Goal: Task Accomplishment & Management: Manage account settings

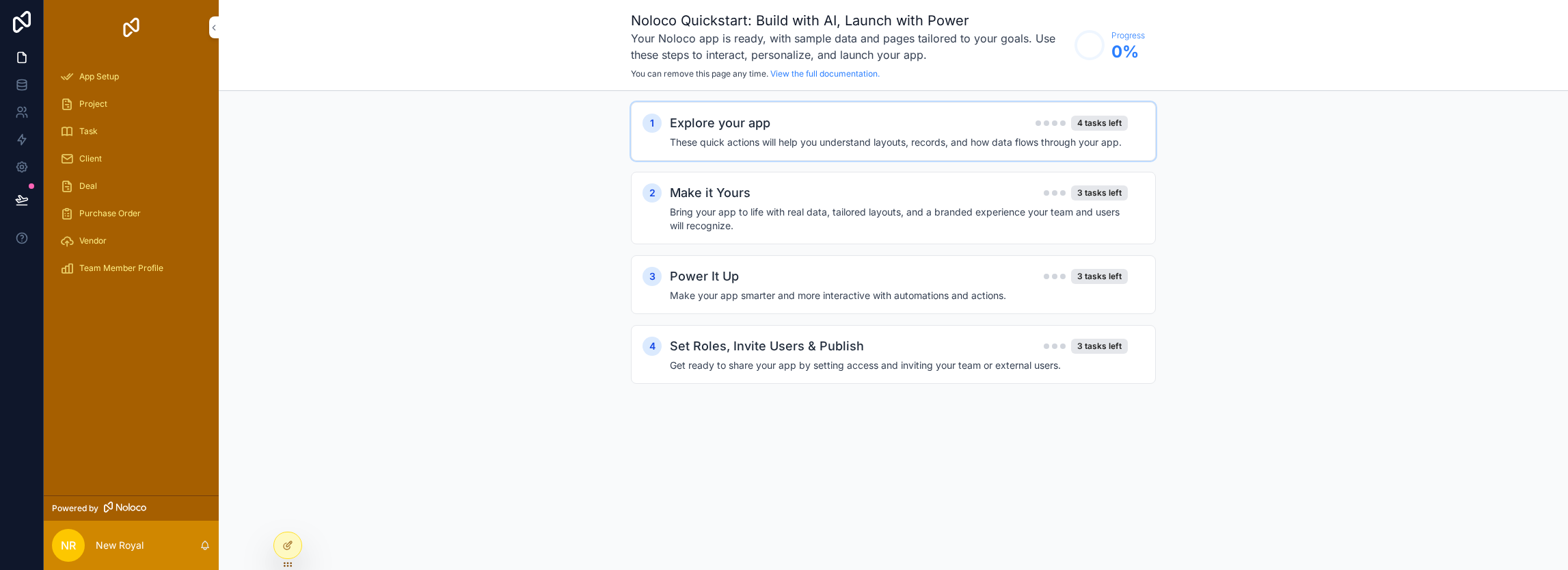
click at [746, 129] on h2 "Explore your app" at bounding box center [720, 122] width 100 height 19
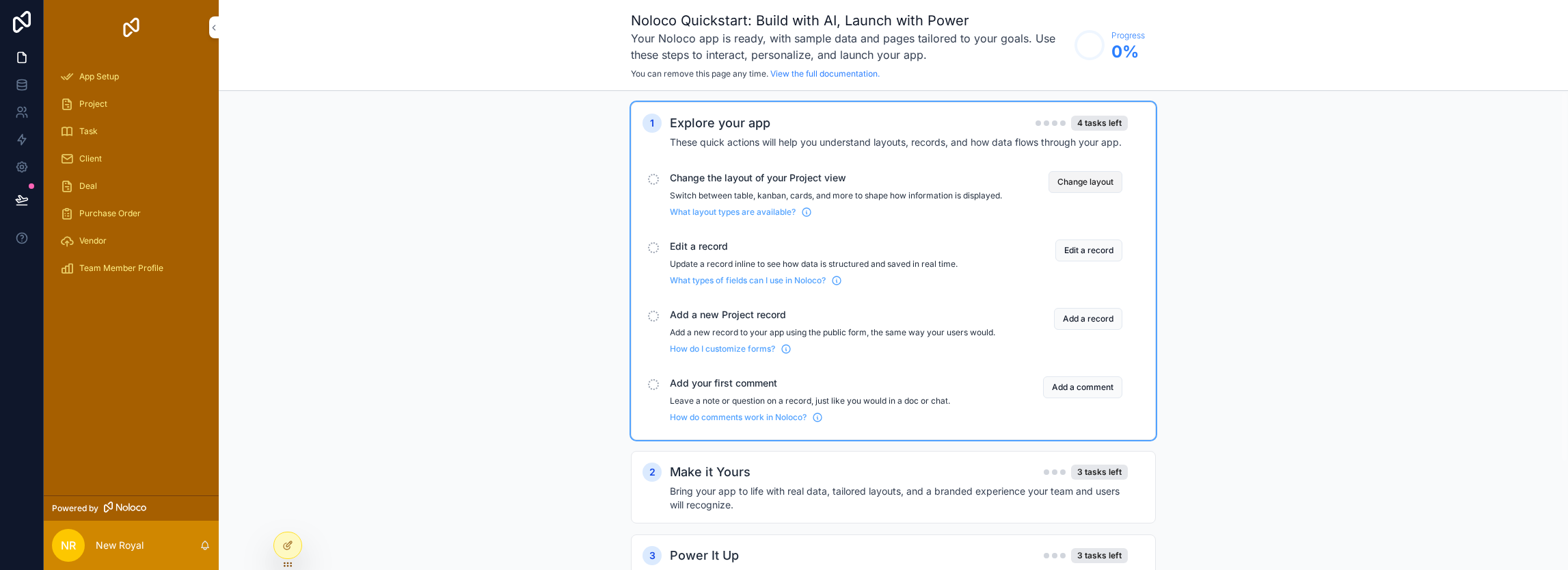
click at [1085, 179] on button "Change layout" at bounding box center [1085, 182] width 74 height 22
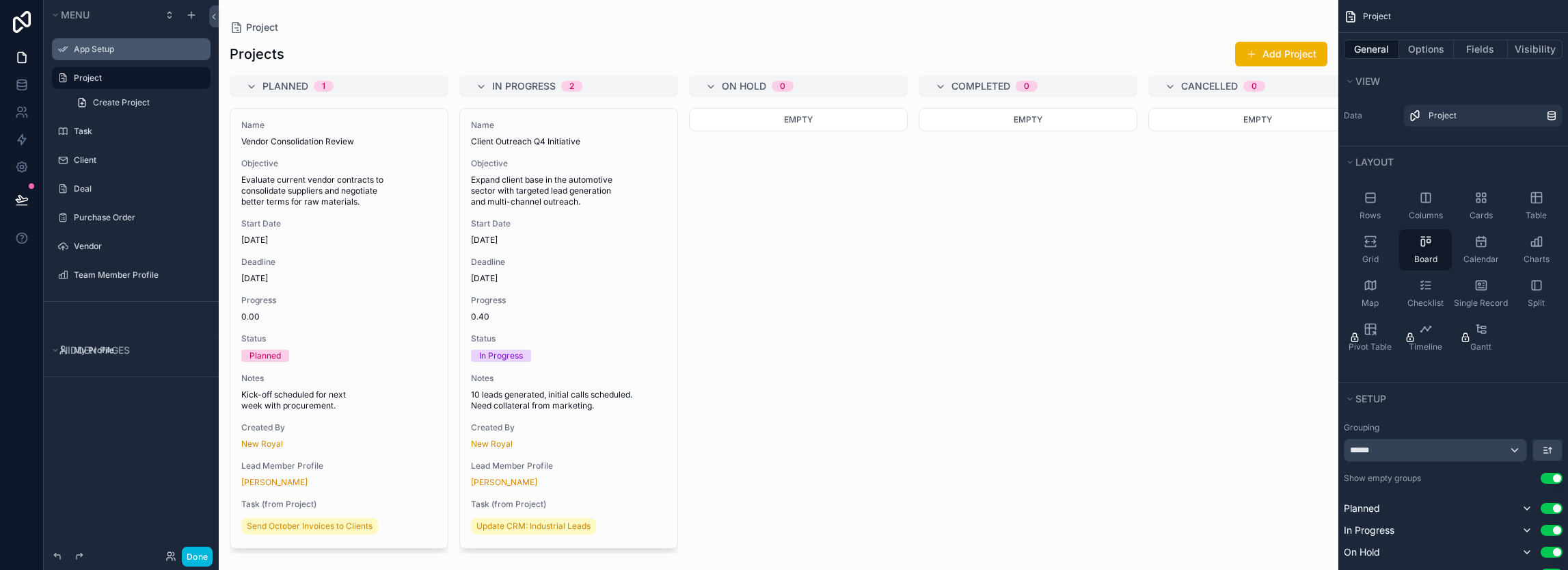
click at [94, 59] on div "App Setup" at bounding box center [131, 50] width 153 height 22
click at [97, 49] on label "App Setup" at bounding box center [138, 50] width 129 height 11
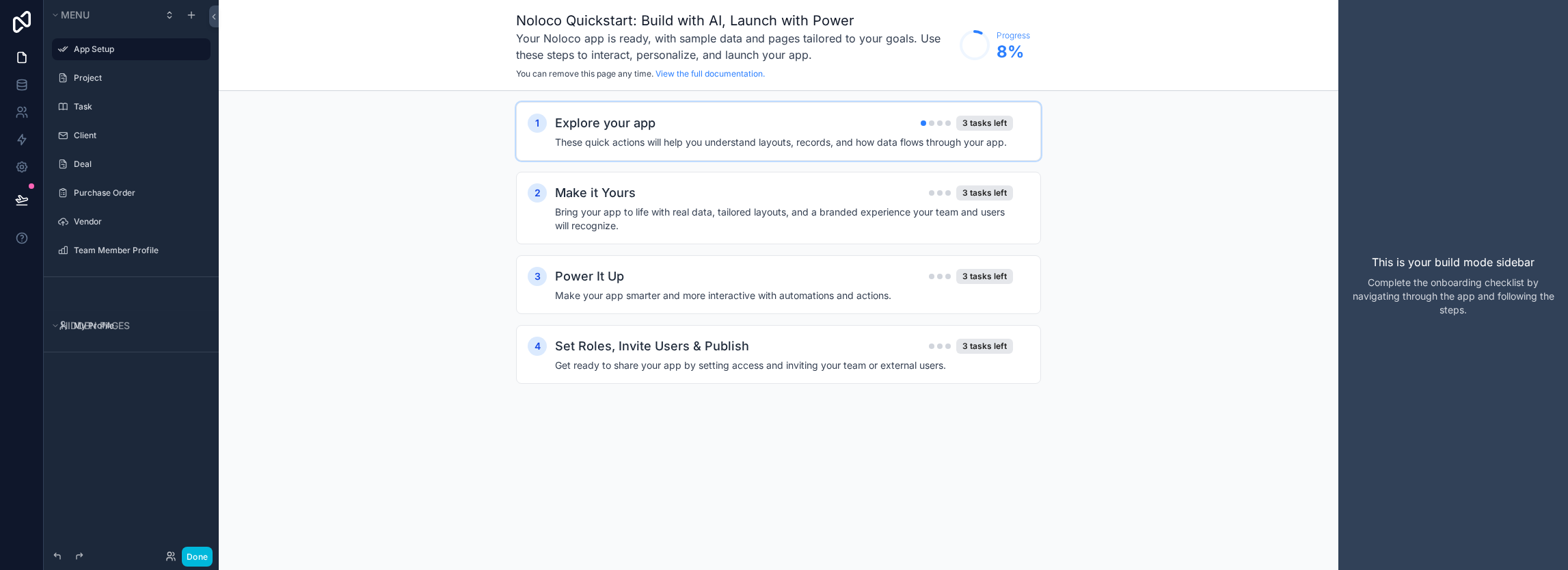
click at [678, 147] on h4 "These quick actions will help you understand layouts, records, and how data flo…" at bounding box center [784, 142] width 458 height 14
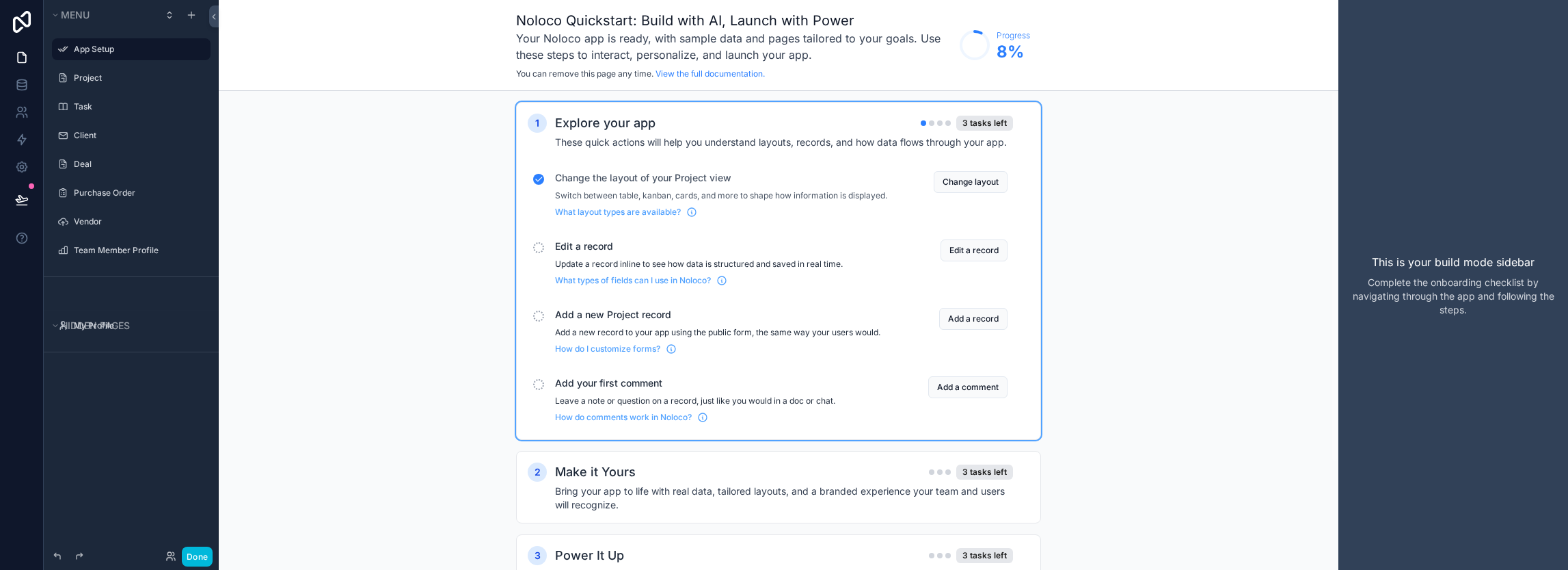
click at [597, 253] on span "Edit a record" at bounding box center [721, 246] width 332 height 14
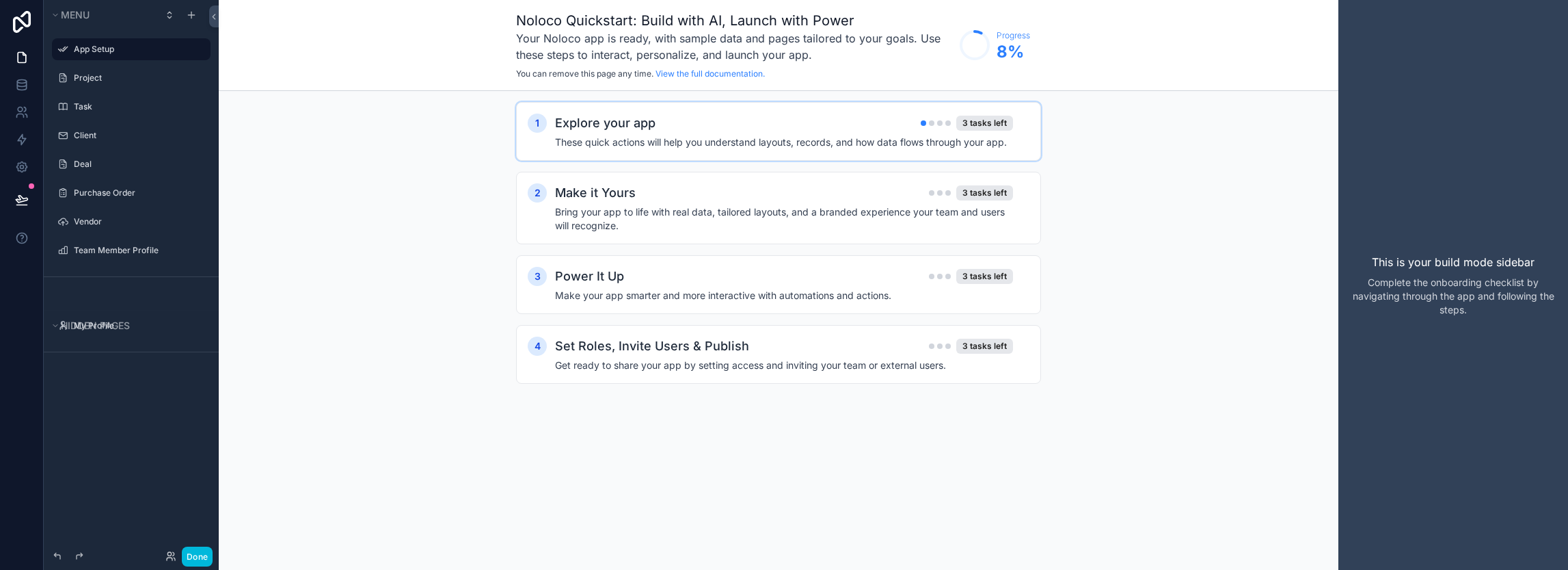
click at [618, 135] on h4 "These quick actions will help you understand layouts, records, and how data flo…" at bounding box center [784, 142] width 458 height 14
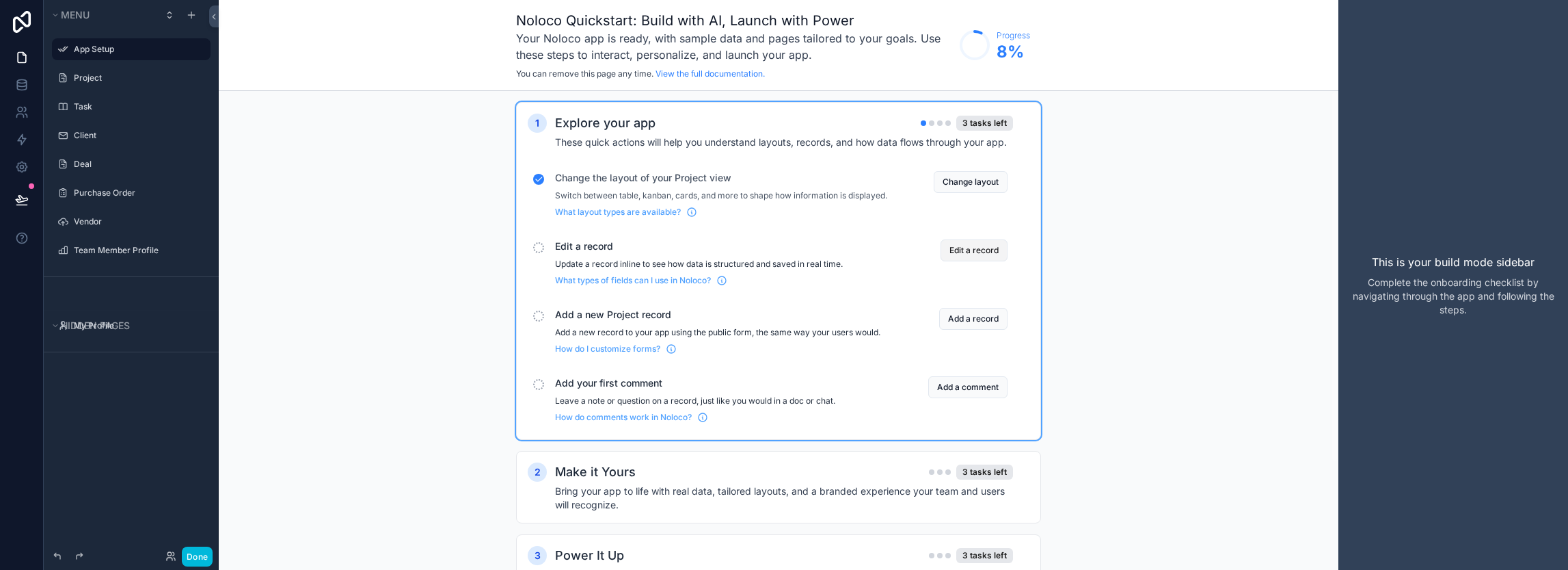
click at [979, 257] on button "Edit a record" at bounding box center [974, 250] width 67 height 22
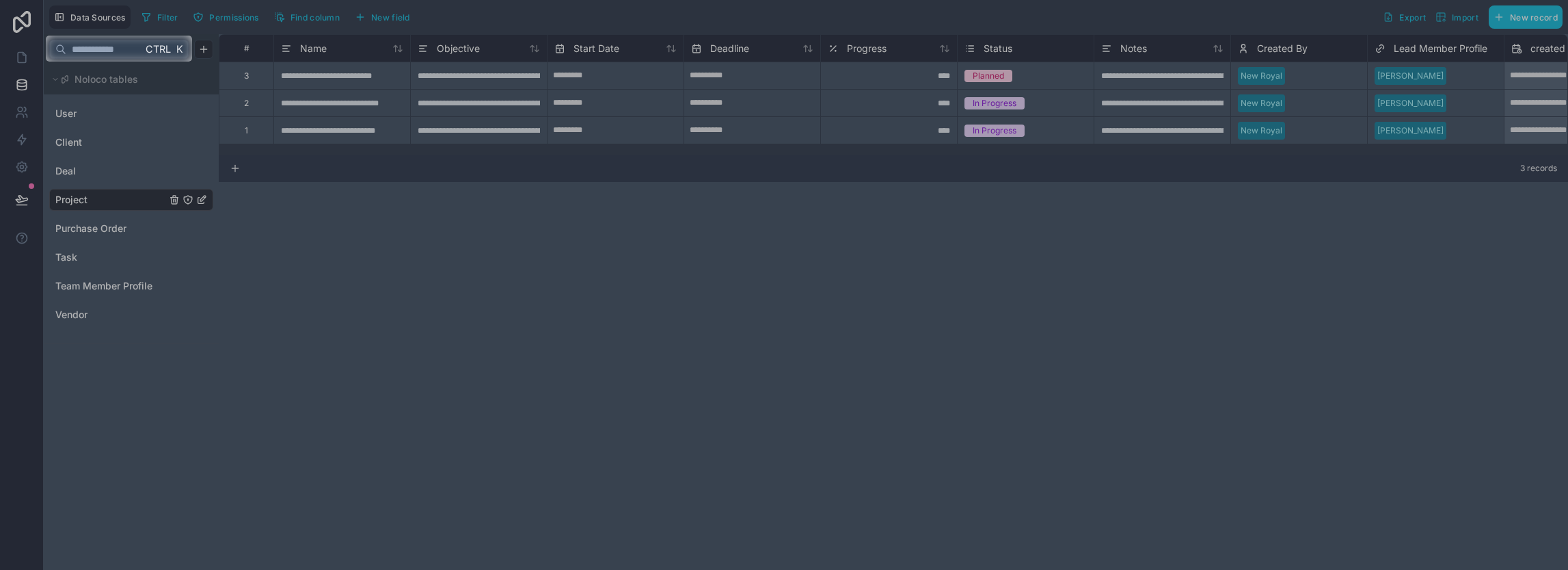
click at [134, 47] on input "text" at bounding box center [104, 49] width 75 height 25
click at [943, 81] on div at bounding box center [784, 316] width 1568 height 508
click at [132, 44] on input "text" at bounding box center [104, 49] width 75 height 25
click at [226, 318] on div at bounding box center [784, 316] width 1568 height 508
click at [225, 304] on div at bounding box center [784, 316] width 1568 height 508
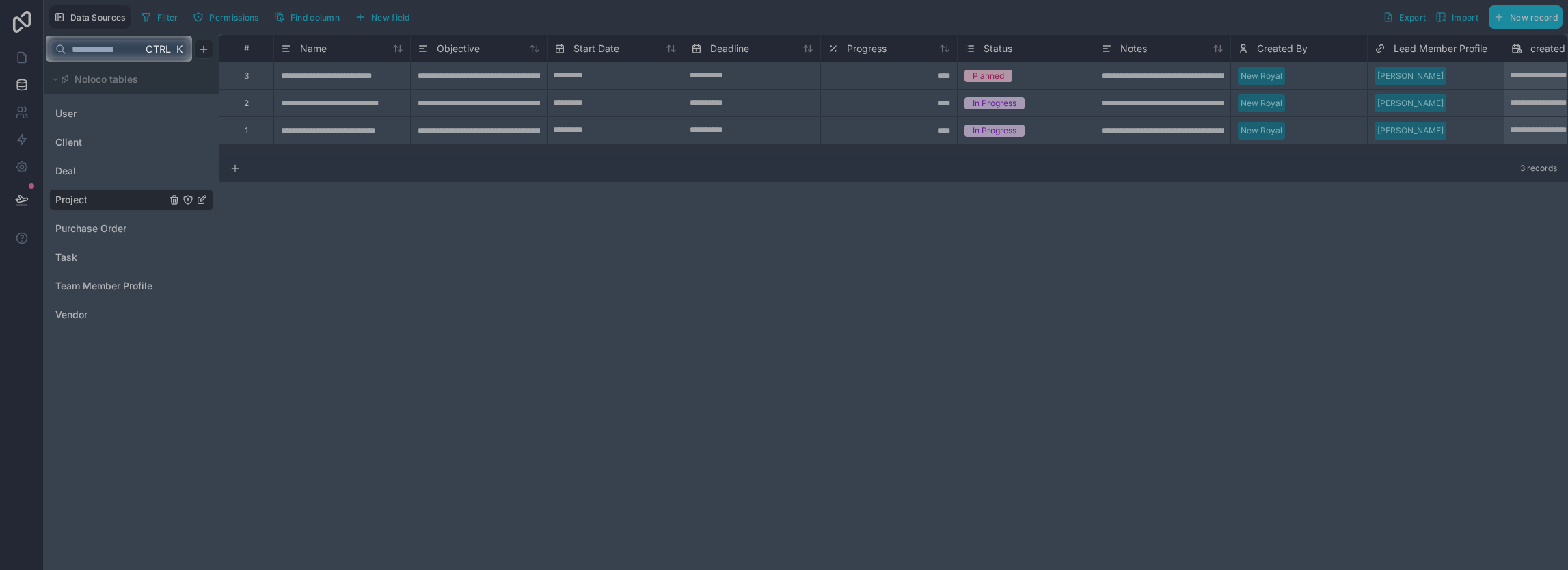
click at [91, 41] on input "text" at bounding box center [104, 49] width 75 height 25
type input "*"
type input "****"
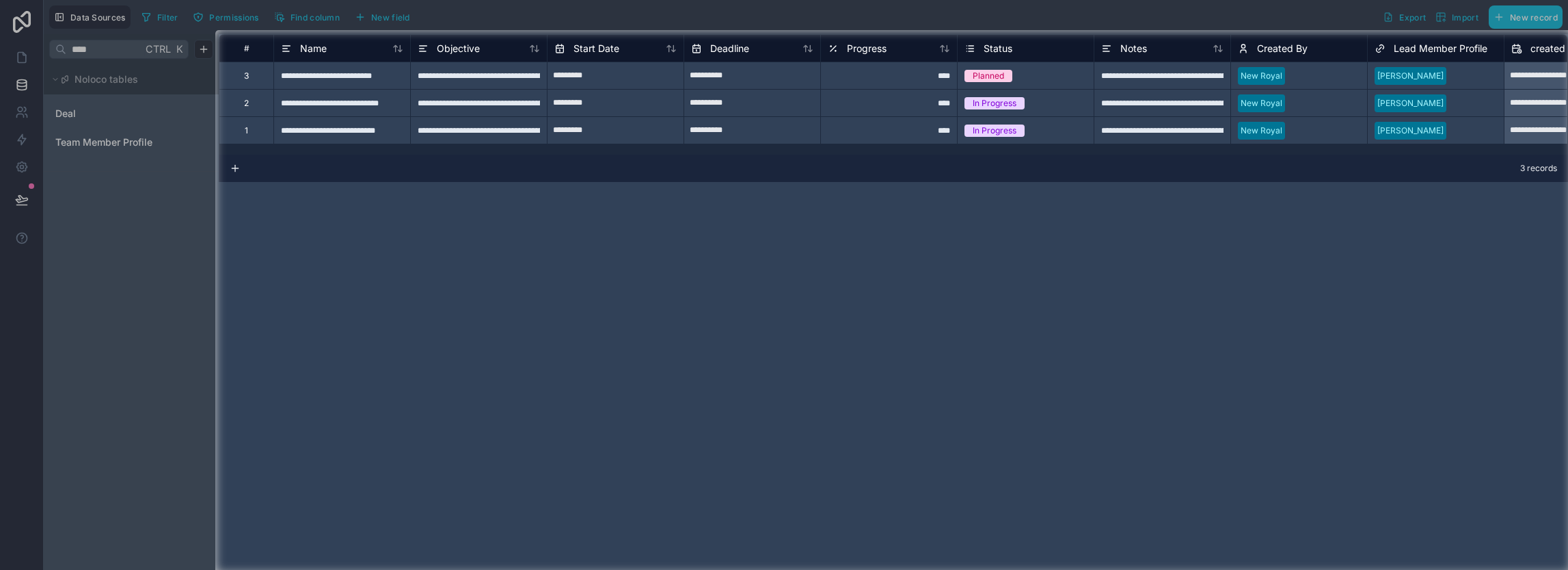
click at [936, 78] on div "****" at bounding box center [888, 76] width 137 height 28
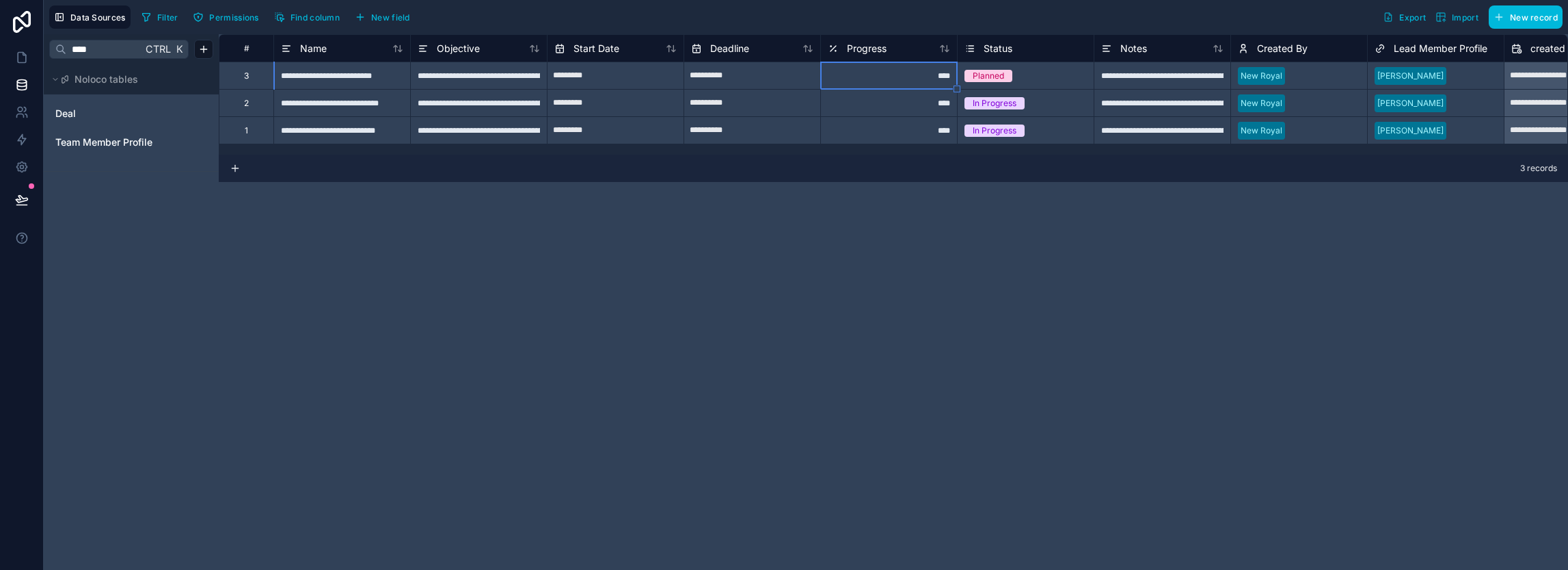
click at [936, 78] on div "****" at bounding box center [888, 76] width 137 height 28
click at [936, 78] on input "****" at bounding box center [889, 76] width 136 height 27
type input "**"
click at [796, 337] on div "**********" at bounding box center [894, 302] width 1349 height 536
click at [905, 76] on div "*****" at bounding box center [888, 76] width 137 height 28
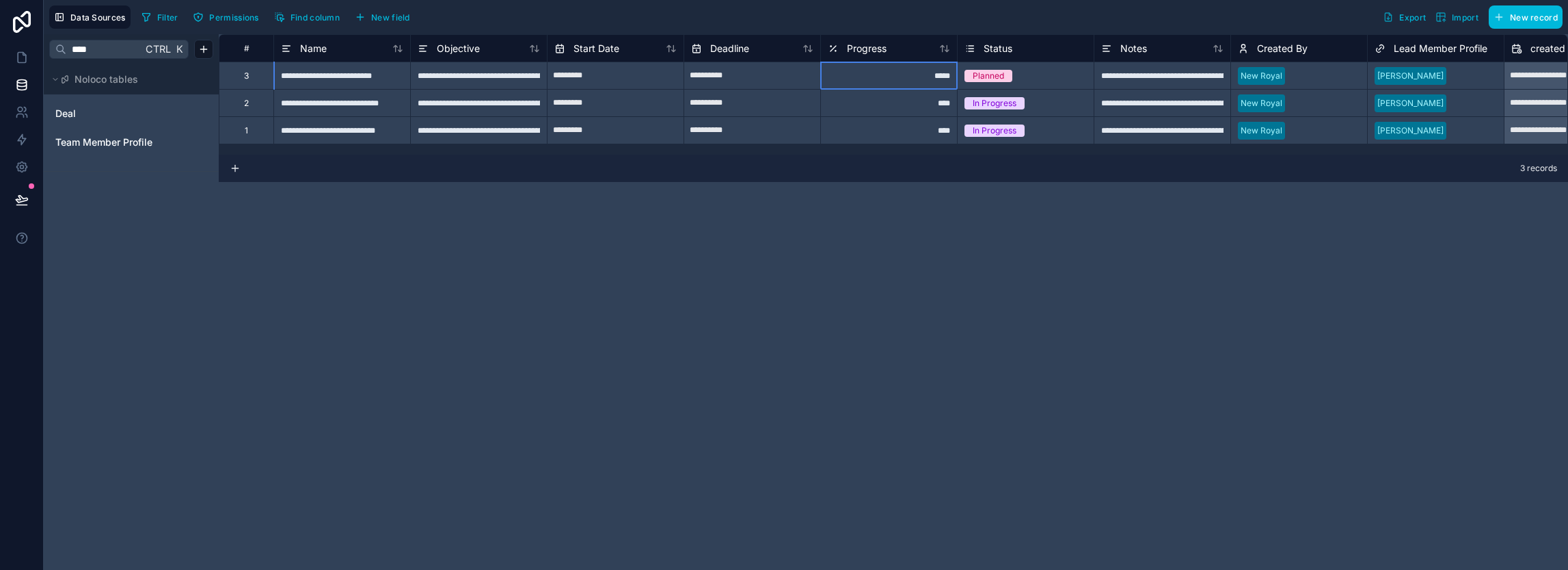
click at [905, 76] on div "*****" at bounding box center [888, 76] width 137 height 28
click at [905, 76] on input "*****" at bounding box center [889, 76] width 136 height 27
type input "***"
click at [941, 349] on div "**********" at bounding box center [894, 302] width 1349 height 536
click at [22, 18] on icon at bounding box center [22, 22] width 28 height 22
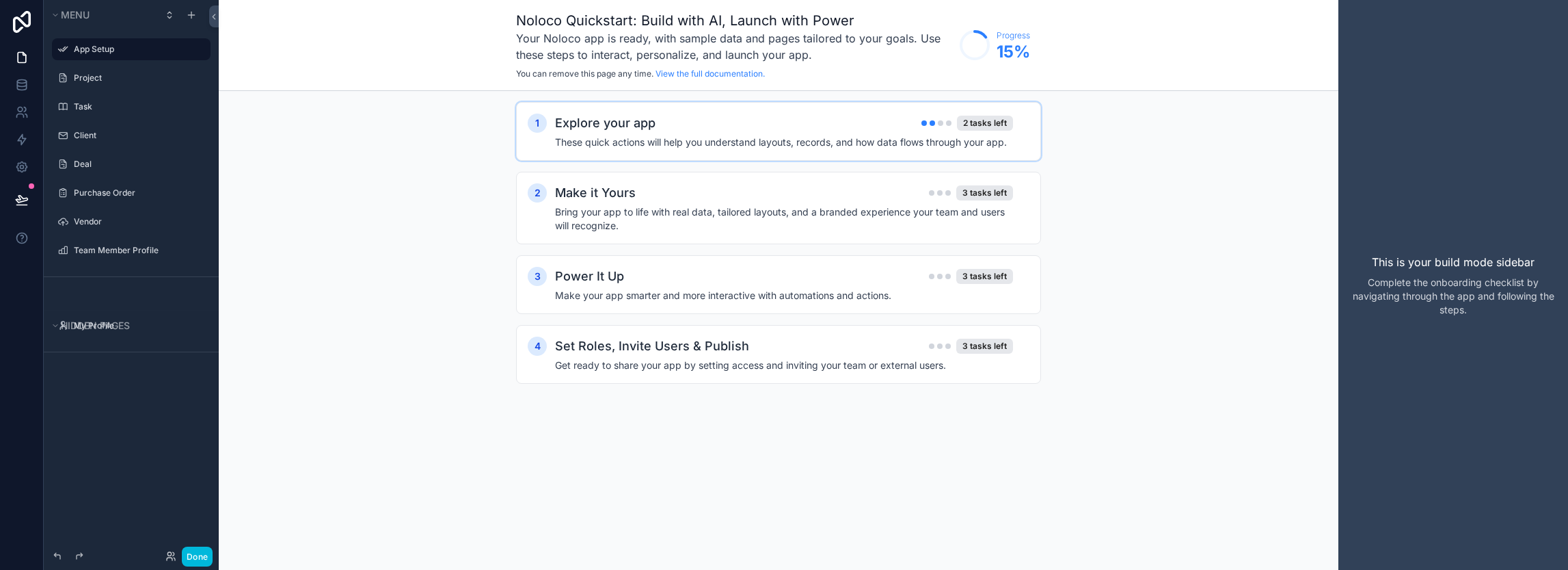
click at [737, 141] on h4 "These quick actions will help you understand layouts, records, and how data flo…" at bounding box center [784, 142] width 458 height 14
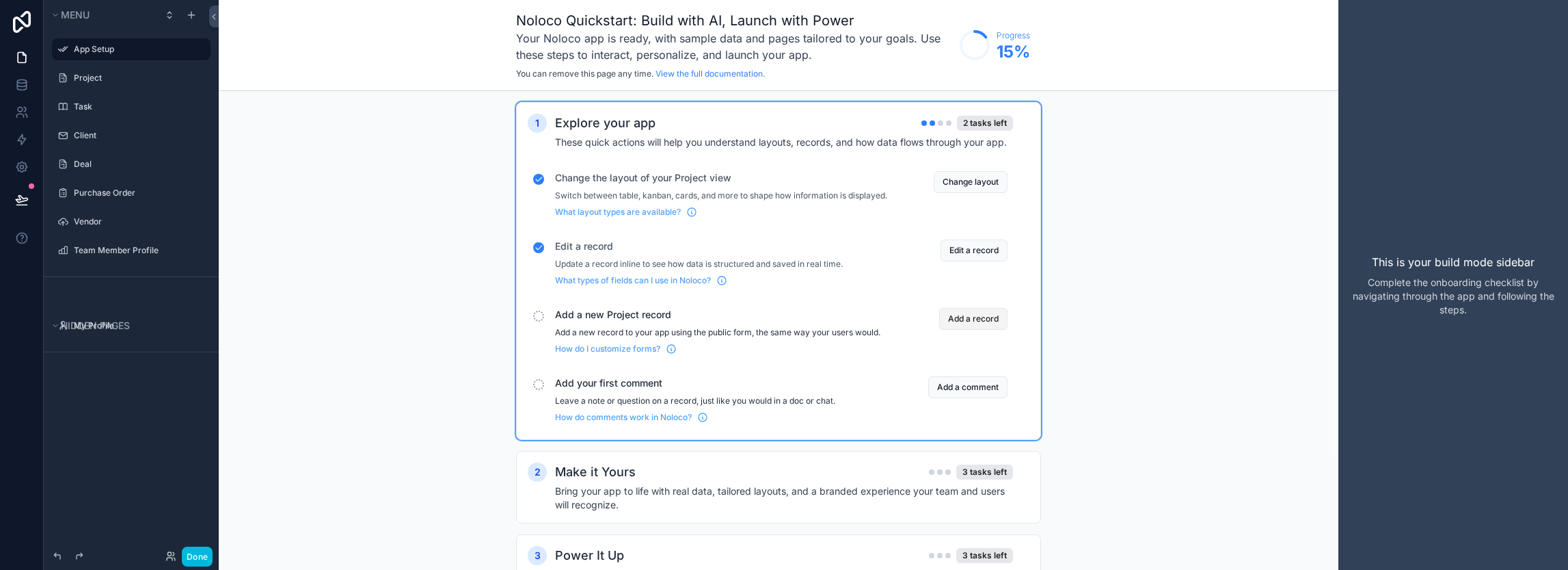
click at [969, 325] on button "Add a record" at bounding box center [973, 319] width 68 height 22
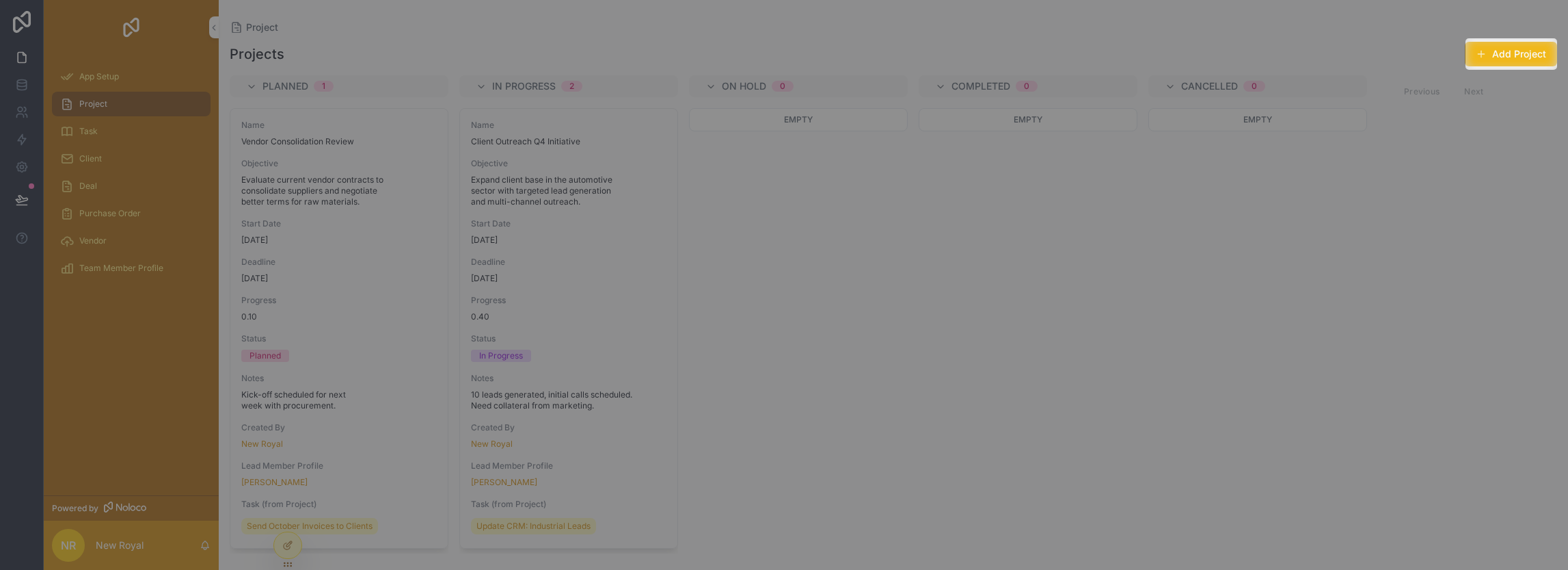
click at [1515, 49] on button "Add Project" at bounding box center [1511, 53] width 92 height 25
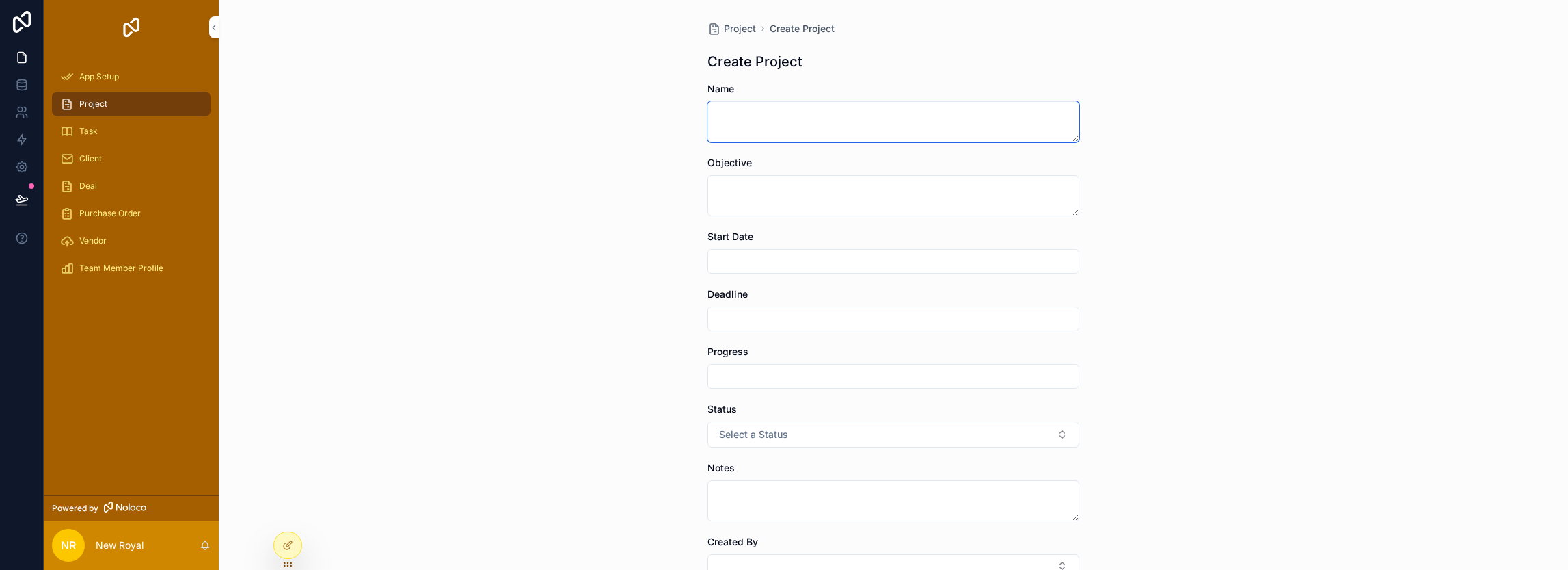
click at [752, 121] on textarea "scrollable content" at bounding box center [894, 122] width 372 height 41
type textarea "**********"
click at [755, 273] on form "**********" at bounding box center [894, 452] width 372 height 741
click at [764, 269] on input "scrollable content" at bounding box center [893, 261] width 371 height 19
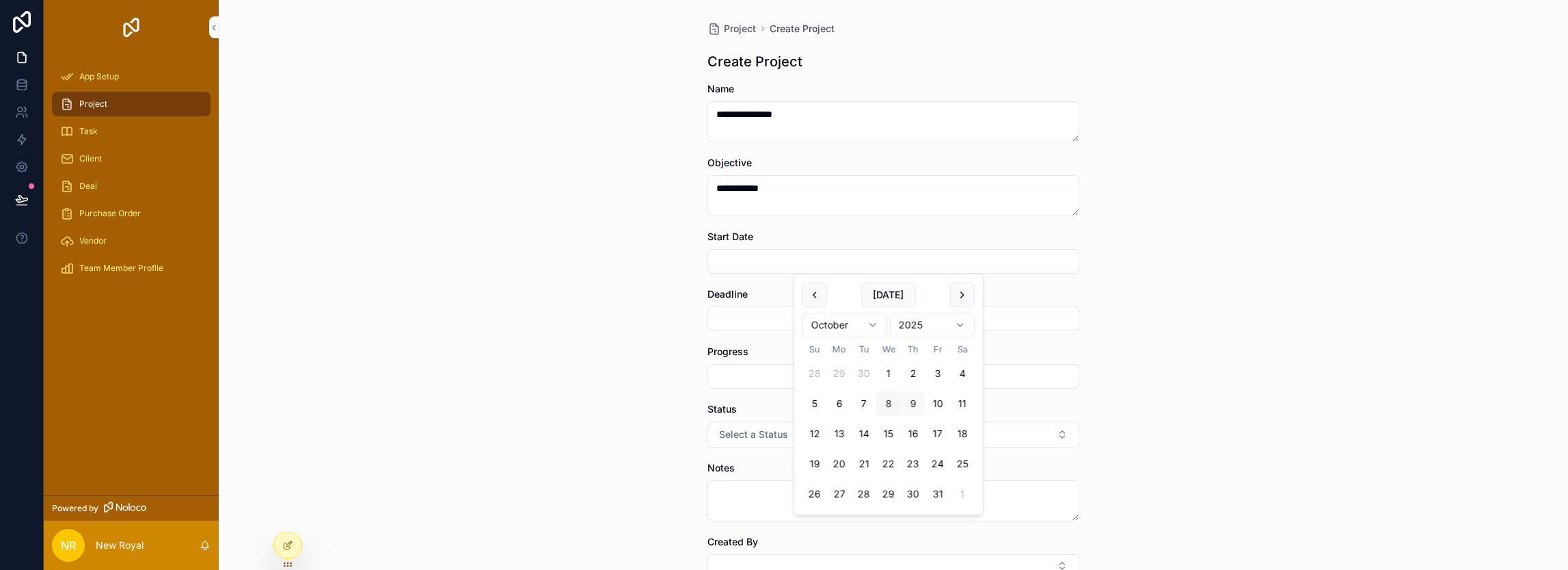
click at [892, 403] on button "8" at bounding box center [888, 403] width 25 height 25
click at [934, 408] on button "10" at bounding box center [938, 403] width 25 height 25
type input "**********"
click at [738, 326] on input "scrollable content" at bounding box center [893, 319] width 371 height 19
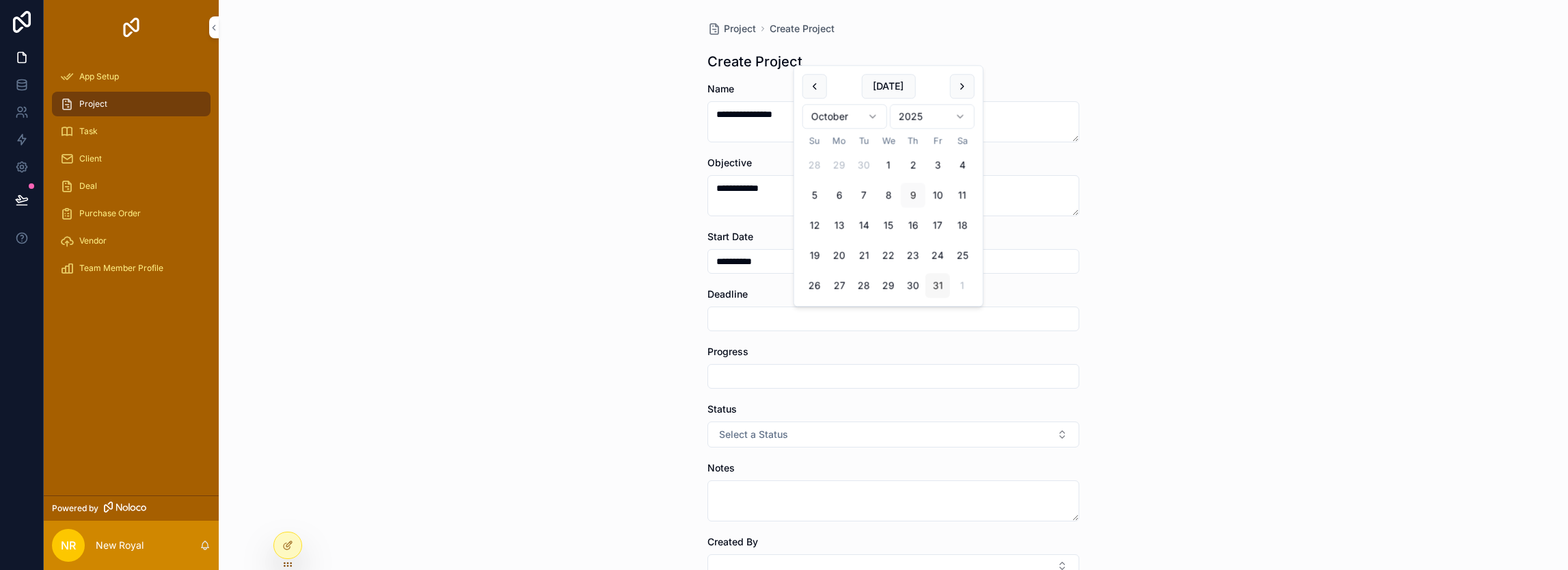
click at [938, 278] on button "31" at bounding box center [938, 285] width 25 height 25
type input "**********"
click at [789, 342] on form "**********" at bounding box center [894, 452] width 372 height 741
click at [785, 370] on input "scrollable content" at bounding box center [893, 376] width 371 height 19
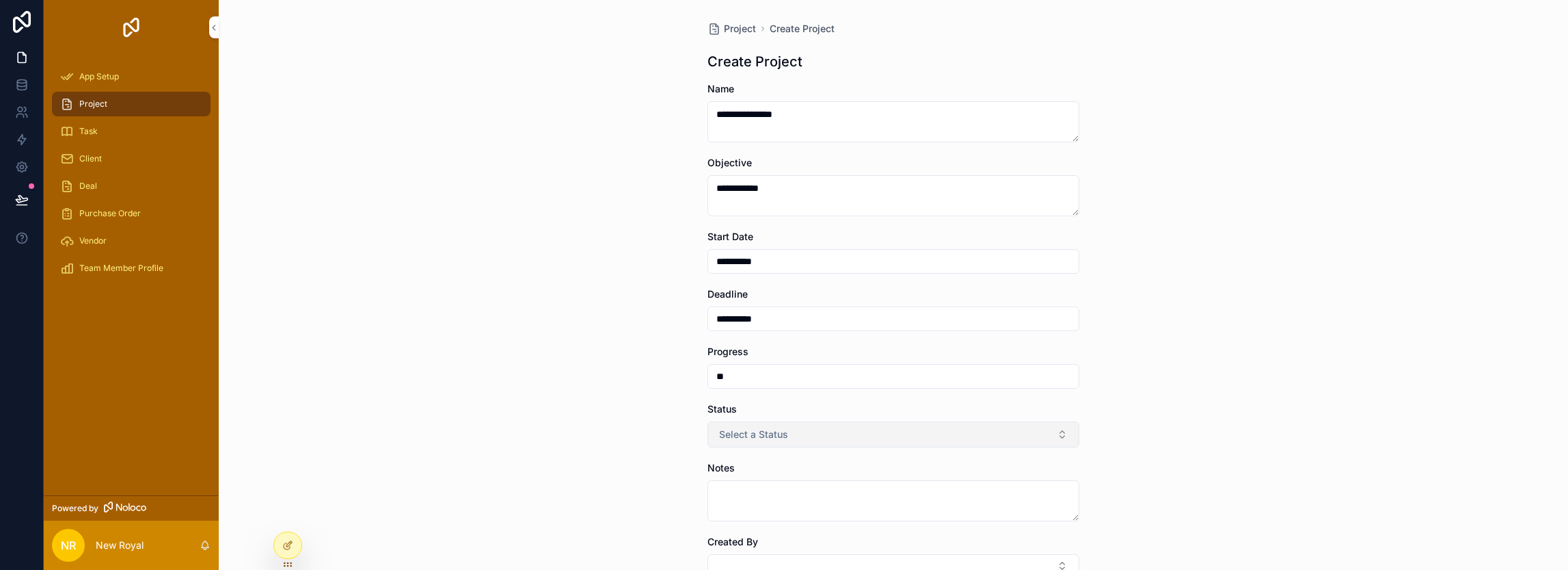
type input "**"
click at [805, 432] on button "Select a Status" at bounding box center [894, 434] width 372 height 26
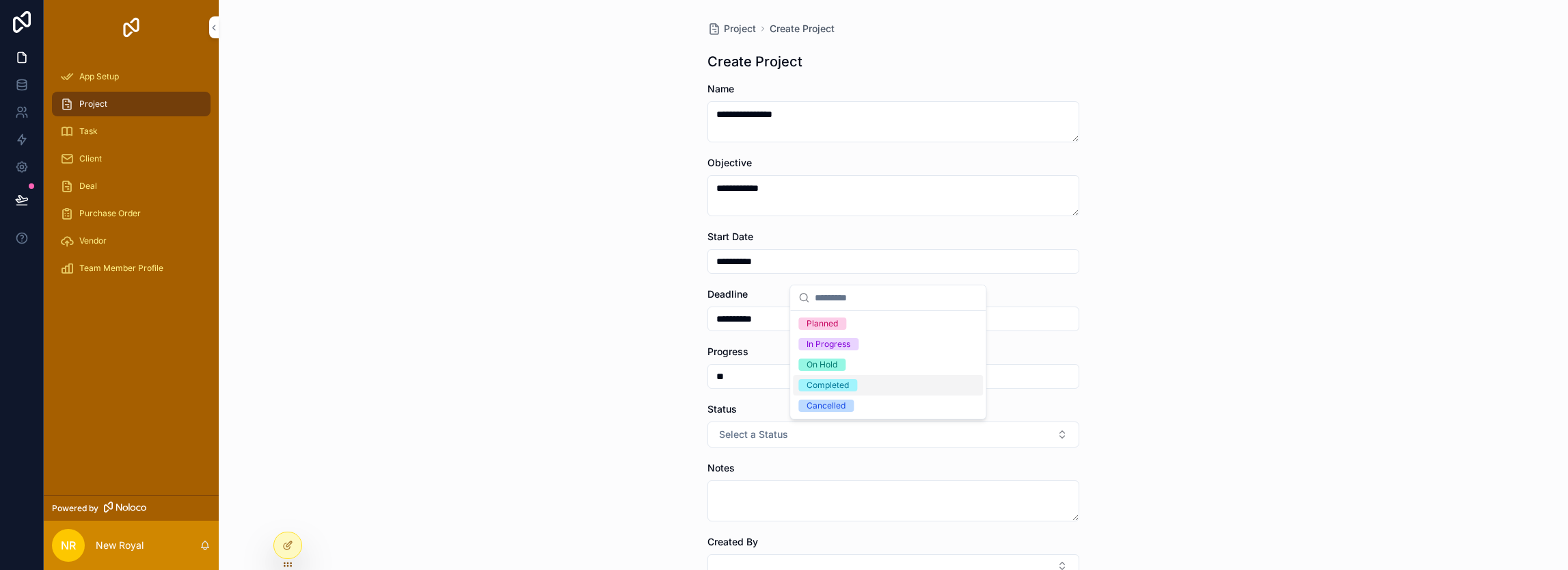
click at [824, 381] on div "Completed" at bounding box center [827, 384] width 42 height 12
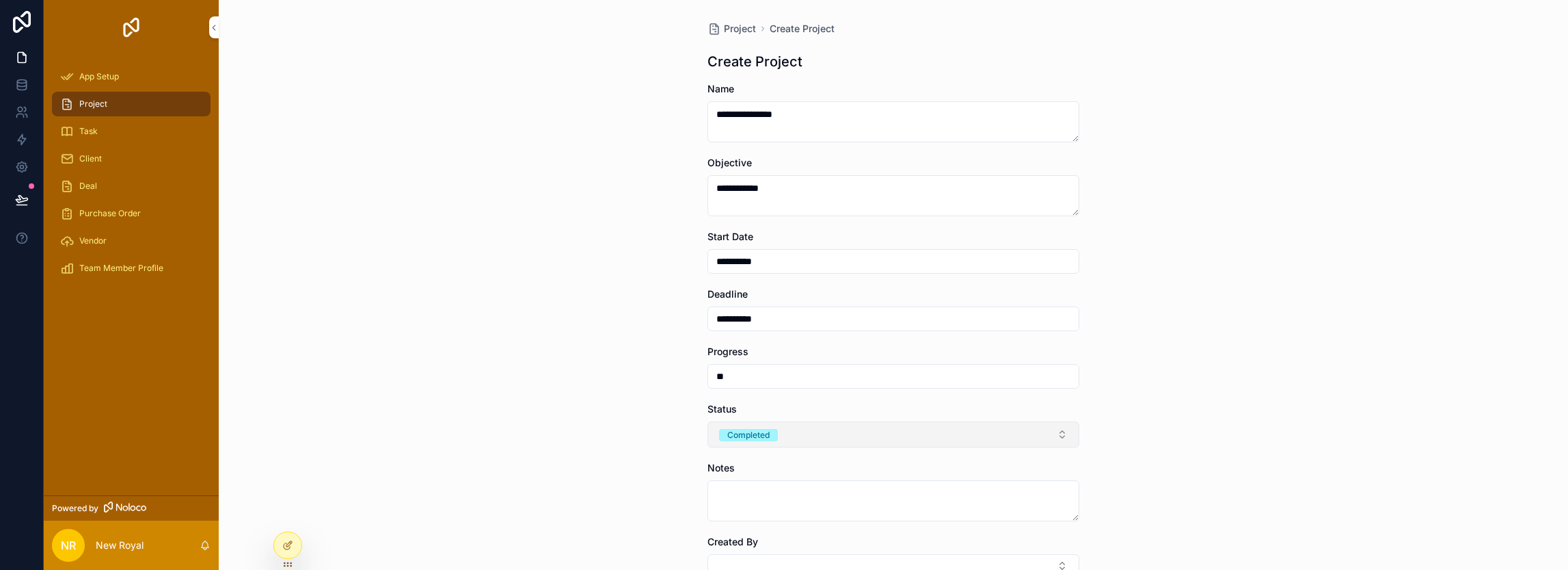
click at [806, 425] on button "Completed" at bounding box center [894, 434] width 372 height 26
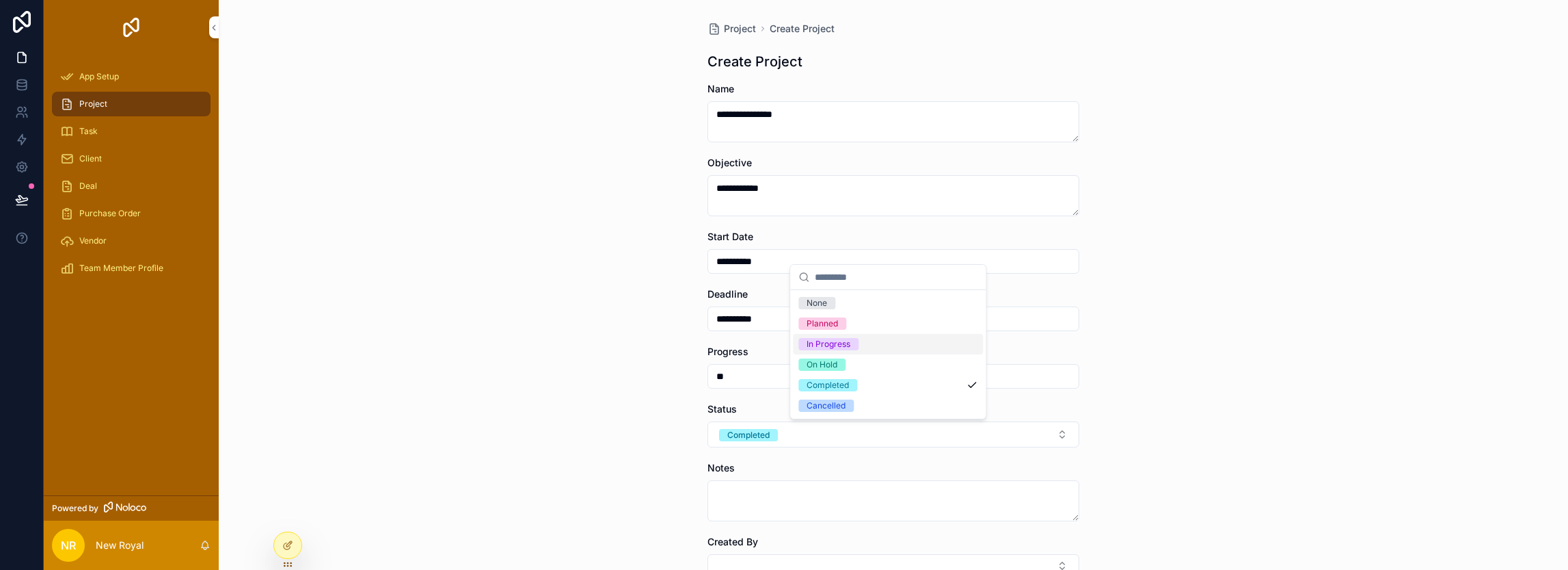
click at [824, 345] on div "In Progress" at bounding box center [828, 343] width 44 height 12
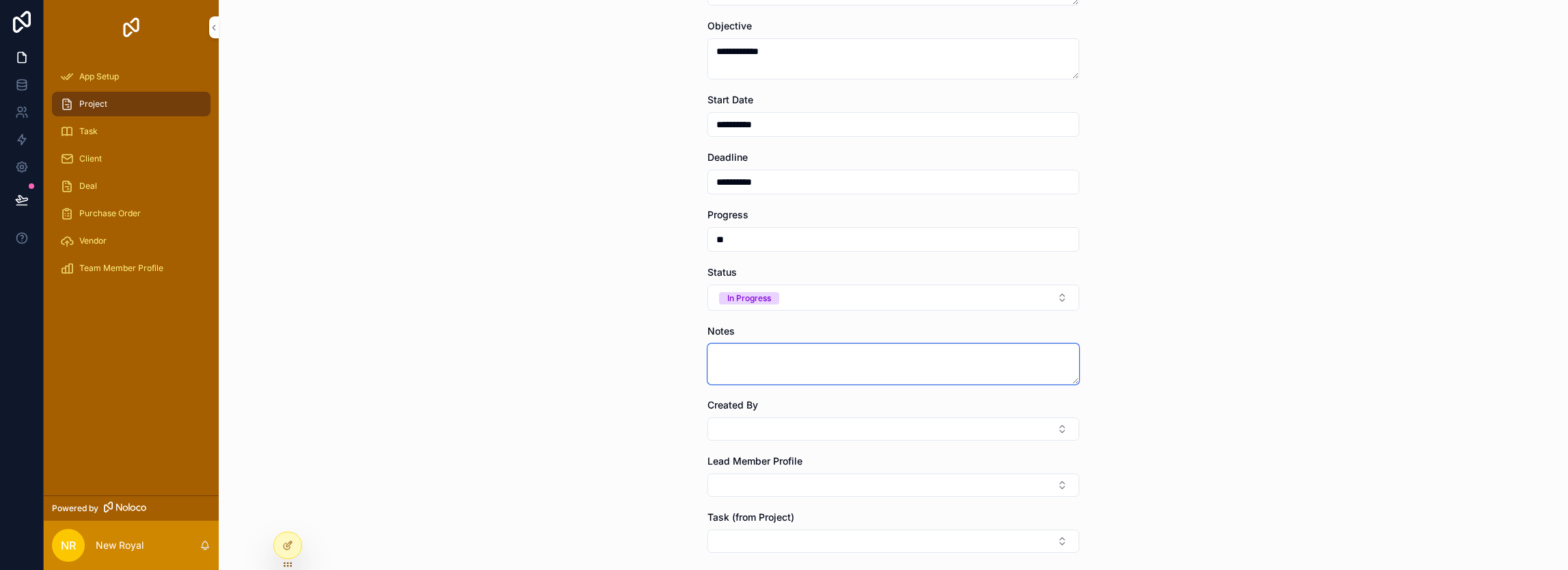
click at [759, 372] on textarea "scrollable content" at bounding box center [894, 364] width 372 height 41
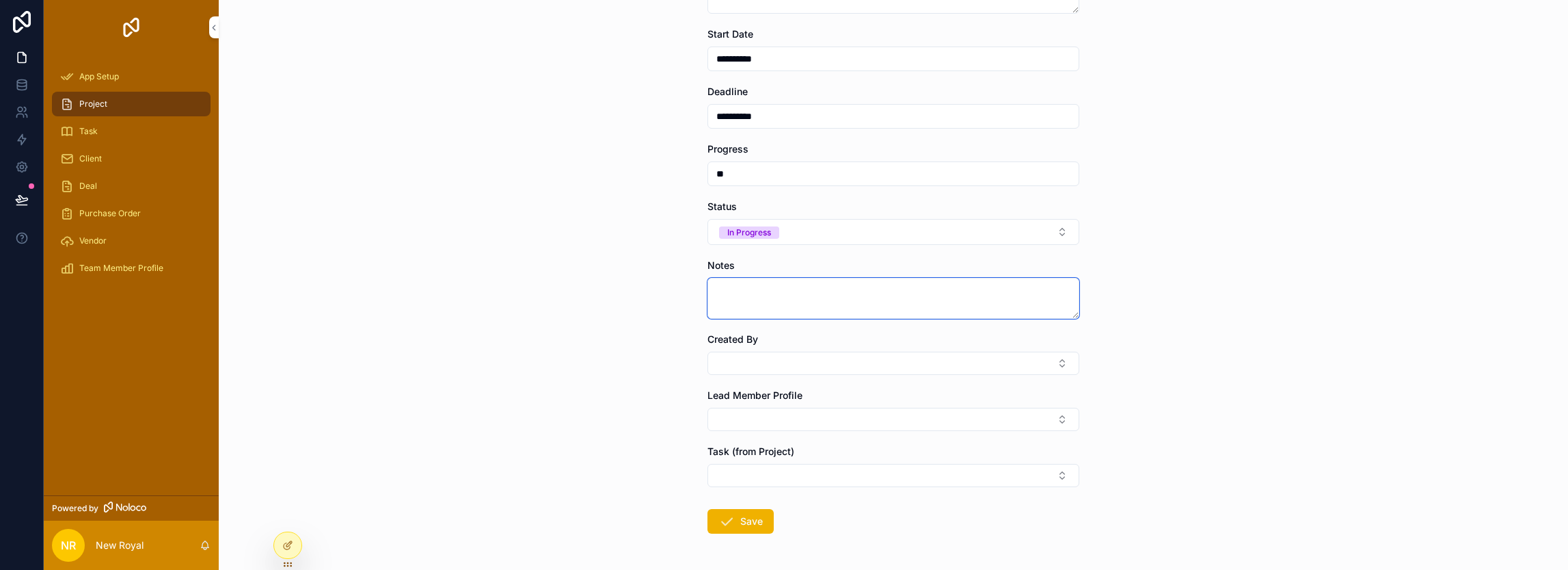
scroll to position [205, 0]
click at [746, 353] on button "Select Button" at bounding box center [894, 360] width 372 height 23
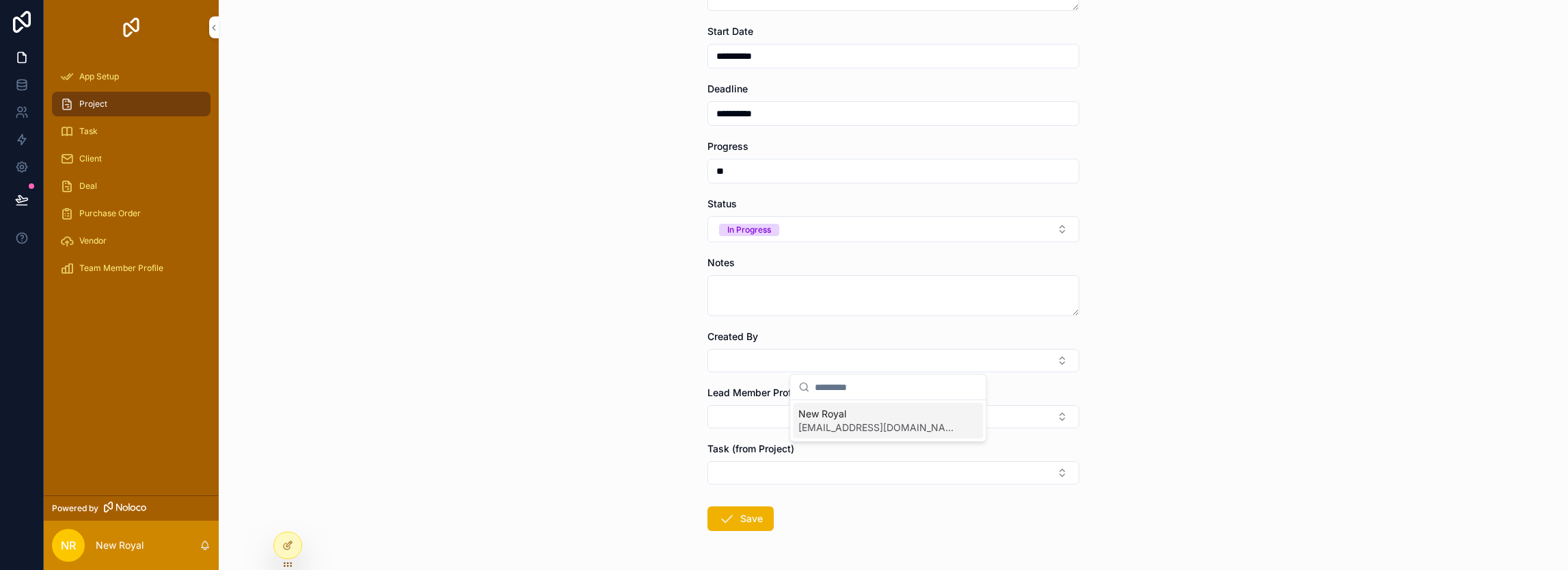
click at [813, 434] on div "New Royal system@newroyal.ae" at bounding box center [888, 420] width 190 height 36
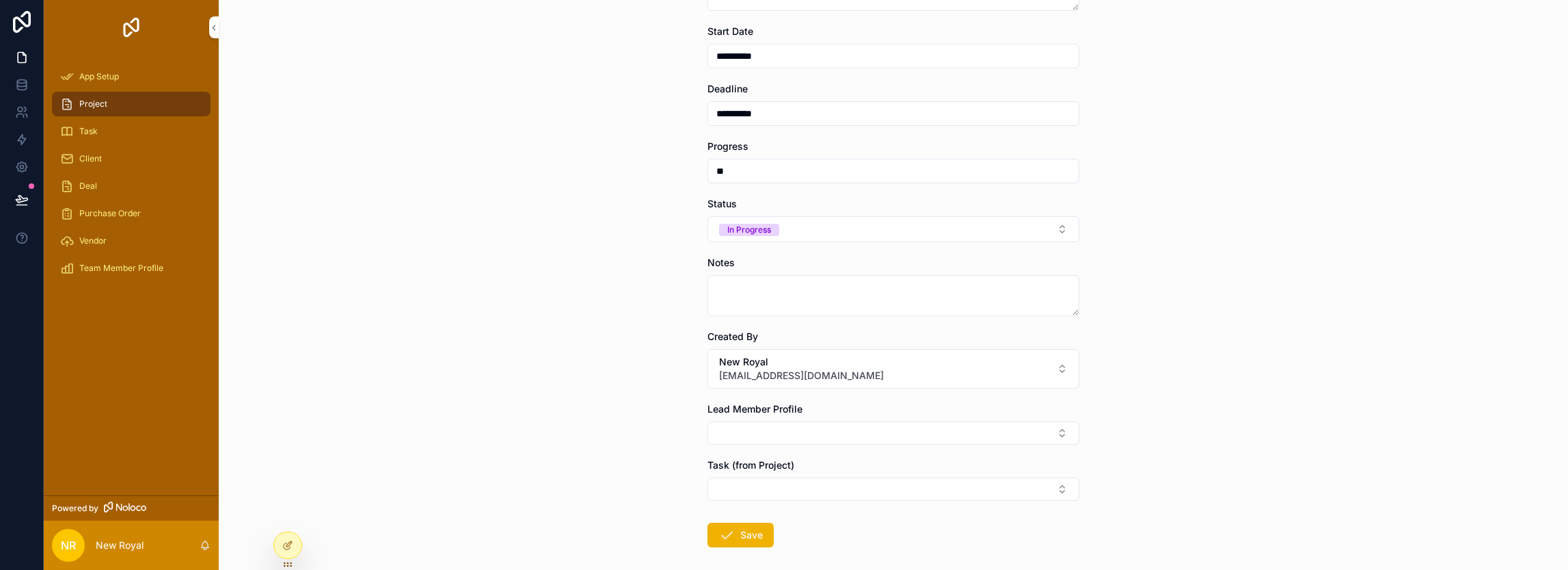
click at [772, 419] on div "Lead Member Profile" at bounding box center [894, 424] width 372 height 42
click at [774, 426] on button "Select Button" at bounding box center [894, 432] width 372 height 23
click at [836, 487] on span "[PERSON_NAME]" at bounding box center [836, 485] width 78 height 14
click at [769, 495] on button "Select Button" at bounding box center [894, 491] width 372 height 23
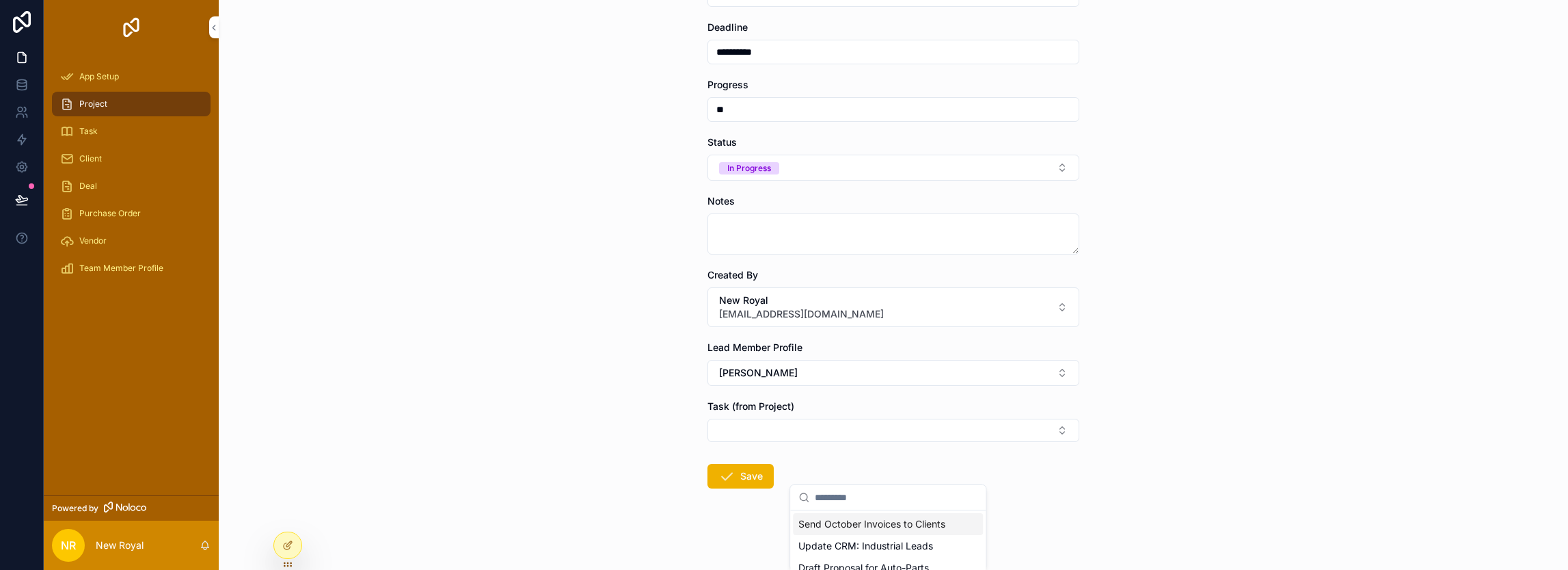
scroll to position [271, 0]
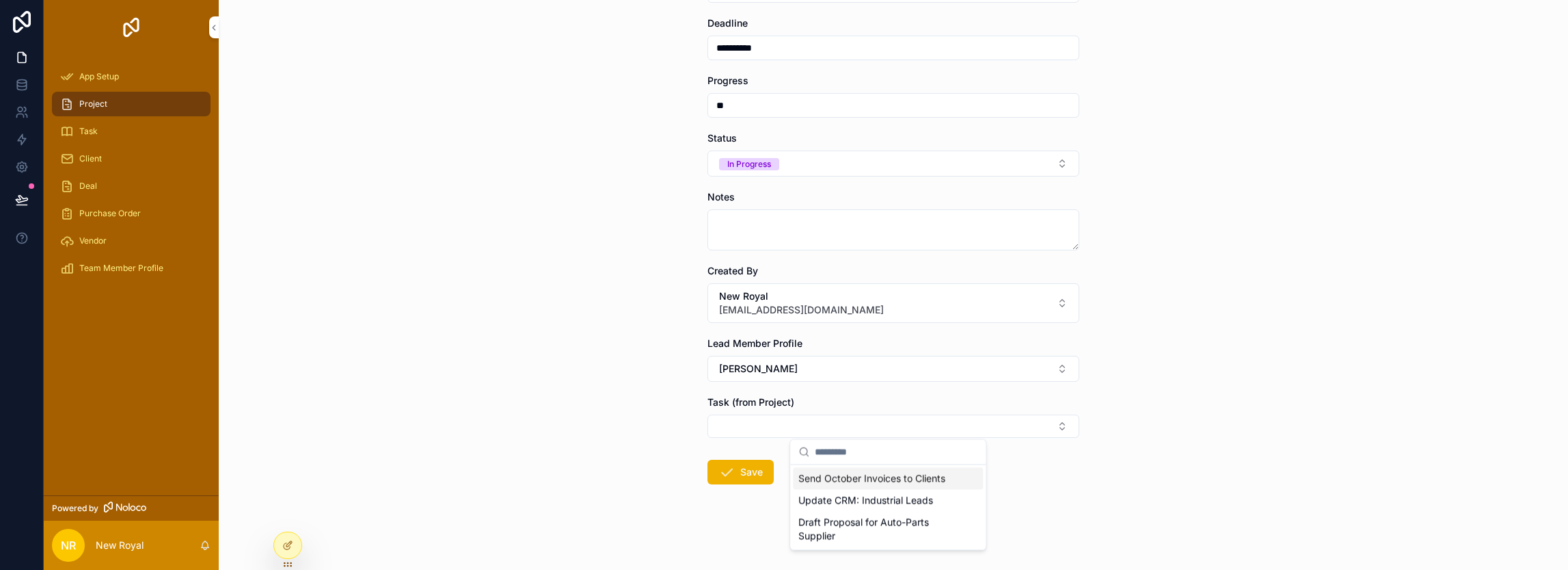
click at [867, 482] on span "Send October Invoices to Clients" at bounding box center [871, 478] width 147 height 14
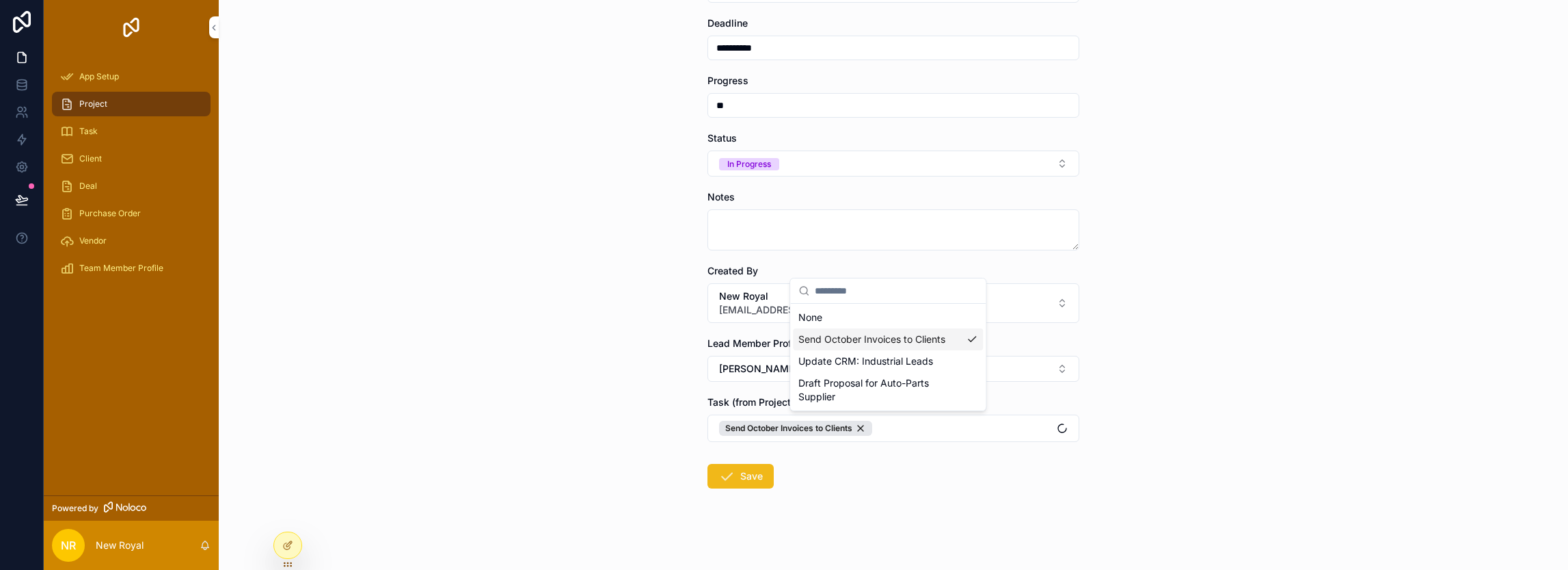
click at [747, 479] on button "Save" at bounding box center [741, 476] width 66 height 25
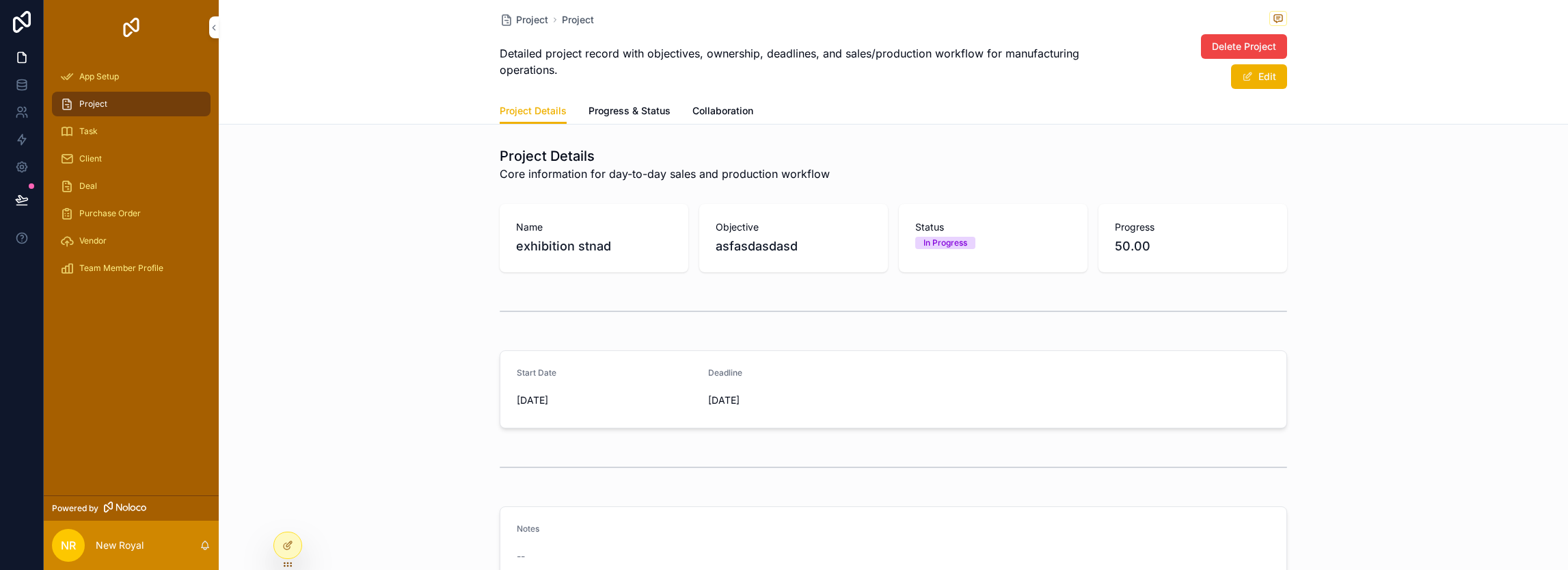
click at [112, 76] on span "App Setup" at bounding box center [98, 76] width 40 height 11
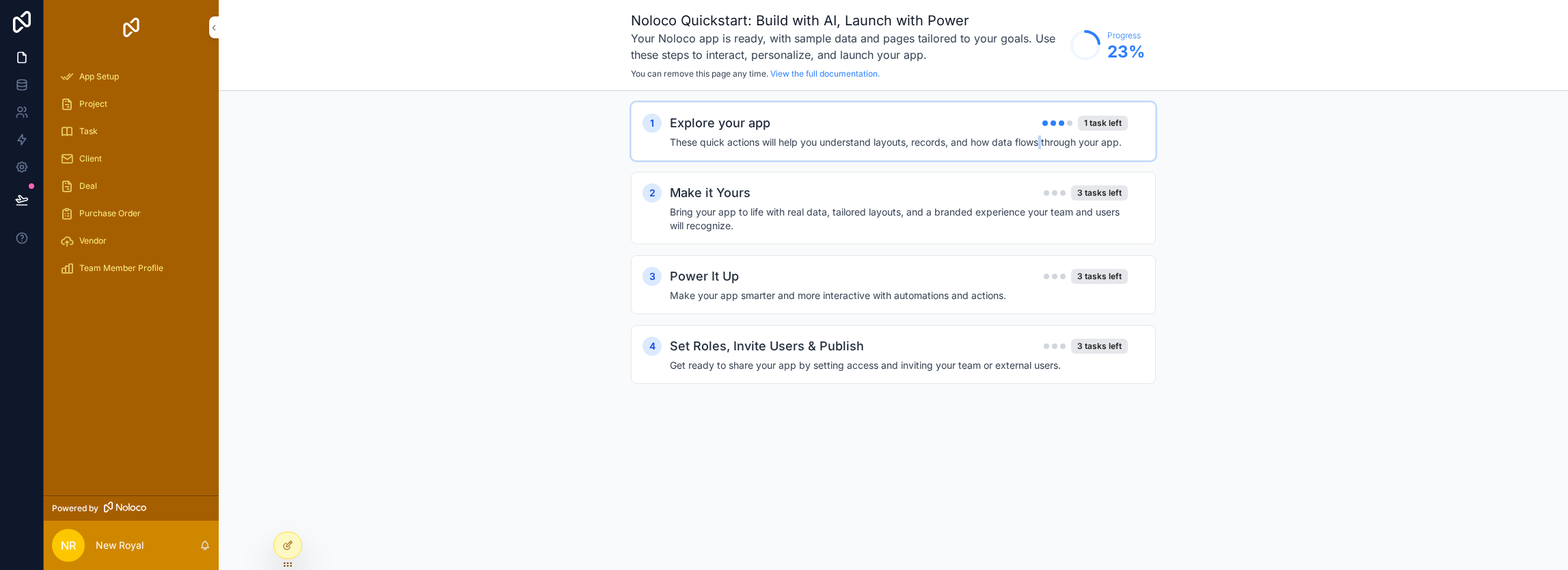
click at [1042, 143] on h4 "These quick actions will help you understand layouts, records, and how data flo…" at bounding box center [899, 142] width 458 height 14
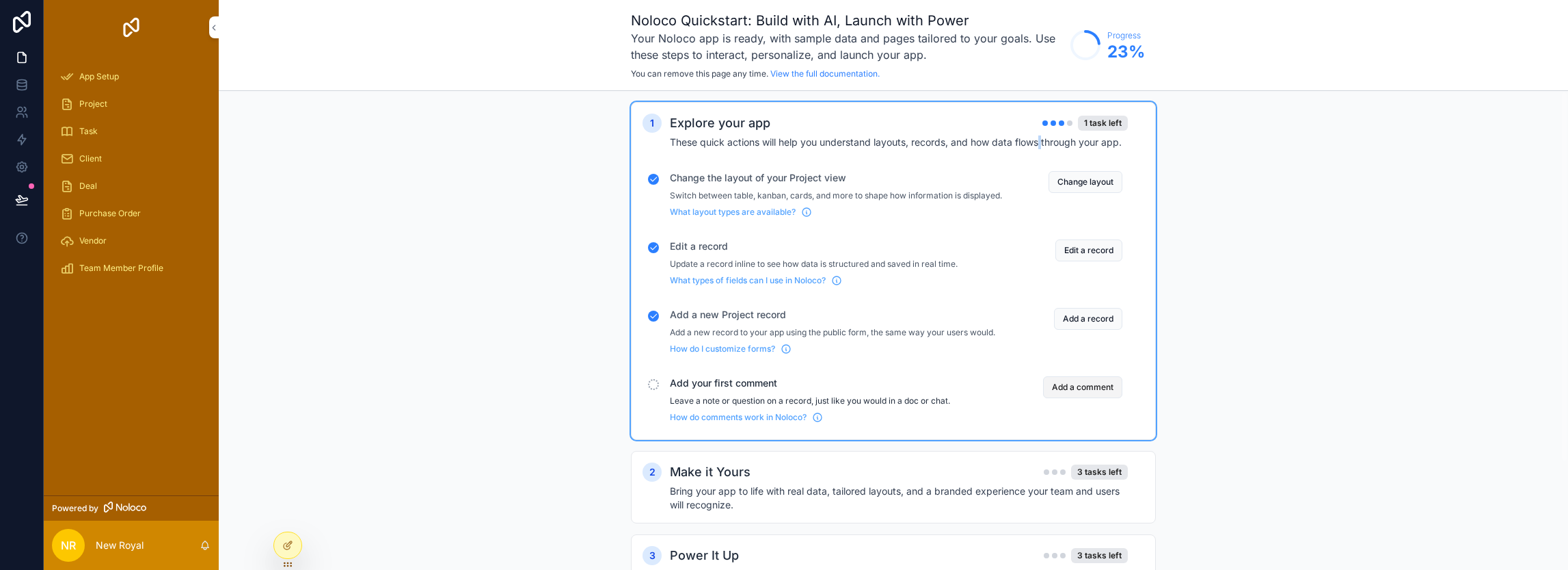
click at [1075, 398] on button "Add a comment" at bounding box center [1082, 387] width 79 height 22
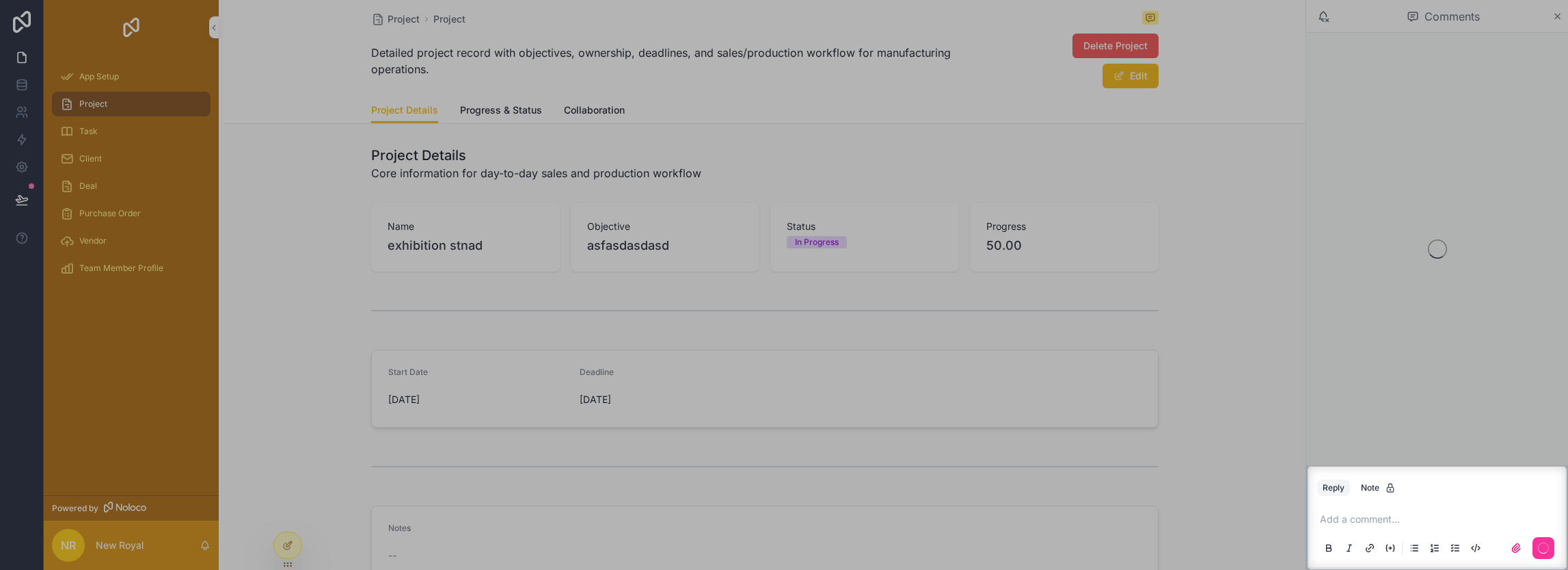
click at [1419, 530] on div "Add a comment..." at bounding box center [1436, 532] width 240 height 57
click at [1390, 525] on p "scrollable content" at bounding box center [1439, 518] width 240 height 14
click at [1386, 494] on span "[EMAIL_ADDRESS][DOMAIN_NAME]" at bounding box center [1425, 496] width 165 height 14
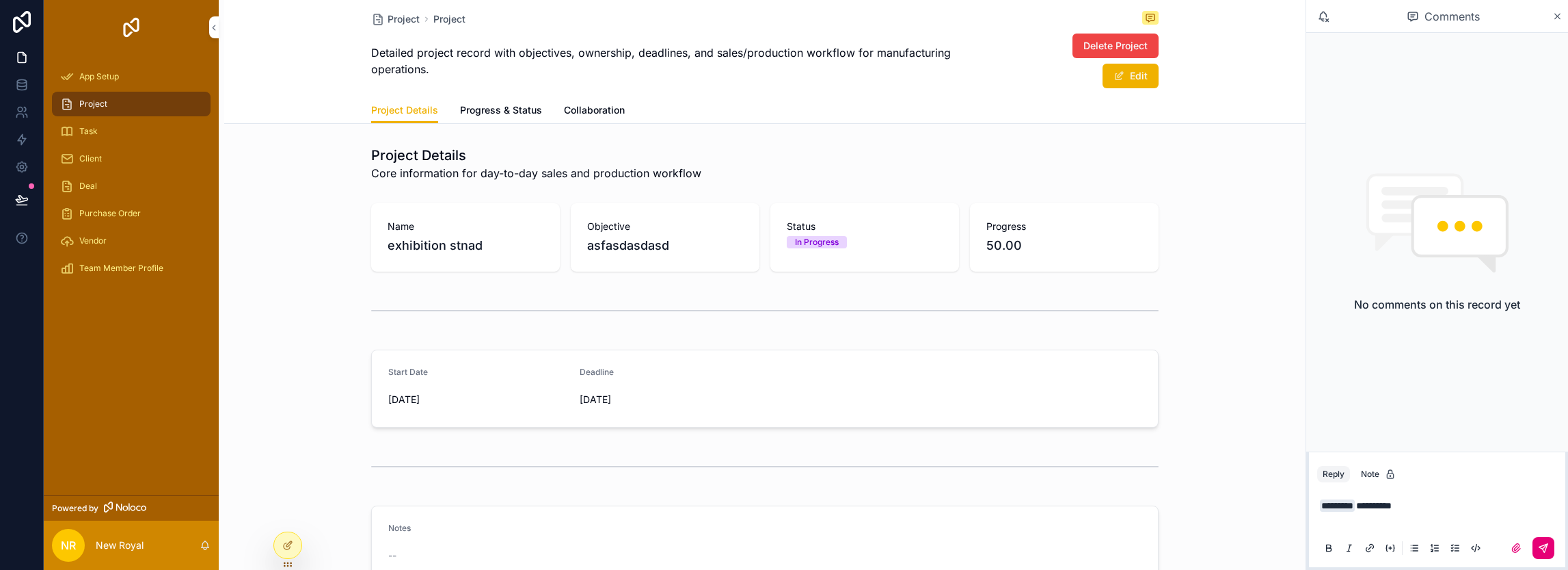
click at [1546, 552] on icon "scrollable content" at bounding box center [1543, 548] width 11 height 11
click at [98, 77] on span "App Setup" at bounding box center [98, 76] width 40 height 11
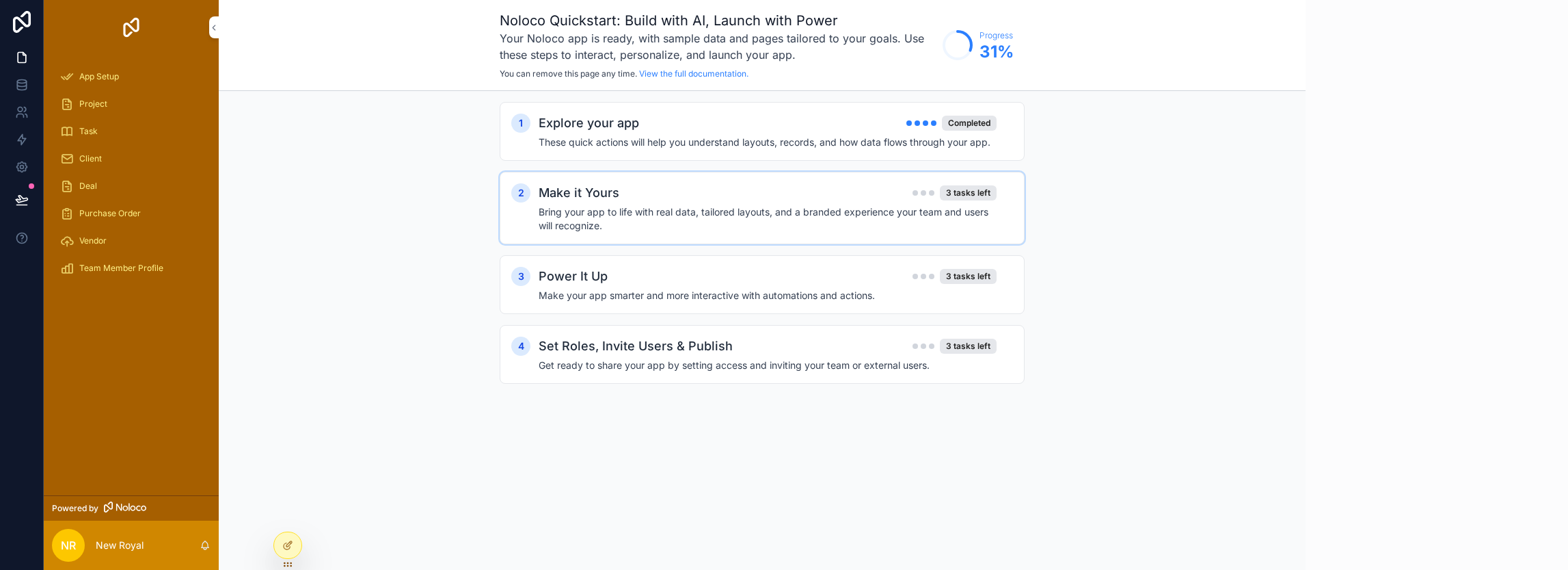
click at [675, 209] on h4 "Bring your app to life with real data, tailored layouts, and a branded experien…" at bounding box center [767, 219] width 458 height 28
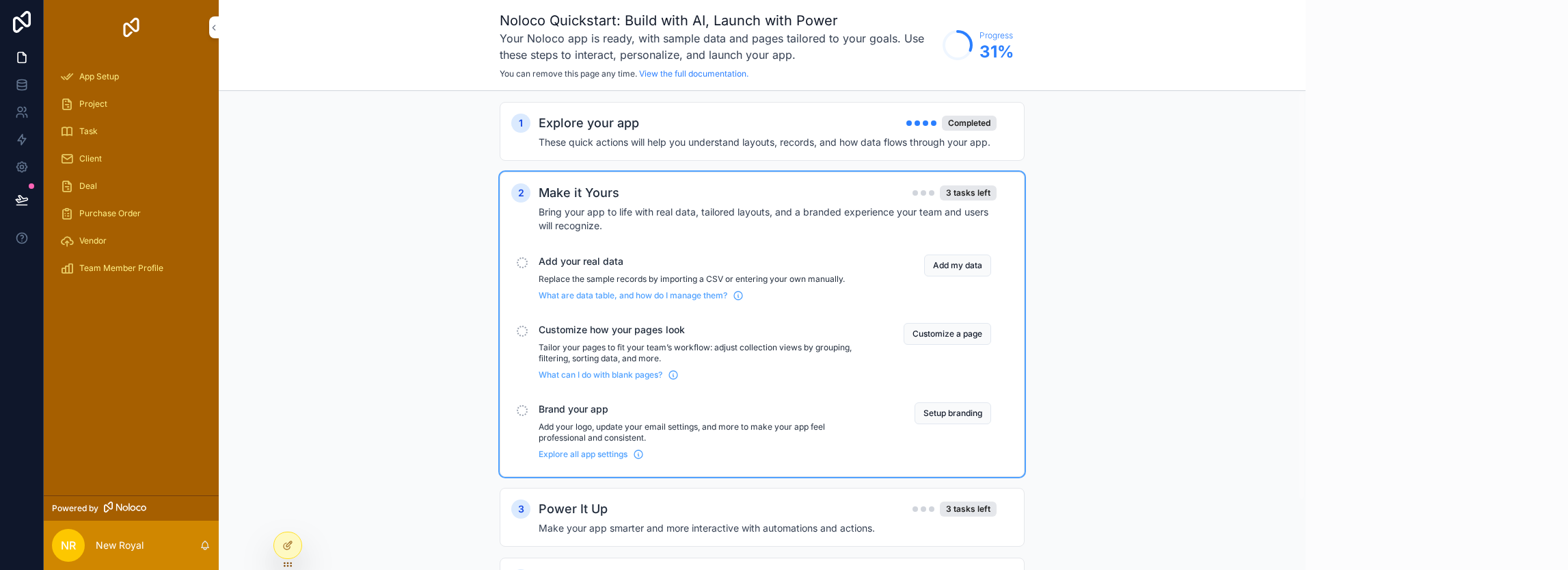
click at [564, 267] on span "Add your real data" at bounding box center [704, 261] width 332 height 14
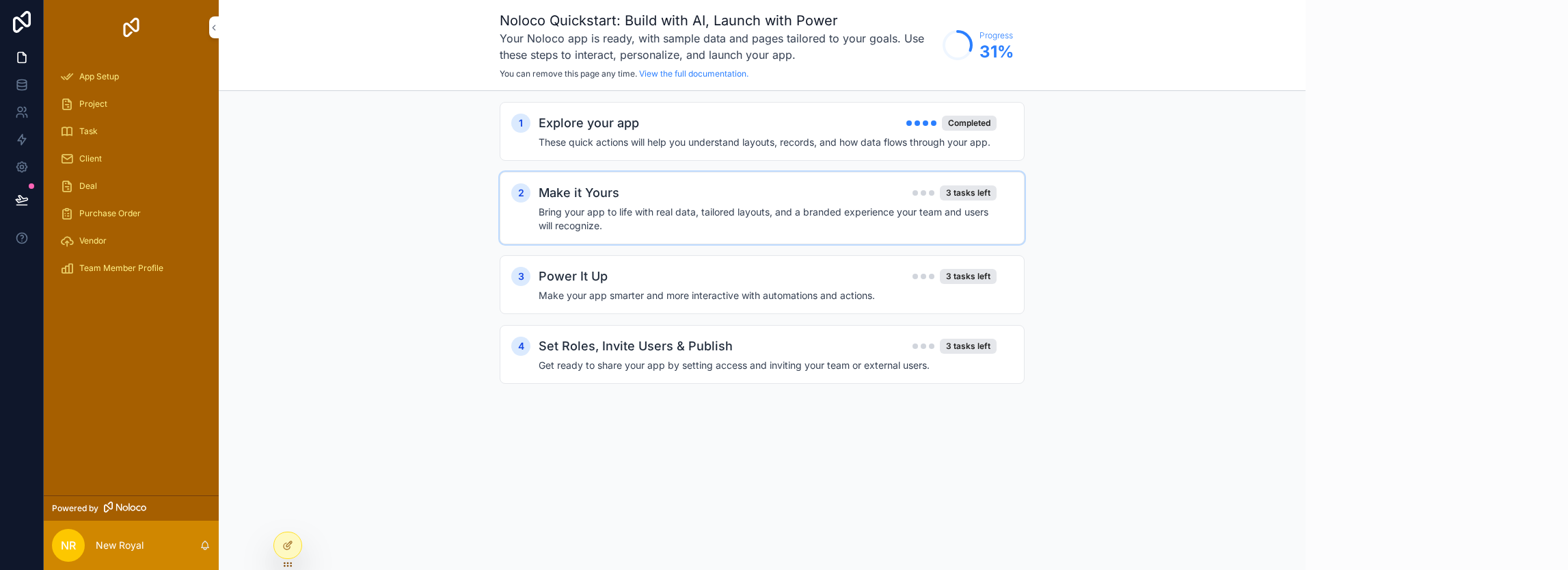
click at [607, 206] on h4 "Bring your app to life with real data, tailored layouts, and a branded experien…" at bounding box center [767, 219] width 458 height 28
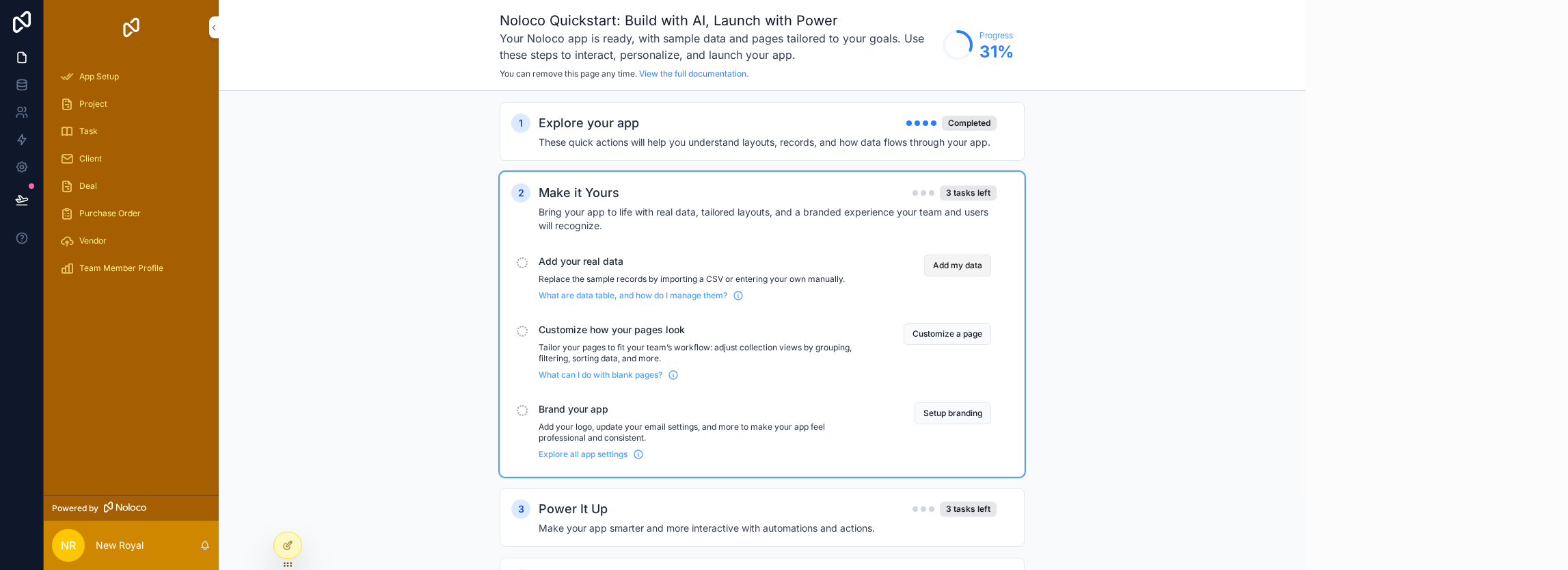
click at [960, 264] on button "Add my data" at bounding box center [957, 265] width 67 height 22
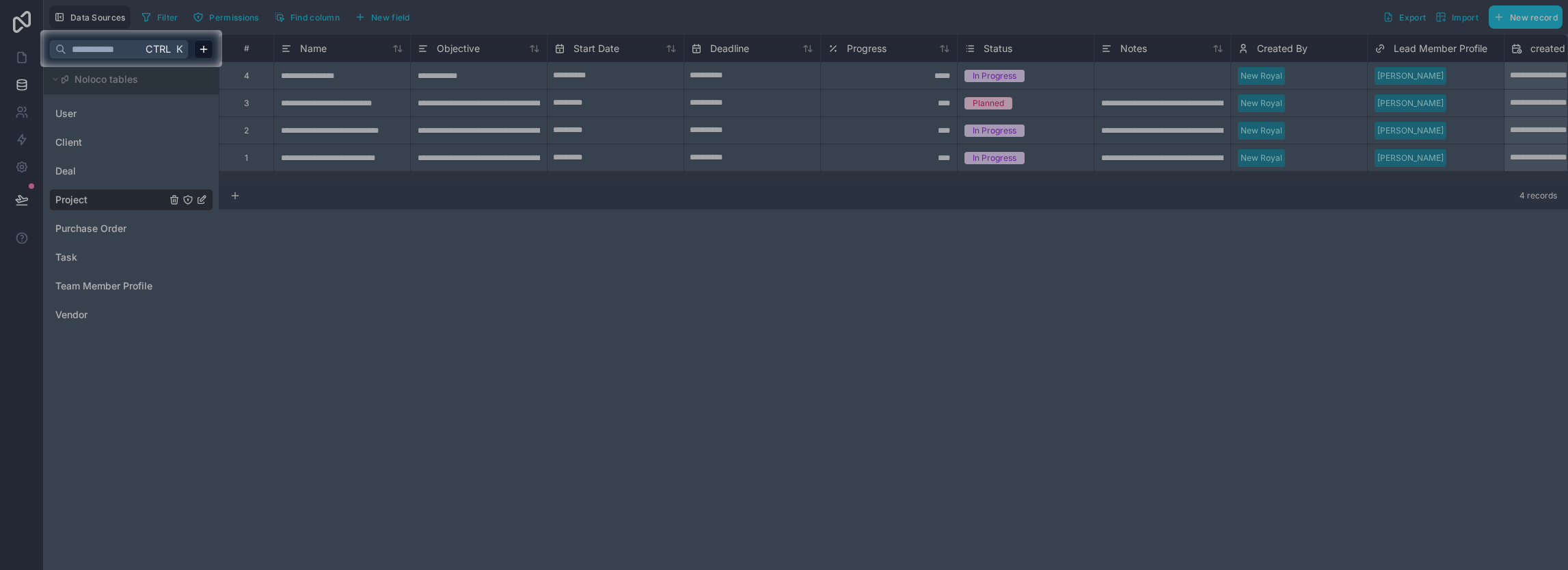
click at [1470, 12] on div at bounding box center [784, 15] width 1568 height 30
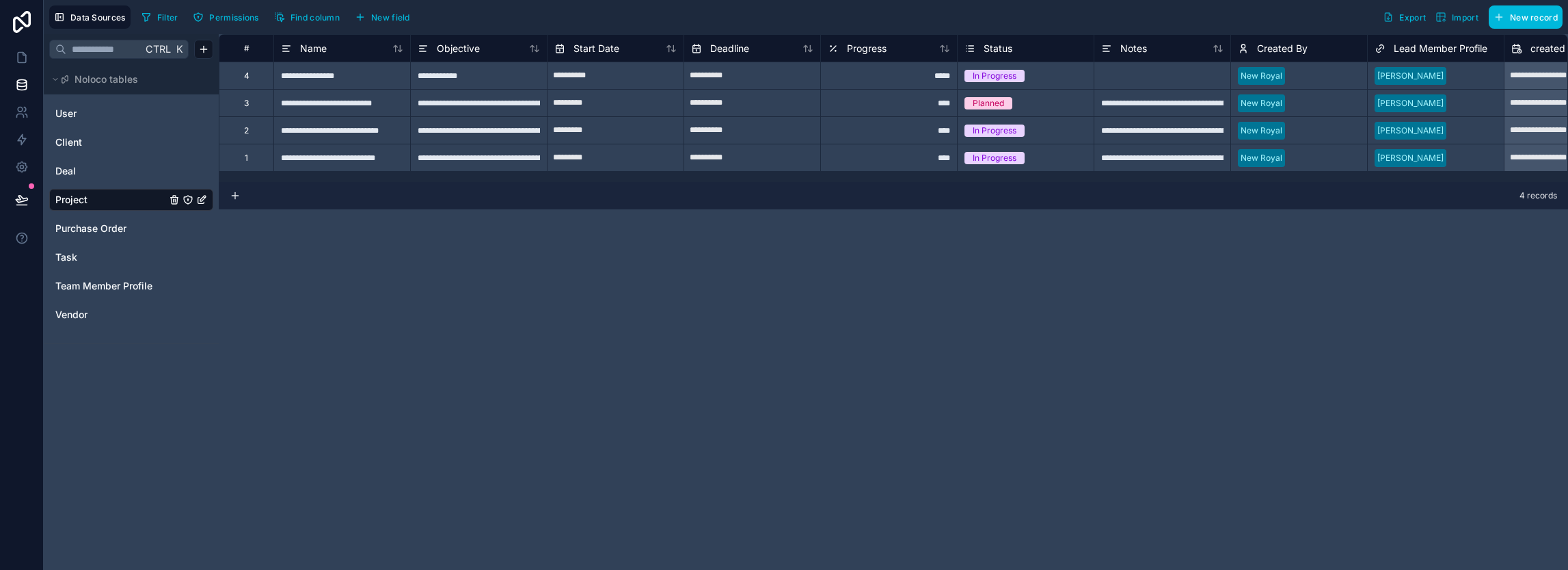
click at [1456, 9] on button "Import" at bounding box center [1456, 17] width 52 height 23
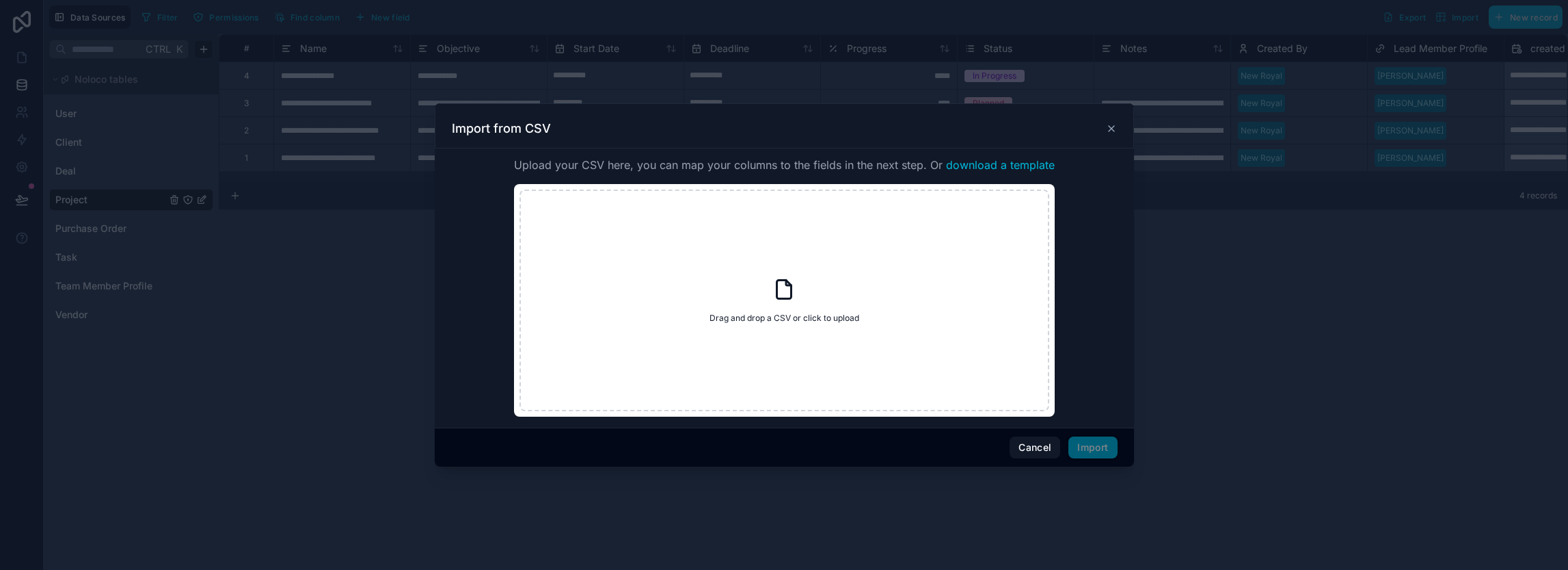
click at [997, 163] on span "download a template" at bounding box center [1000, 165] width 109 height 17
click at [1046, 453] on button "Cancel" at bounding box center [1034, 448] width 51 height 22
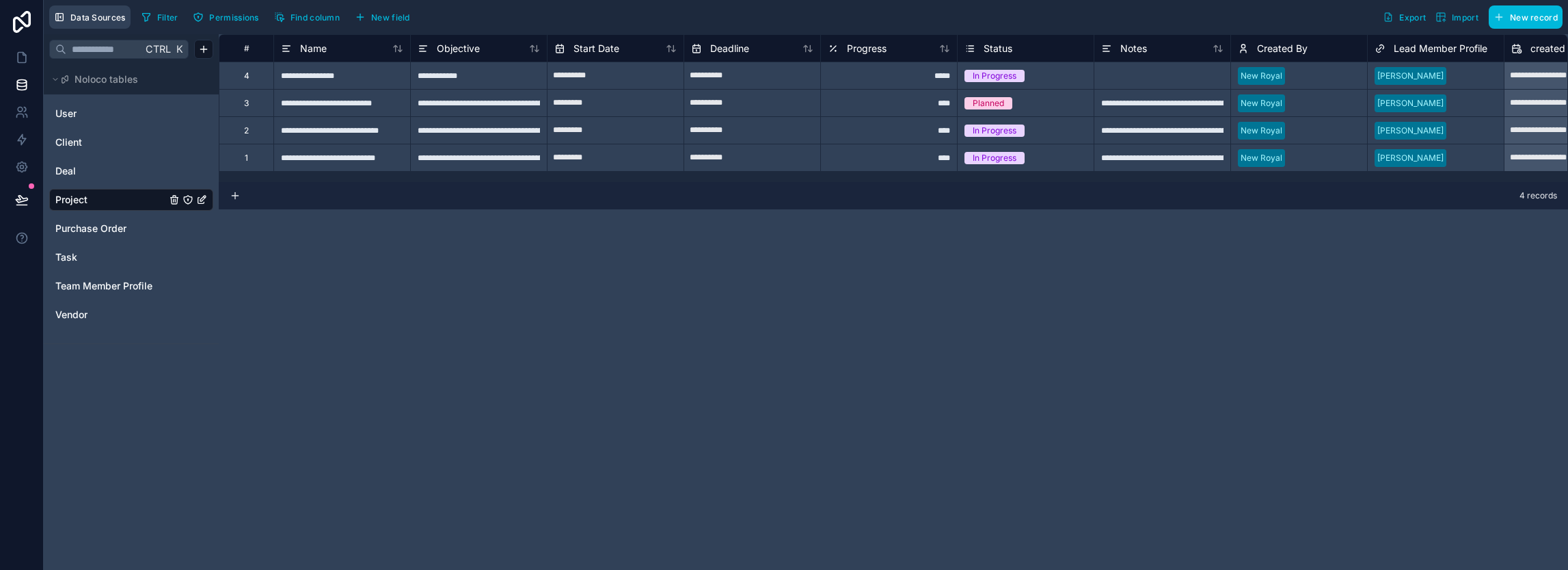
click at [75, 20] on span "Data Sources" at bounding box center [98, 17] width 55 height 10
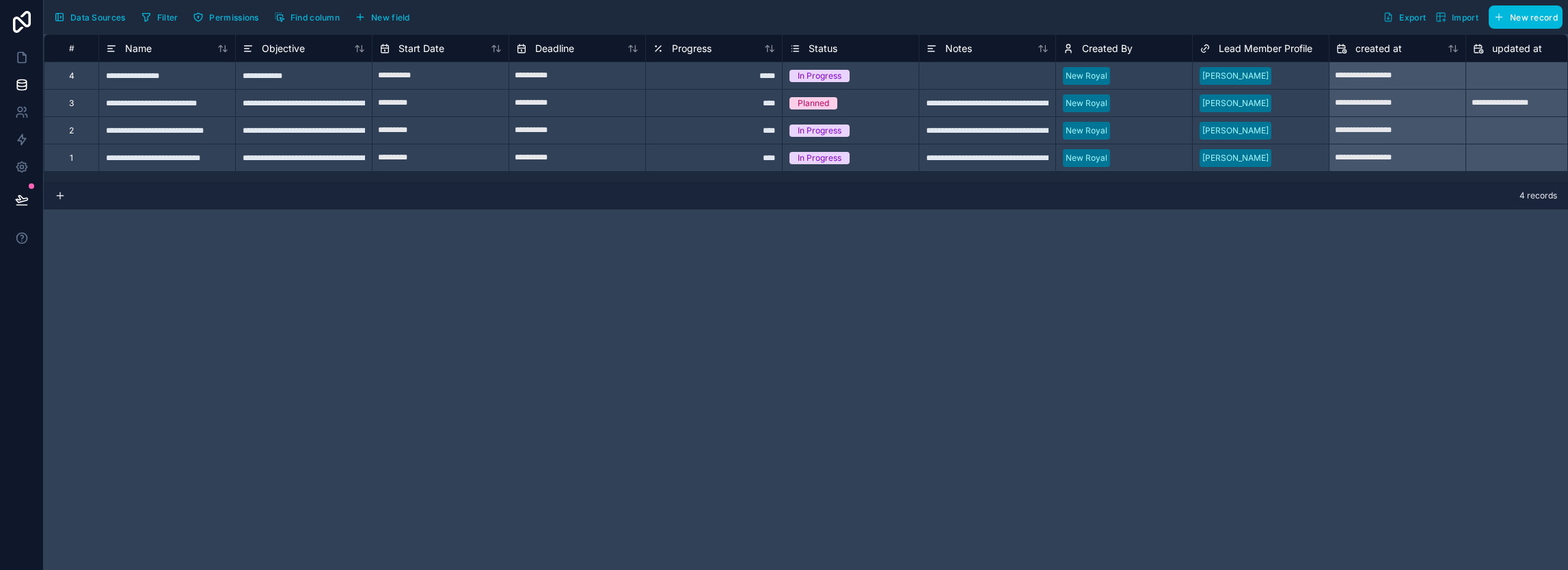
click at [86, 14] on span "Data Sources" at bounding box center [98, 17] width 55 height 10
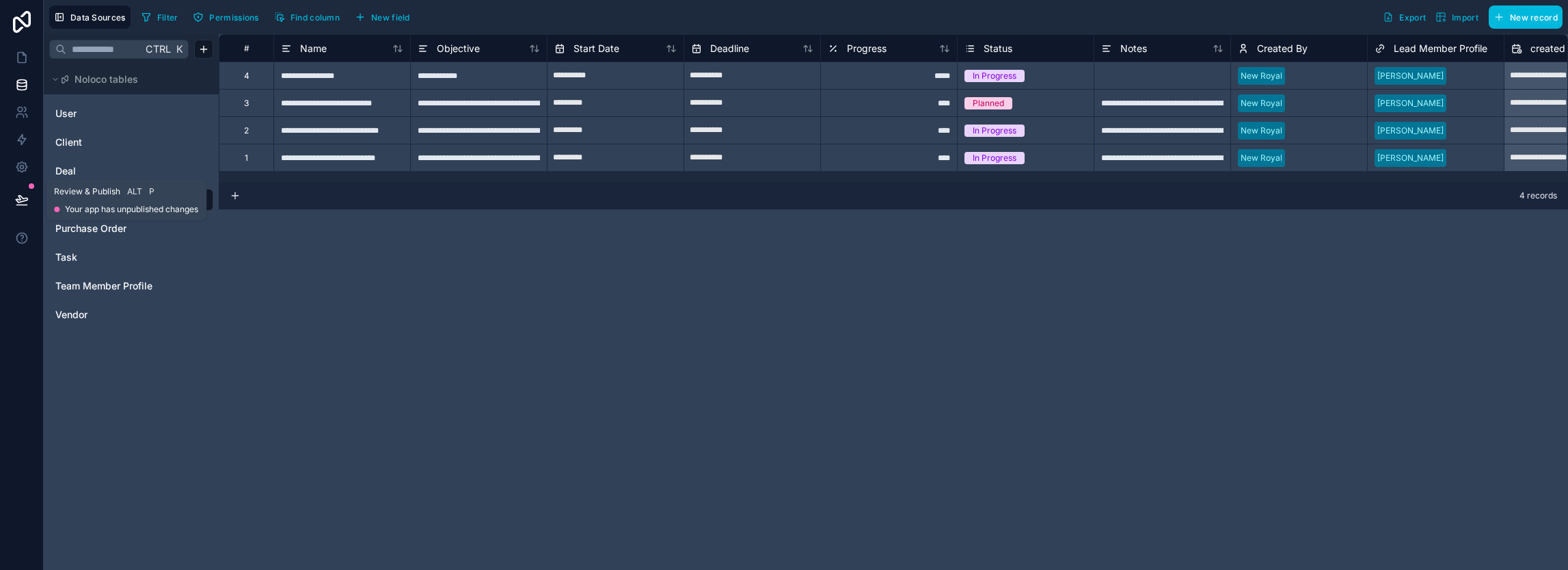
click at [26, 198] on icon at bounding box center [21, 198] width 12 height 6
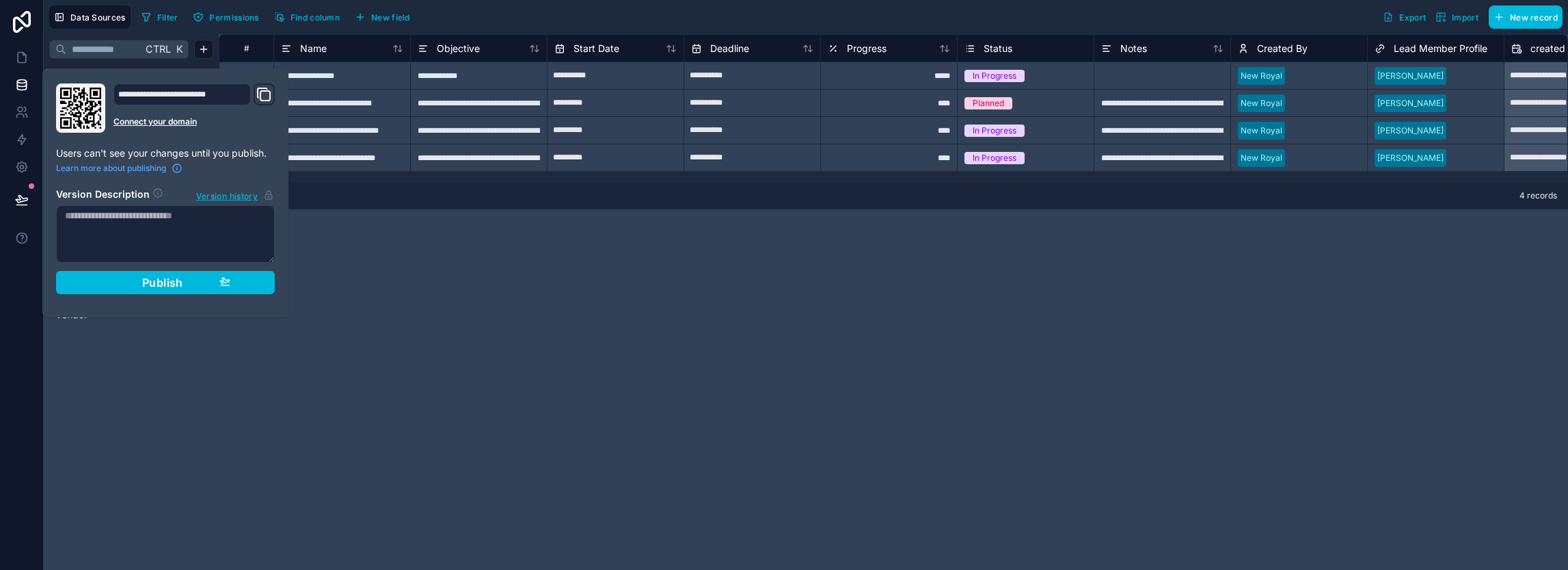
click at [339, 287] on div "**********" at bounding box center [894, 302] width 1349 height 536
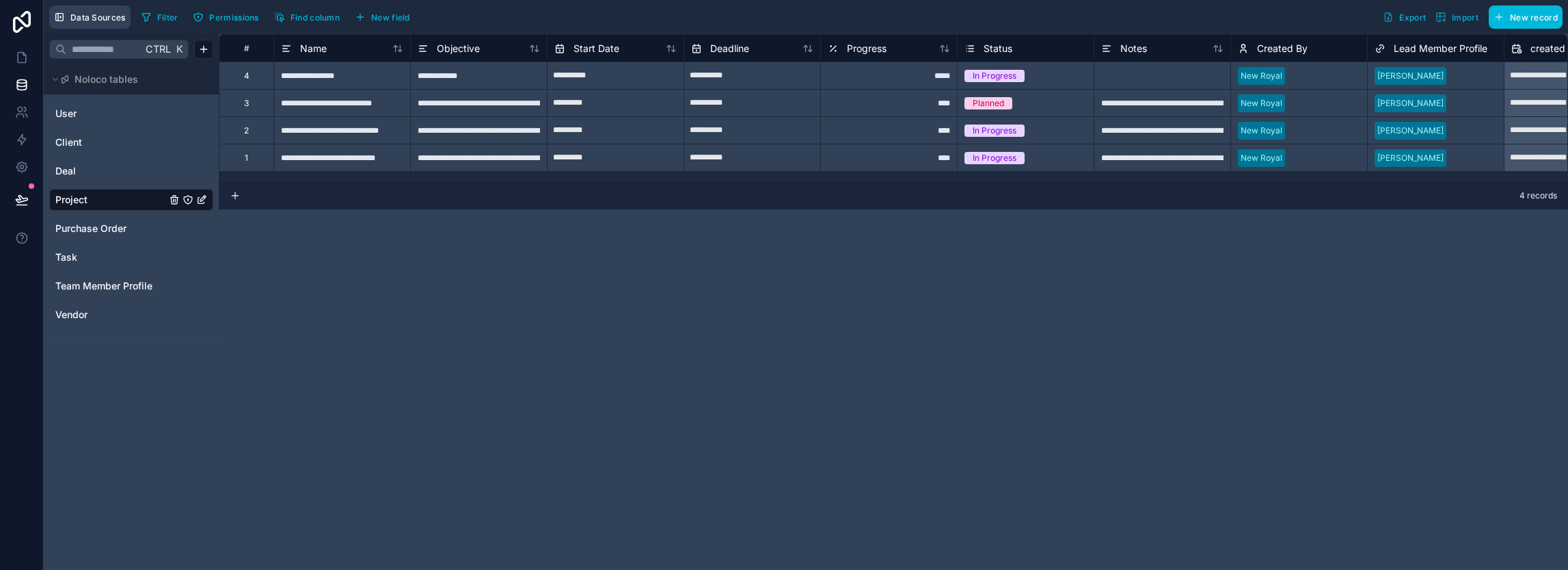
click at [75, 20] on span "Data Sources" at bounding box center [98, 17] width 55 height 10
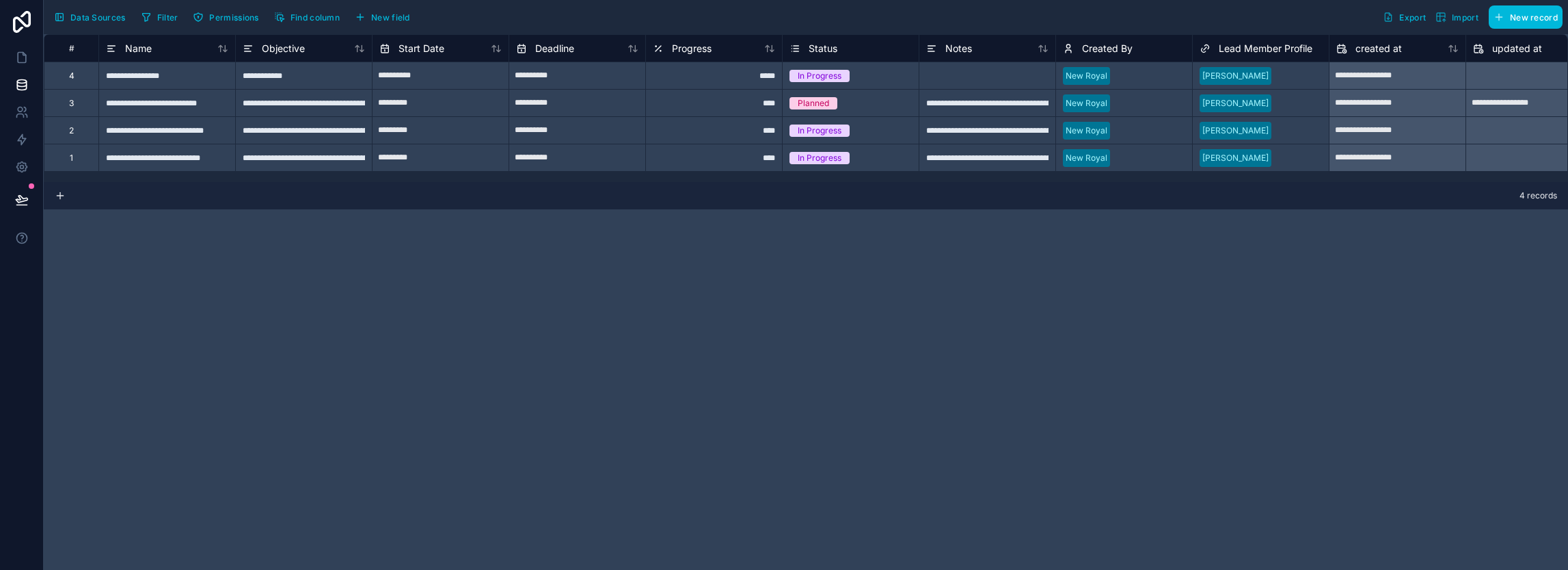
click at [75, 20] on span "Data Sources" at bounding box center [98, 17] width 55 height 10
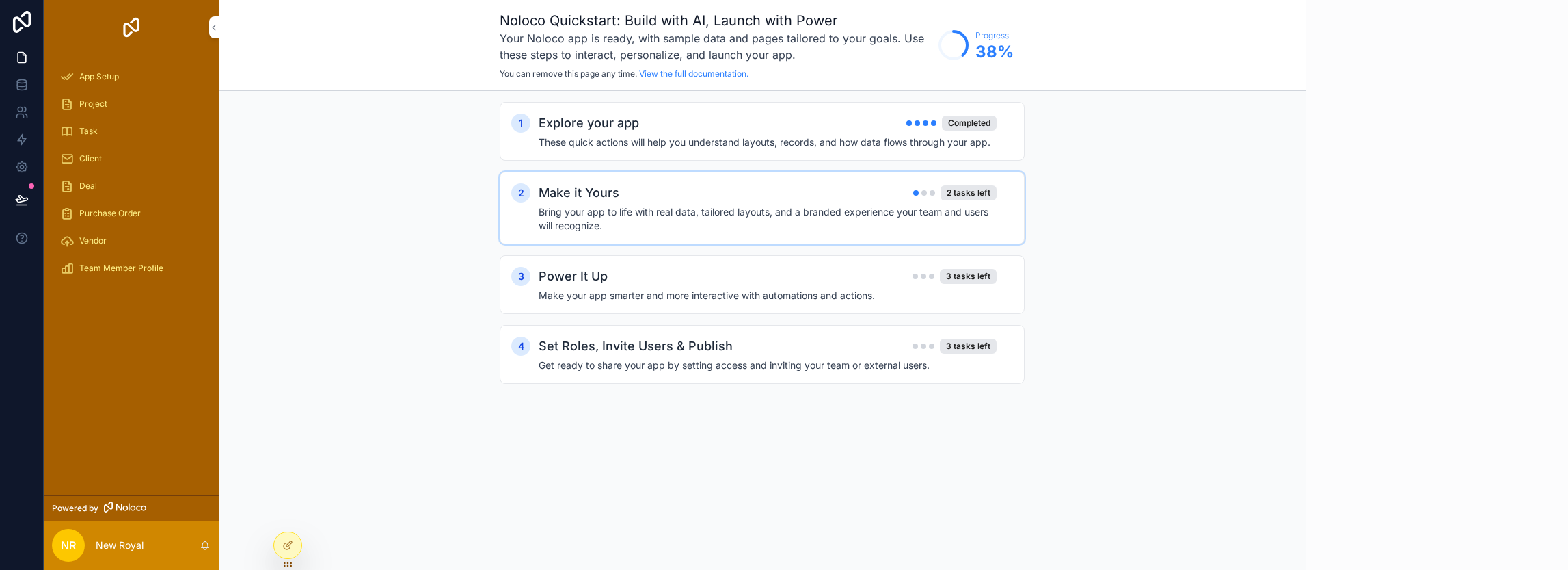
click at [834, 198] on div "Make it Yours 2 tasks left" at bounding box center [767, 192] width 458 height 19
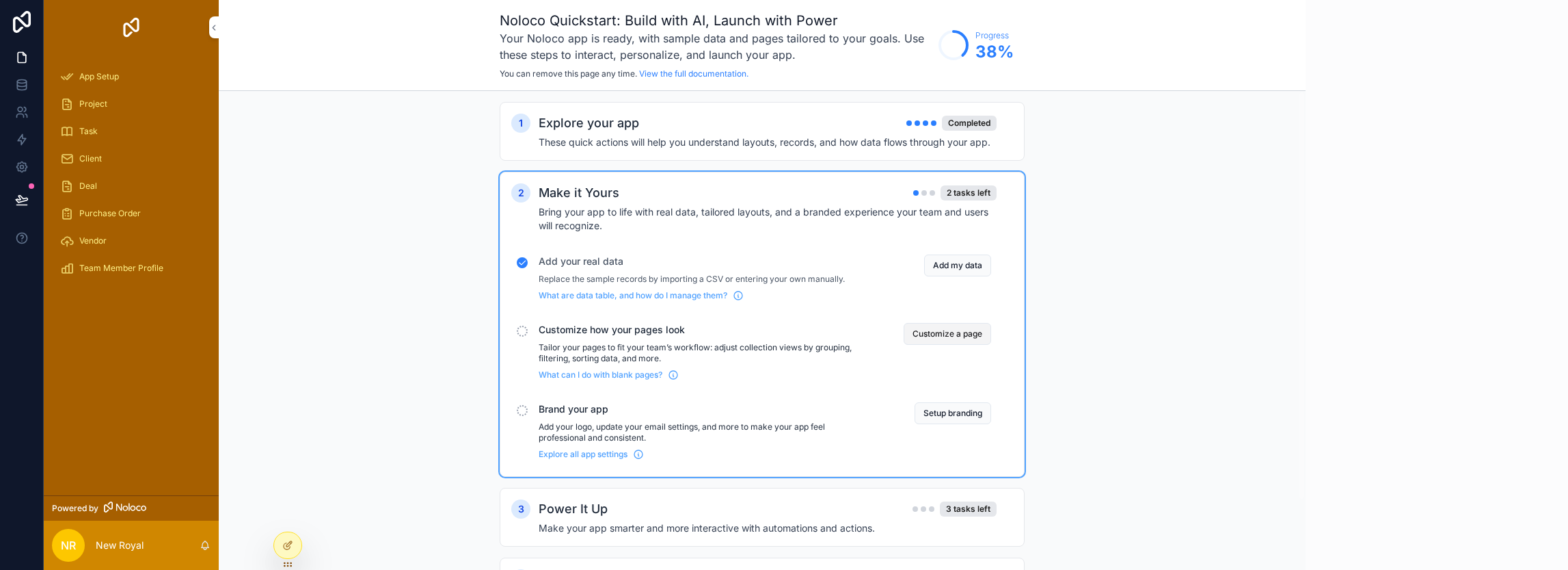
click at [944, 329] on button "Customize a page" at bounding box center [947, 334] width 87 height 22
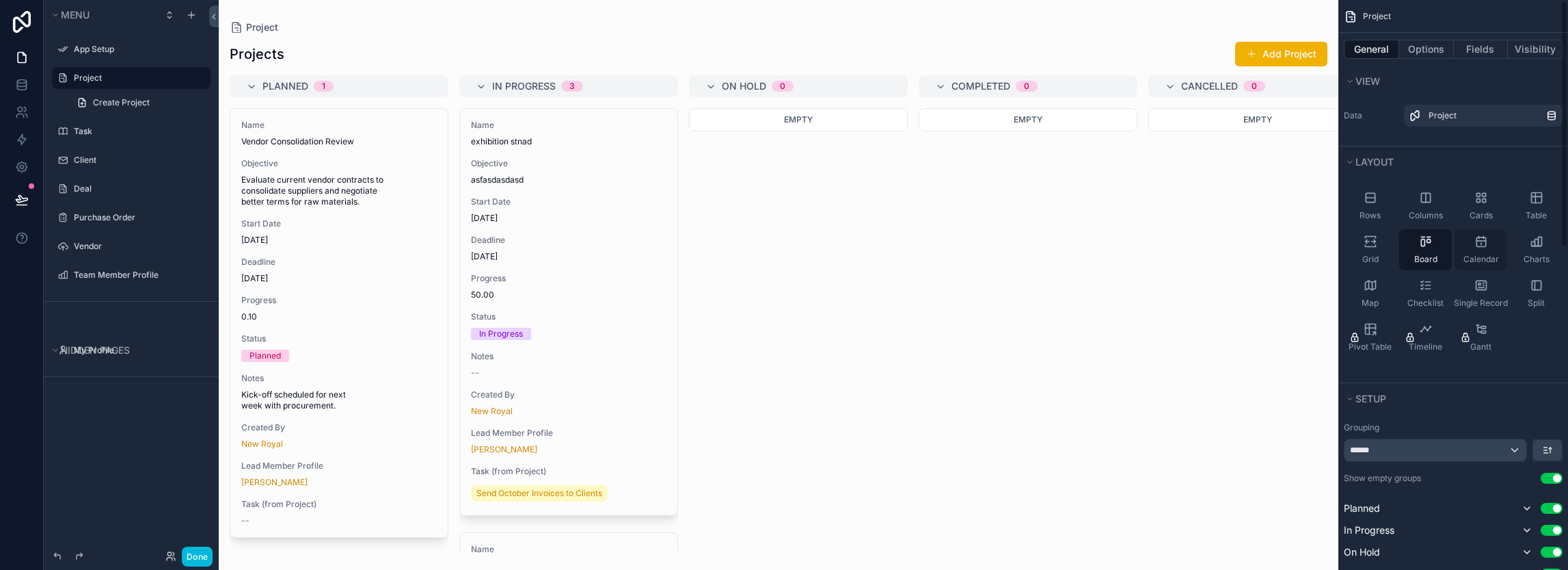
click at [1481, 246] on icon "scrollable content" at bounding box center [1481, 242] width 9 height 9
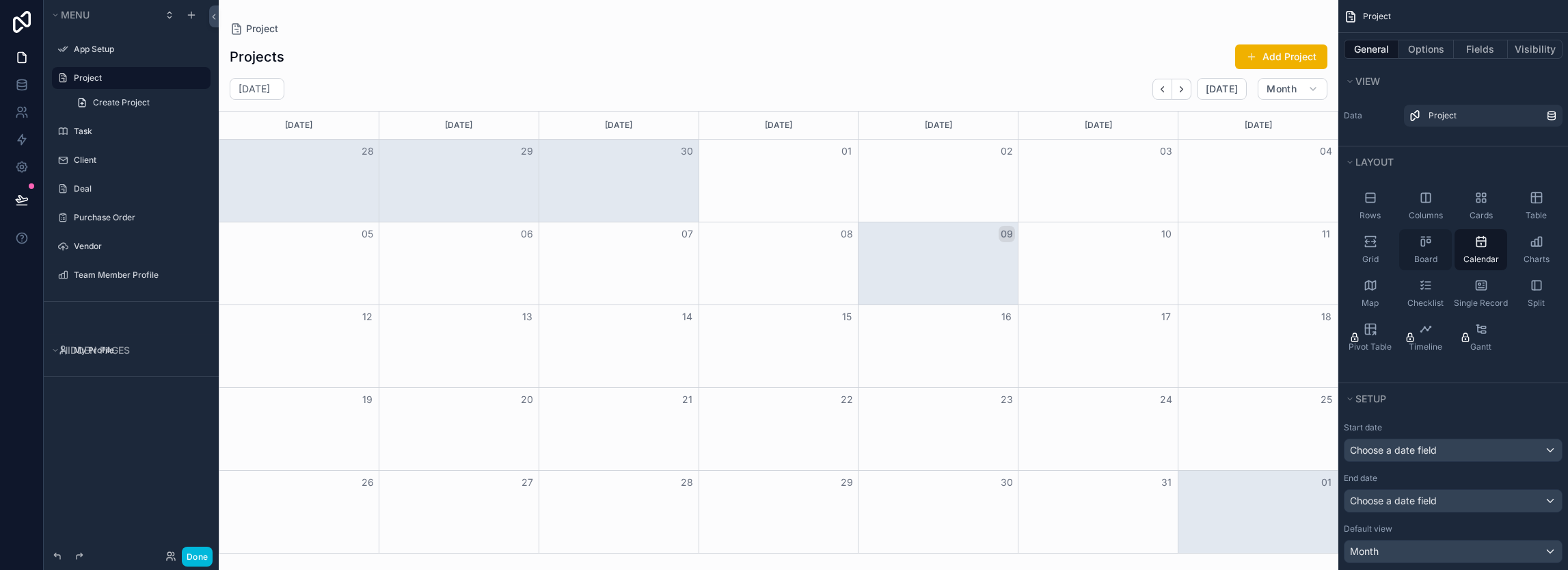
click at [1415, 247] on div "Board" at bounding box center [1424, 250] width 52 height 41
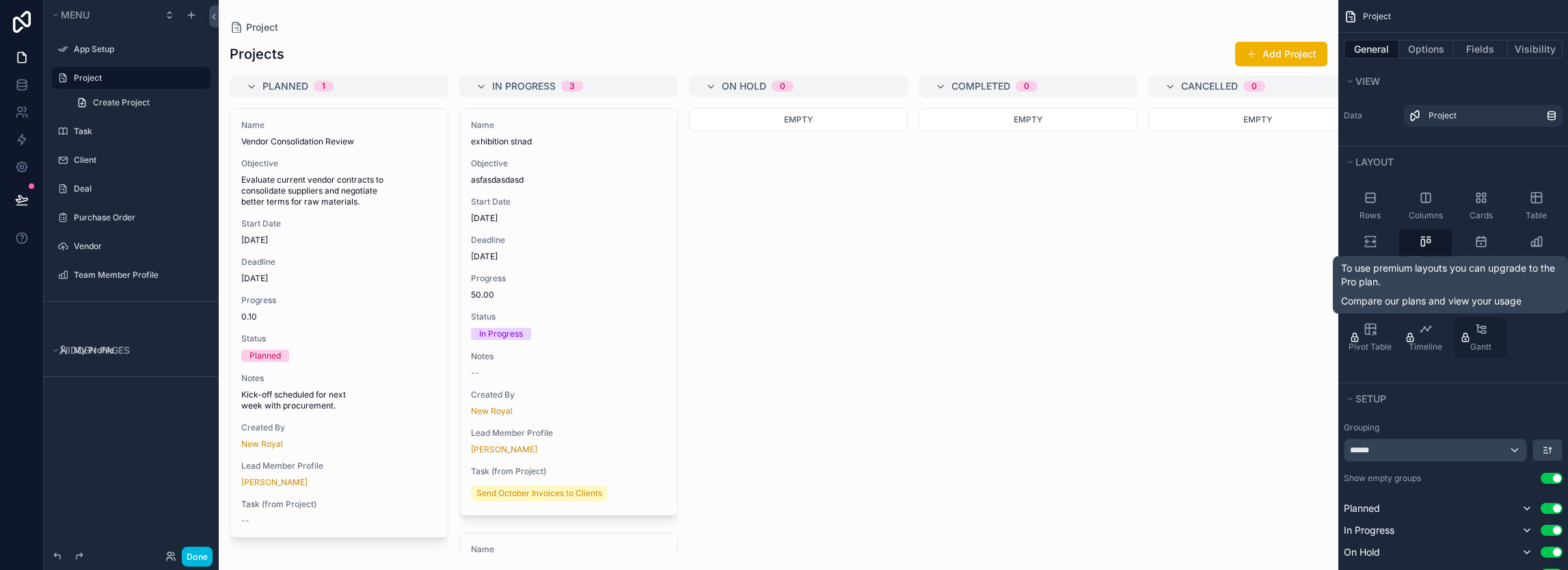
click at [1478, 347] on span "Gantt" at bounding box center [1481, 347] width 21 height 11
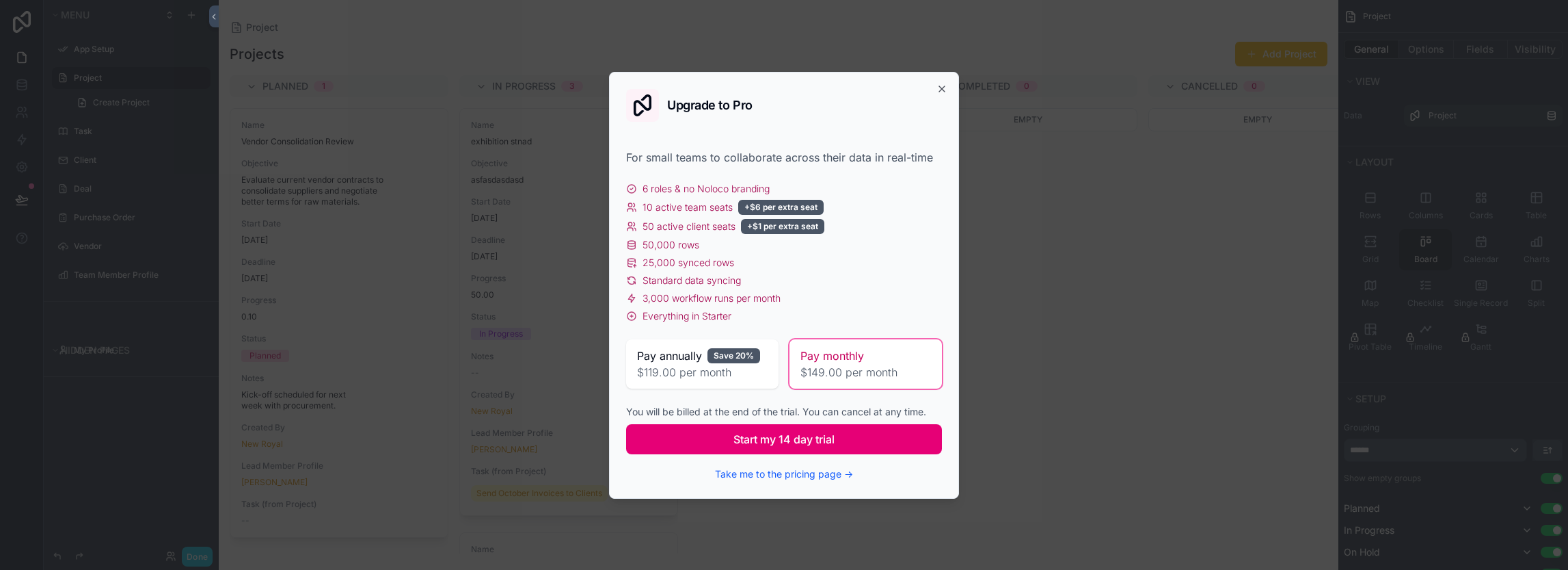
click at [751, 446] on span "Start my 14 day trial" at bounding box center [784, 439] width 101 height 17
click at [848, 434] on button "Start my 14 day trial" at bounding box center [783, 438] width 316 height 30
click at [946, 84] on icon "button" at bounding box center [941, 89] width 11 height 11
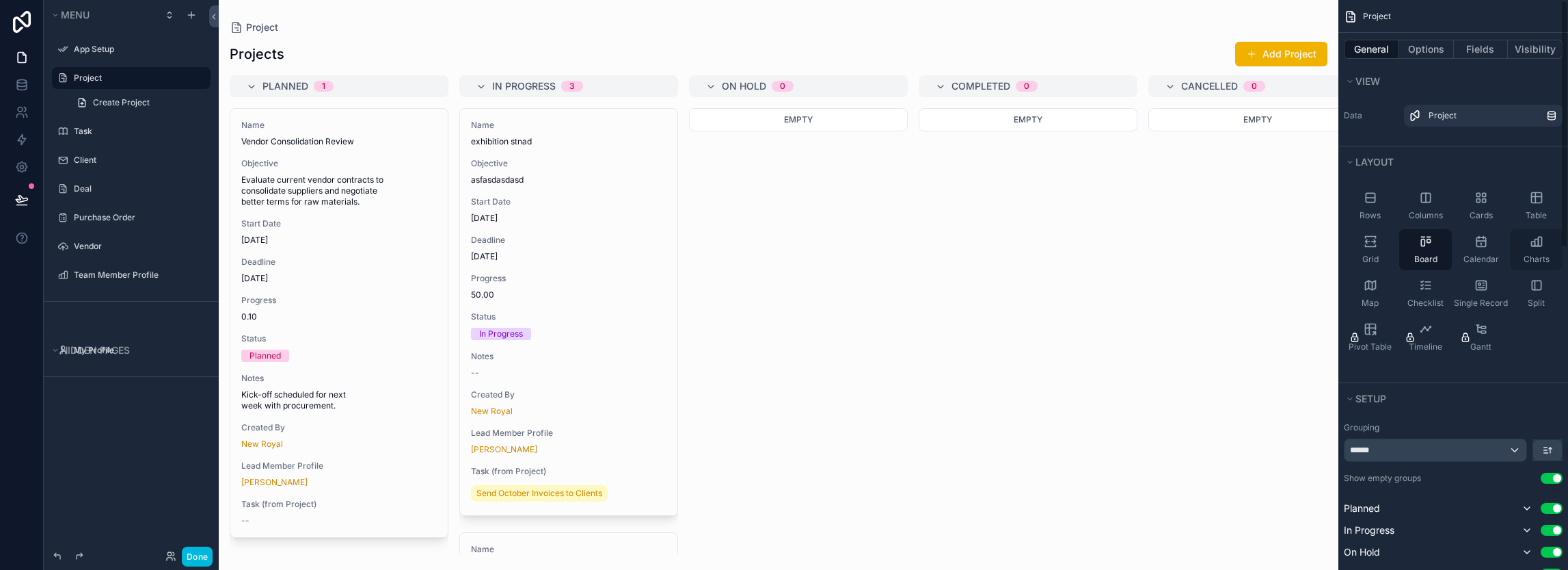
click at [1540, 245] on icon "scrollable content" at bounding box center [1539, 241] width 4 height 9
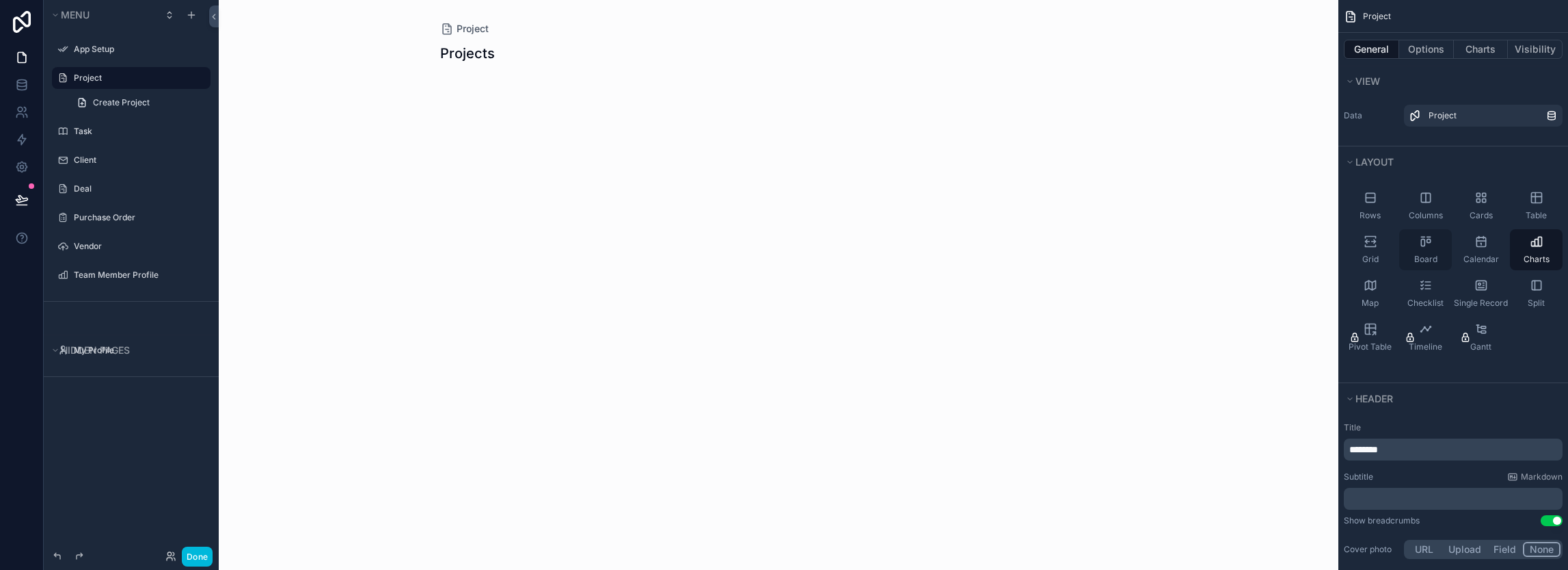
click at [1430, 244] on icon "scrollable content" at bounding box center [1425, 241] width 14 height 14
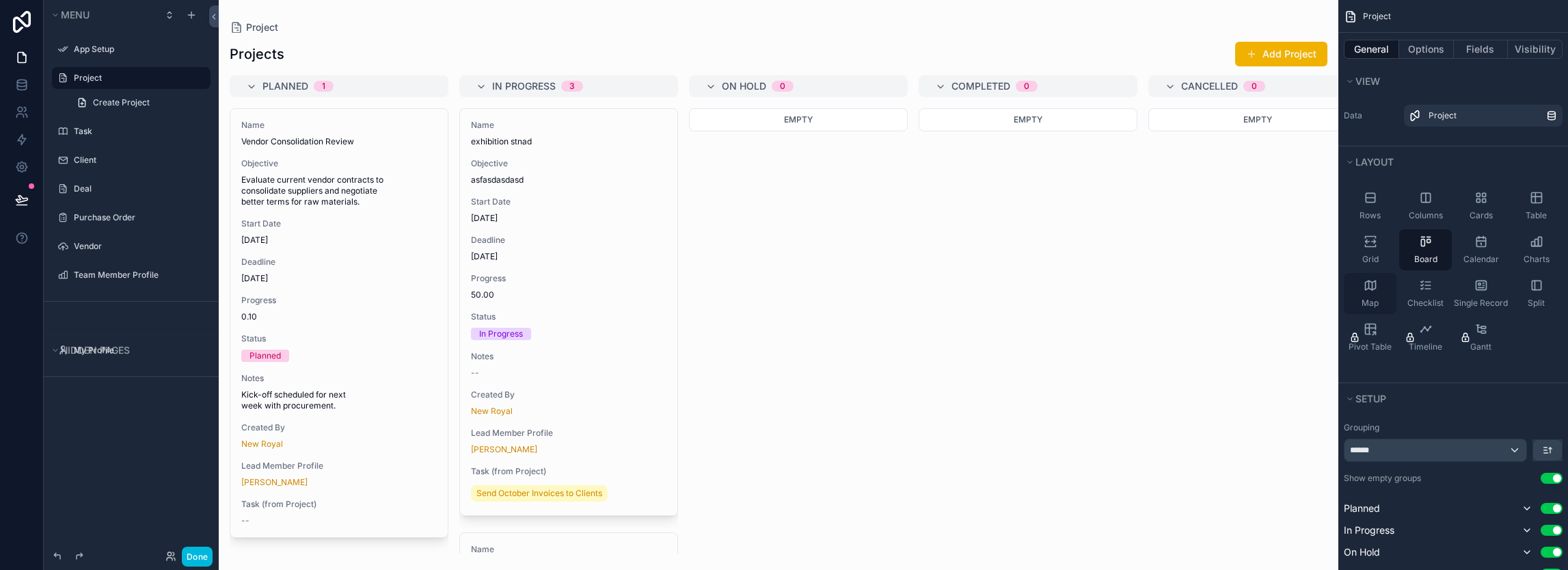
click at [1371, 295] on div "Map" at bounding box center [1369, 293] width 52 height 41
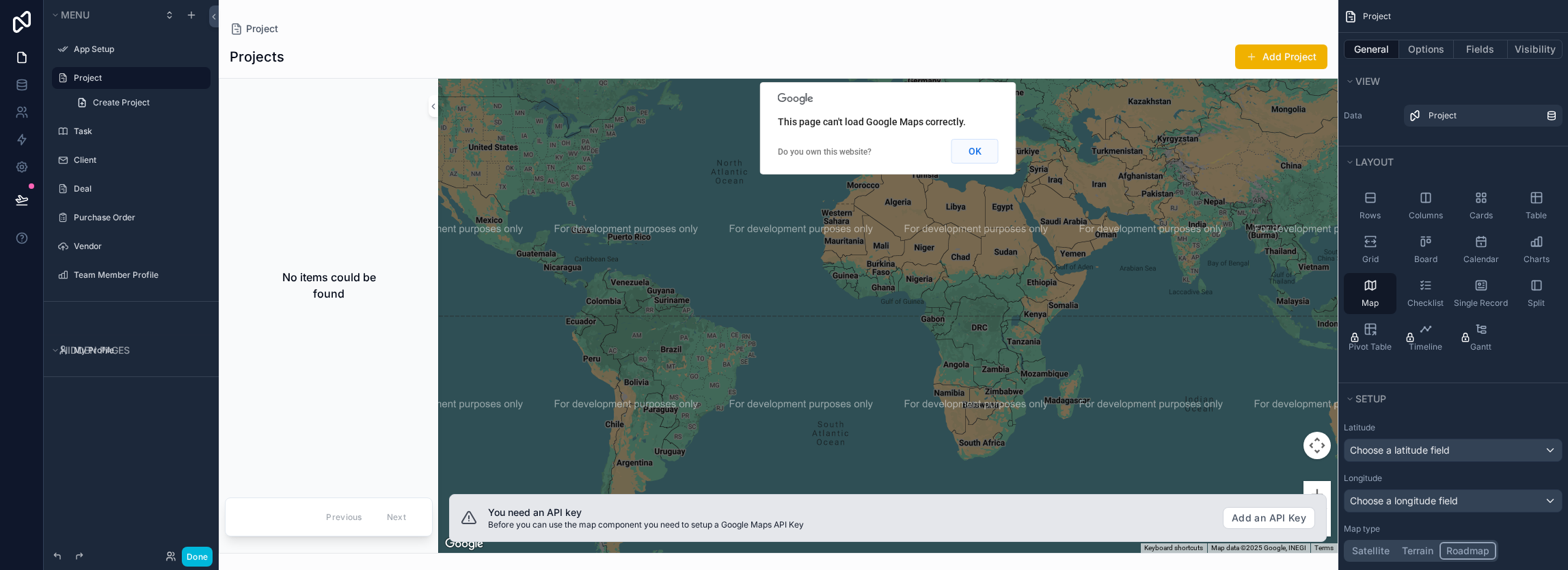
click at [984, 148] on button "OK" at bounding box center [974, 151] width 47 height 25
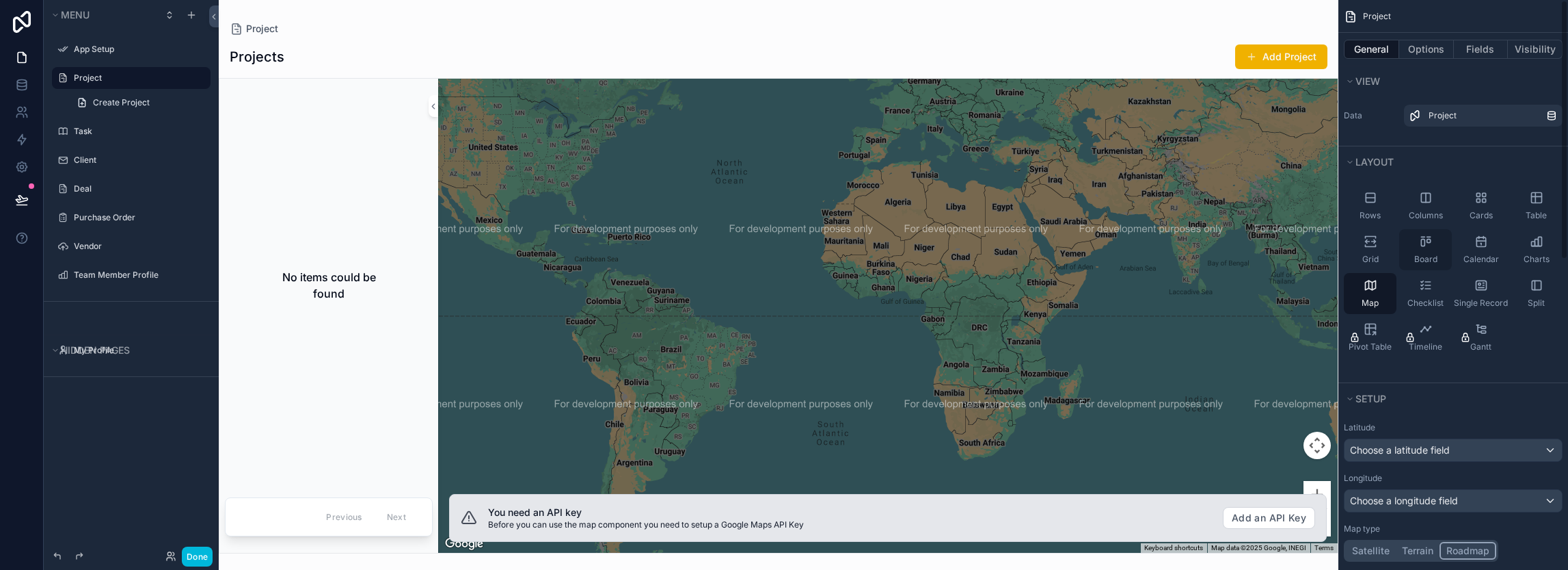
click at [1429, 238] on icon "scrollable content" at bounding box center [1425, 241] width 14 height 14
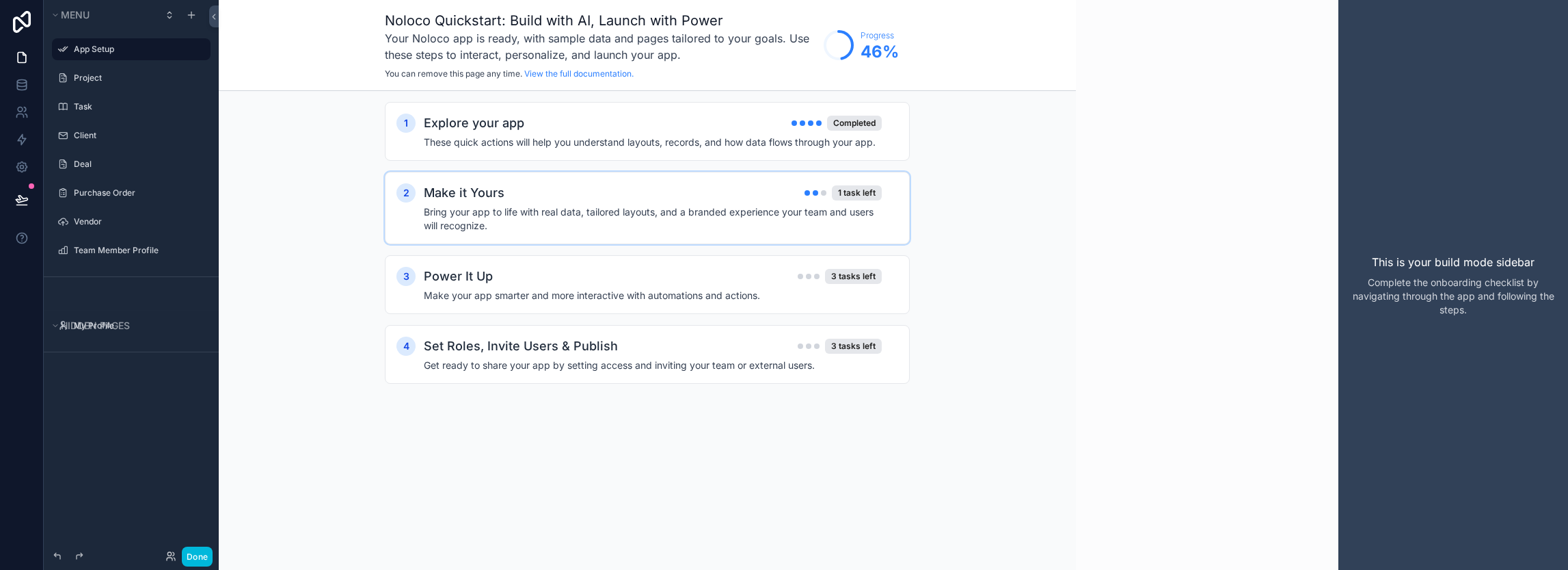
click at [758, 186] on div "Make it Yours 1 task left" at bounding box center [652, 192] width 458 height 19
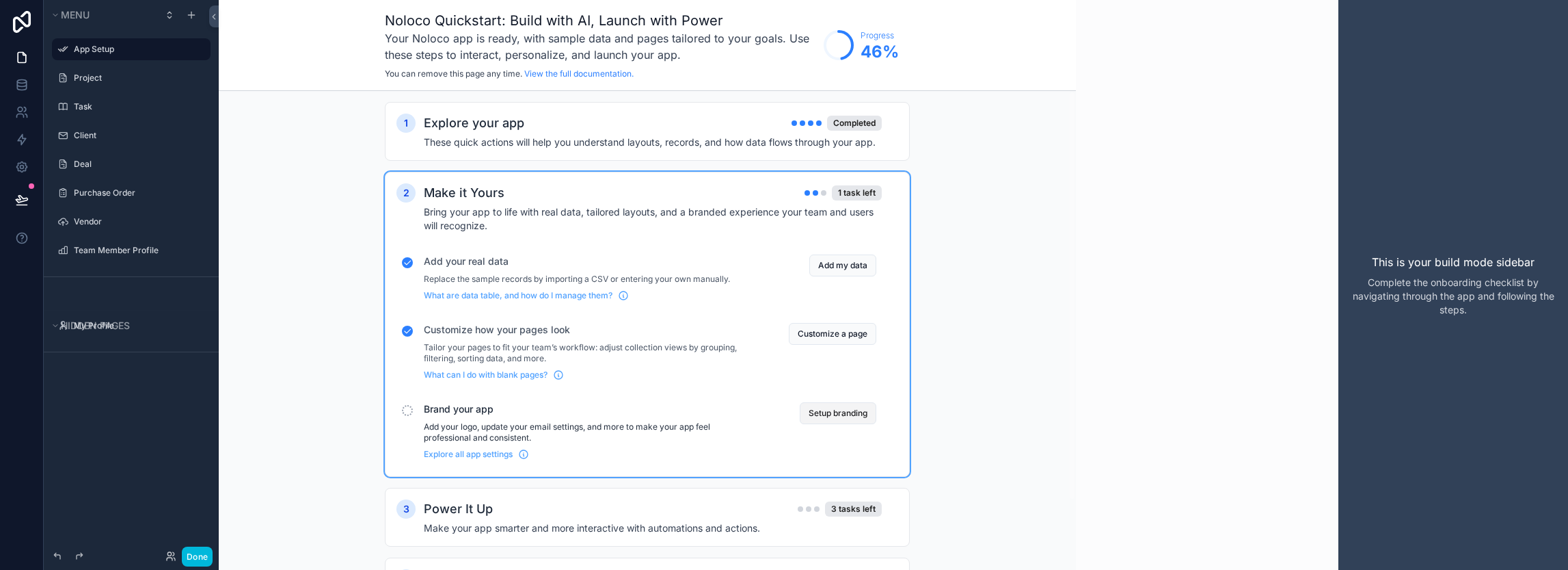
click at [823, 411] on button "Setup branding" at bounding box center [837, 413] width 76 height 22
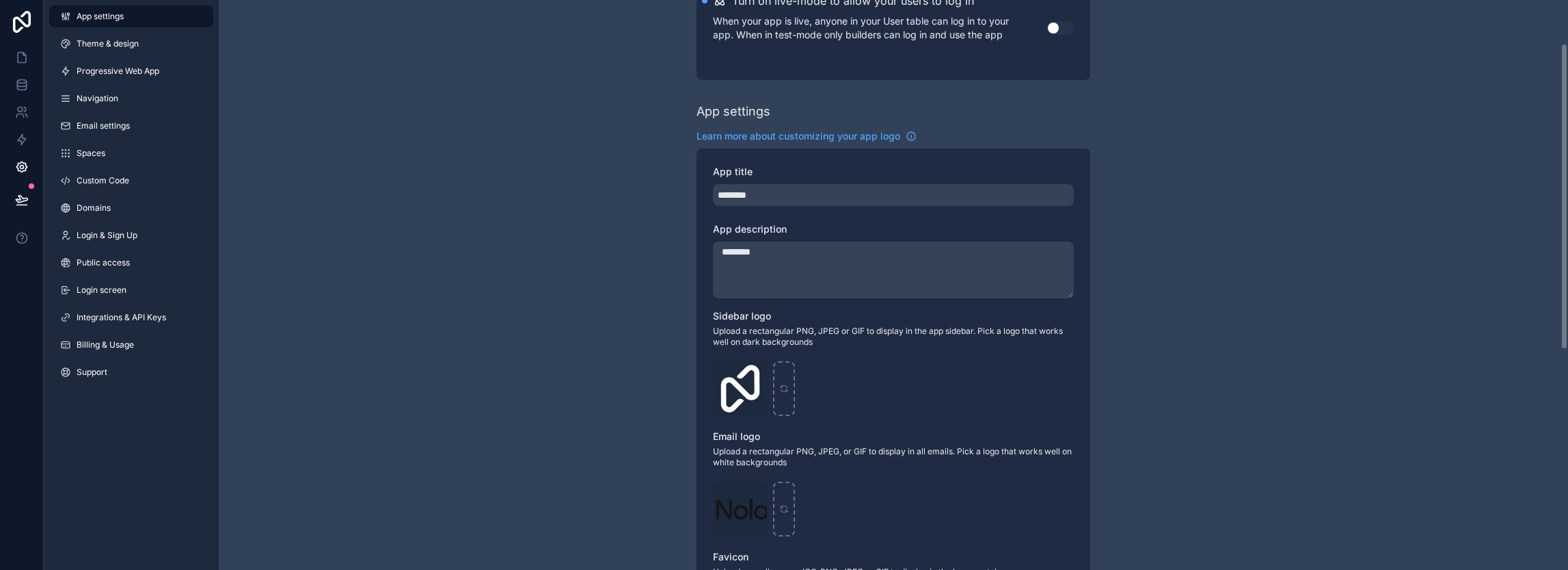
scroll to position [137, 0]
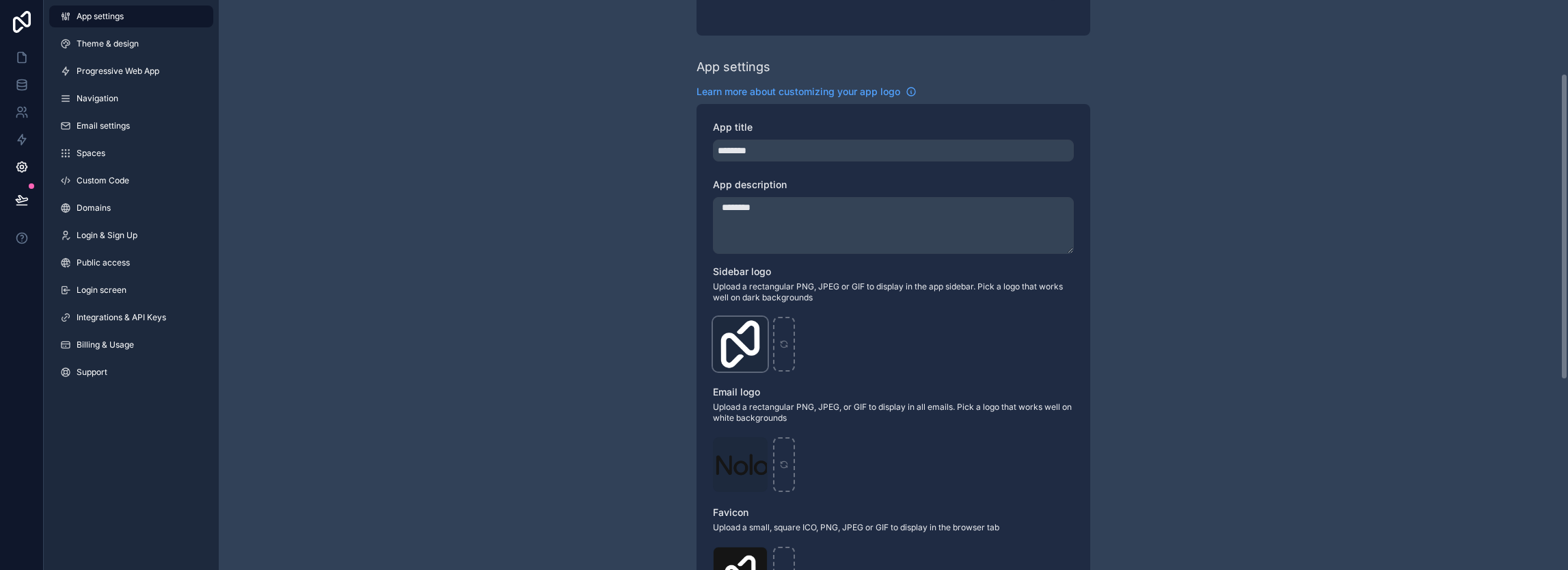
click at [738, 345] on div "Logo-Sq-No-Padding .png" at bounding box center [740, 343] width 54 height 54
click at [0, 0] on icon "scrollable content" at bounding box center [0, 0] width 0 height 0
click at [786, 302] on icon "button" at bounding box center [784, 300] width 3 height 2
click at [726, 332] on div "scrollable content" at bounding box center [740, 343] width 54 height 54
type input "**********"
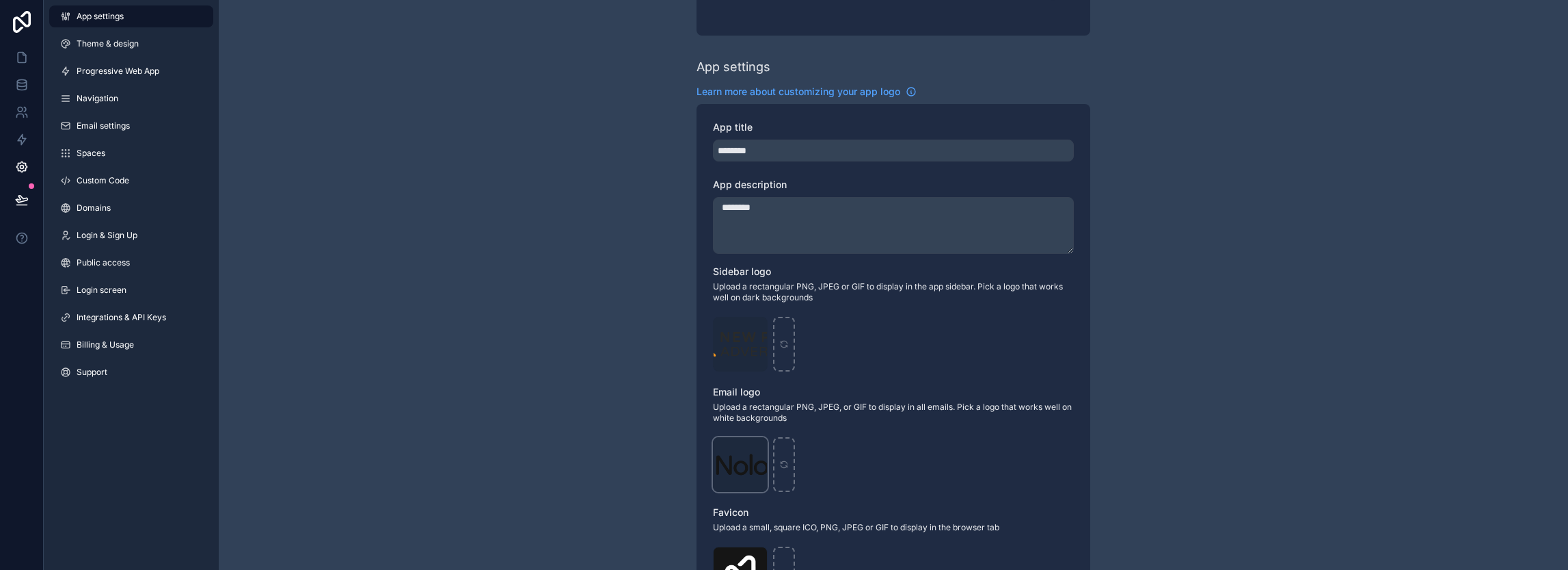
click at [750, 459] on div "Logo .png" at bounding box center [740, 464] width 54 height 54
click at [0, 0] on icon "scrollable content" at bounding box center [0, 0] width 0 height 0
click at [781, 428] on icon "button" at bounding box center [785, 425] width 11 height 11
click at [749, 463] on div "scrollable content" at bounding box center [740, 464] width 54 height 54
type input "**********"
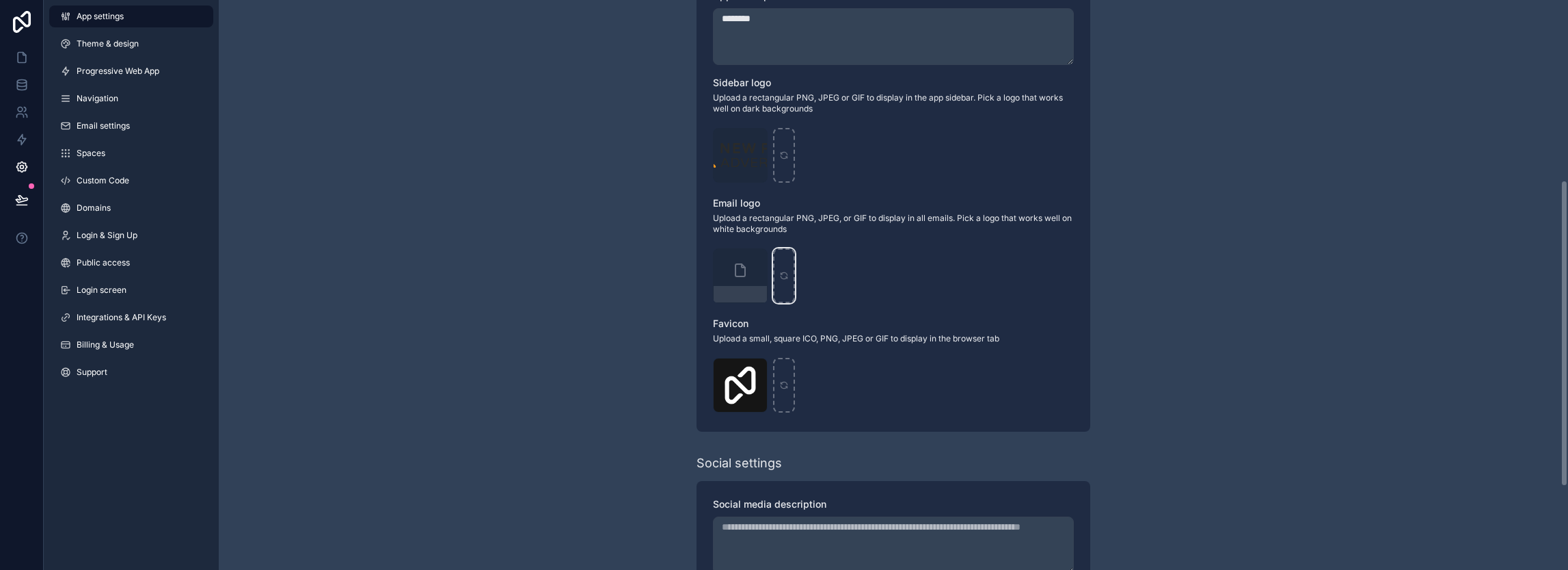
scroll to position [342, 0]
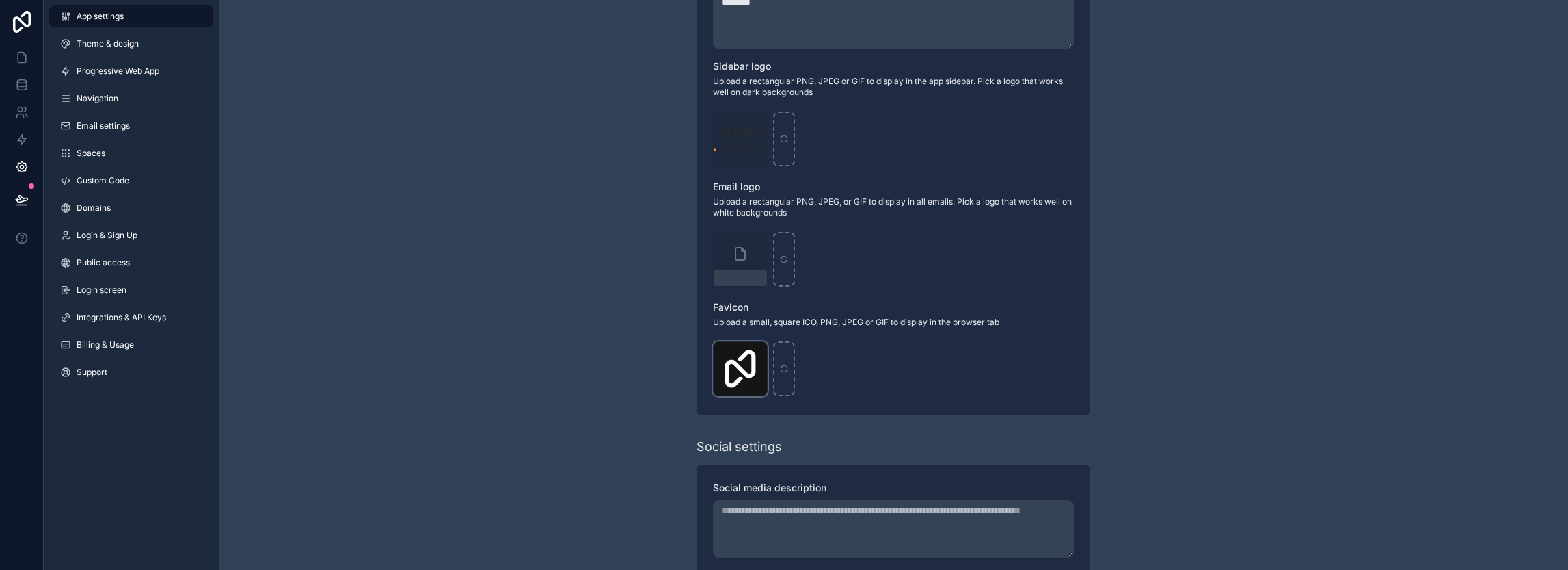
click at [0, 0] on icon "scrollable content" at bounding box center [0, 0] width 0 height 0
click at [780, 333] on icon "button" at bounding box center [785, 329] width 11 height 11
click at [742, 363] on div "scrollable content" at bounding box center [740, 368] width 54 height 54
type input "**********"
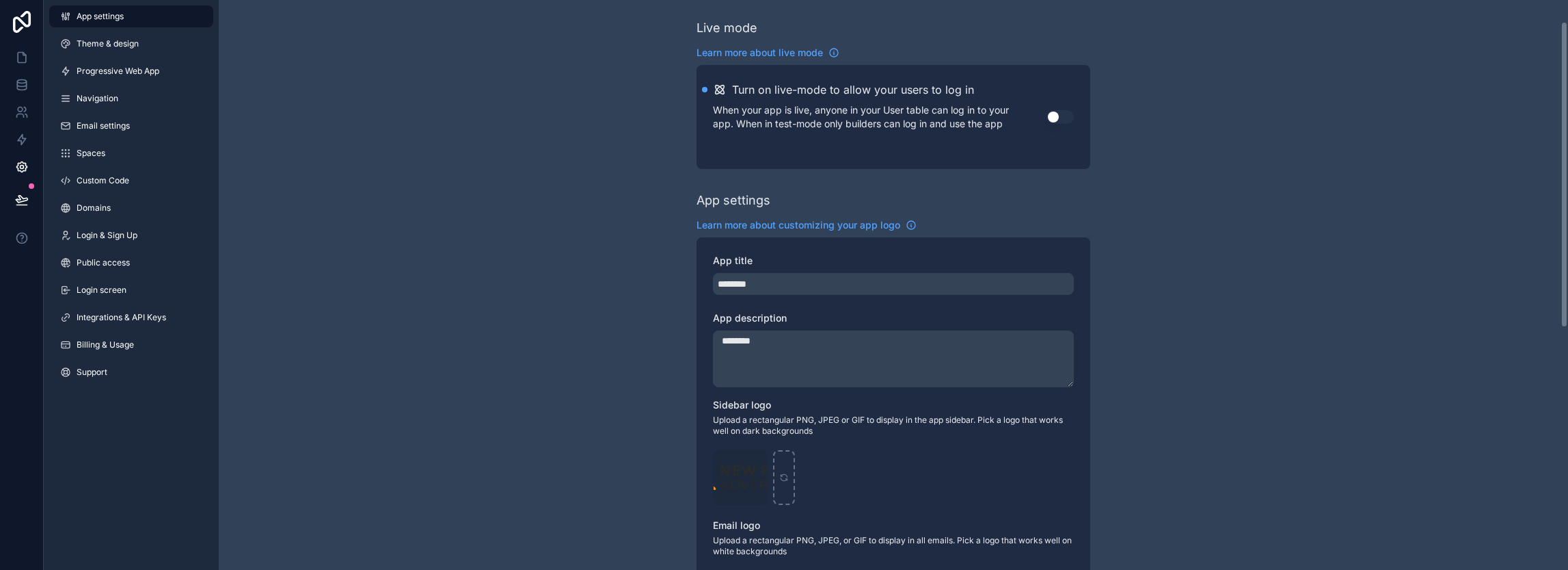
scroll to position [0, 0]
click at [110, 52] on link "Theme & design" at bounding box center [131, 44] width 164 height 22
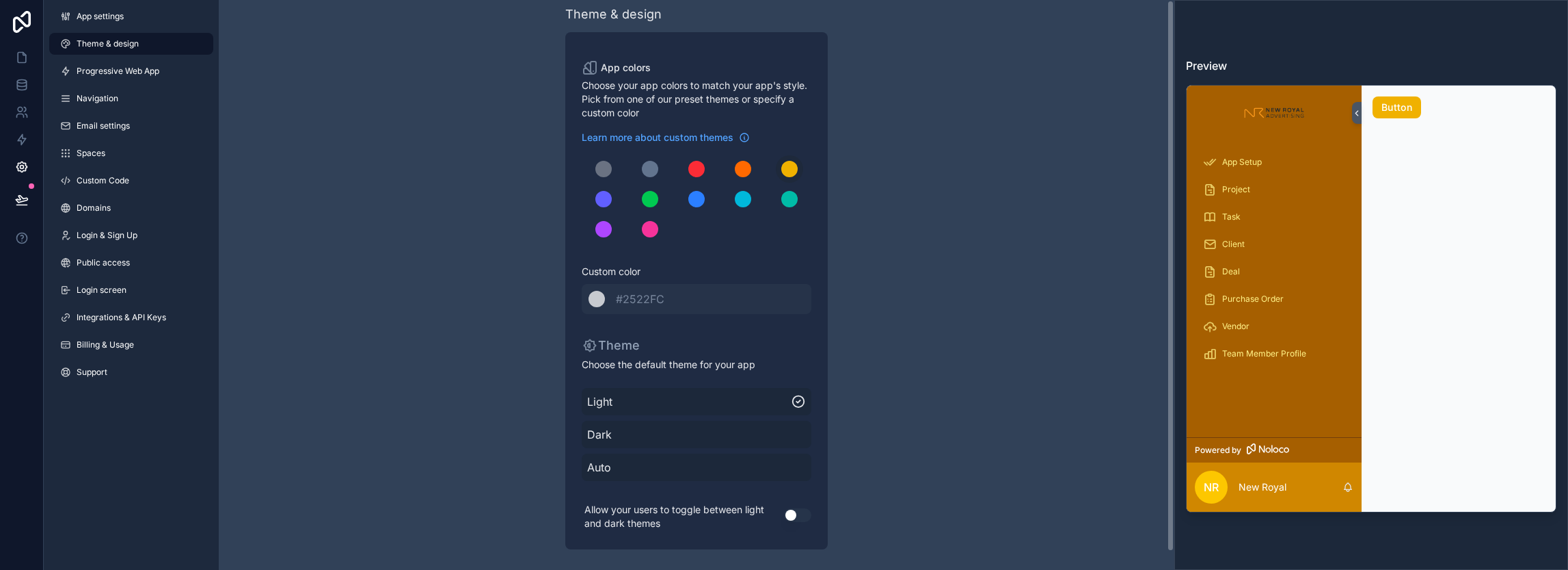
scroll to position [17, 0]
click at [685, 437] on span "Dark" at bounding box center [697, 434] width 219 height 17
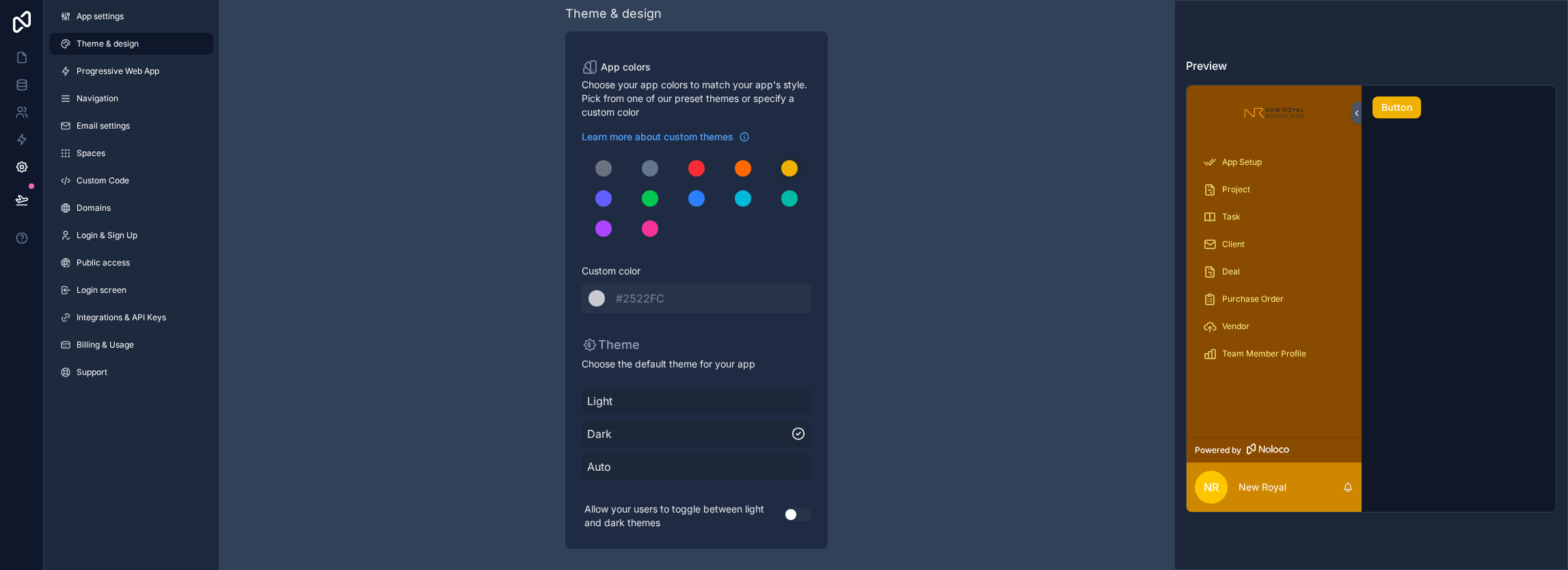
click at [757, 477] on div "Auto" at bounding box center [697, 467] width 230 height 28
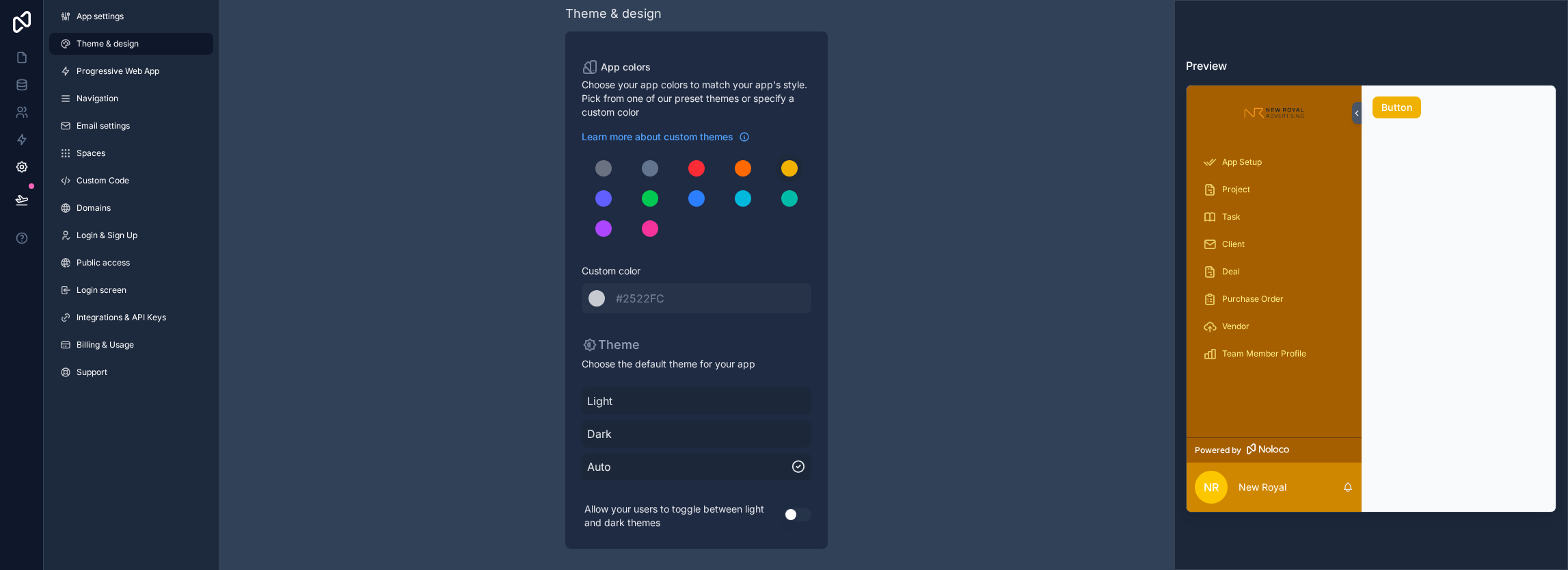
click at [740, 433] on span "Dark" at bounding box center [697, 434] width 219 height 17
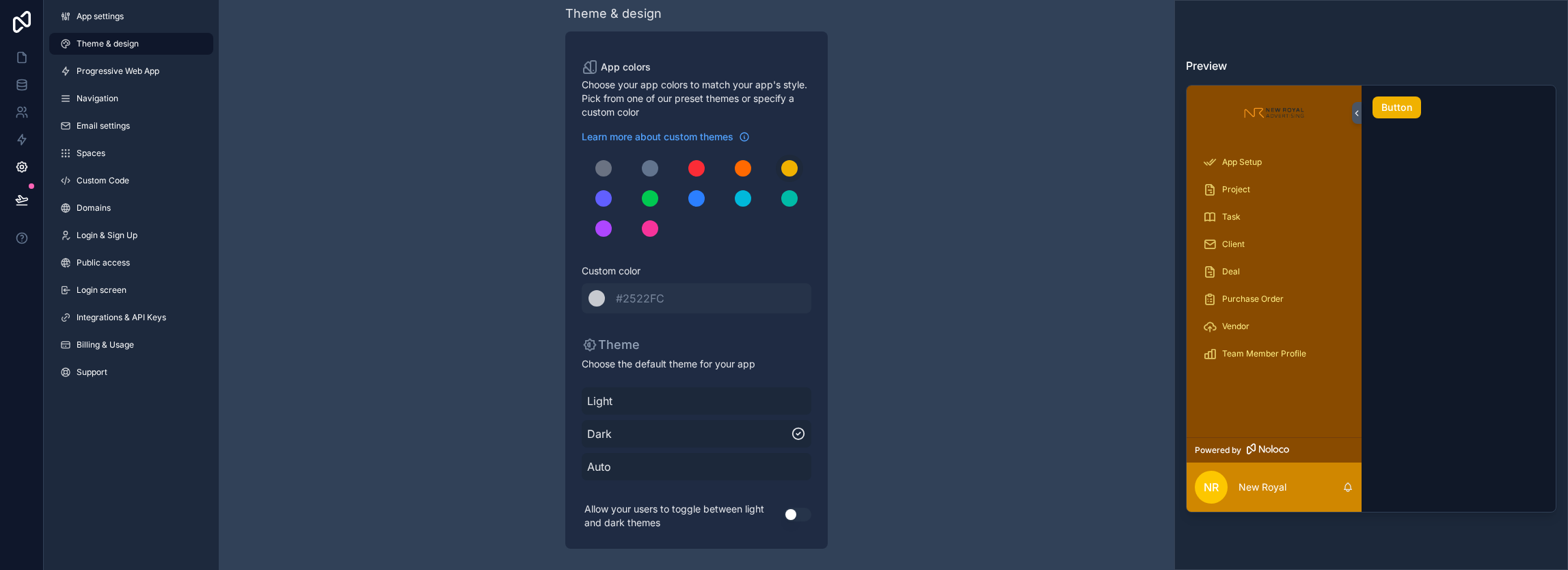
click at [795, 519] on button "Use setting" at bounding box center [798, 514] width 28 height 14
click at [639, 456] on div "Auto" at bounding box center [697, 467] width 230 height 28
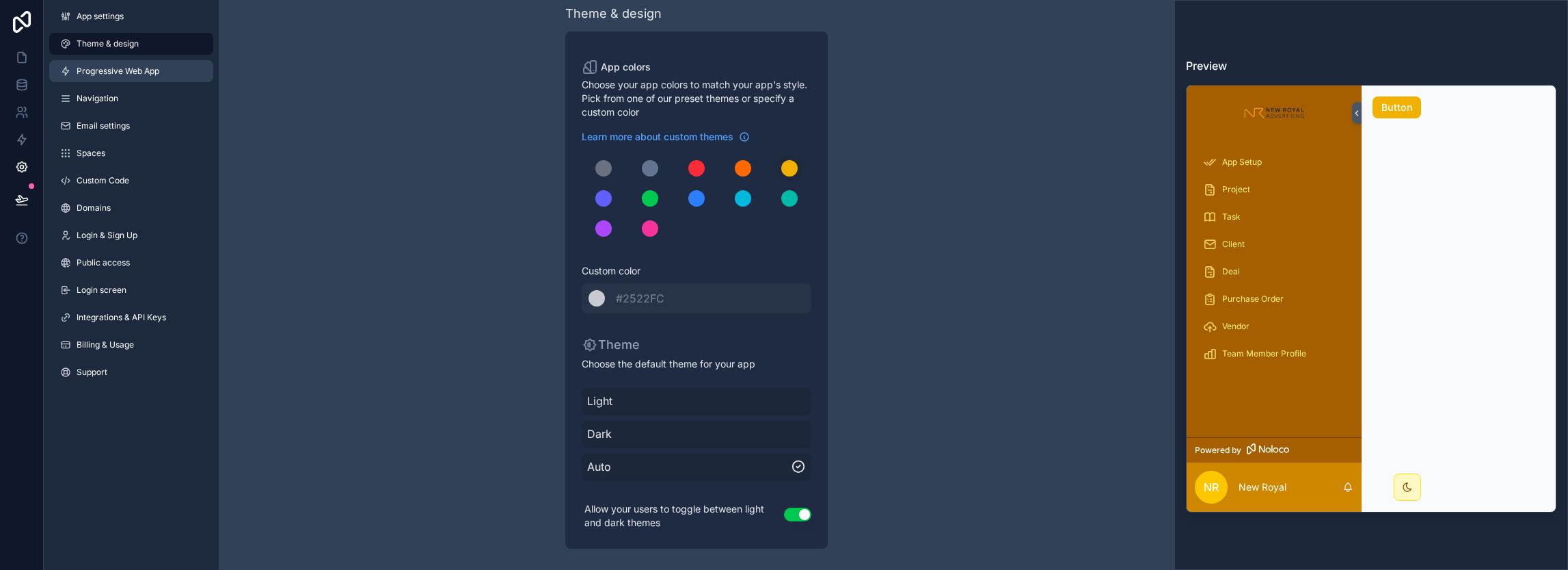
click at [110, 66] on span "Progressive Web App" at bounding box center [118, 71] width 83 height 11
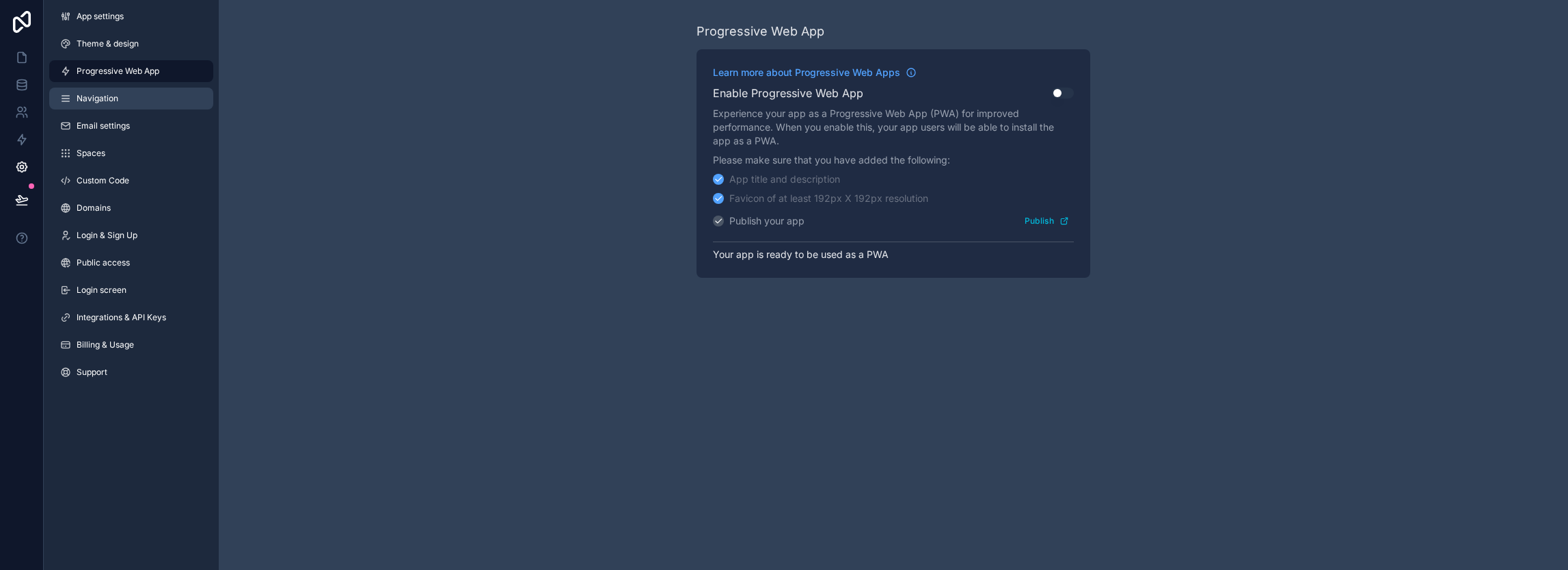
click at [147, 94] on link "Navigation" at bounding box center [131, 99] width 164 height 22
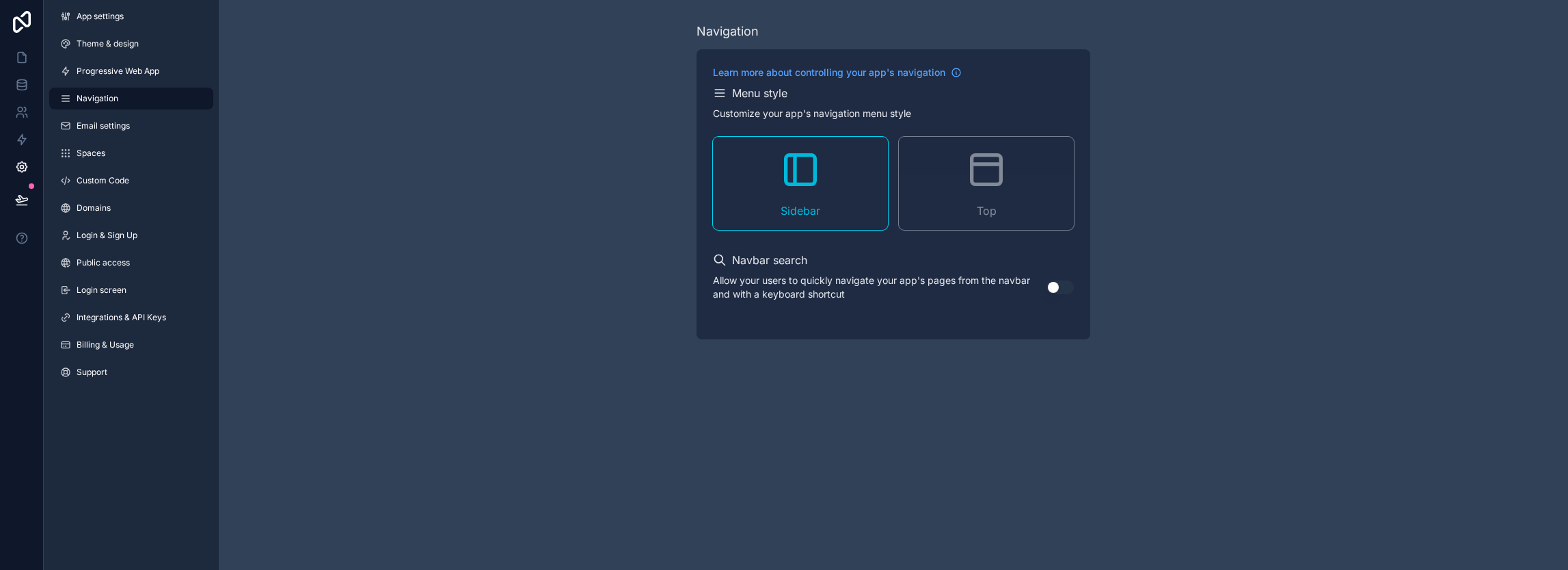
click at [1001, 197] on div "Top" at bounding box center [986, 183] width 175 height 93
click at [1065, 288] on button "Use setting" at bounding box center [1060, 287] width 28 height 14
click at [597, 315] on div "Navigation Learn more about controlling your app's navigation Menu style Custom…" at bounding box center [894, 180] width 1349 height 361
click at [101, 131] on span "Email settings" at bounding box center [103, 126] width 53 height 11
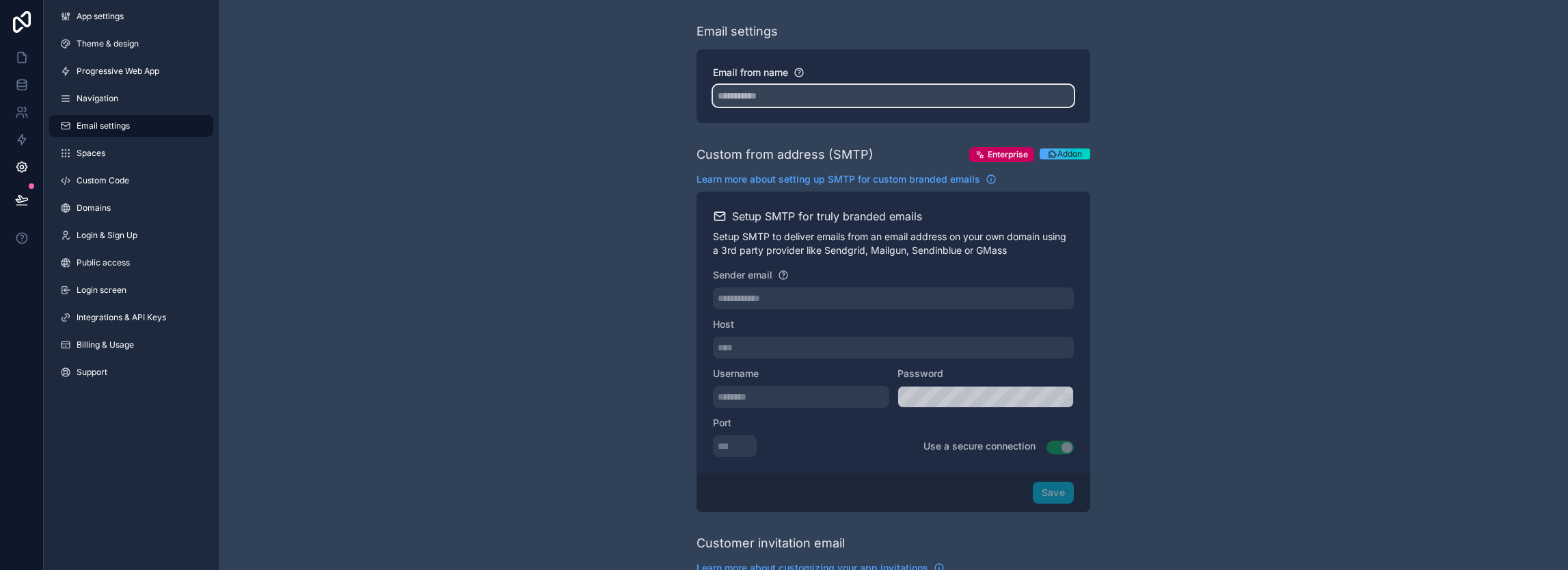
click at [767, 97] on input "Email from name" at bounding box center [894, 96] width 361 height 22
type input "**********"
click at [1210, 243] on div "**********" at bounding box center [894, 559] width 1349 height 1119
click at [1073, 157] on span "Addon" at bounding box center [1069, 154] width 25 height 11
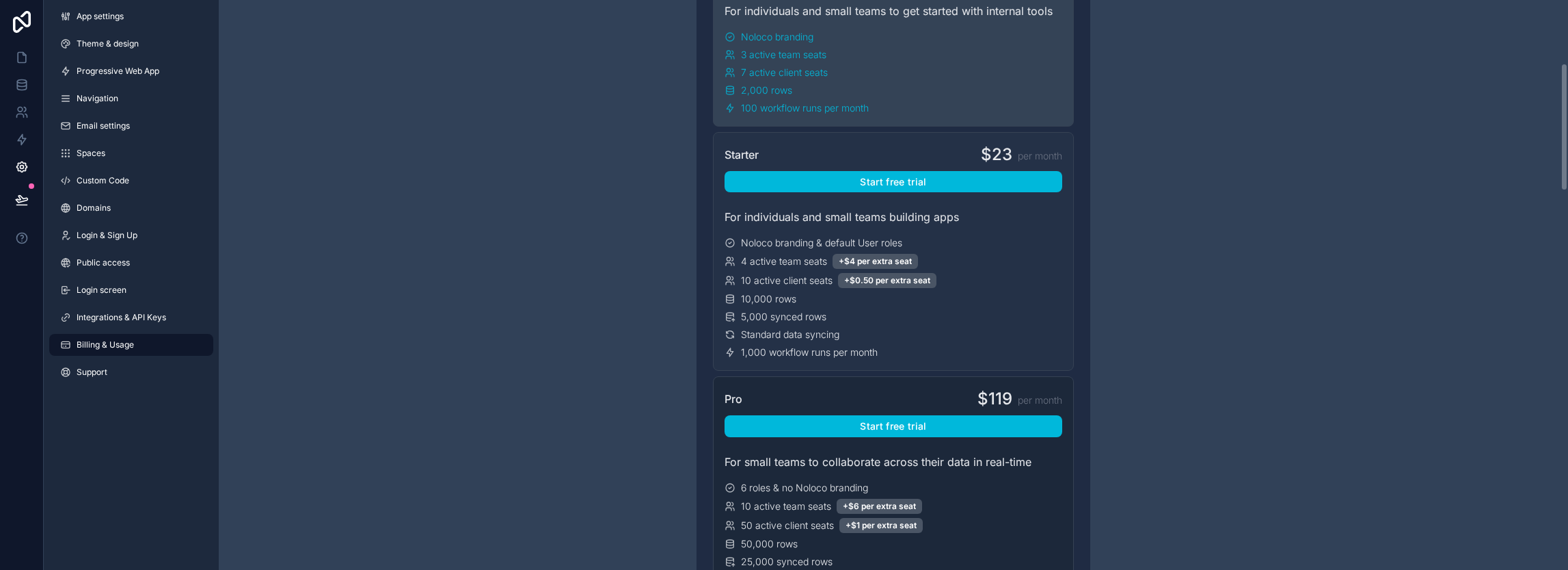
scroll to position [411, 0]
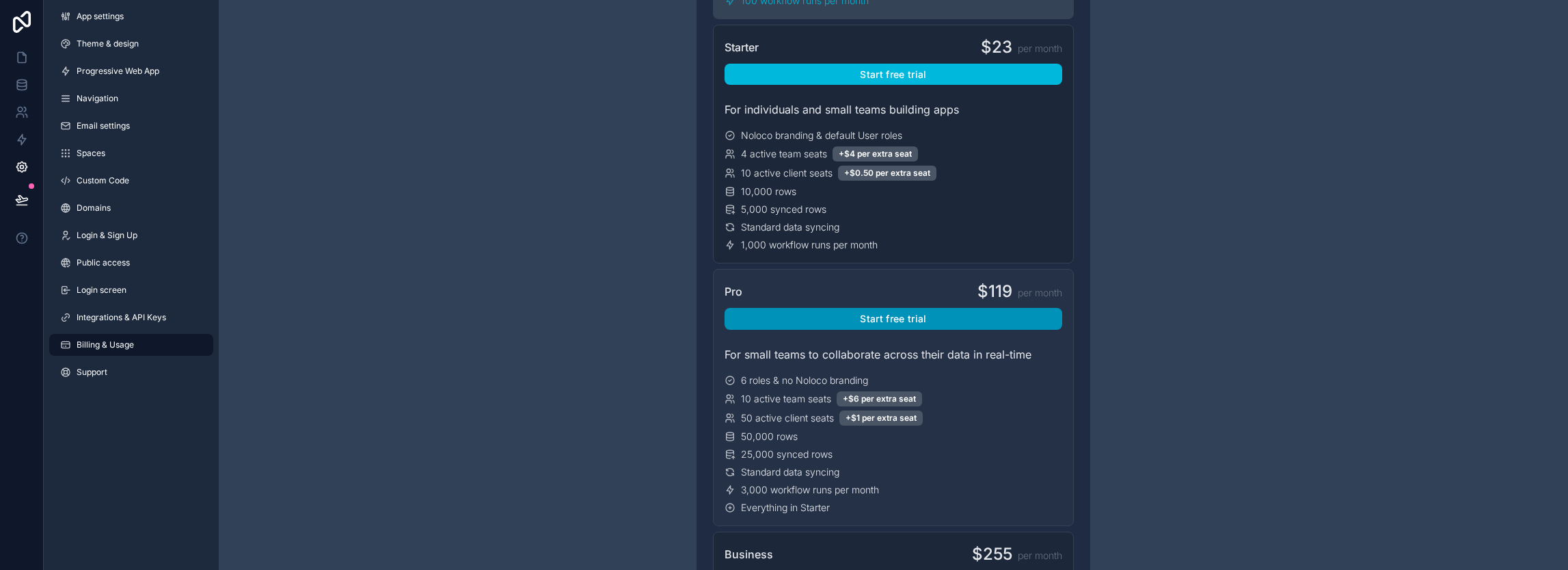
click at [887, 318] on button "Start free trial" at bounding box center [893, 319] width 338 height 22
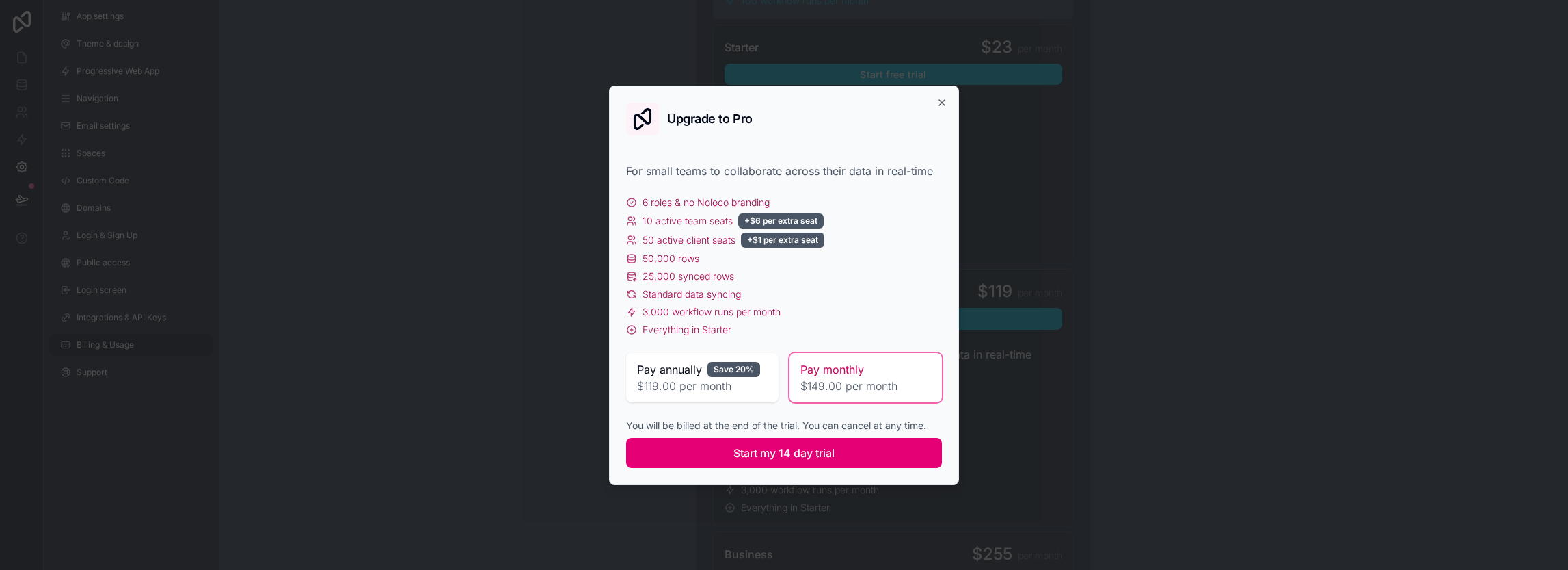
click at [777, 450] on span "Start my 14 day trial" at bounding box center [784, 453] width 101 height 17
click at [822, 440] on button "Start my 14 day trial" at bounding box center [783, 452] width 316 height 30
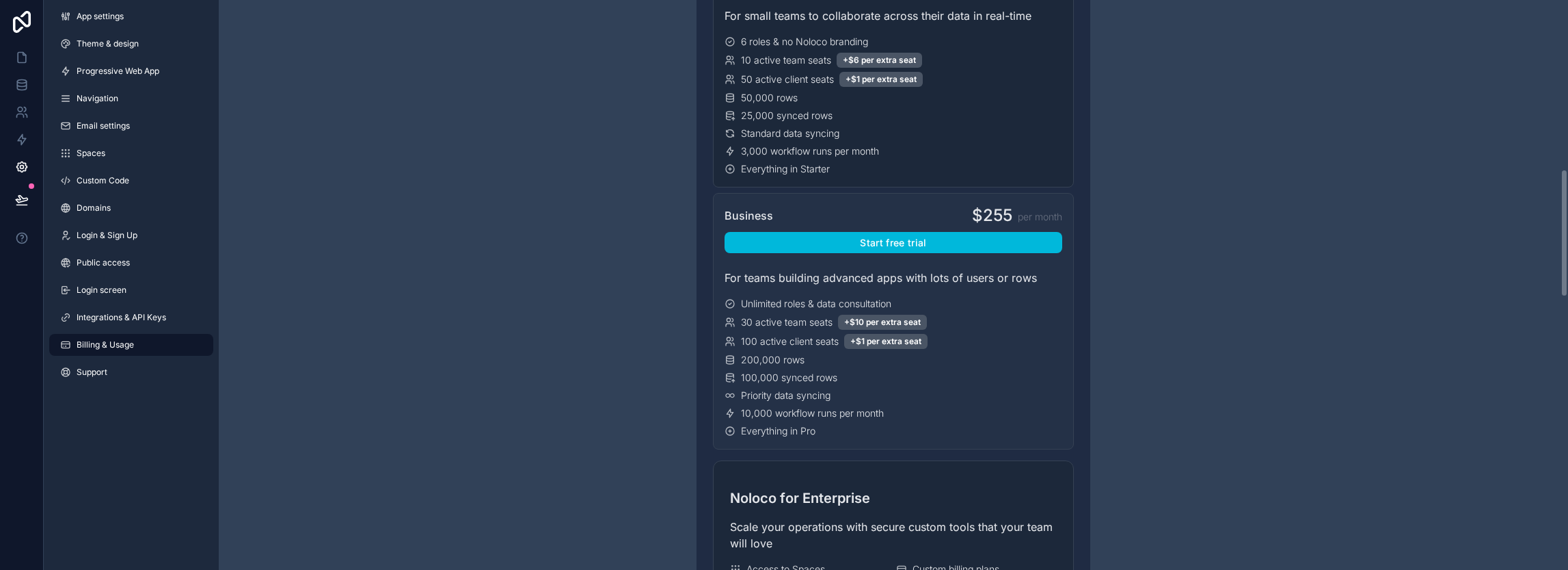
scroll to position [752, 0]
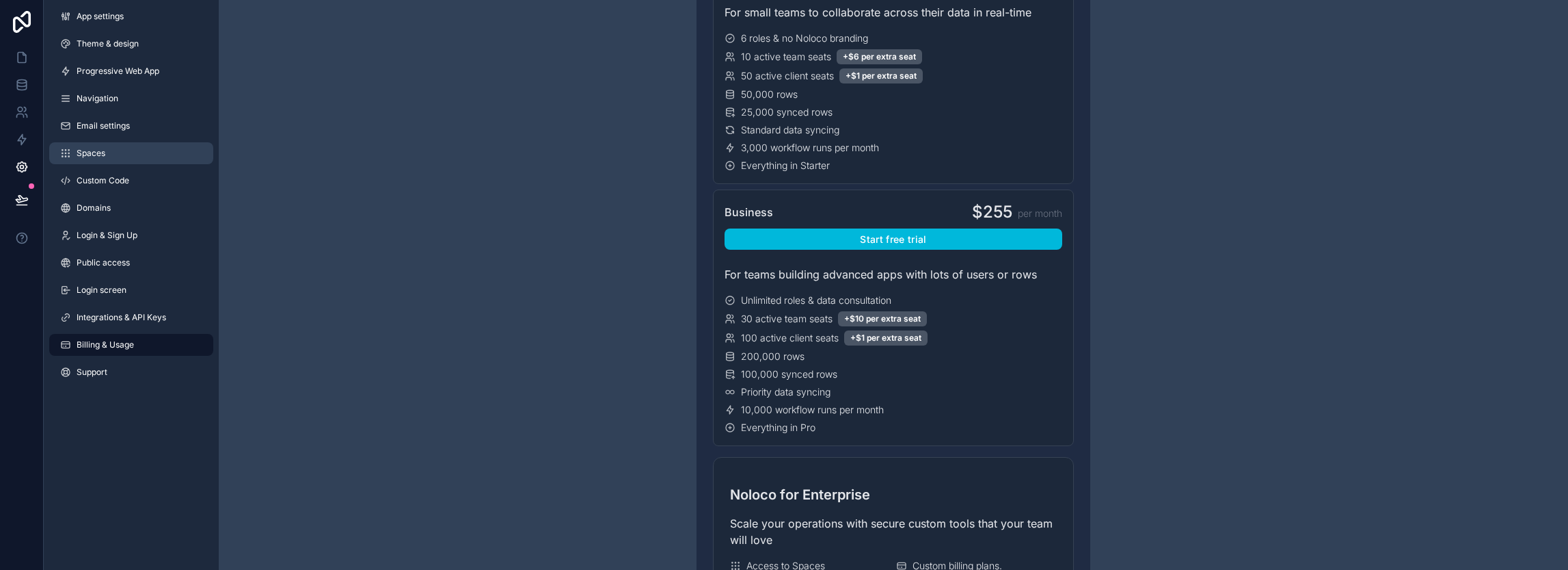
click at [143, 159] on link "Spaces" at bounding box center [131, 153] width 164 height 22
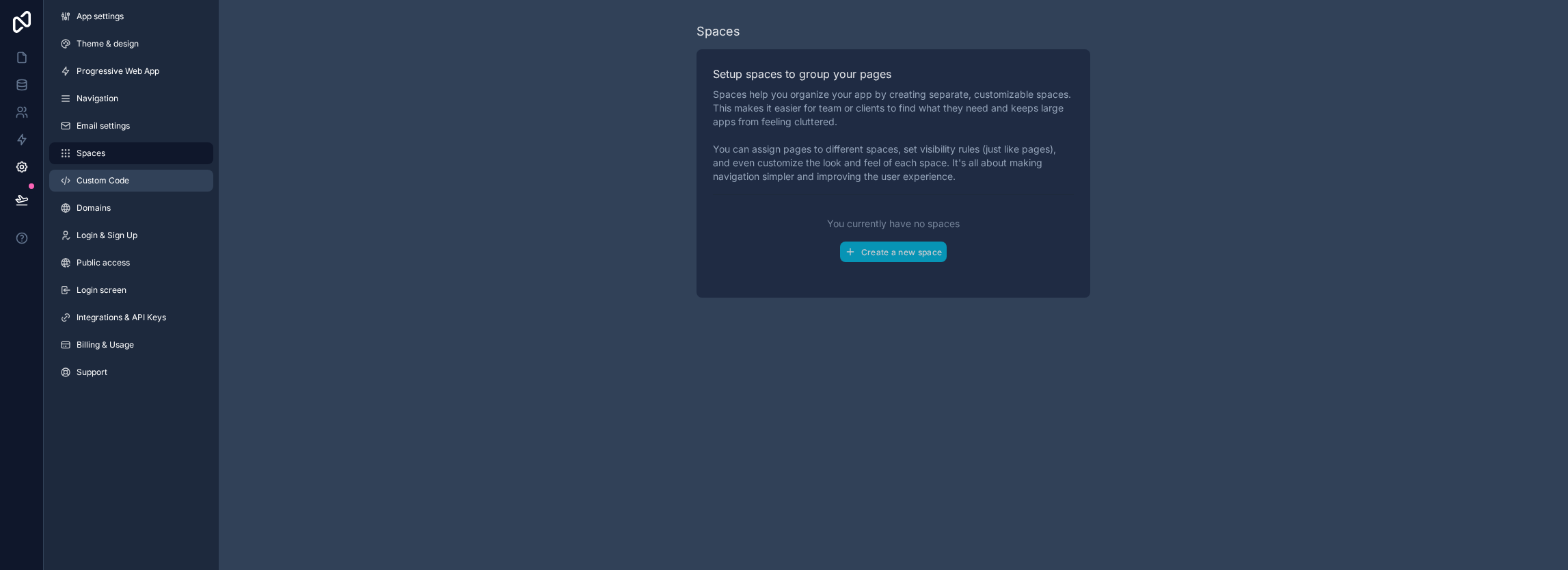
click at [157, 182] on link "Custom Code" at bounding box center [131, 180] width 164 height 22
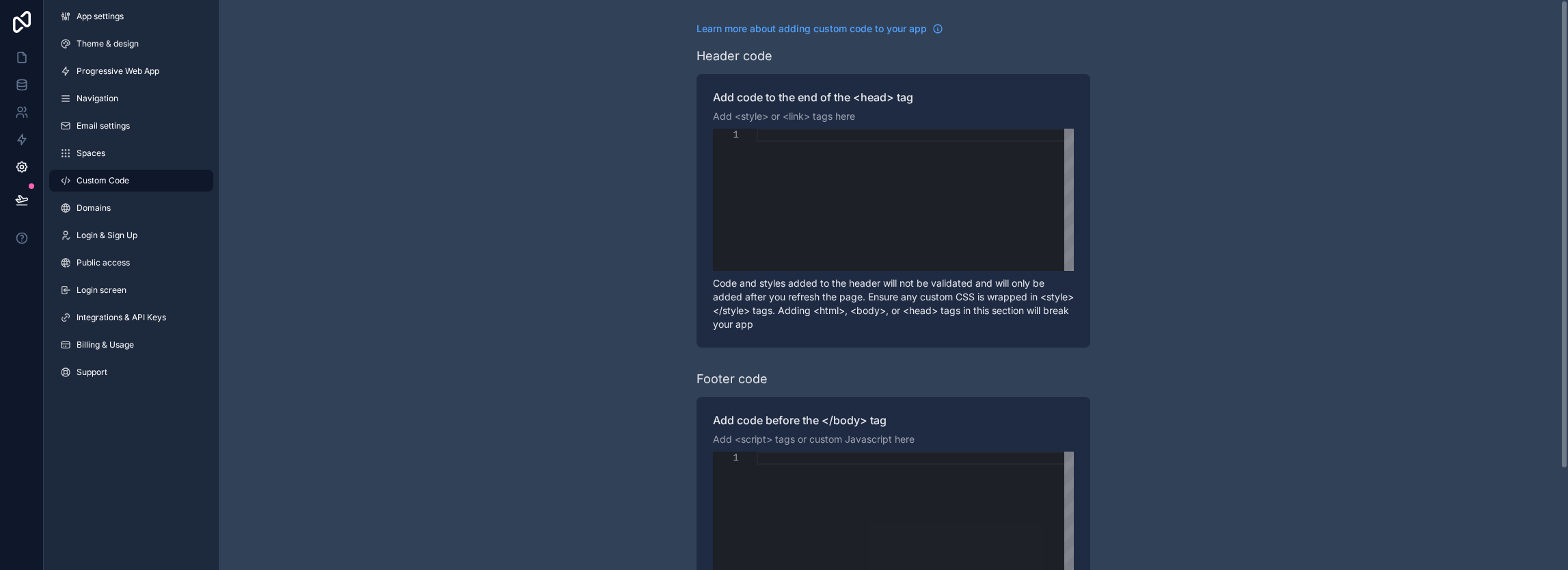
click at [725, 298] on p "Code and styles added to the header will not be validated and will only be adde…" at bounding box center [894, 303] width 361 height 54
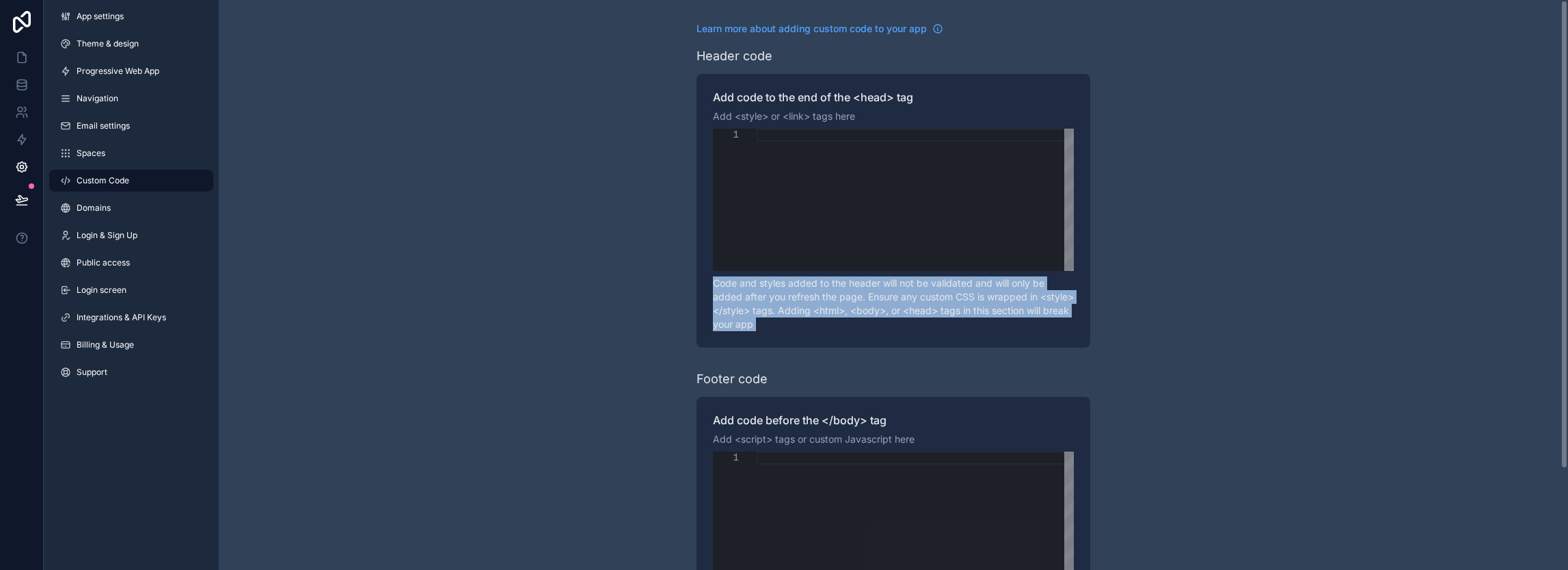
click at [725, 298] on p "Code and styles added to the header will not be validated and will only be adde…" at bounding box center [894, 303] width 361 height 54
click at [588, 315] on div "Learn more about adding custom code to your app Header code Add code to the end…" at bounding box center [894, 346] width 1349 height 692
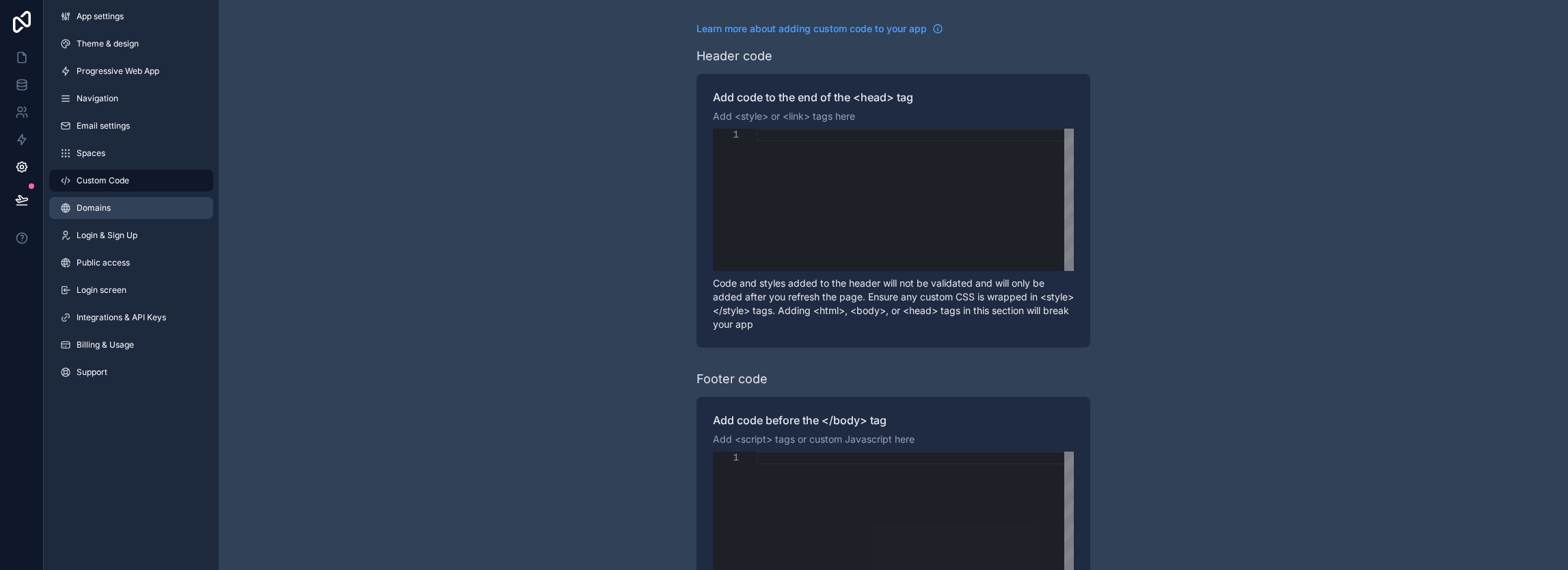
click at [84, 204] on span "Domains" at bounding box center [93, 208] width 34 height 11
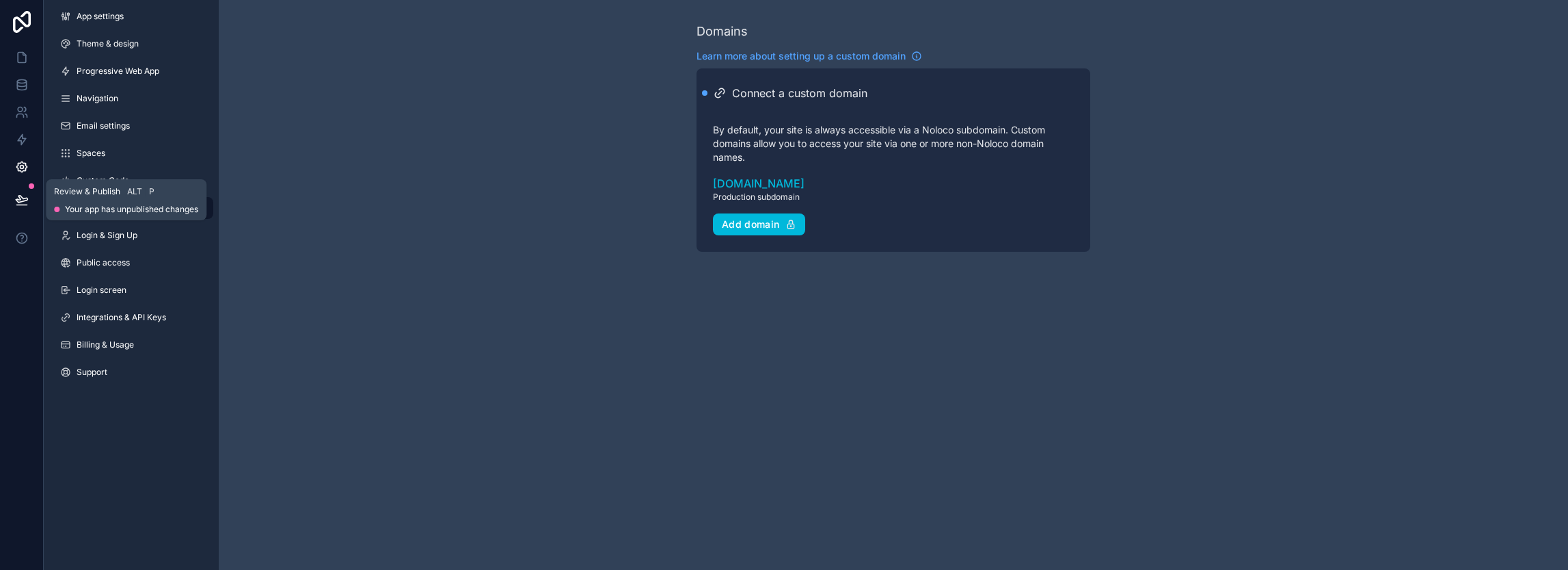
click at [21, 195] on icon at bounding box center [21, 199] width 14 height 14
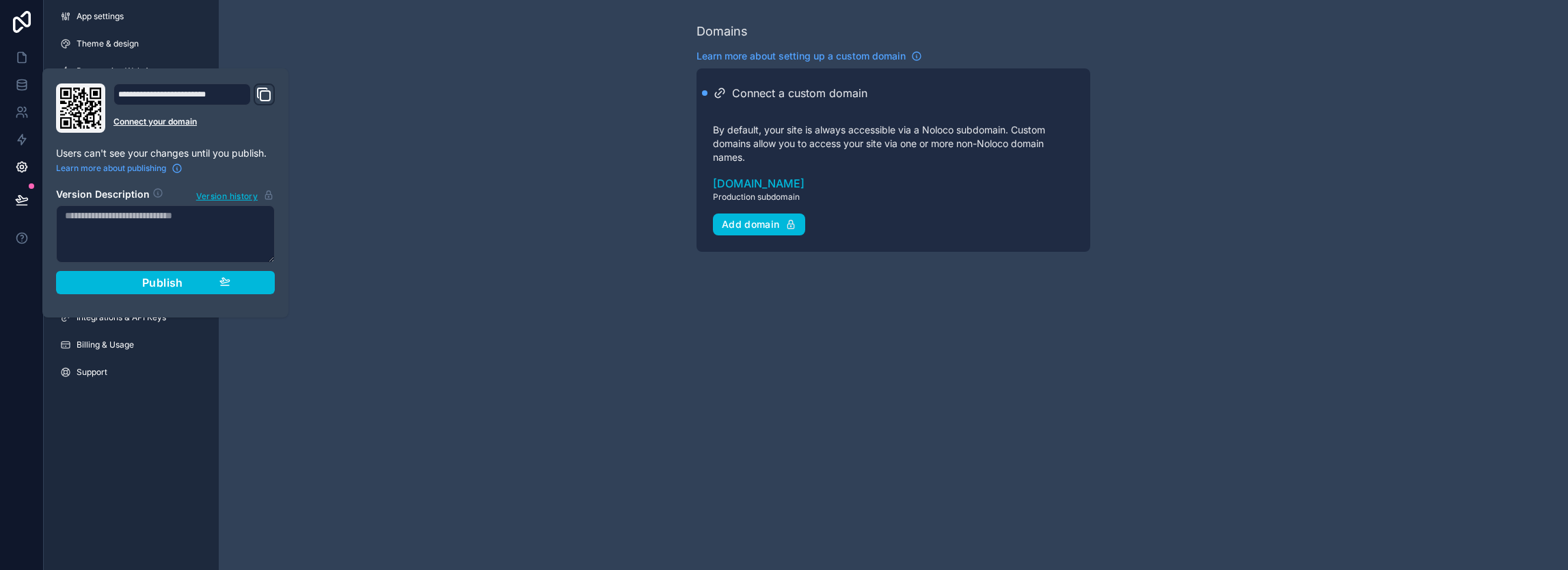
click at [444, 230] on div "Domains Learn more about setting up a custom domain Connect a custom domain By …" at bounding box center [894, 136] width 1349 height 273
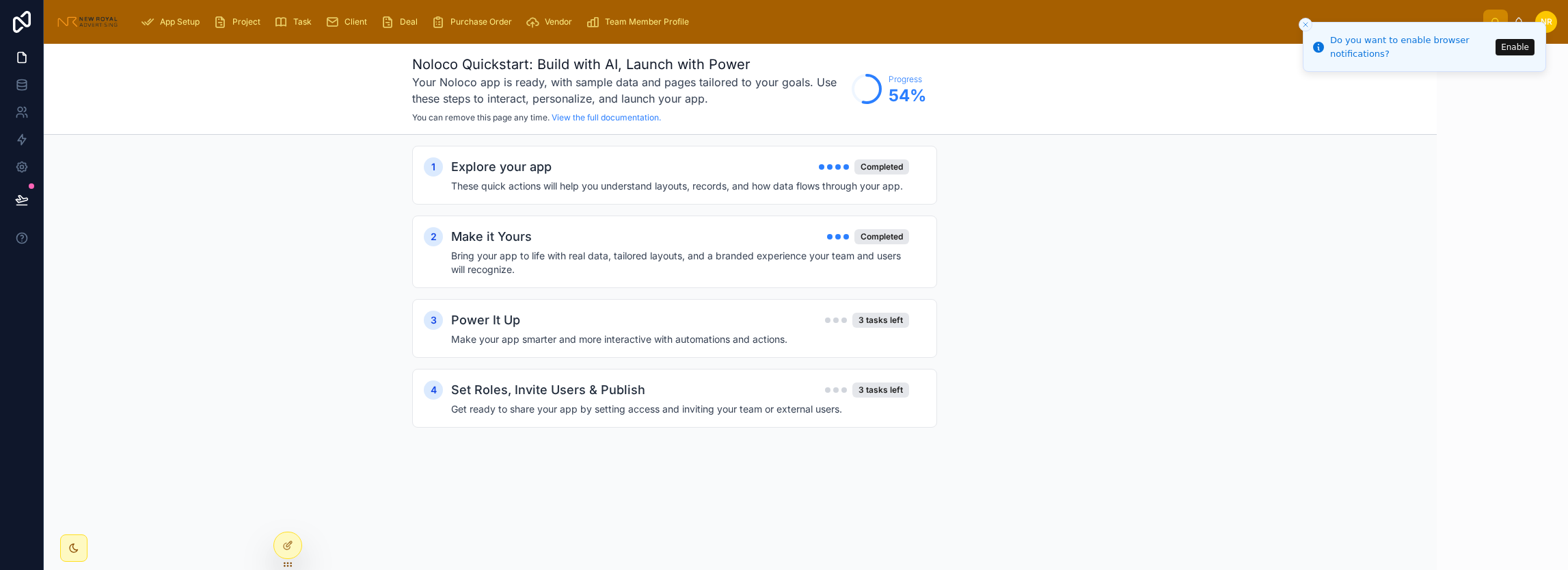
click at [78, 546] on icon at bounding box center [74, 548] width 11 height 11
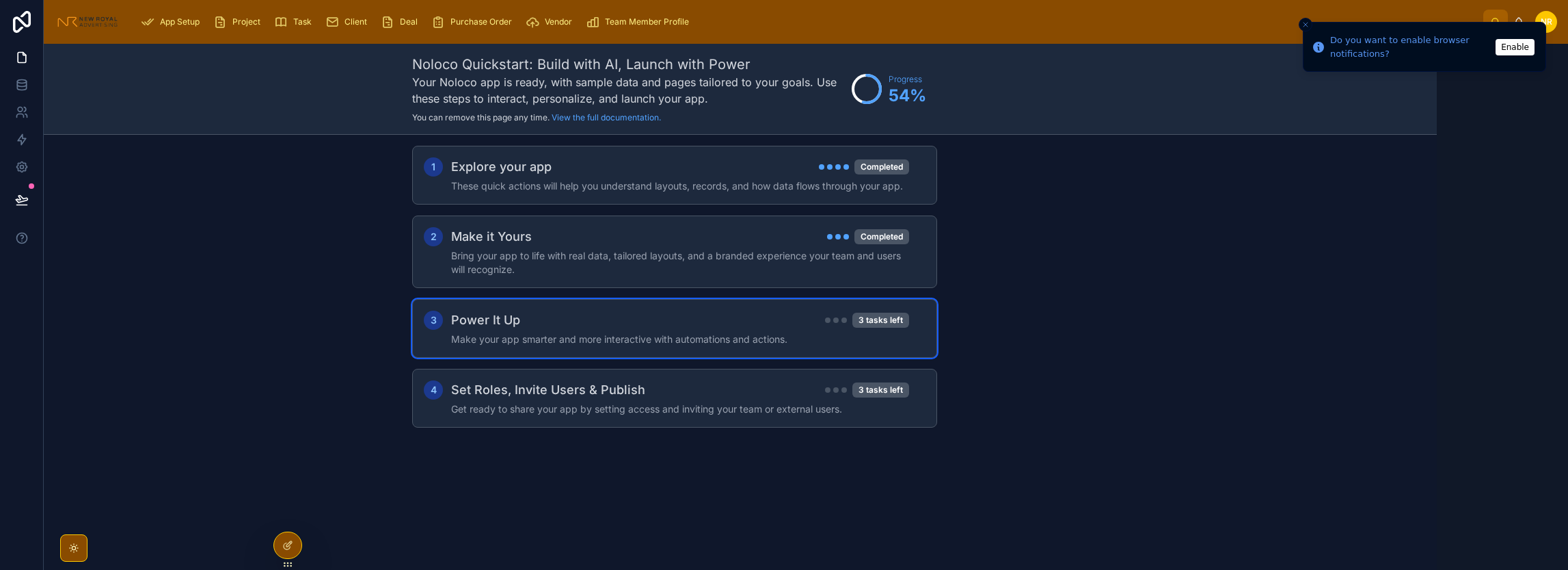
click at [663, 328] on div "Power It Up 3 tasks left" at bounding box center [680, 320] width 458 height 19
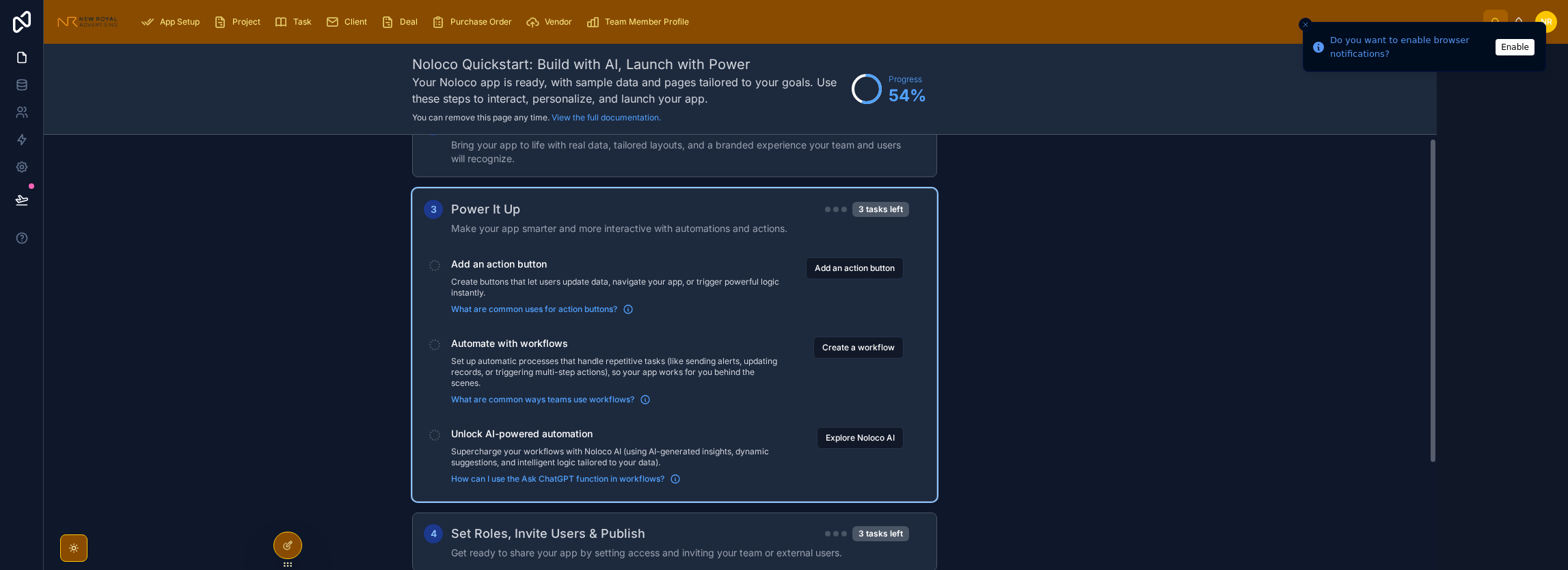
scroll to position [137, 0]
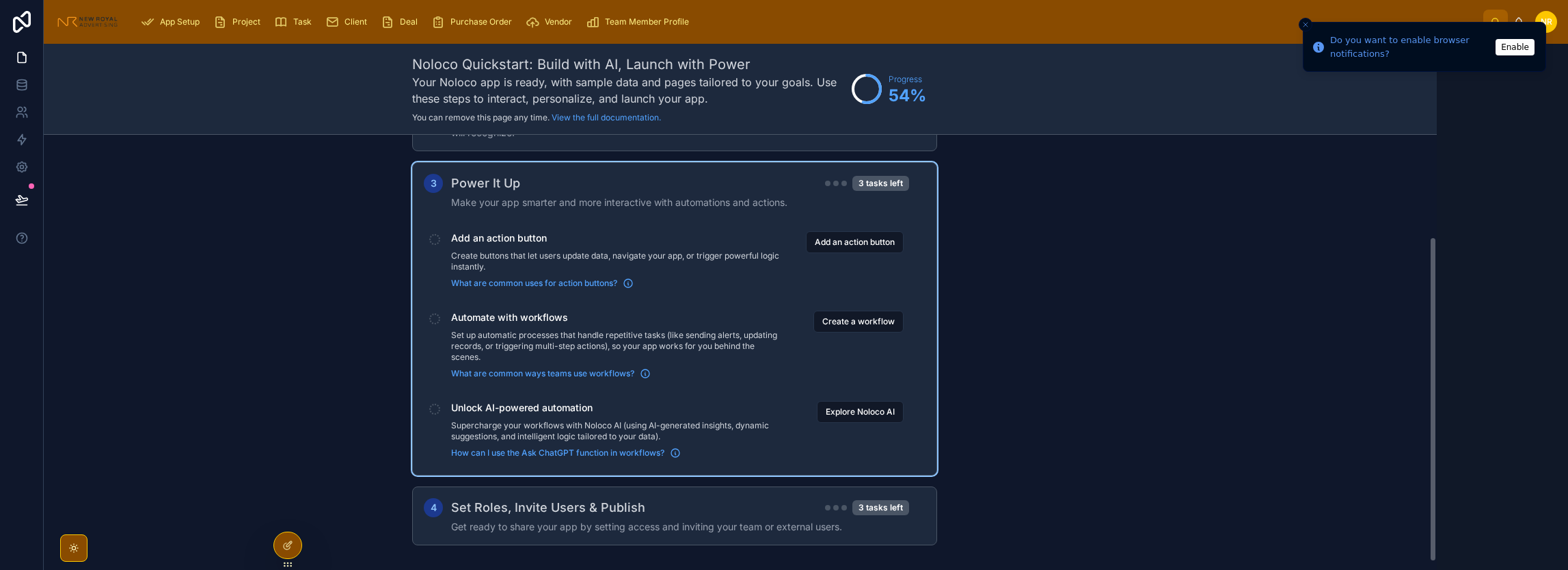
click at [671, 238] on span "Add an action button" at bounding box center [617, 238] width 332 height 14
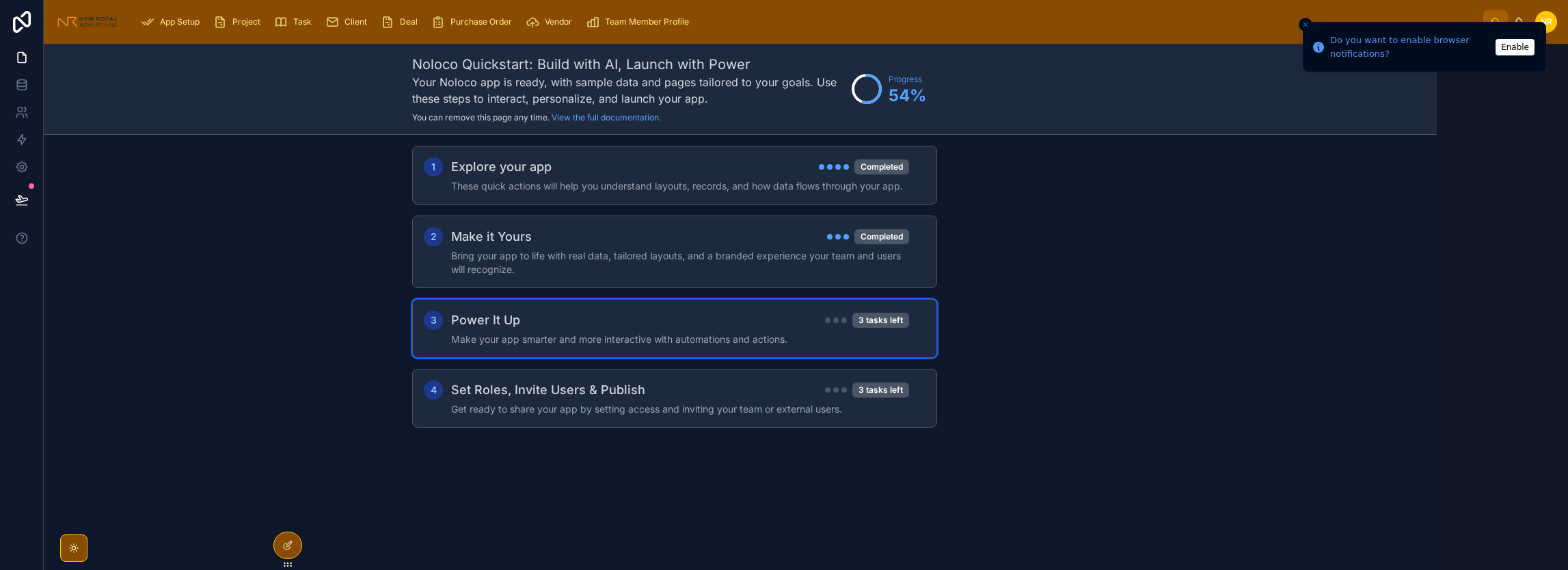
click at [628, 323] on div "Power It Up 3 tasks left" at bounding box center [680, 320] width 458 height 19
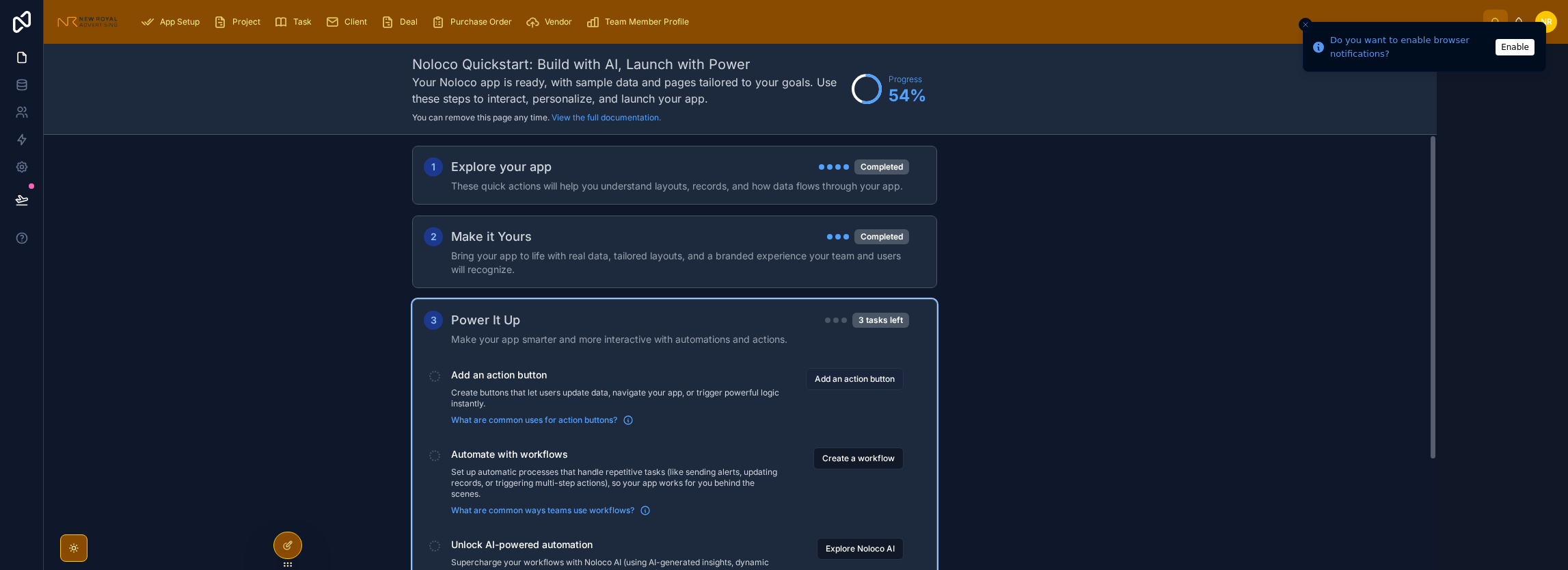
click at [866, 375] on button "Add an action button" at bounding box center [855, 379] width 98 height 22
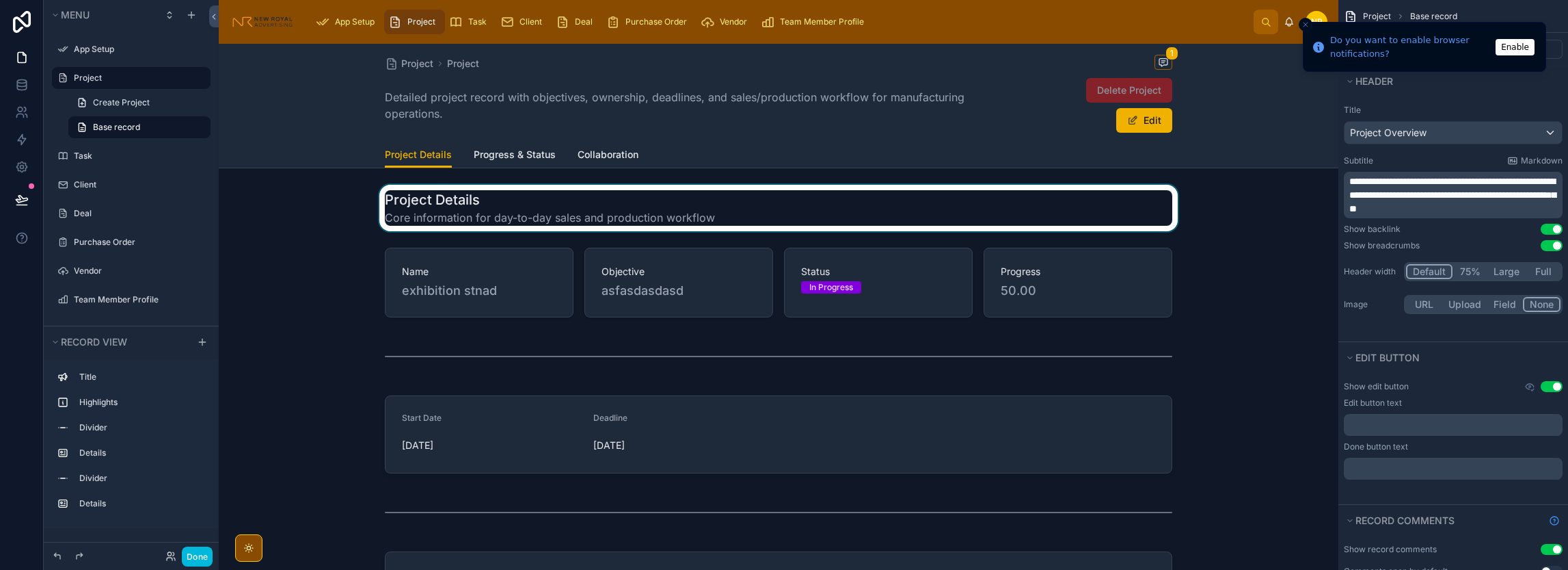
click at [455, 213] on div at bounding box center [778, 208] width 1120 height 47
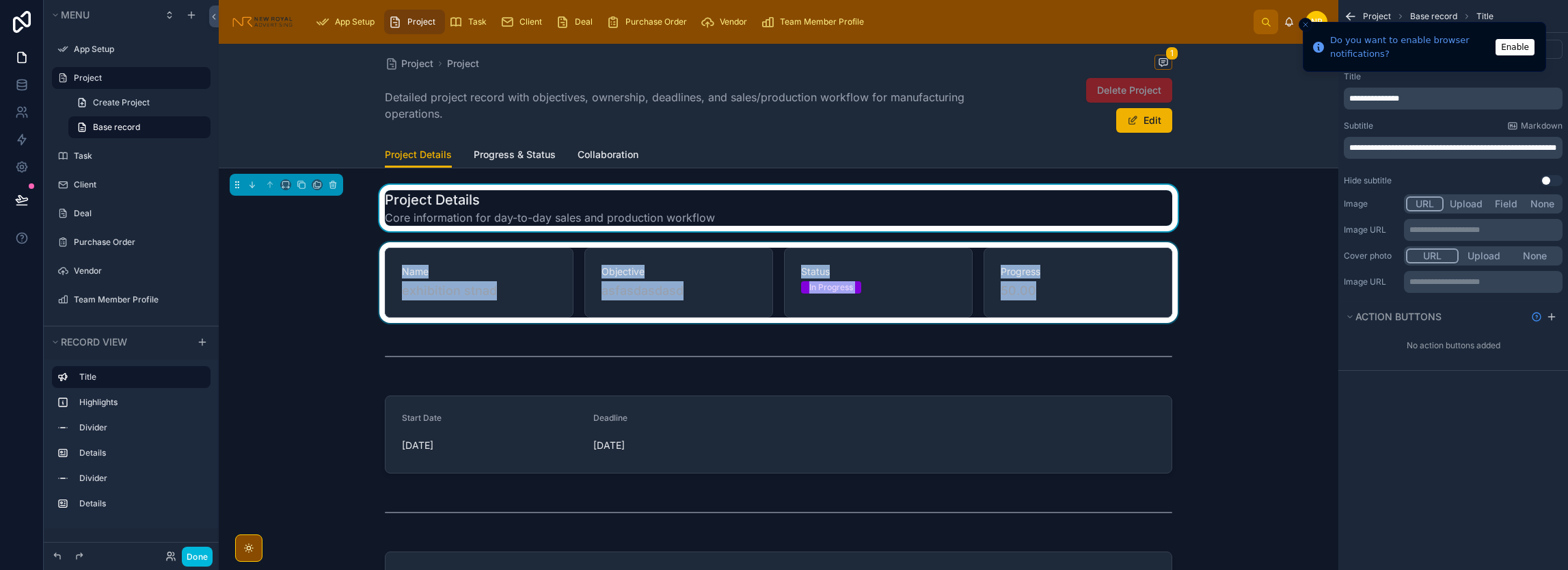
drag, startPoint x: 896, startPoint y: 210, endPoint x: 904, endPoint y: 308, distance: 98.3
click at [904, 308] on div "Project Details Core information for day-to-day sales and production workflow N…" at bounding box center [778, 410] width 1120 height 450
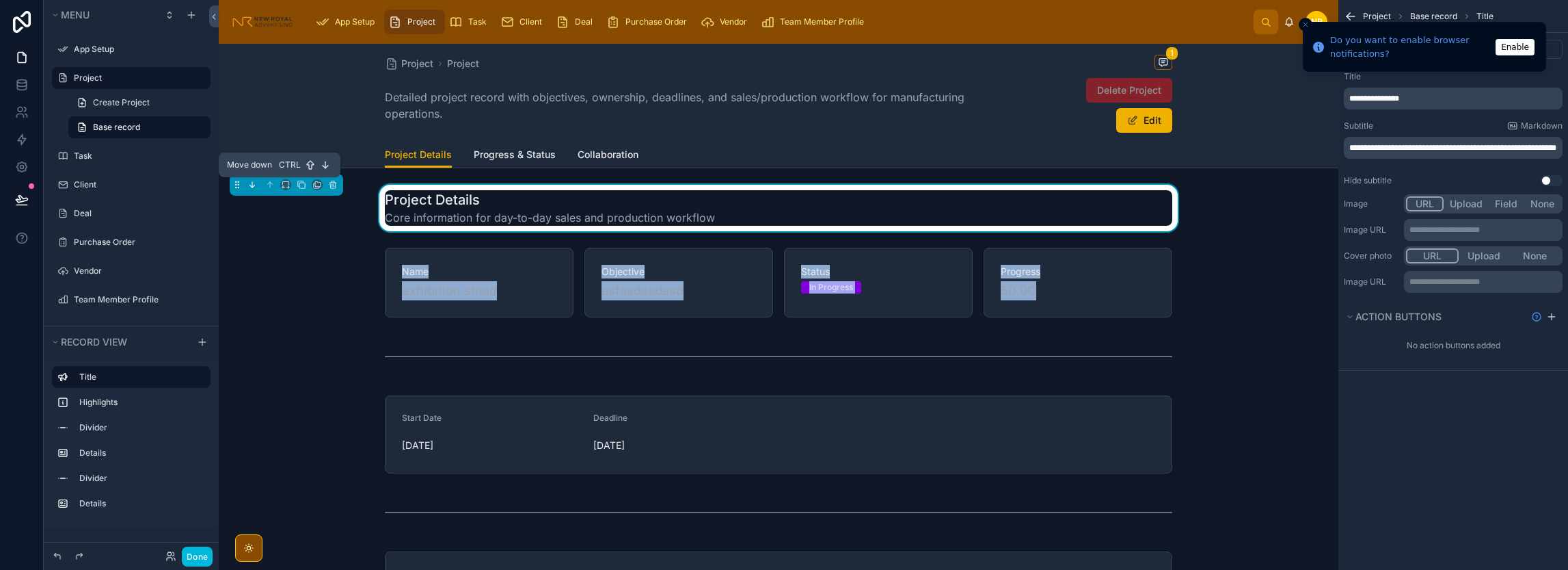
click at [251, 187] on icon at bounding box center [251, 186] width 3 height 3
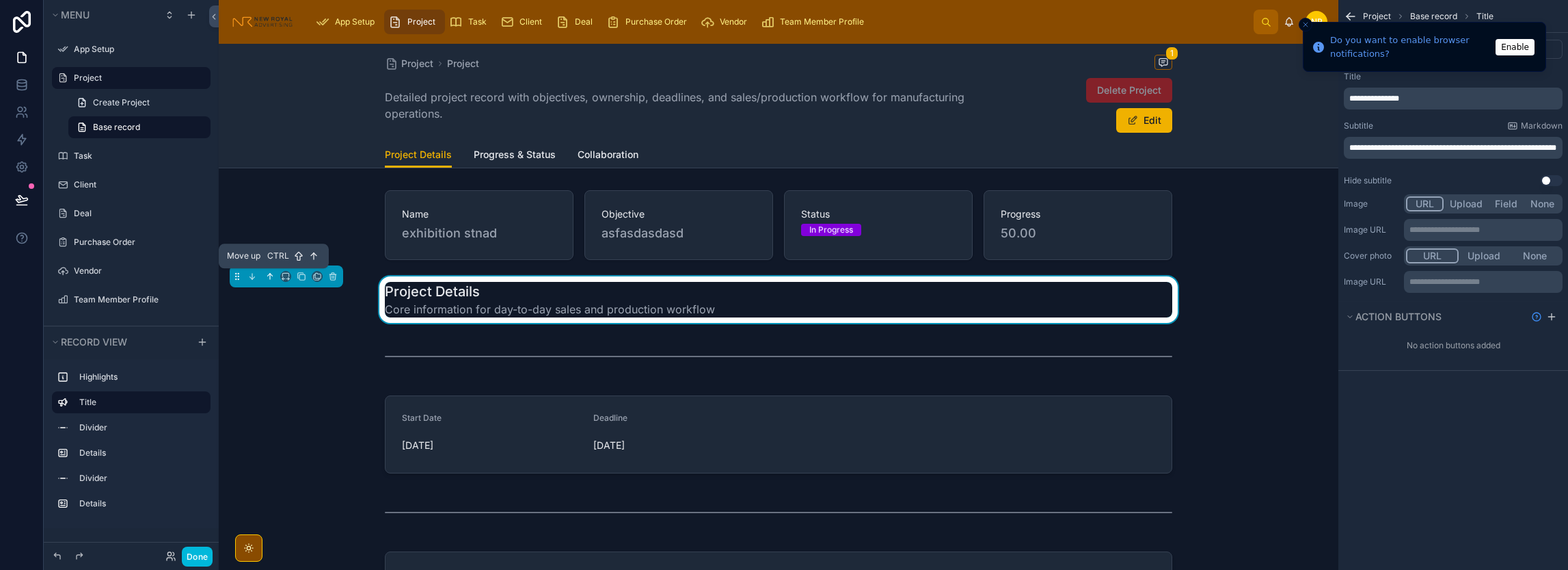
click at [274, 277] on icon at bounding box center [270, 276] width 9 height 9
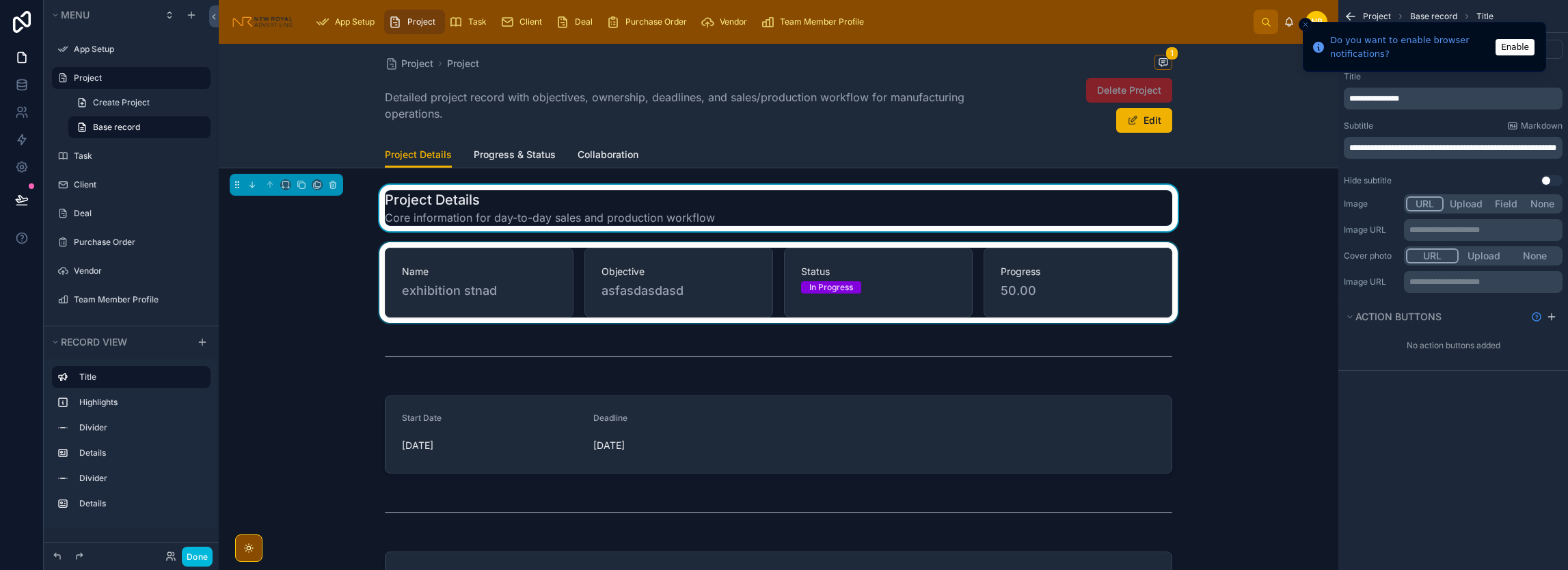
click at [1216, 251] on div at bounding box center [778, 283] width 1120 height 81
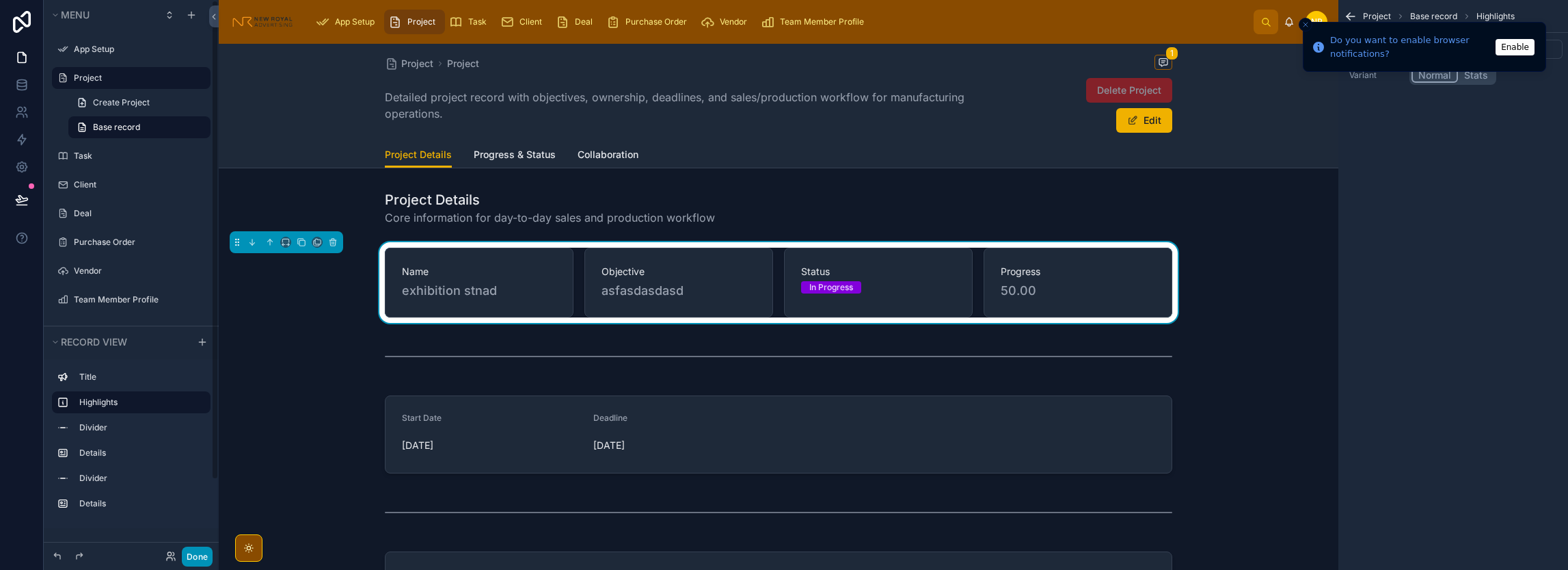
click at [200, 554] on button "Done" at bounding box center [197, 556] width 30 height 20
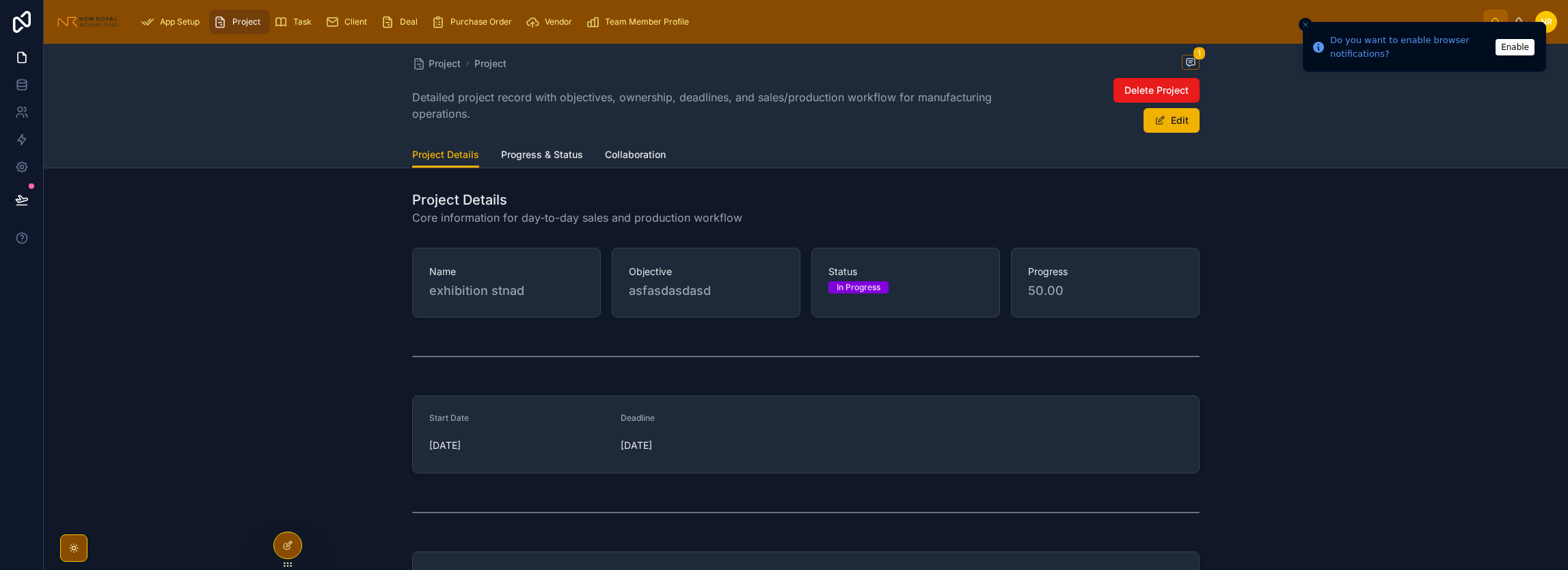
click at [287, 18] on icon "scrollable content" at bounding box center [281, 21] width 14 height 14
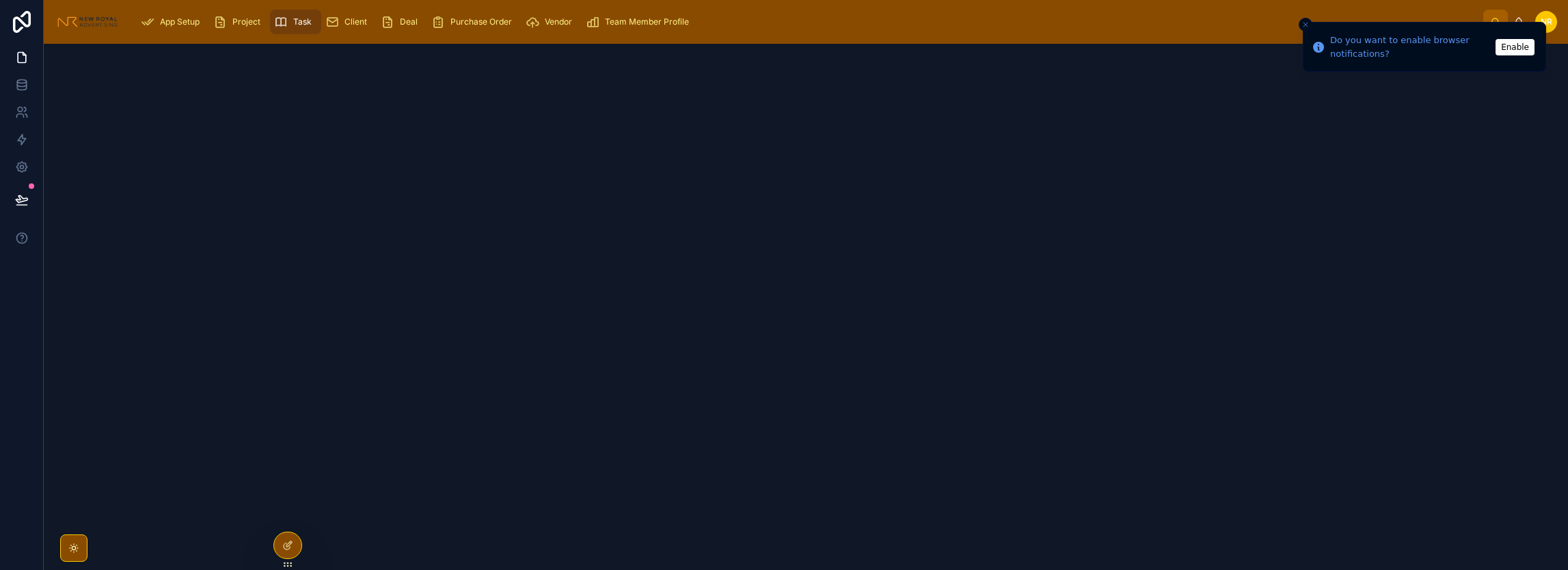
click at [343, 22] on div "Client" at bounding box center [349, 22] width 47 height 22
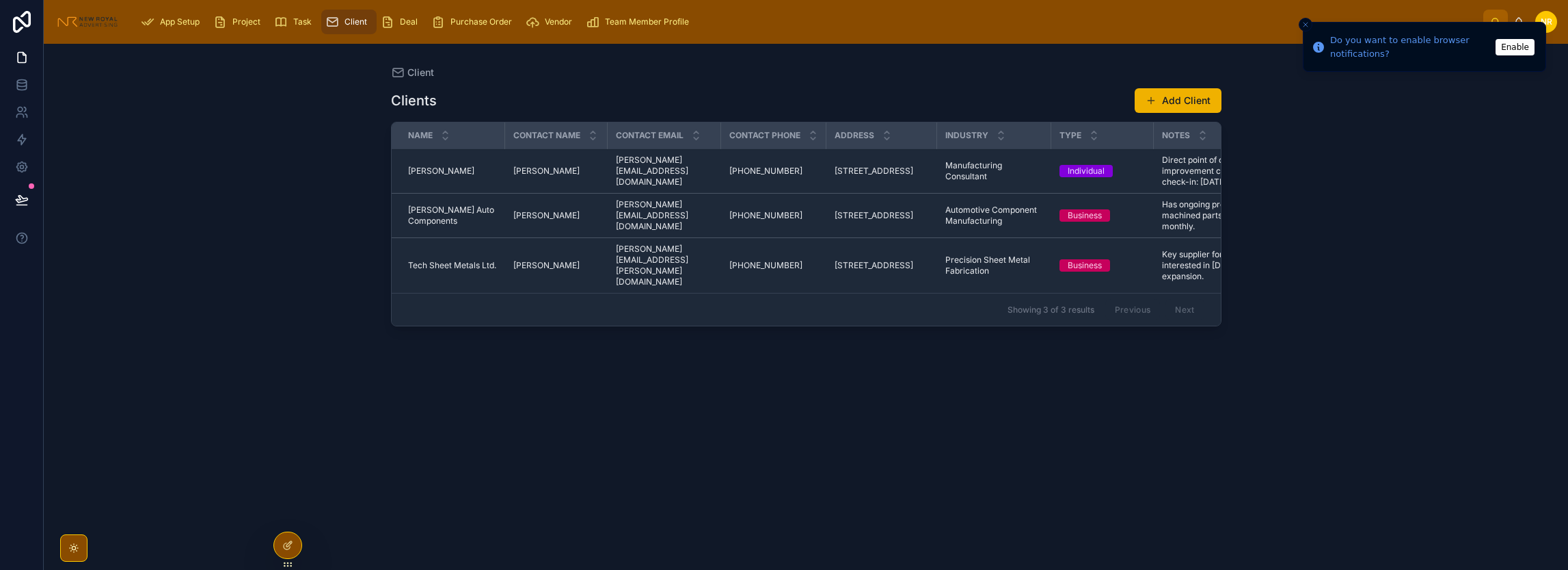
click at [408, 20] on span "Deal" at bounding box center [408, 22] width 17 height 11
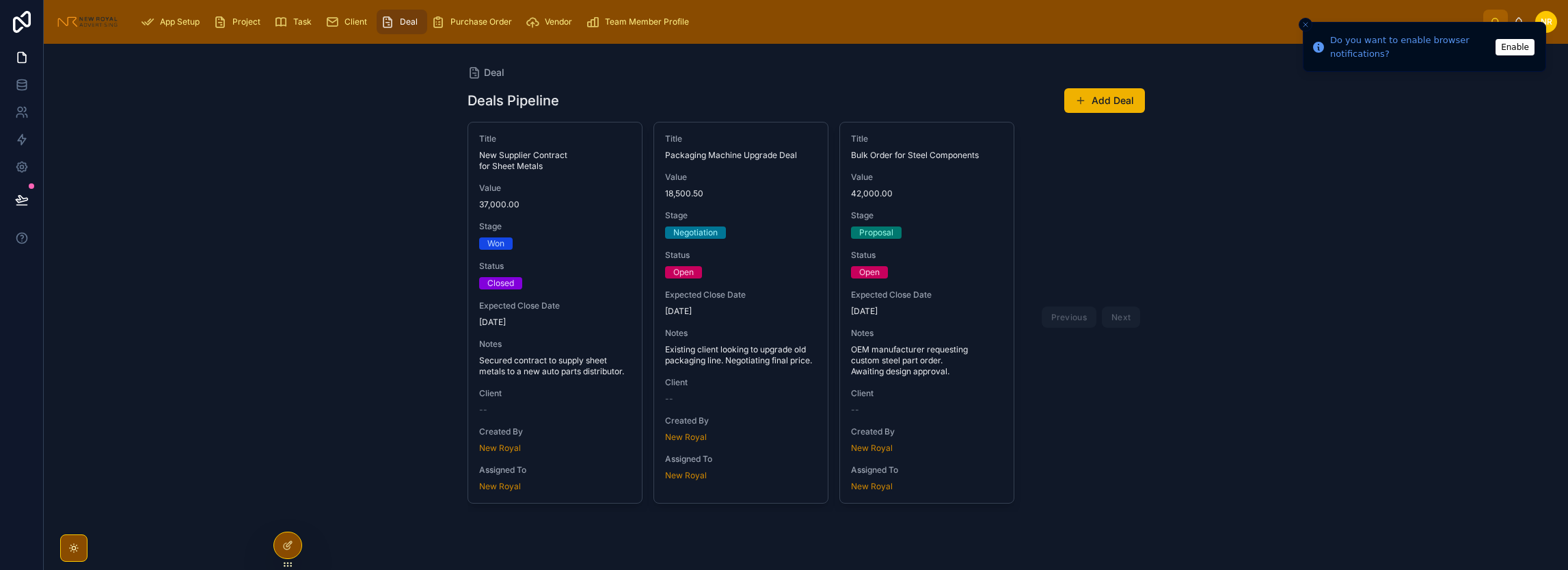
click at [467, 17] on span "Purchase Order" at bounding box center [480, 22] width 62 height 11
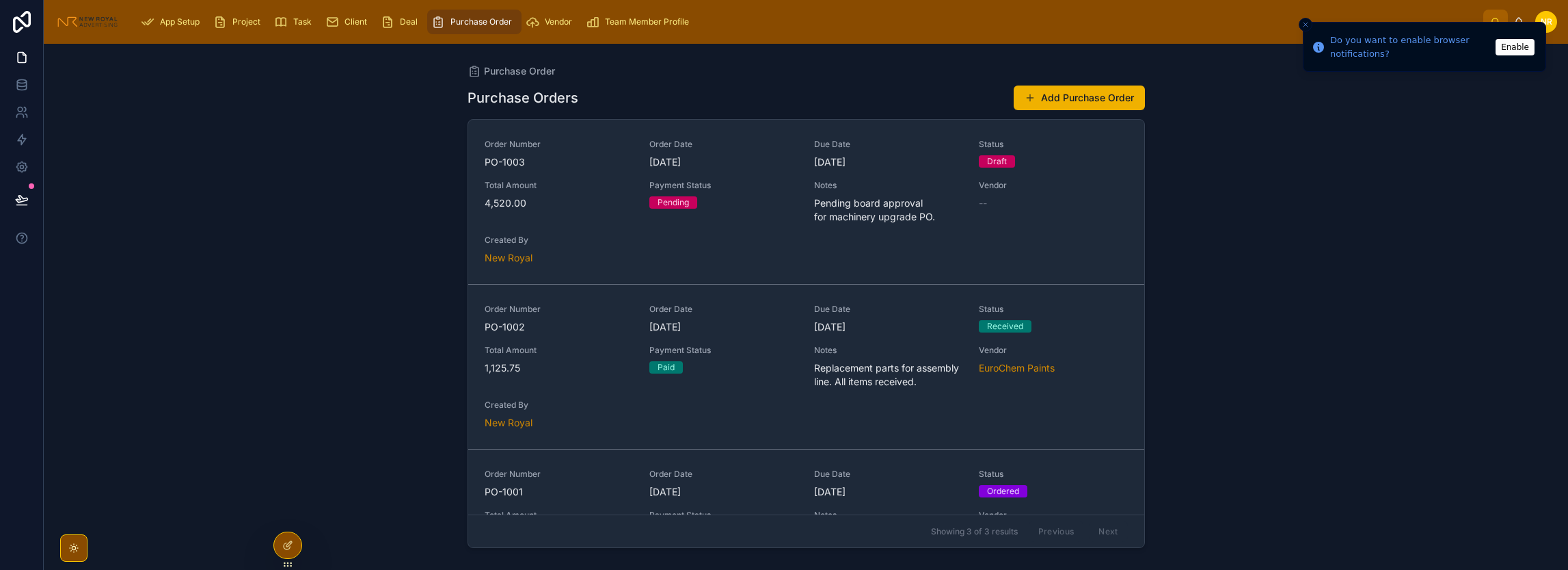
click at [545, 20] on span "Vendor" at bounding box center [559, 22] width 28 height 11
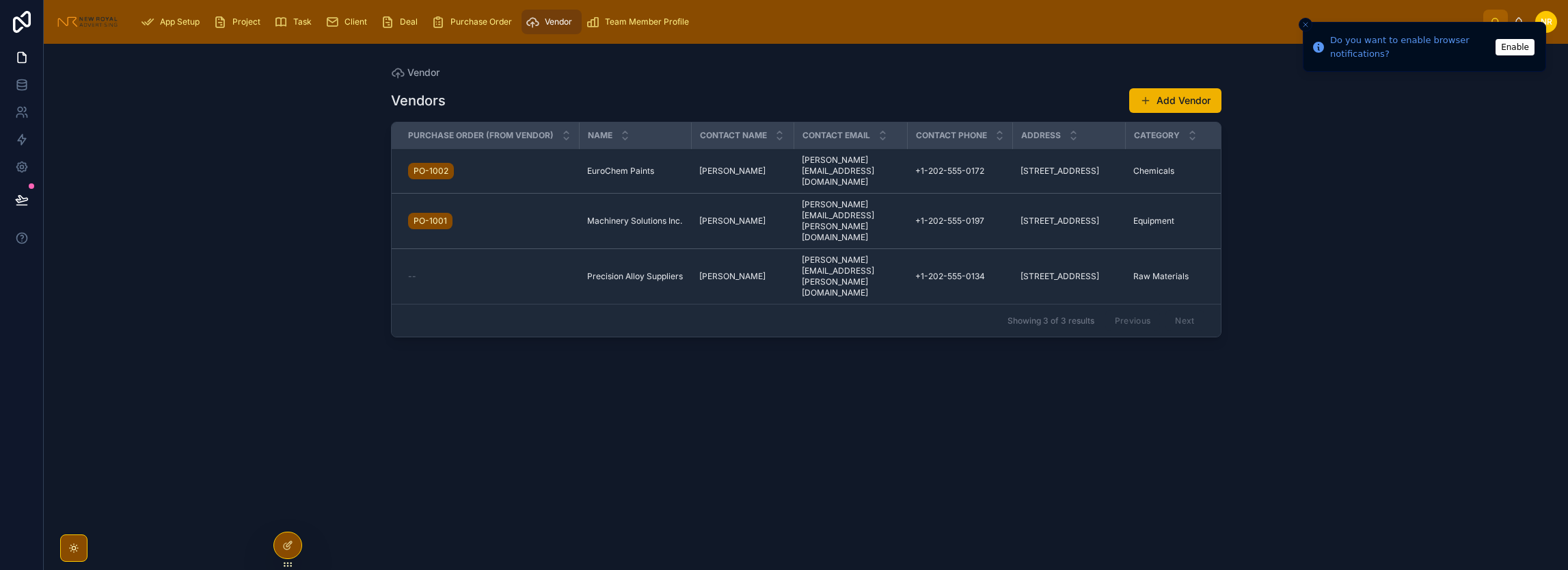
click at [633, 22] on span "Team Member Profile" at bounding box center [646, 22] width 84 height 11
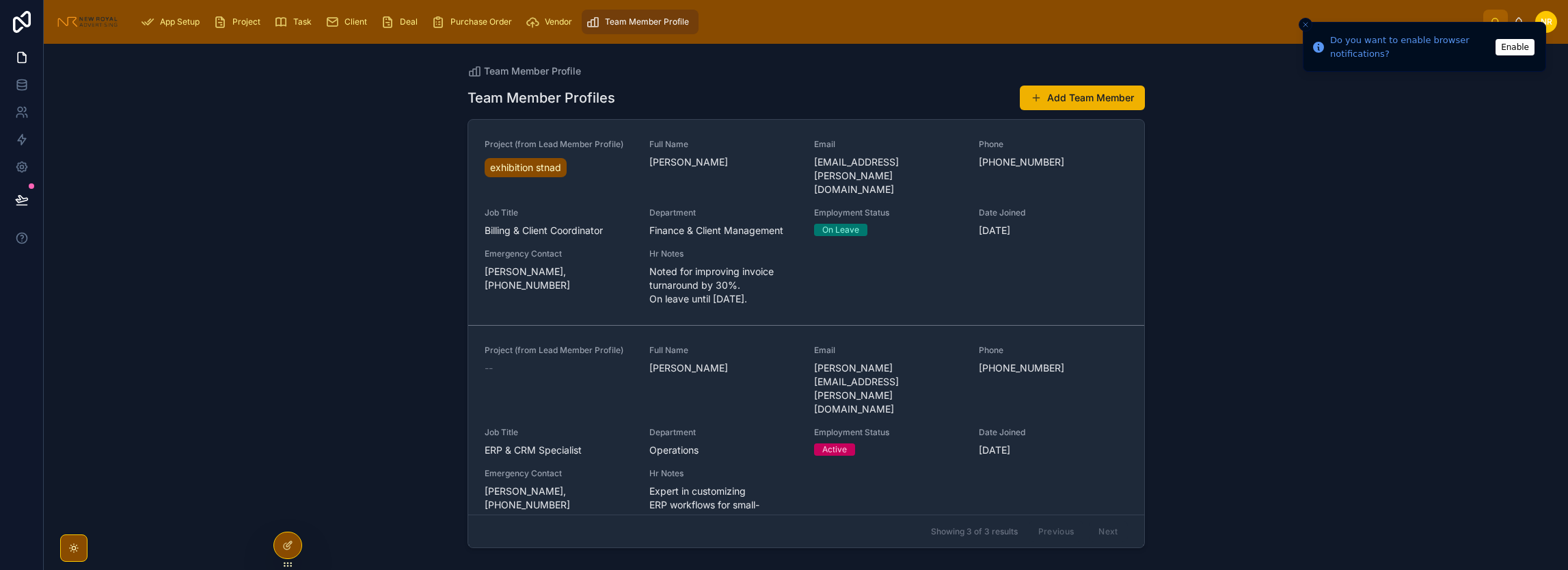
click at [182, 21] on span "App Setup" at bounding box center [179, 22] width 40 height 11
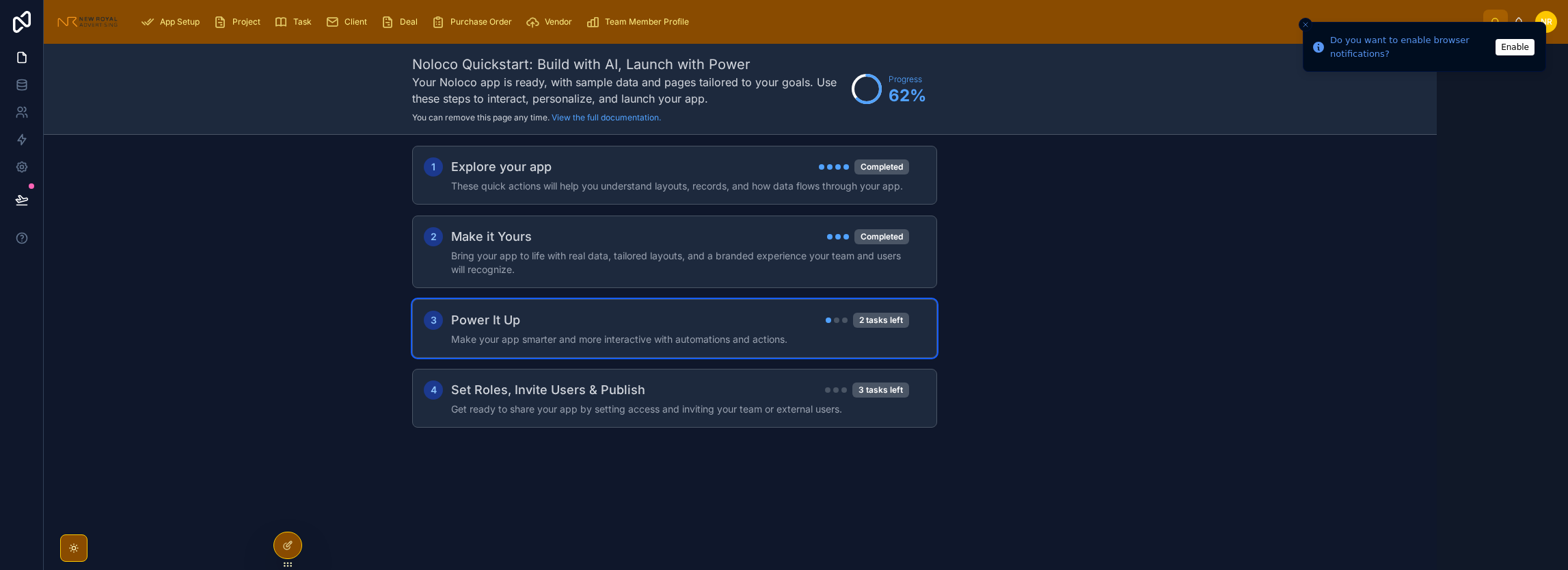
click at [507, 338] on h4 "Make your app smarter and more interactive with automations and actions." at bounding box center [680, 339] width 458 height 14
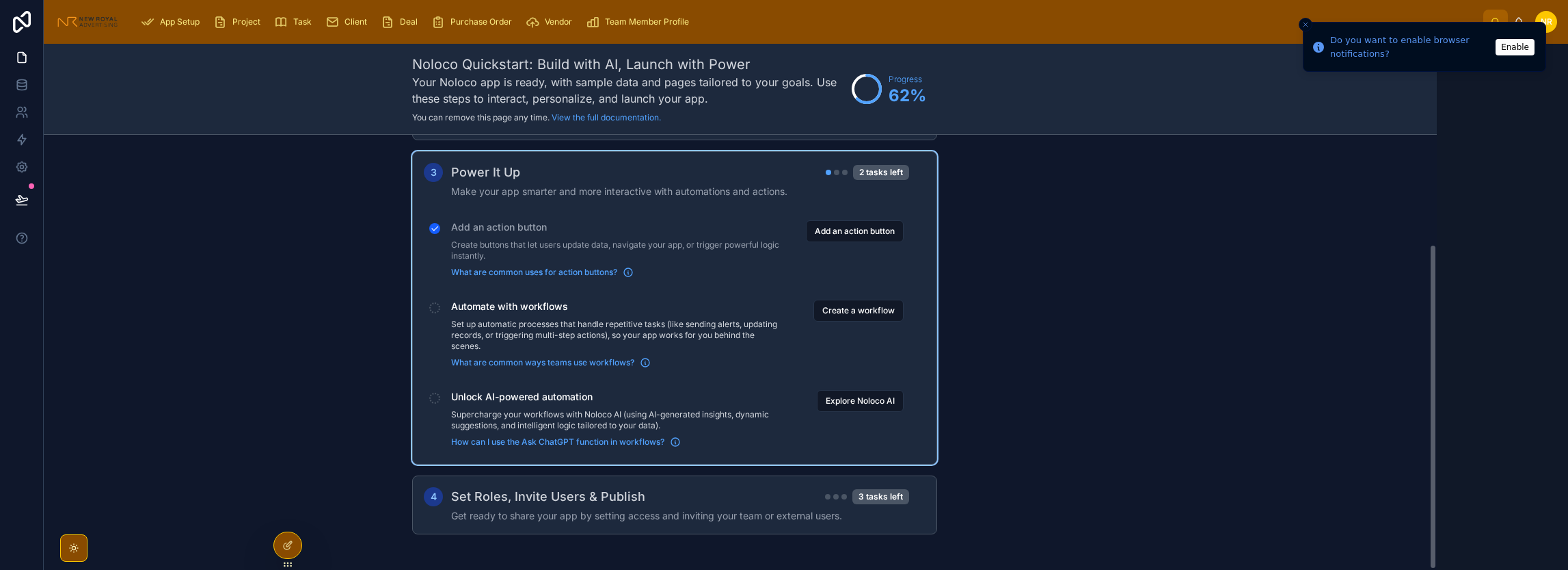
scroll to position [147, 0]
click at [856, 312] on button "Create a workflow" at bounding box center [859, 310] width 90 height 22
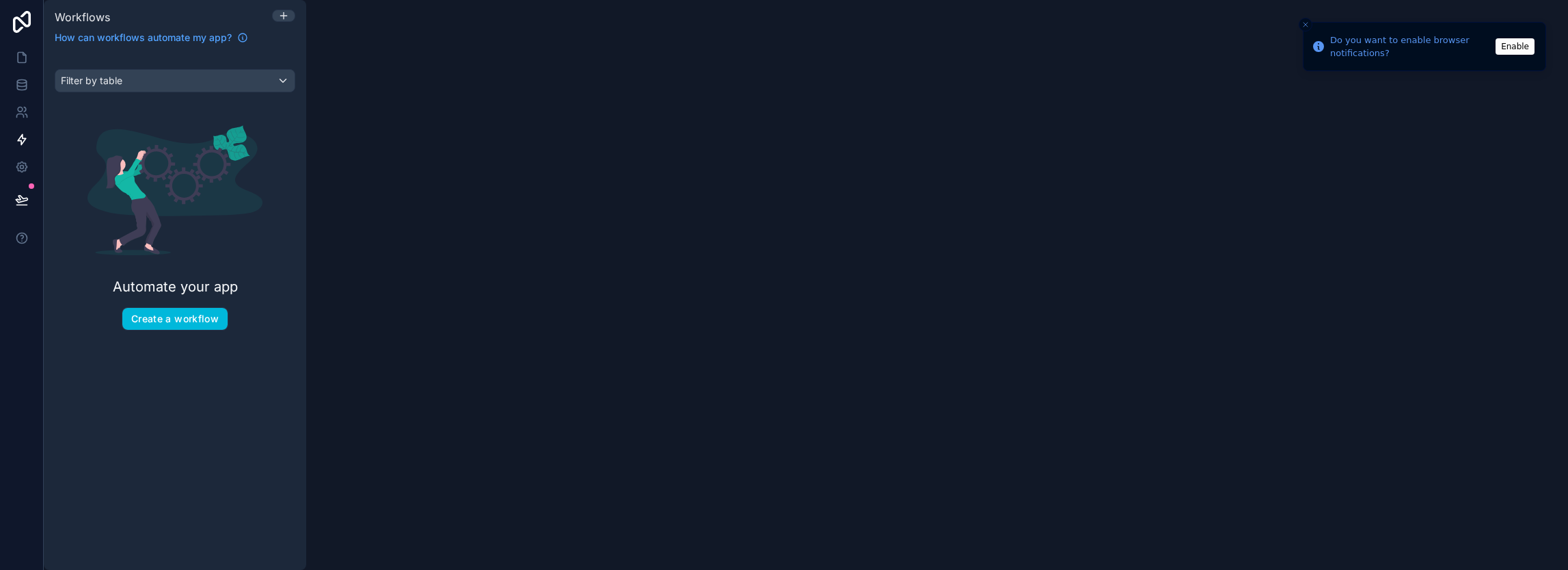
click at [1515, 44] on button "Enable" at bounding box center [1515, 47] width 39 height 17
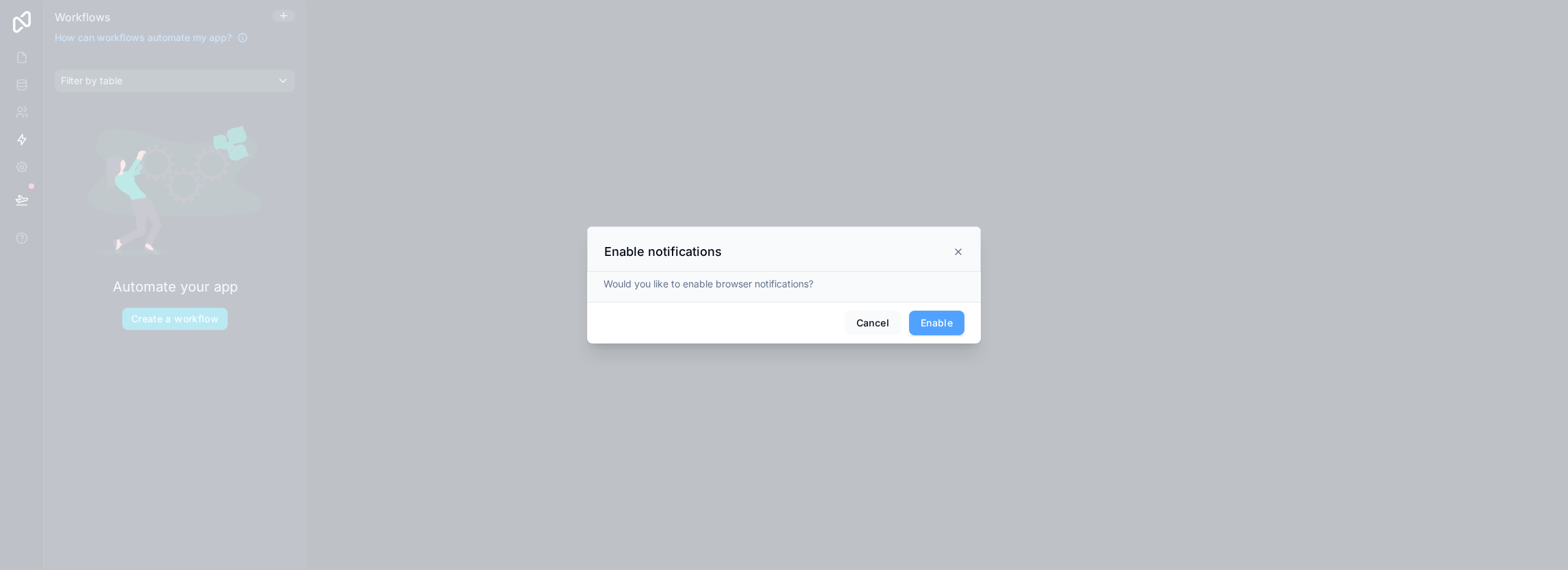
click at [921, 326] on button "Enable" at bounding box center [937, 322] width 55 height 25
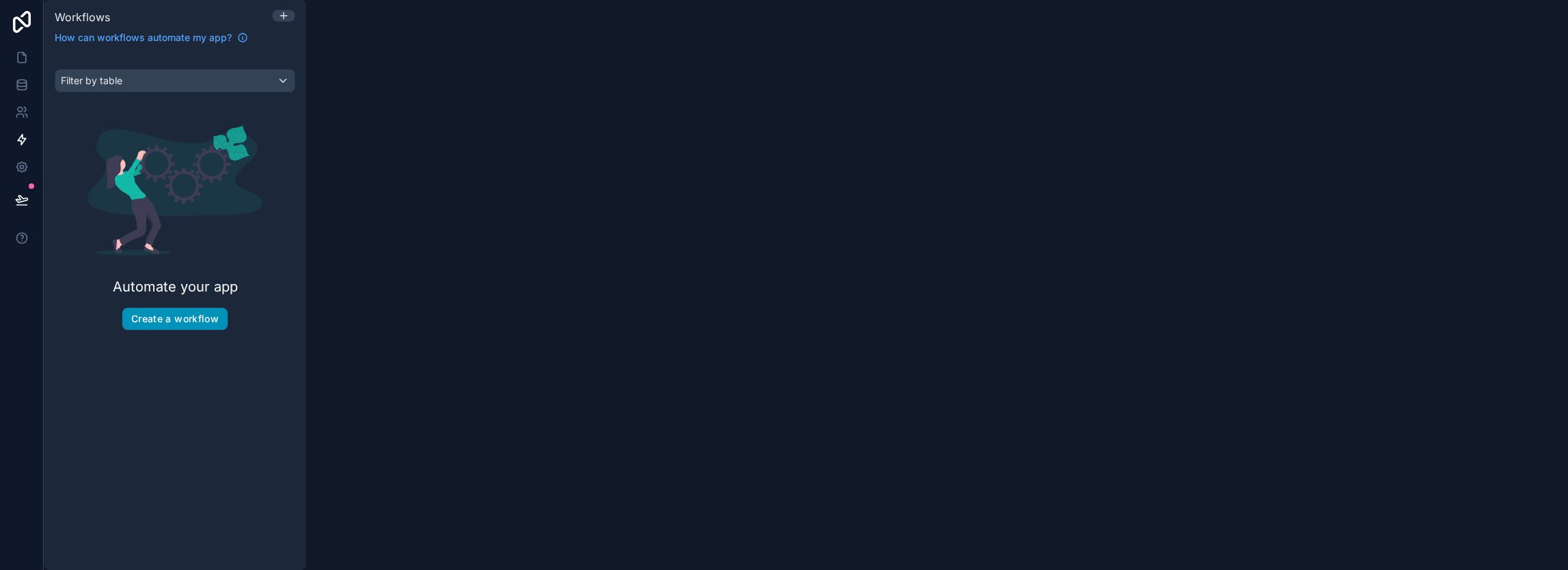
click at [172, 322] on button "Create a workflow" at bounding box center [175, 319] width 105 height 22
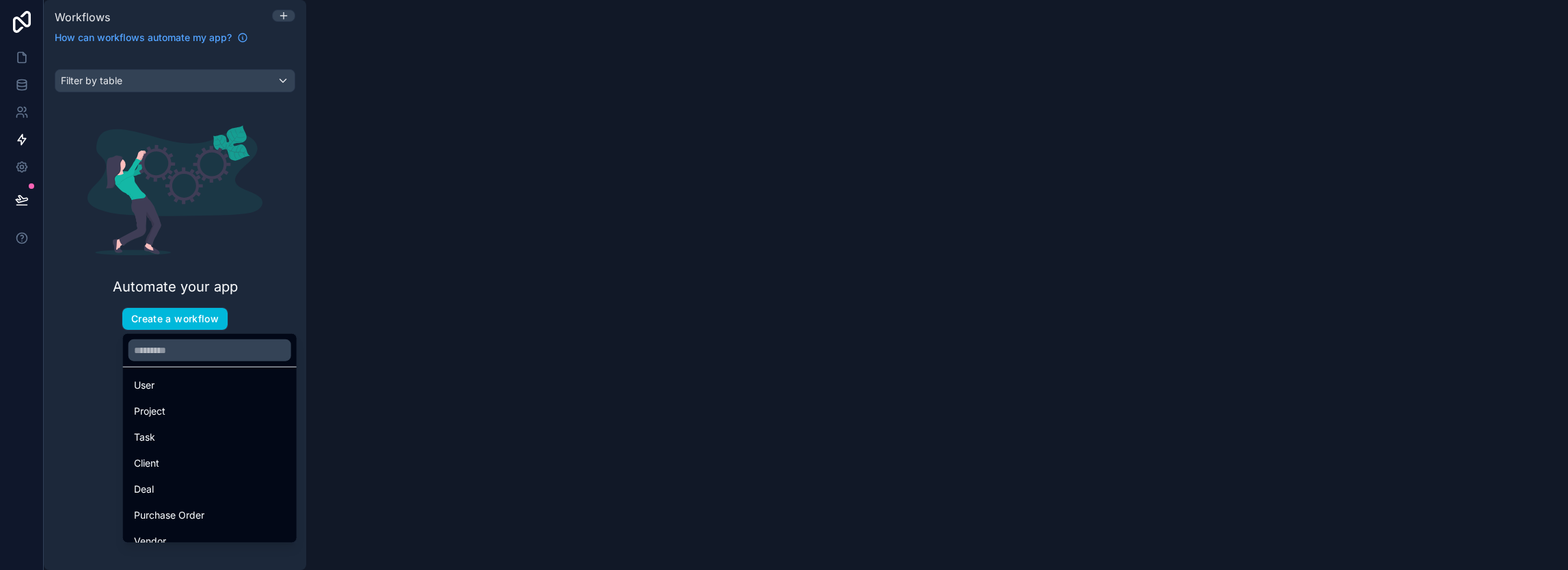
scroll to position [65, 0]
click at [194, 376] on div "Project" at bounding box center [210, 371] width 152 height 17
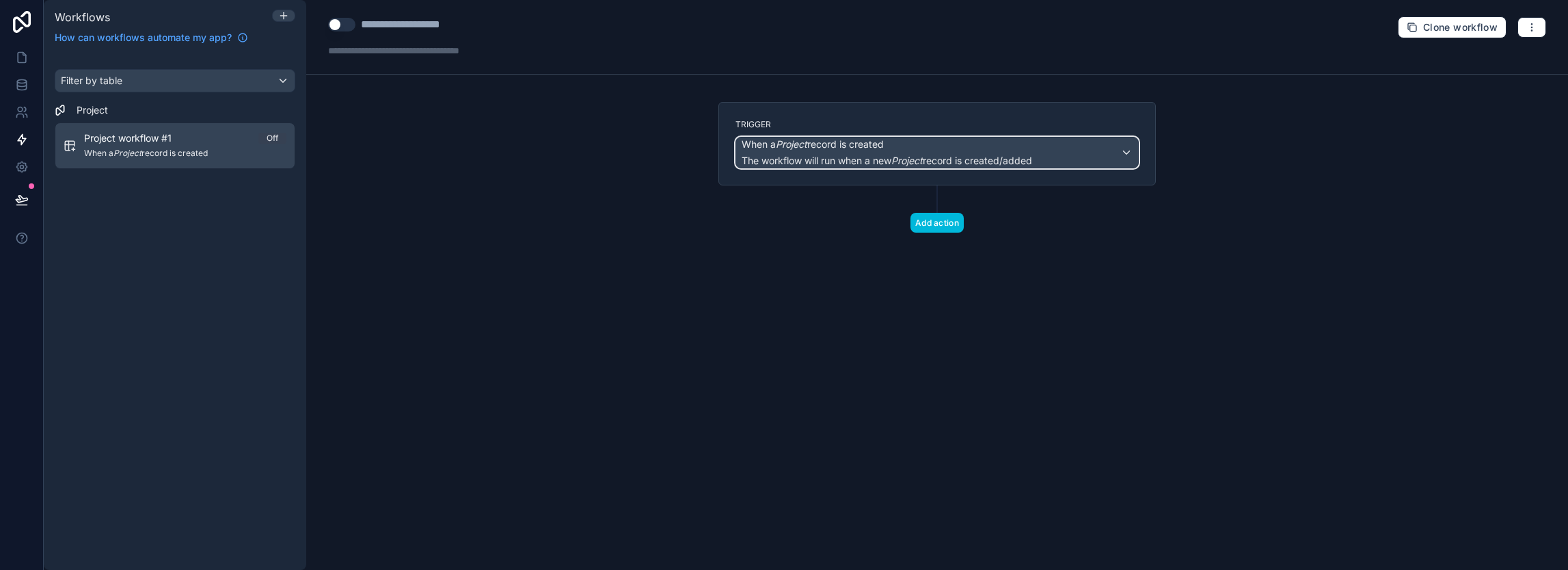
click at [946, 150] on span "When a Project record is created" at bounding box center [887, 144] width 291 height 14
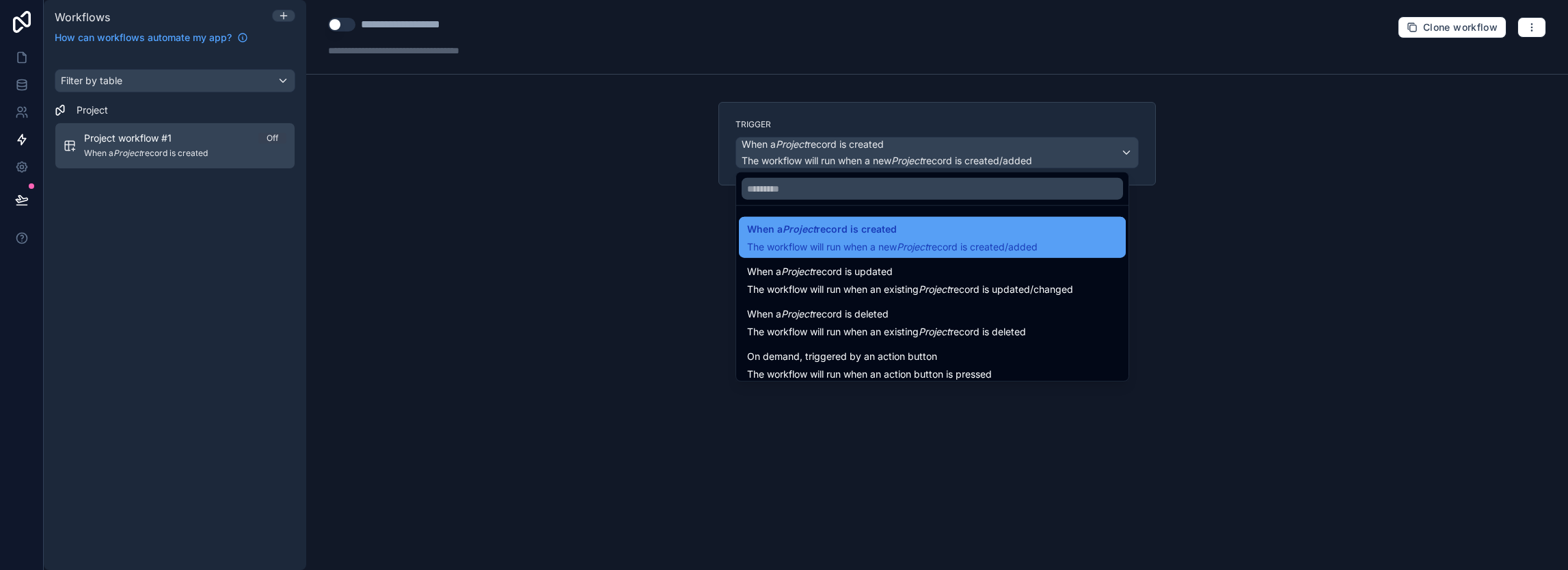
click at [842, 233] on span "When a Project record is created" at bounding box center [822, 229] width 150 height 17
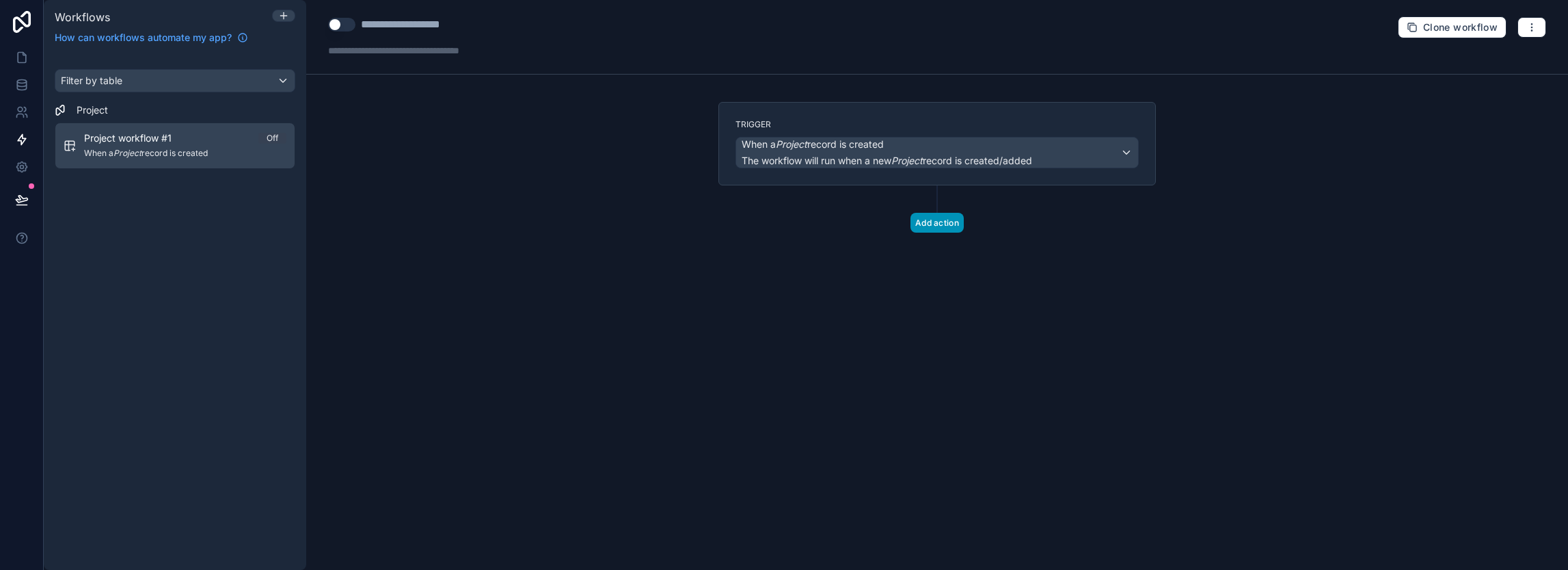
click at [928, 215] on button "Add action" at bounding box center [937, 223] width 53 height 20
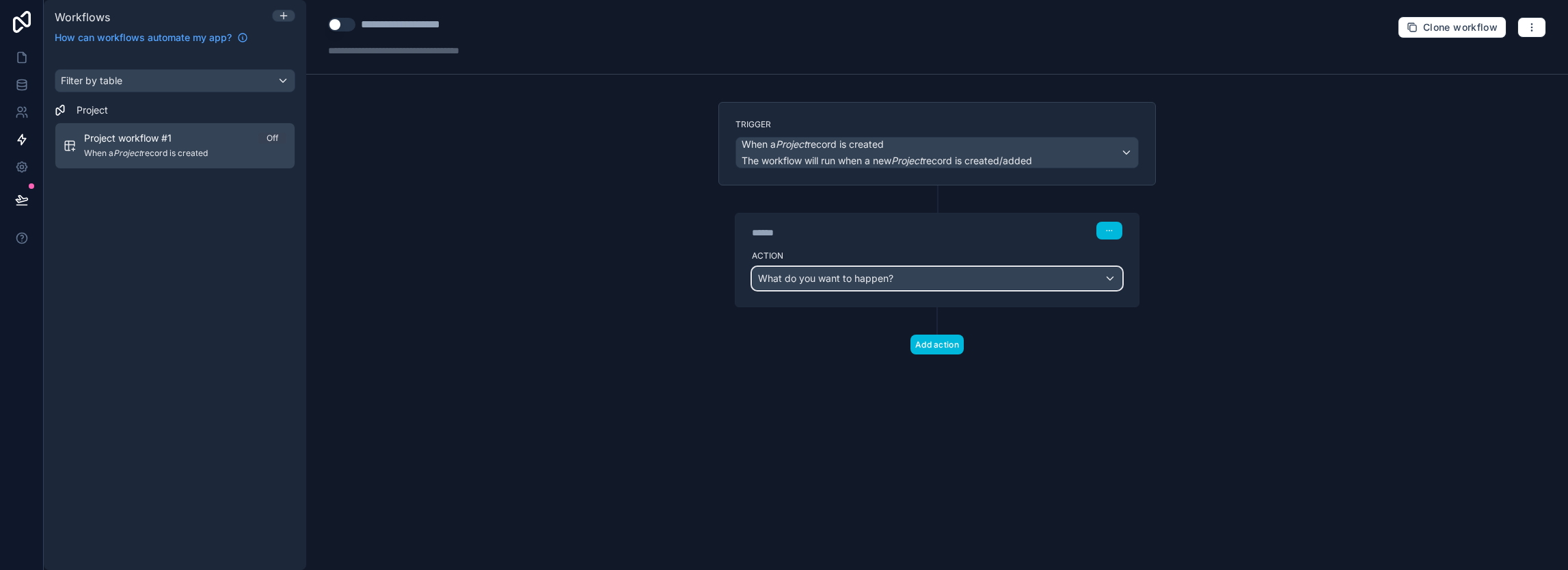
click at [842, 277] on span "What do you want to happen?" at bounding box center [825, 278] width 135 height 12
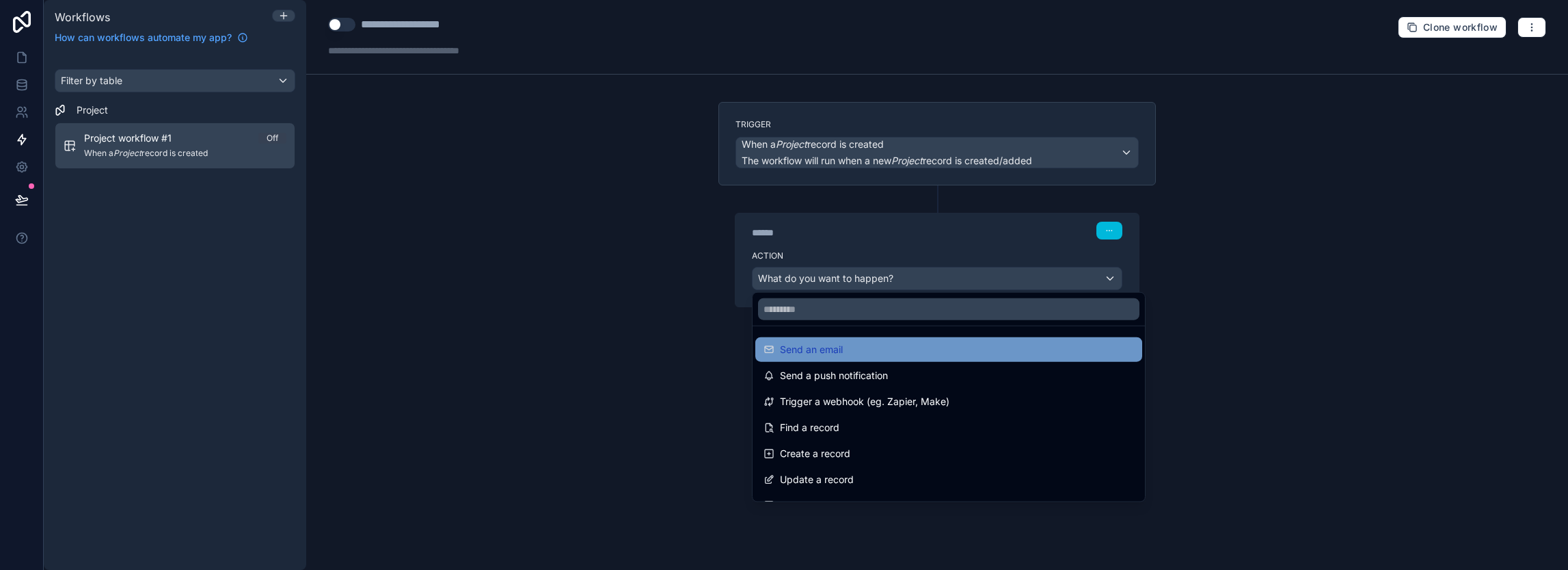
click at [838, 352] on span "Send an email" at bounding box center [811, 350] width 63 height 17
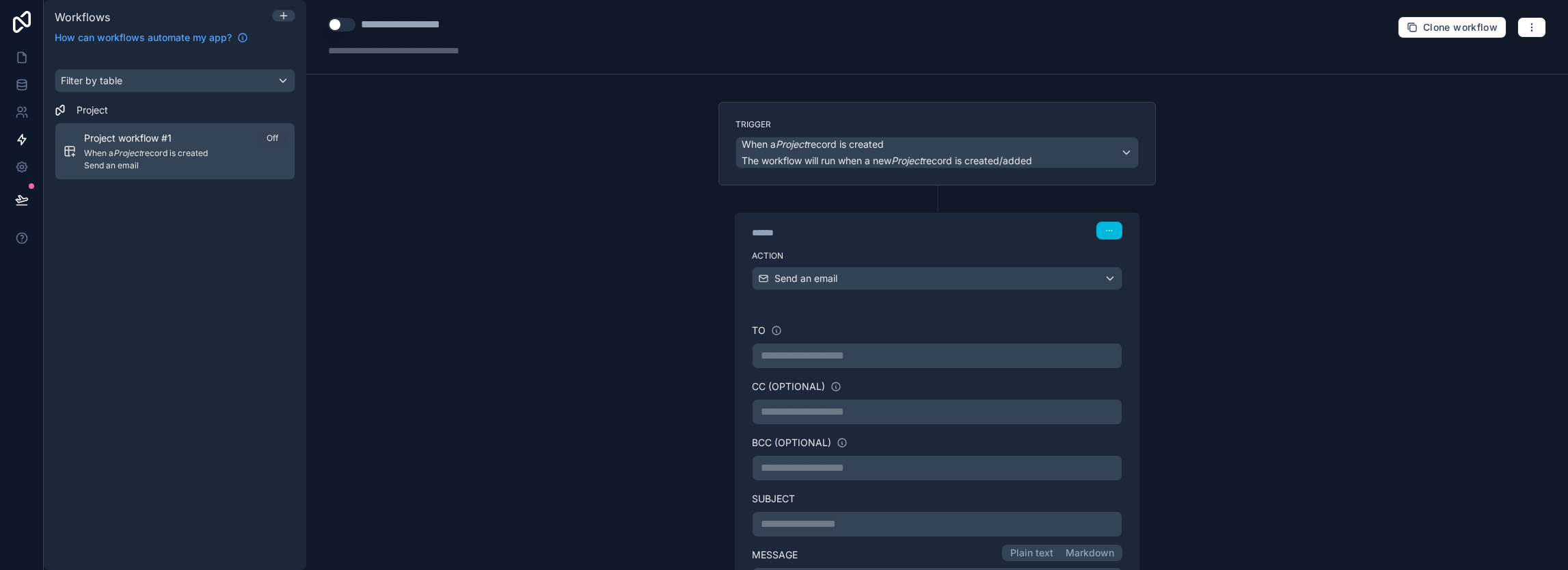
click at [841, 351] on p "**********" at bounding box center [937, 355] width 352 height 17
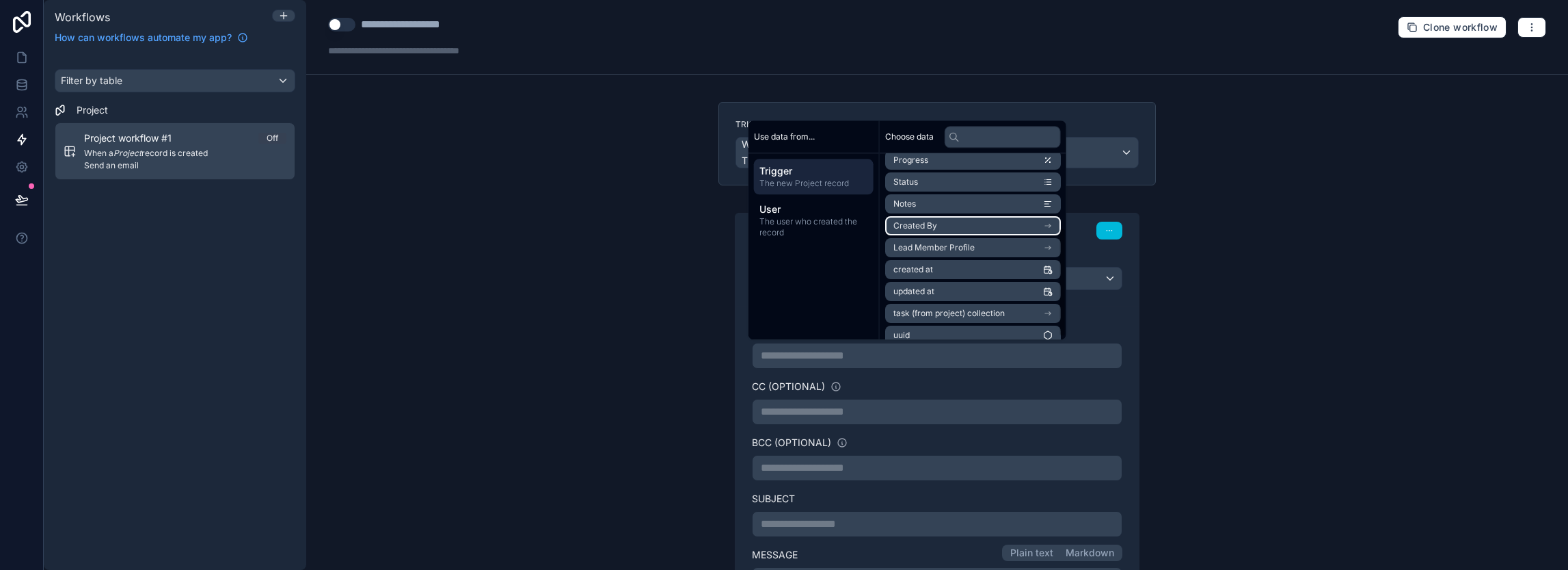
scroll to position [129, 0]
click at [639, 286] on div "**********" at bounding box center [937, 285] width 1262 height 570
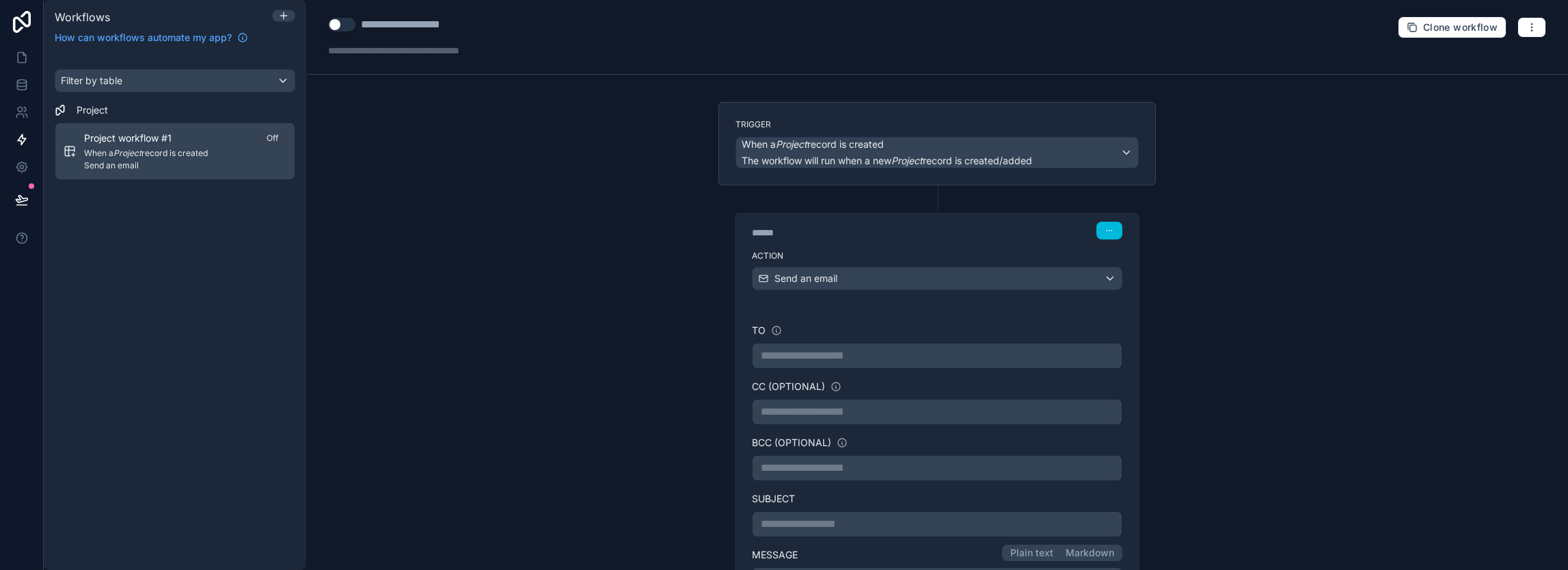
click at [627, 254] on div "**********" at bounding box center [937, 285] width 1262 height 570
click at [341, 28] on button "Use setting" at bounding box center [341, 24] width 28 height 14
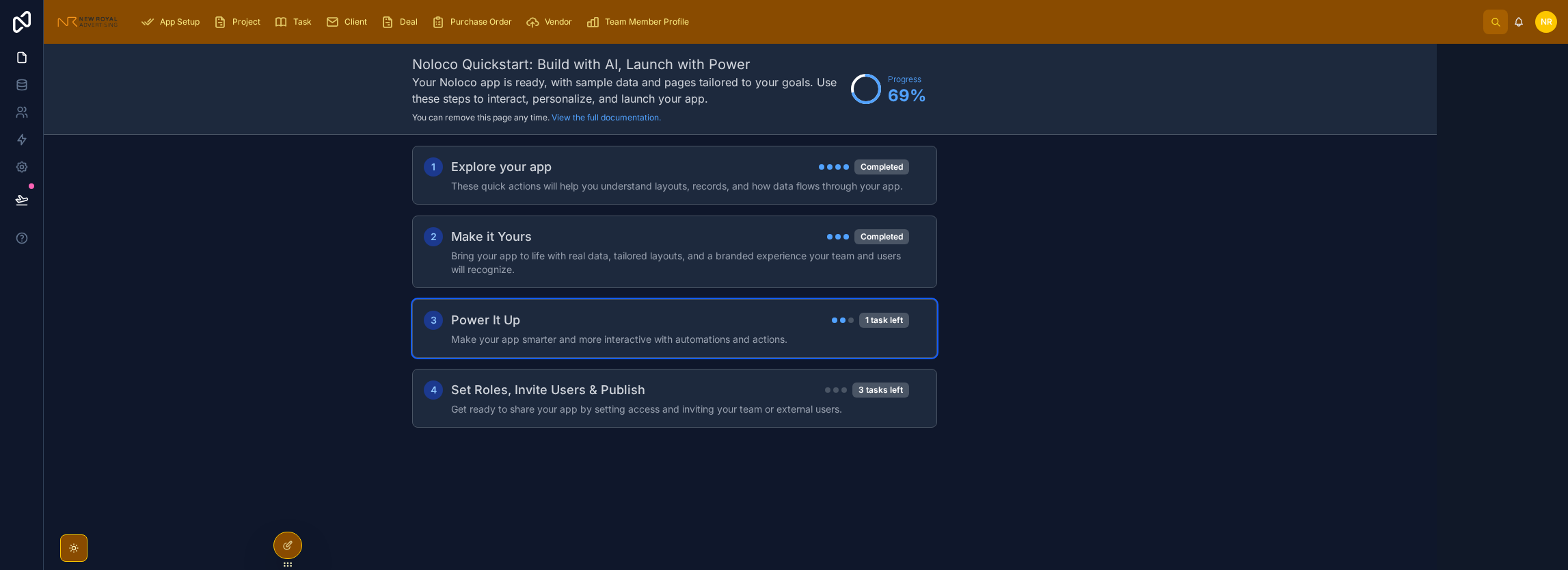
click at [710, 328] on div "Power It Up 1 task left Make your app smarter and more interactive with automat…" at bounding box center [687, 328] width 474 height 36
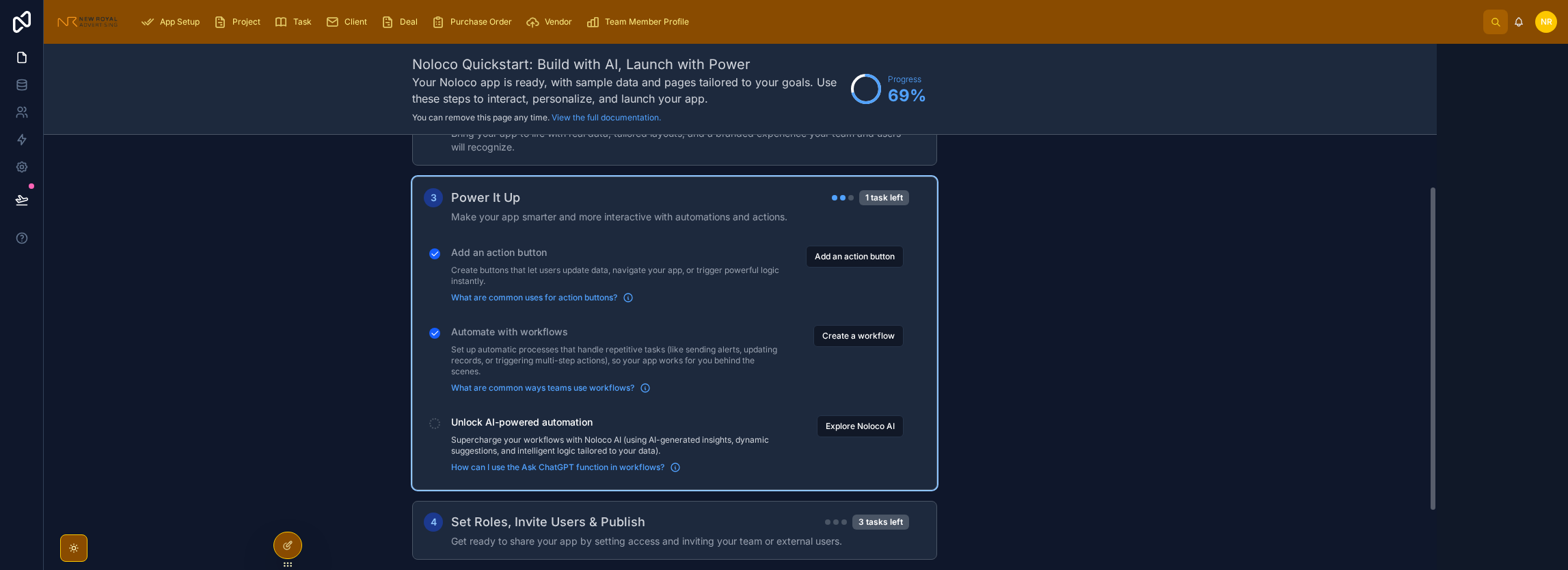
scroll to position [137, 0]
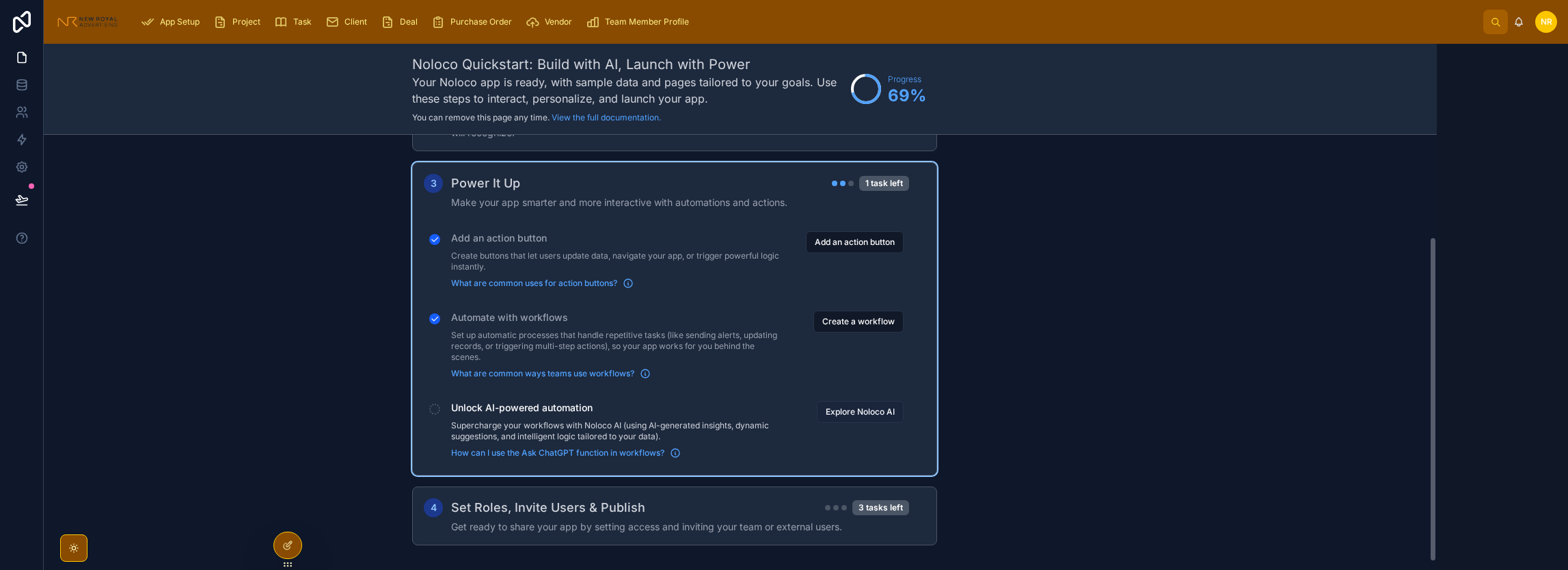
click at [846, 416] on button "Explore Noloco AI" at bounding box center [860, 412] width 86 height 22
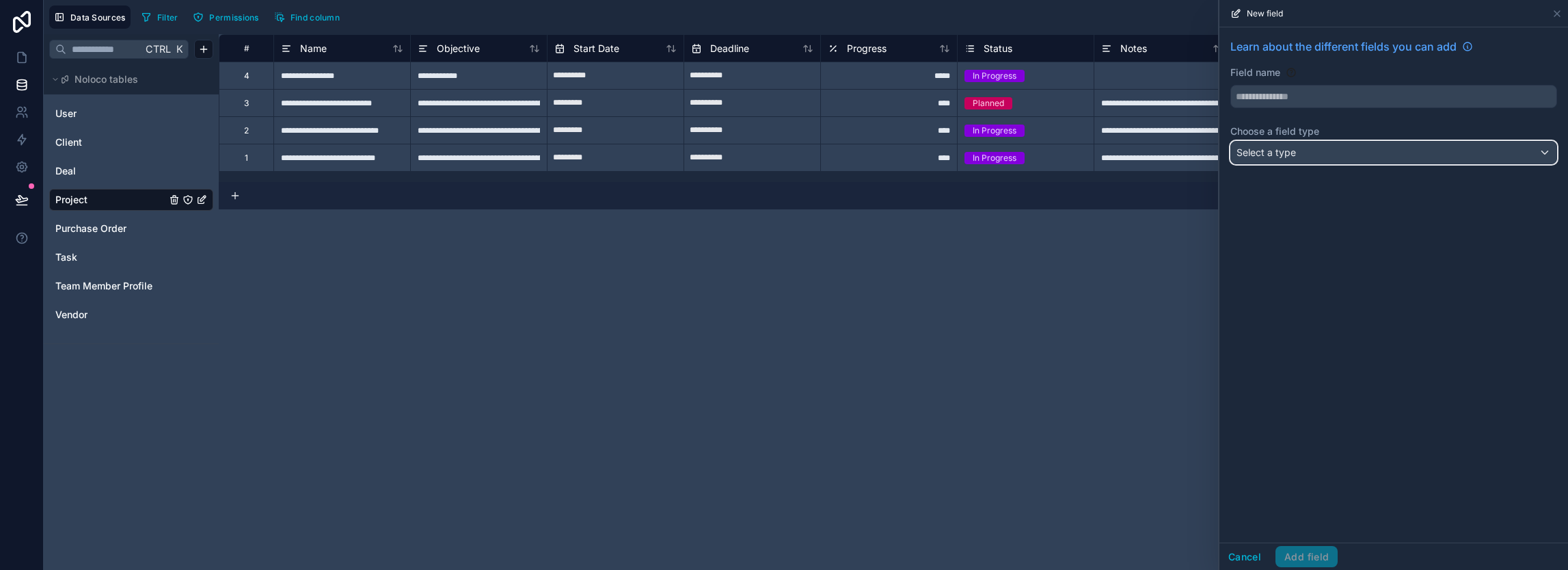
click at [1285, 156] on span "Select a type" at bounding box center [1266, 152] width 60 height 12
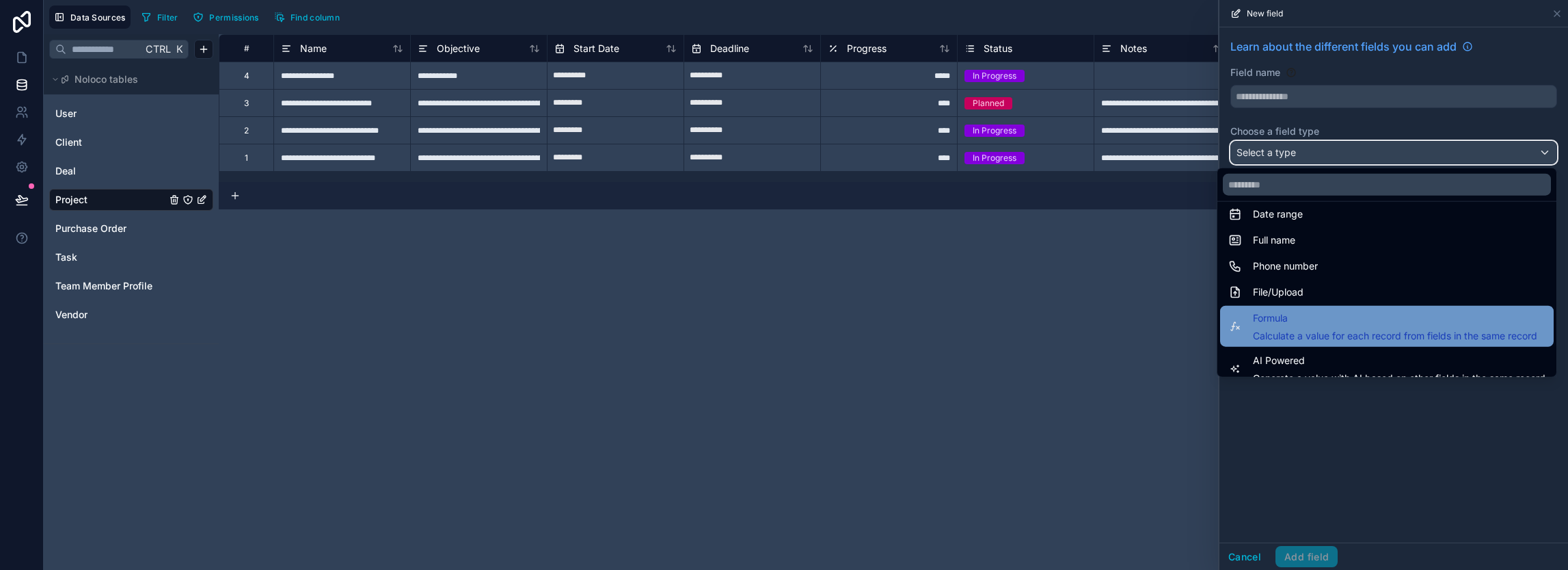
scroll to position [273, 0]
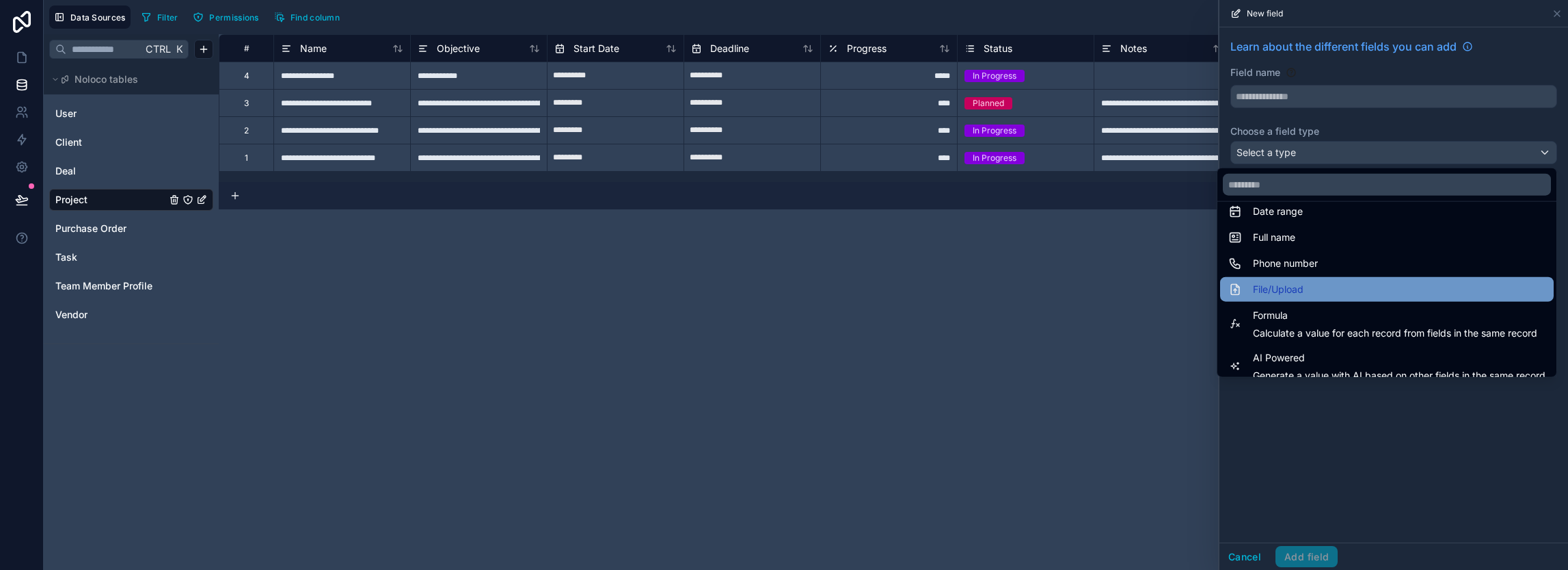
click at [1308, 297] on div "File/Upload" at bounding box center [1387, 289] width 333 height 25
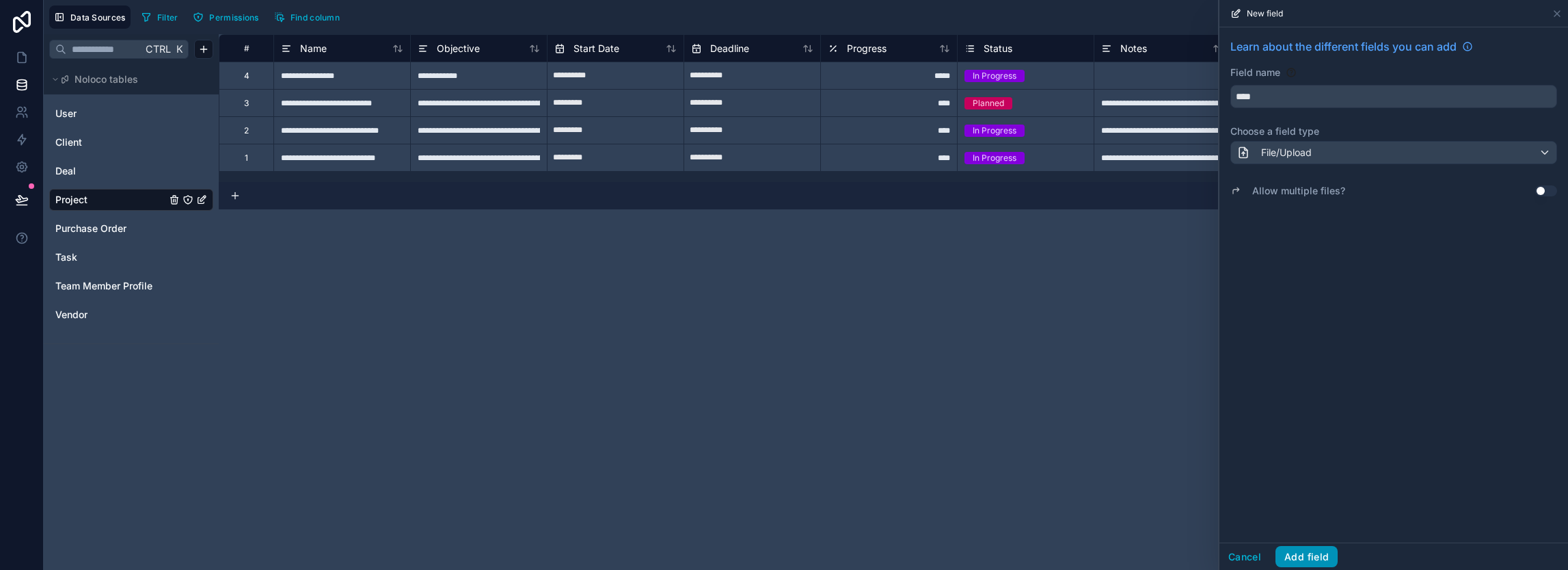
click at [1318, 564] on button "Add field" at bounding box center [1307, 557] width 63 height 22
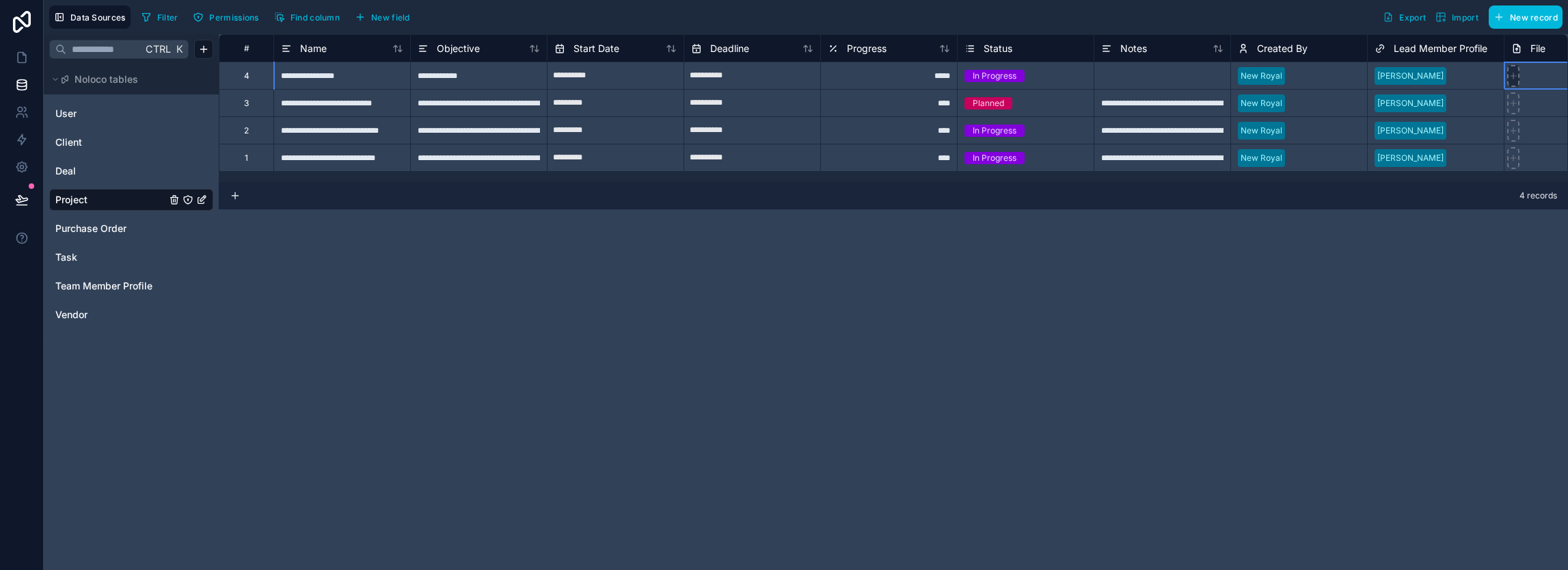
click at [1516, 76] on div at bounding box center [1572, 76] width 137 height 28
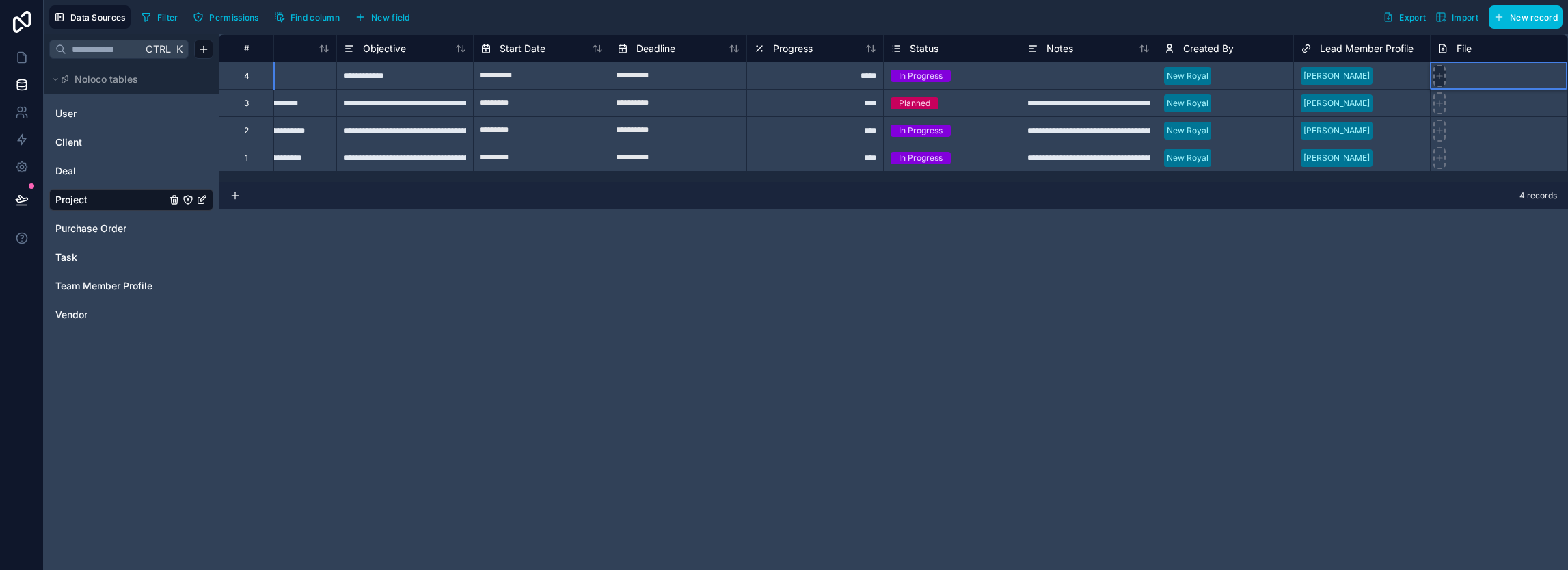
click at [1438, 83] on div at bounding box center [1438, 76] width 12 height 22
type input "**********"
click at [1147, 344] on div "**********" at bounding box center [894, 302] width 1349 height 536
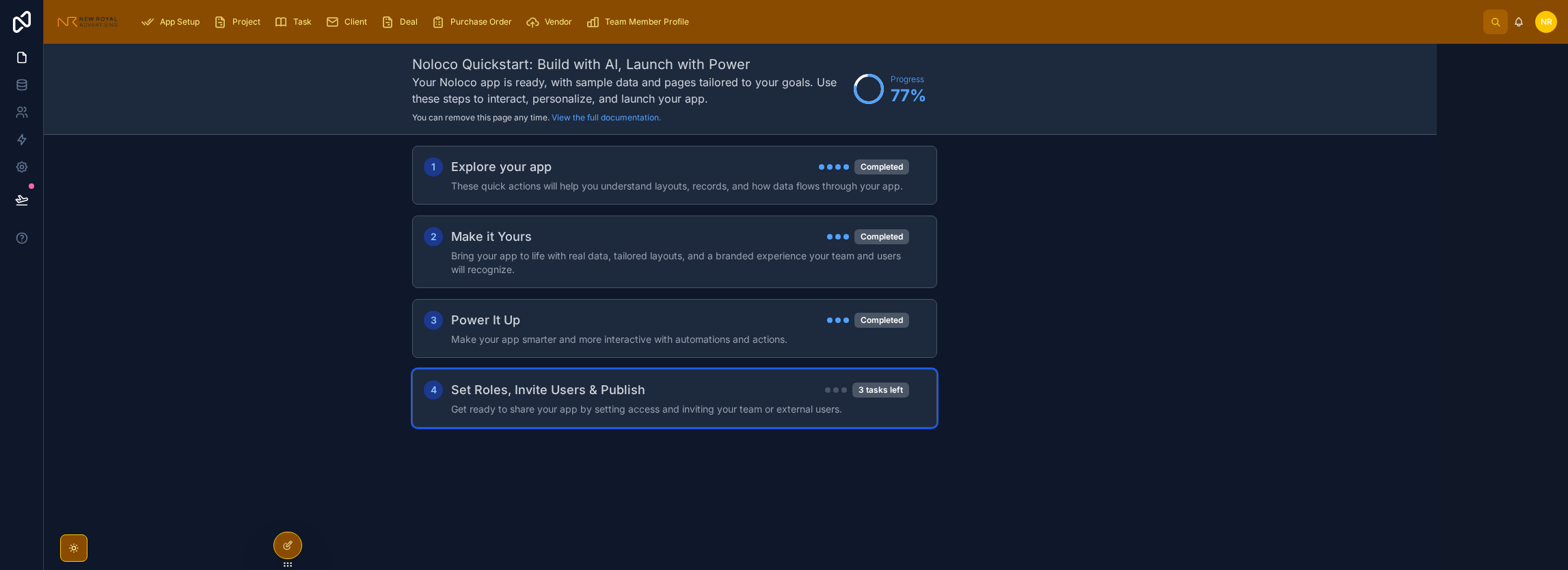
click at [713, 402] on h4 "Get ready to share your app by setting access and inviting your team or externa…" at bounding box center [680, 409] width 458 height 14
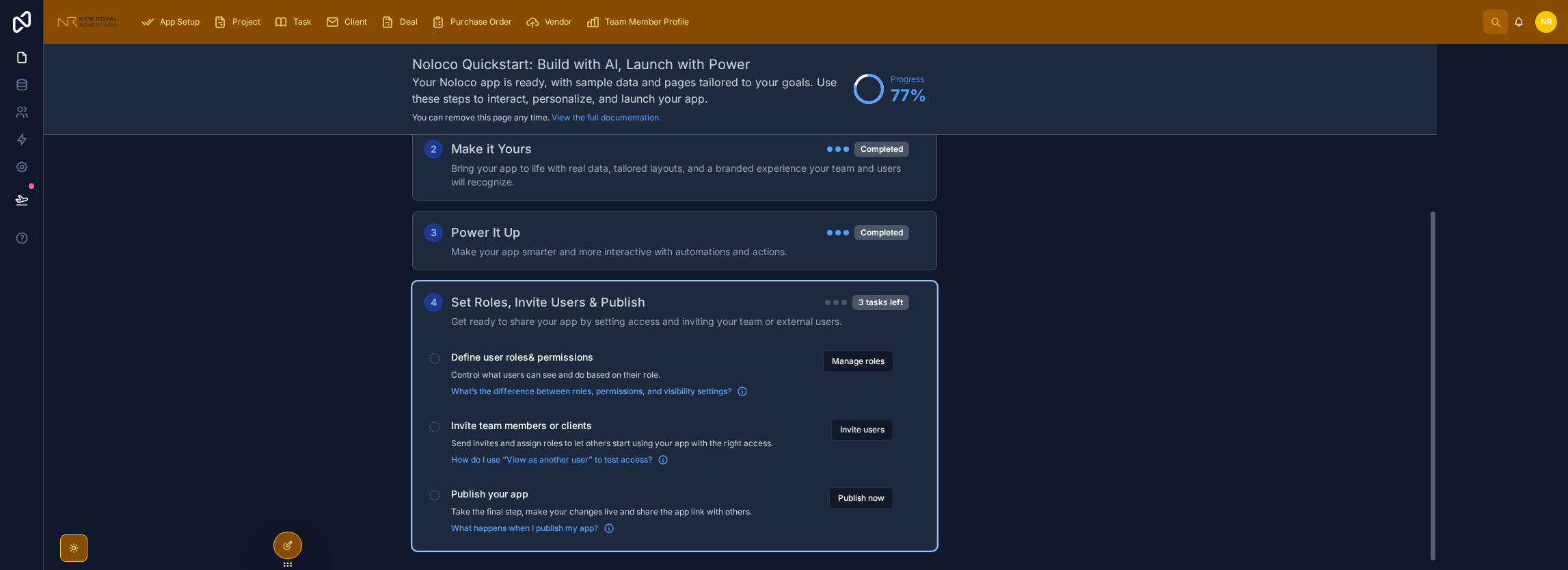
scroll to position [104, 0]
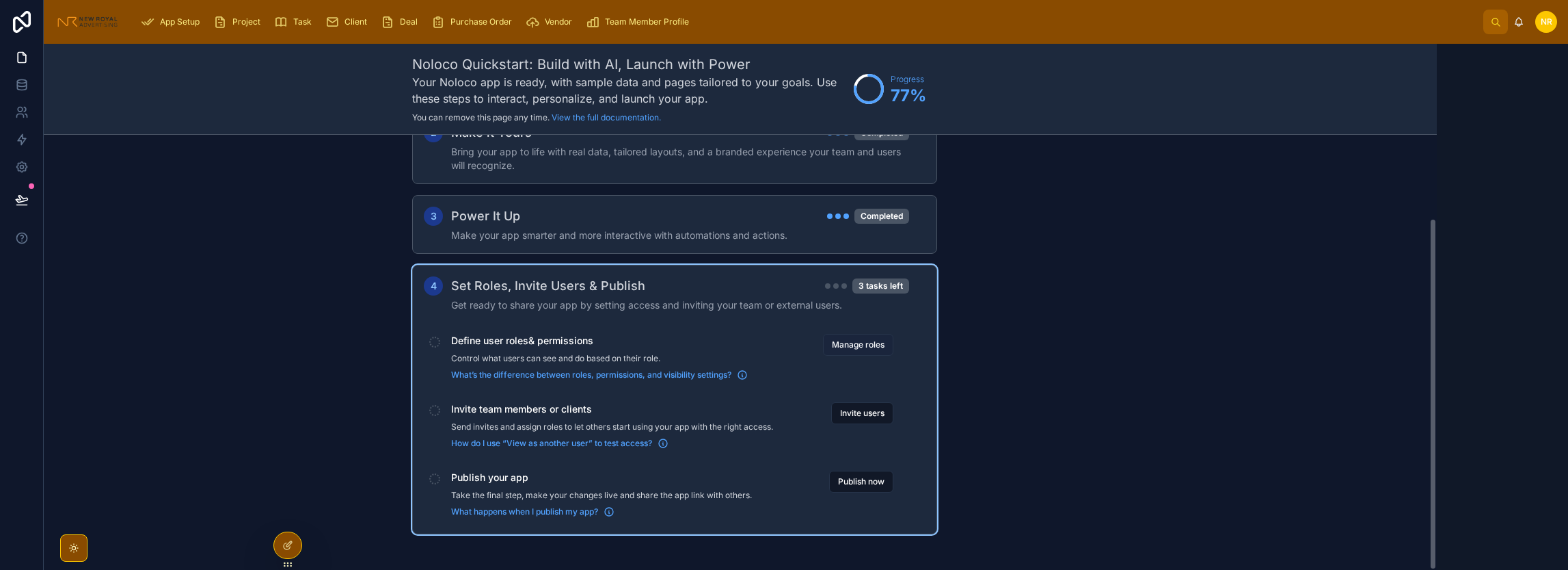
click at [873, 345] on button "Manage roles" at bounding box center [858, 344] width 70 height 22
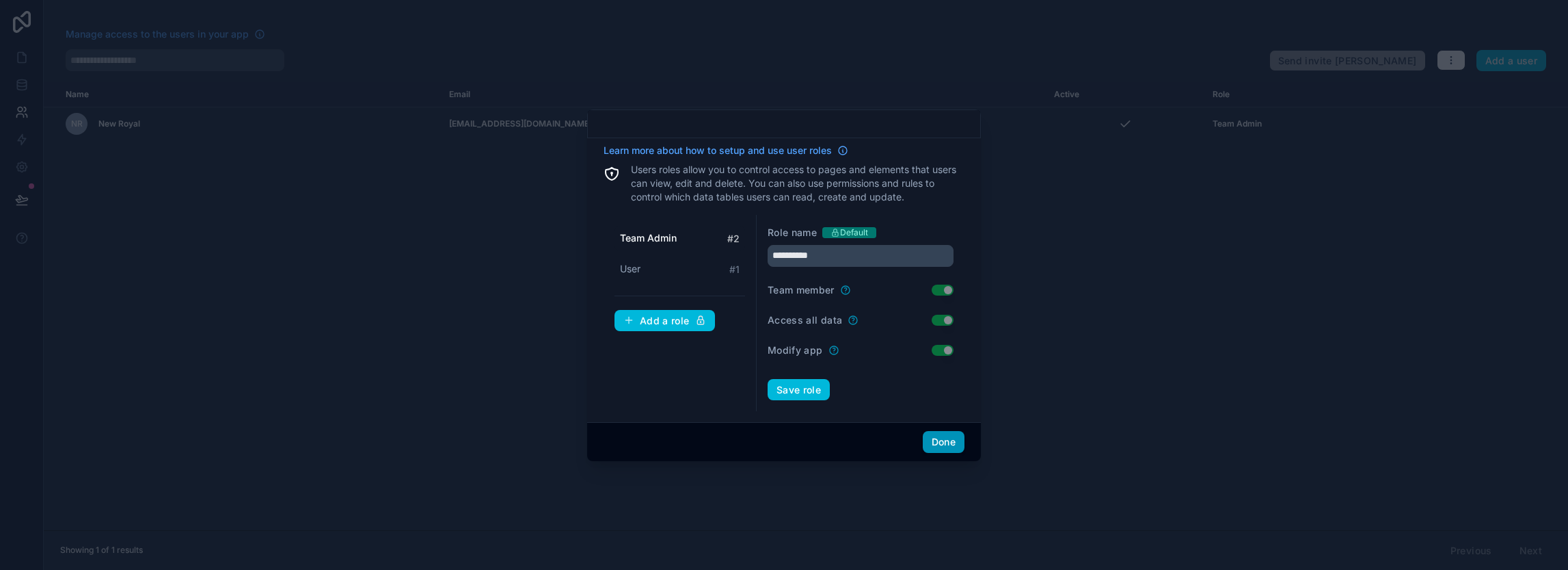
click at [938, 443] on button "Done" at bounding box center [943, 442] width 41 height 22
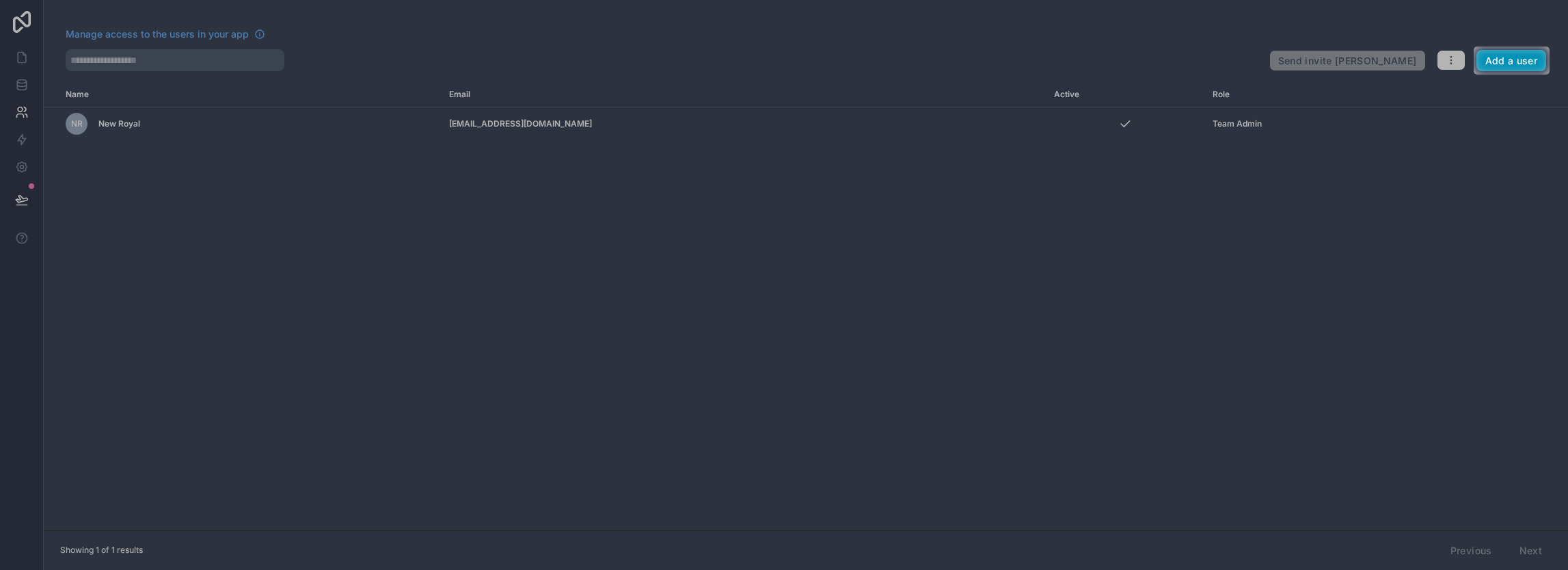
click at [1539, 61] on button "Add a user" at bounding box center [1511, 61] width 70 height 22
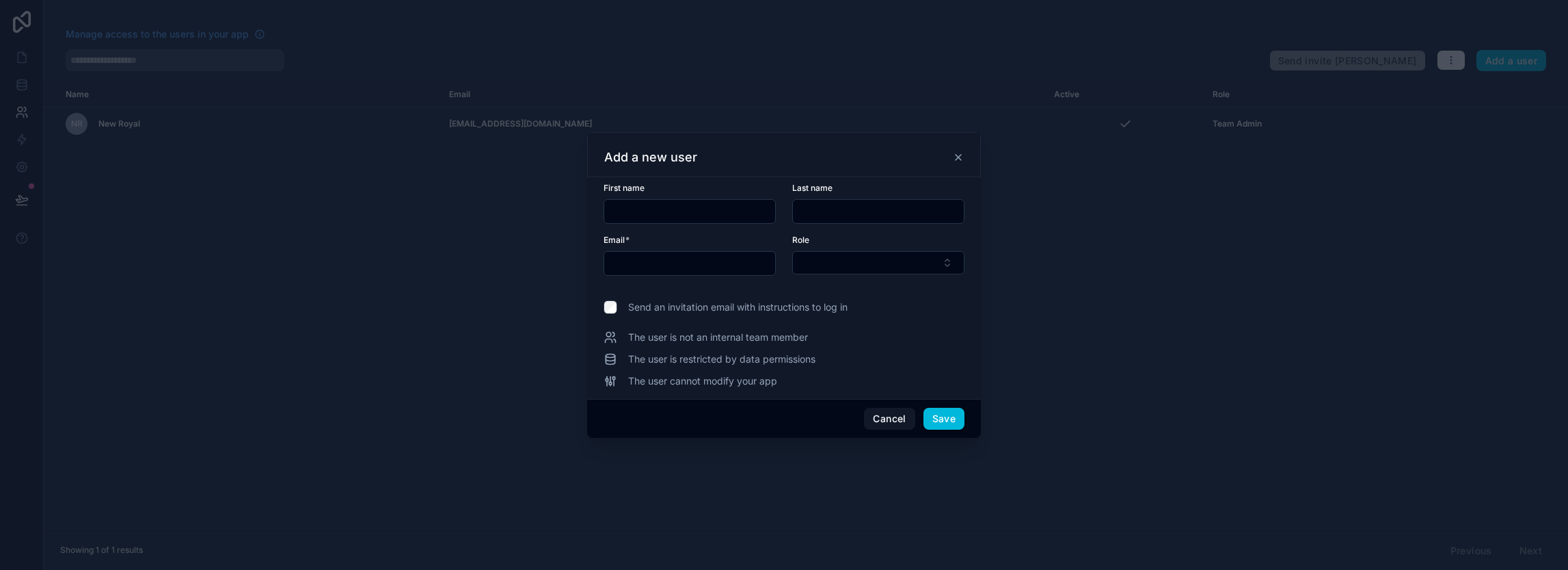
click at [656, 210] on input "text" at bounding box center [690, 211] width 171 height 19
type input "*"
type input "****"
type input "**"
type input "**********"
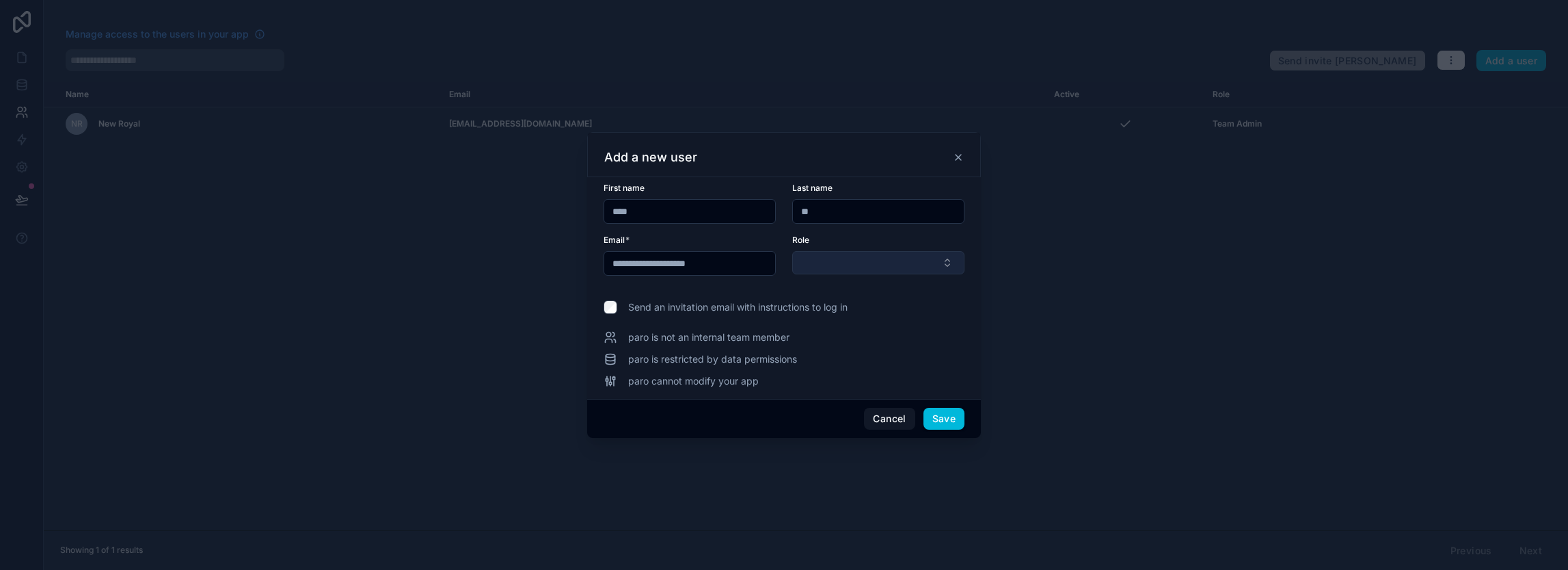
click at [940, 258] on button "Select Button" at bounding box center [878, 262] width 172 height 23
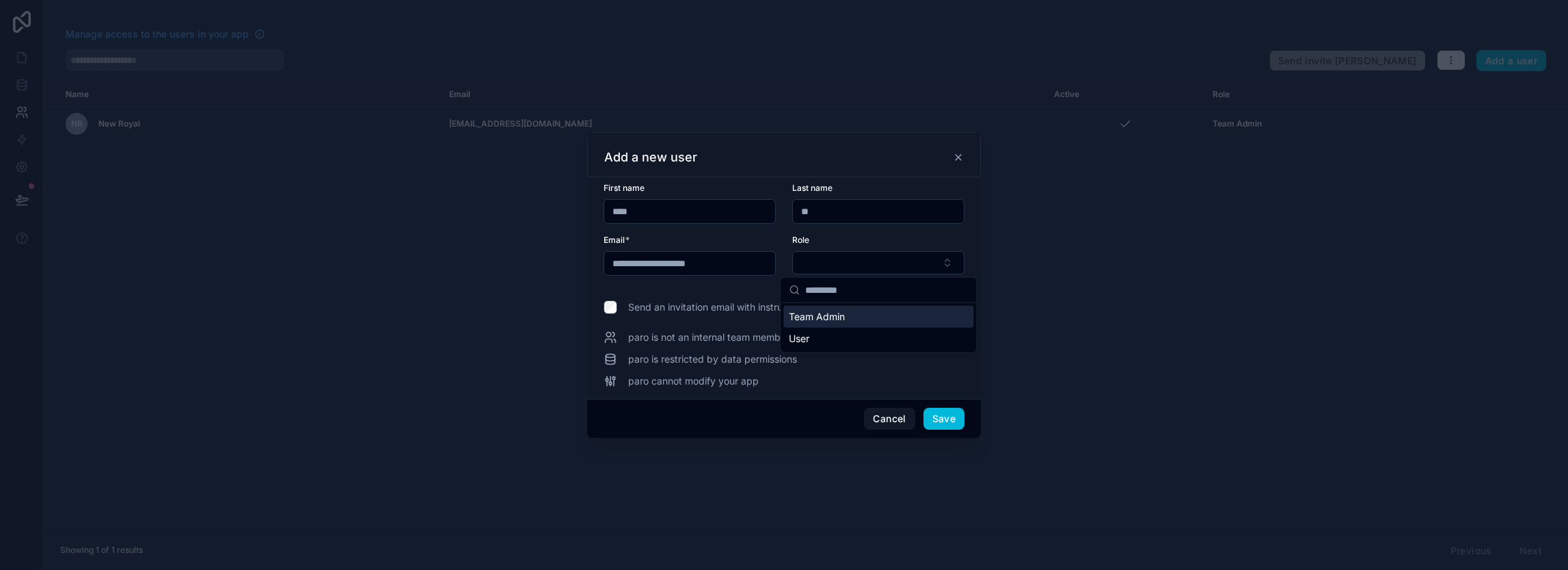
click at [819, 319] on span "Team Admin" at bounding box center [816, 316] width 56 height 14
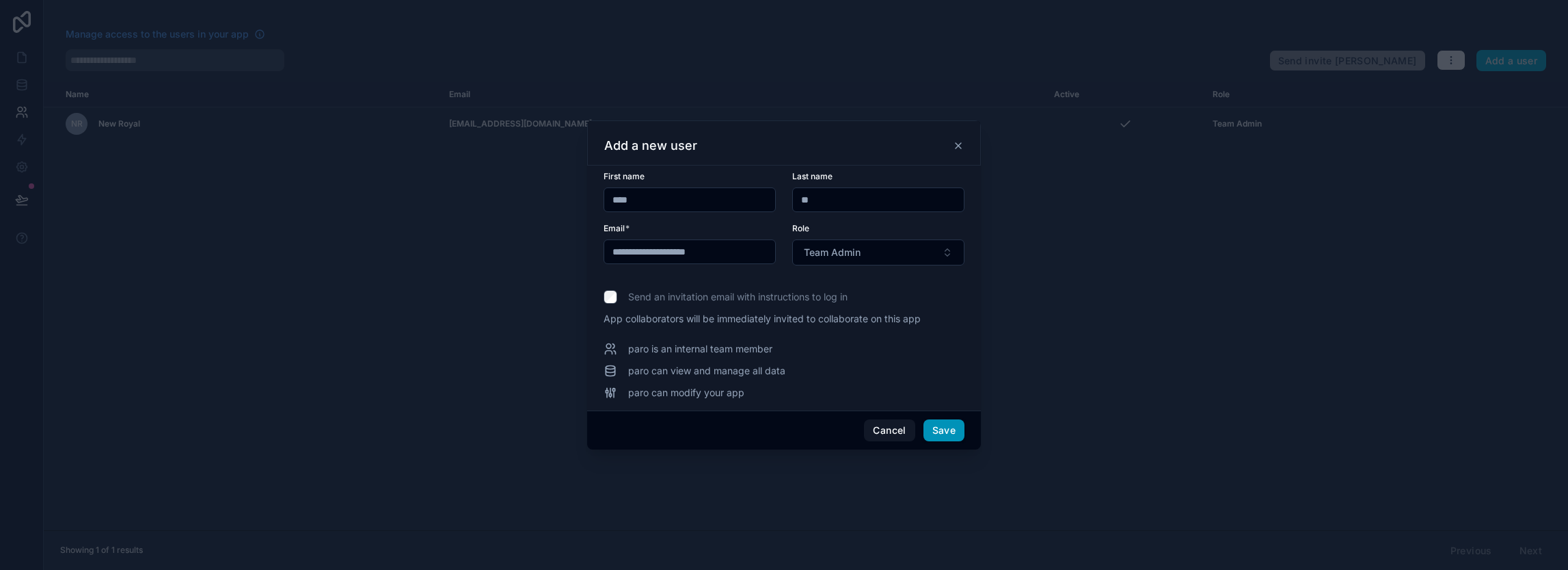
click at [940, 426] on button "Save" at bounding box center [943, 430] width 41 height 22
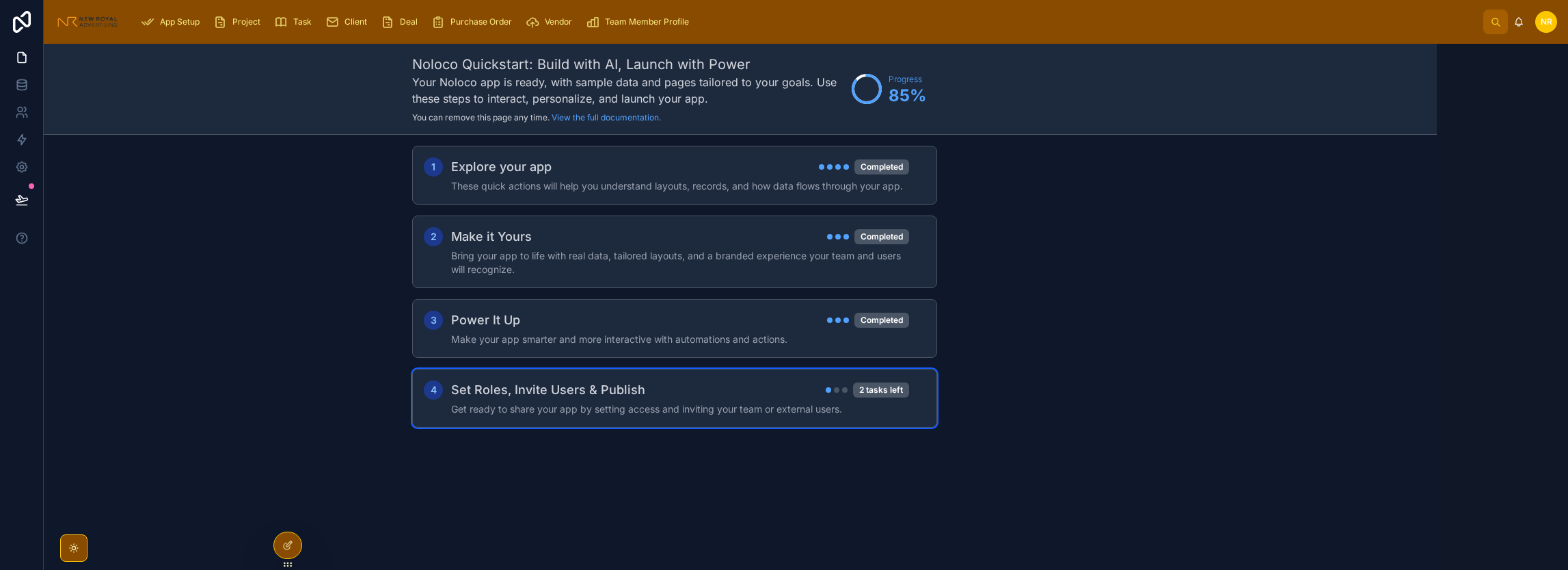
click at [667, 395] on div "Set Roles, Invite Users & Publish 2 tasks left" at bounding box center [680, 390] width 458 height 19
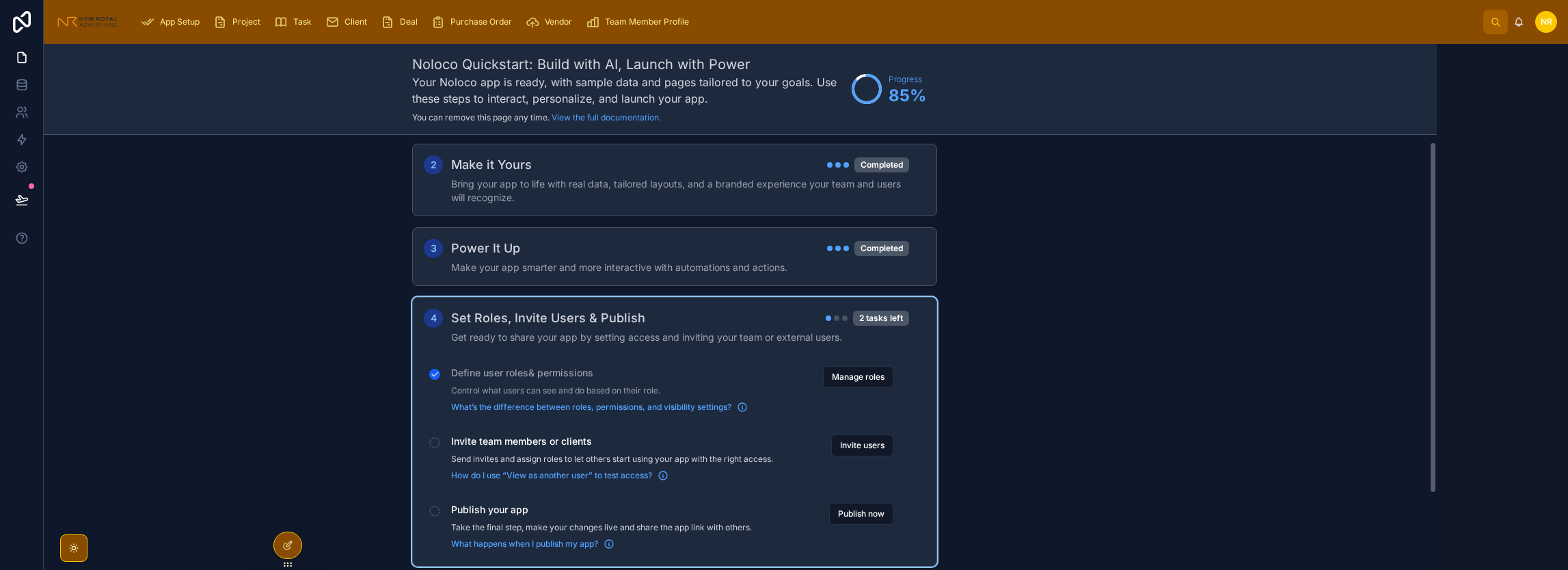
scroll to position [104, 0]
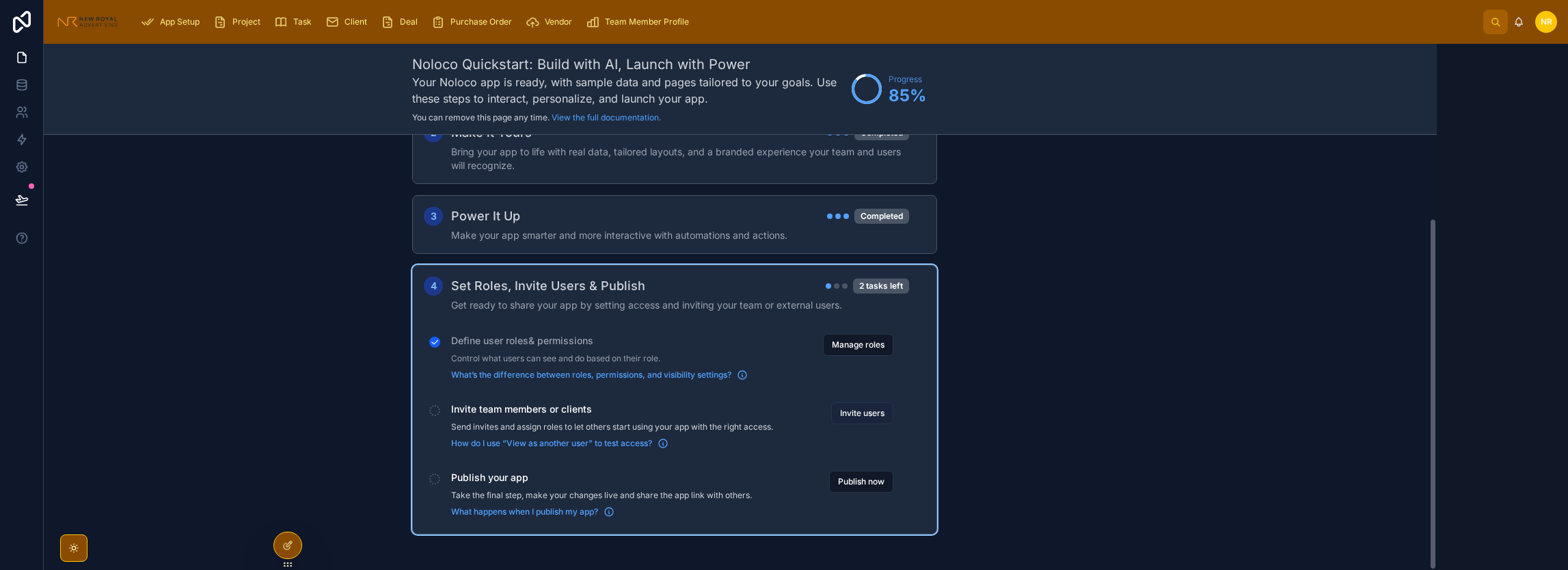
click at [870, 411] on button "Invite users" at bounding box center [862, 413] width 63 height 22
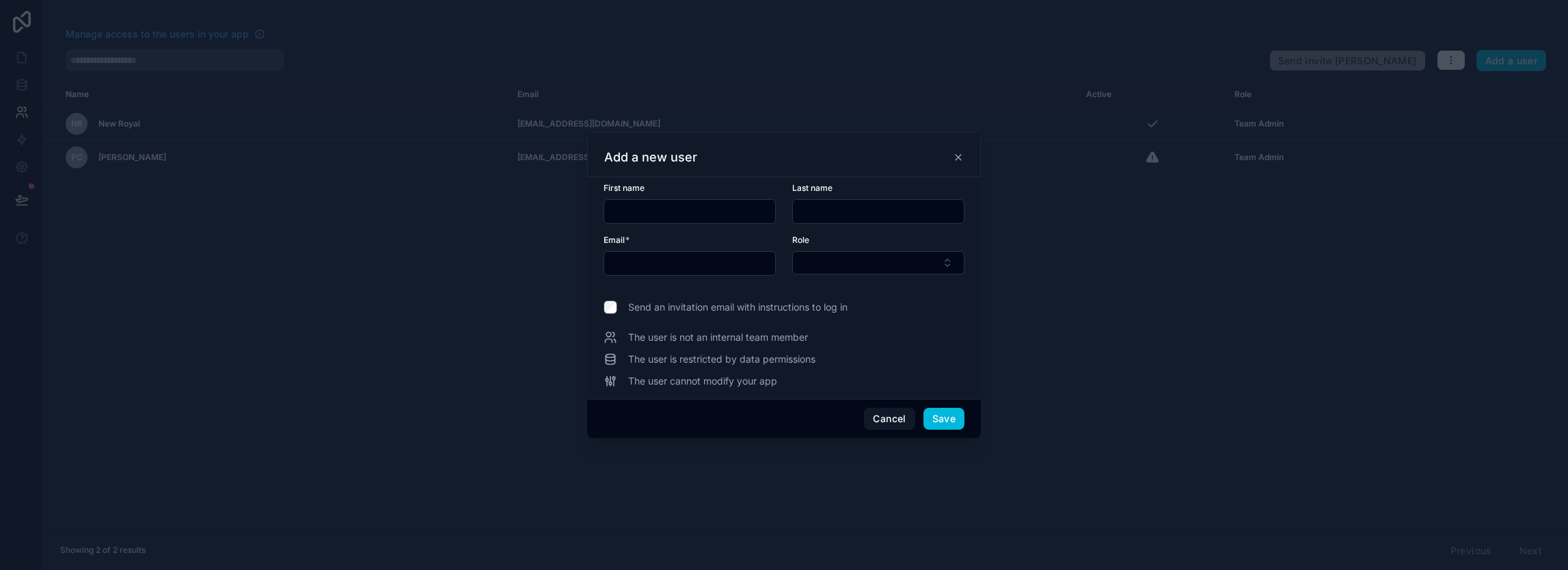
click at [644, 210] on input "text" at bounding box center [690, 211] width 171 height 19
type input "****"
click at [848, 208] on input "text" at bounding box center [879, 211] width 171 height 19
type input "**"
click at [858, 262] on button "Select Button" at bounding box center [878, 262] width 172 height 23
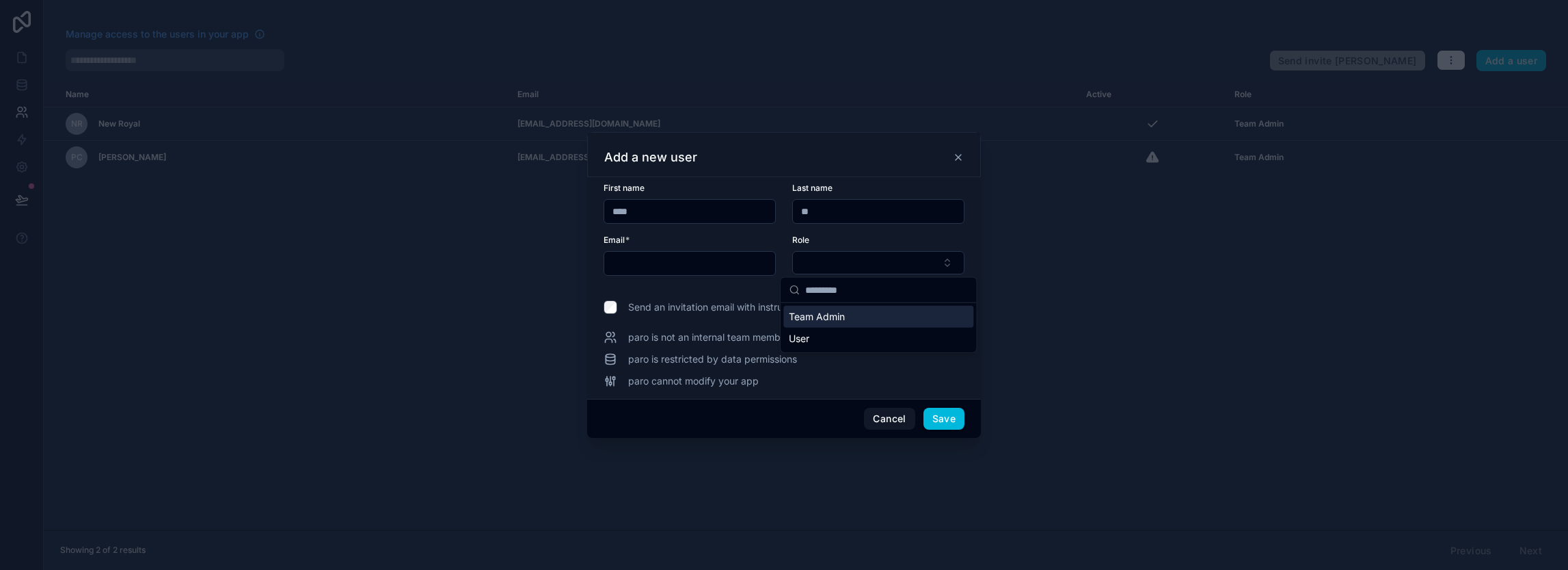
click at [846, 314] on div "Team Admin" at bounding box center [878, 317] width 190 height 22
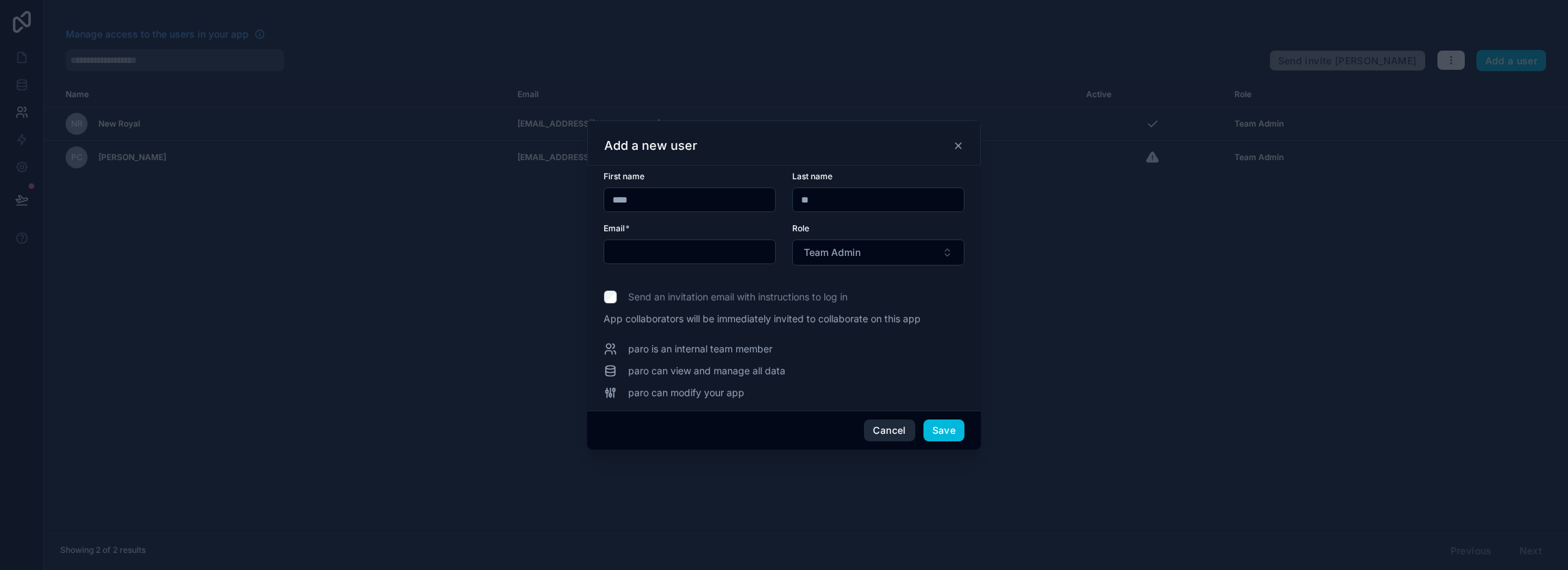
click at [881, 429] on button "Cancel" at bounding box center [889, 430] width 51 height 22
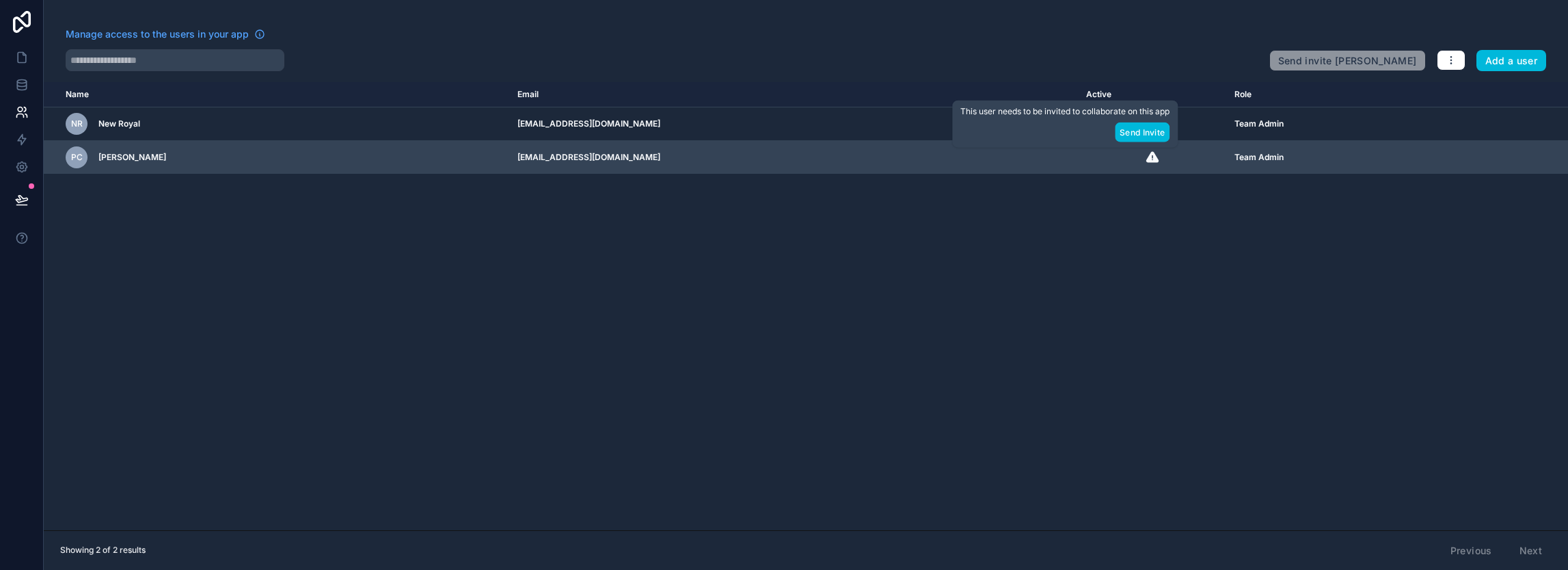
click at [1086, 159] on div "scrollable content" at bounding box center [1152, 157] width 133 height 14
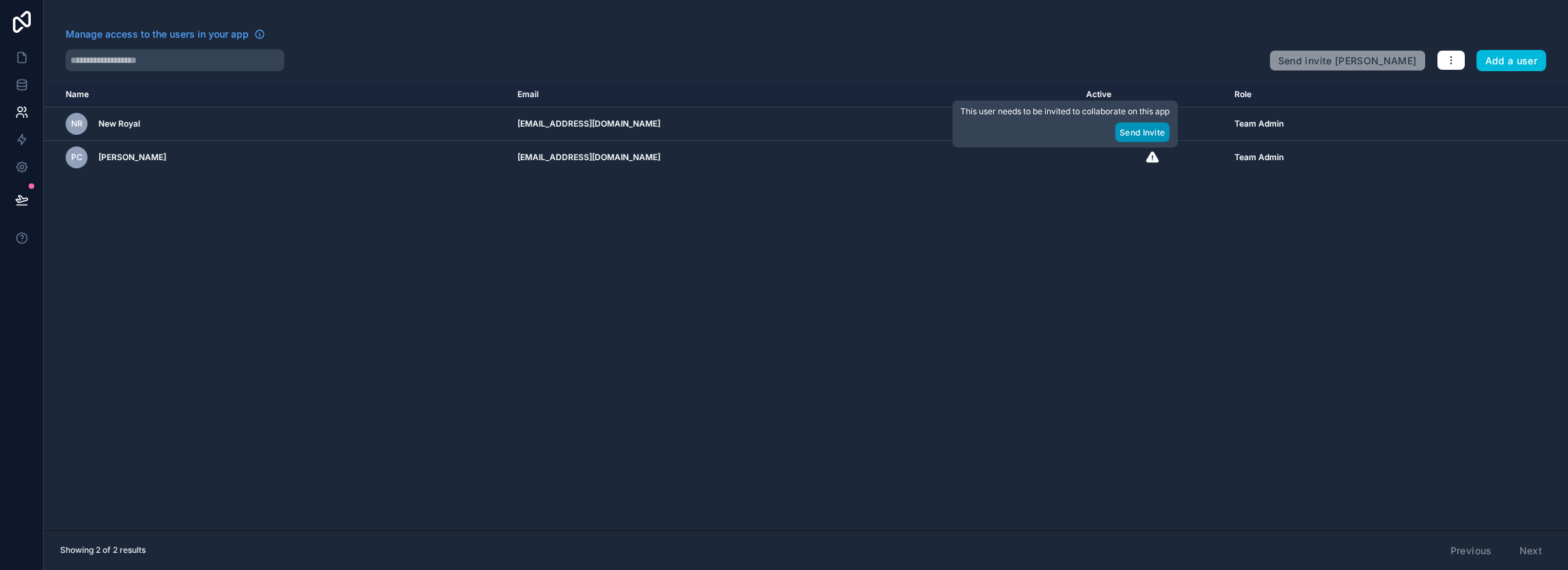
click at [1127, 134] on button "Send Invite" at bounding box center [1141, 133] width 54 height 20
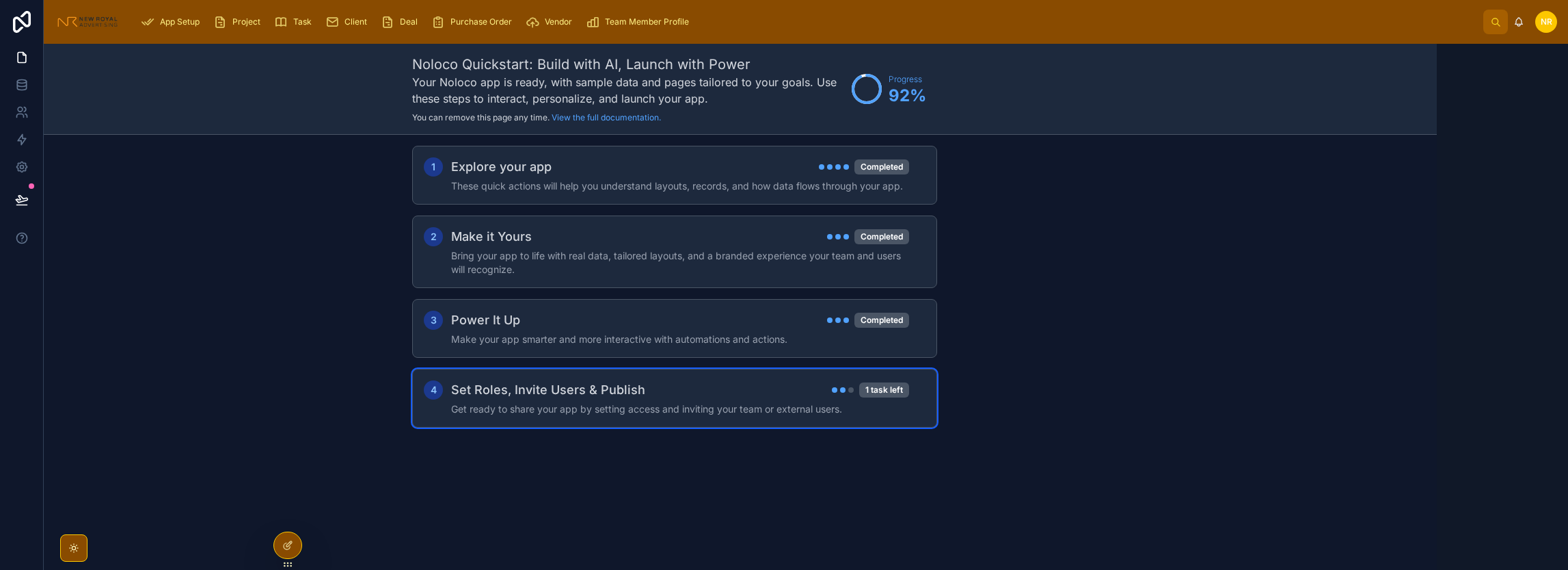
click at [671, 398] on div "Set Roles, Invite Users & Publish 1 task left Get ready to share your app by se…" at bounding box center [687, 398] width 474 height 36
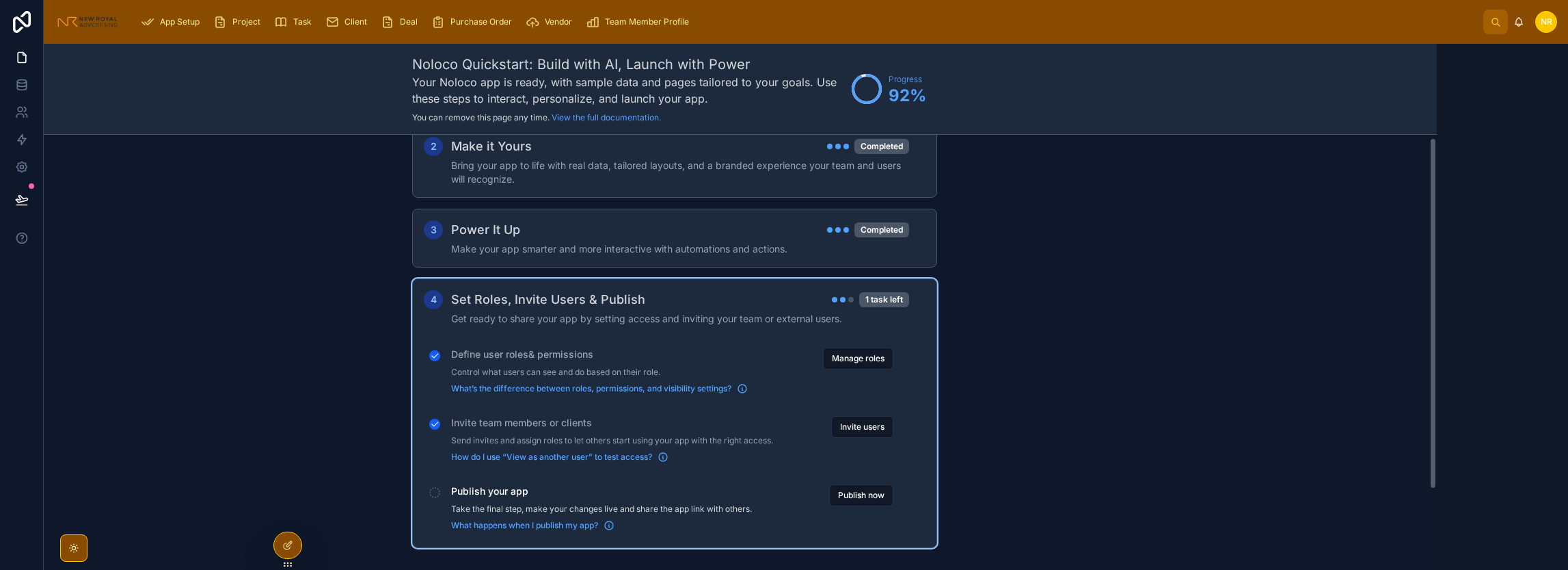
scroll to position [104, 0]
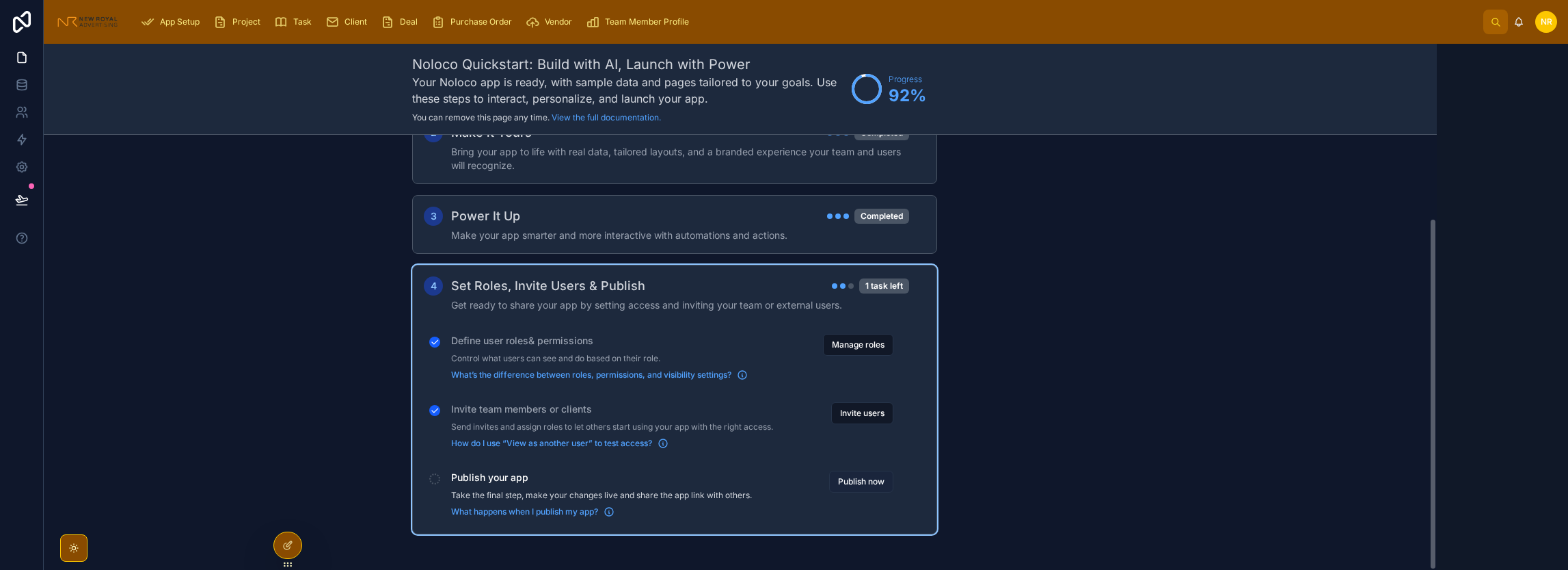
click at [847, 473] on button "Publish now" at bounding box center [861, 482] width 64 height 22
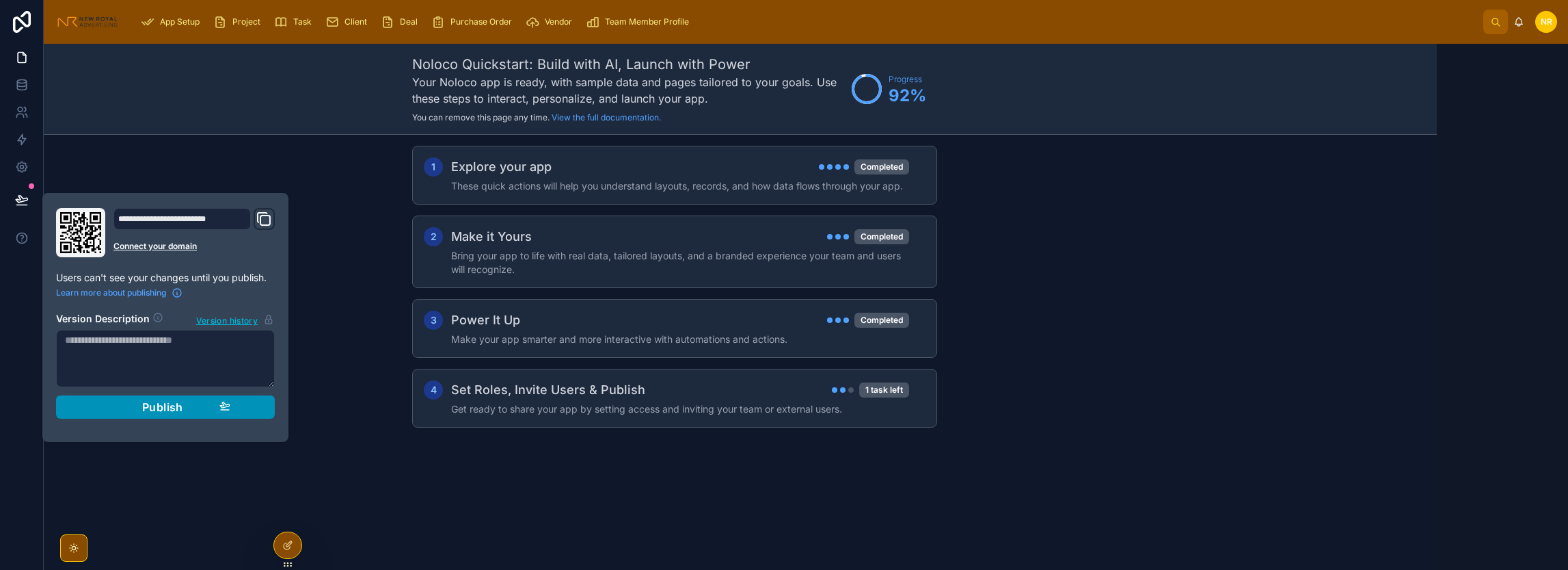
click at [167, 413] on span "Publish" at bounding box center [162, 406] width 41 height 14
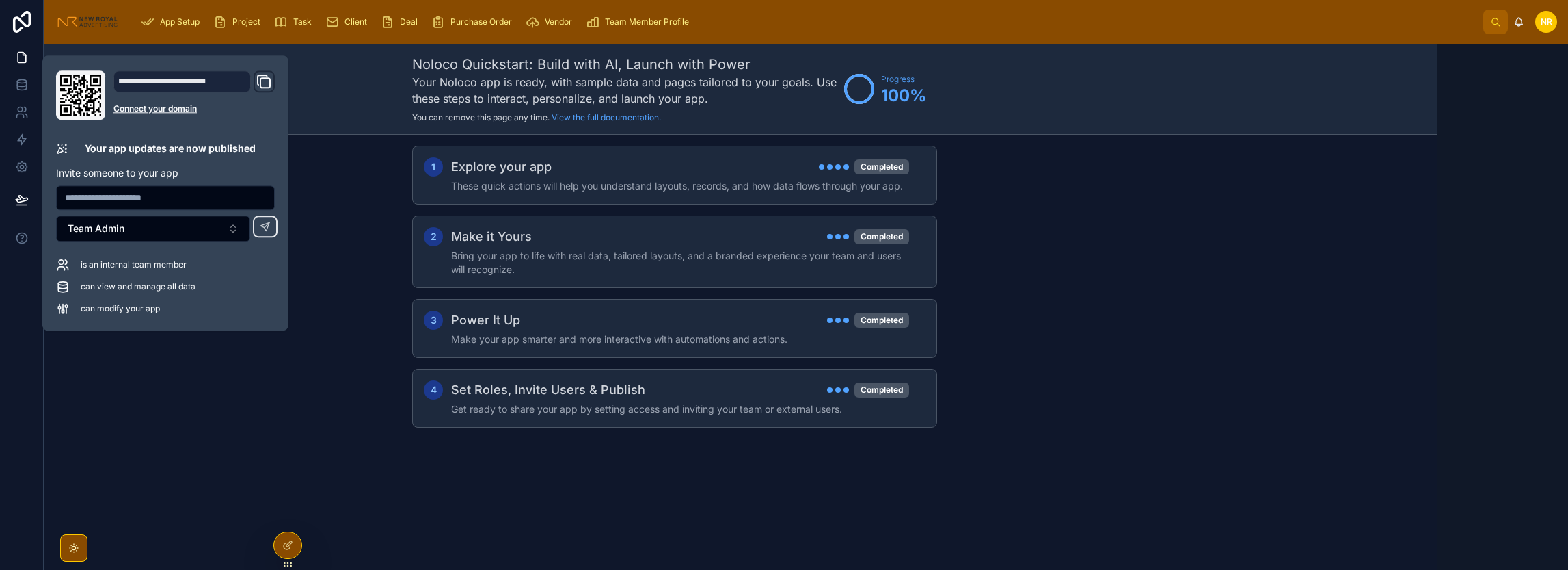
click at [142, 367] on div "1 Explore your app Completed These quick actions will help you understand layou…" at bounding box center [674, 299] width 1524 height 331
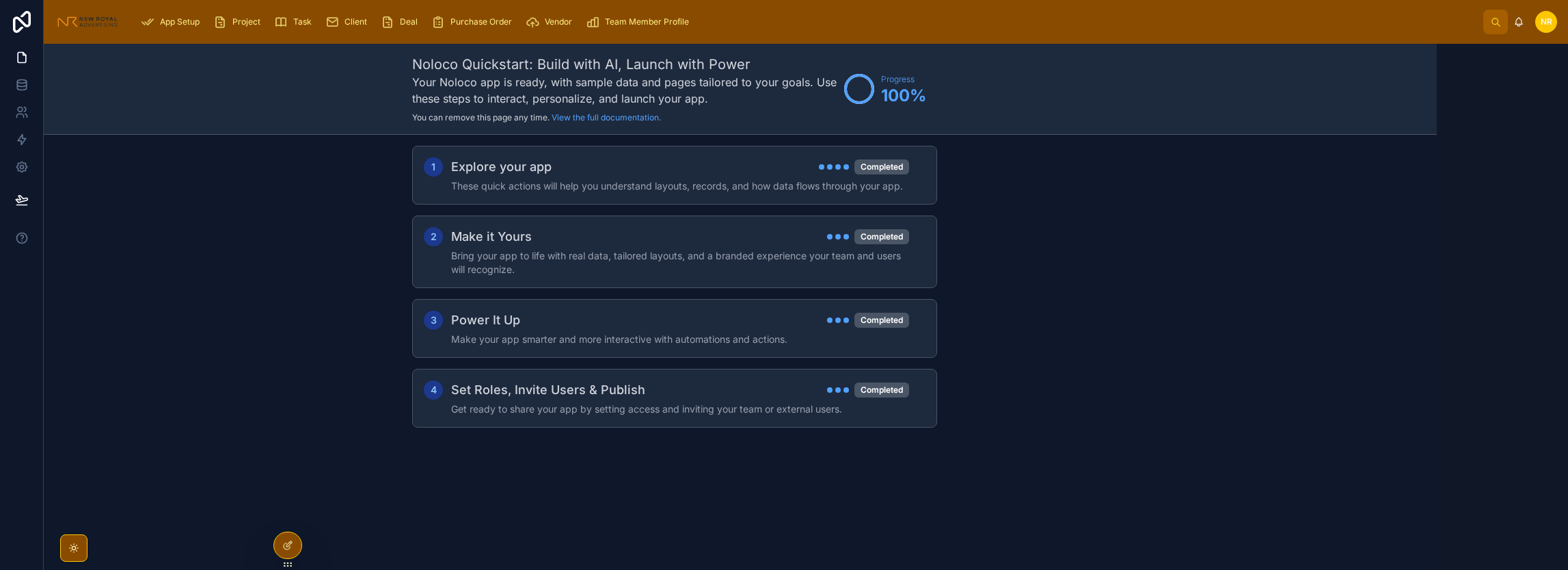
click at [344, 370] on div "1 Explore your app Completed These quick actions will help you understand layou…" at bounding box center [674, 299] width 1524 height 331
click at [20, 54] on icon at bounding box center [21, 57] width 14 height 14
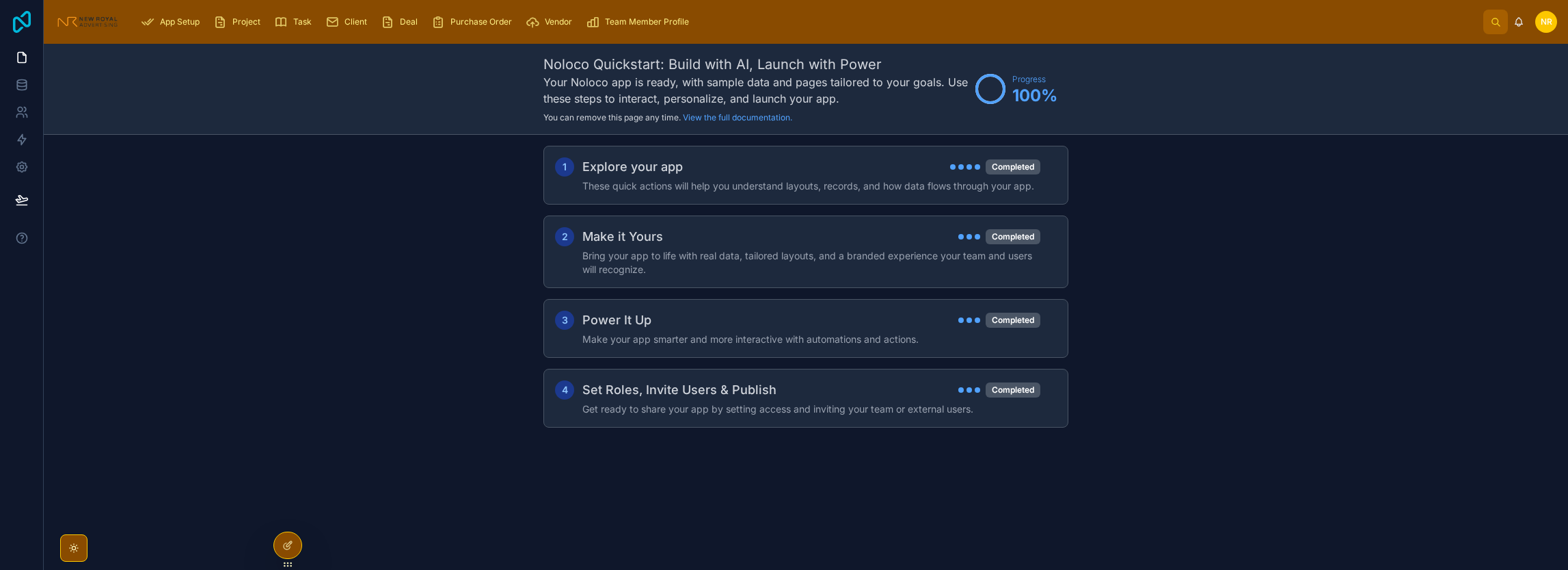
click at [25, 21] on icon at bounding box center [22, 22] width 28 height 22
click at [478, 26] on span "Purchase Order" at bounding box center [480, 22] width 62 height 11
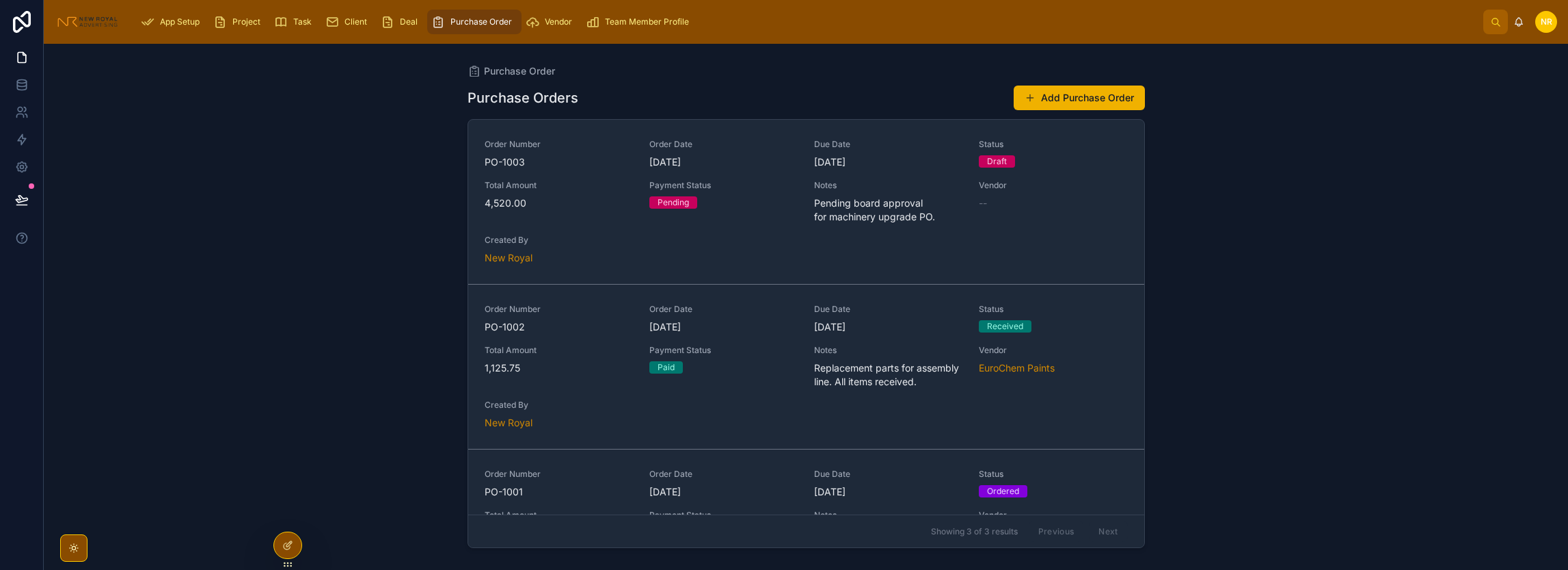
click at [552, 23] on span "Vendor" at bounding box center [559, 22] width 28 height 11
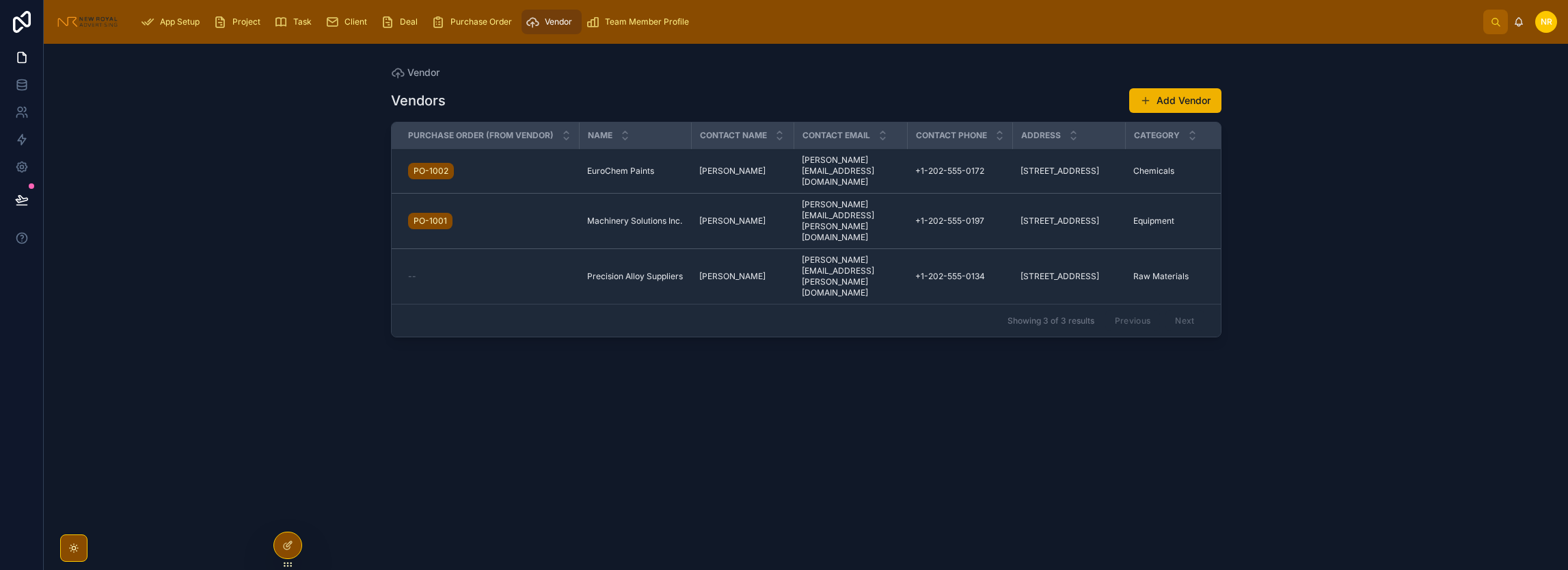
click at [628, 17] on span "Team Member Profile" at bounding box center [646, 22] width 84 height 11
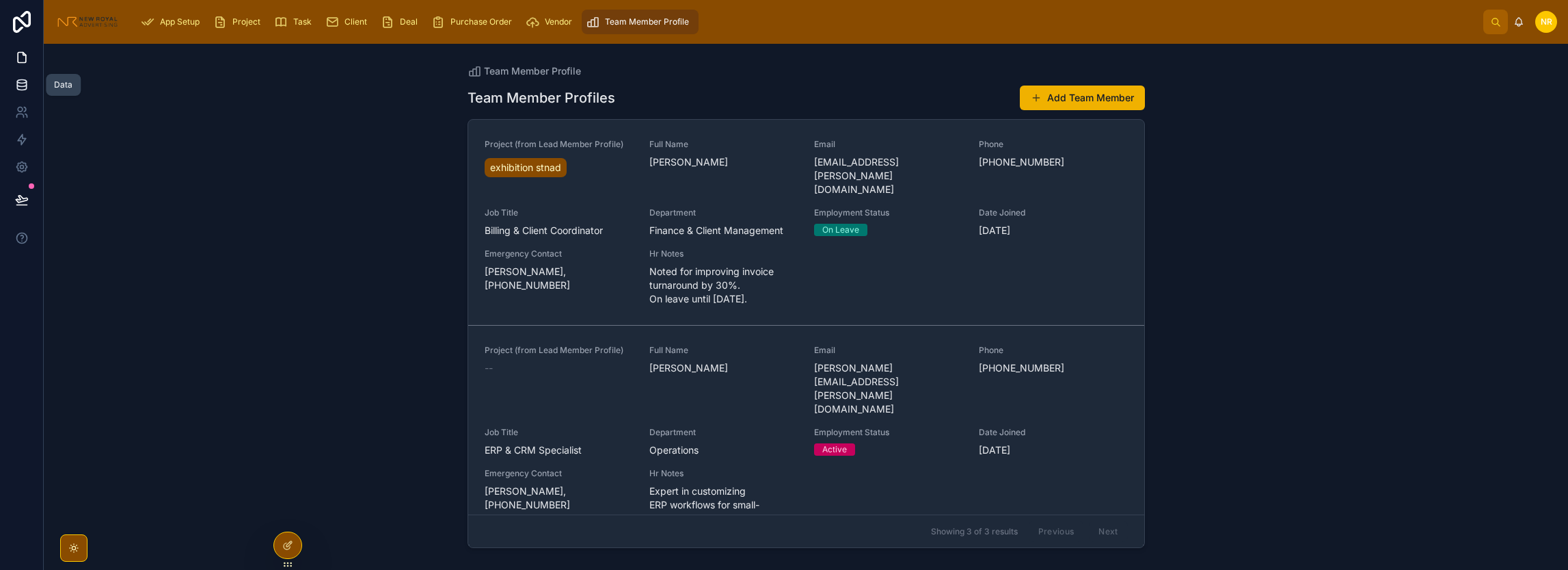
click at [28, 89] on icon at bounding box center [21, 85] width 14 height 14
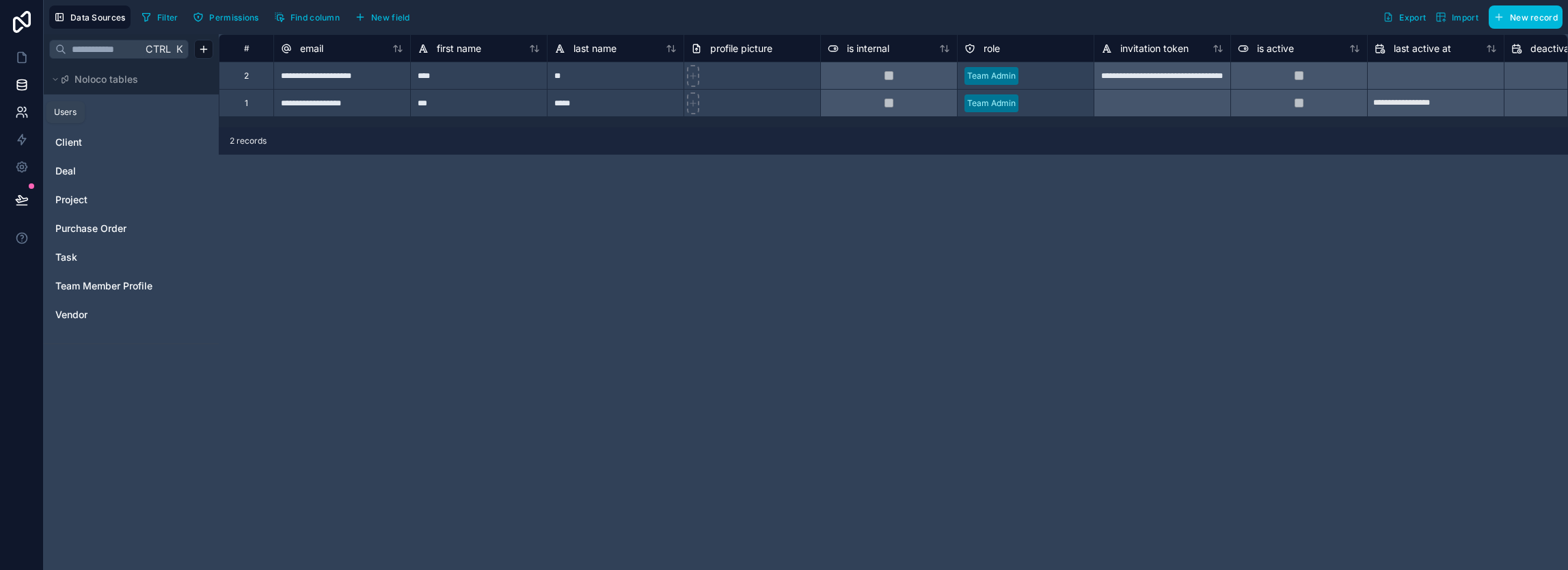
click at [30, 111] on link at bounding box center [21, 112] width 43 height 28
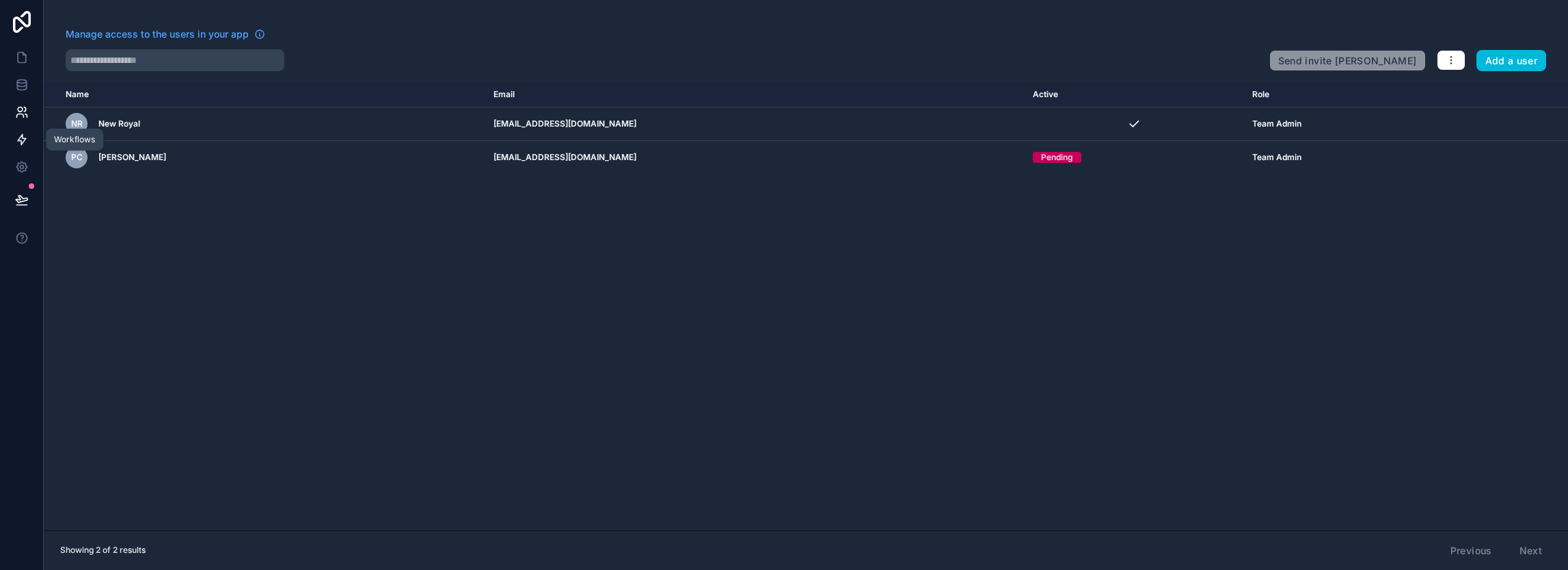
click at [29, 145] on link at bounding box center [21, 140] width 43 height 28
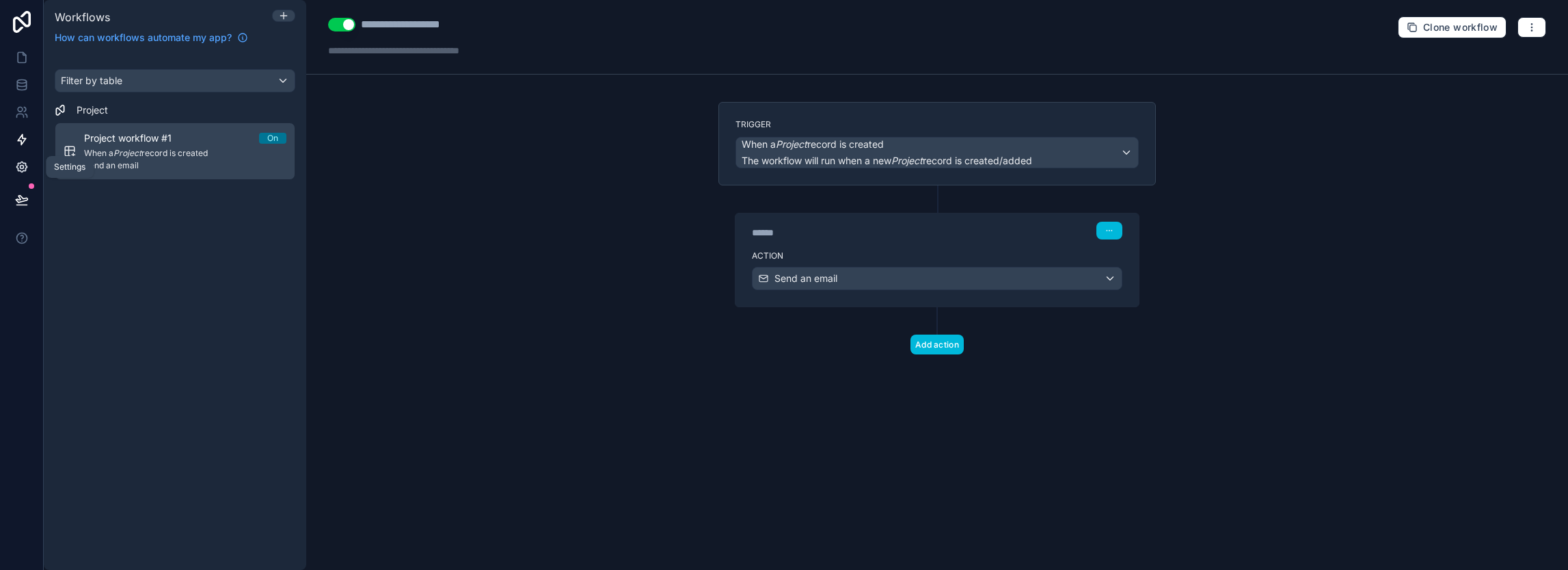
click at [20, 157] on link at bounding box center [21, 167] width 43 height 28
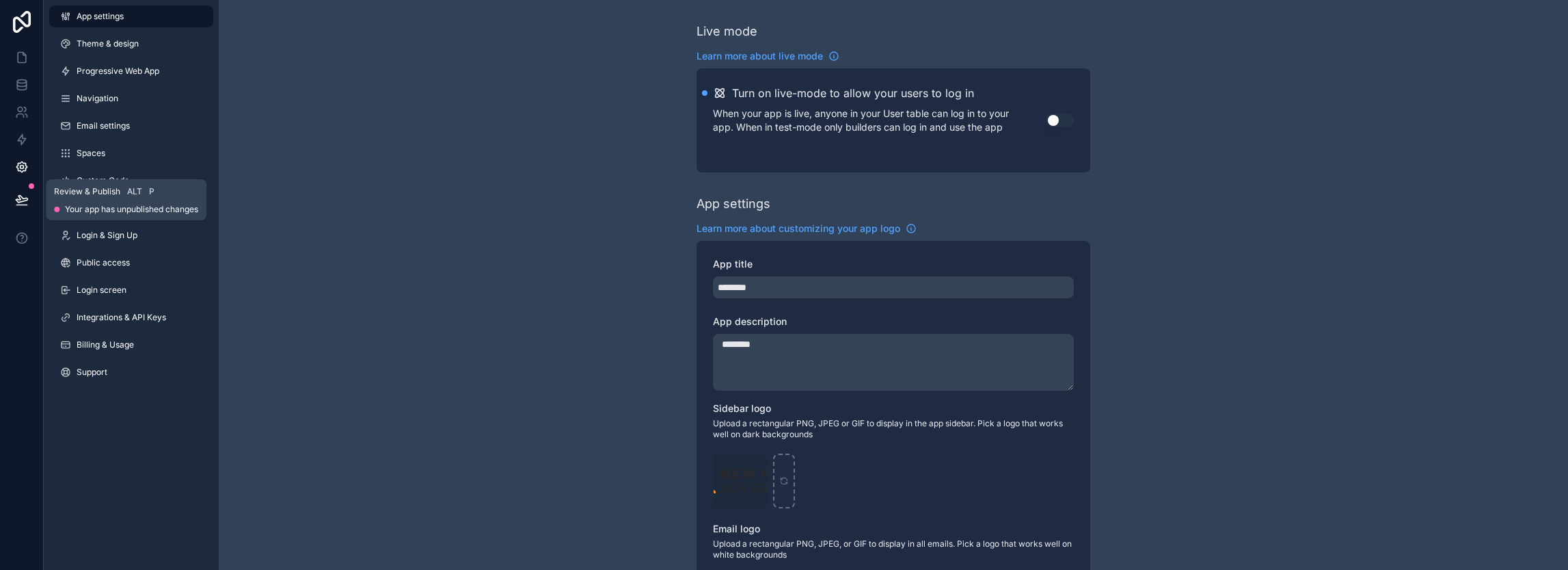
click at [23, 205] on icon at bounding box center [21, 205] width 10 height 0
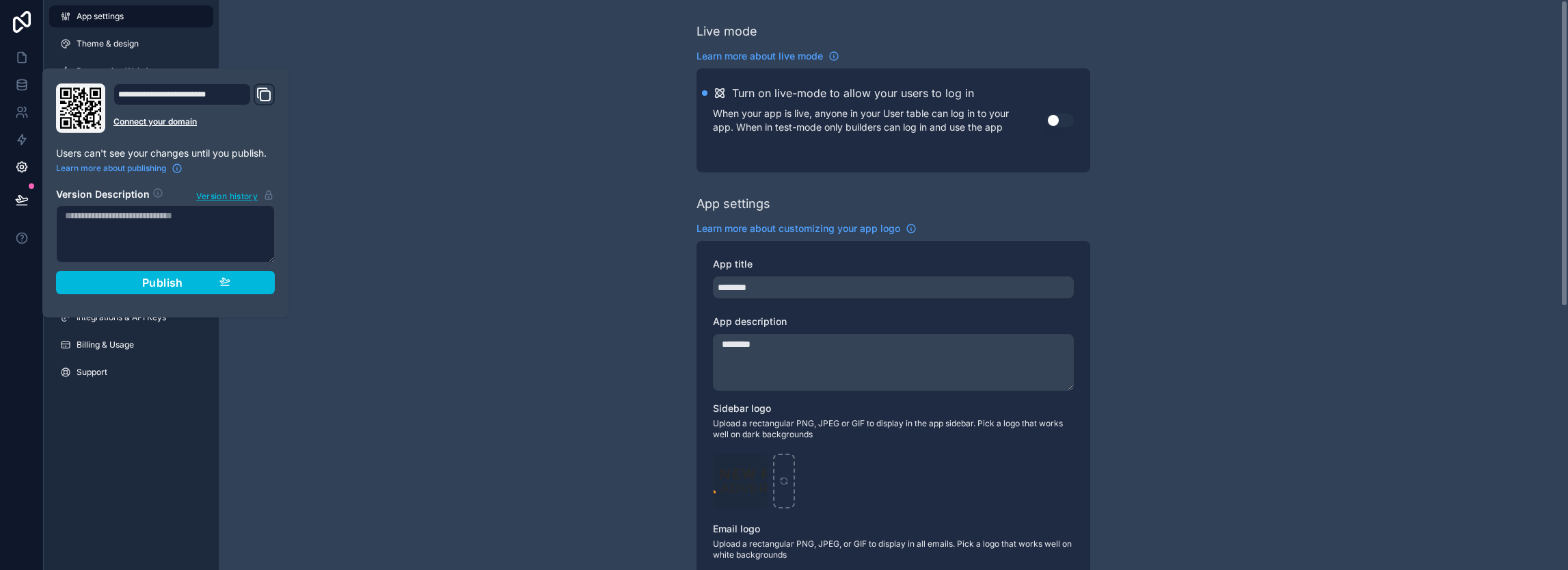
click at [357, 225] on div "Live mode Learn more about live mode Turn on live-mode to allow your users to l…" at bounding box center [894, 529] width 1349 height 1058
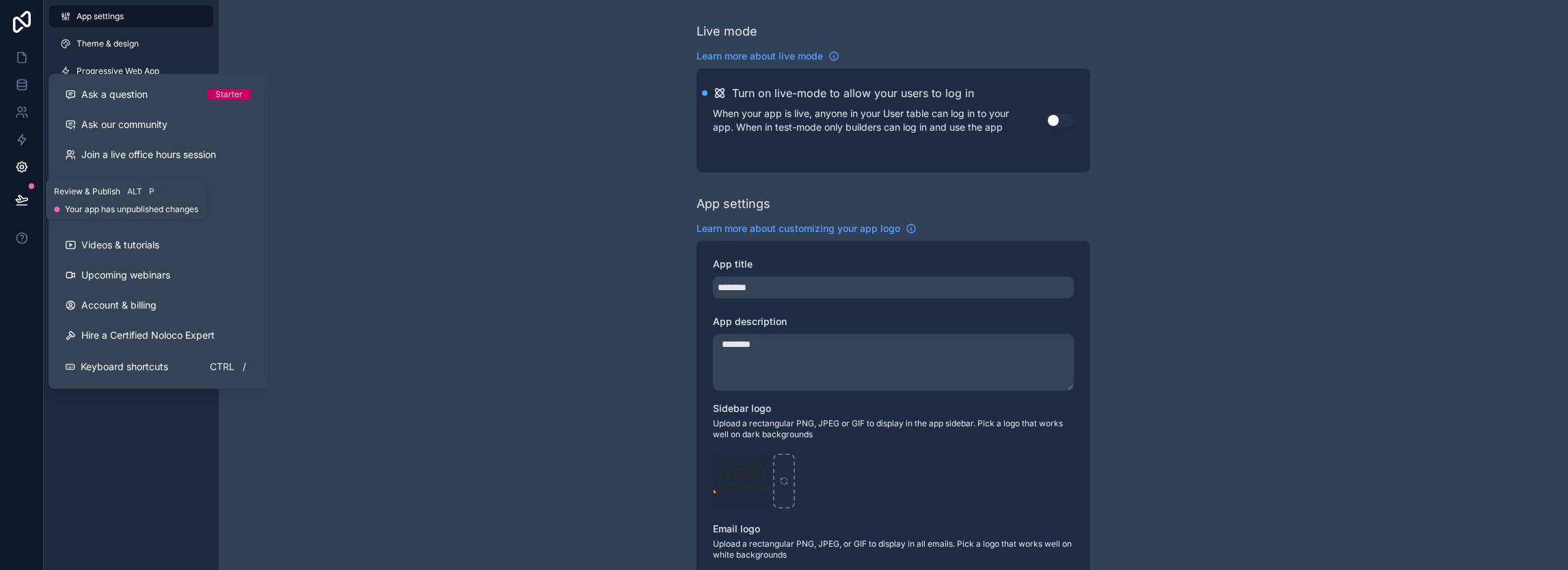
click at [27, 192] on icon at bounding box center [21, 199] width 14 height 14
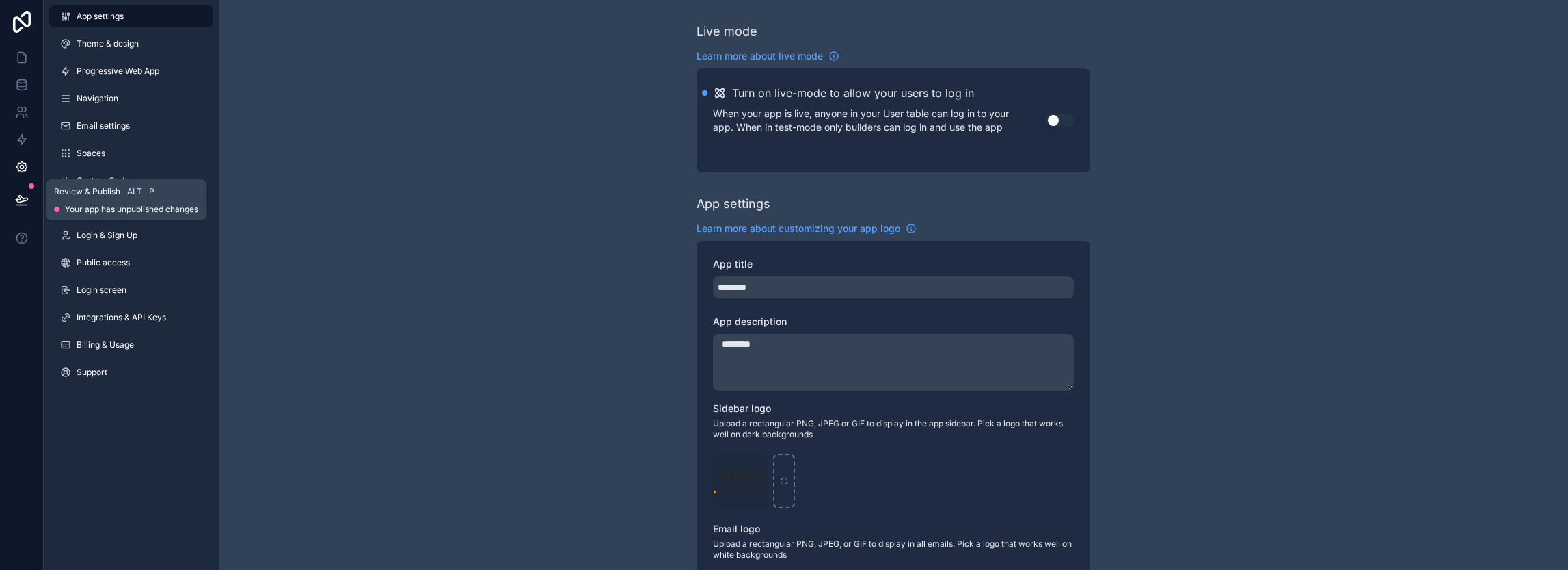
click at [27, 192] on icon at bounding box center [21, 199] width 14 height 14
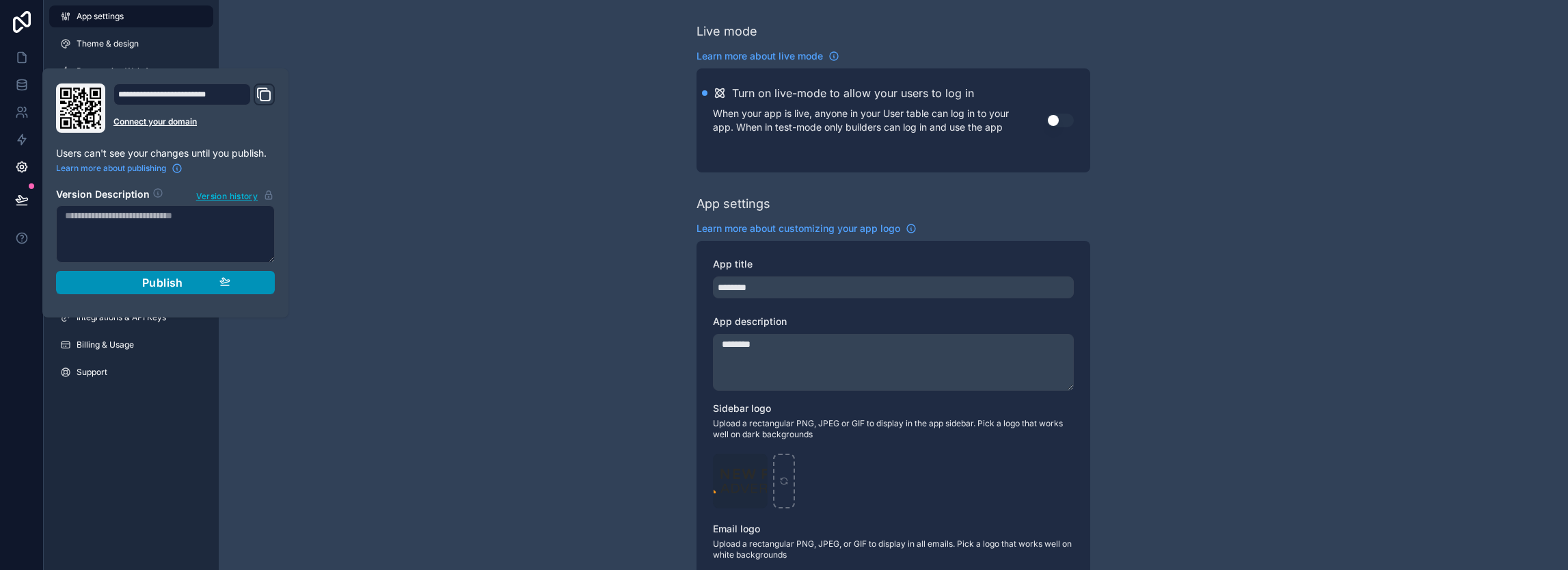
click at [140, 288] on button "Publish" at bounding box center [166, 282] width 219 height 23
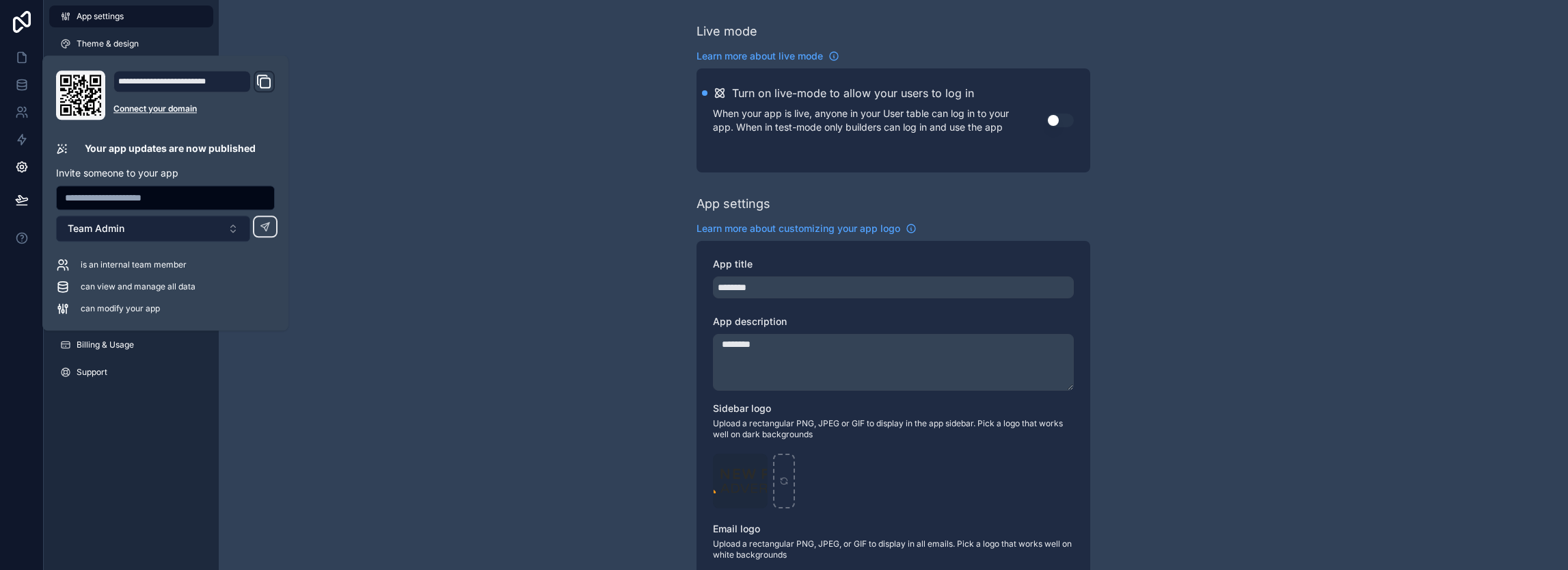
click at [185, 233] on button "Team Admin" at bounding box center [153, 228] width 194 height 26
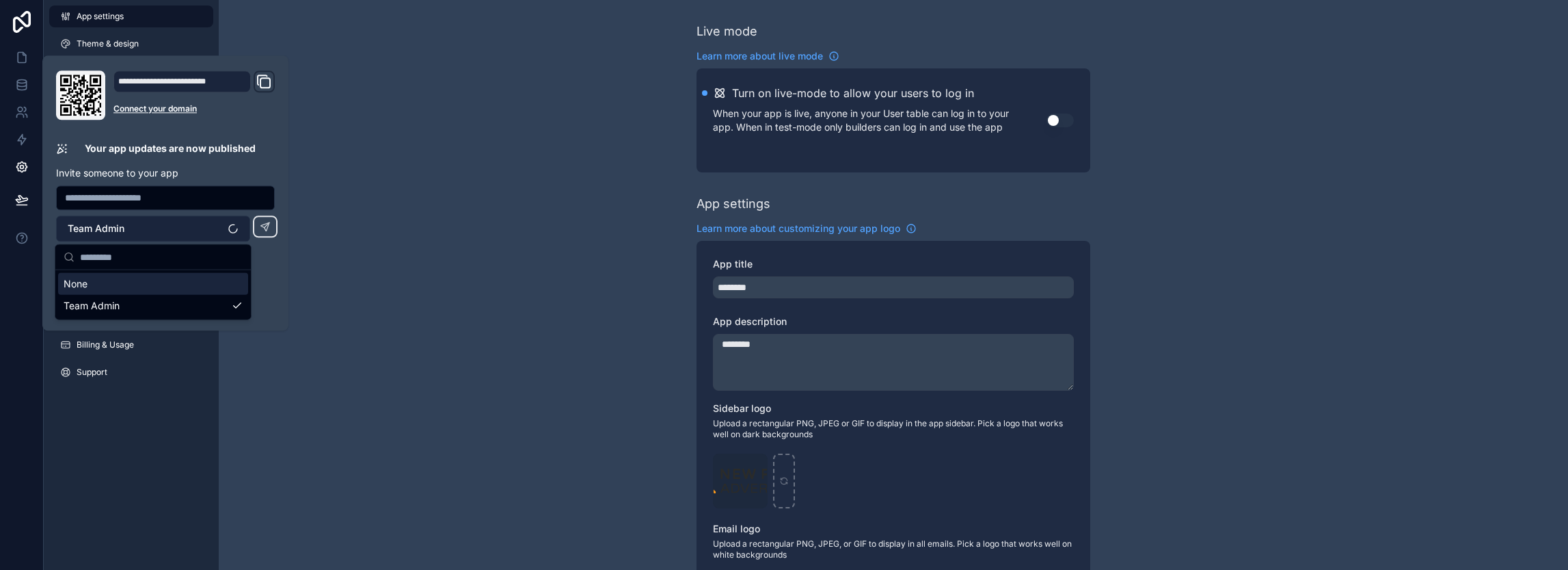
click at [185, 233] on button "Team Admin" at bounding box center [153, 228] width 194 height 26
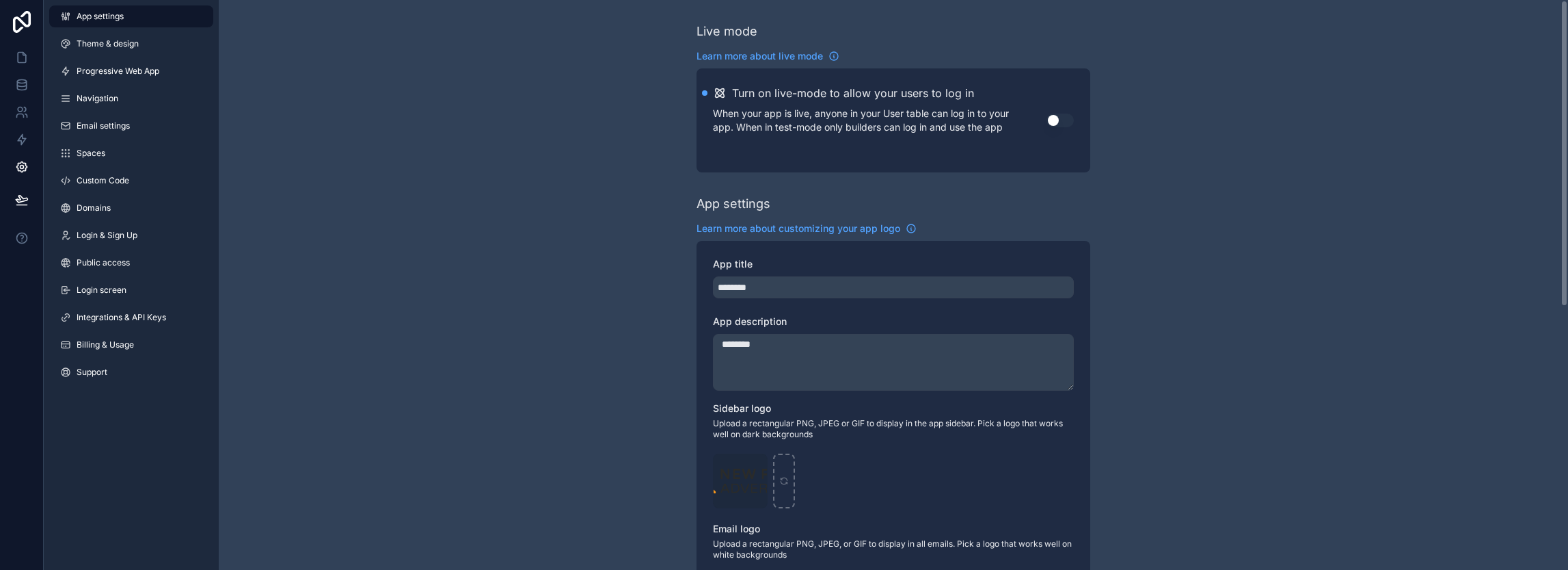
click at [357, 270] on div "Live mode Learn more about live mode Turn on live-mode to allow your users to l…" at bounding box center [894, 529] width 1349 height 1058
click at [25, 60] on icon at bounding box center [21, 57] width 8 height 10
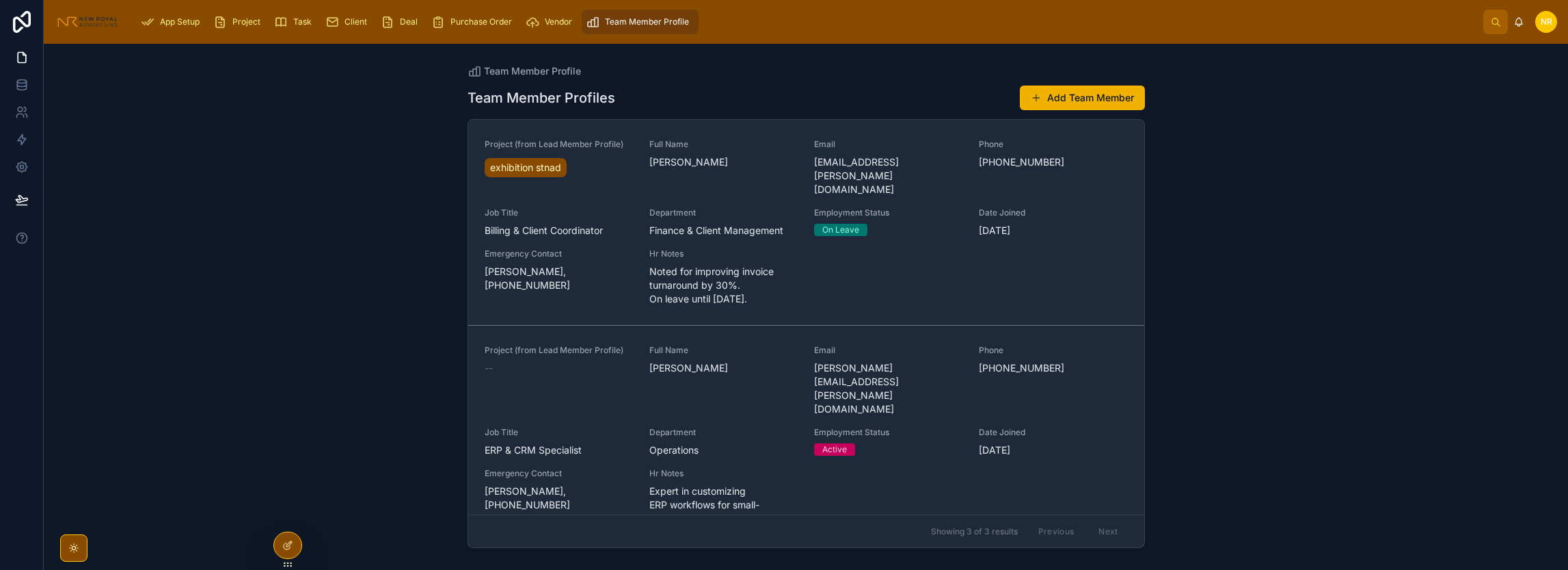
click at [299, 25] on span "Task" at bounding box center [303, 22] width 18 height 11
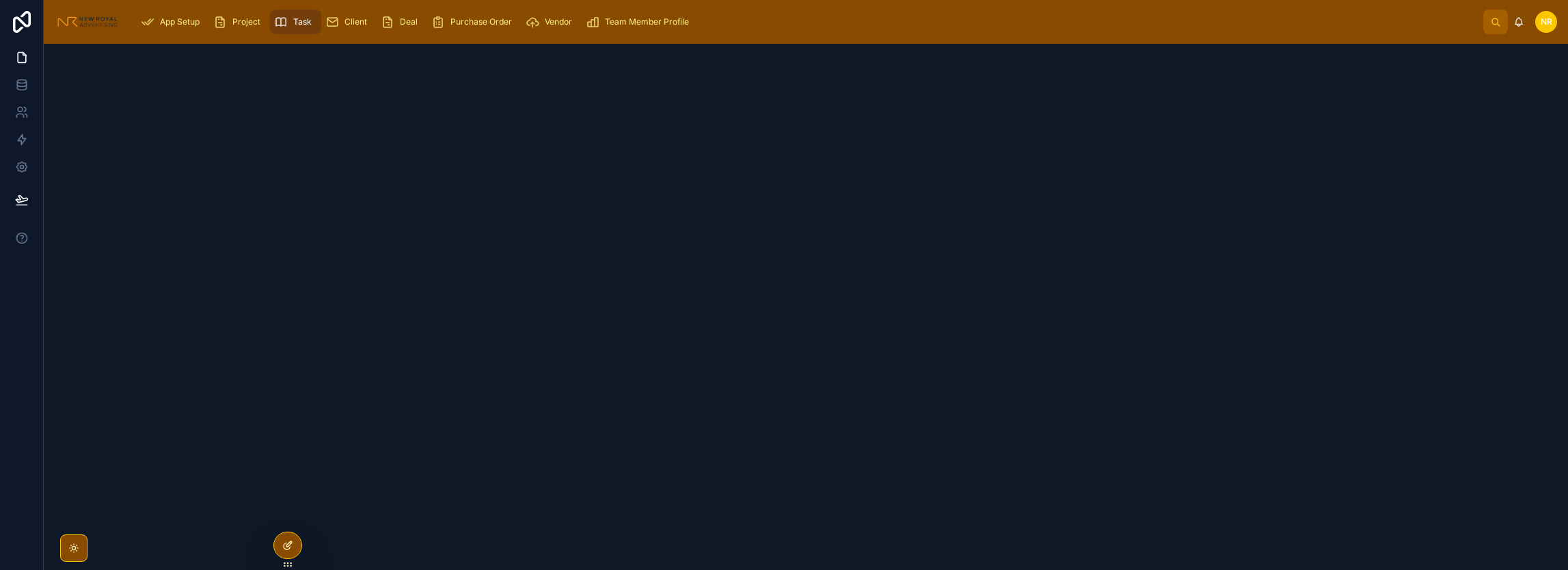
click at [294, 543] on div at bounding box center [288, 545] width 28 height 26
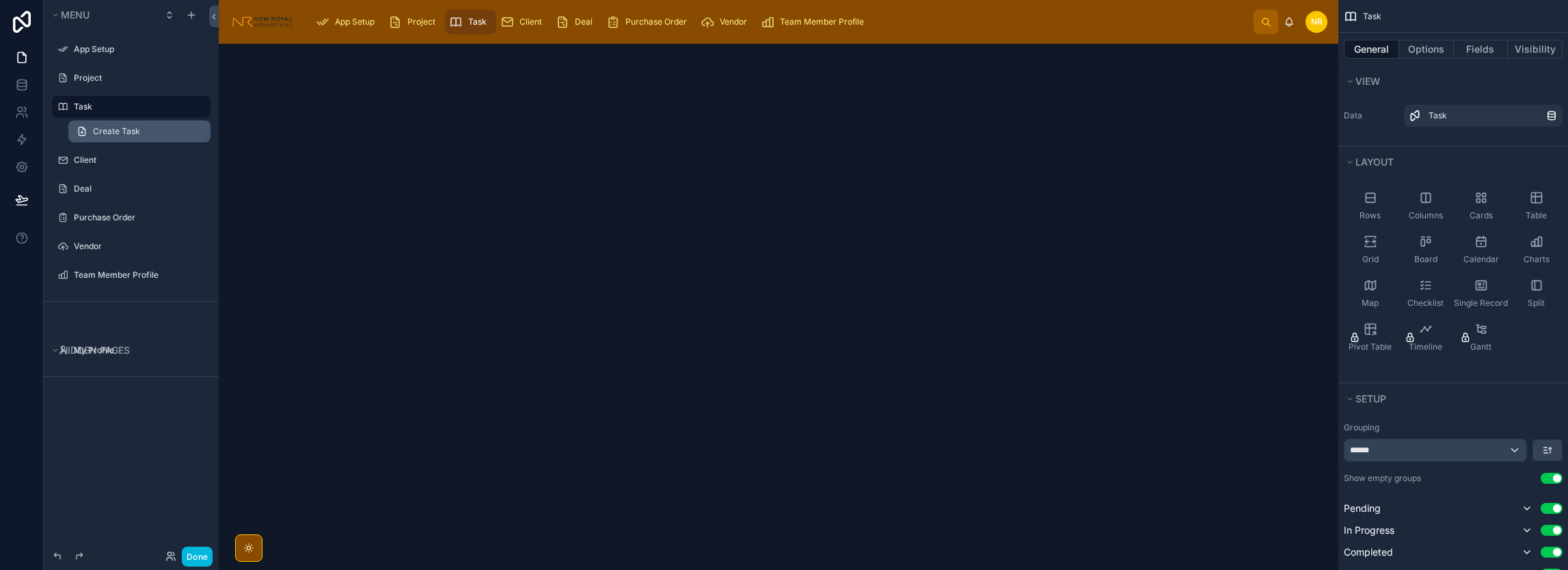
click at [144, 139] on link "Create Task" at bounding box center [139, 132] width 142 height 22
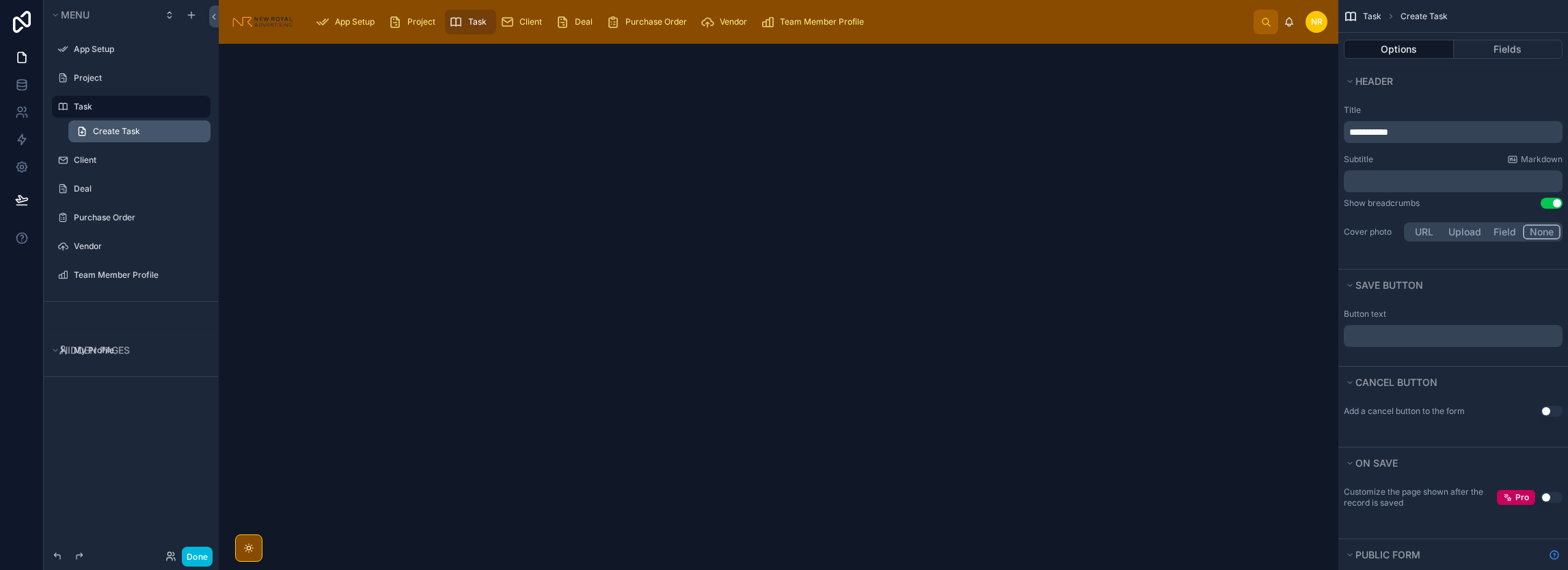
click at [144, 123] on link "Create Task" at bounding box center [139, 132] width 142 height 22
click at [413, 255] on div at bounding box center [778, 307] width 1120 height 526
click at [200, 557] on button "Done" at bounding box center [197, 556] width 30 height 20
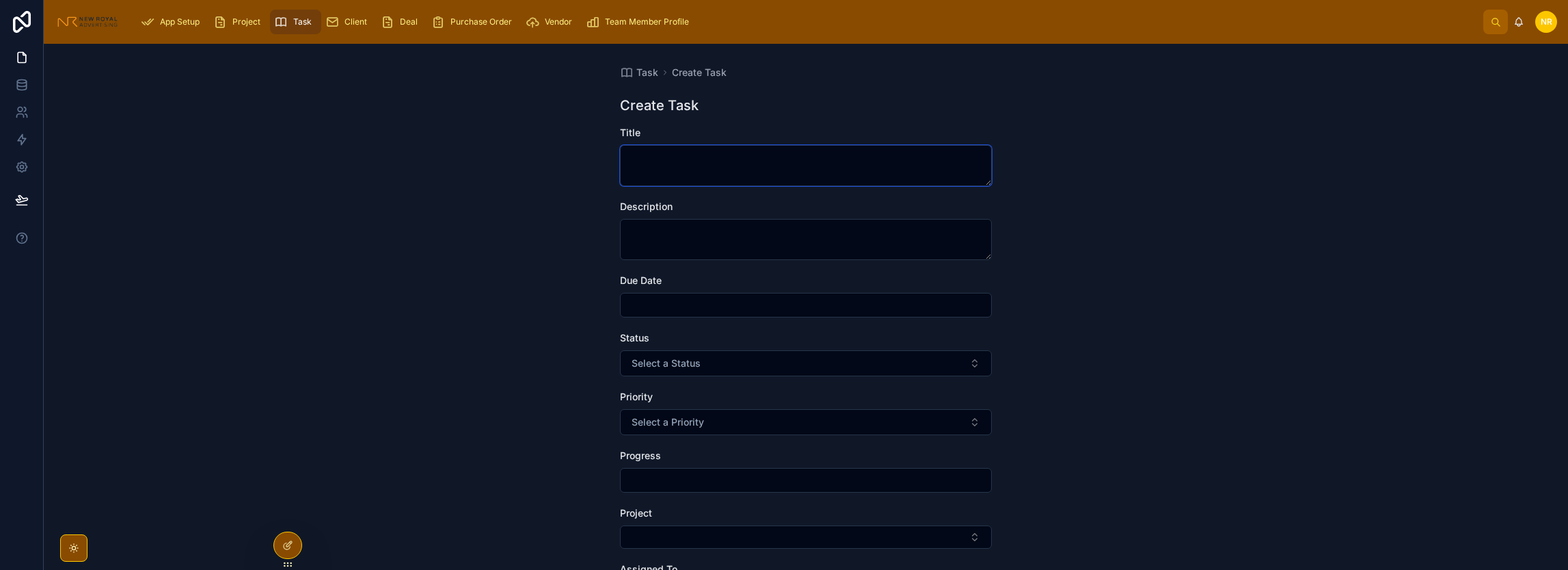
click at [663, 166] on textarea at bounding box center [806, 165] width 372 height 41
click at [670, 232] on textarea at bounding box center [806, 239] width 372 height 41
click at [349, 20] on span "Client" at bounding box center [355, 22] width 23 height 11
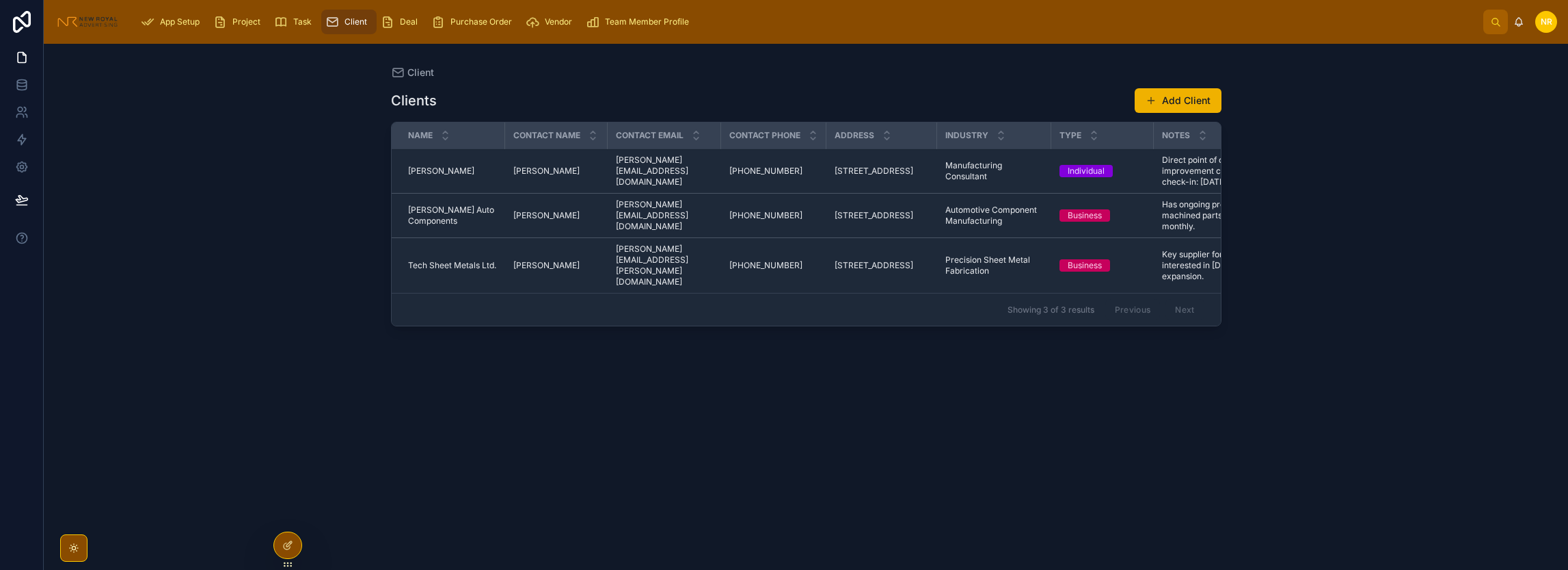
click at [402, 25] on span "Deal" at bounding box center [408, 22] width 17 height 11
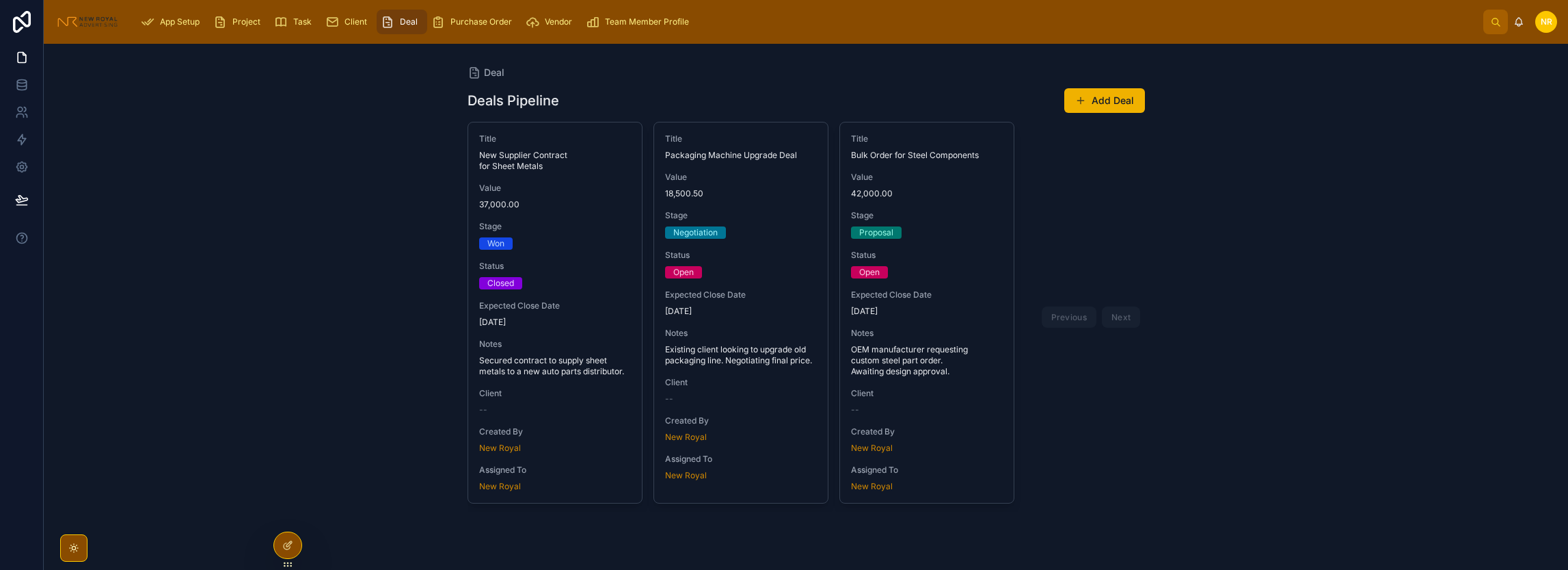
click at [920, 118] on div "Deals Pipeline Add Deal Title New Supplier Contract for Sheet Metals Value 37,0…" at bounding box center [806, 317] width 677 height 476
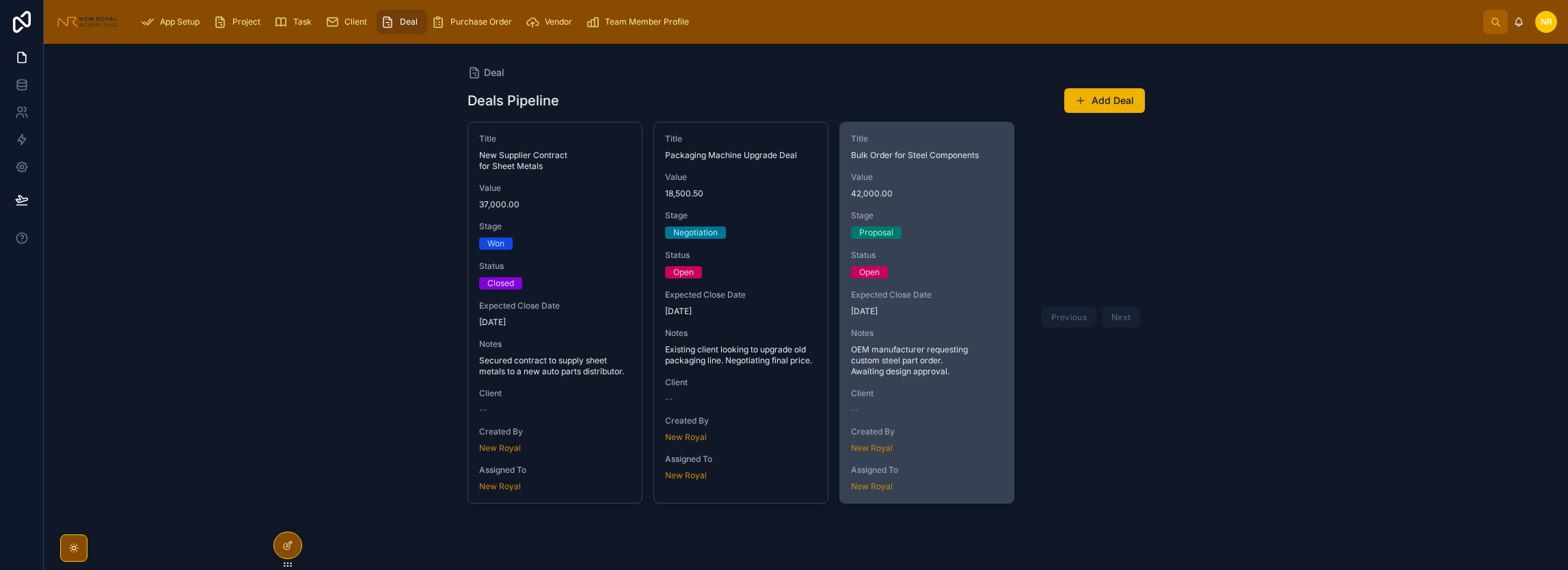
click at [936, 287] on div "Title Bulk Order for Steel Components Value 42,000.00 Stage Proposal Status Ope…" at bounding box center [927, 312] width 174 height 380
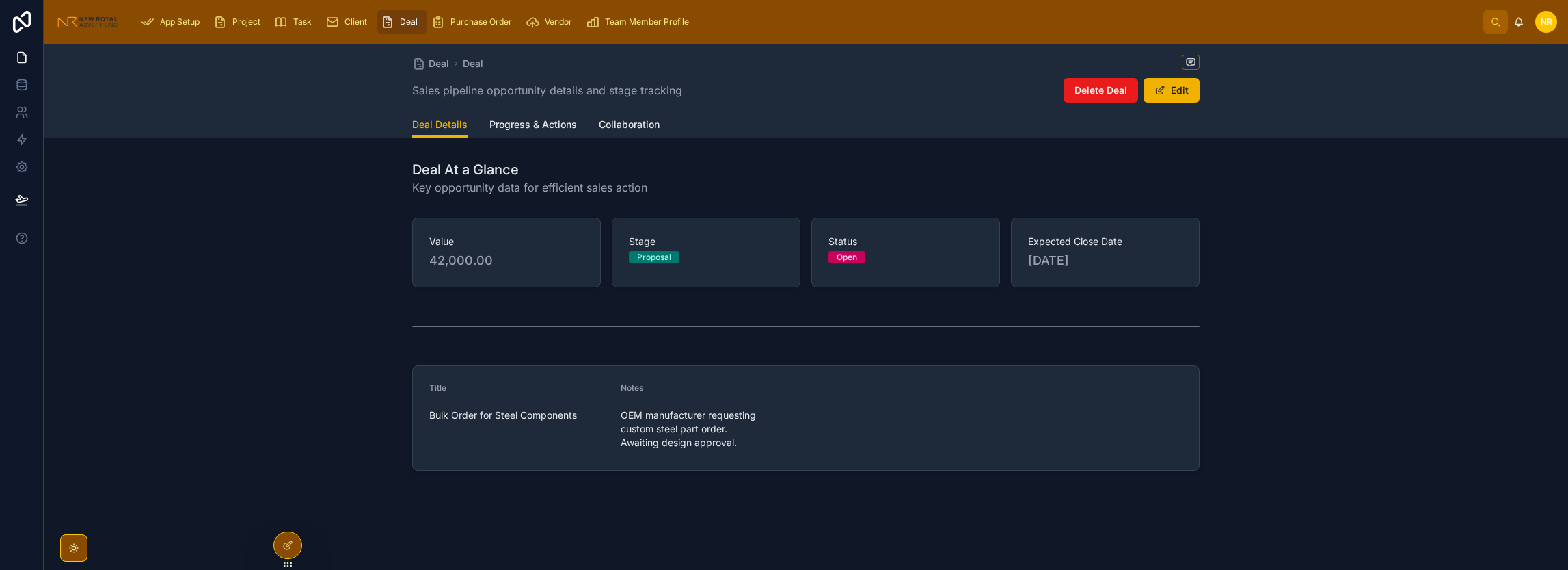
click at [543, 121] on span "Progress & Actions" at bounding box center [533, 124] width 87 height 14
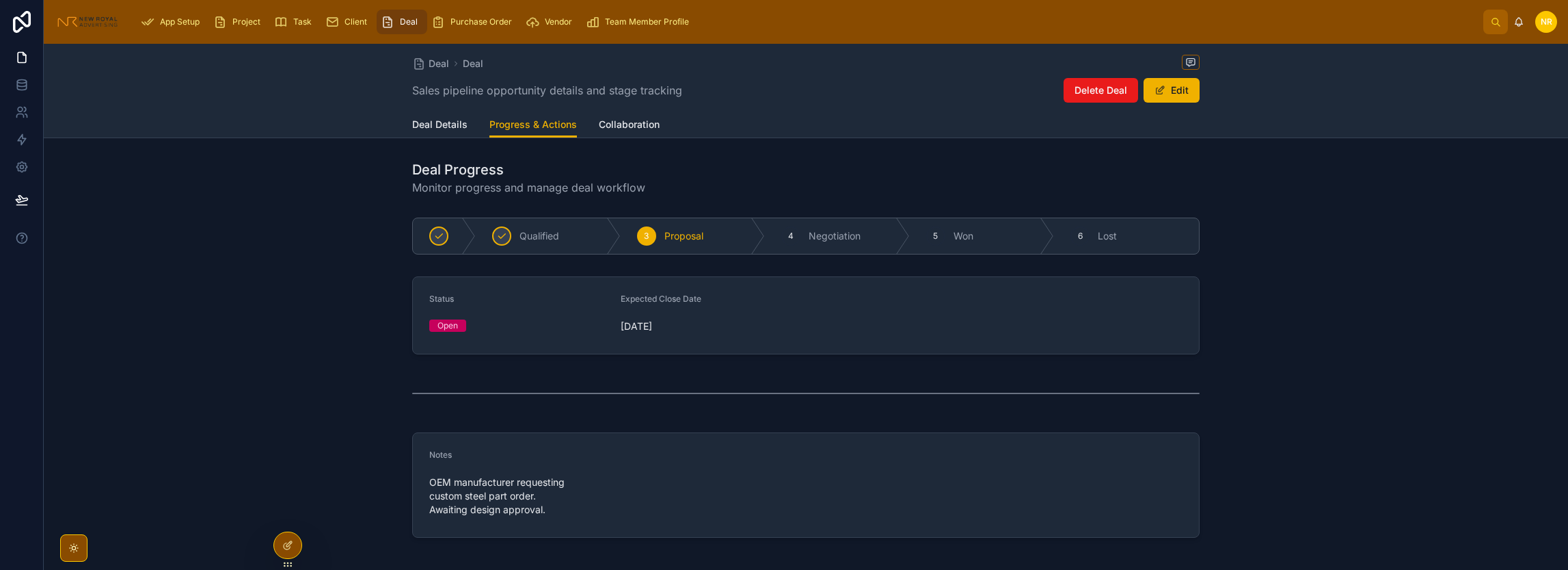
click at [608, 129] on span "Collaboration" at bounding box center [629, 124] width 61 height 14
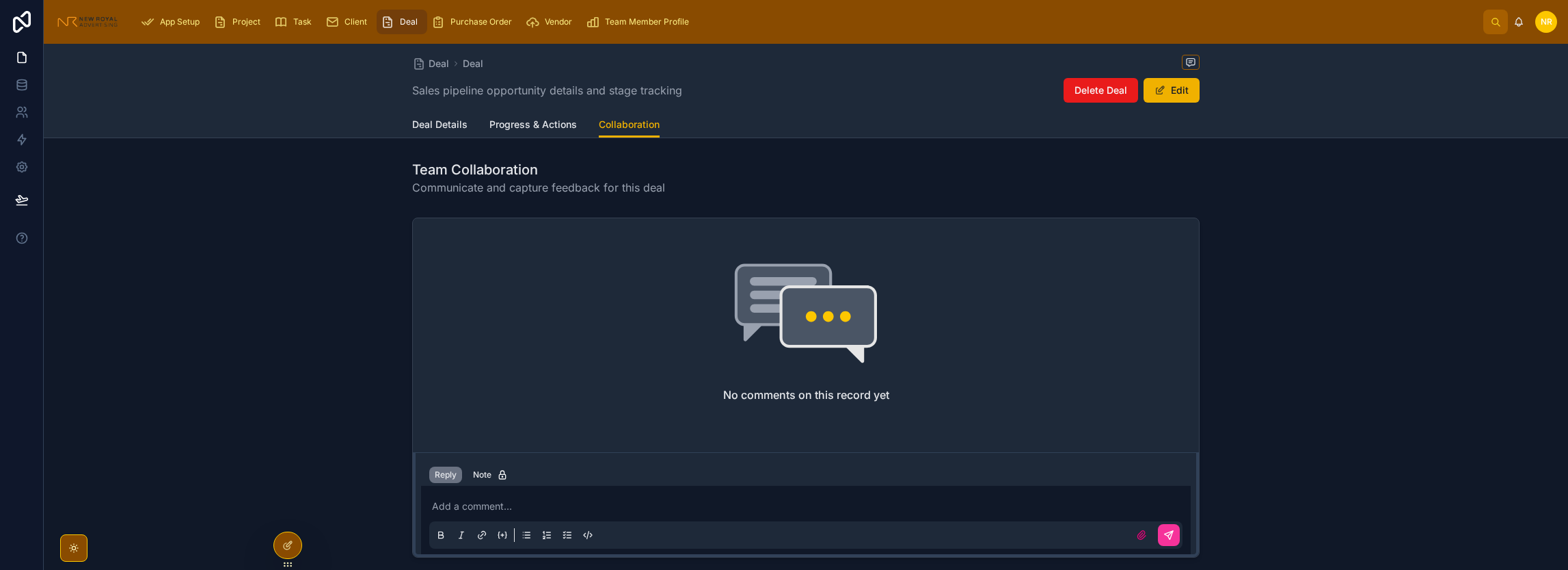
click at [439, 126] on span "Deal Details" at bounding box center [440, 124] width 55 height 14
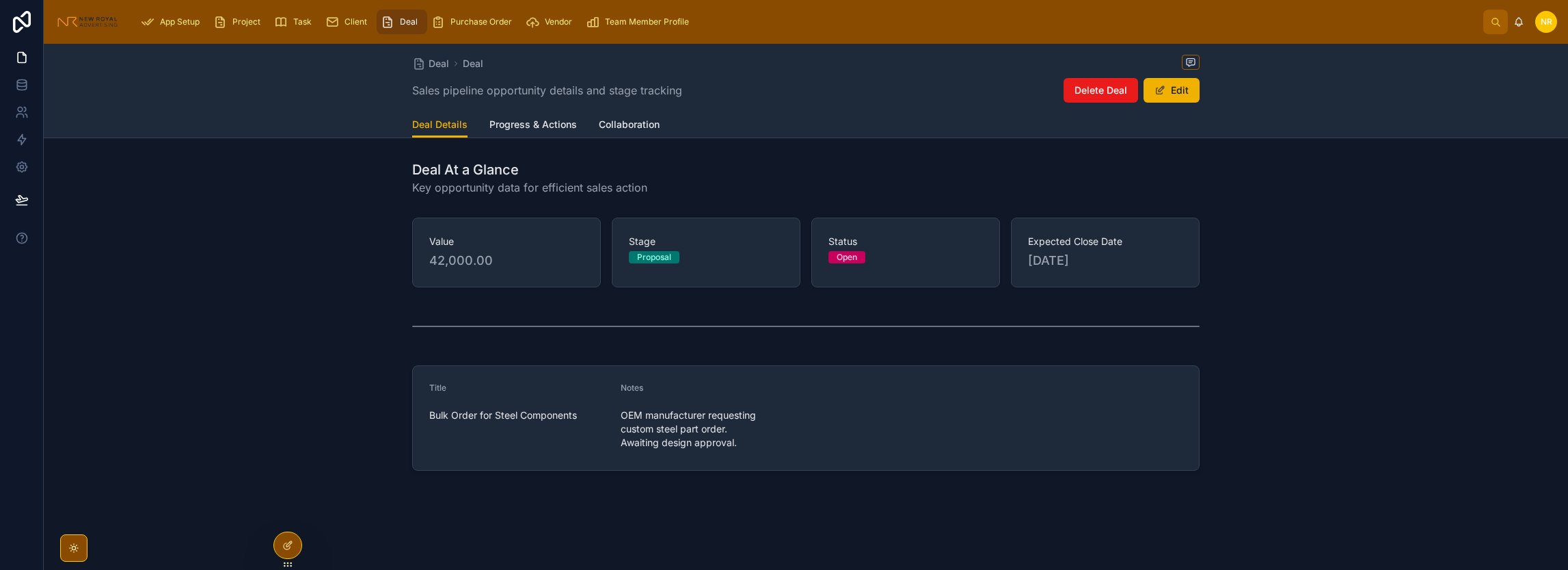
click at [443, 20] on icon "scrollable content" at bounding box center [438, 21] width 14 height 14
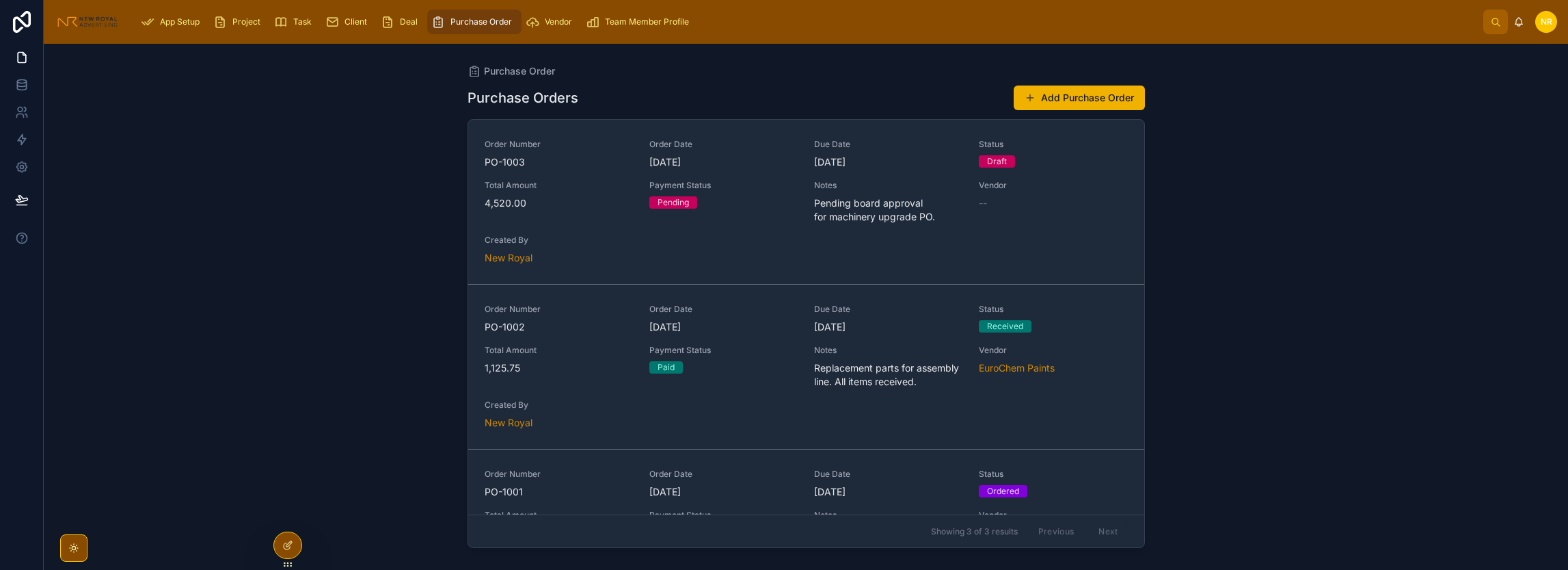
click at [301, 23] on span "Task" at bounding box center [303, 22] width 18 height 11
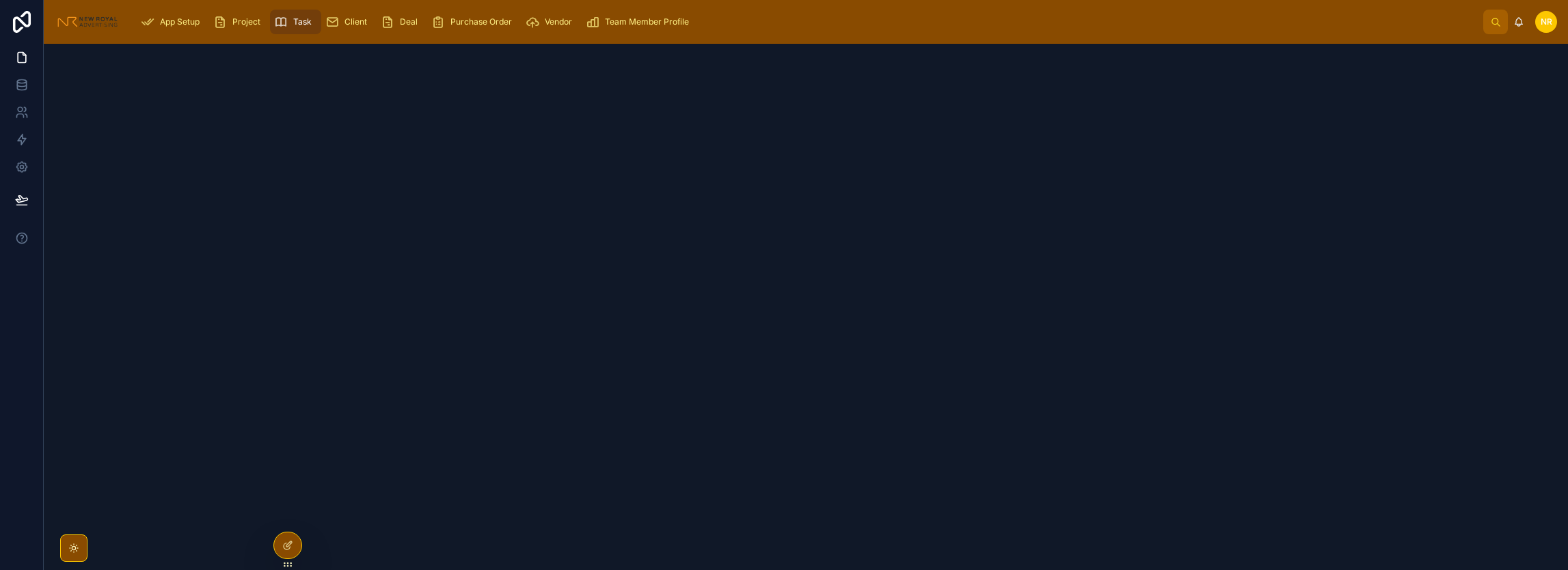
click at [1537, 21] on div "NR" at bounding box center [1546, 22] width 22 height 22
click at [1171, 174] on div at bounding box center [806, 307] width 1524 height 526
click at [243, 20] on span "Project" at bounding box center [247, 22] width 28 height 11
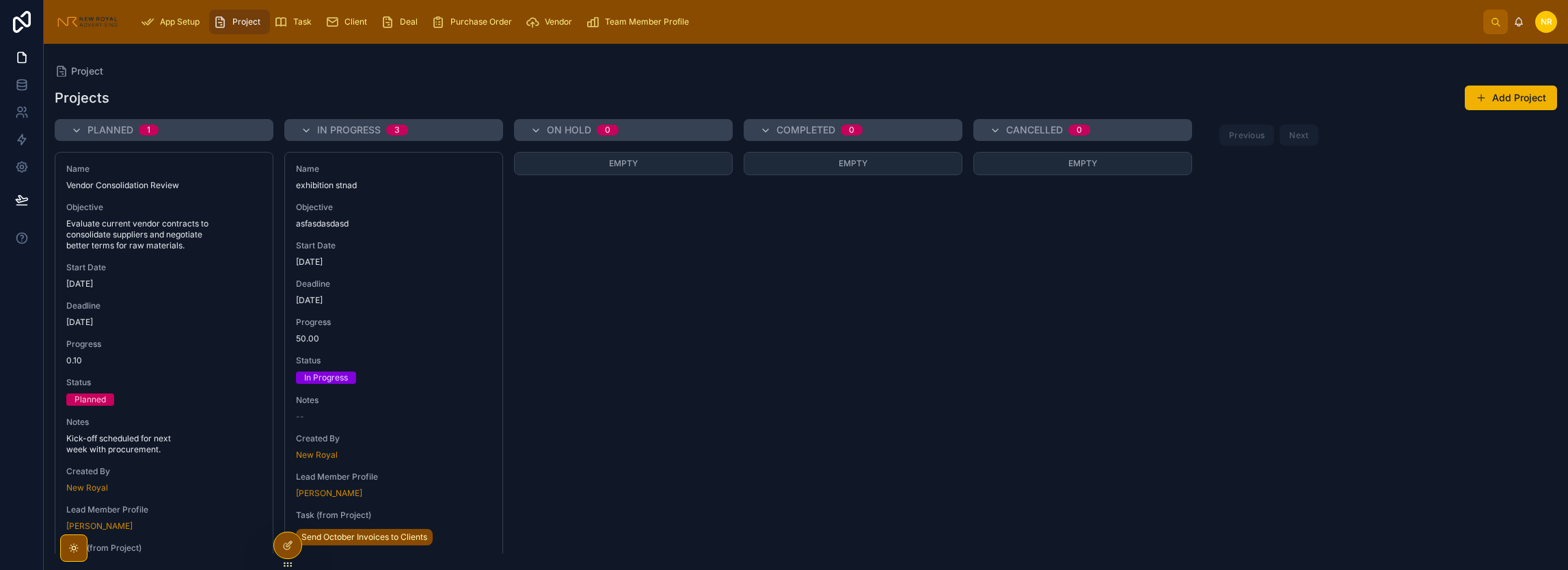
click at [347, 145] on div "In Progress 3 Name exhibition stnad Objective asfasdasdasd Start Date 10/10/202…" at bounding box center [394, 336] width 219 height 435
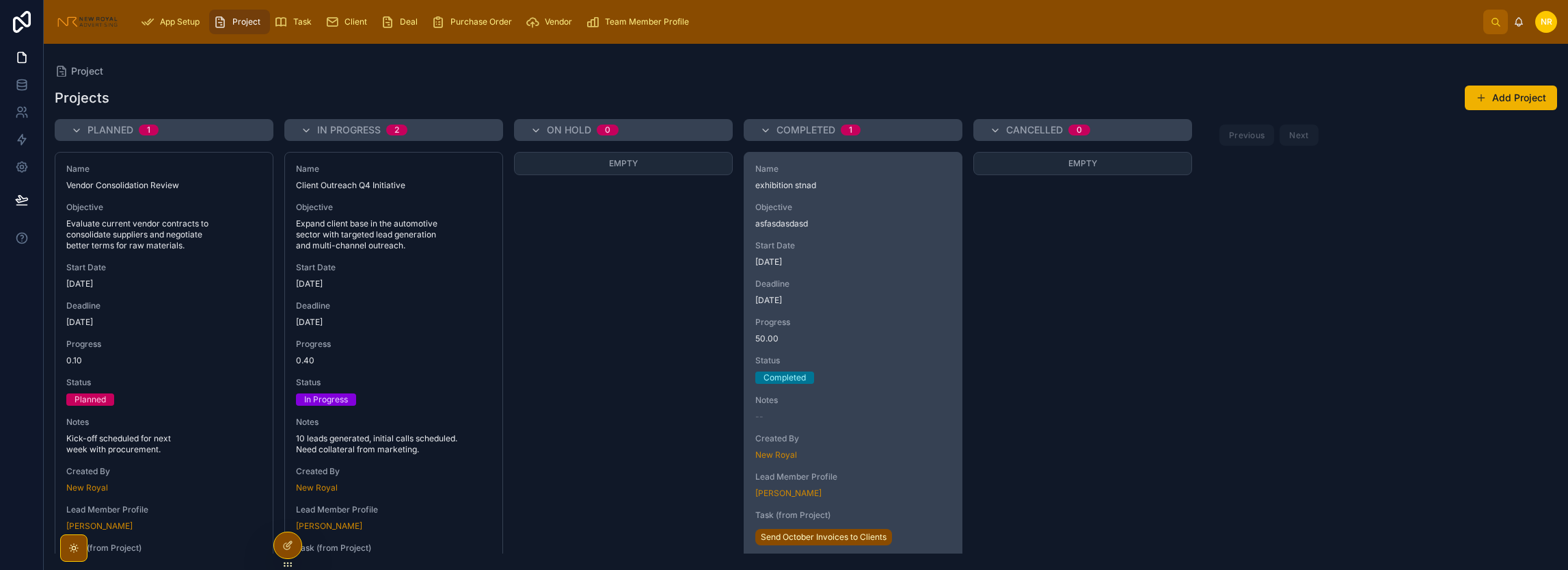
click at [790, 258] on span "[DATE]" at bounding box center [853, 262] width 195 height 11
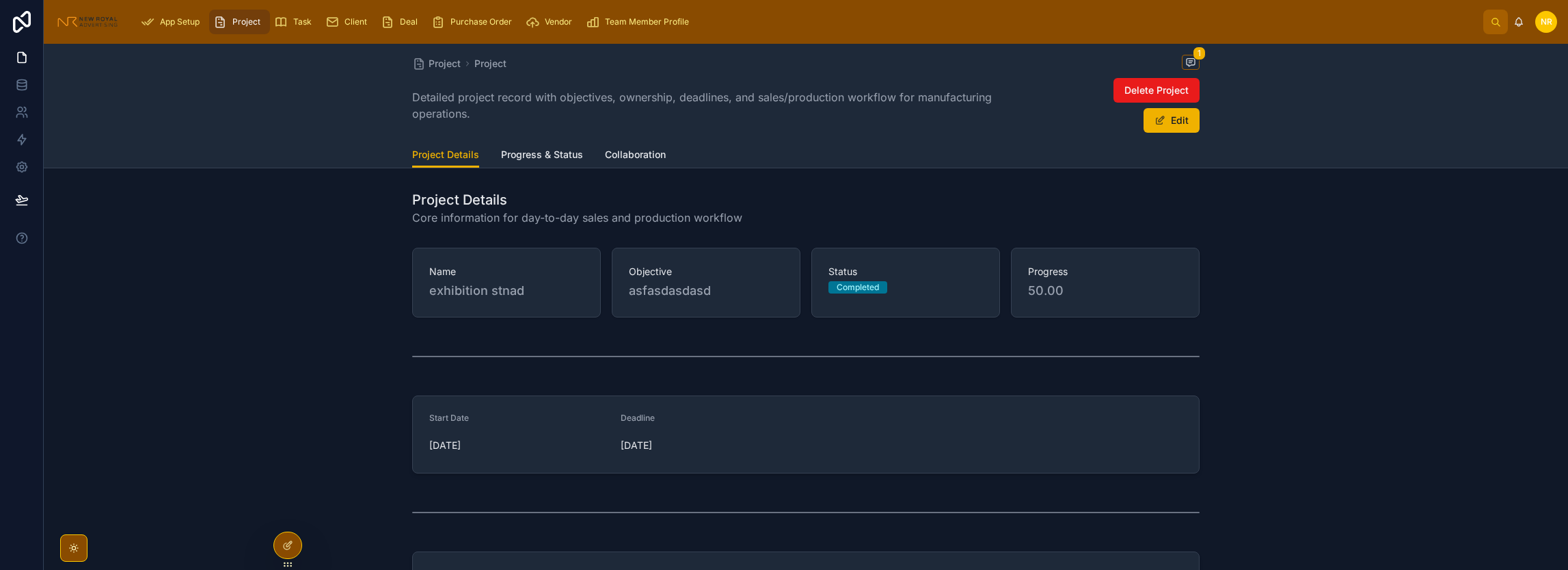
click at [547, 158] on span "Progress & Status" at bounding box center [541, 154] width 82 height 14
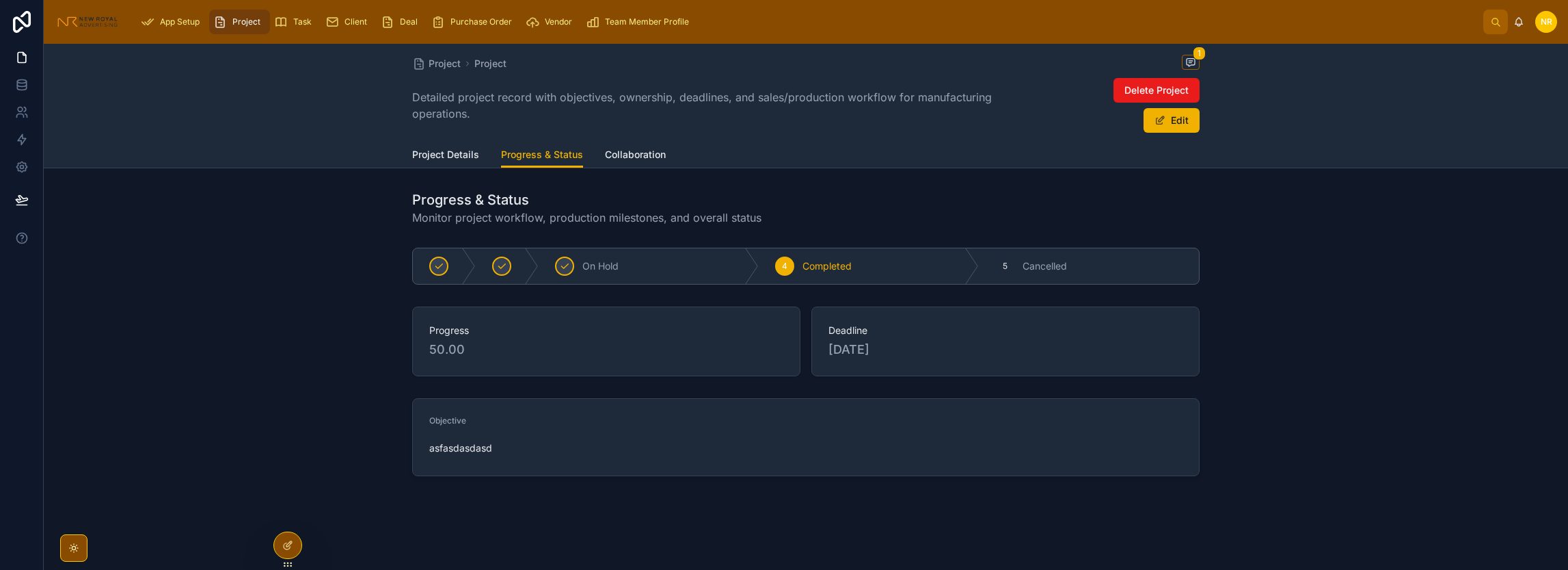
click at [617, 157] on span "Collaboration" at bounding box center [635, 154] width 61 height 14
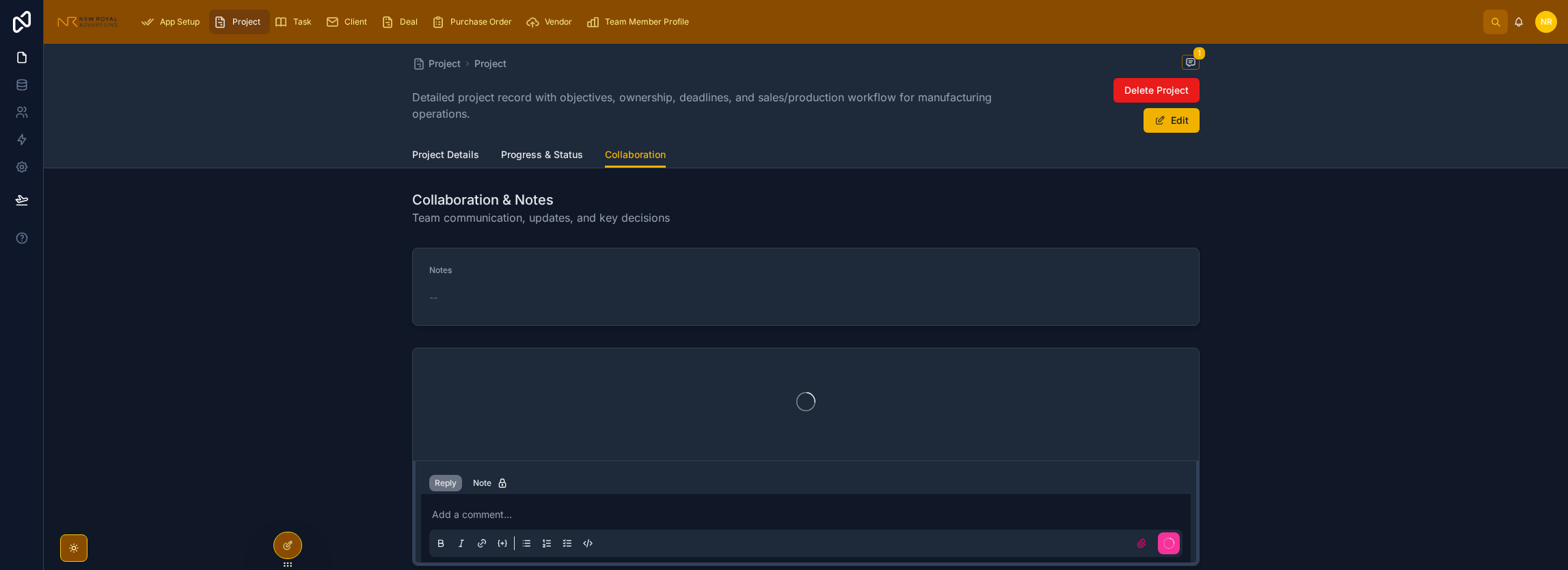
click at [534, 157] on span "Progress & Status" at bounding box center [541, 154] width 82 height 14
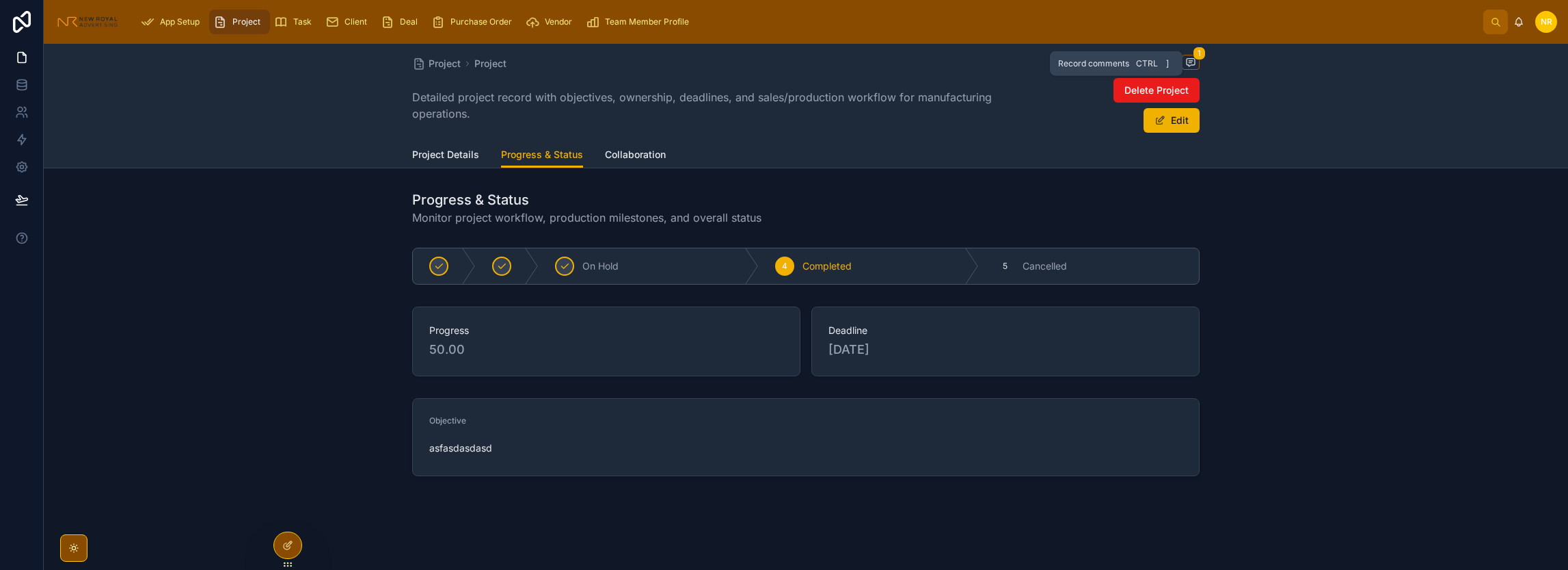
click at [1194, 62] on icon at bounding box center [1190, 63] width 8 height 7
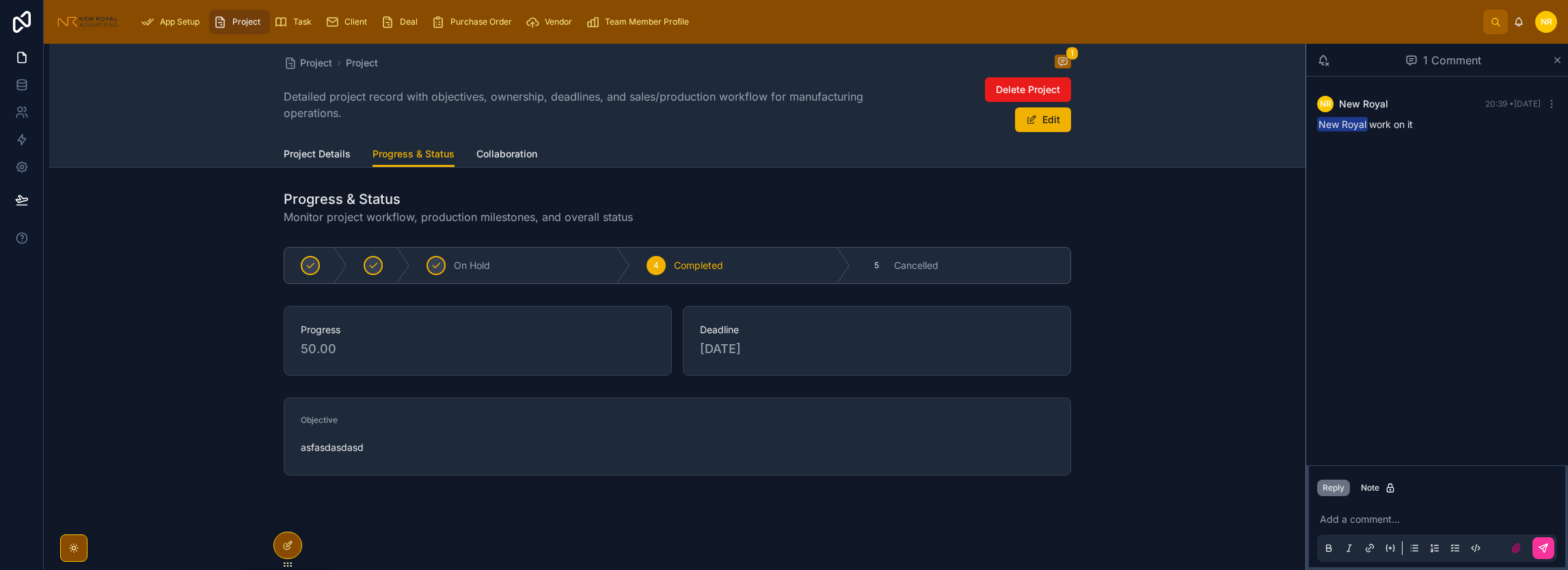
click at [1231, 345] on div "Progress 50.00 Deadline 10/31/2025" at bounding box center [676, 341] width 1256 height 81
click at [1546, 57] on div "1 Comment" at bounding box center [1443, 60] width 217 height 23
click at [1555, 64] on icon at bounding box center [1557, 60] width 10 height 11
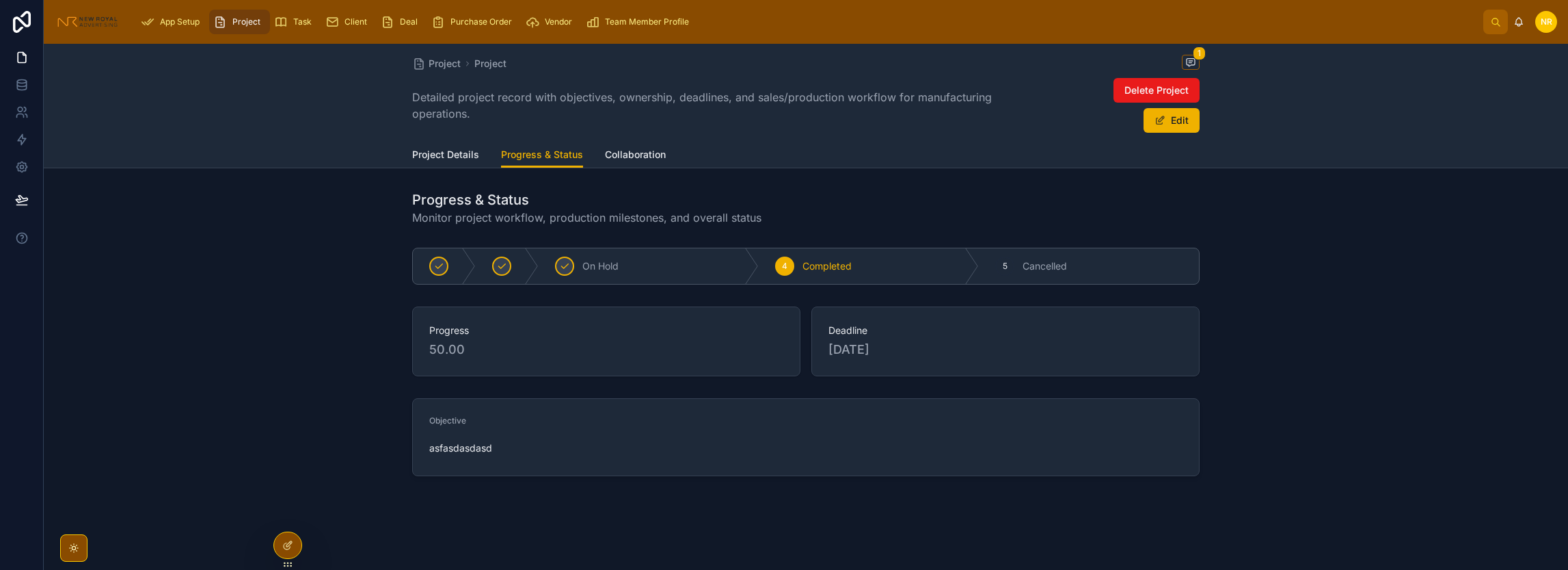
click at [433, 153] on span "Project Details" at bounding box center [445, 154] width 67 height 14
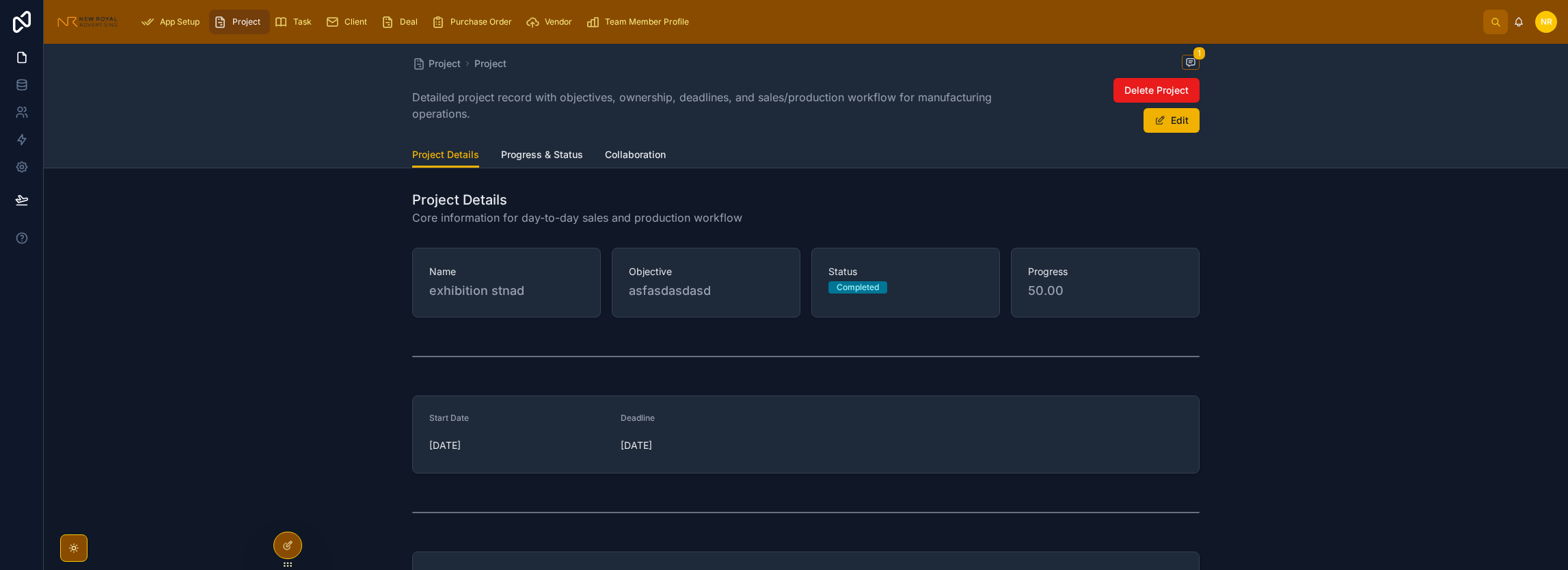
click at [296, 24] on span "Task" at bounding box center [303, 22] width 18 height 11
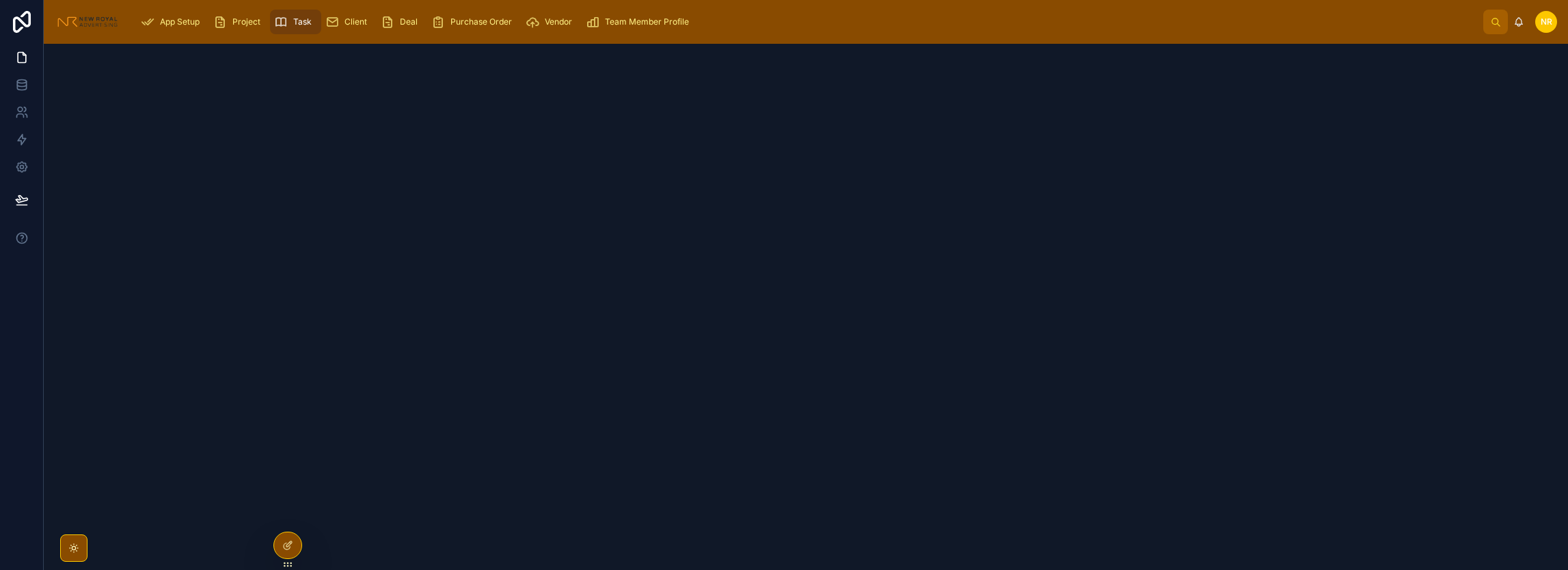
click at [167, 21] on span "App Setup" at bounding box center [179, 22] width 40 height 11
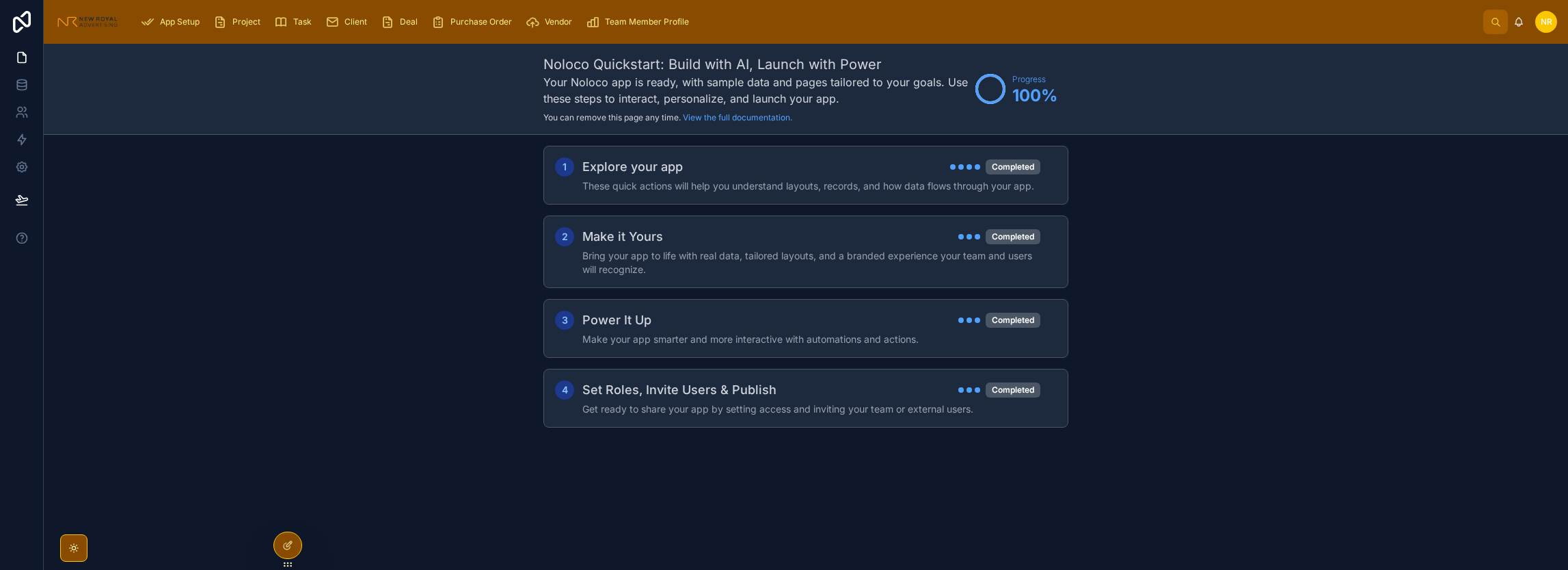
click at [256, 22] on span "Project" at bounding box center [247, 22] width 28 height 11
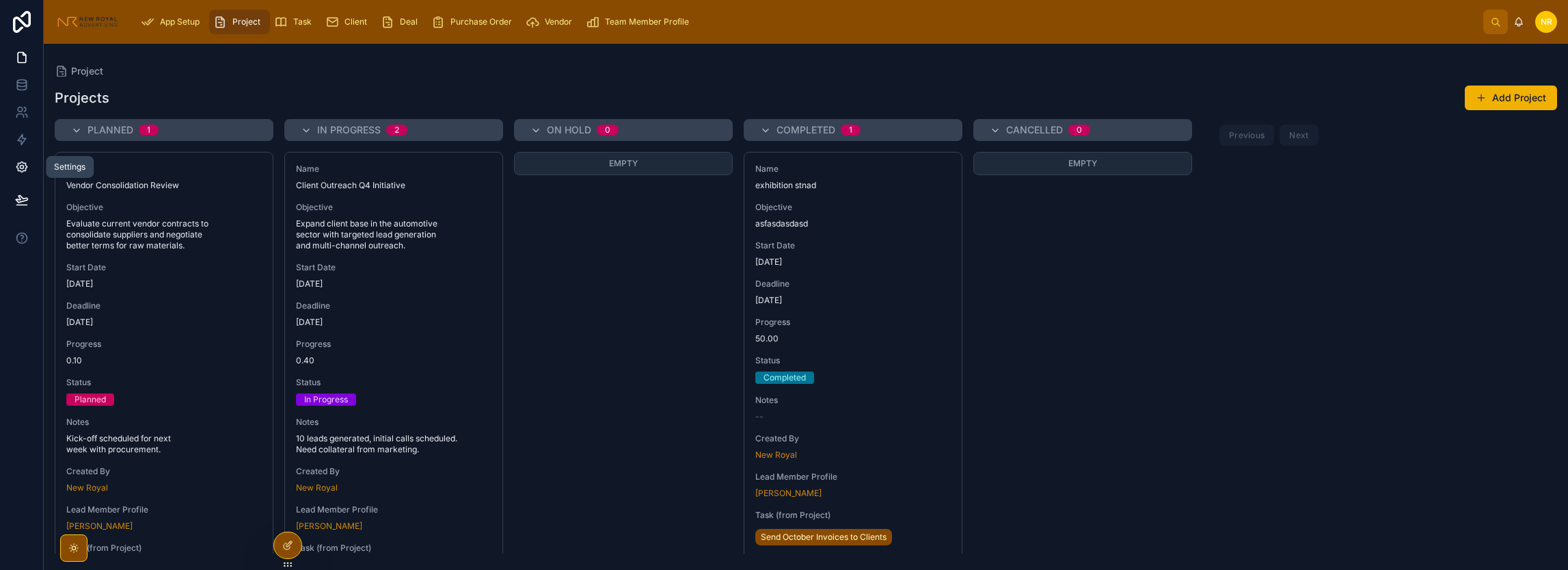
click at [20, 171] on icon at bounding box center [21, 167] width 10 height 10
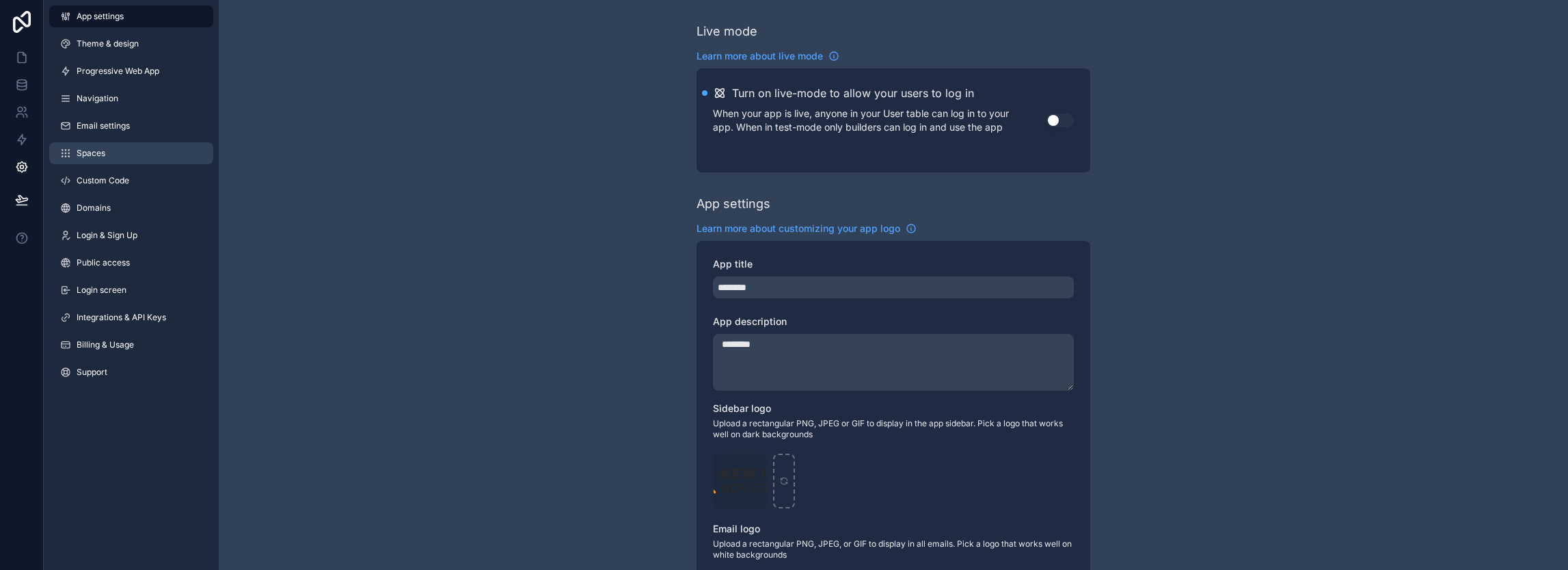
click at [98, 161] on link "Spaces" at bounding box center [131, 153] width 164 height 22
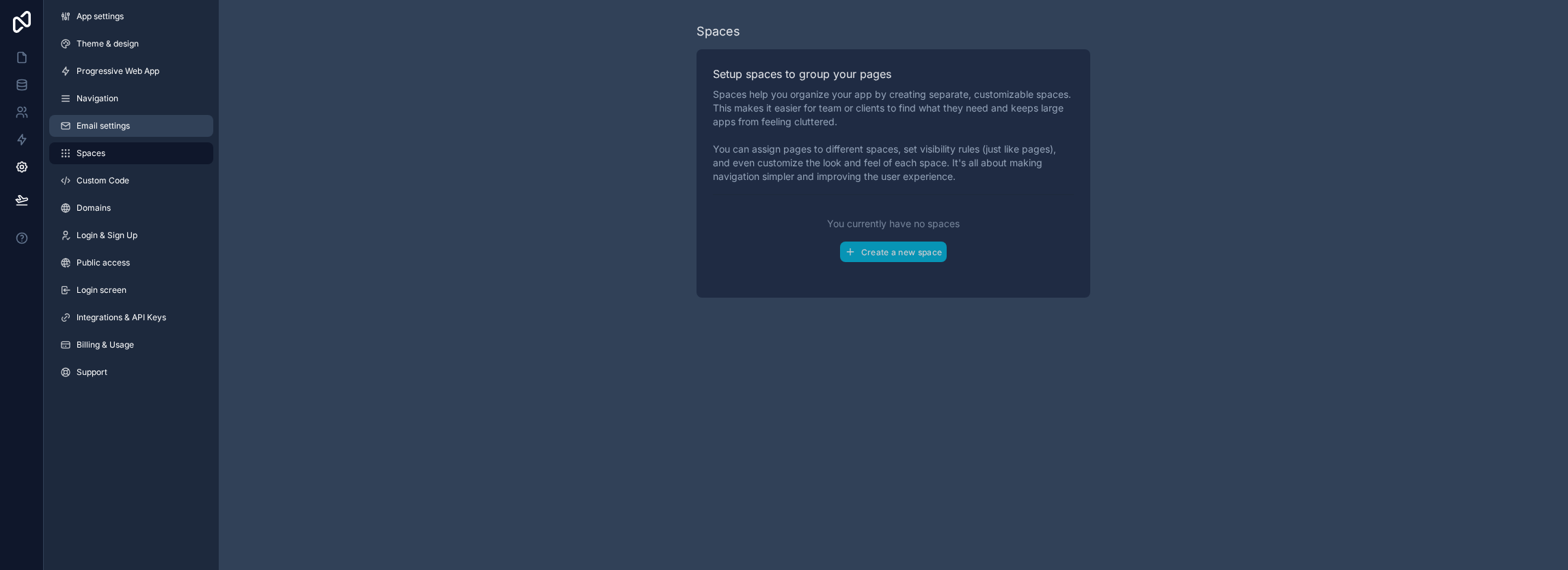
click at [123, 115] on link "Email settings" at bounding box center [131, 126] width 164 height 22
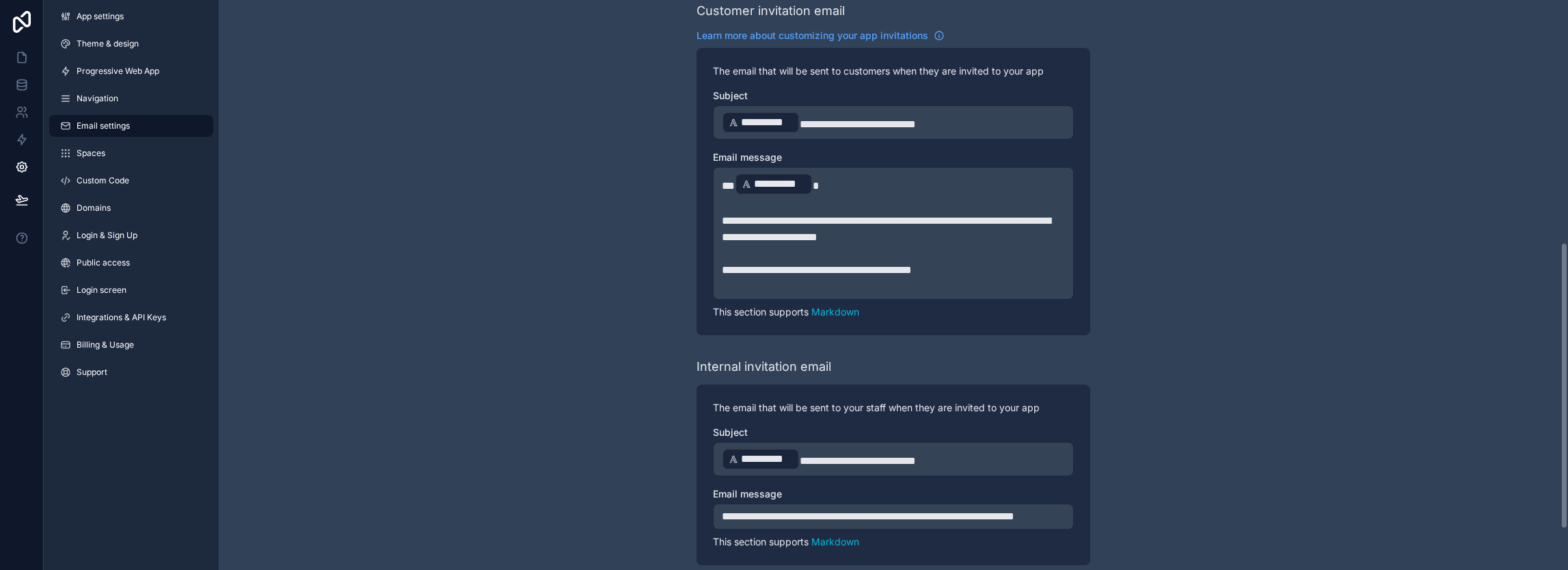
scroll to position [562, 0]
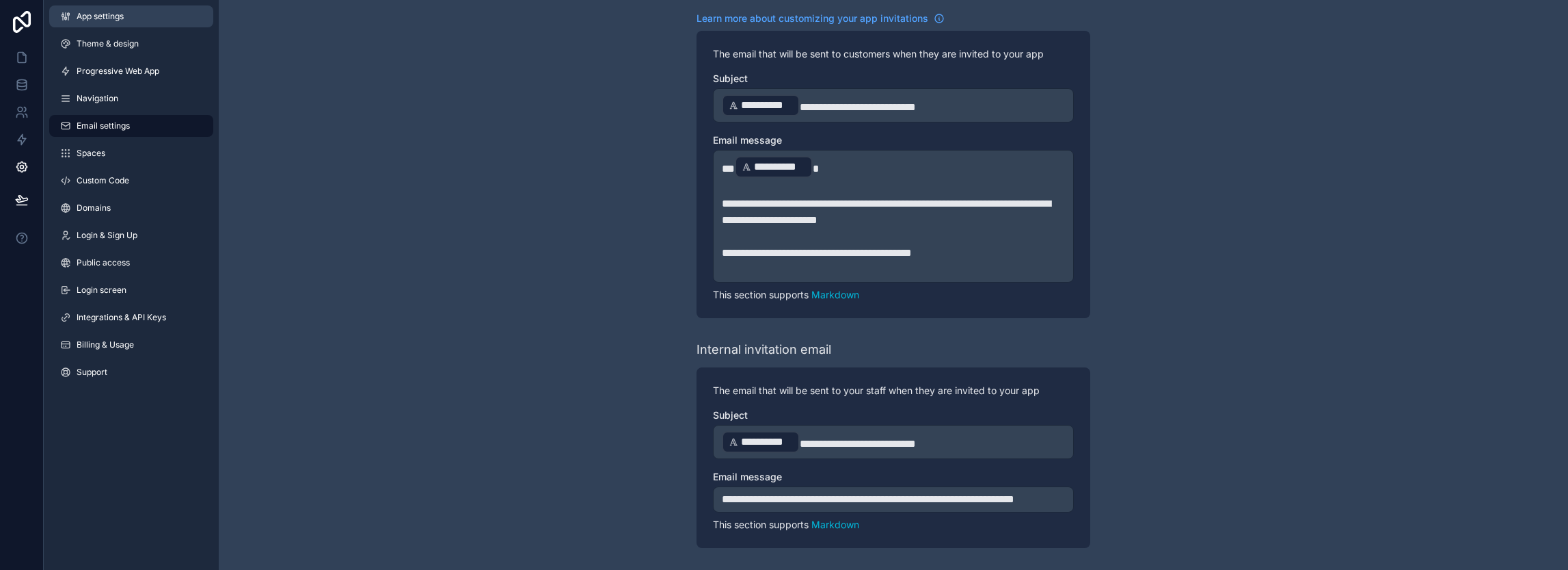
click at [102, 16] on span "App settings" at bounding box center [99, 17] width 47 height 11
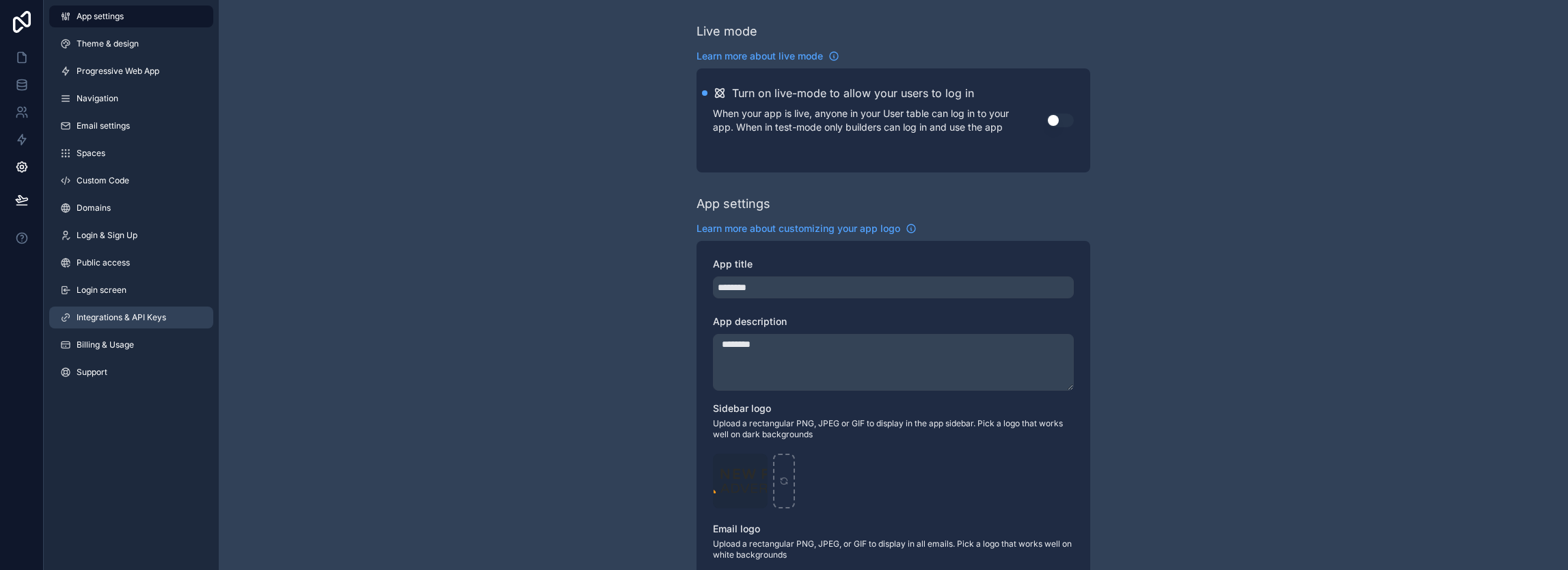
click at [121, 313] on span "Integrations & API Keys" at bounding box center [121, 318] width 89 height 11
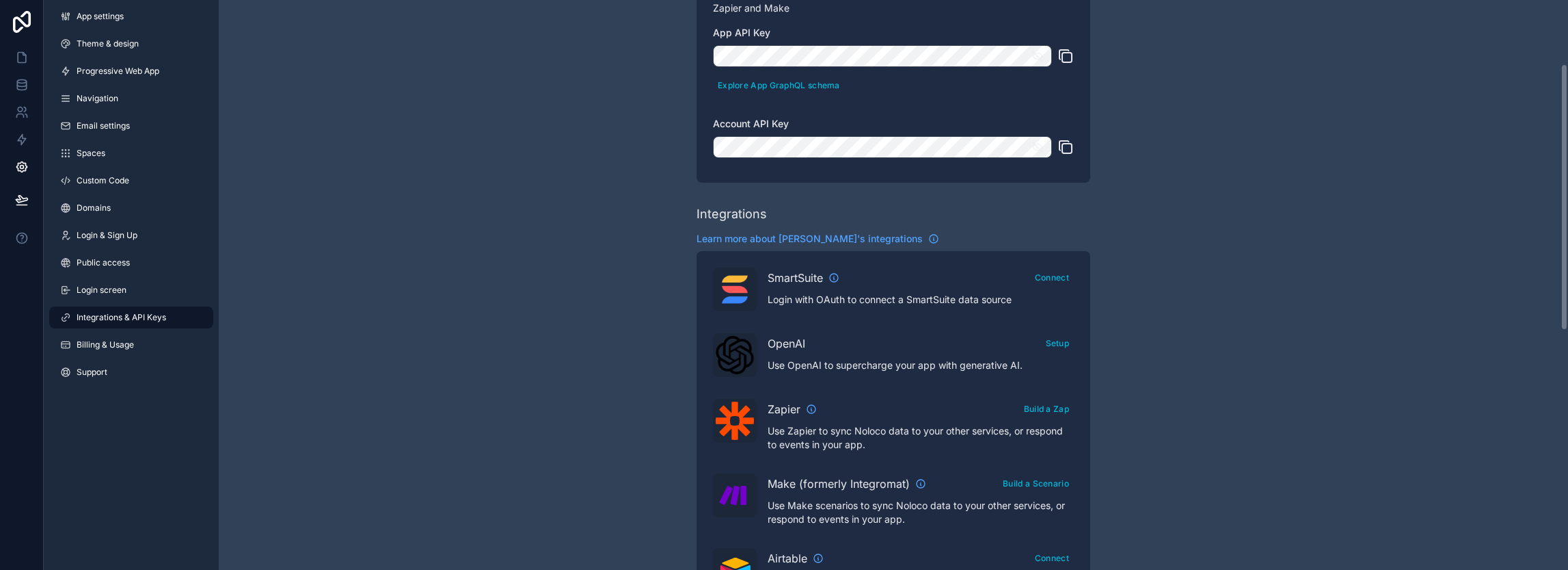
scroll to position [137, 0]
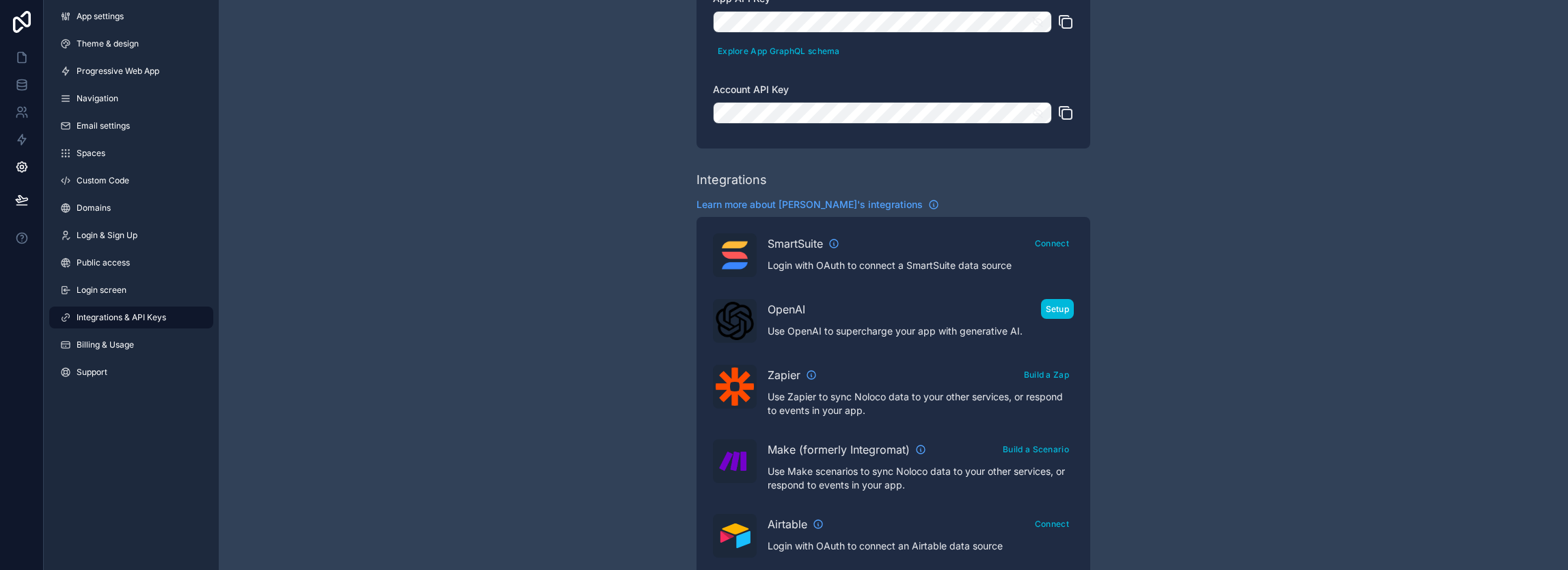
click at [1054, 308] on button "Setup" at bounding box center [1057, 309] width 33 height 20
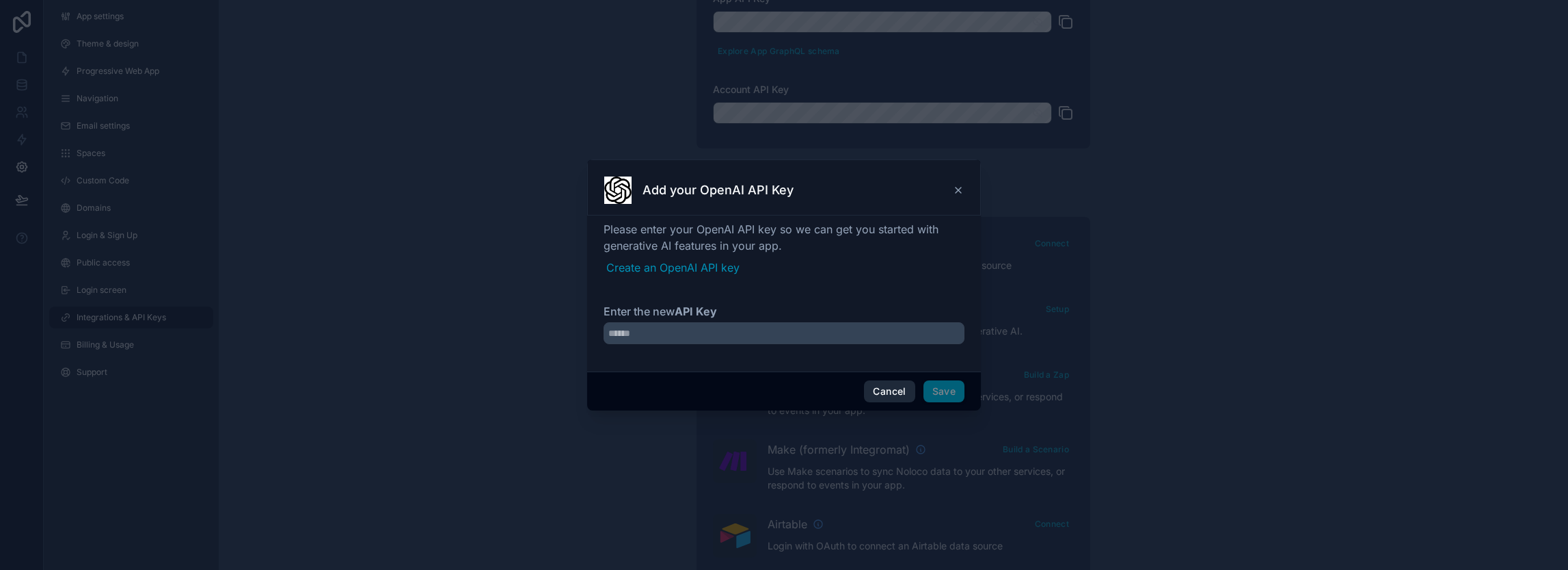
click at [887, 390] on button "Cancel" at bounding box center [889, 391] width 51 height 22
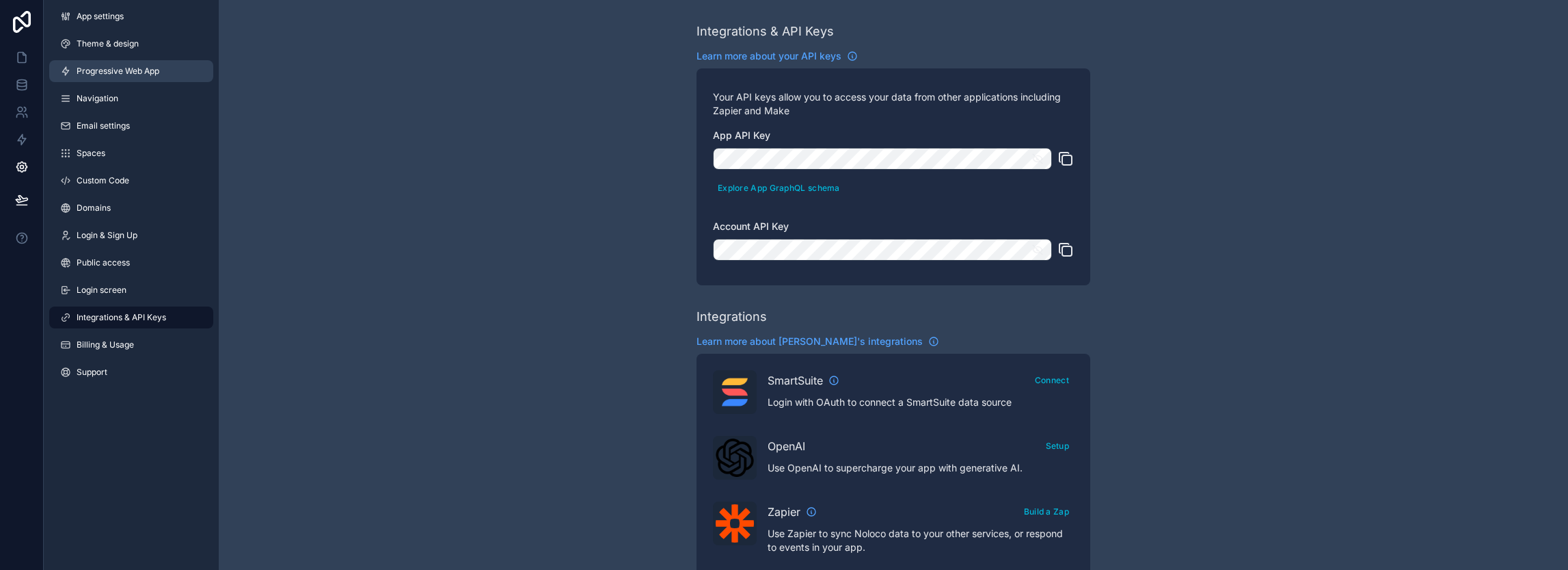
click at [123, 70] on span "Progressive Web App" at bounding box center [118, 71] width 83 height 11
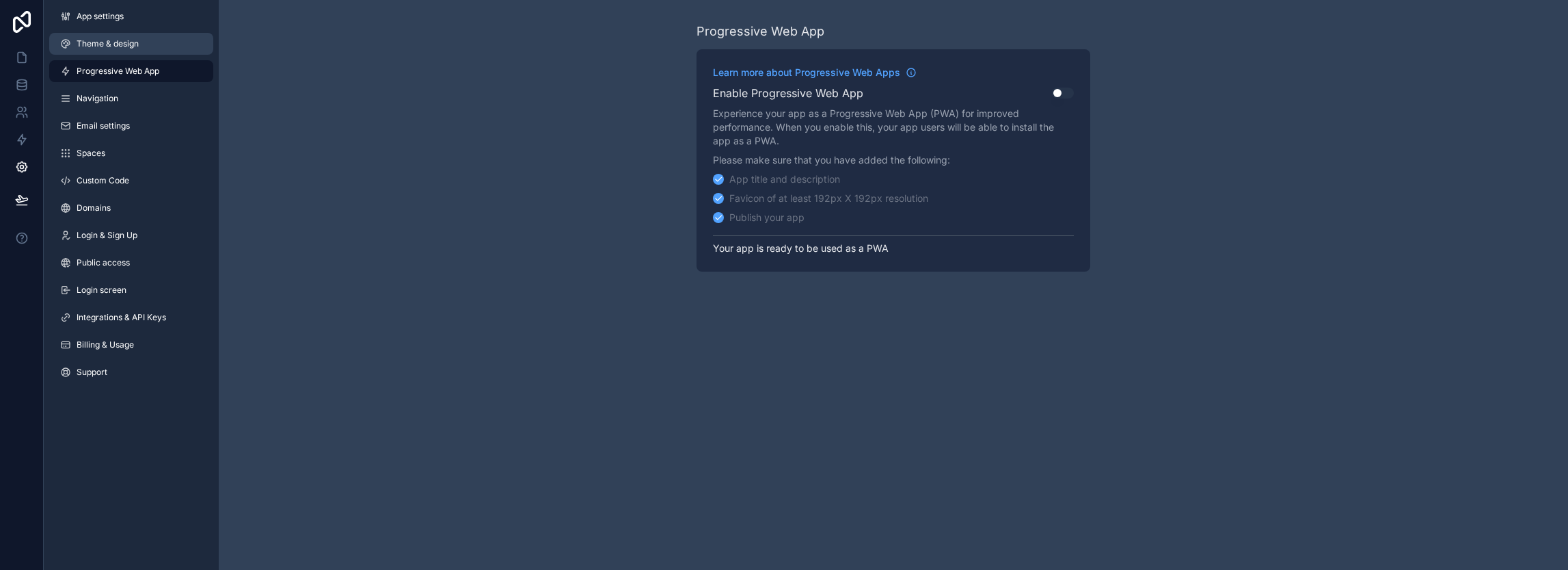
click at [100, 36] on link "Theme & design" at bounding box center [131, 44] width 164 height 22
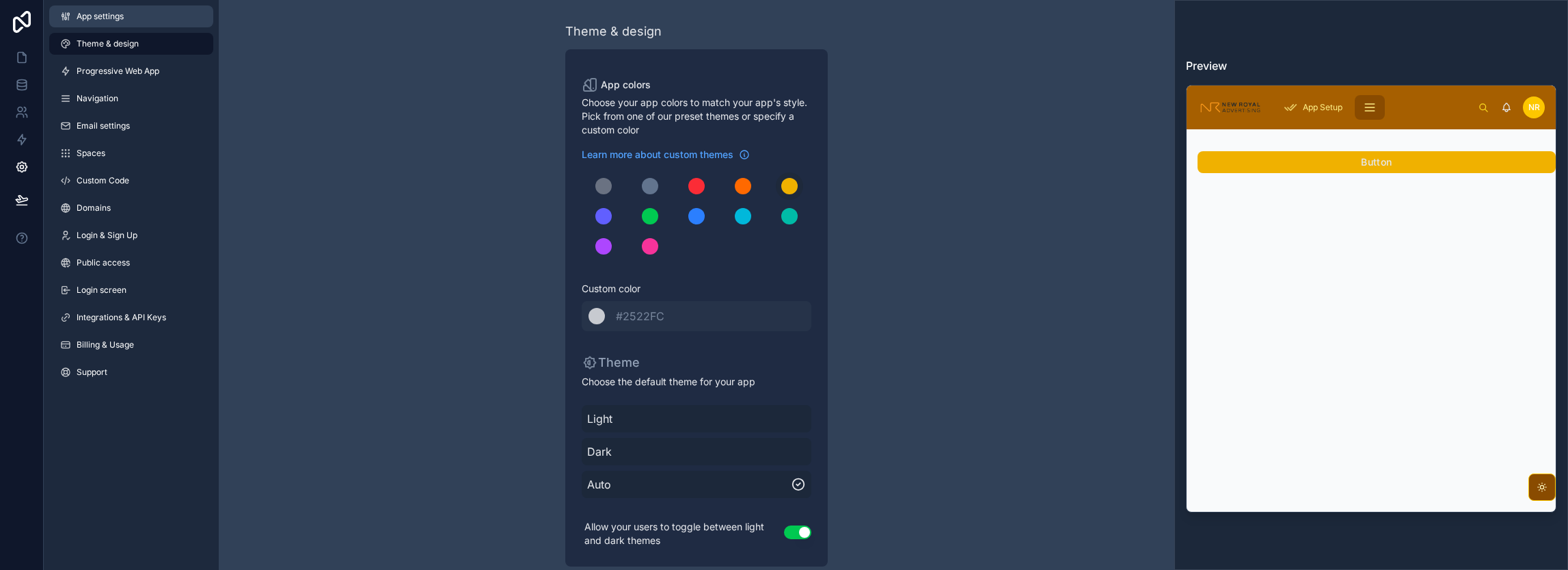
click at [118, 21] on span "App settings" at bounding box center [99, 17] width 47 height 11
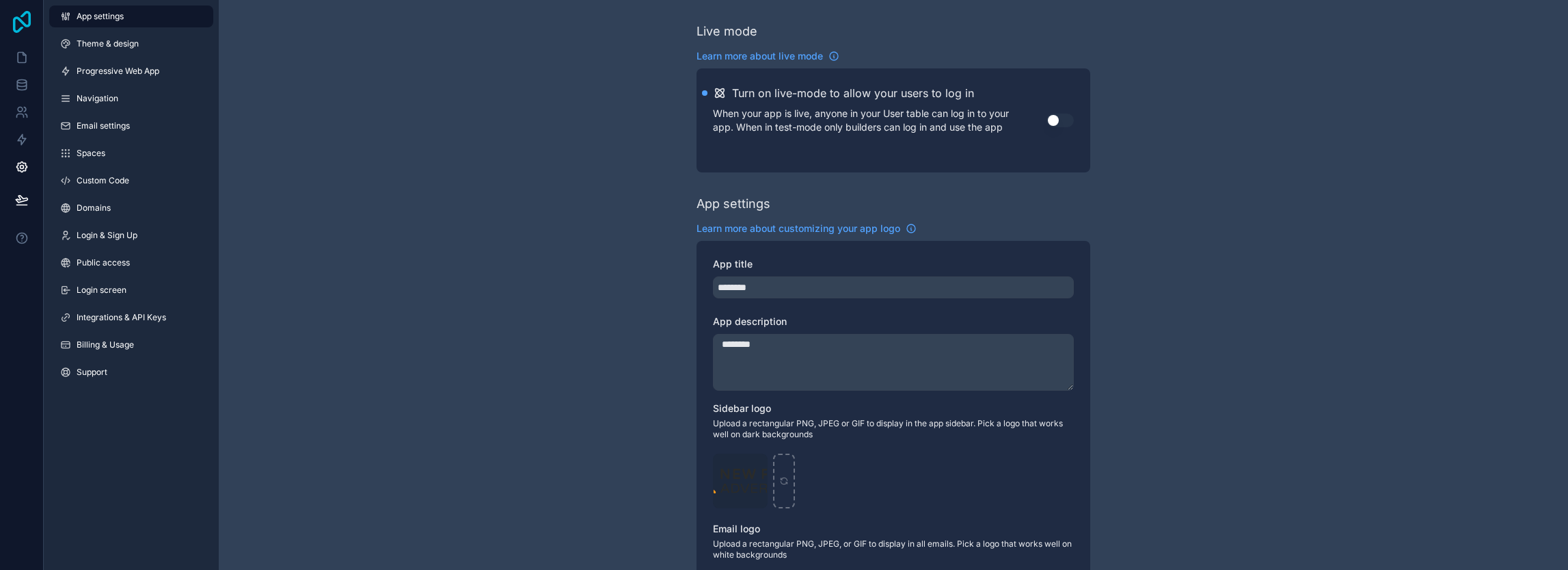
click at [17, 13] on icon at bounding box center [22, 22] width 28 height 22
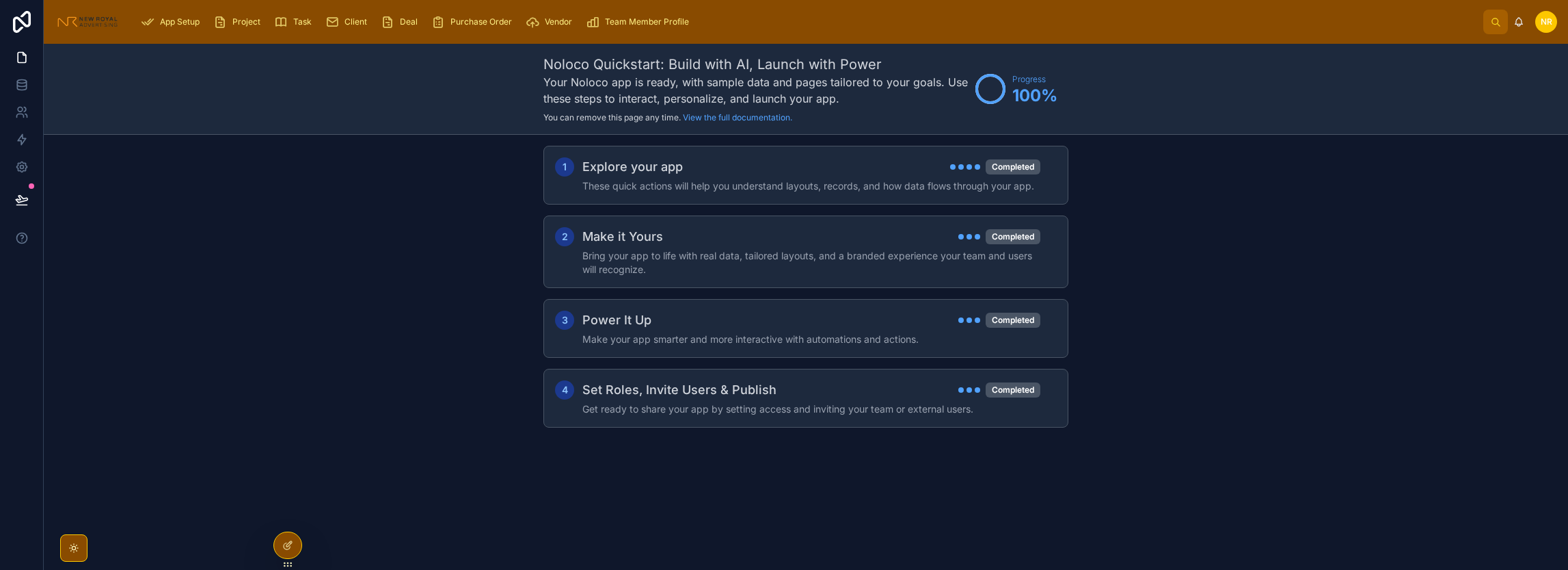
click at [419, 20] on div "Deal" at bounding box center [402, 22] width 42 height 22
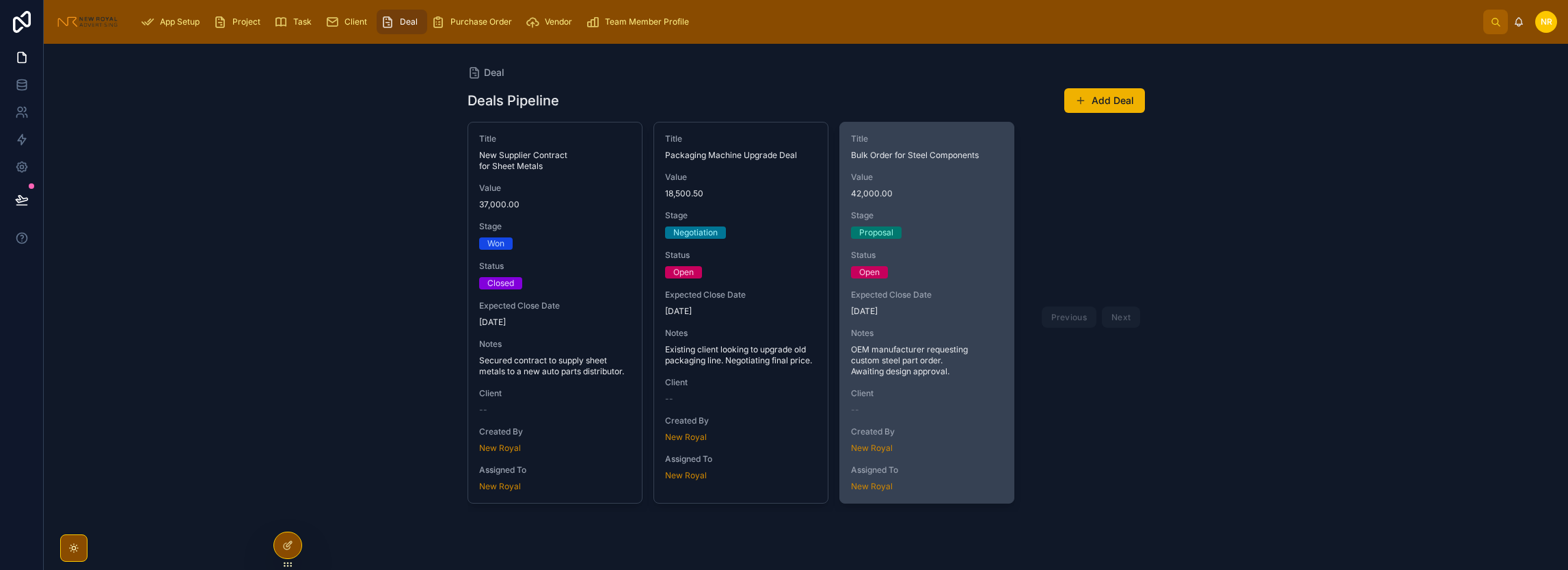
click at [961, 301] on div "Expected Close Date [DATE]" at bounding box center [927, 303] width 152 height 28
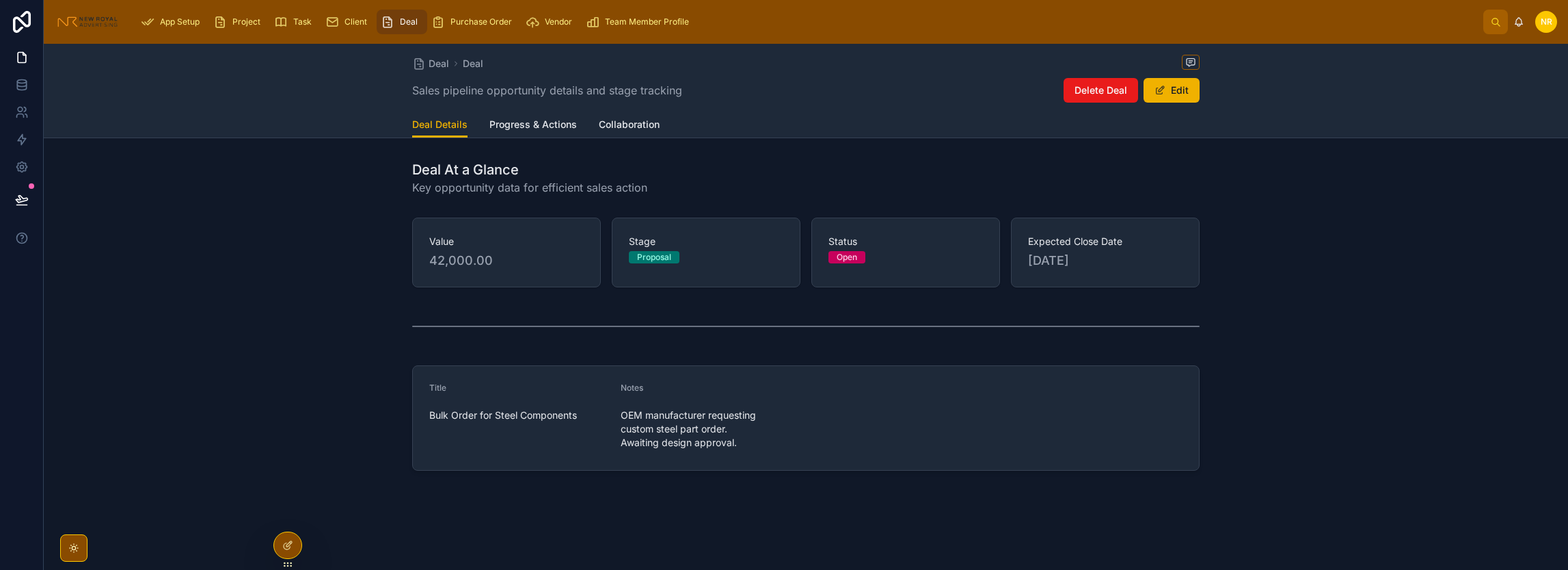
click at [532, 123] on span "Progress & Actions" at bounding box center [533, 124] width 87 height 14
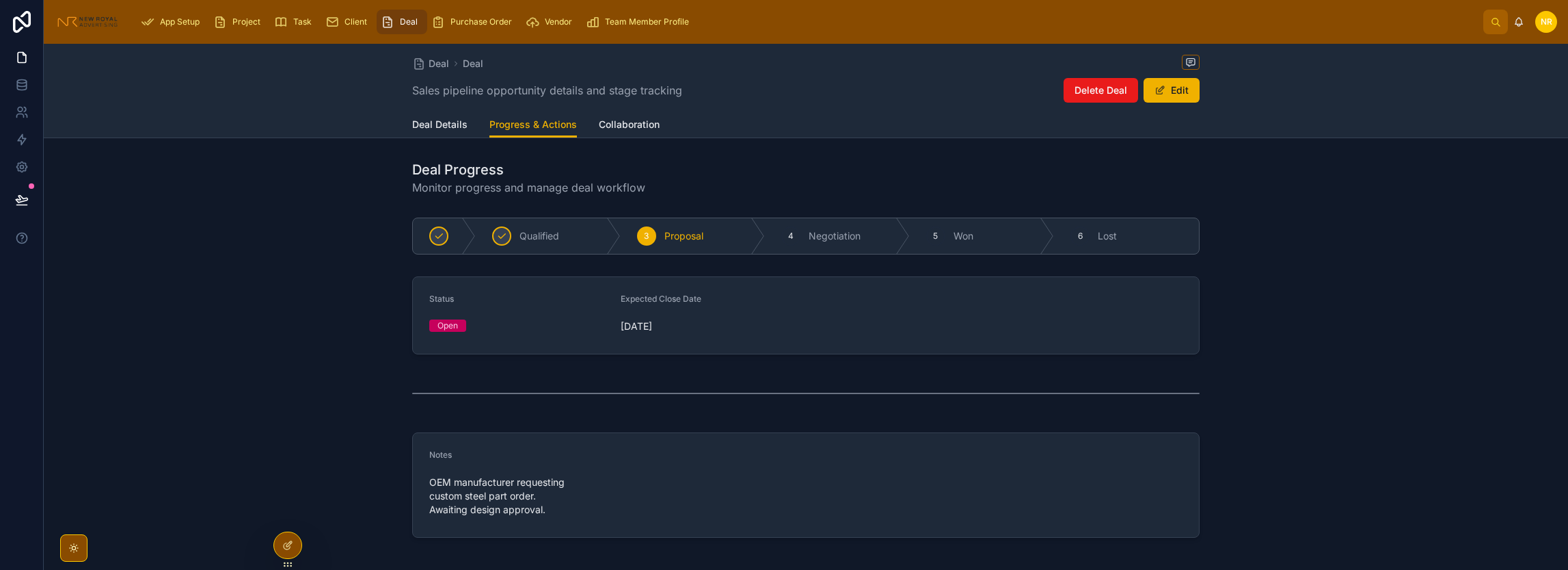
click at [667, 238] on span "Proposal" at bounding box center [684, 236] width 39 height 14
click at [625, 127] on span "Collaboration" at bounding box center [629, 124] width 61 height 14
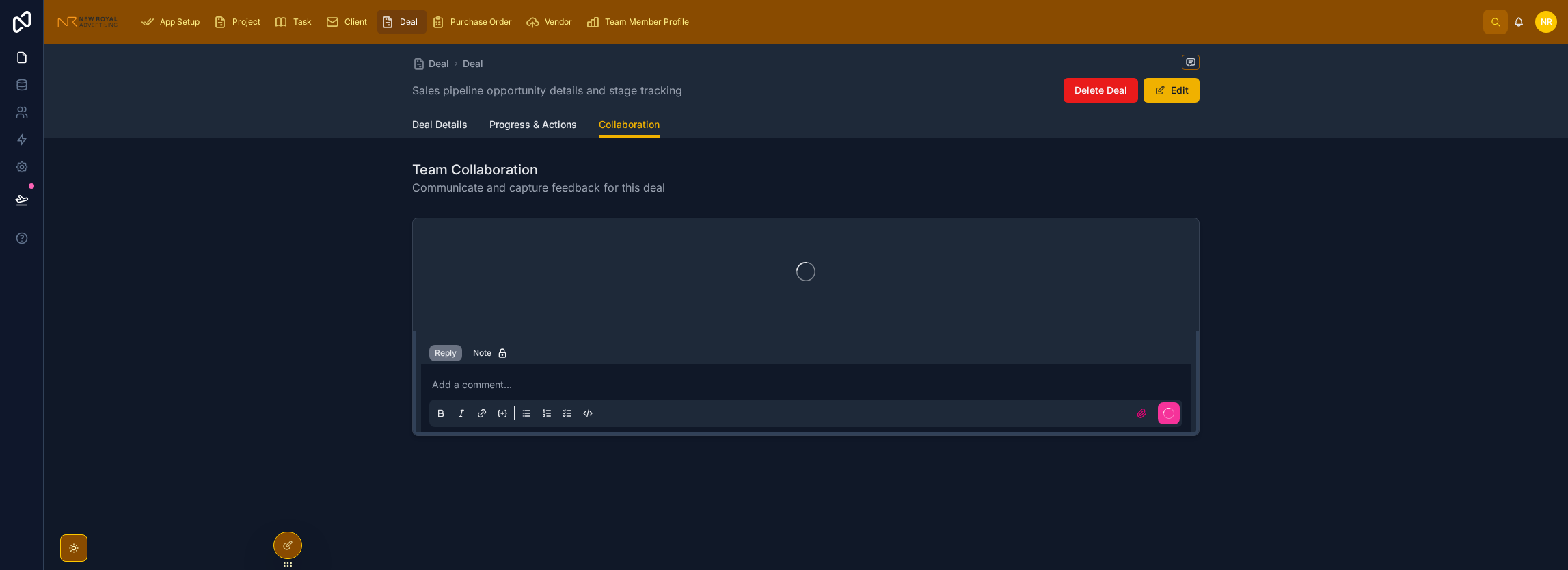
click at [575, 123] on div "Deal Details Progress & Actions Collaboration" at bounding box center [806, 124] width 788 height 26
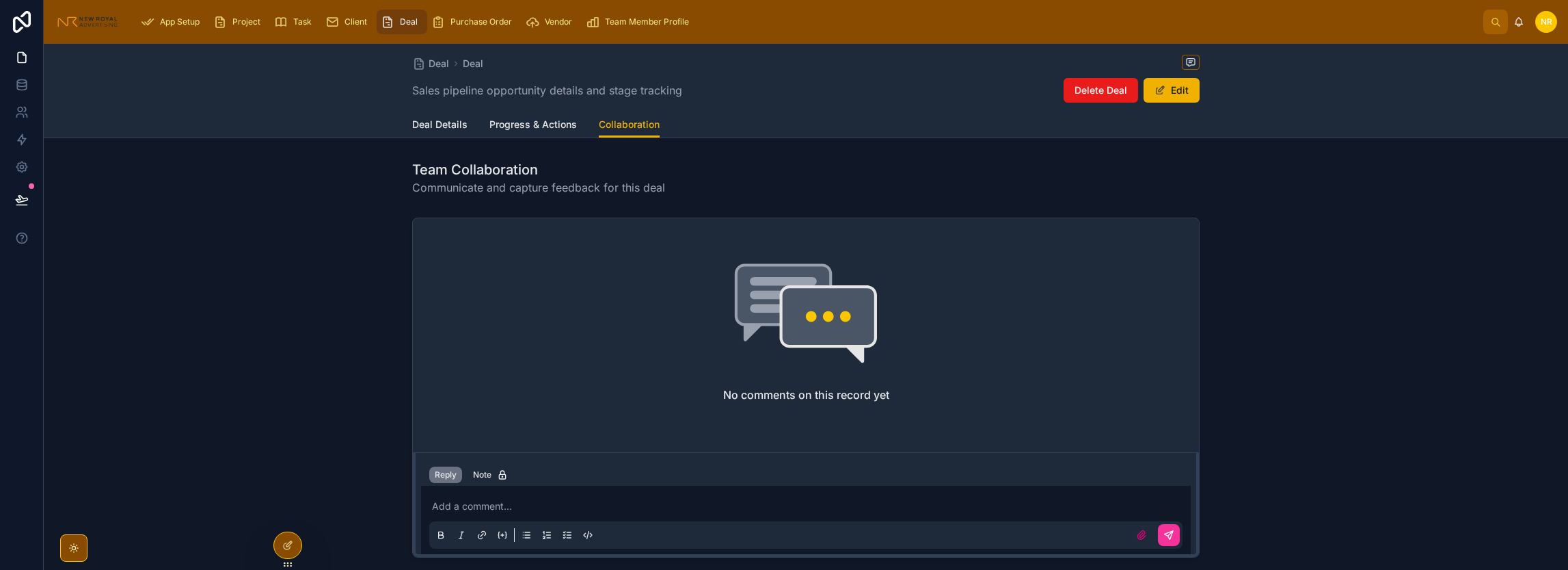
click at [531, 117] on link "Progress & Actions" at bounding box center [533, 126] width 87 height 28
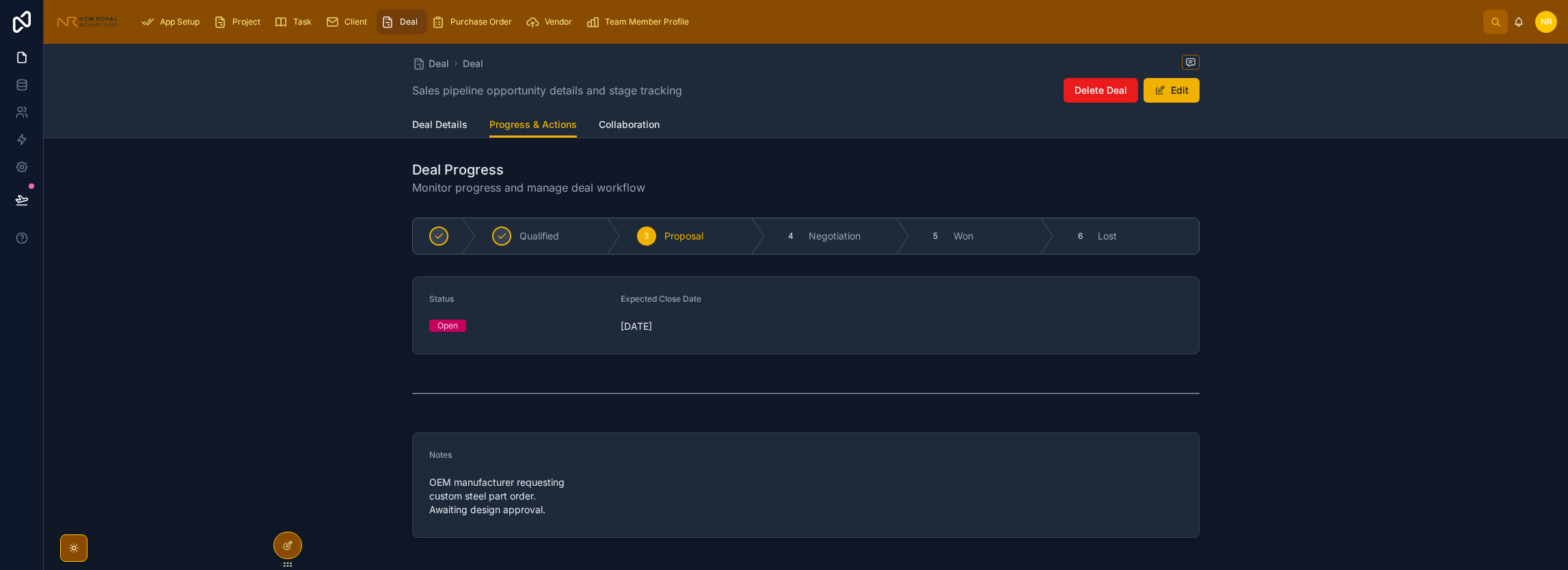
click at [443, 120] on span "Deal Details" at bounding box center [440, 124] width 55 height 14
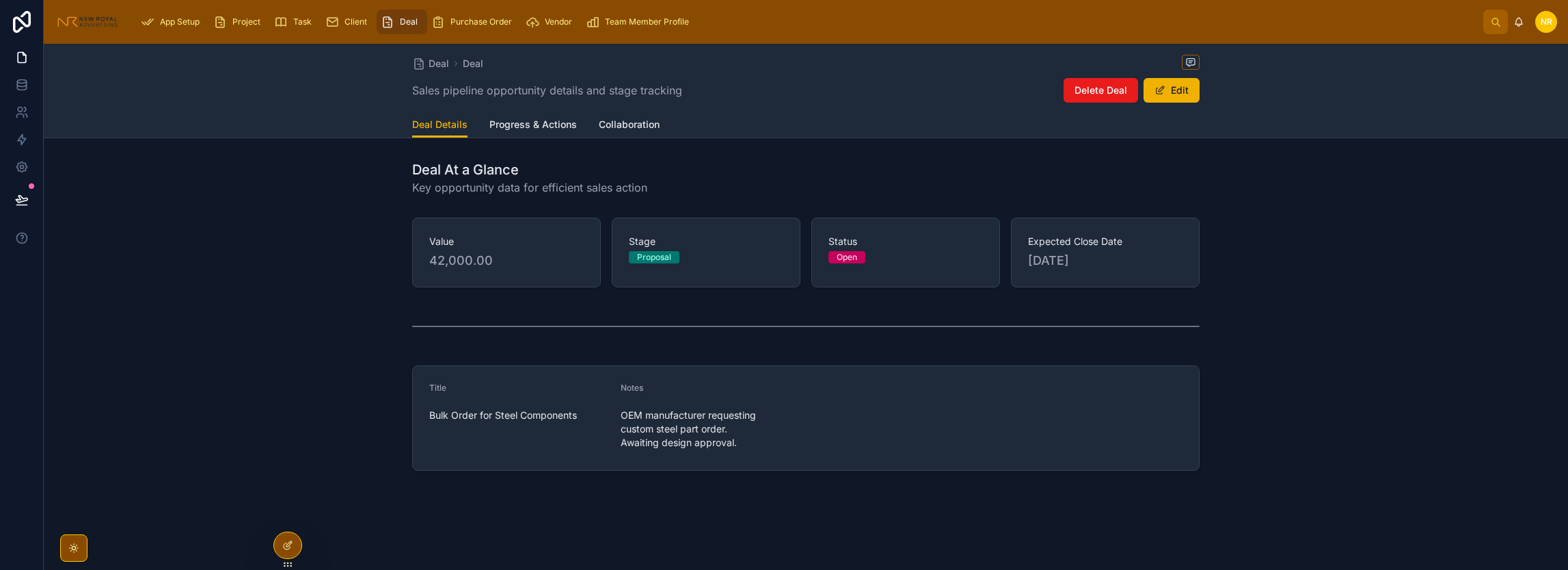
click at [455, 9] on link "Purchase Order" at bounding box center [474, 21] width 94 height 25
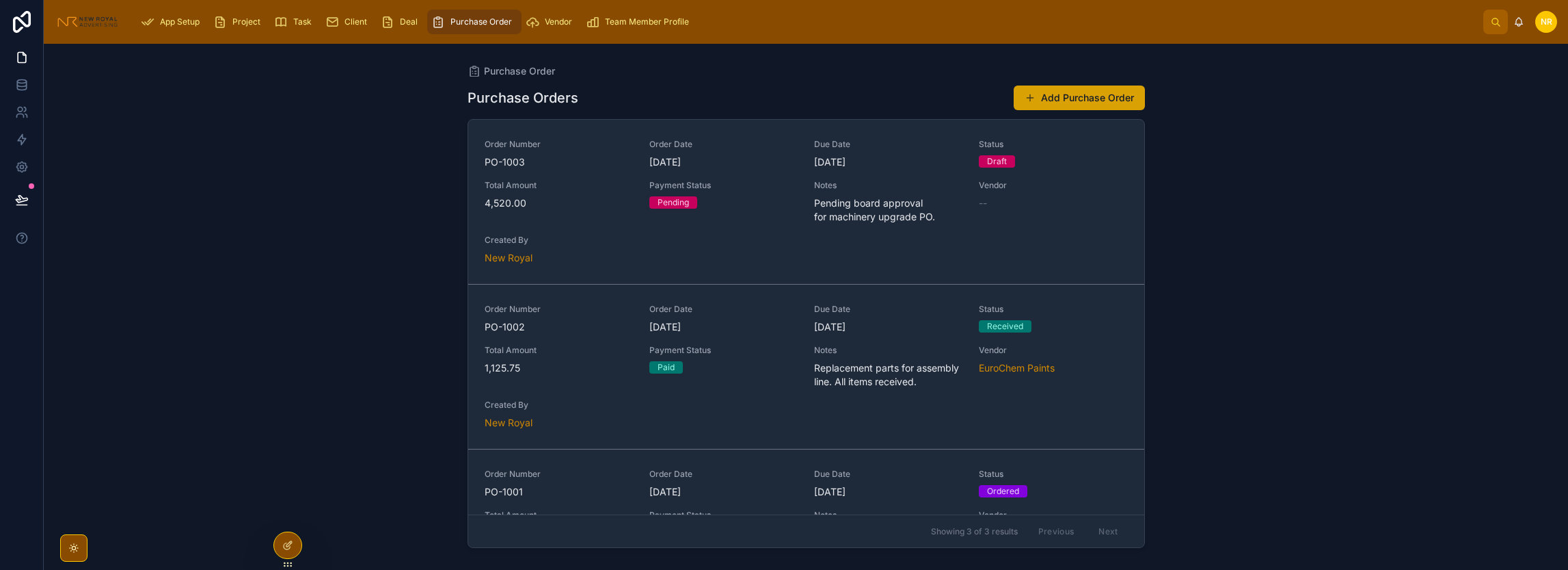
click at [1058, 99] on button "Add Purchase Order" at bounding box center [1078, 98] width 132 height 25
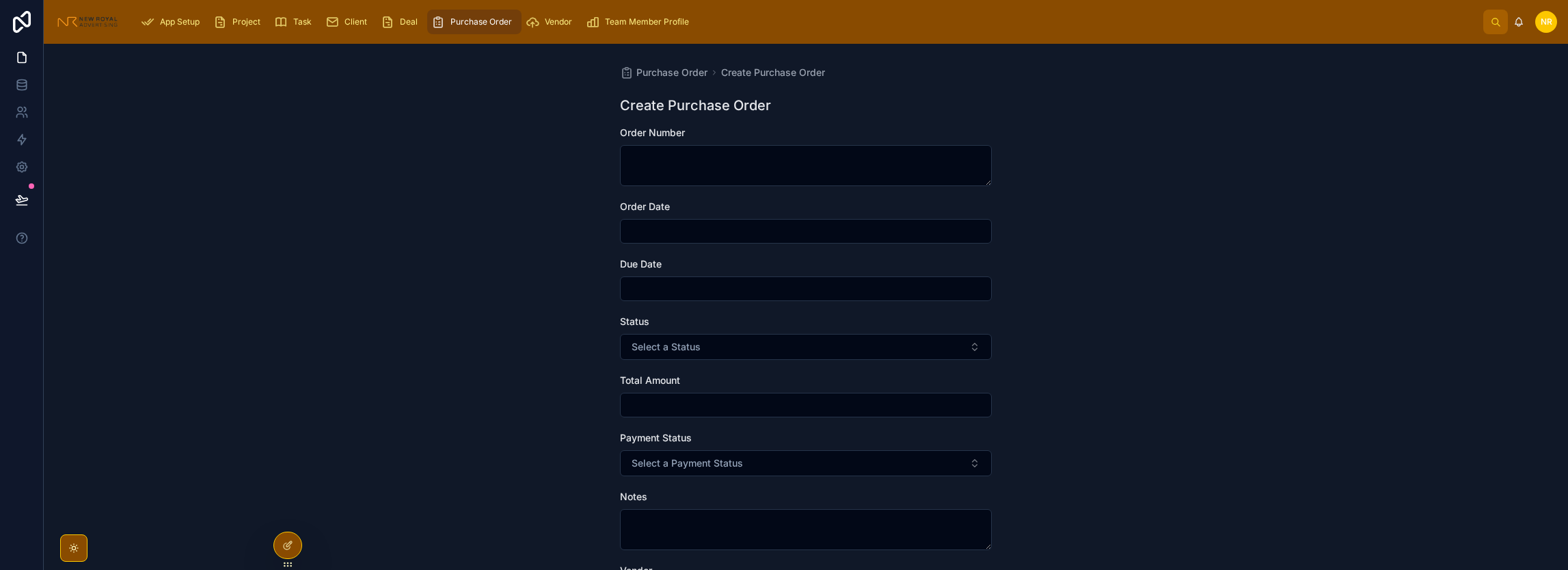
click at [475, 20] on span "Purchase Order" at bounding box center [480, 22] width 62 height 11
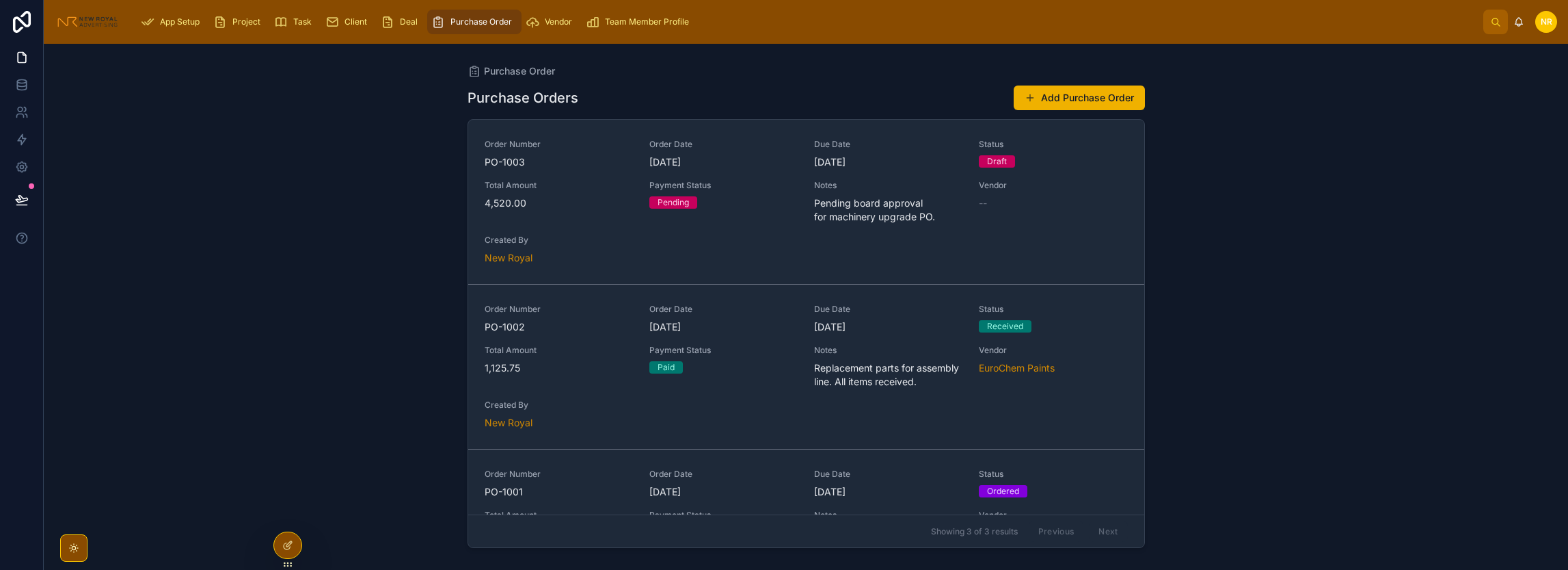
click at [421, 16] on div "Deal" at bounding box center [402, 22] width 42 height 22
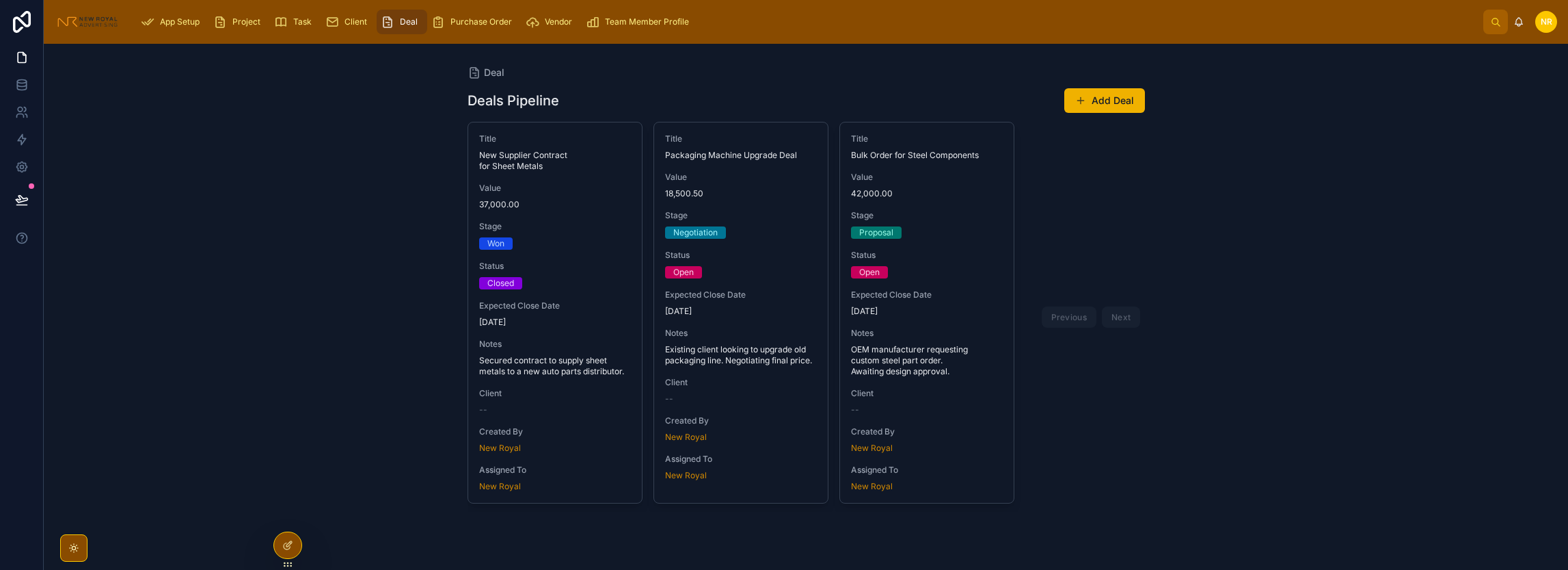
click at [357, 17] on span "Client" at bounding box center [355, 22] width 23 height 11
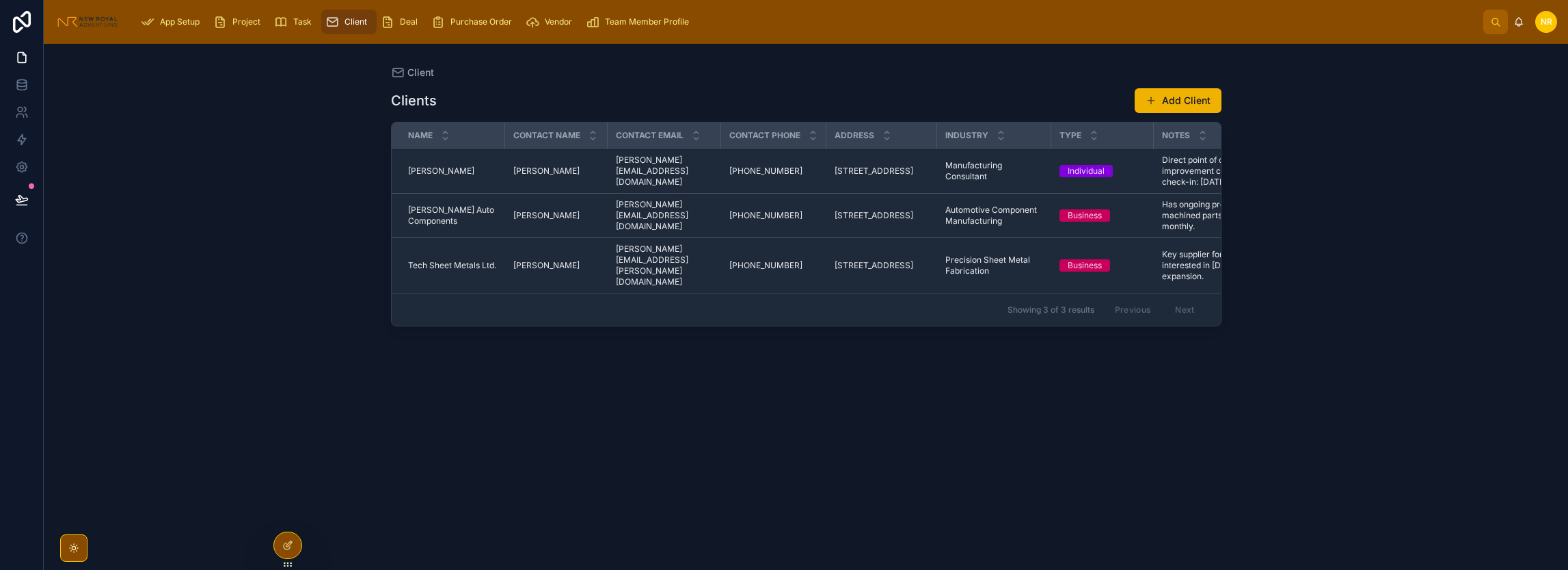
click at [431, 209] on span "[PERSON_NAME] Auto Components" at bounding box center [452, 215] width 89 height 22
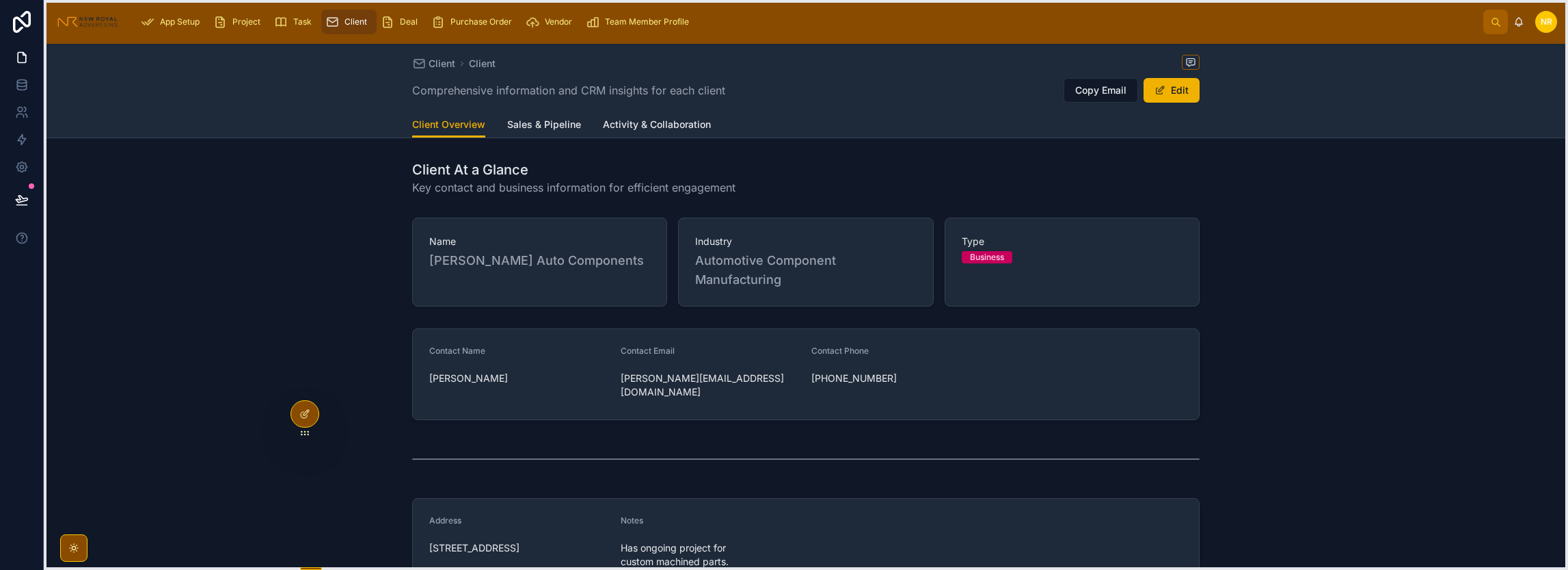
drag, startPoint x: 288, startPoint y: 562, endPoint x: 305, endPoint y: 429, distance: 134.1
click at [305, 429] on icon at bounding box center [305, 433] width 11 height 11
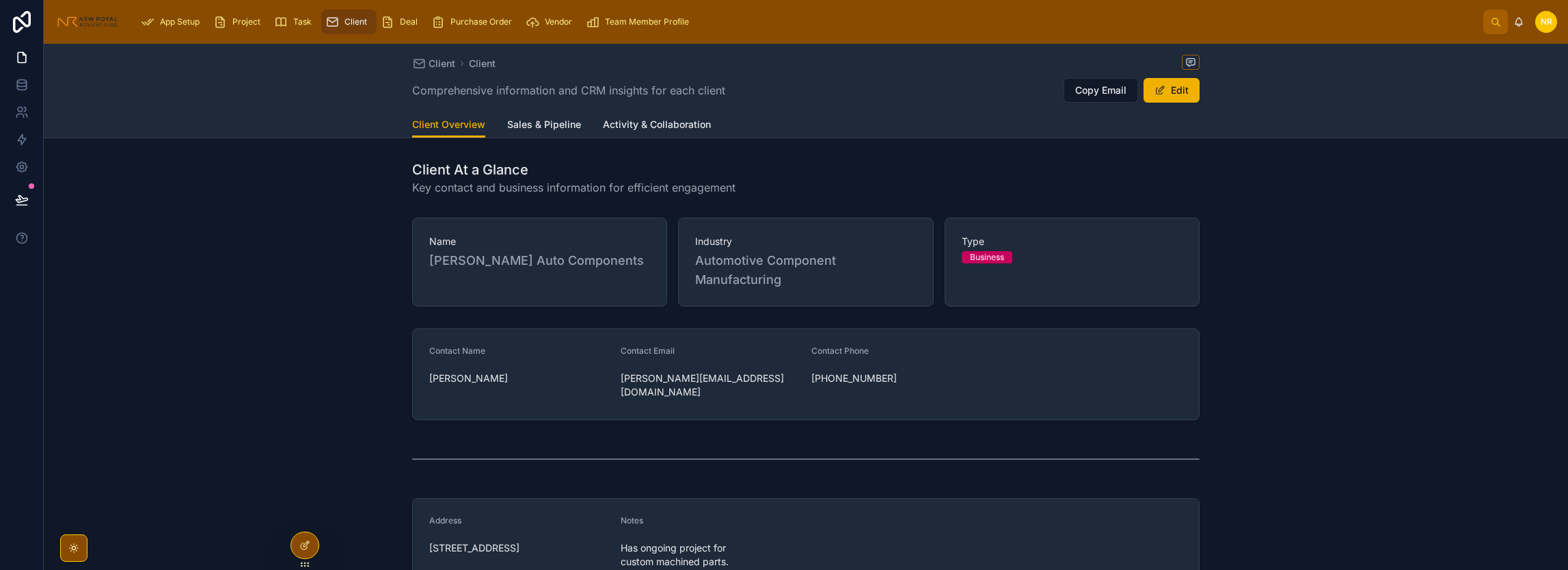
click at [0, 0] on icon at bounding box center [0, 0] width 0 height 0
click at [195, 307] on div "Name [PERSON_NAME] Auto Components Industry Automotive Component Manufacturing …" at bounding box center [806, 262] width 1524 height 99
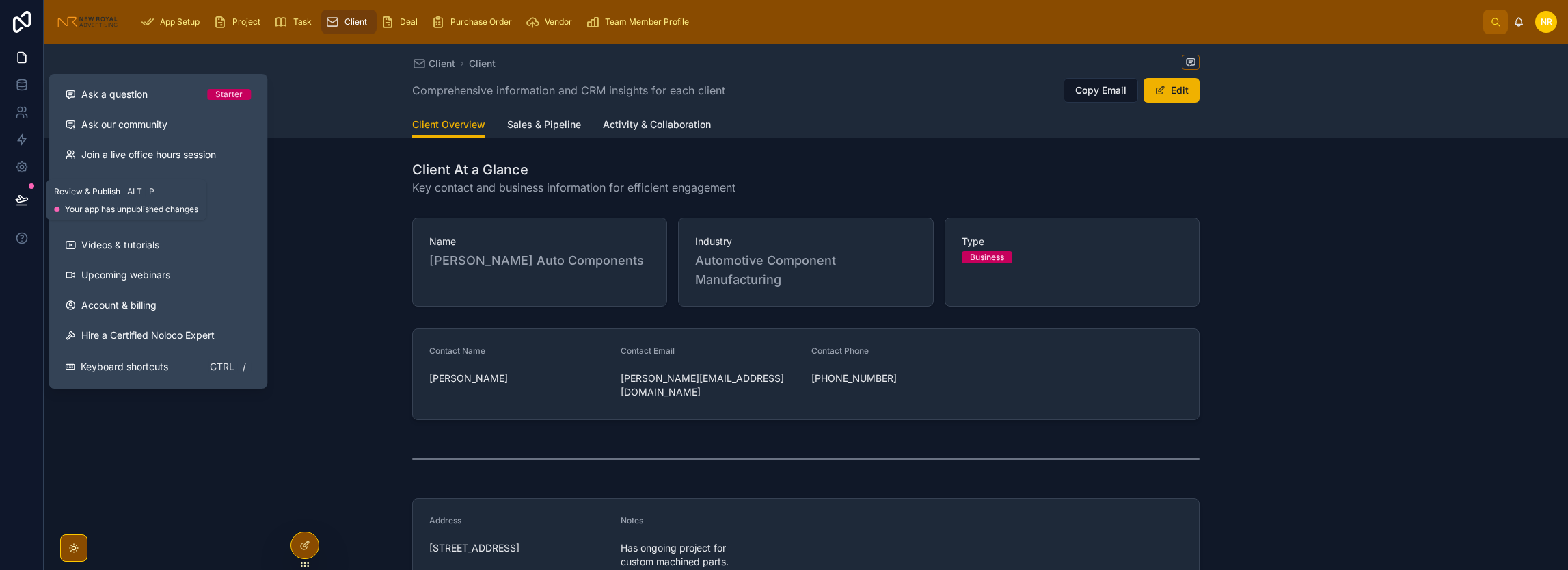
click at [26, 199] on icon at bounding box center [21, 199] width 14 height 14
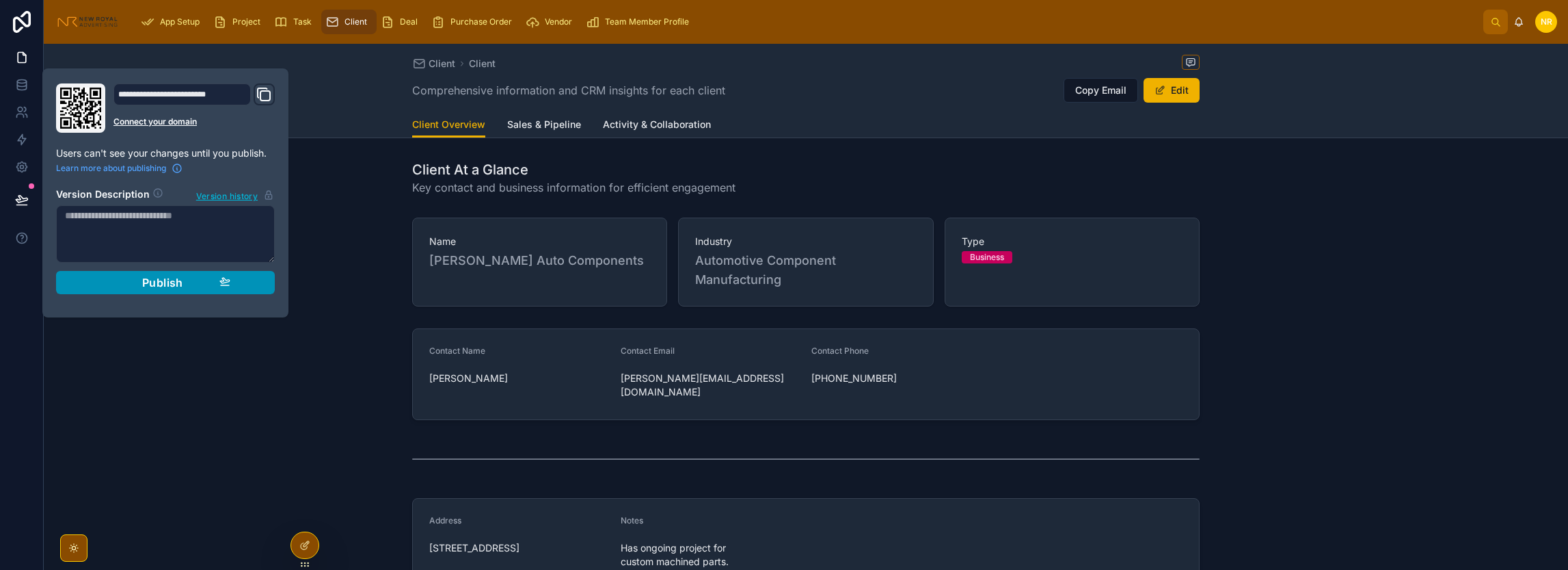
click at [141, 282] on div "Publish" at bounding box center [165, 282] width 130 height 14
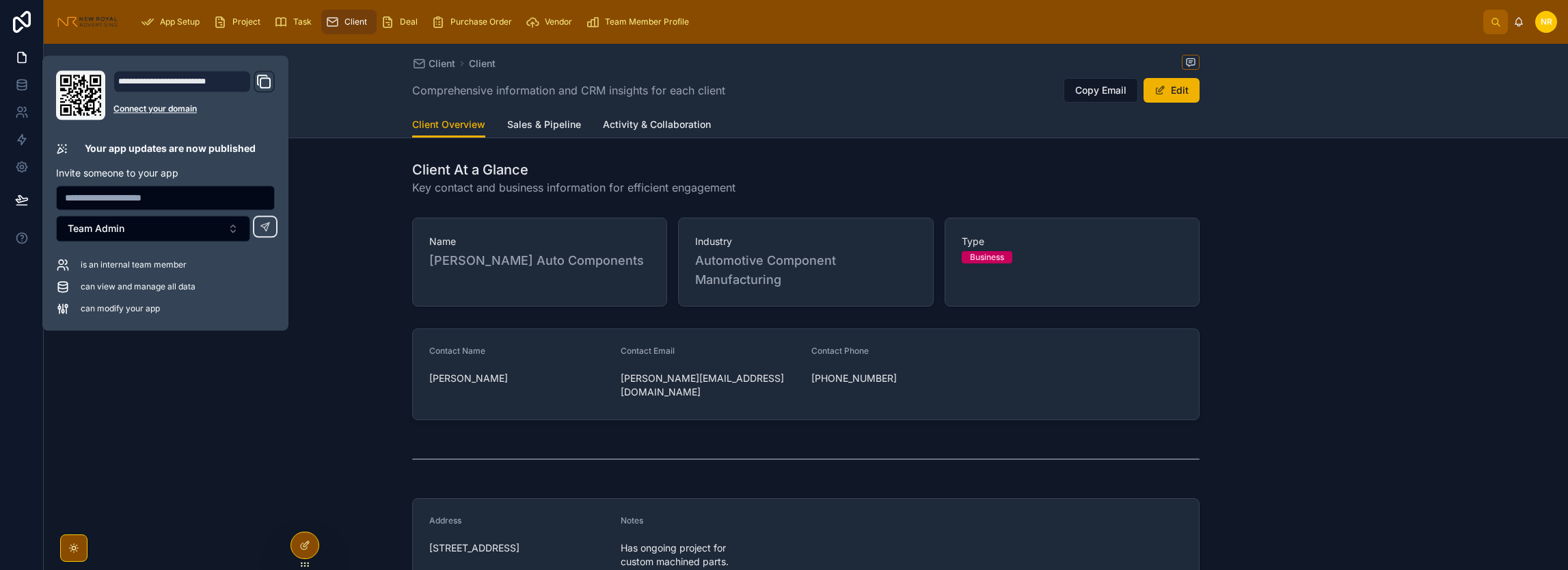
click at [329, 275] on div "Name [PERSON_NAME] Auto Components Industry Automotive Component Manufacturing …" at bounding box center [806, 262] width 1524 height 99
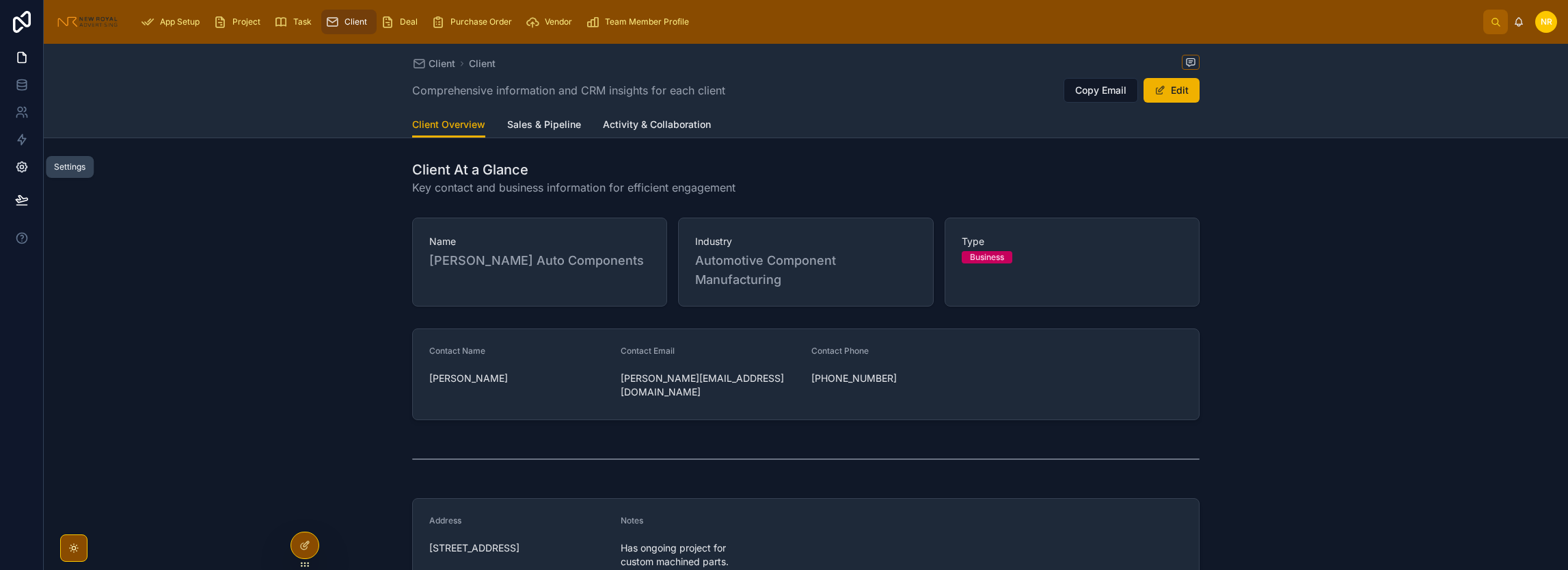
click at [19, 158] on link at bounding box center [21, 167] width 43 height 28
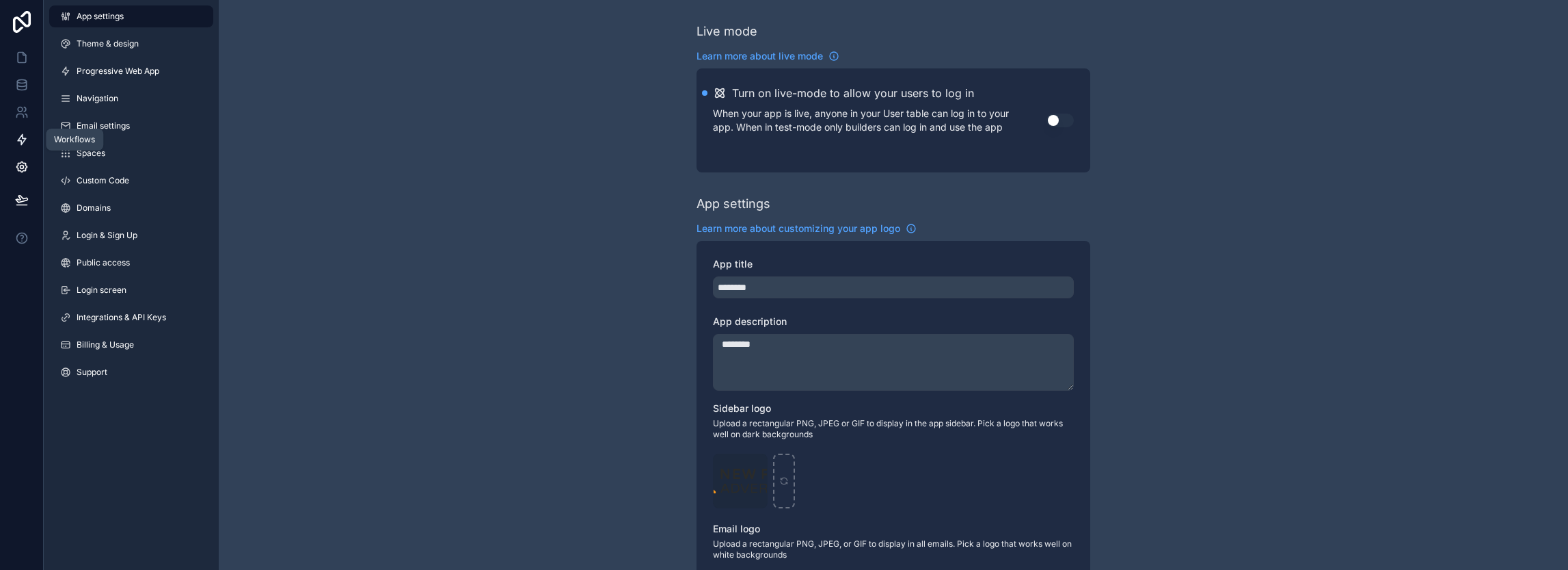
click at [28, 140] on icon at bounding box center [21, 139] width 14 height 14
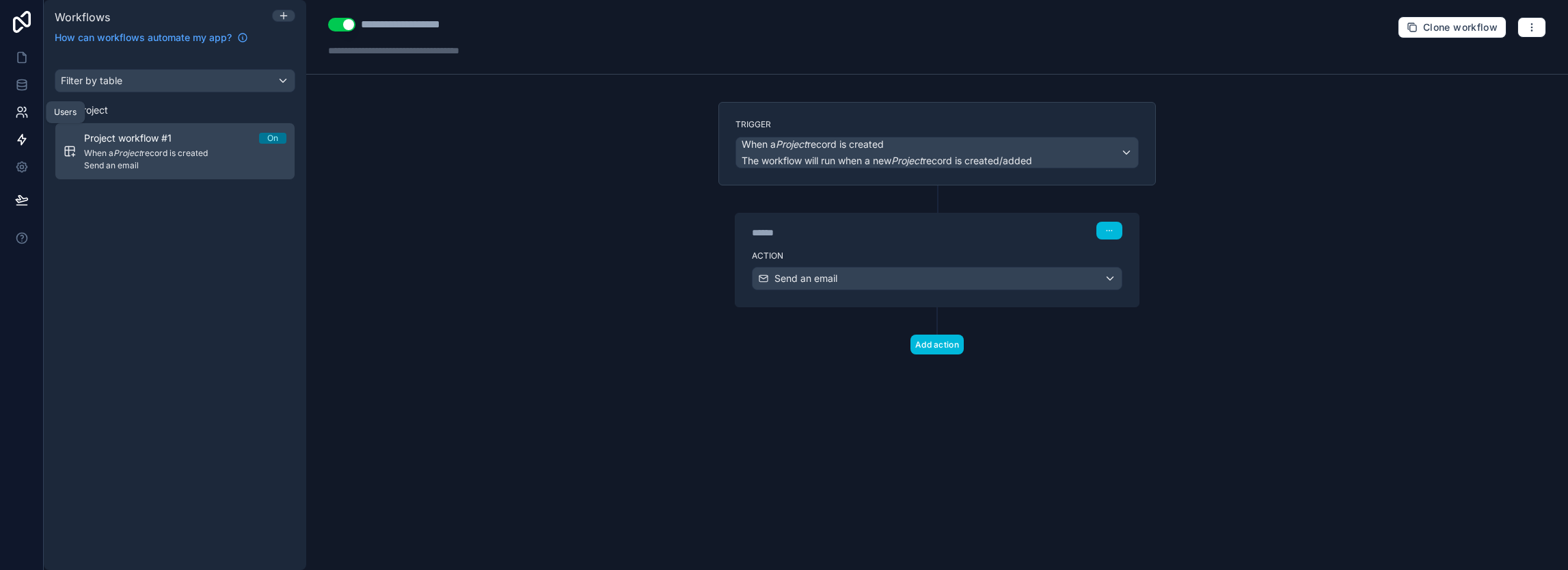
click at [19, 118] on icon at bounding box center [21, 111] width 14 height 14
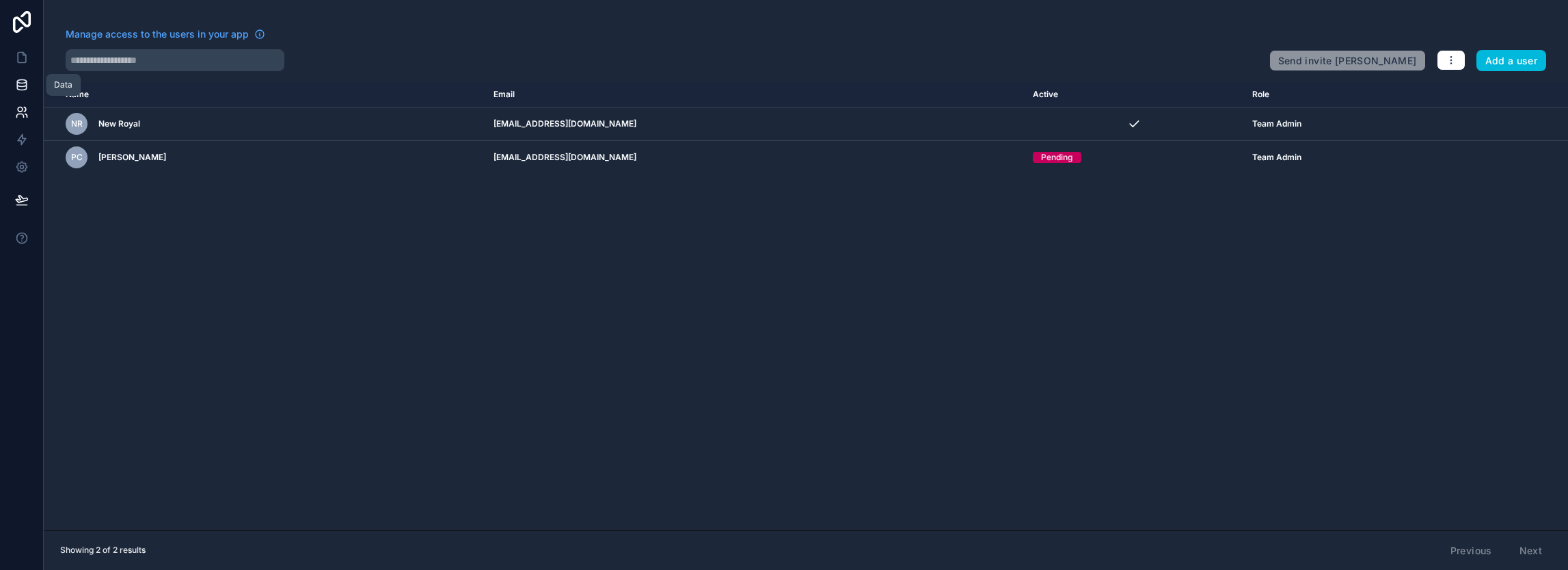
click at [17, 94] on link at bounding box center [21, 85] width 43 height 28
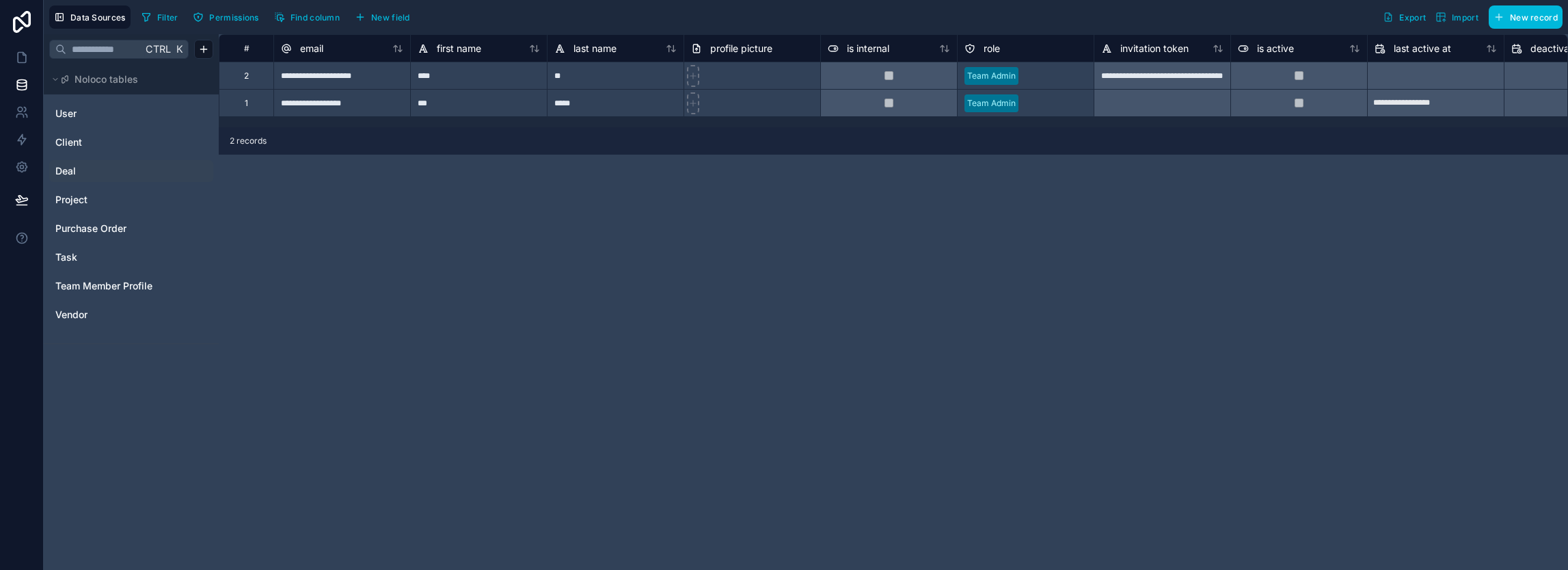
click at [74, 174] on span "Deal" at bounding box center [65, 170] width 20 height 14
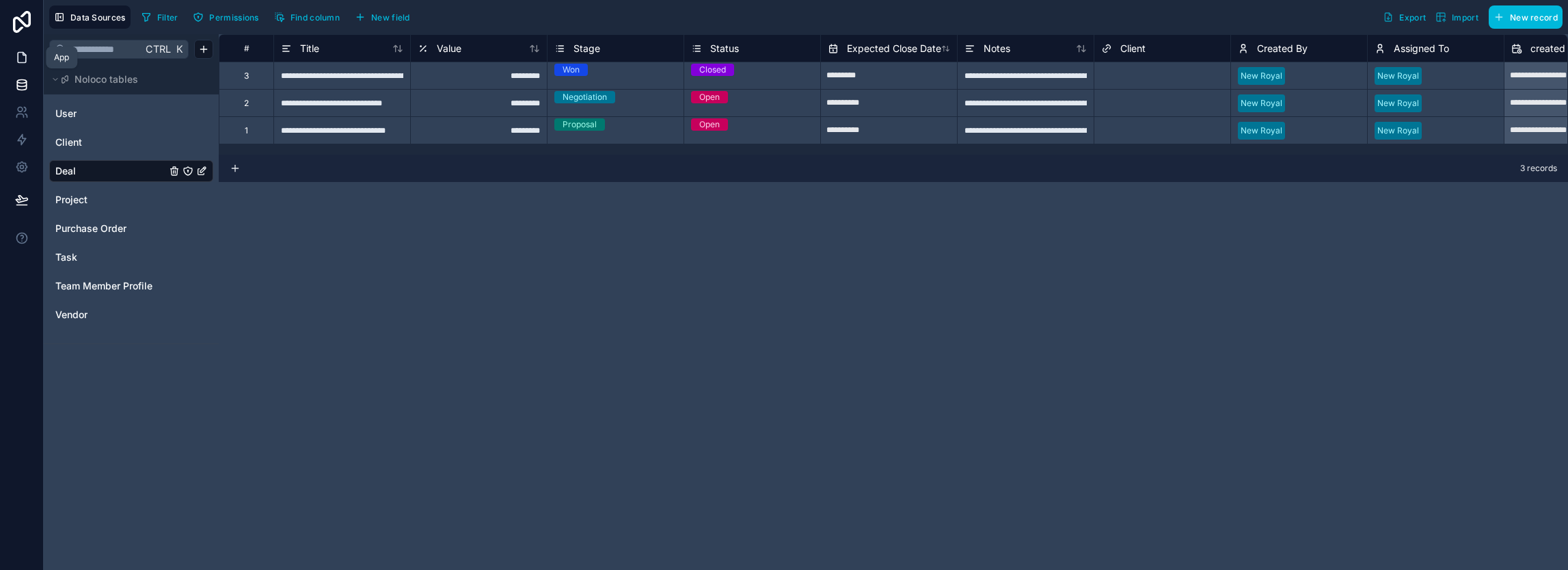
click at [22, 54] on icon at bounding box center [21, 57] width 14 height 14
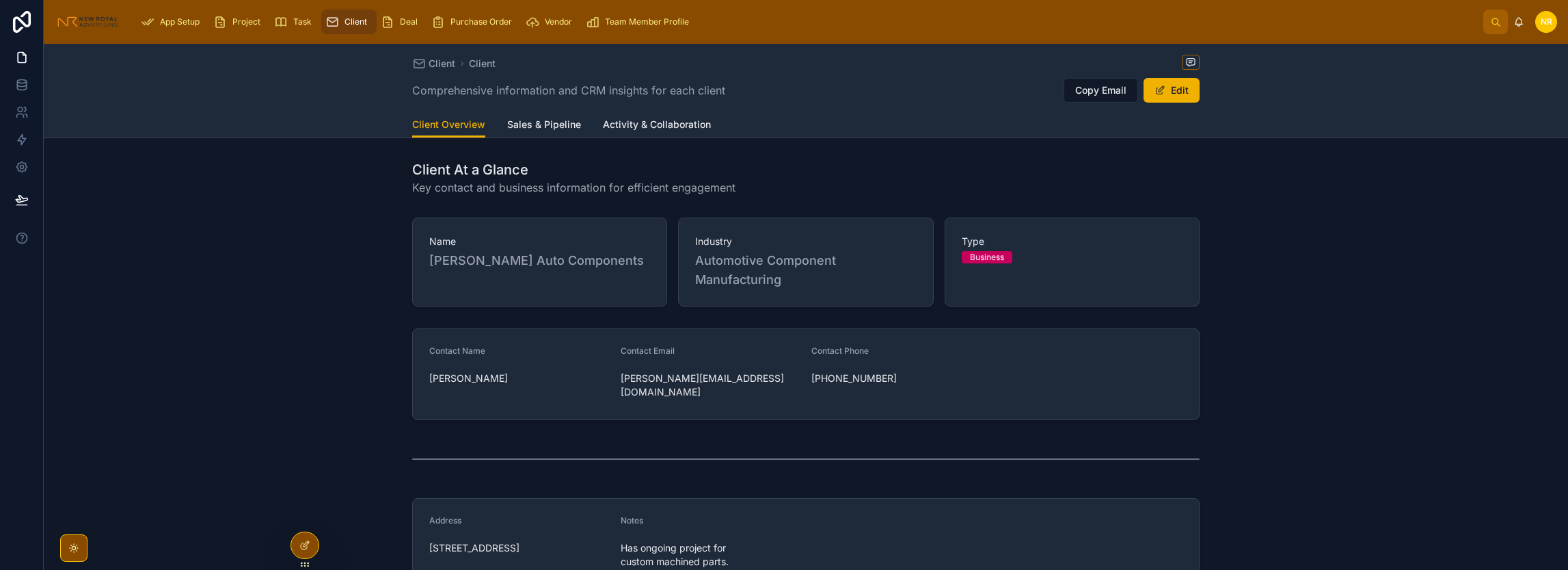
click at [183, 20] on span "App Setup" at bounding box center [179, 22] width 40 height 11
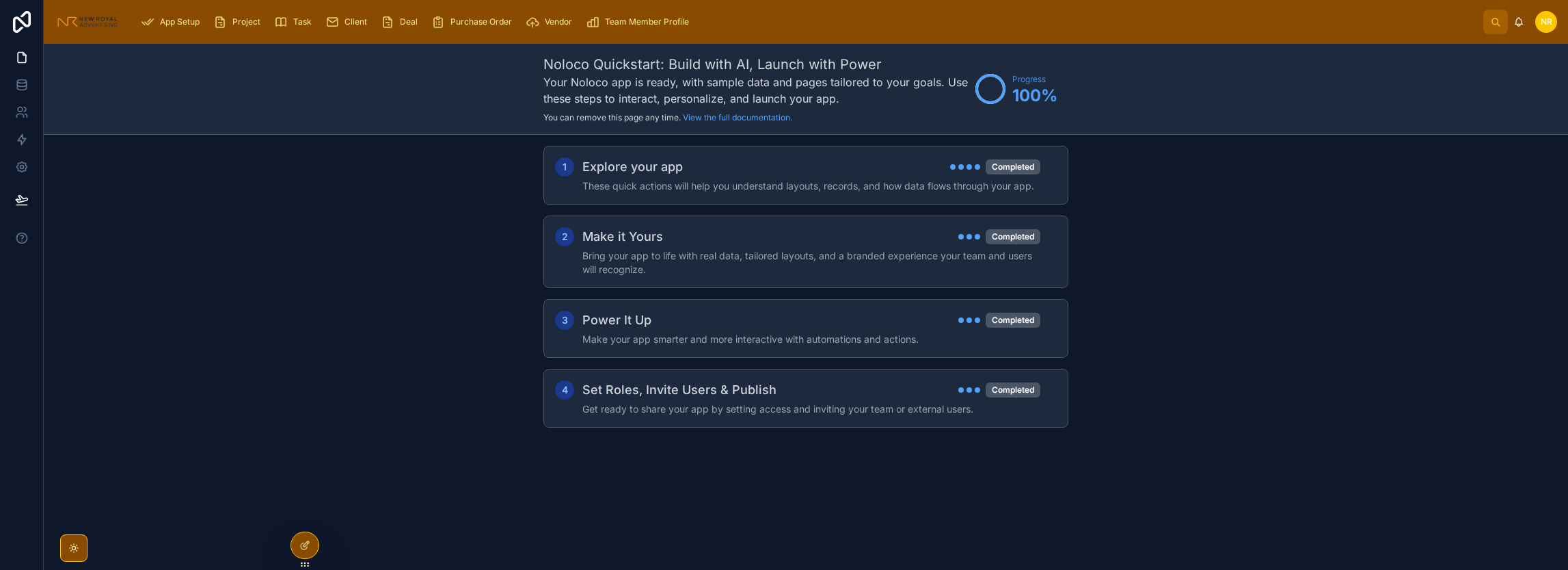
click at [259, 19] on span "Project" at bounding box center [247, 22] width 28 height 11
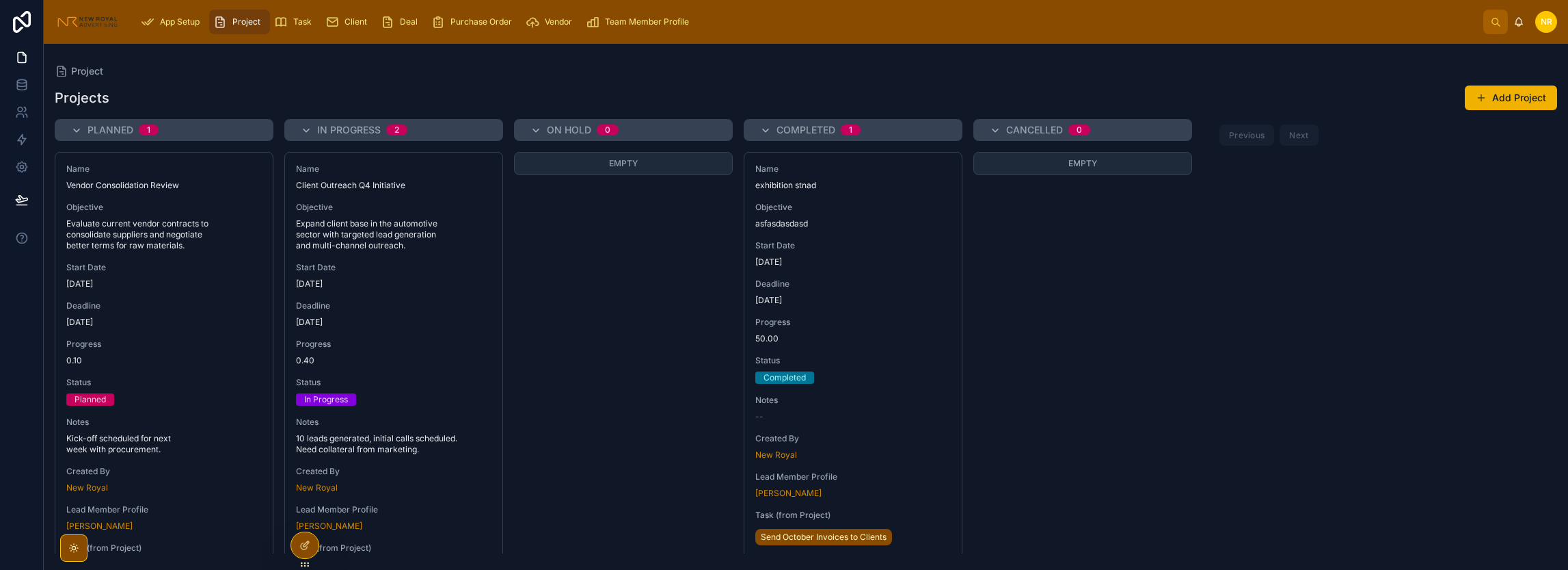
click at [294, 16] on div "Task" at bounding box center [295, 22] width 43 height 22
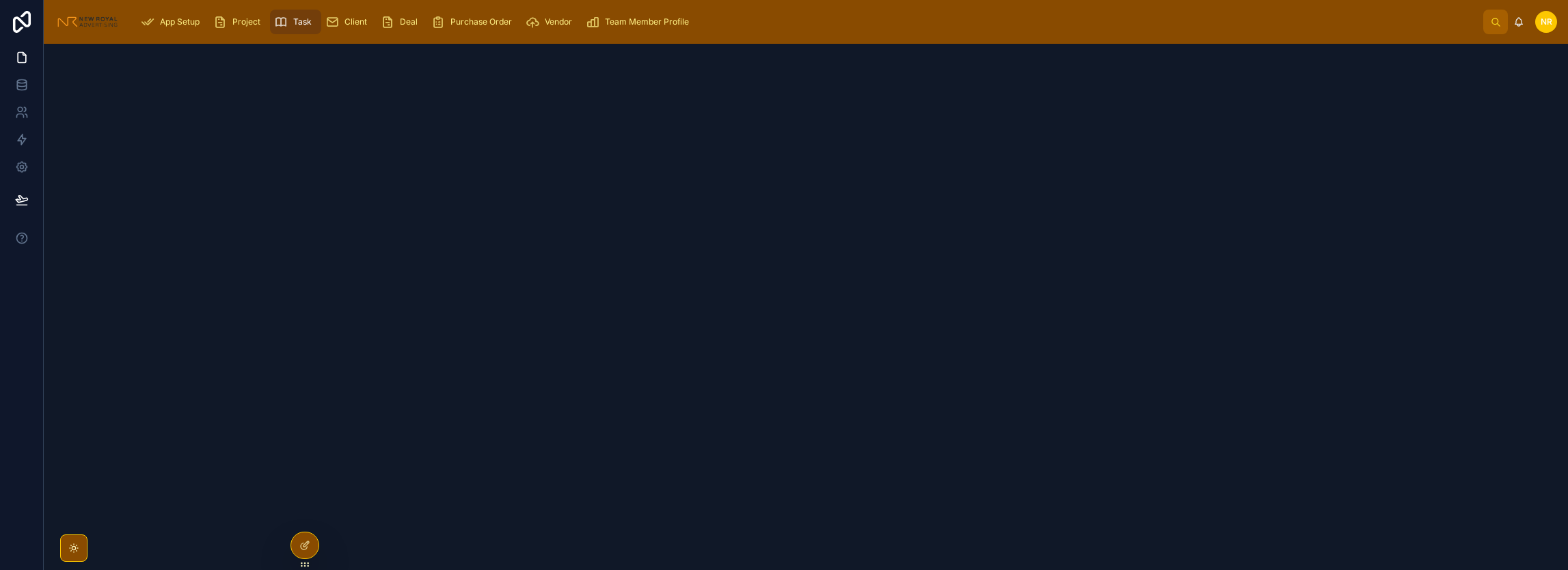
click at [225, 17] on icon "scrollable content" at bounding box center [220, 21] width 14 height 14
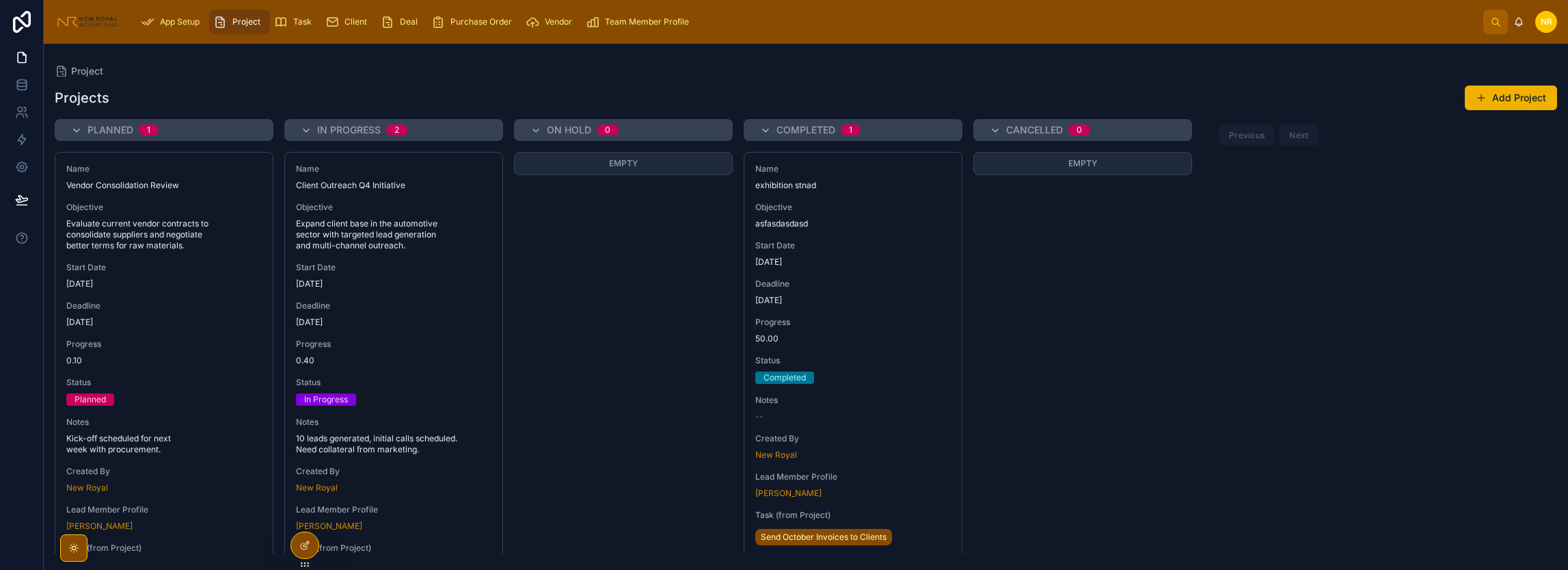
click at [352, 123] on span "In Progress" at bounding box center [349, 130] width 63 height 14
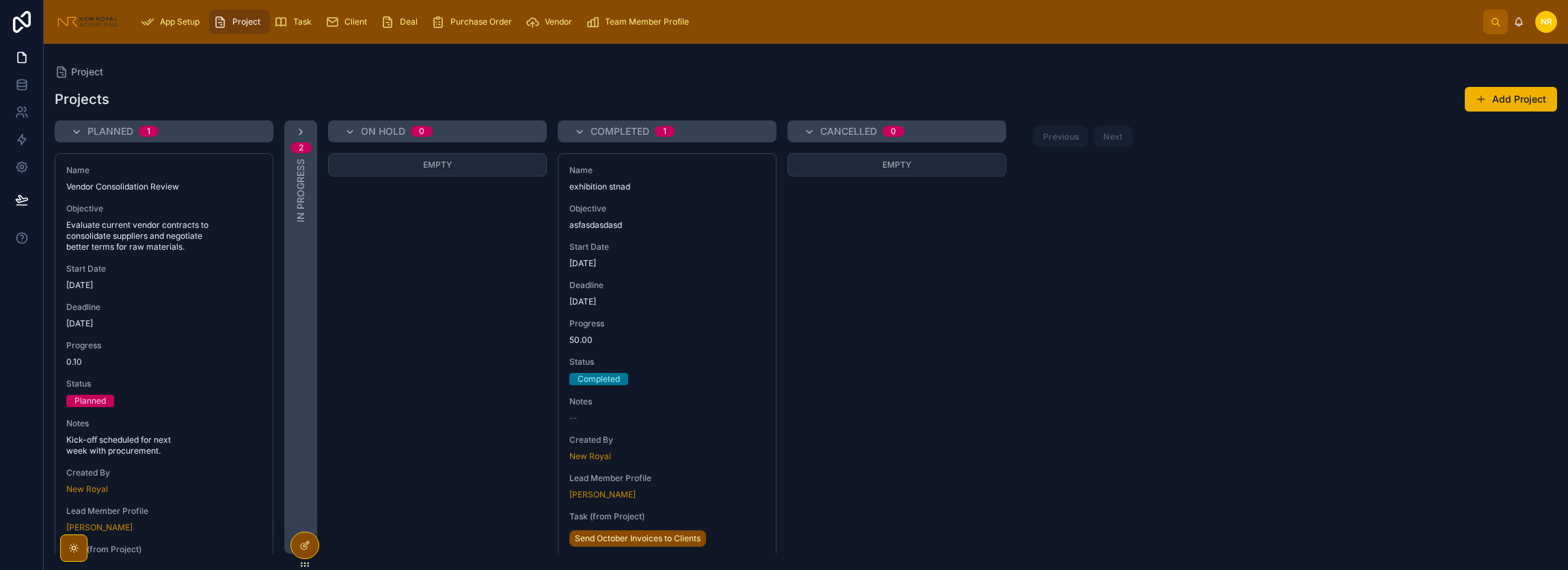
click at [352, 124] on div "On Hold 0" at bounding box center [437, 132] width 219 height 22
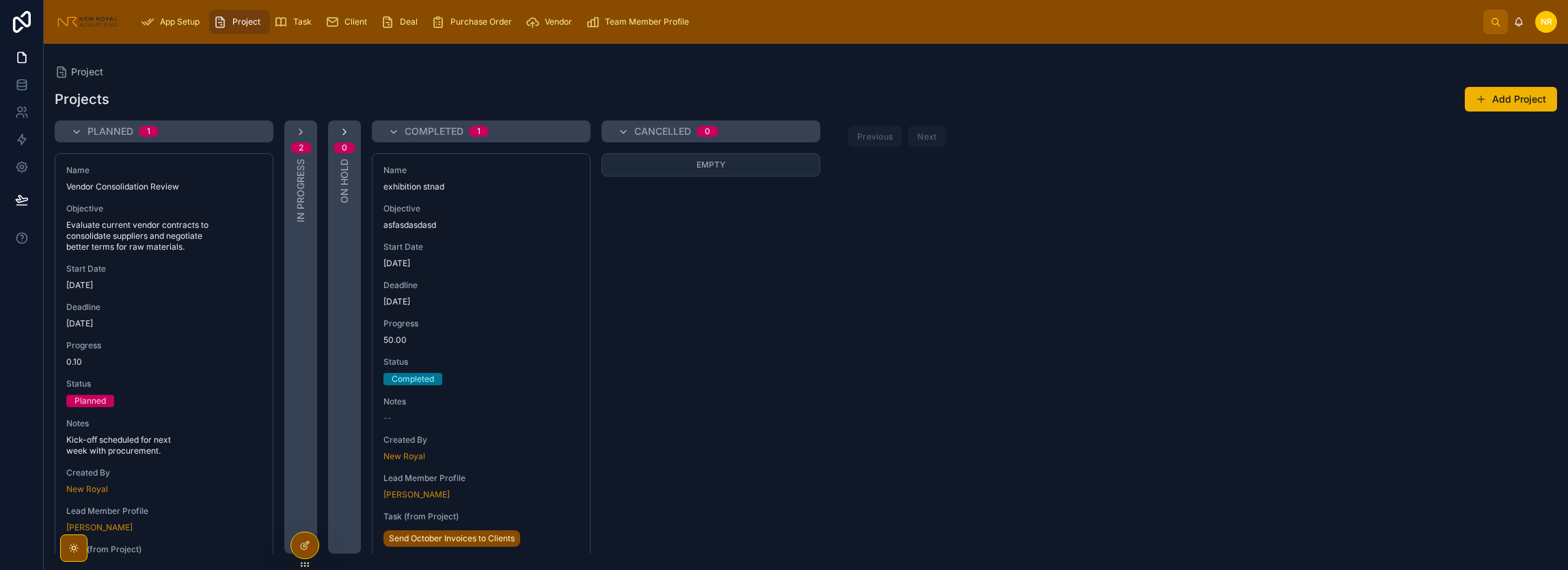
click at [347, 126] on icon at bounding box center [344, 132] width 11 height 11
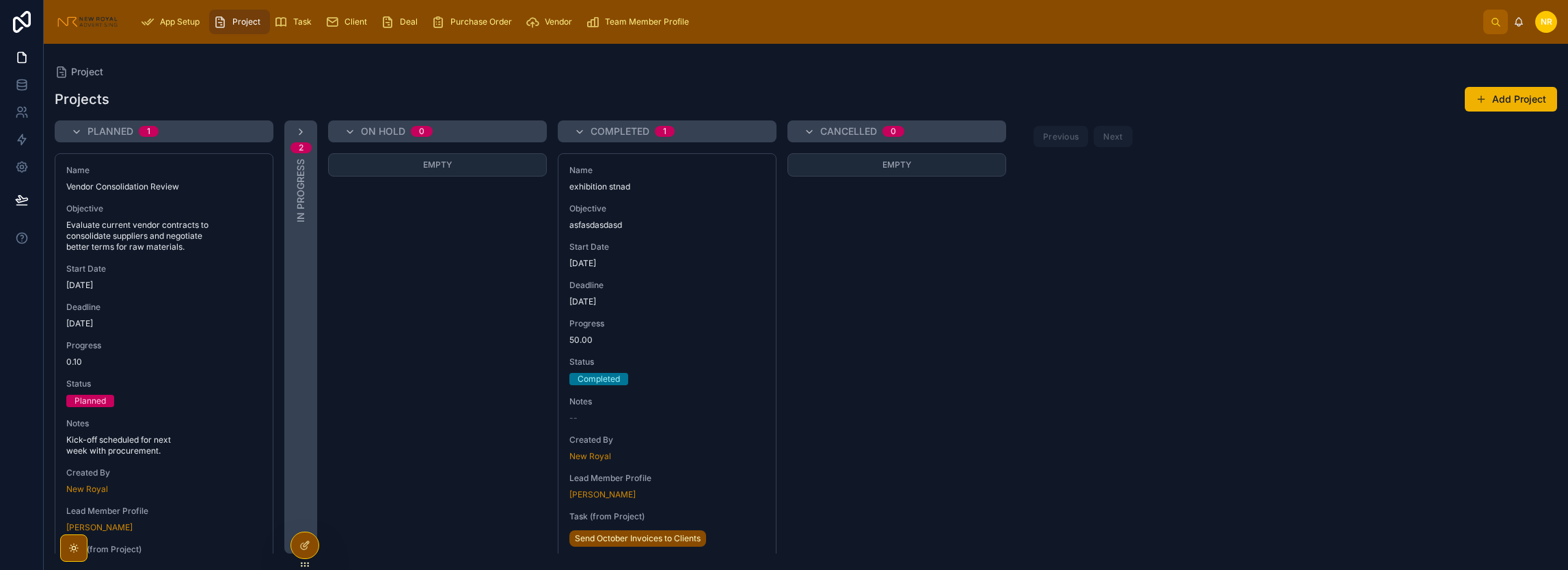
click at [294, 125] on div "2 In Progress" at bounding box center [301, 337] width 33 height 433
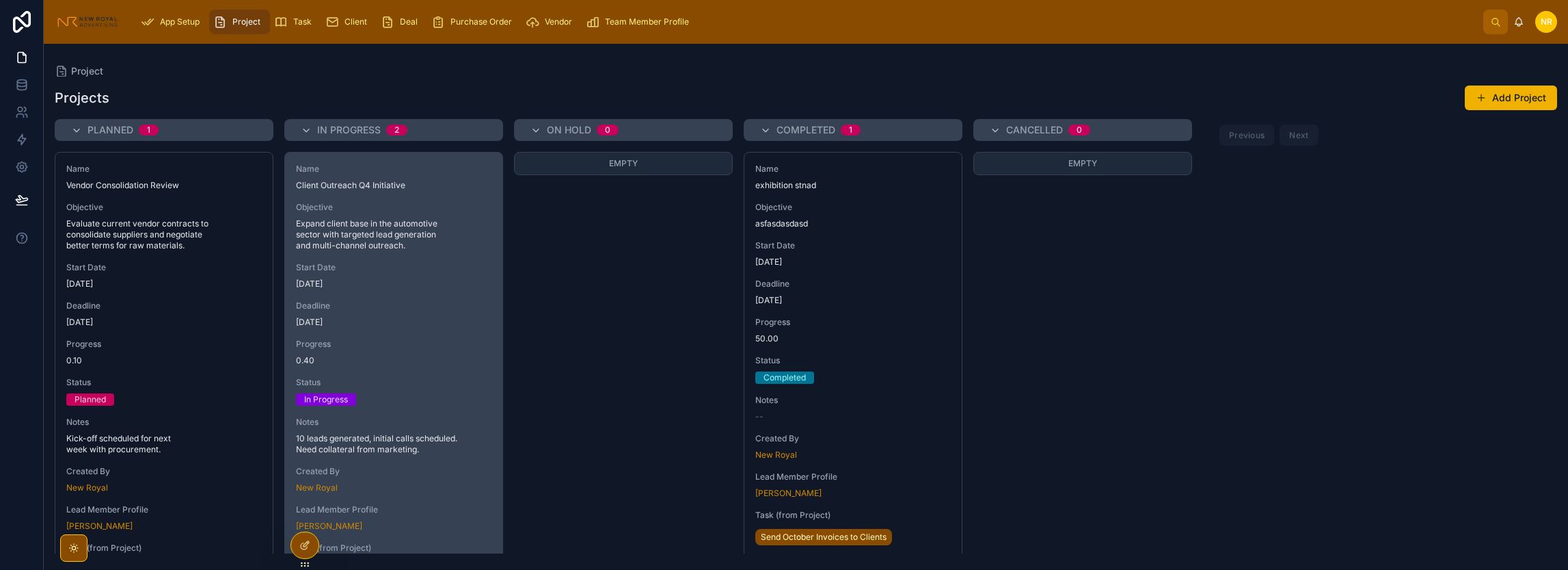
click at [380, 225] on span "Expand client base in the automotive sector with targeted lead generation and m…" at bounding box center [394, 235] width 195 height 33
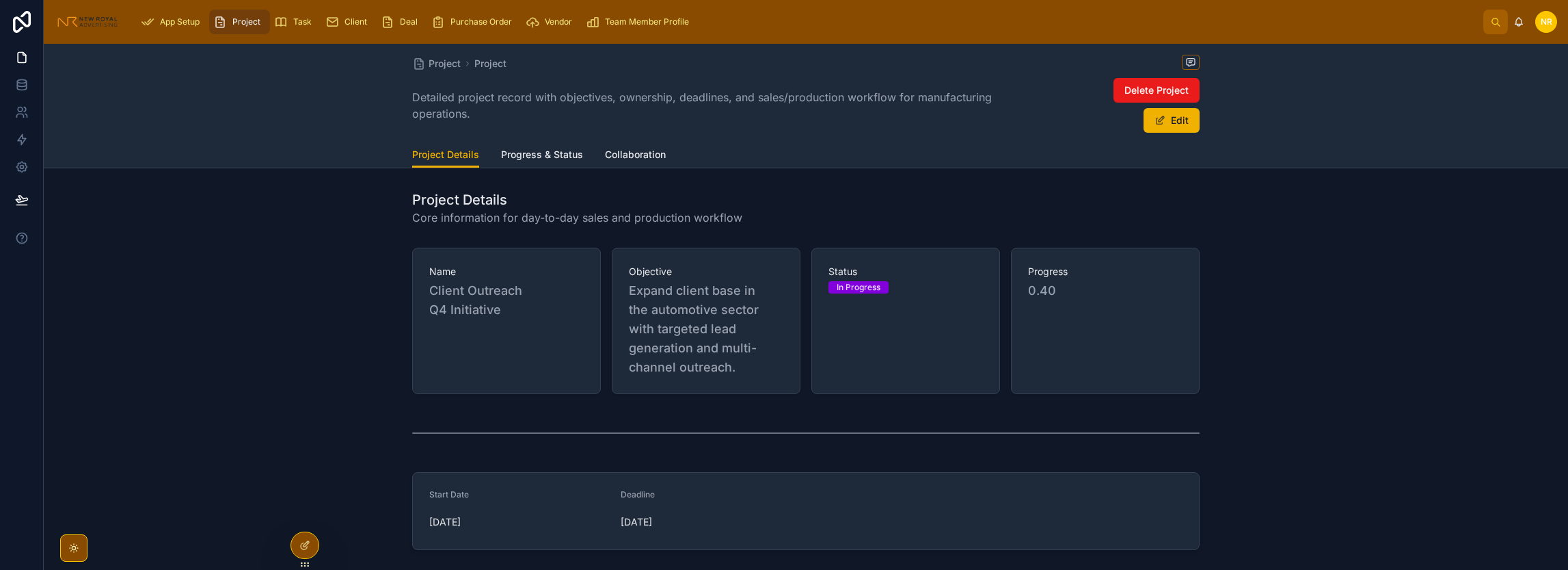
click at [1555, 23] on div "App Setup Project Task Client Deal Purchase Order Vendor Team Member Profile NR…" at bounding box center [806, 22] width 1524 height 44
click at [1552, 23] on div "NR" at bounding box center [1546, 22] width 22 height 22
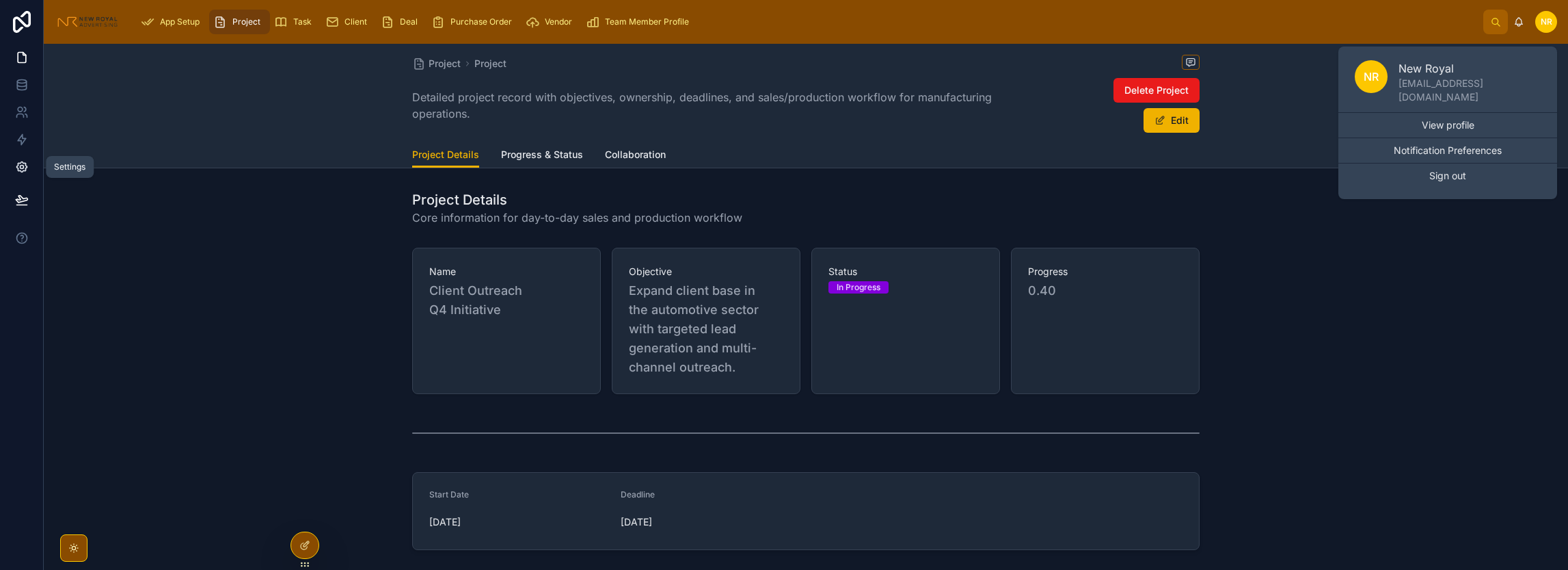
click at [22, 178] on link at bounding box center [21, 167] width 43 height 28
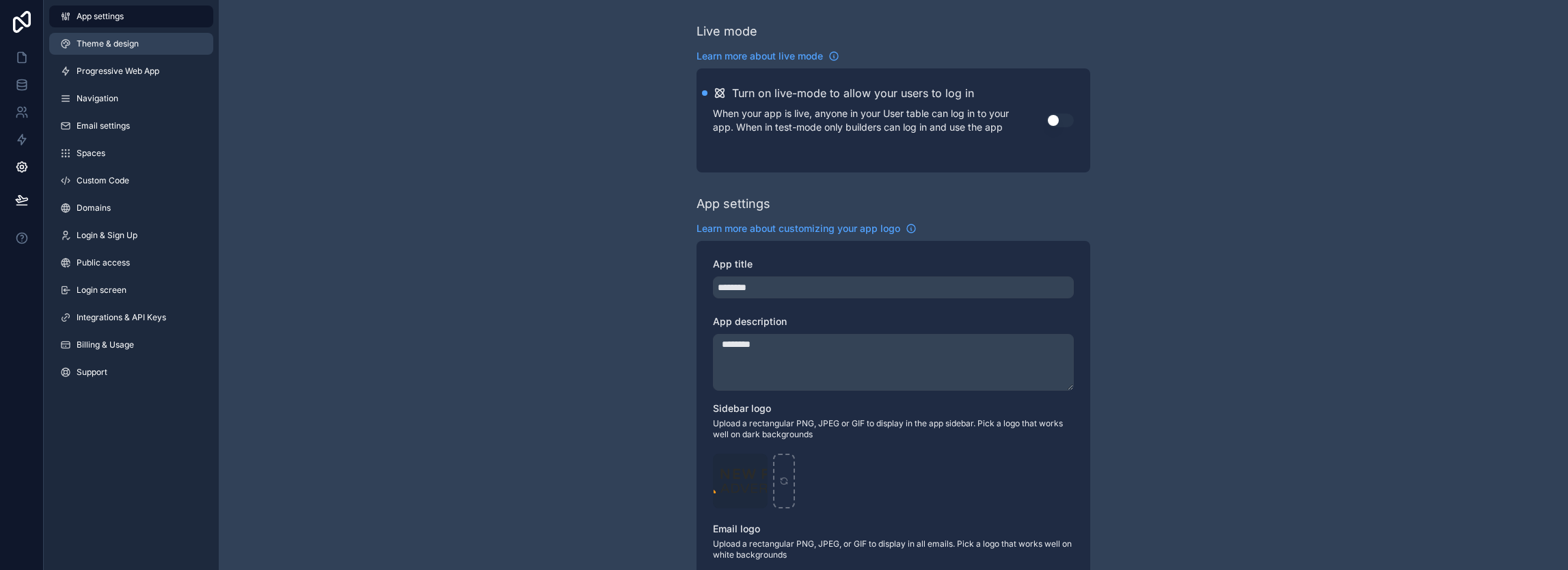
click at [104, 46] on span "Theme & design" at bounding box center [108, 44] width 63 height 11
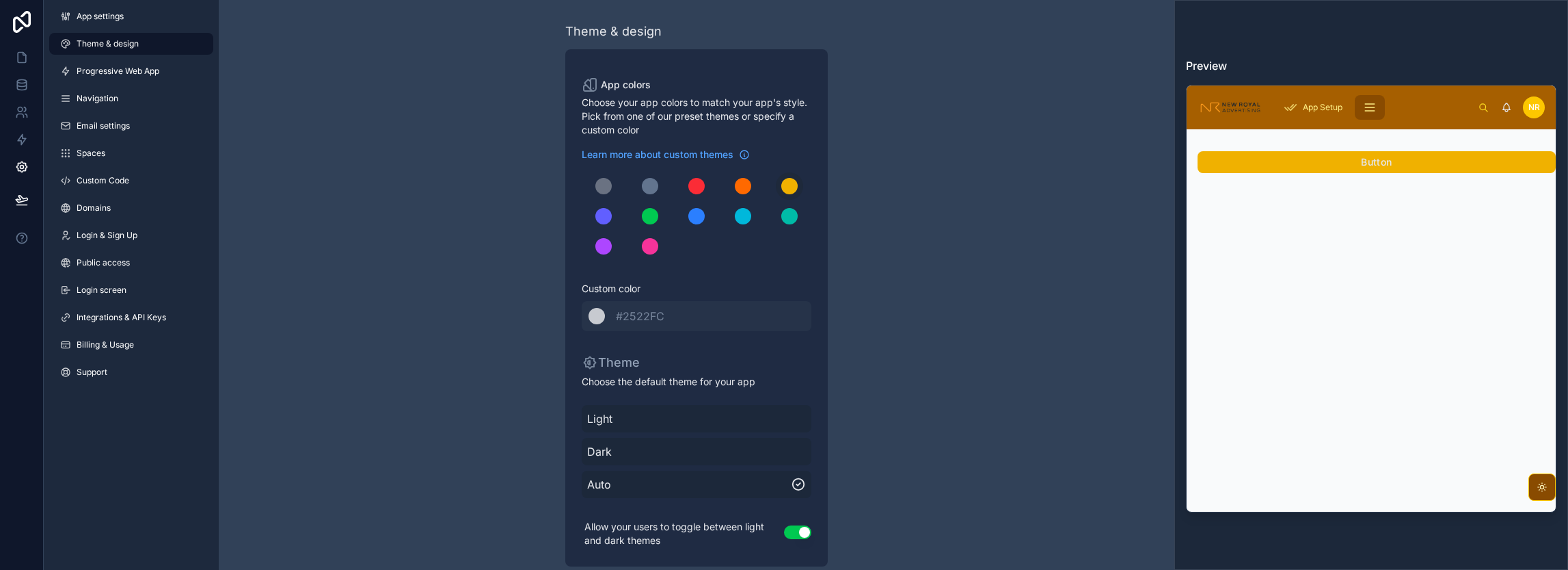
click at [110, 58] on div "App settings Theme & design Progressive Web App Navigation Email settings Space…" at bounding box center [132, 197] width 175 height 394
click at [110, 70] on span "Progressive Web App" at bounding box center [118, 71] width 83 height 11
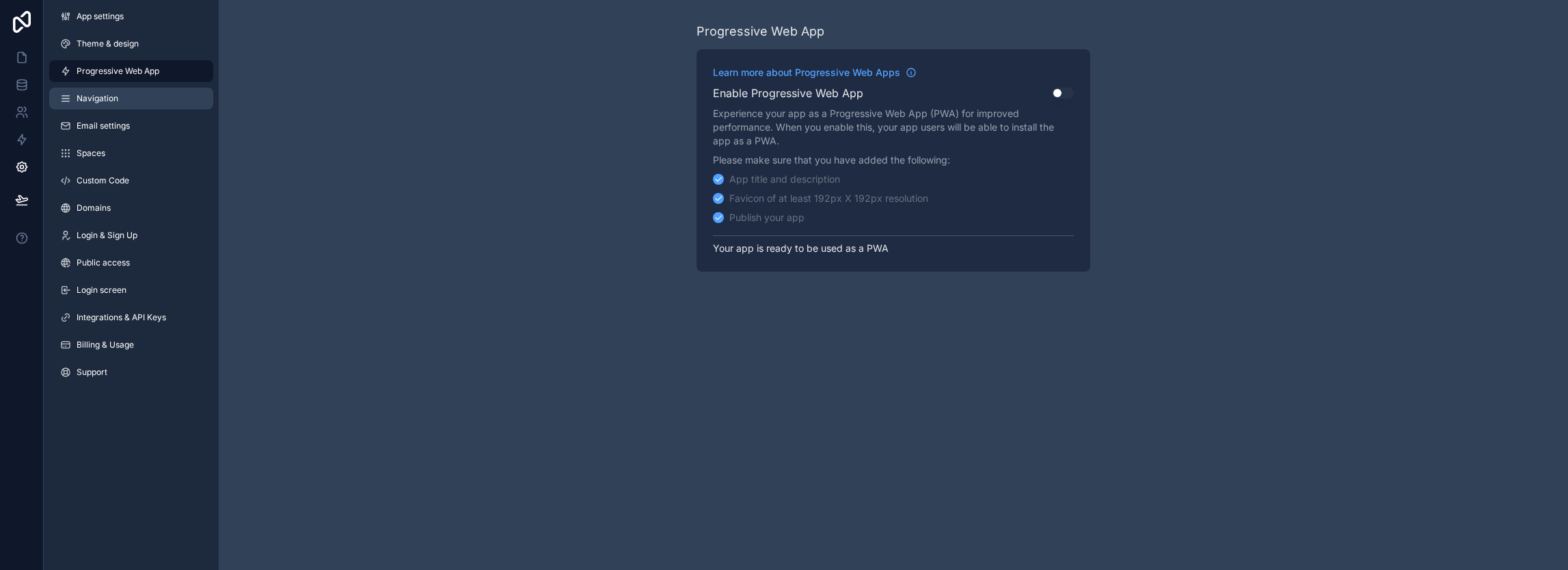
click at [112, 91] on link "Navigation" at bounding box center [131, 99] width 164 height 22
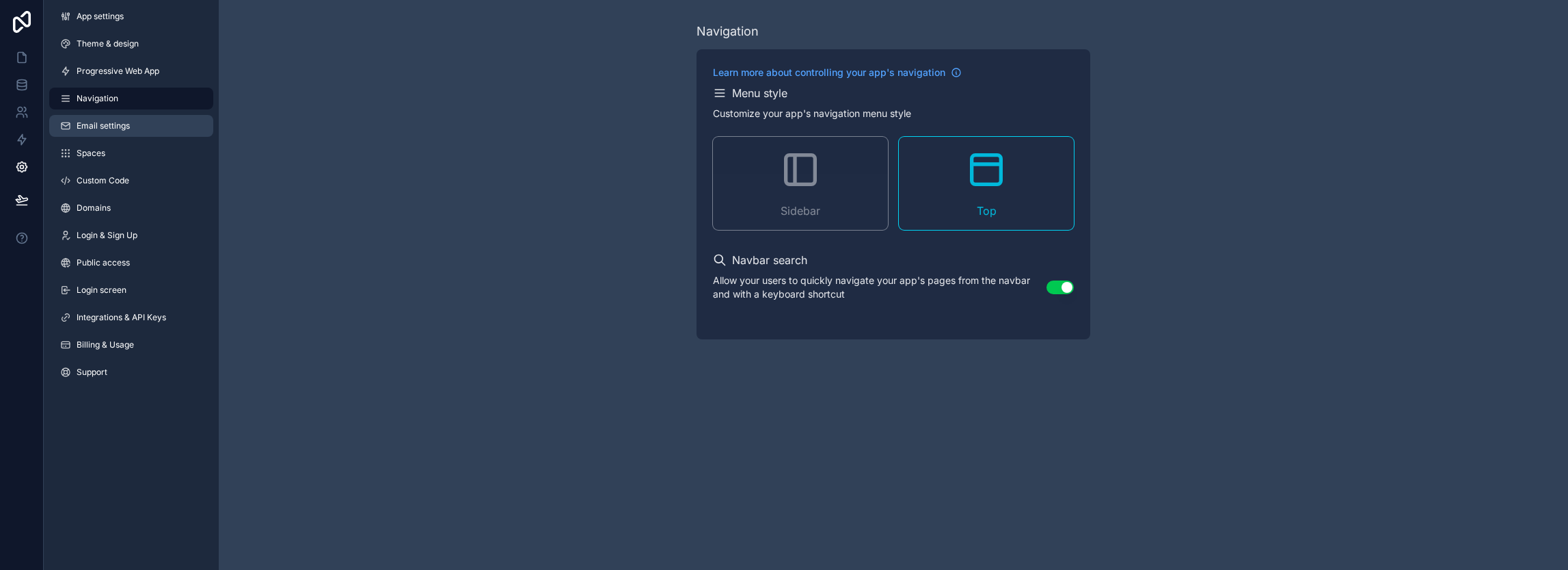
click at [102, 123] on span "Email settings" at bounding box center [103, 126] width 53 height 11
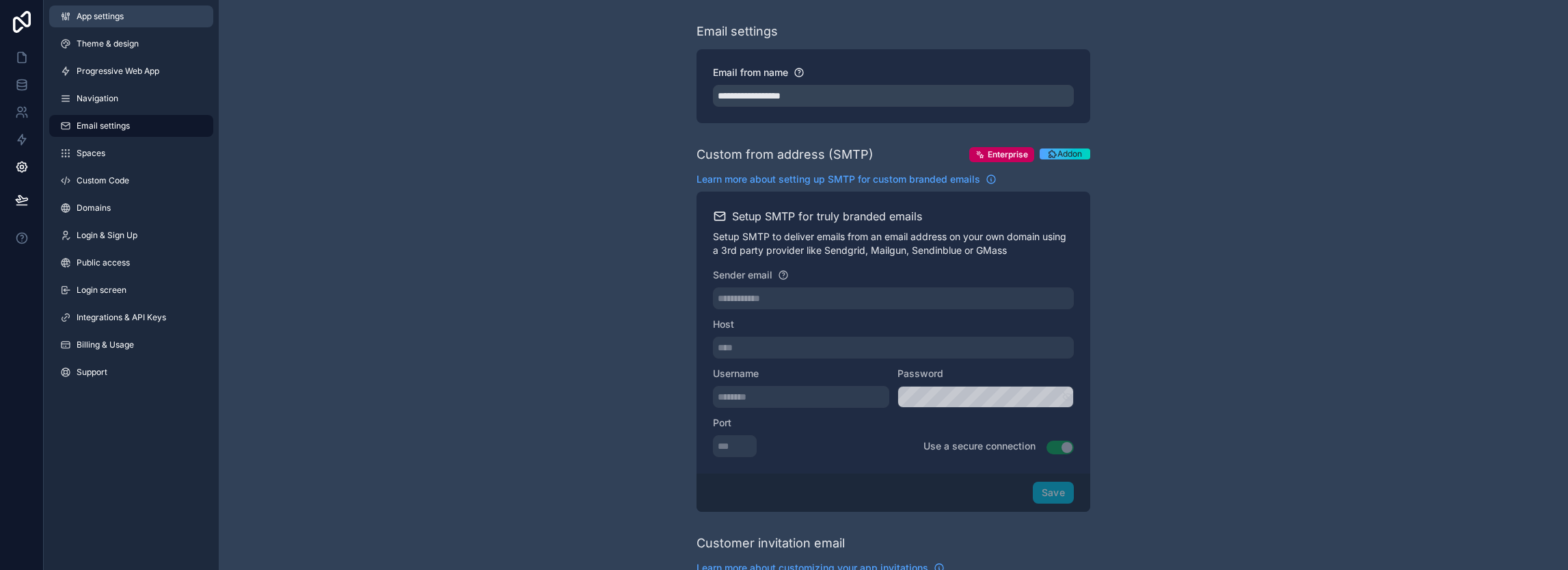
click at [109, 21] on span "App settings" at bounding box center [99, 17] width 47 height 11
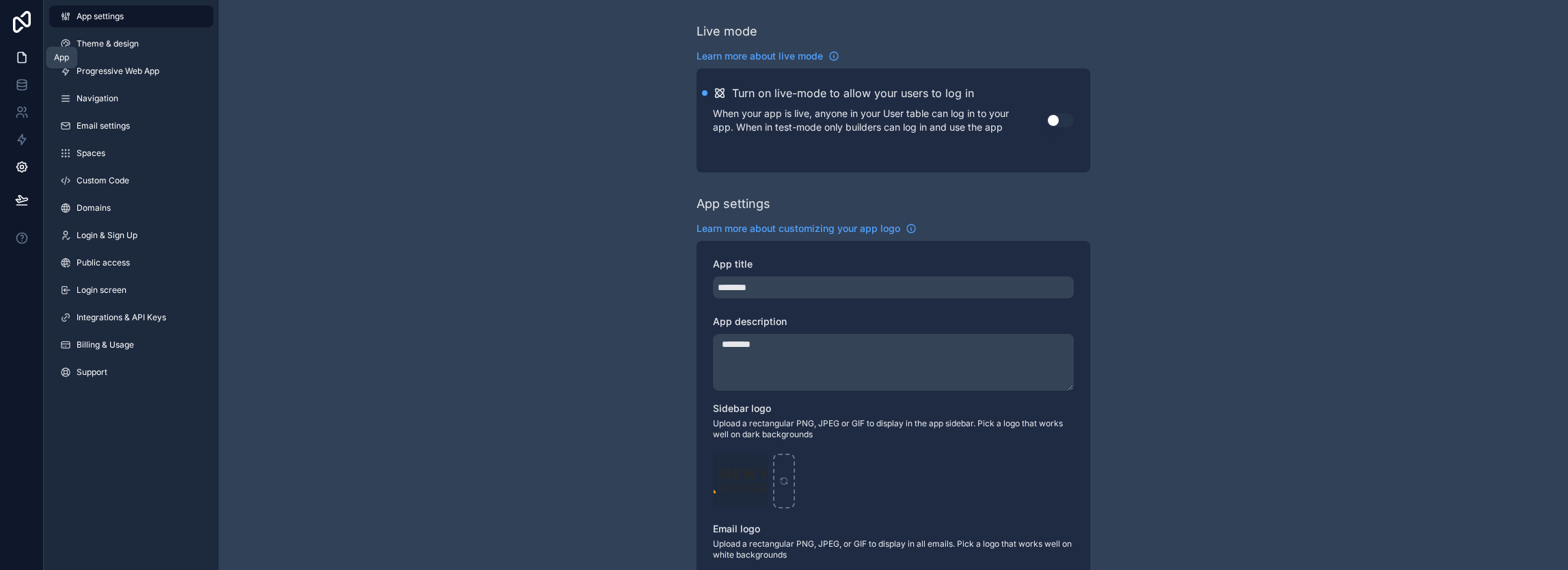
click at [23, 52] on icon at bounding box center [21, 57] width 8 height 10
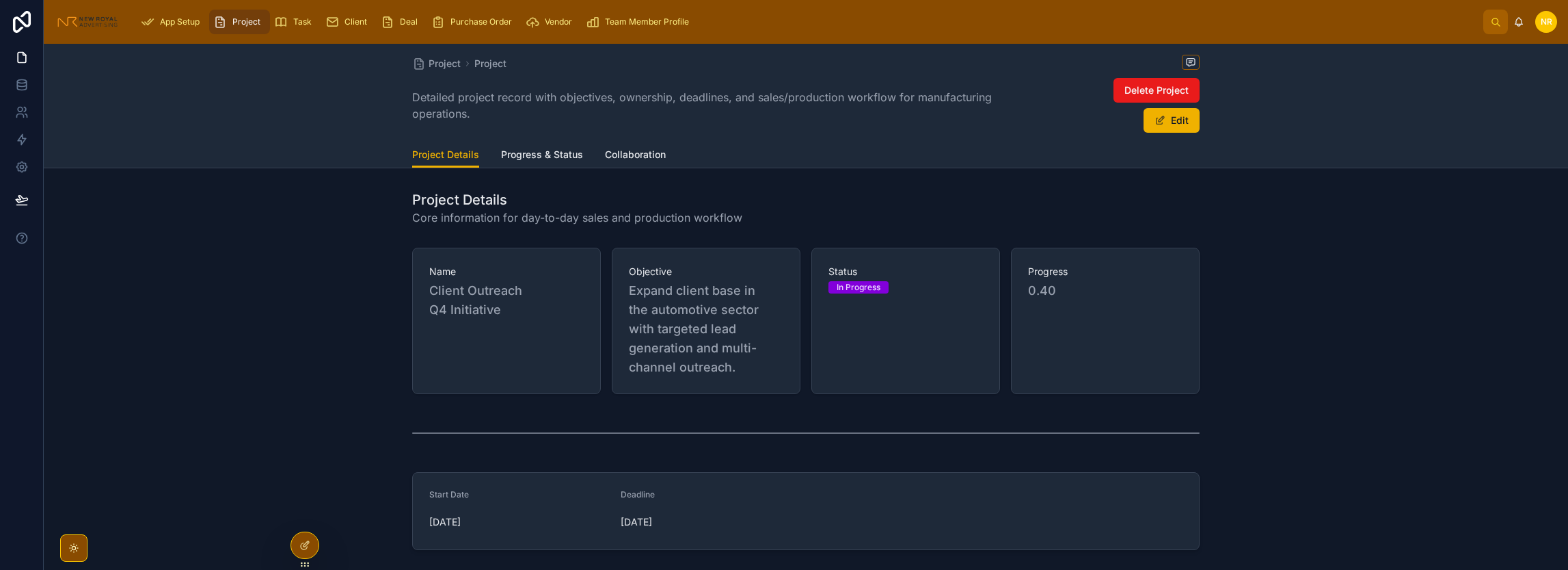
click at [655, 274] on span "Objective" at bounding box center [706, 271] width 155 height 14
drag, startPoint x: 694, startPoint y: 309, endPoint x: 656, endPoint y: 324, distance: 40.9
click at [656, 324] on span "Expand client base in the automotive sector with targeted lead generation and m…" at bounding box center [706, 329] width 155 height 96
click at [844, 337] on div "Status In Progress" at bounding box center [905, 320] width 189 height 146
click at [851, 285] on div "In Progress" at bounding box center [859, 286] width 44 height 12
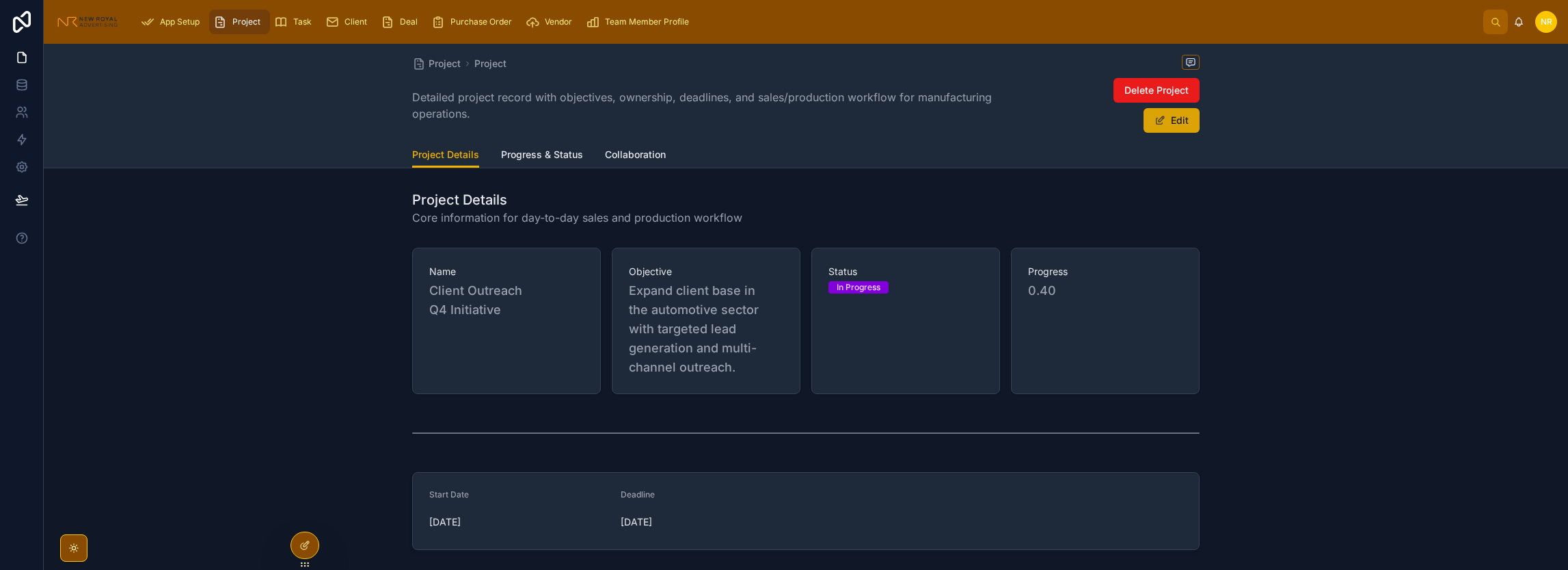
click at [1169, 119] on button "Edit" at bounding box center [1171, 120] width 56 height 25
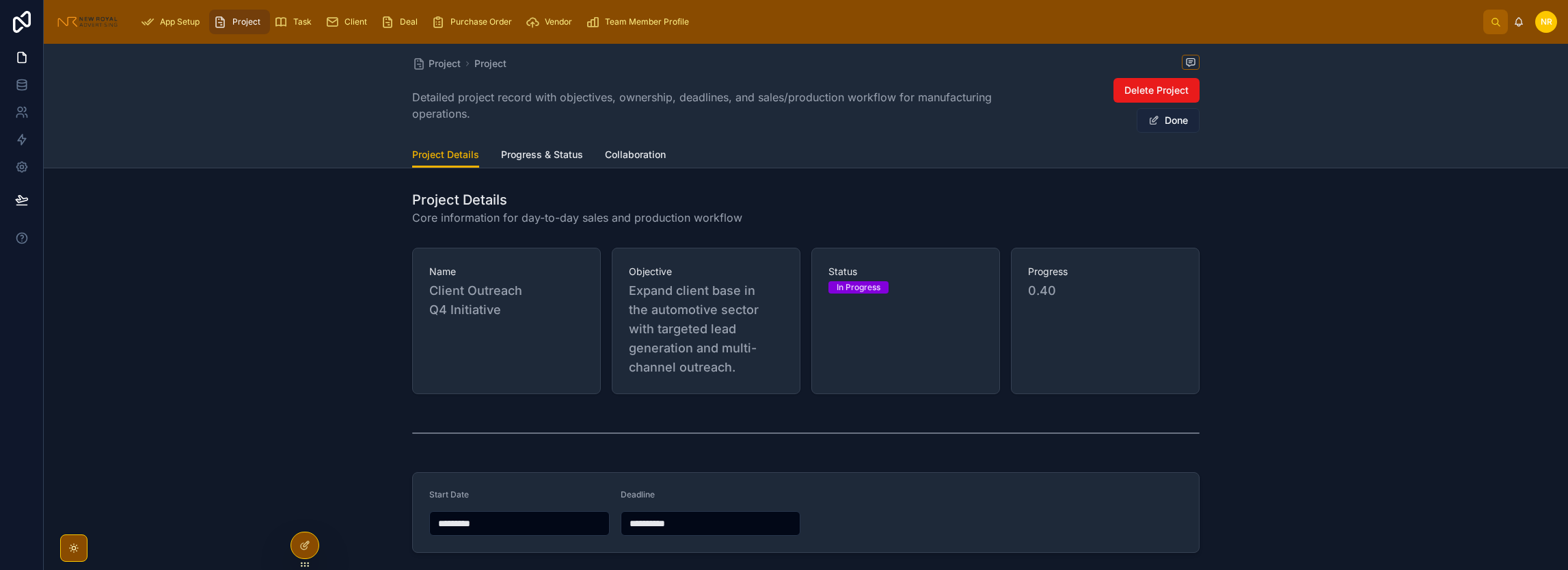
click at [1157, 122] on button "Done" at bounding box center [1168, 120] width 63 height 25
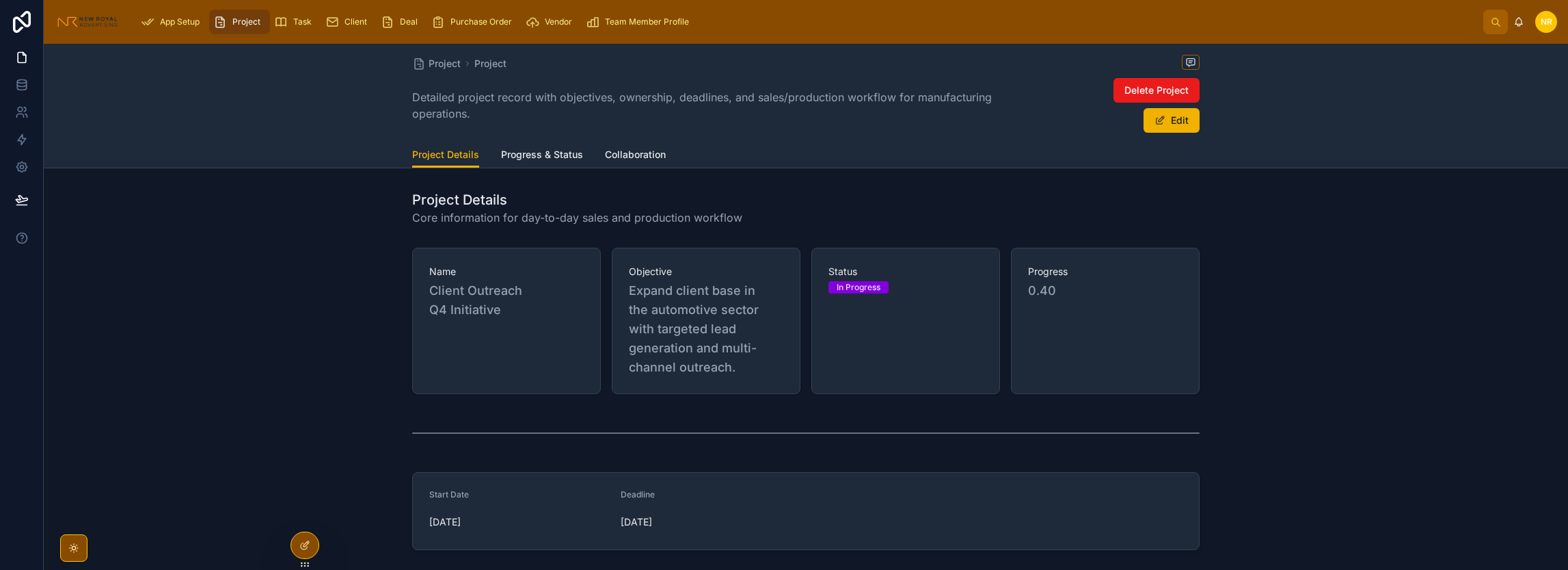
drag, startPoint x: 513, startPoint y: 154, endPoint x: 535, endPoint y: 161, distance: 23.1
click at [513, 154] on span "Progress & Status" at bounding box center [541, 154] width 82 height 14
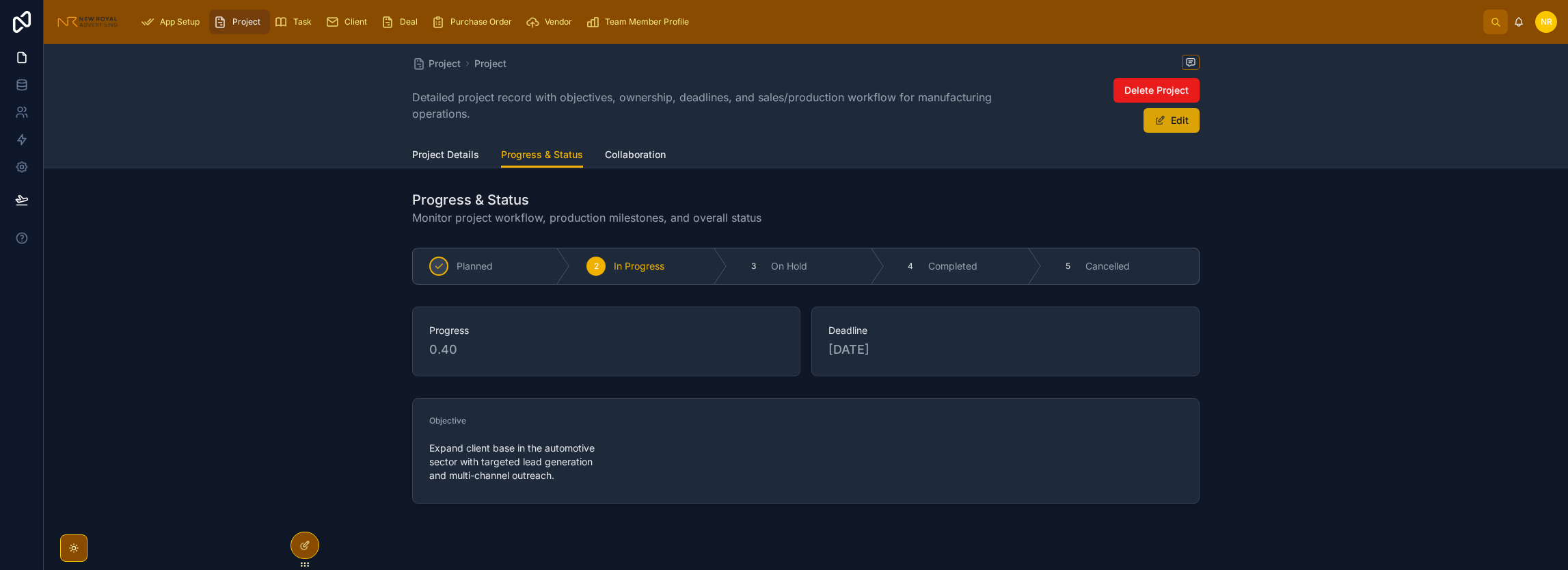
click at [1163, 121] on button "Edit" at bounding box center [1171, 120] width 56 height 25
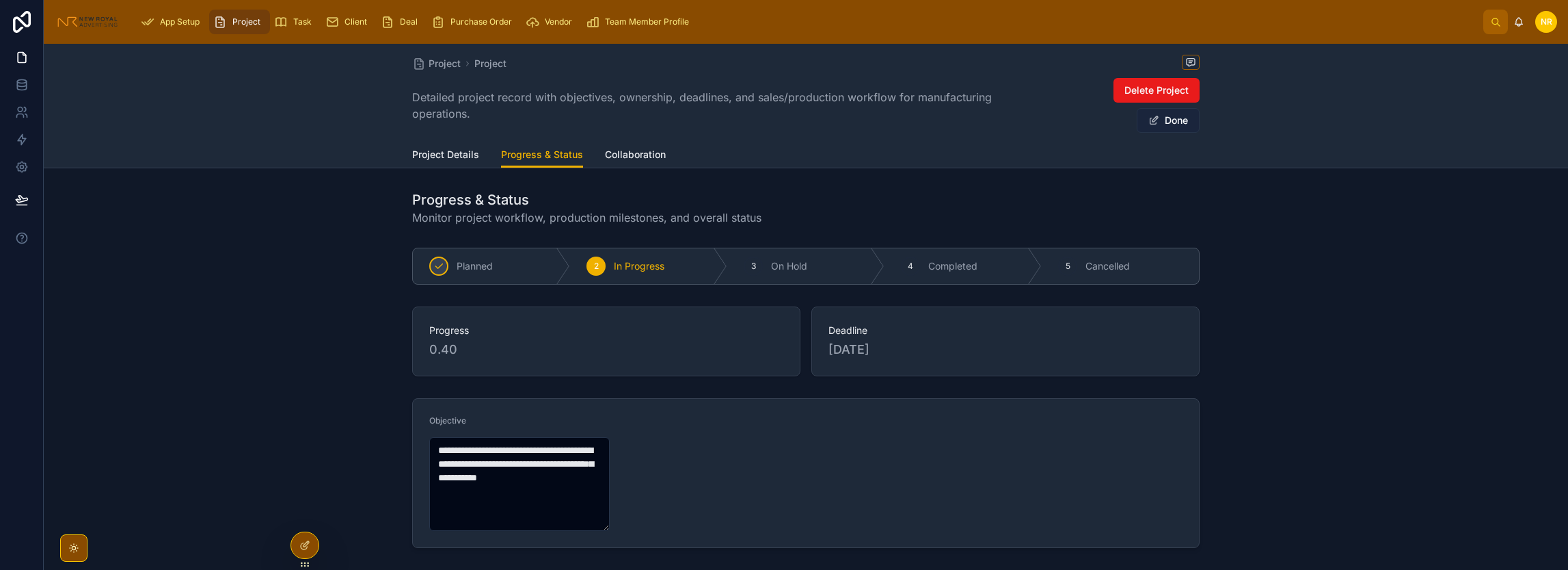
click at [1163, 121] on button "Done" at bounding box center [1168, 120] width 63 height 25
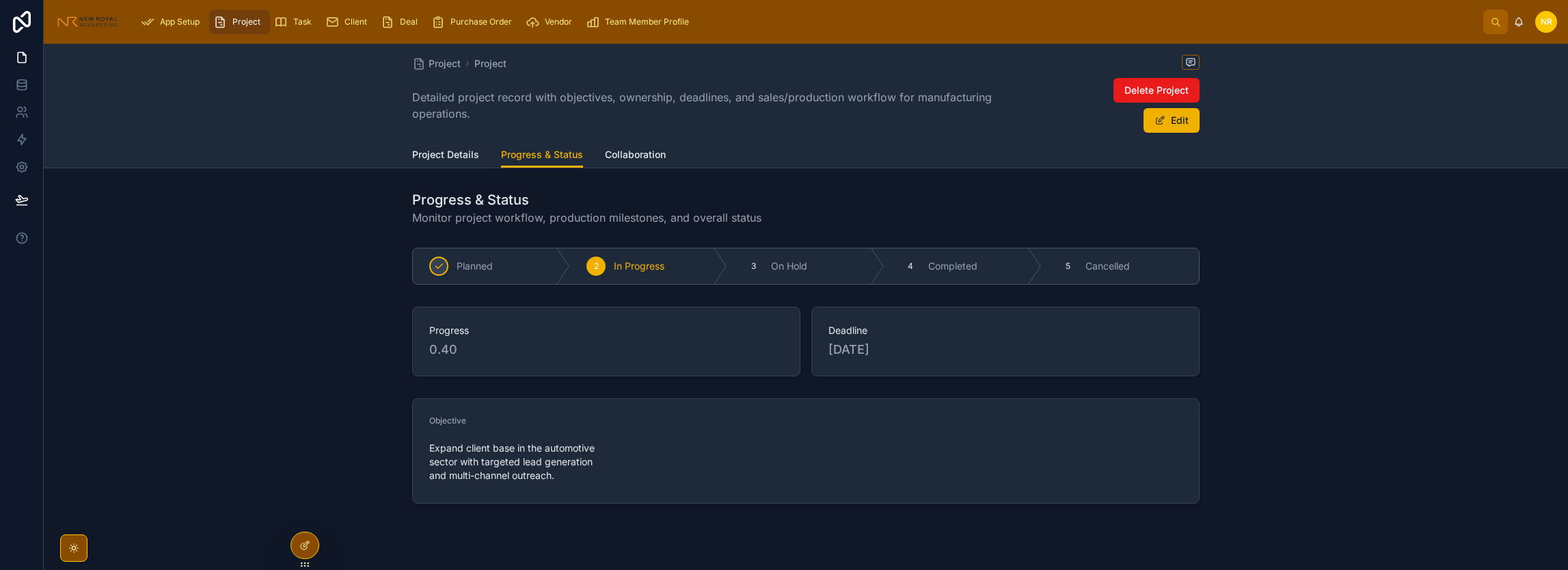
click at [611, 157] on span "Collaboration" at bounding box center [635, 154] width 61 height 14
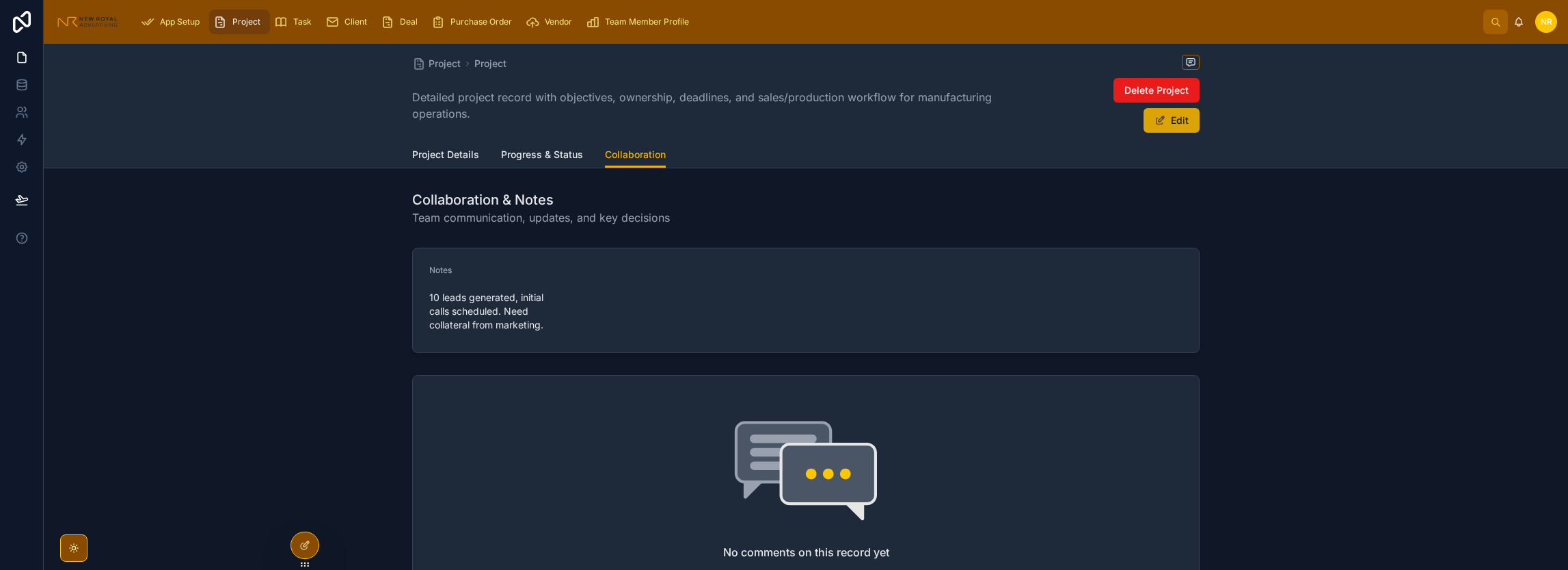
click at [1165, 121] on button "Edit" at bounding box center [1171, 120] width 56 height 25
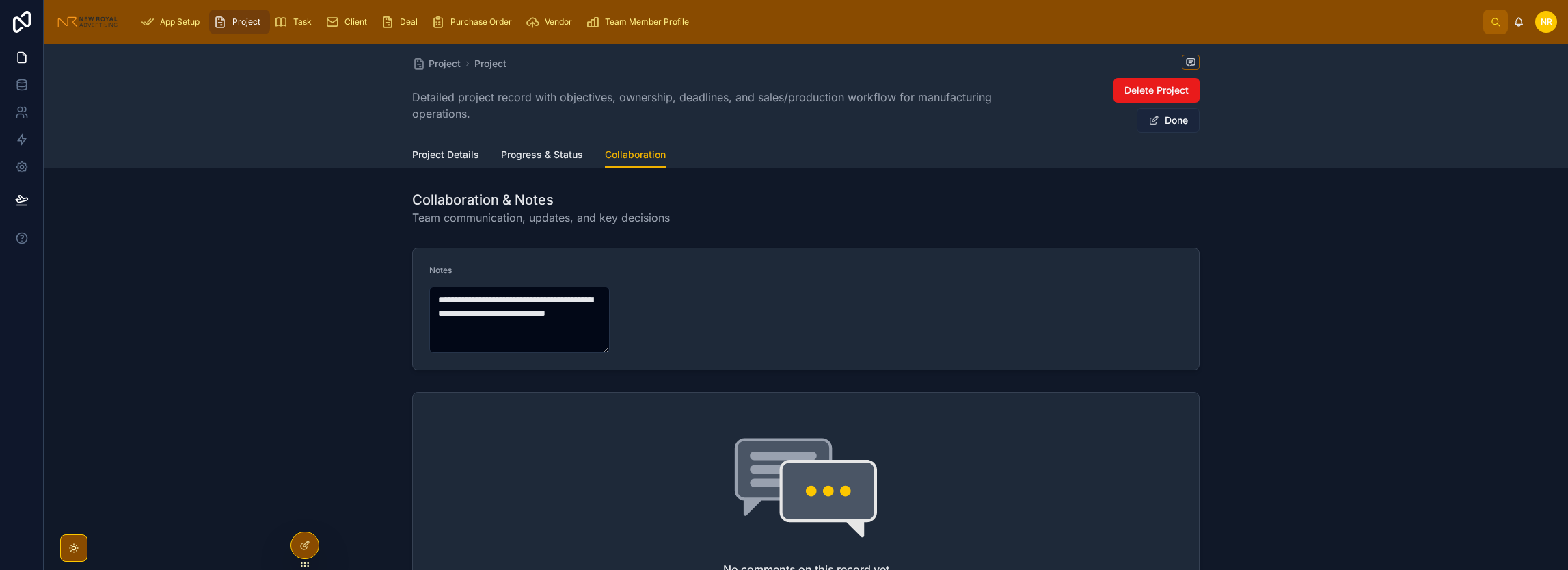
click at [1165, 121] on button "Done" at bounding box center [1168, 120] width 63 height 25
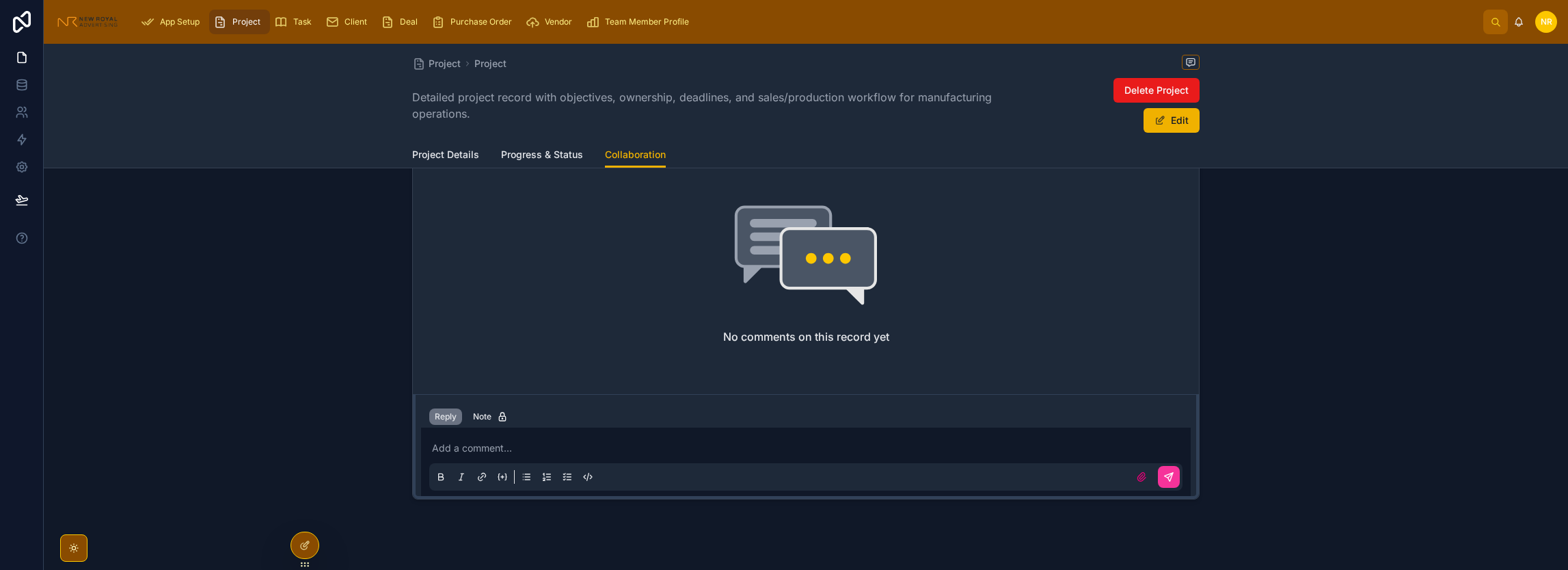
scroll to position [237, 0]
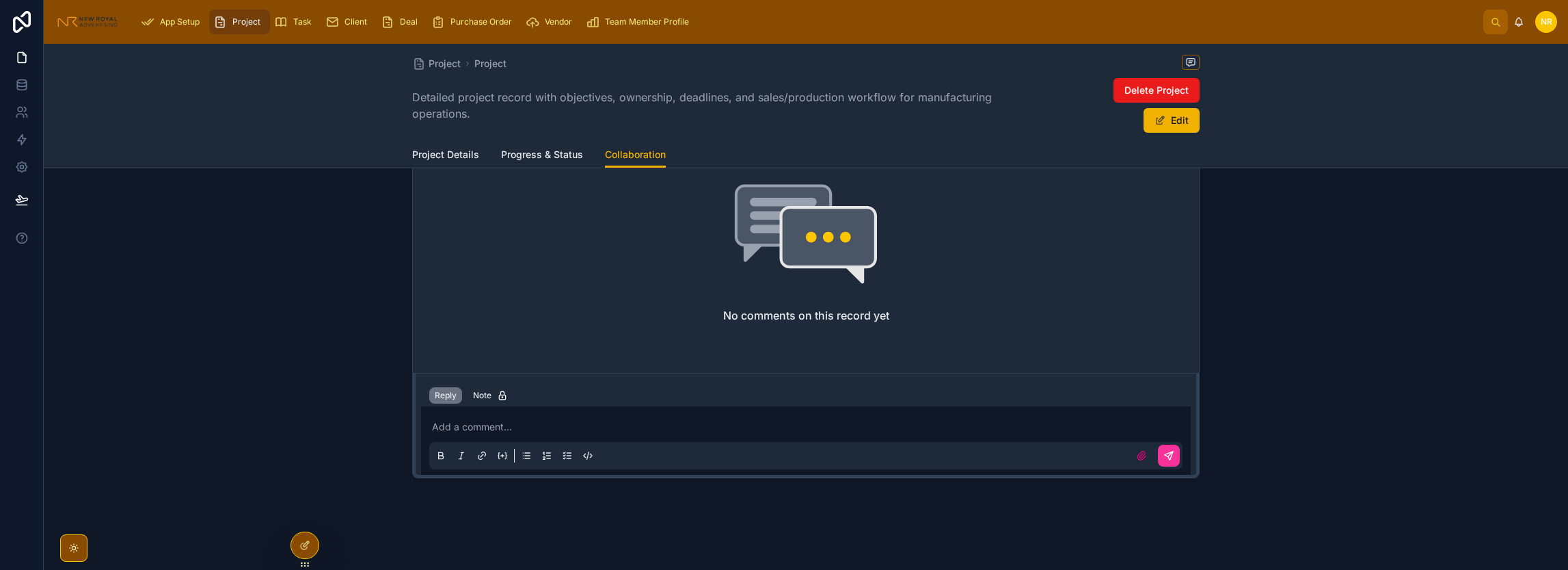
click at [470, 418] on div "Add a comment..." at bounding box center [805, 440] width 753 height 57
click at [467, 422] on p at bounding box center [808, 426] width 753 height 14
click at [490, 395] on div "Note" at bounding box center [490, 395] width 35 height 11
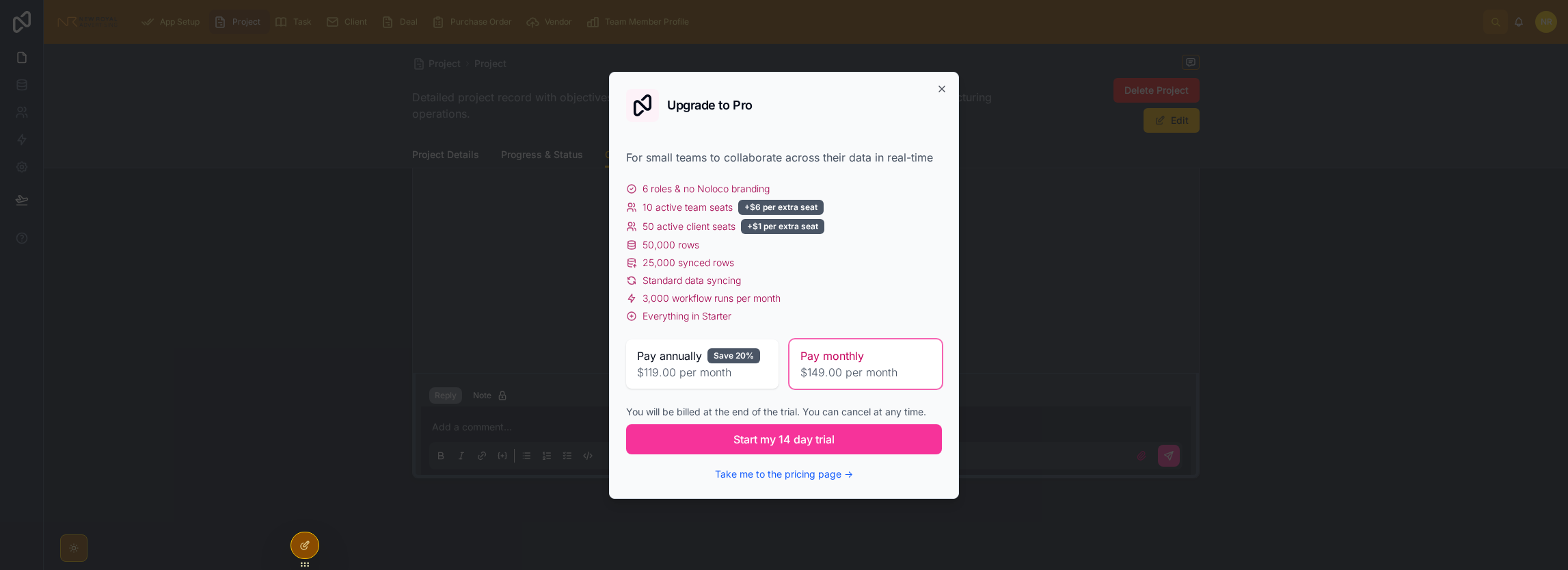
click at [806, 110] on div "Upgrade to Pro" at bounding box center [783, 106] width 316 height 33
click at [869, 364] on span "$149.00 per month" at bounding box center [866, 372] width 131 height 17
click at [709, 102] on h2 "Upgrade to Pro" at bounding box center [709, 105] width 86 height 12
click at [938, 89] on icon "button" at bounding box center [941, 89] width 11 height 11
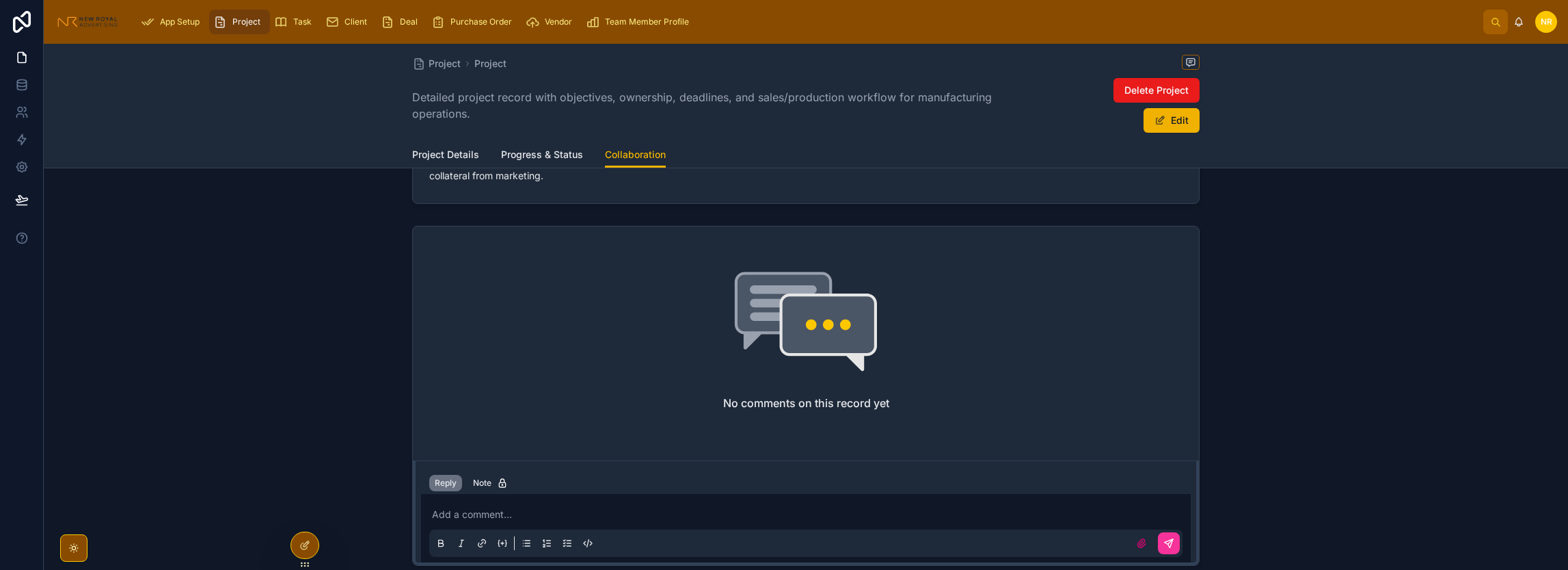
scroll to position [0, 0]
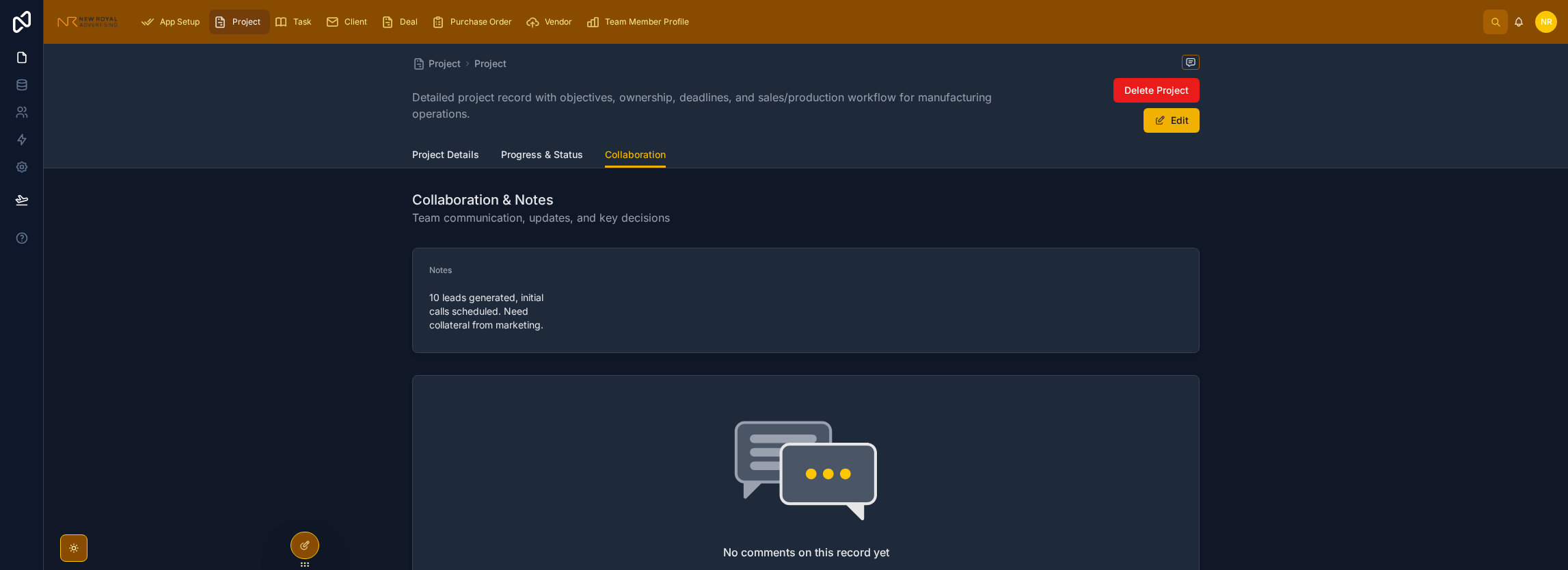
click at [628, 23] on span "Team Member Profile" at bounding box center [646, 22] width 84 height 11
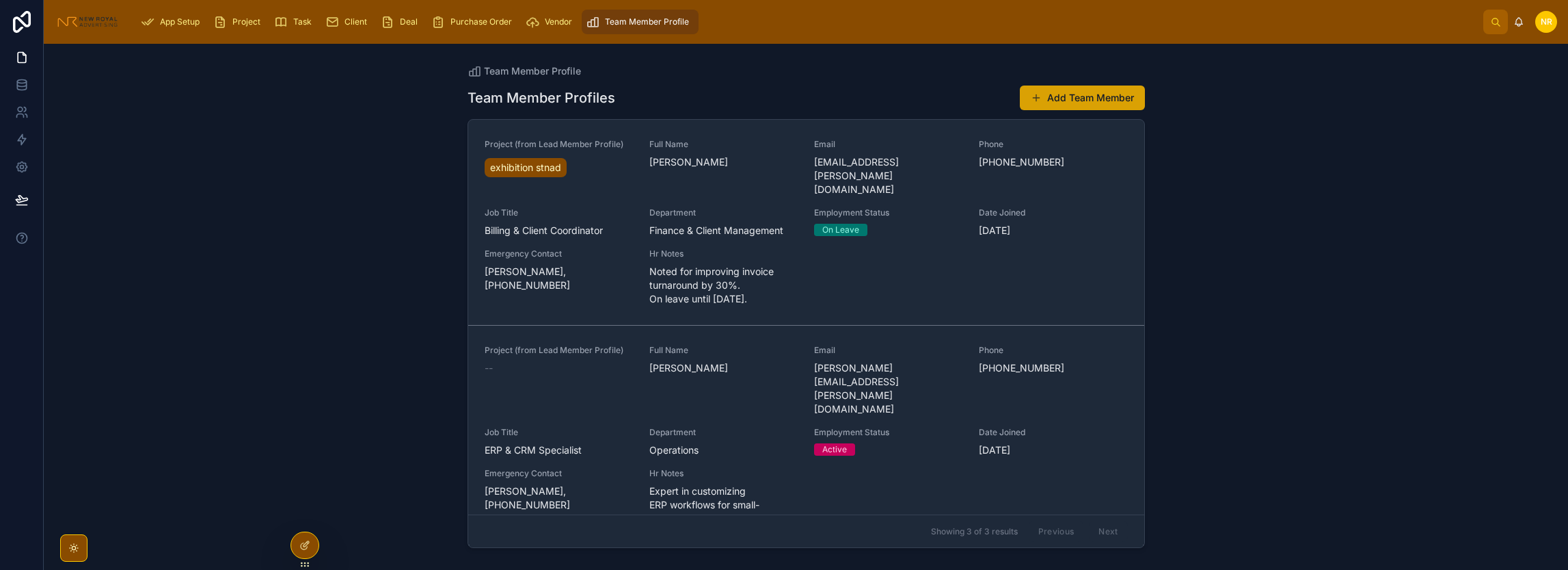
click at [1106, 96] on button "Add Team Member" at bounding box center [1082, 98] width 125 height 25
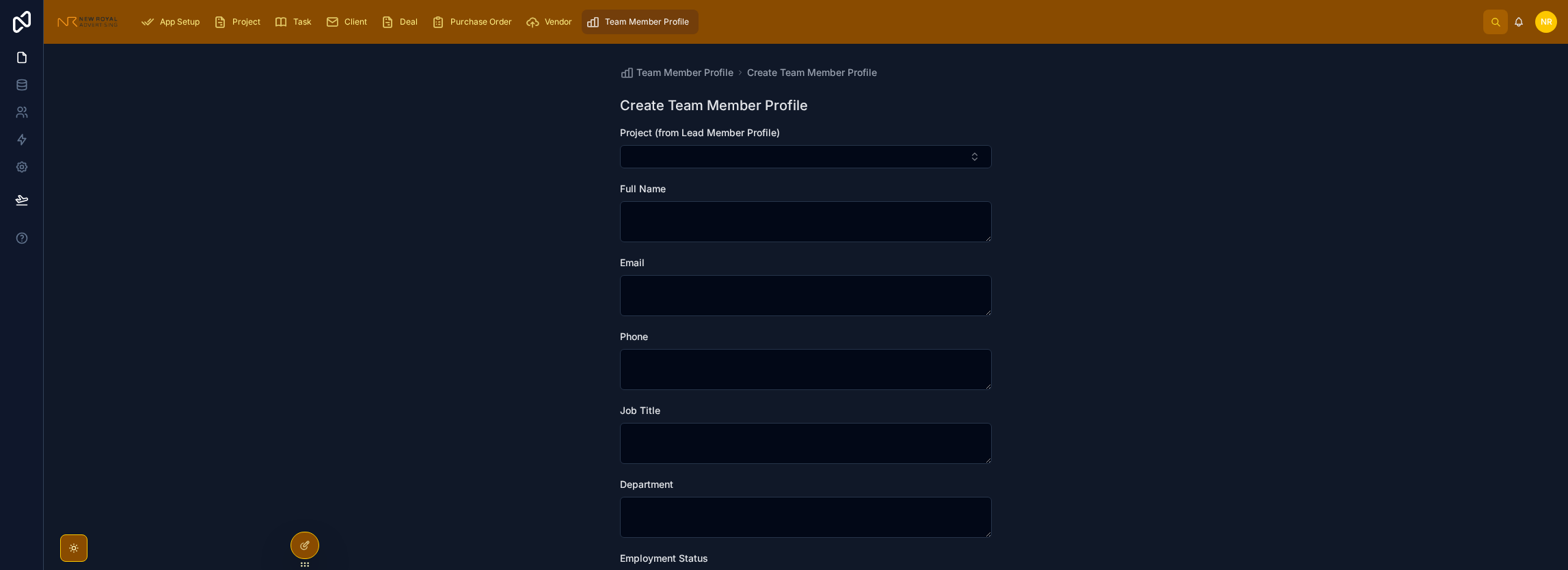
click at [629, 25] on span "Team Member Profile" at bounding box center [646, 22] width 84 height 11
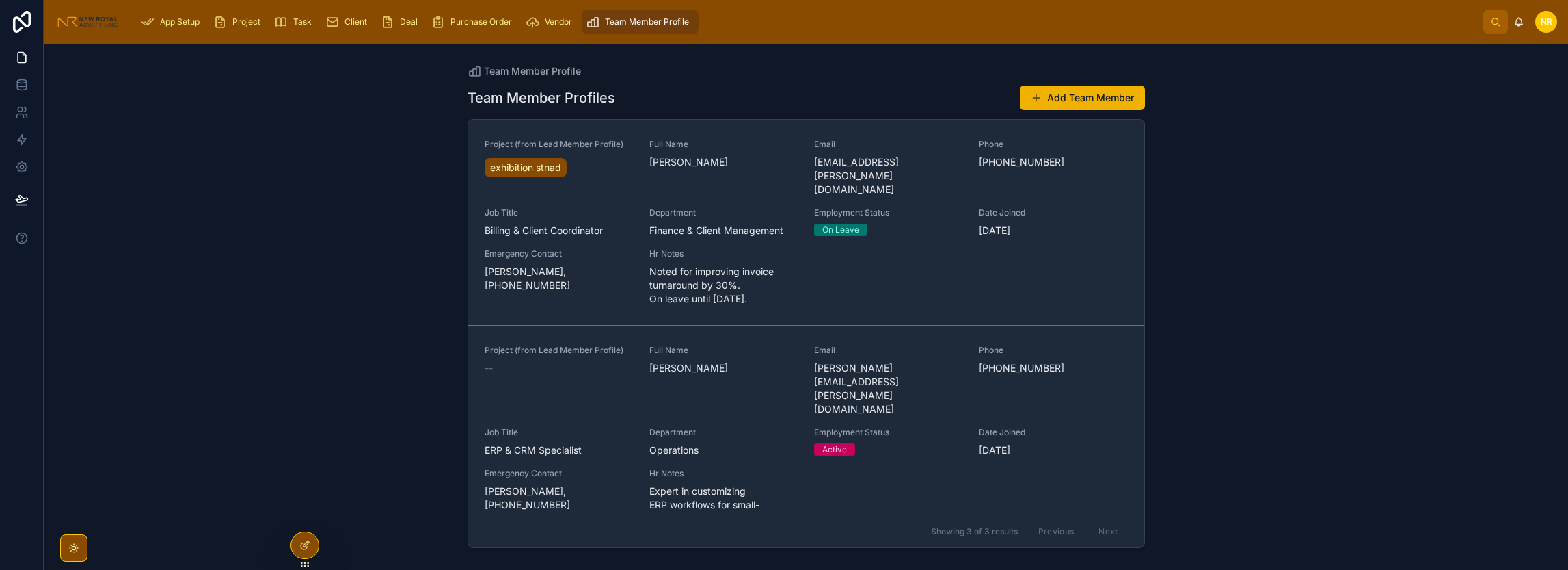
click at [373, 21] on link "Client" at bounding box center [349, 21] width 55 height 25
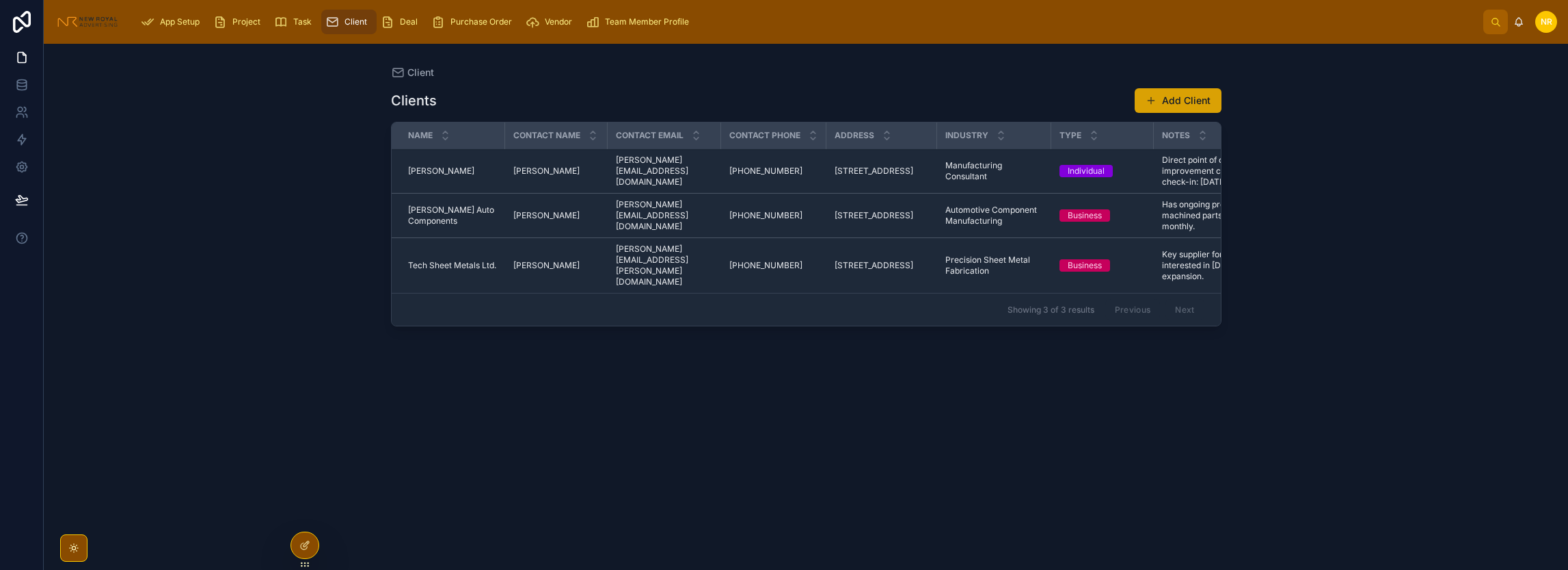
click at [1212, 92] on button "Add Client" at bounding box center [1178, 100] width 86 height 25
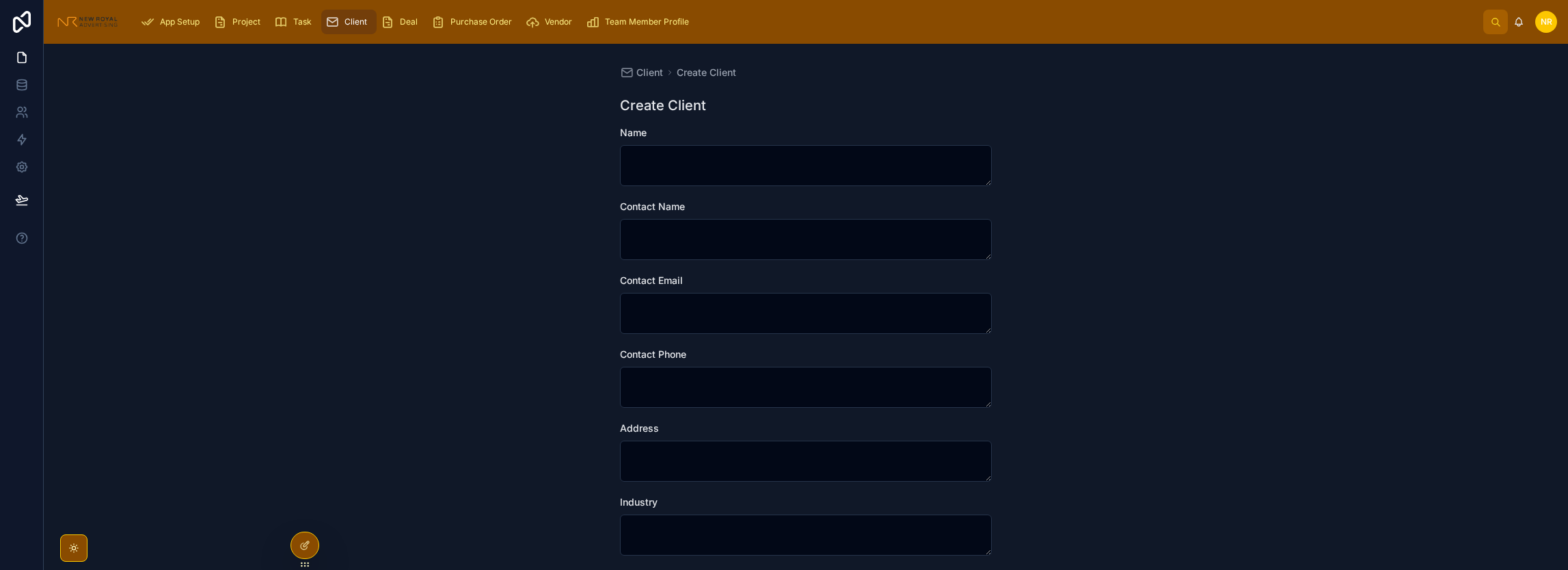
click at [343, 18] on div "Client" at bounding box center [349, 22] width 47 height 22
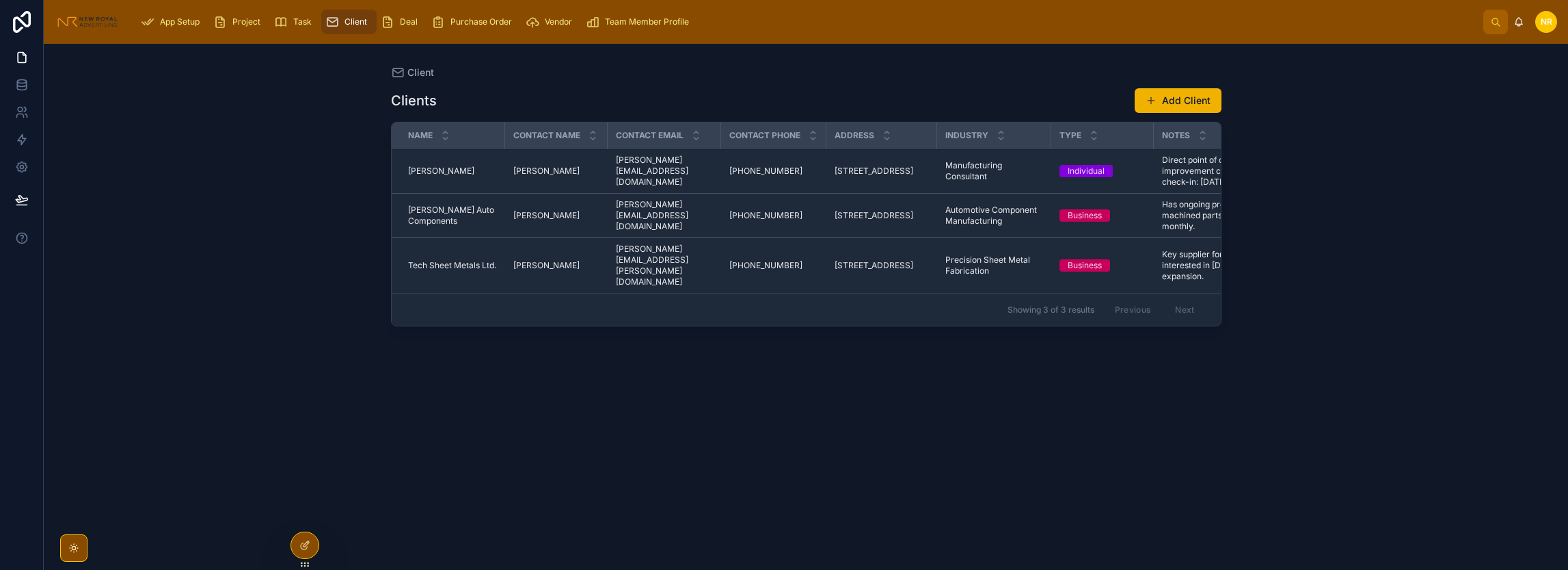
click at [413, 27] on span "Deal" at bounding box center [408, 22] width 17 height 11
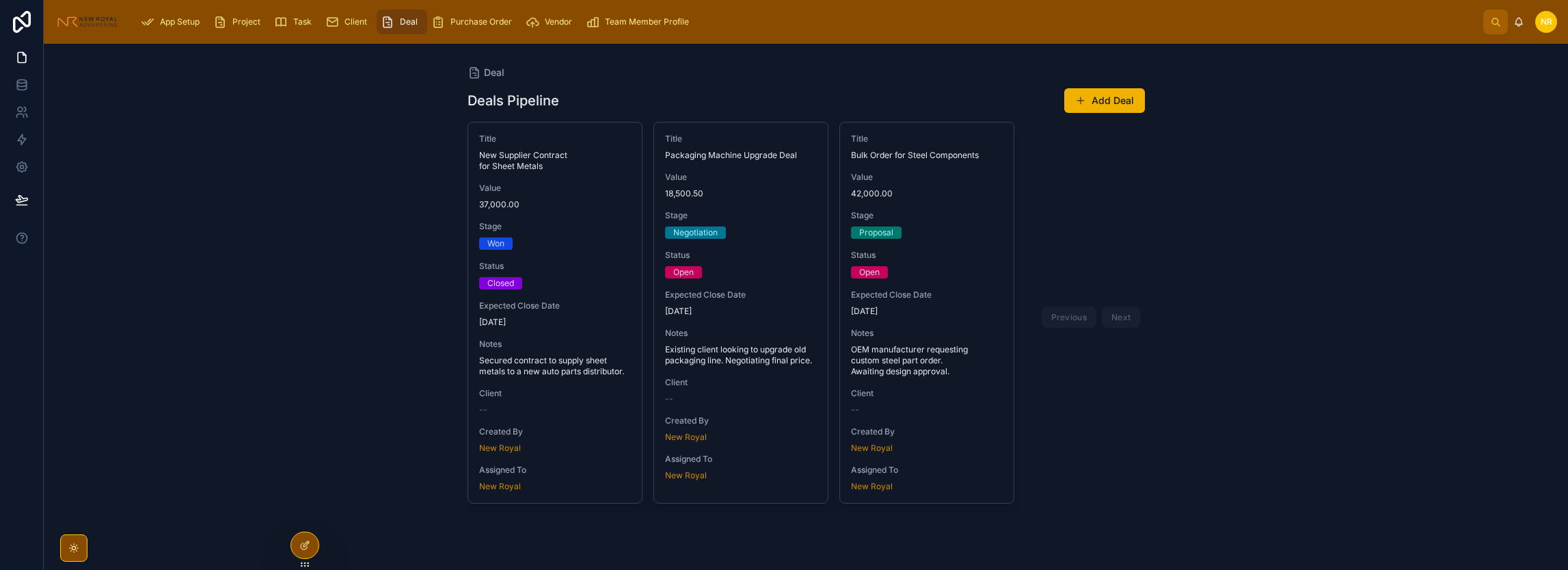
click at [407, 22] on span "Deal" at bounding box center [408, 22] width 17 height 11
click at [1112, 95] on button "Add Deal" at bounding box center [1104, 100] width 81 height 25
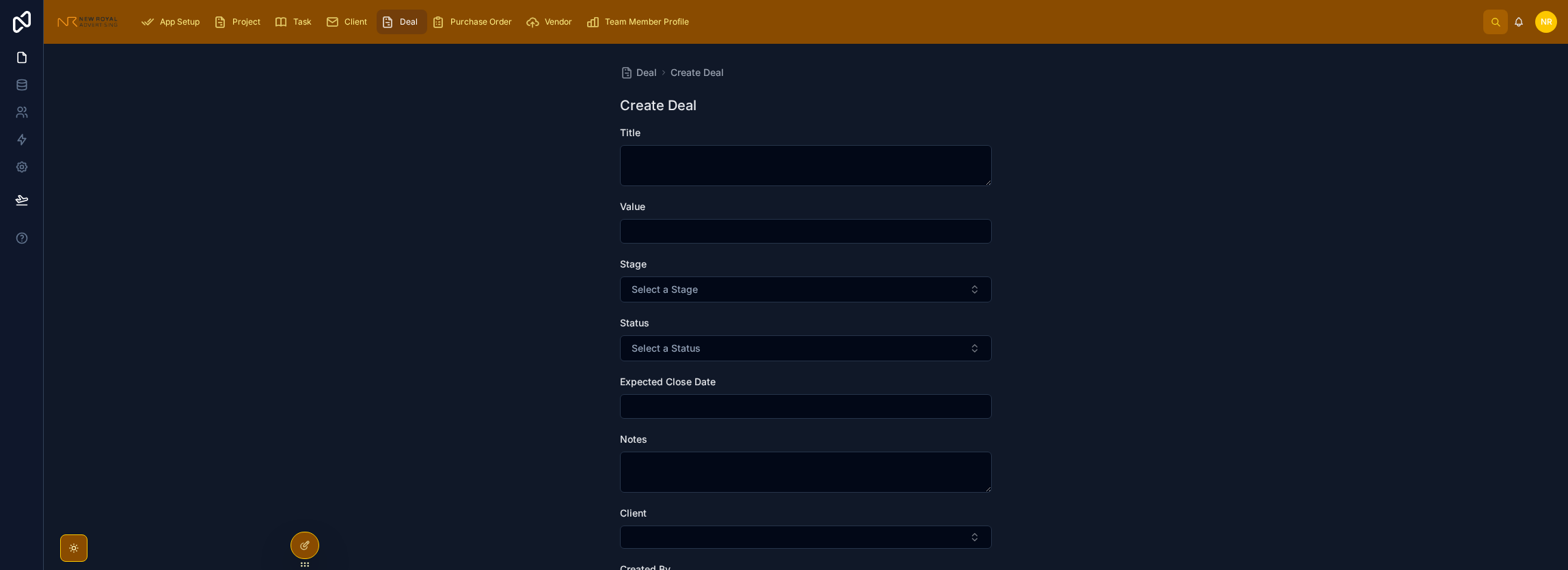
click at [398, 27] on div "Deal" at bounding box center [402, 22] width 42 height 22
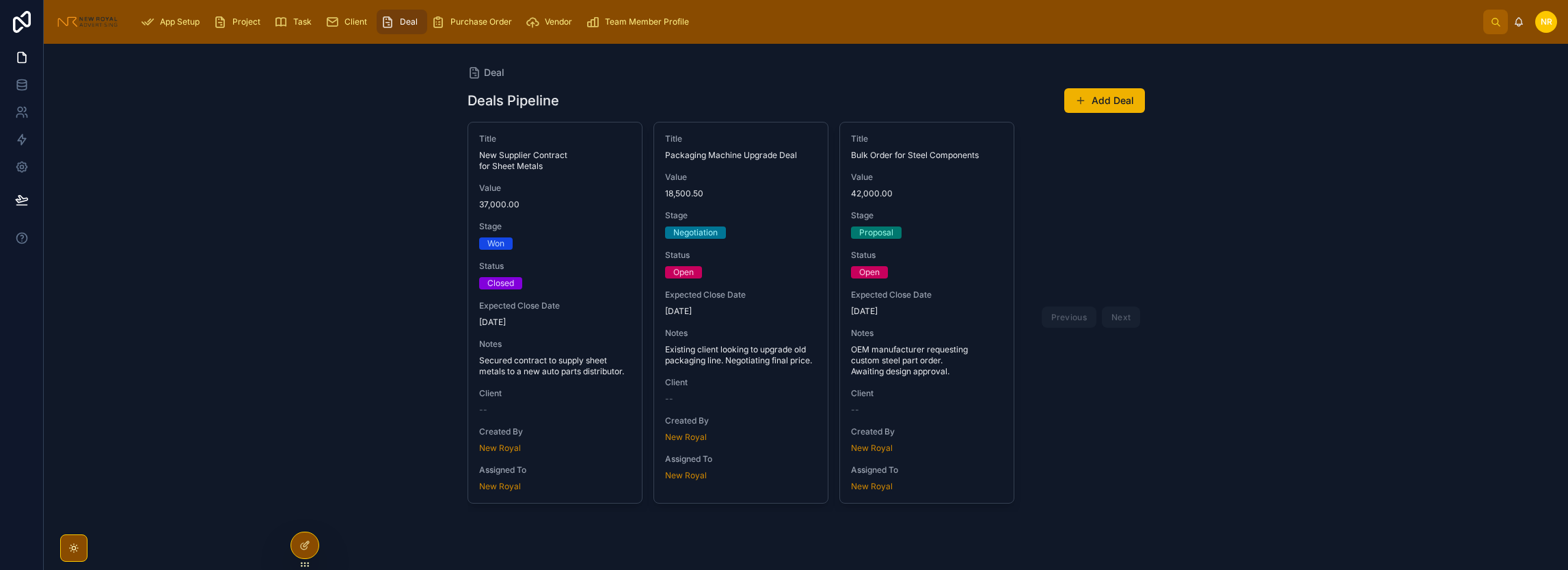
click at [463, 20] on span "Purchase Order" at bounding box center [480, 22] width 62 height 11
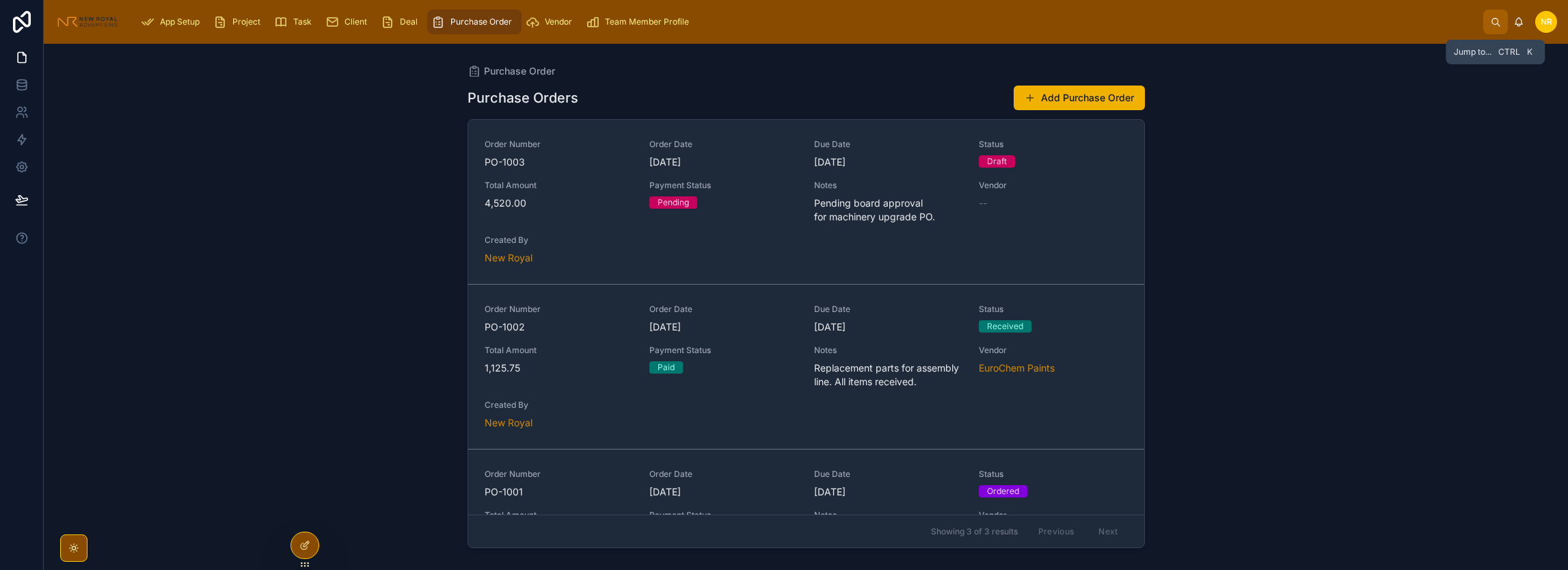
click at [1498, 25] on icon at bounding box center [1495, 22] width 10 height 10
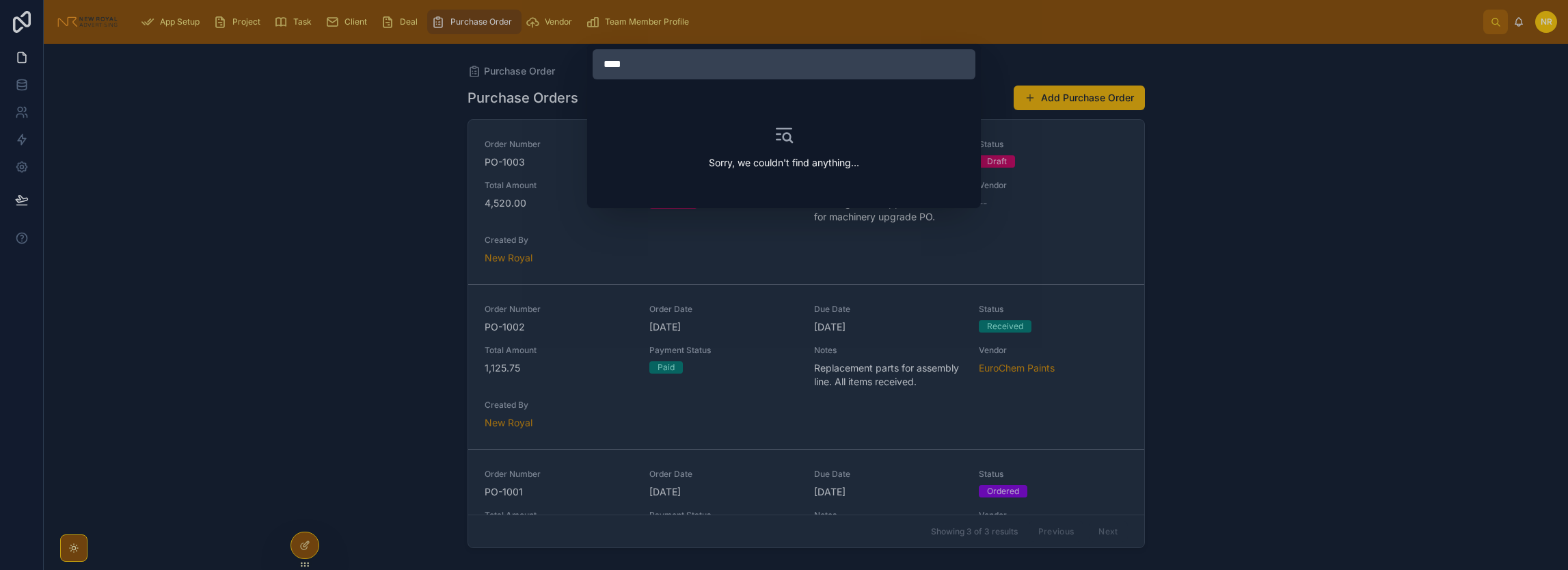
type input "*****"
click at [374, 211] on div "Sorry, we couldn't find anything..." at bounding box center [784, 285] width 1568 height 570
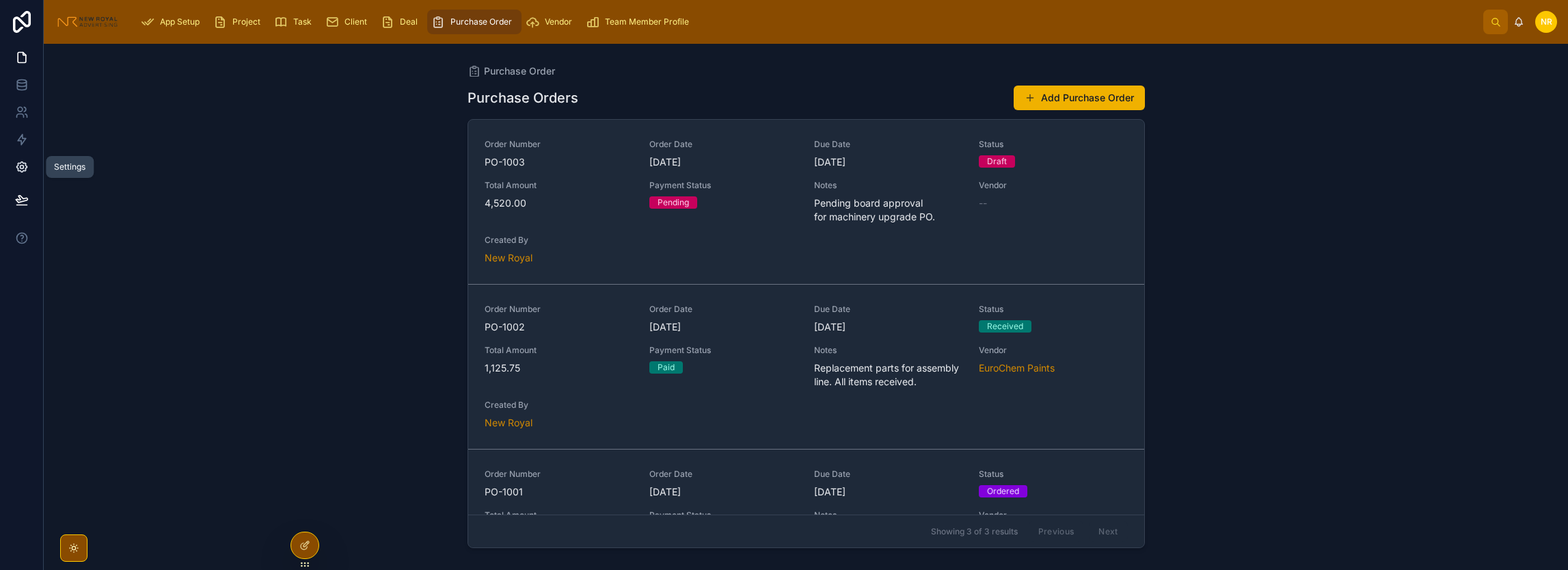
click at [28, 174] on link at bounding box center [21, 167] width 43 height 28
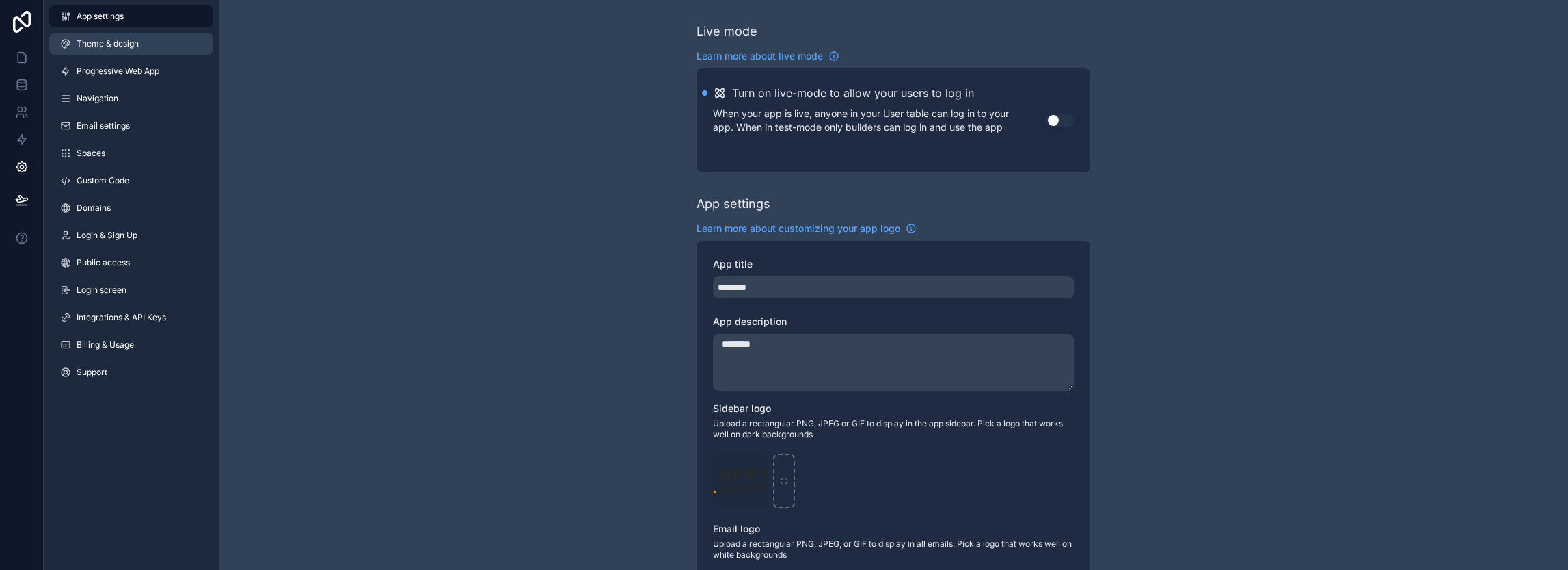
click at [140, 43] on link "Theme & design" at bounding box center [131, 44] width 164 height 22
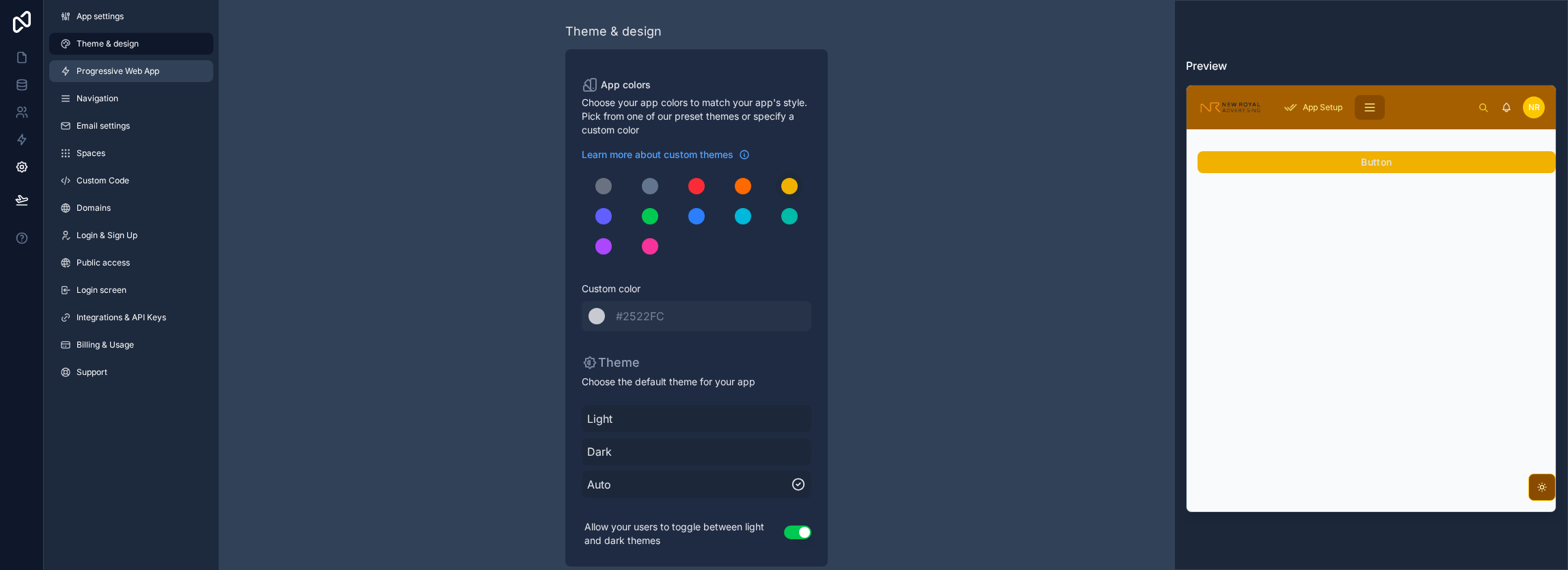
click at [147, 76] on span "Progressive Web App" at bounding box center [118, 71] width 83 height 11
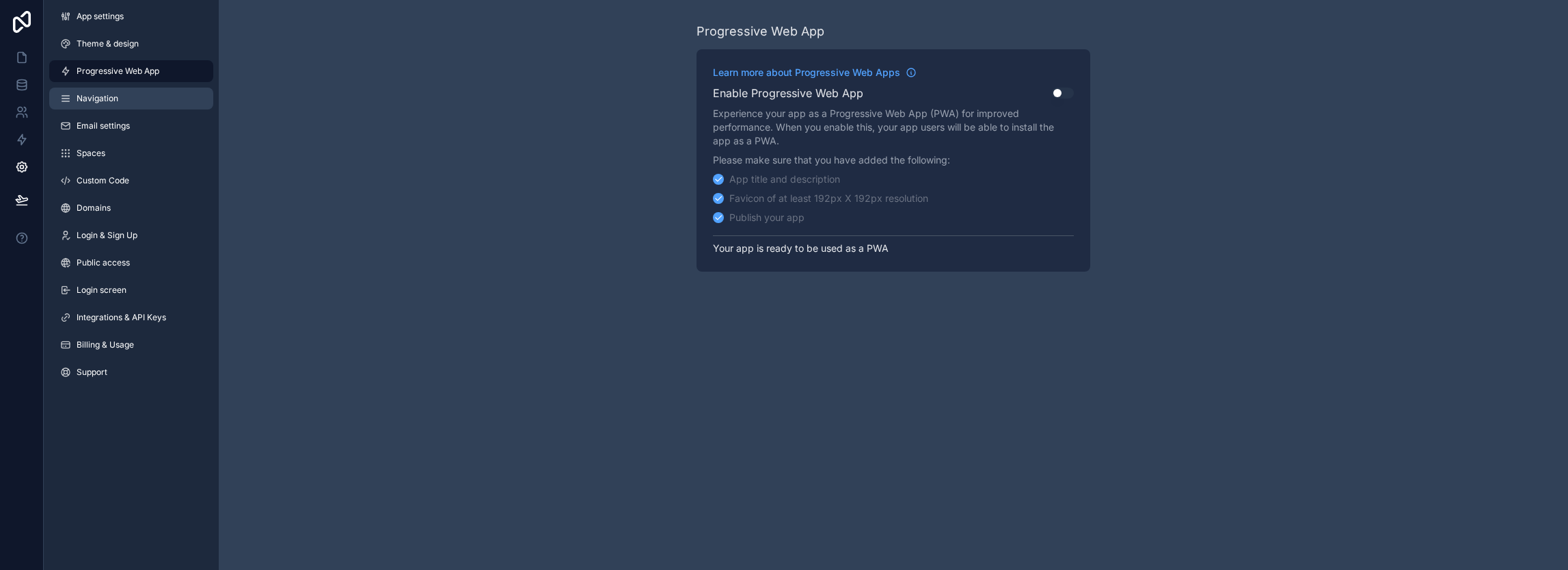
click at [147, 106] on link "Navigation" at bounding box center [131, 99] width 164 height 22
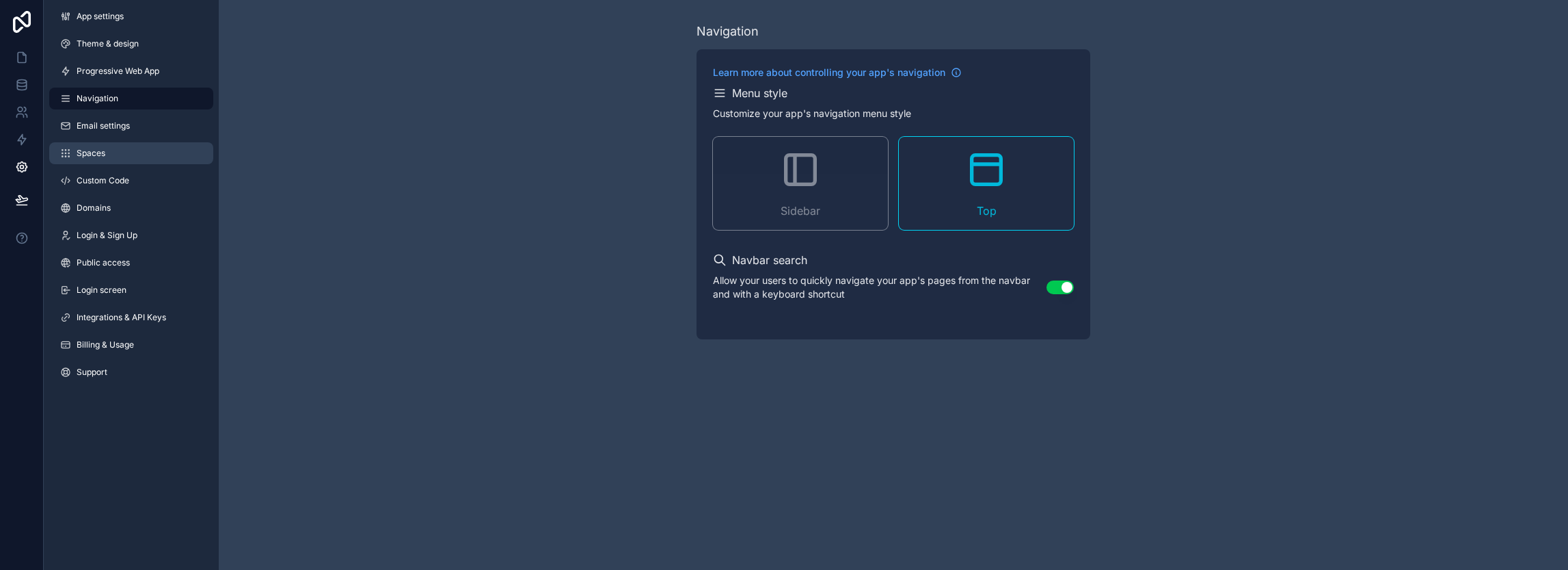
click at [151, 145] on link "Spaces" at bounding box center [131, 153] width 164 height 22
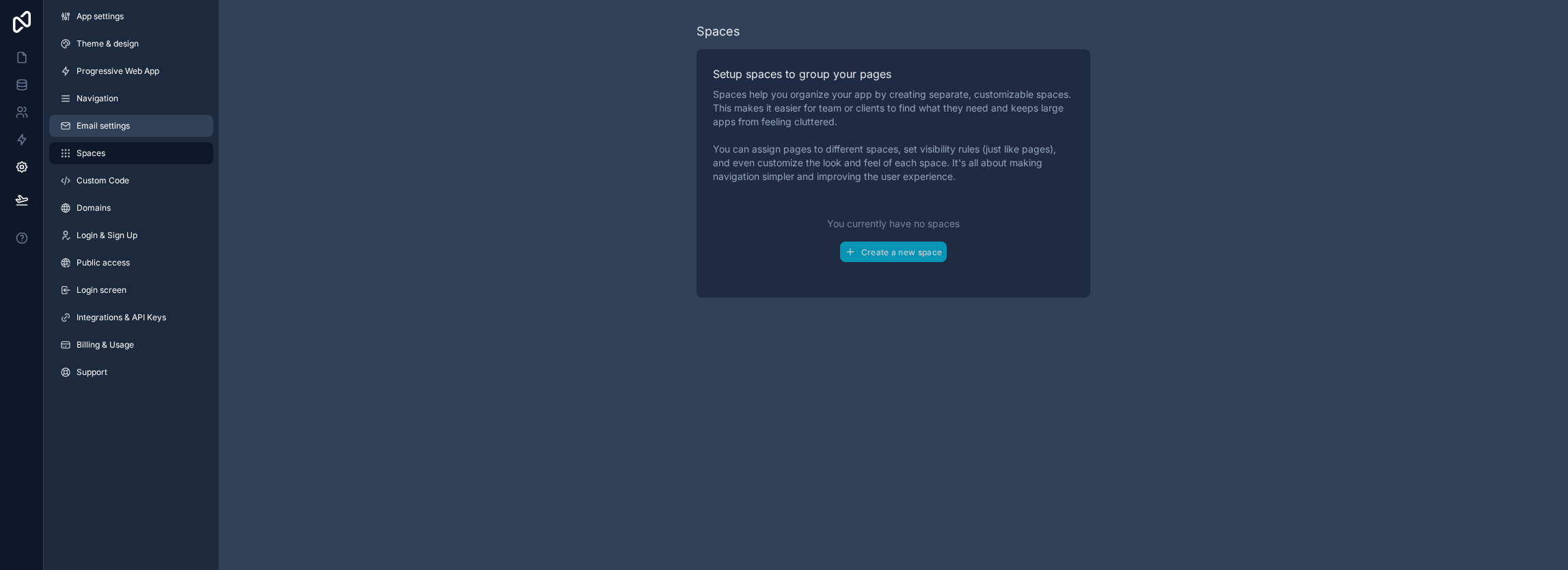
click at [151, 135] on link "Email settings" at bounding box center [131, 126] width 164 height 22
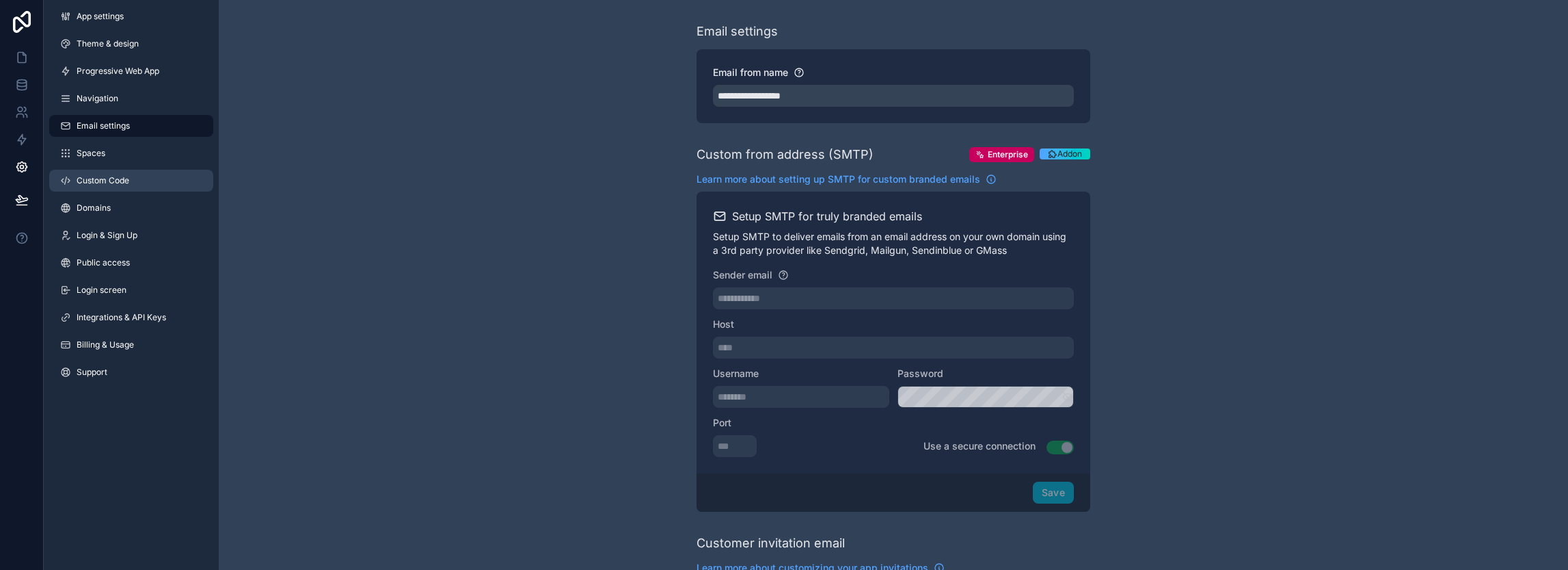
click at [156, 173] on link "Custom Code" at bounding box center [131, 180] width 164 height 22
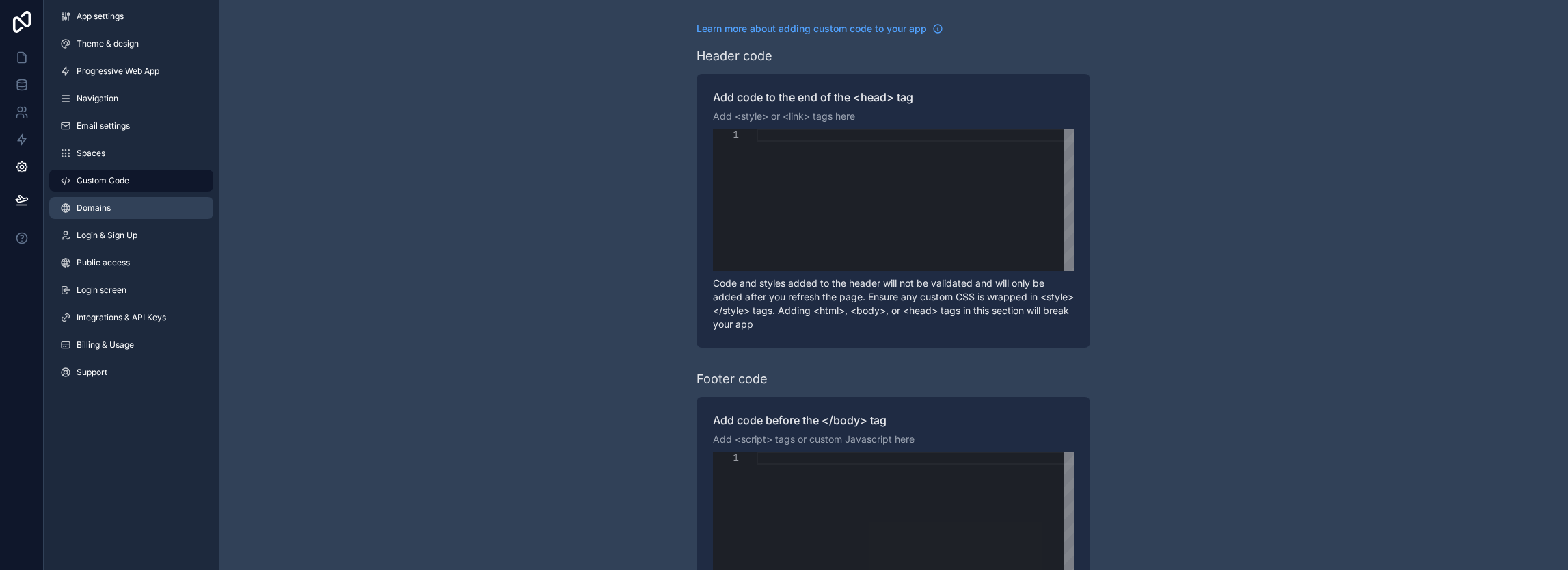
click at [156, 213] on link "Domains" at bounding box center [131, 208] width 164 height 22
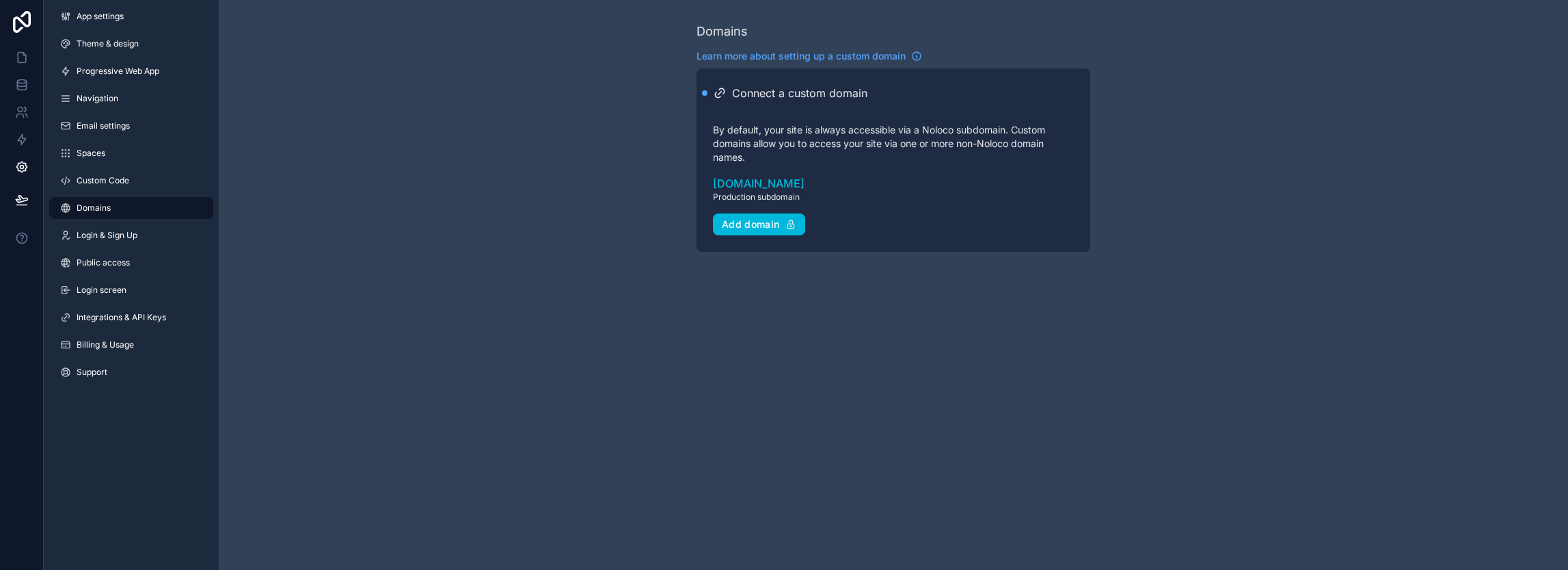
click at [156, 221] on div "App settings Theme & design Progressive Web App Navigation Email settings Space…" at bounding box center [132, 197] width 175 height 394
click at [158, 234] on link "Login & Sign Up" at bounding box center [131, 236] width 164 height 22
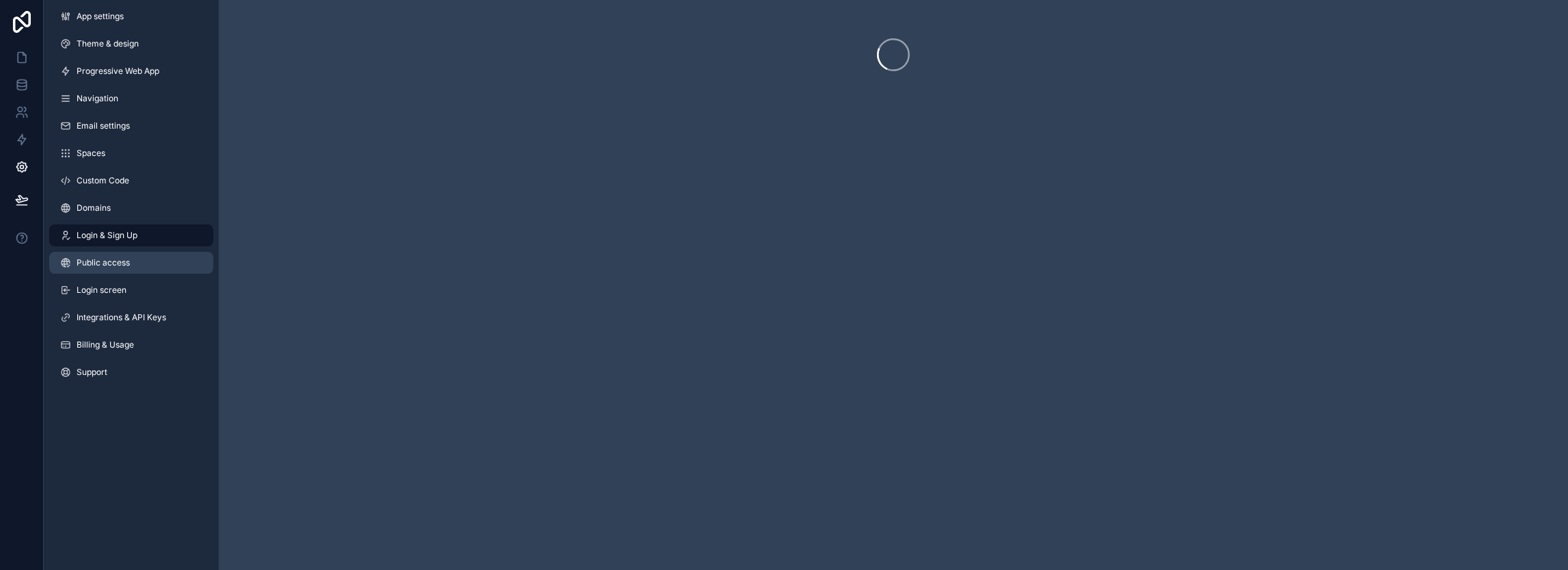
click at [161, 268] on link "Public access" at bounding box center [131, 262] width 164 height 22
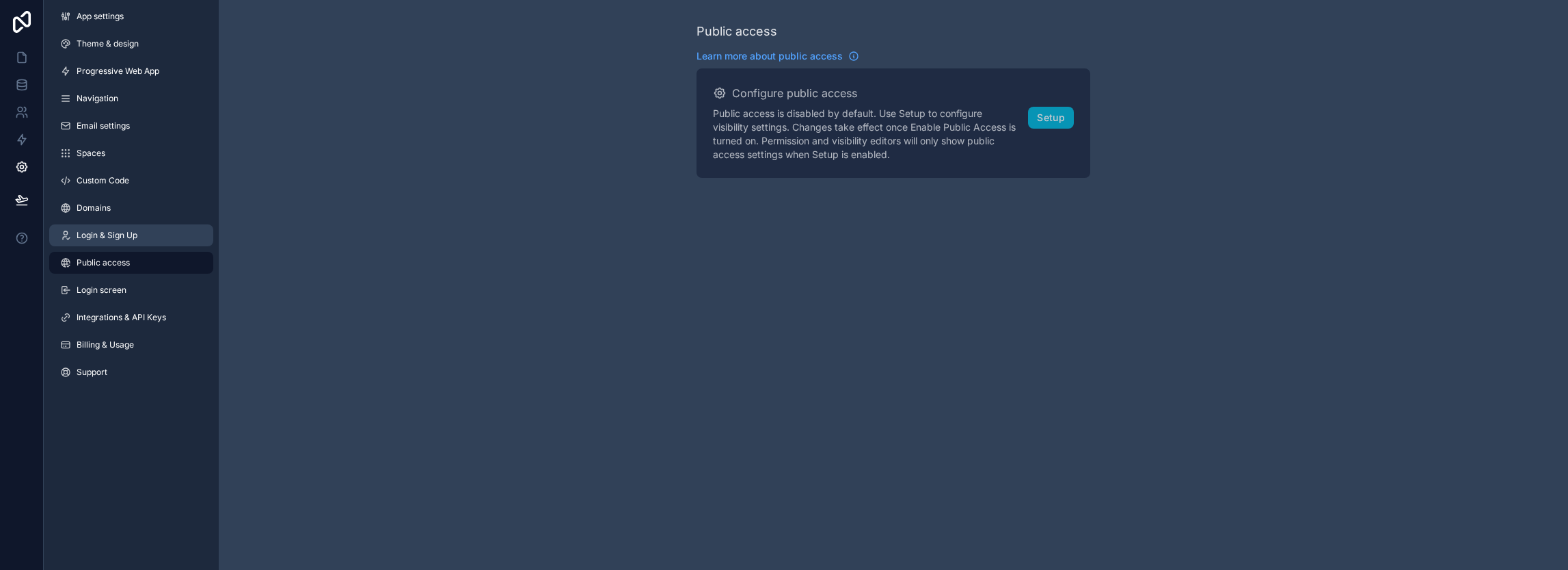
click at [160, 246] on link "Login & Sign Up" at bounding box center [131, 236] width 164 height 22
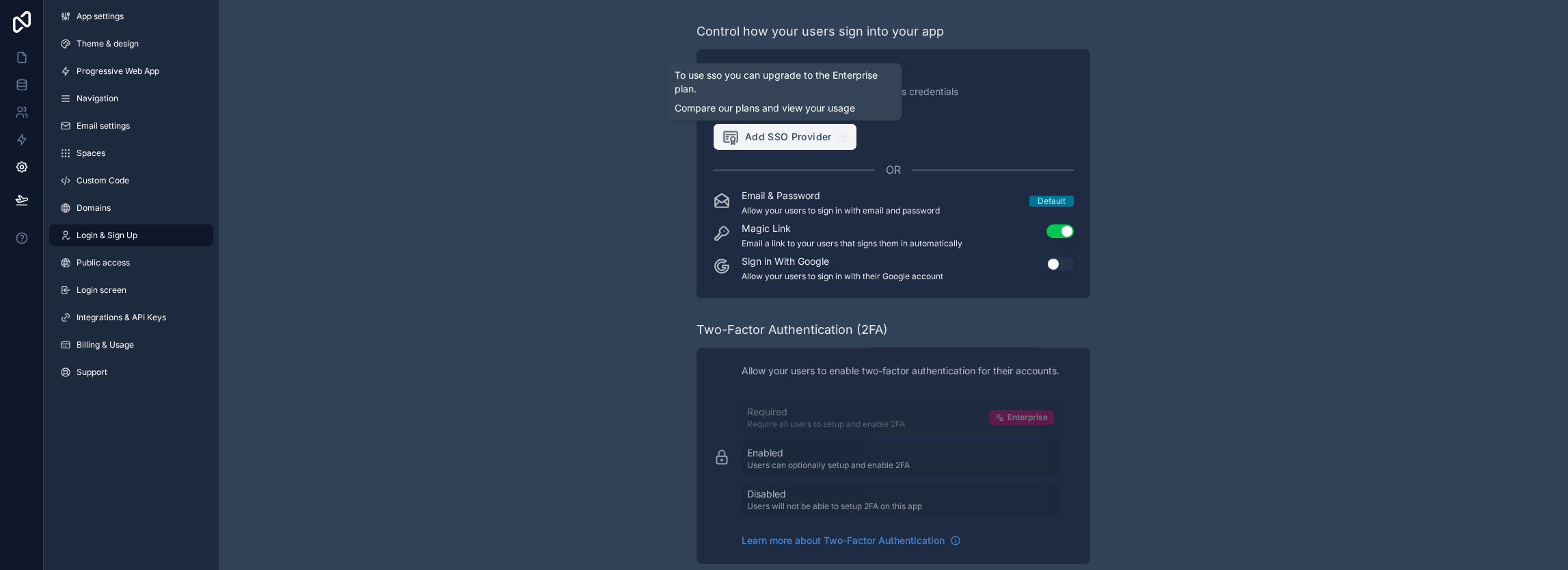
click at [807, 138] on span "Add SSO Provider" at bounding box center [777, 136] width 110 height 17
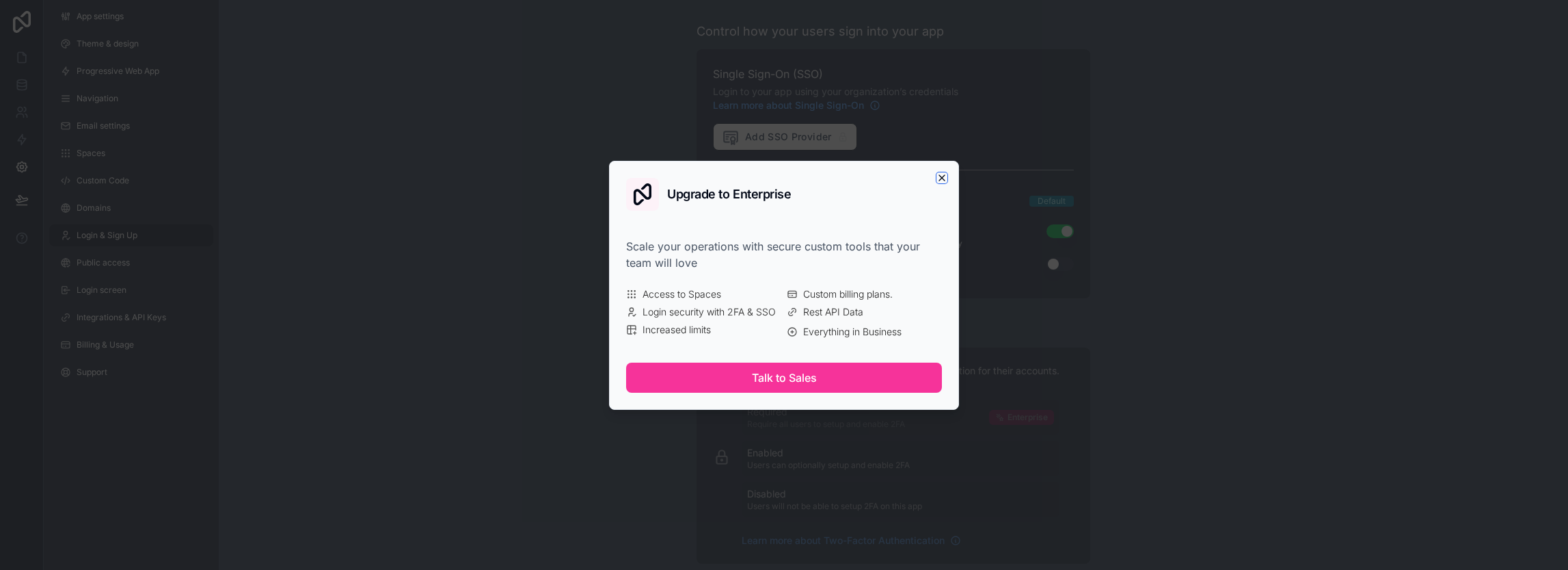
click at [939, 174] on icon "button" at bounding box center [941, 178] width 11 height 11
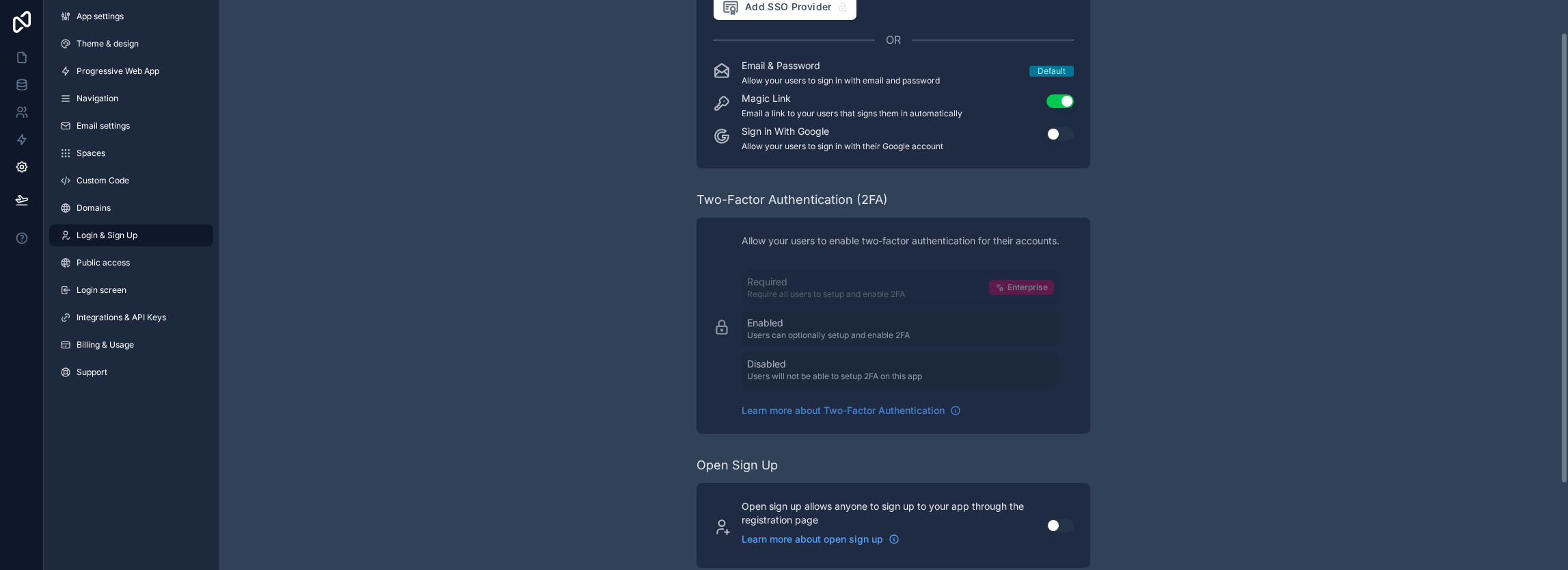
scroll to position [149, 0]
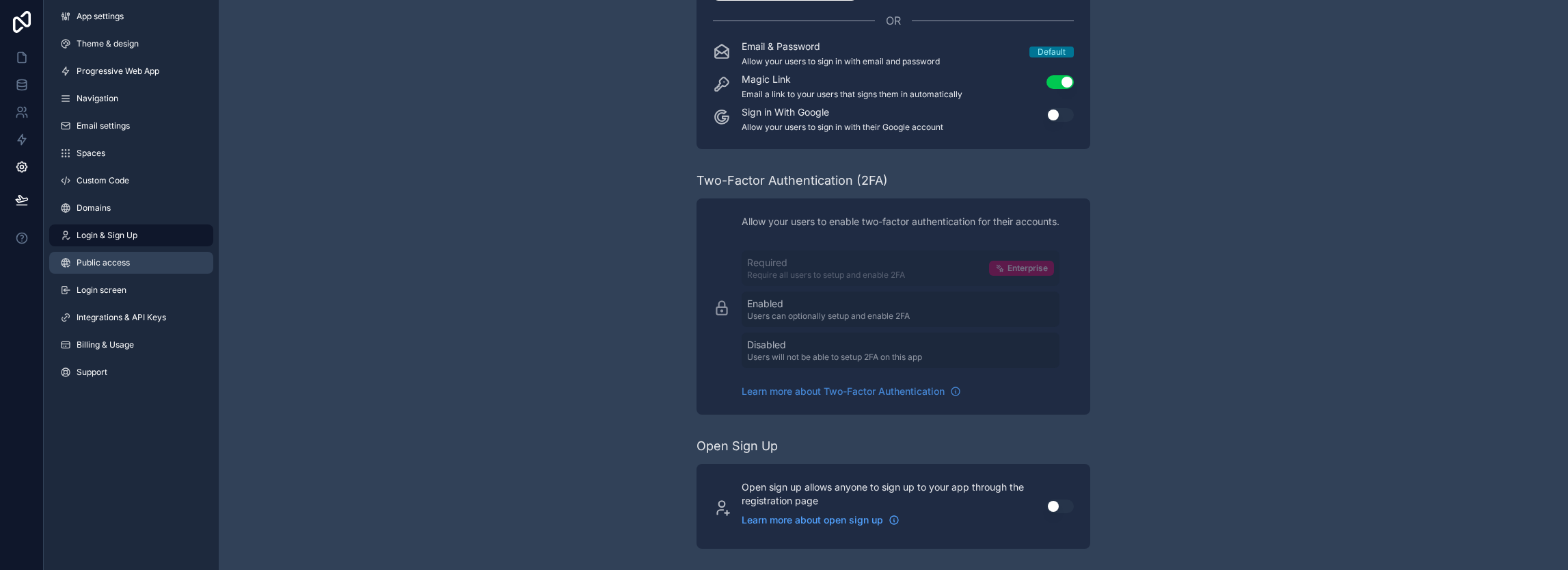
click at [116, 269] on link "Public access" at bounding box center [131, 262] width 164 height 22
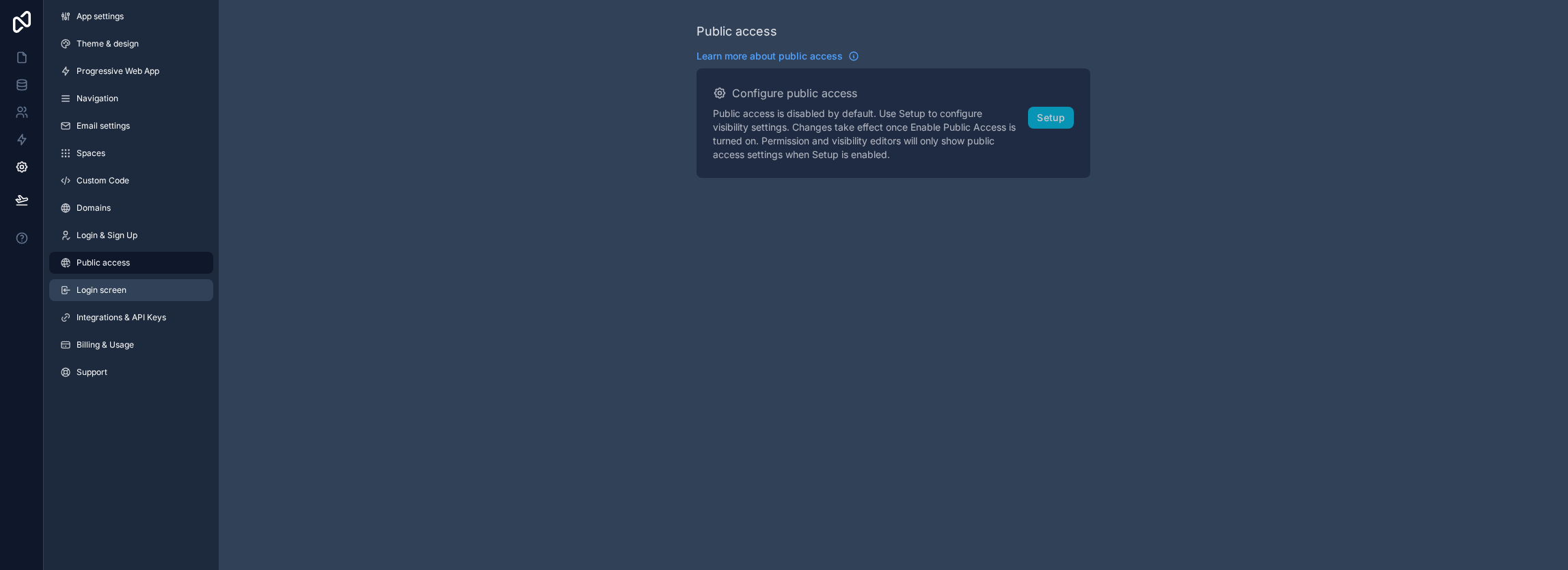
click at [125, 292] on span "Login screen" at bounding box center [101, 290] width 50 height 11
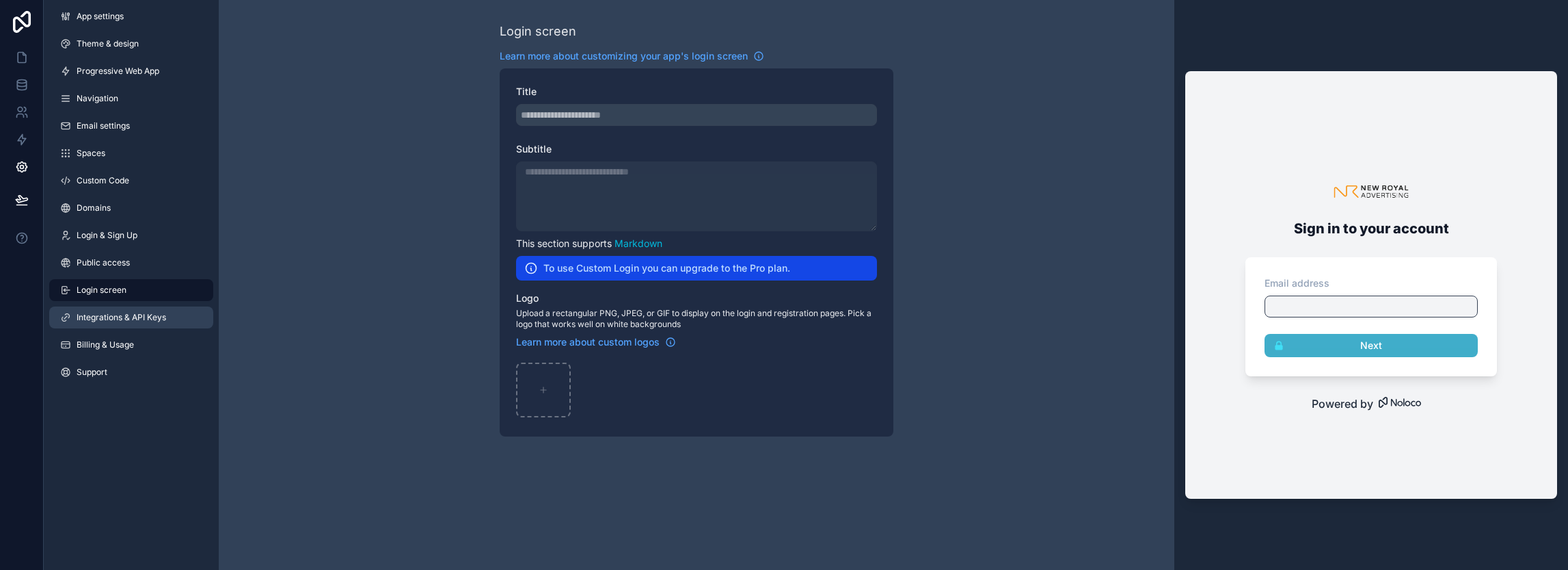
click at [137, 315] on span "Integrations & API Keys" at bounding box center [121, 318] width 89 height 11
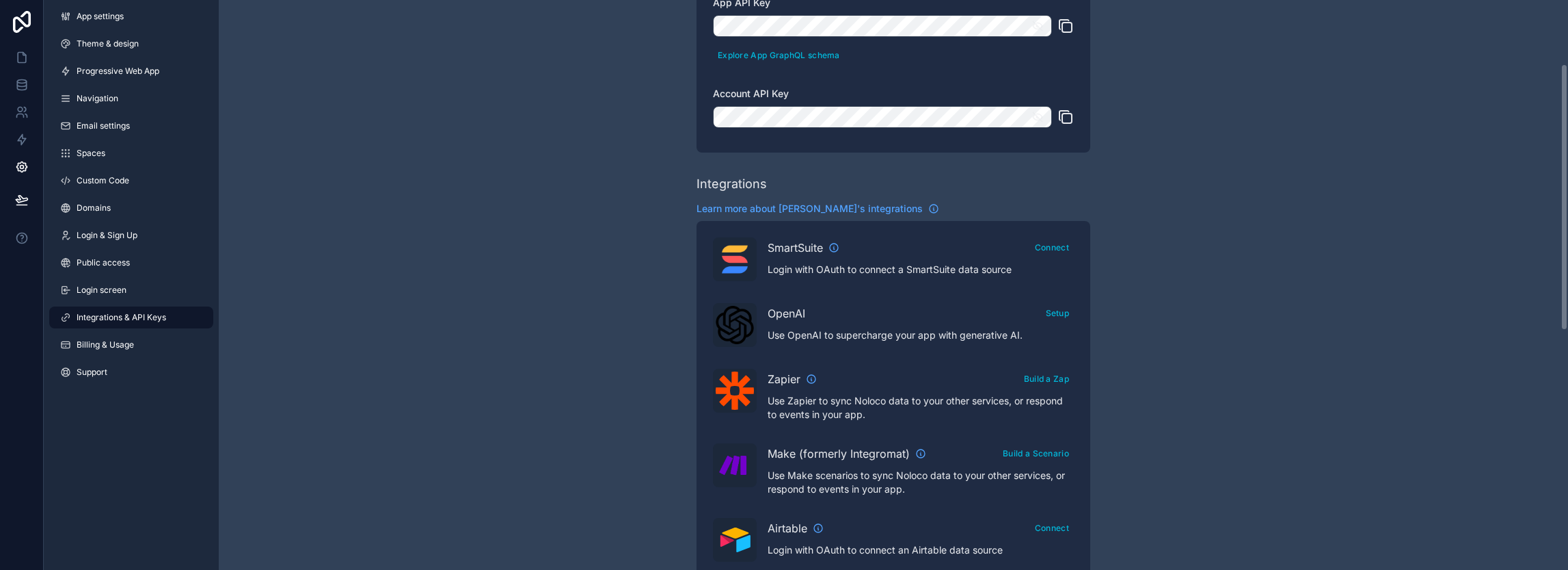
scroll to position [137, 0]
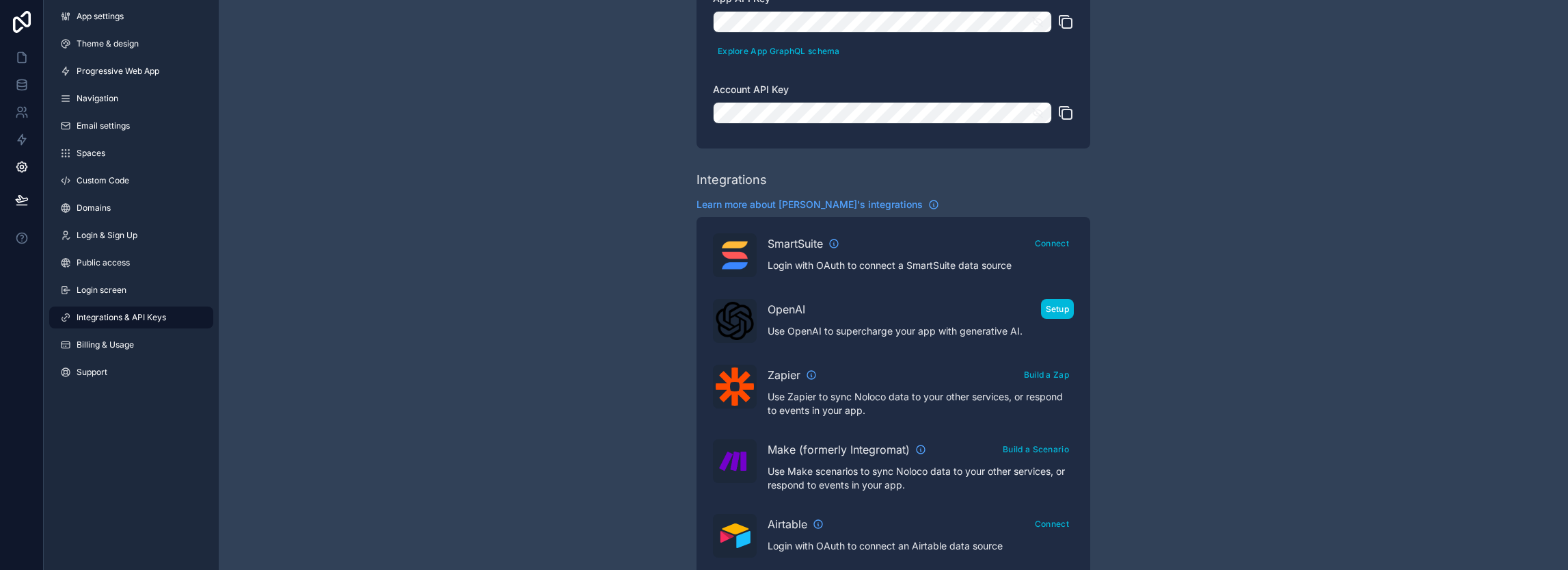
click at [1059, 312] on button "Setup" at bounding box center [1057, 309] width 33 height 20
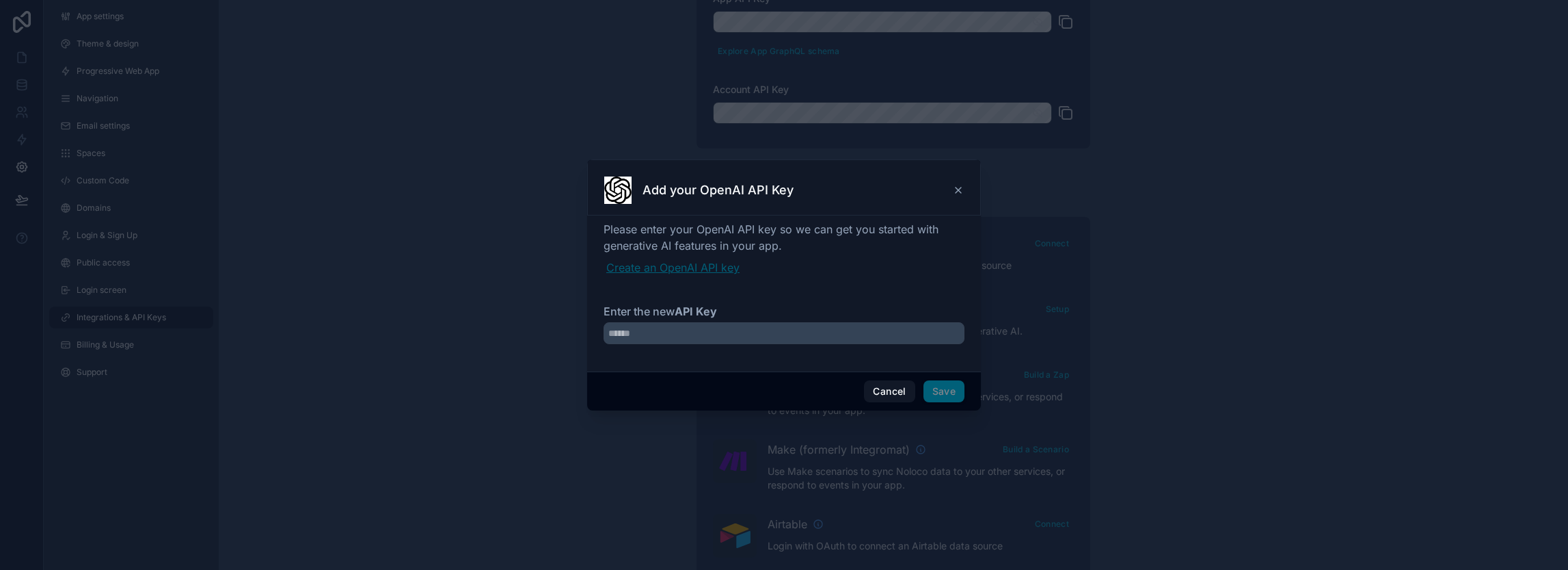
click at [671, 272] on link "Create an OpenAI API key" at bounding box center [785, 267] width 358 height 17
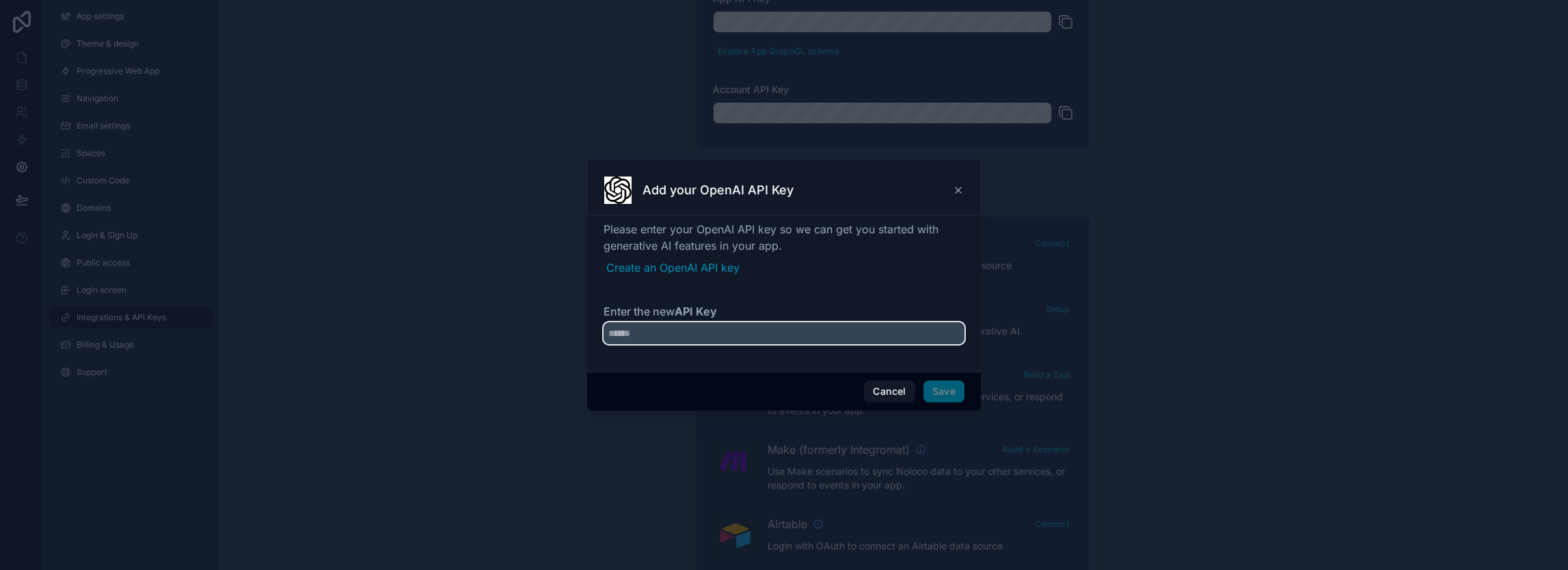
click at [817, 336] on input "Enter the new API Key" at bounding box center [784, 333] width 361 height 22
paste input "**********"
type input "**********"
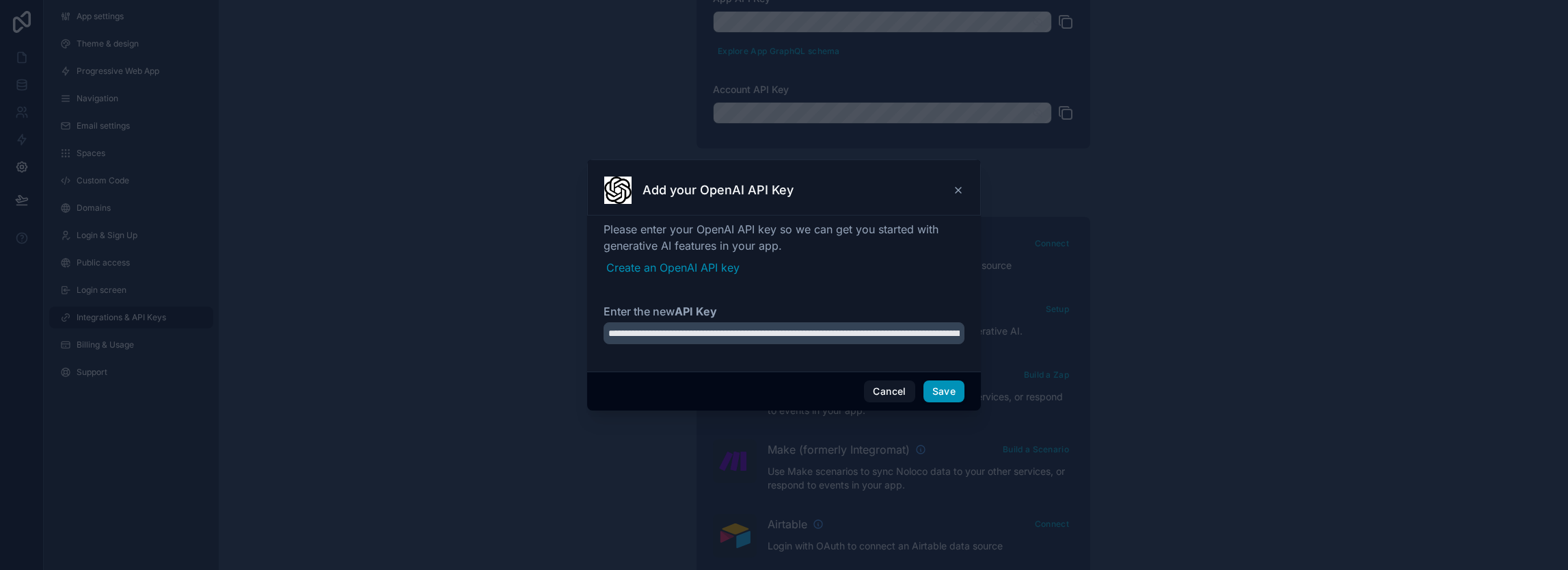
click at [963, 384] on button "Save" at bounding box center [943, 391] width 41 height 22
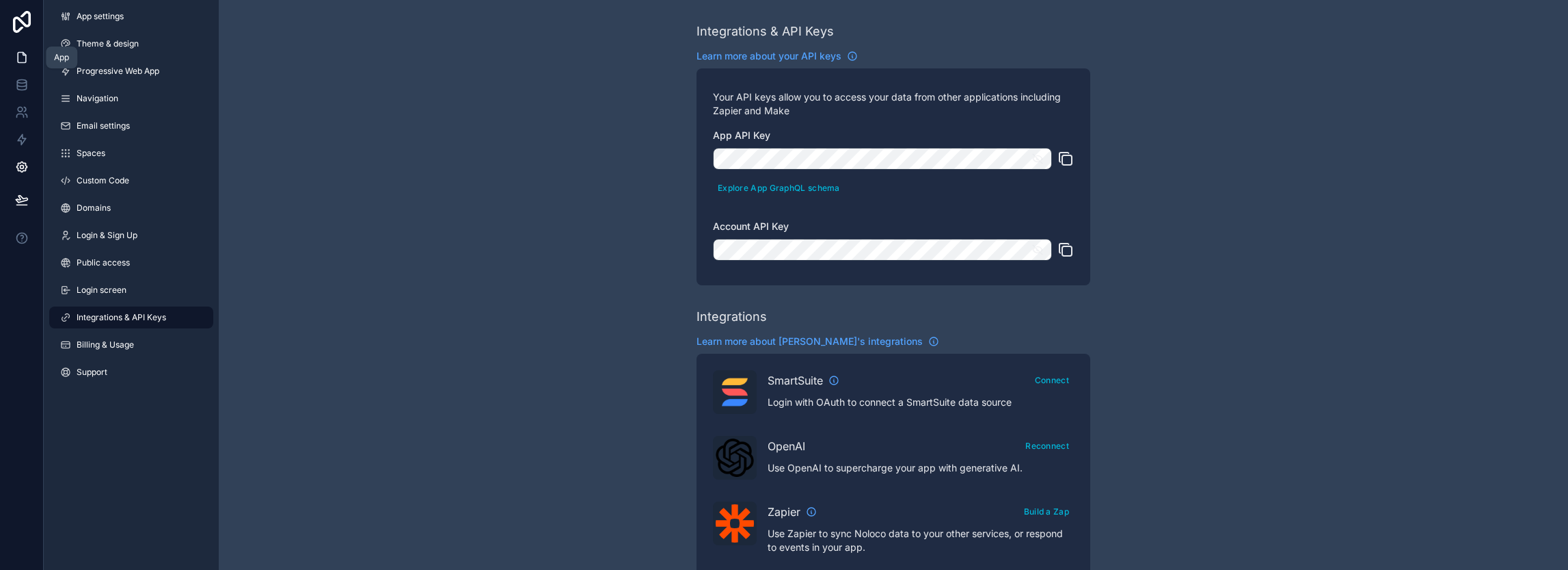
click at [34, 64] on link at bounding box center [21, 58] width 43 height 28
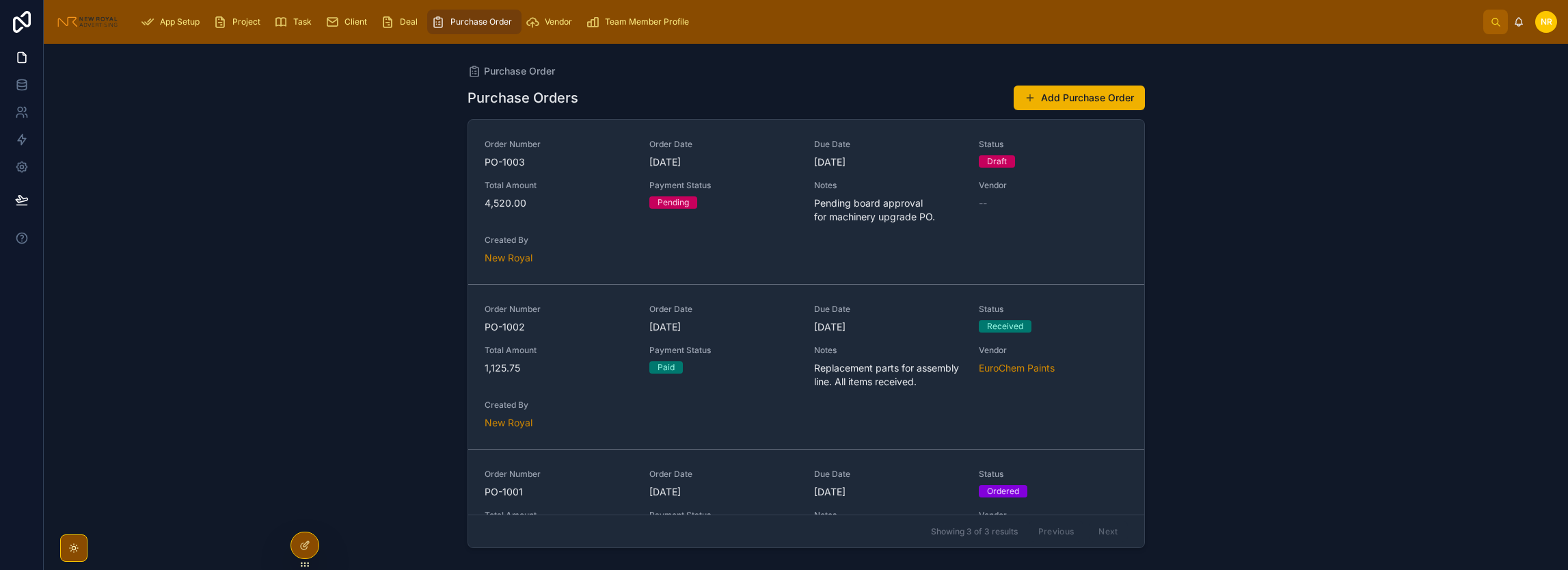
click at [406, 20] on span "Deal" at bounding box center [408, 22] width 17 height 11
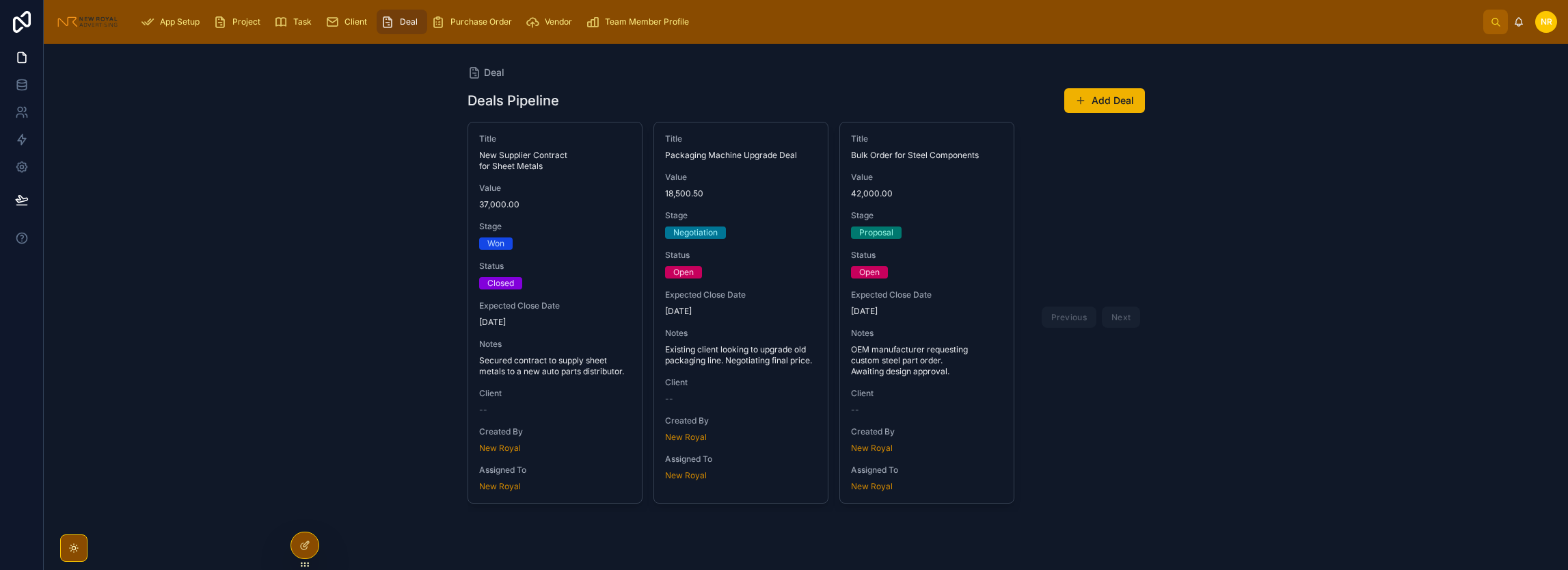
click at [352, 17] on span "Client" at bounding box center [355, 22] width 23 height 11
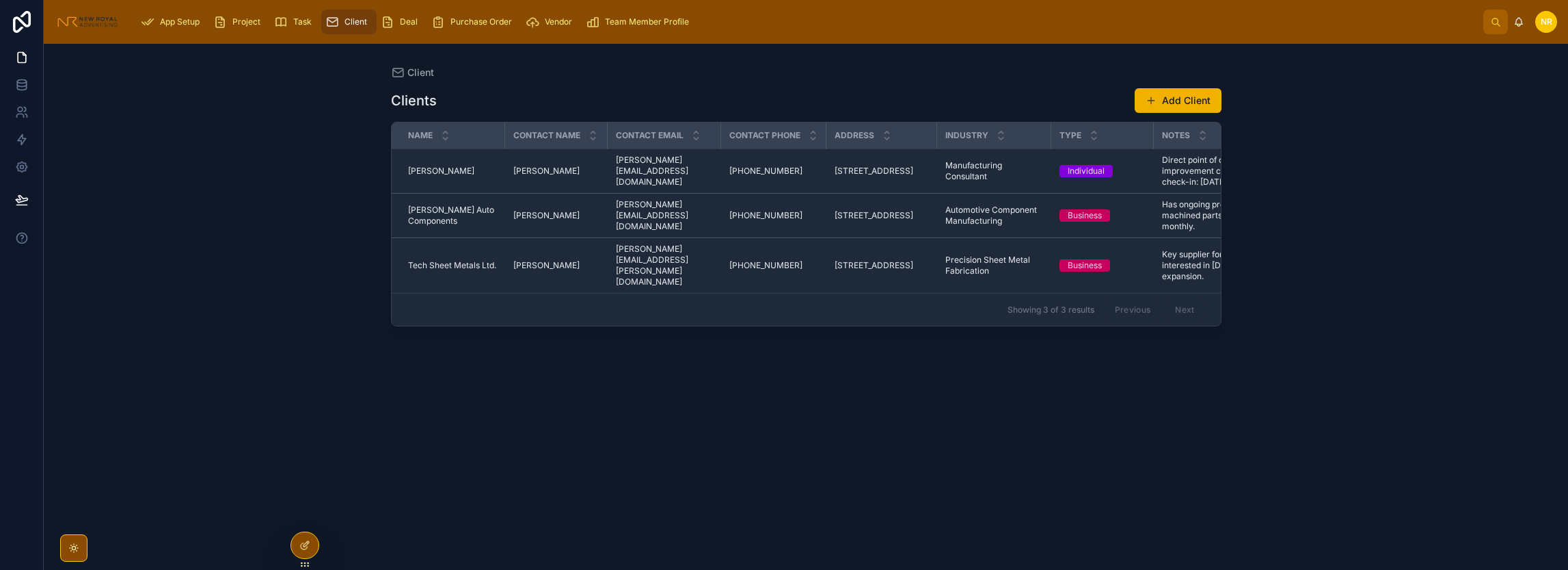
click at [311, 24] on span "Task" at bounding box center [303, 22] width 18 height 11
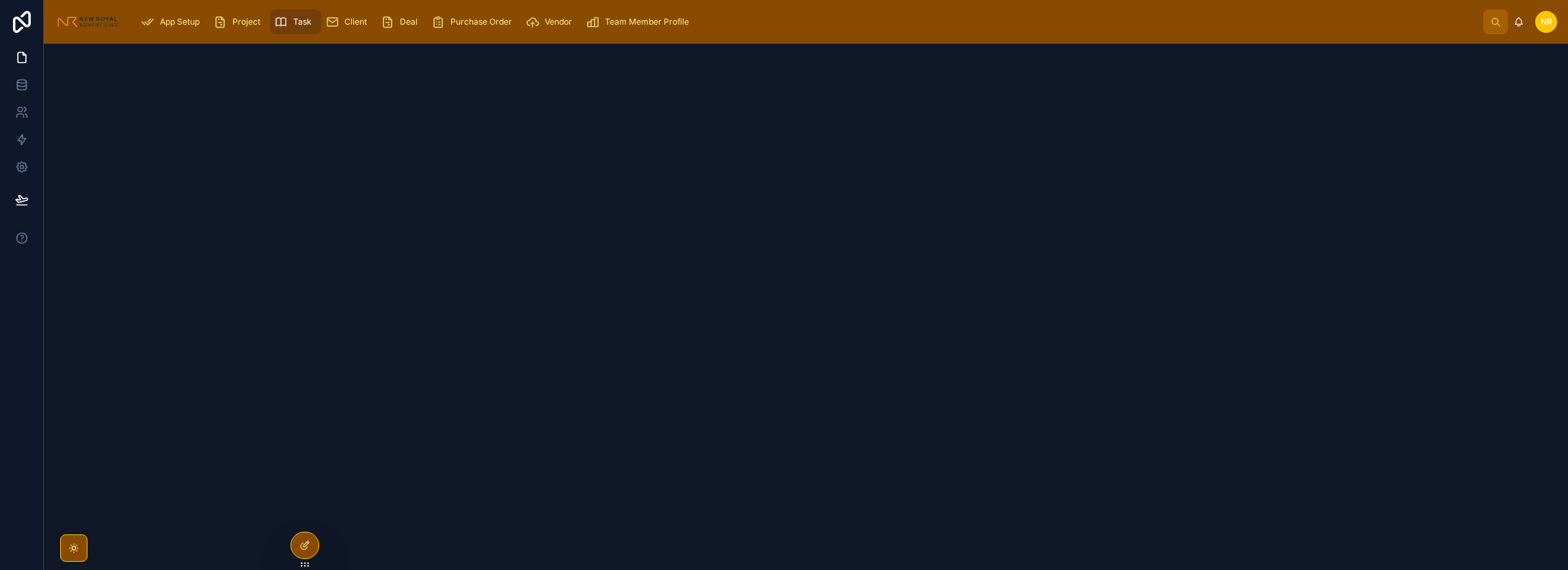
click at [243, 23] on span "Project" at bounding box center [247, 22] width 28 height 11
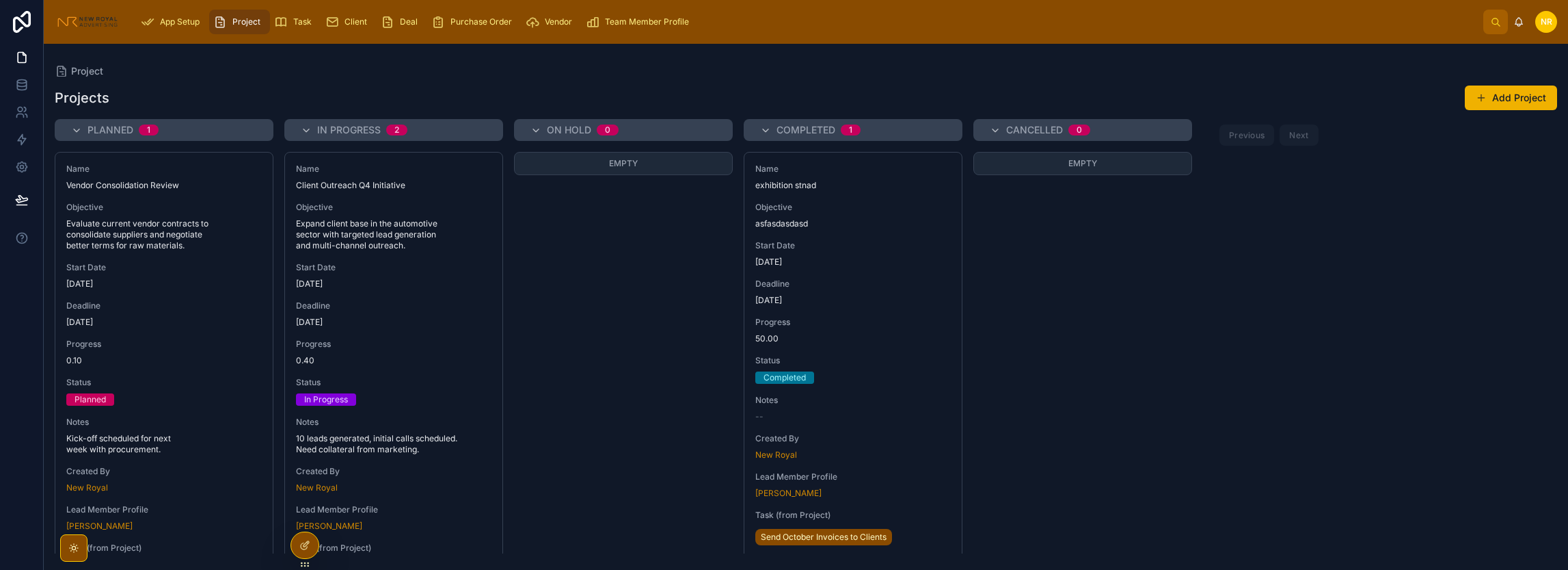
click at [198, 24] on span "App Setup" at bounding box center [179, 22] width 40 height 11
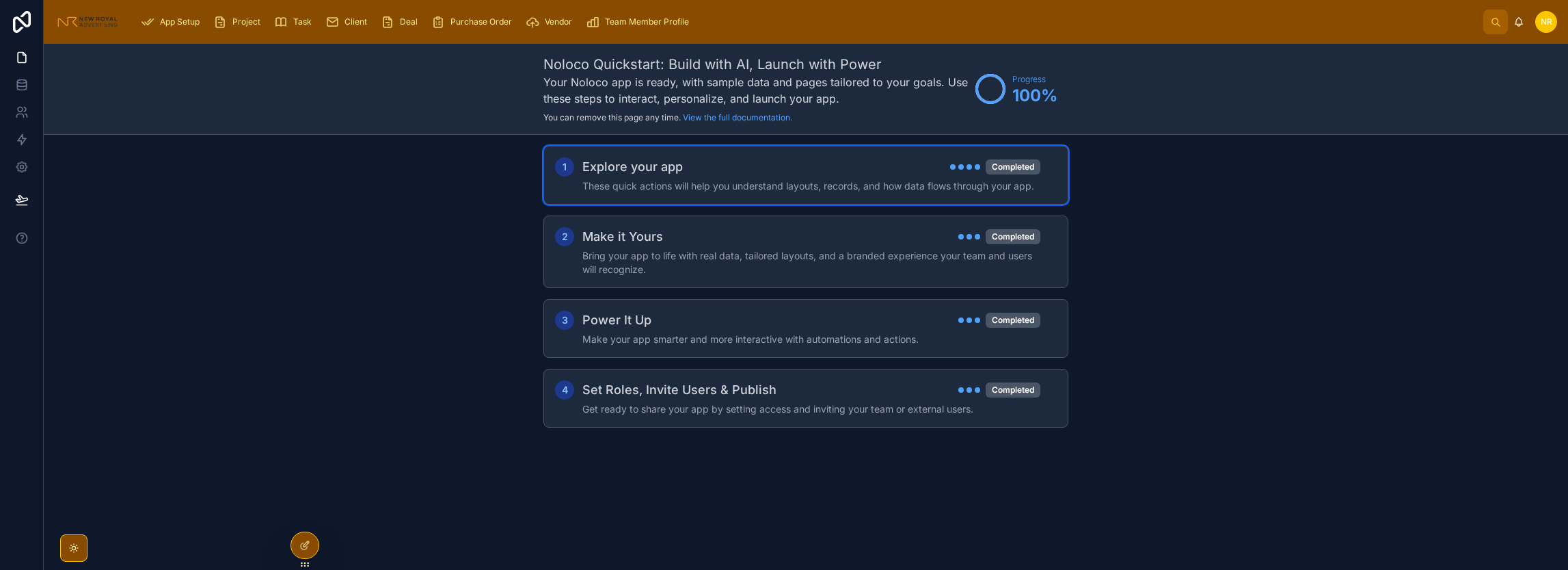
click at [873, 175] on div "Explore your app Completed" at bounding box center [812, 167] width 458 height 19
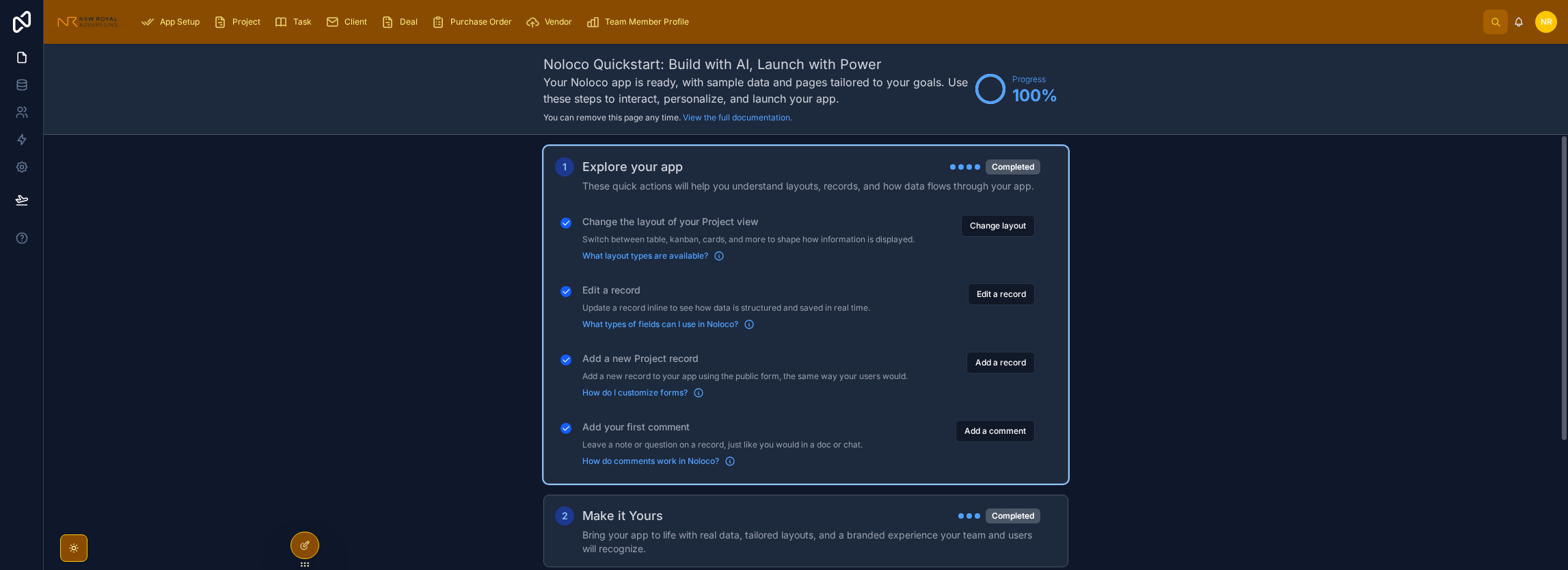
click at [873, 175] on div "Explore your app Completed" at bounding box center [812, 167] width 458 height 19
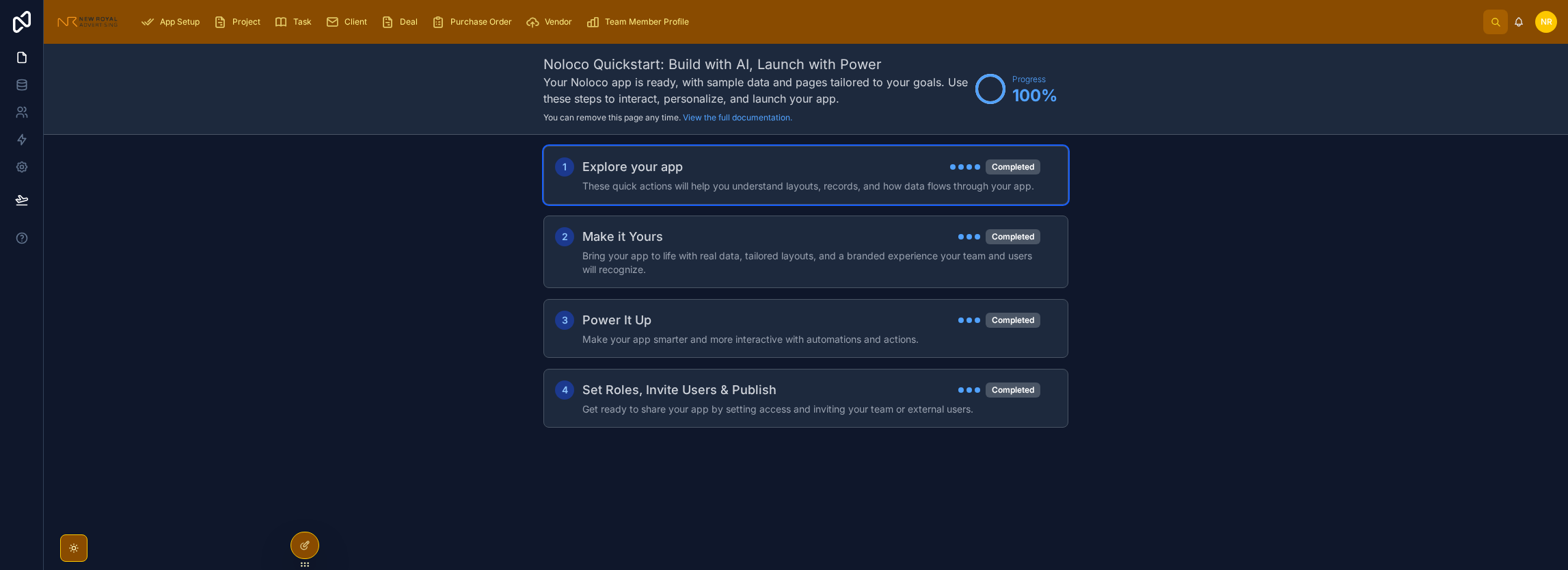
click at [873, 175] on div "Explore your app Completed" at bounding box center [812, 167] width 458 height 19
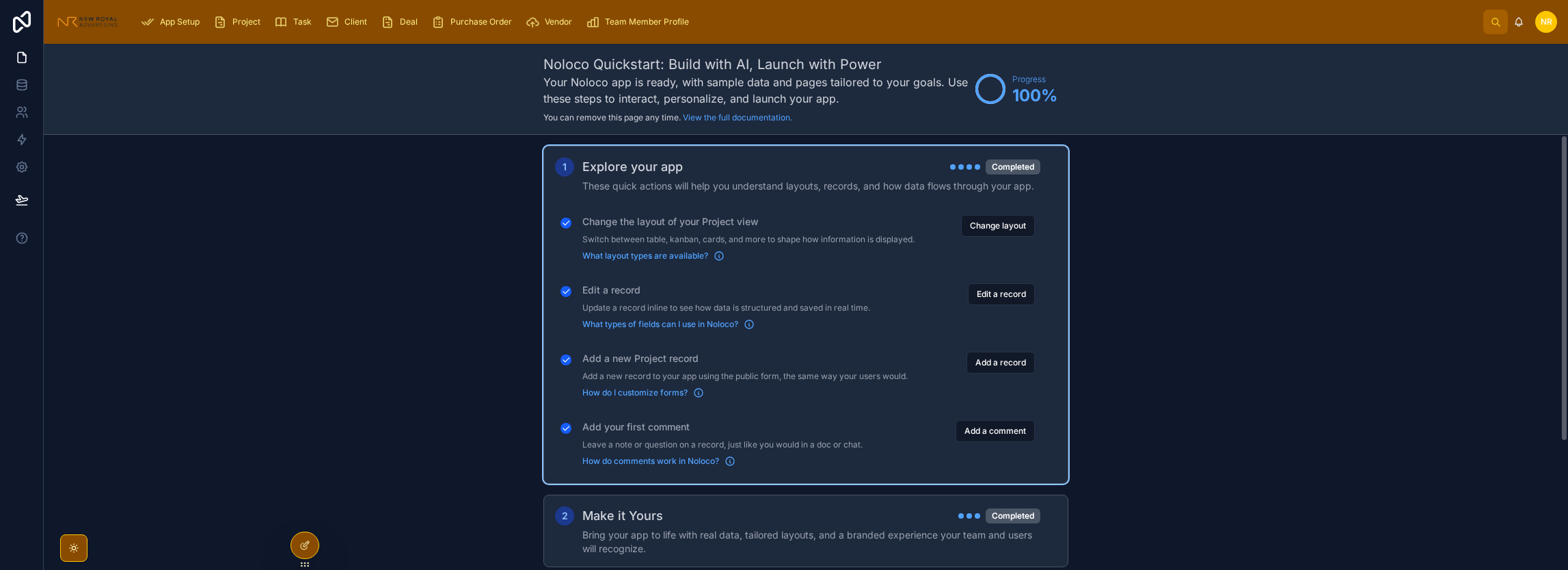
click at [873, 175] on div "Explore your app Completed" at bounding box center [812, 167] width 458 height 19
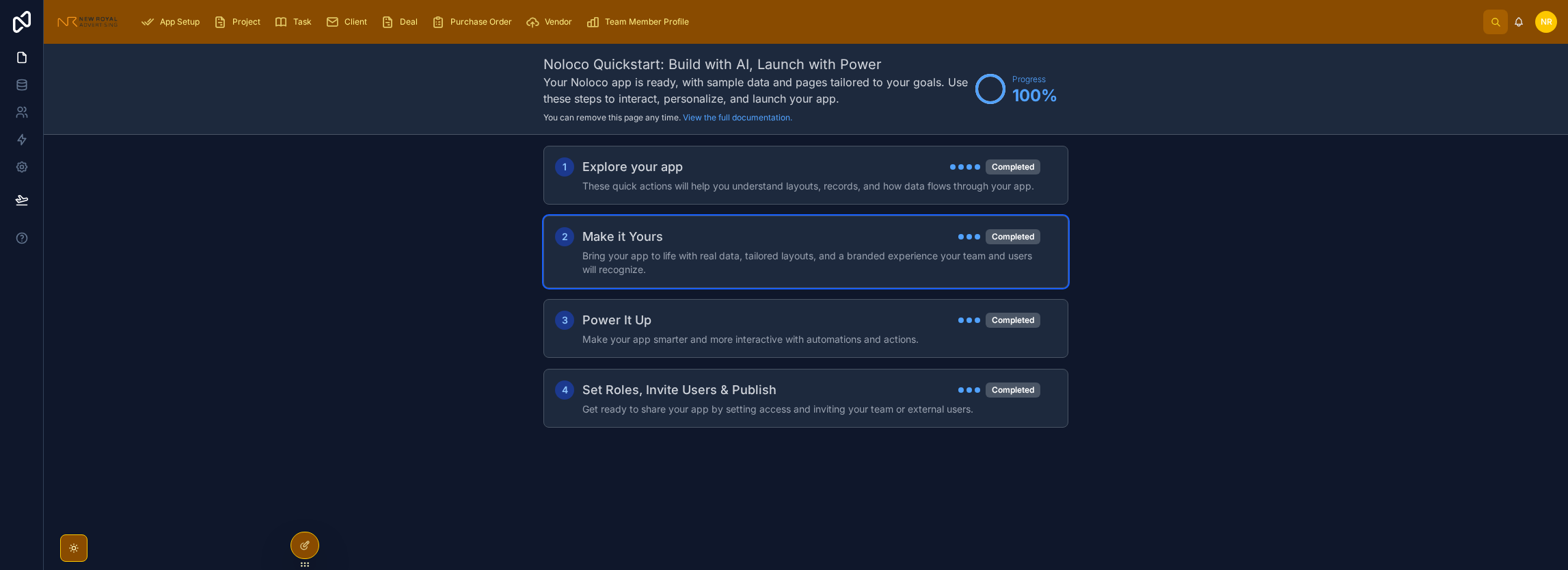
click at [840, 243] on div "Make it Yours Completed" at bounding box center [812, 237] width 458 height 19
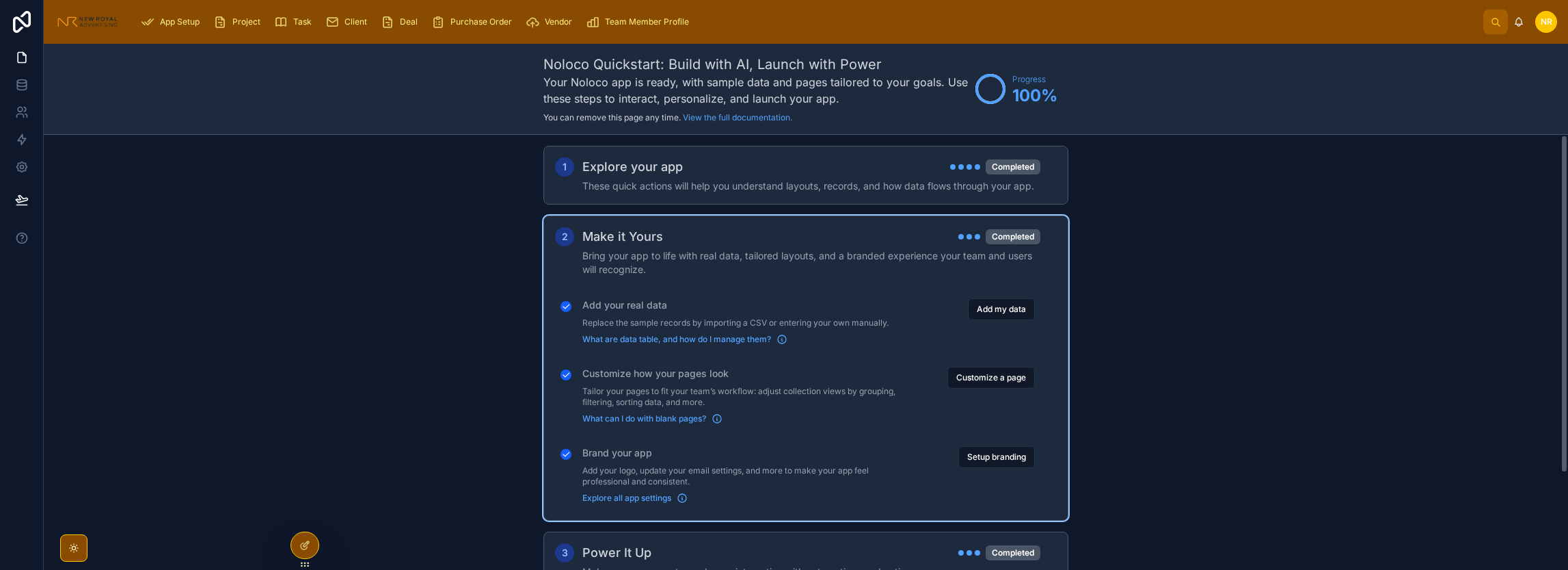
click at [687, 386] on p "Tailor your pages to fit your team’s workflow: adjust collection views by group…" at bounding box center [748, 397] width 332 height 22
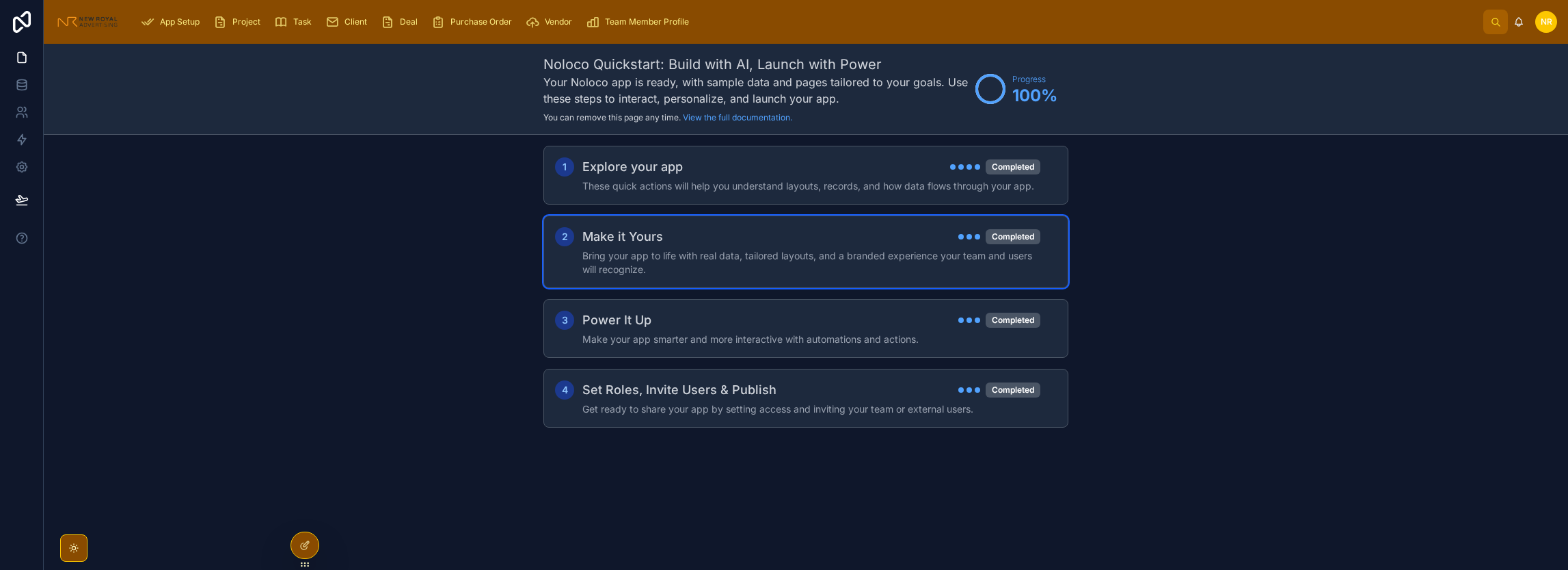
click at [705, 264] on h4 "Bring your app to life with real data, tailored layouts, and a branded experien…" at bounding box center [812, 262] width 458 height 28
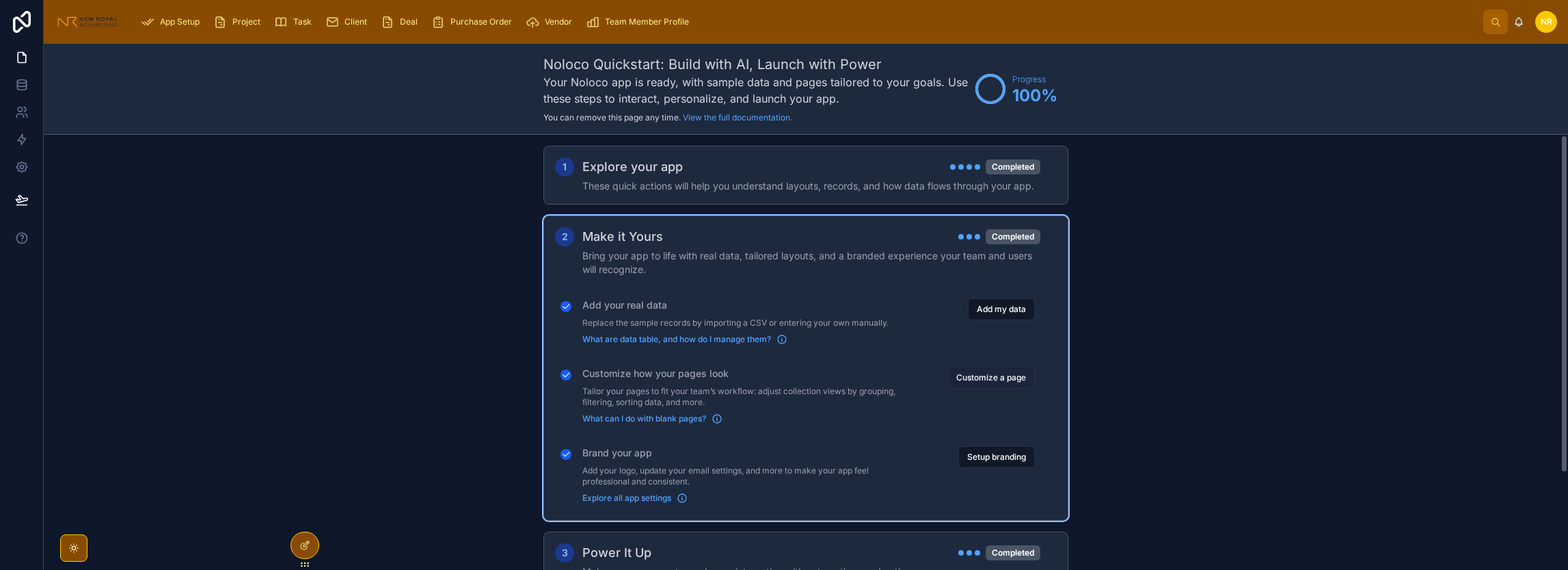
click at [976, 378] on button "Customize a page" at bounding box center [990, 378] width 87 height 22
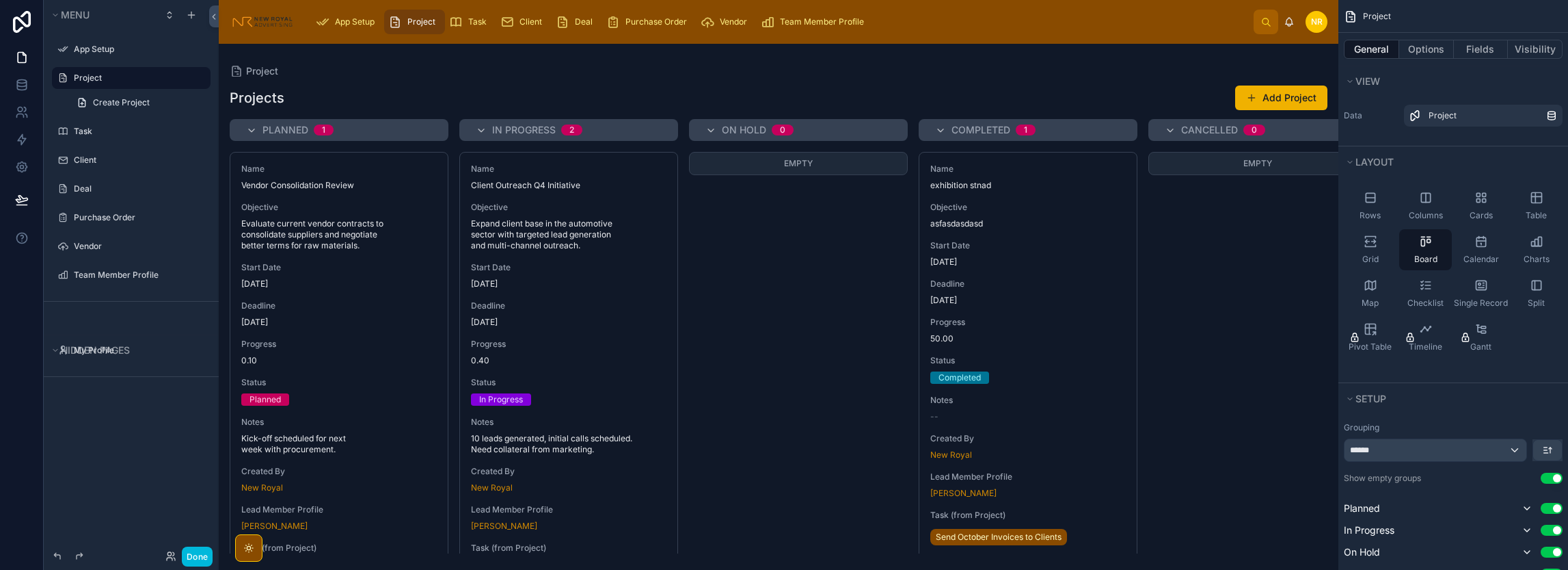
click at [1435, 60] on div "General Options Fields Visibility" at bounding box center [1453, 50] width 230 height 33
click at [1437, 49] on button "Options" at bounding box center [1425, 49] width 54 height 19
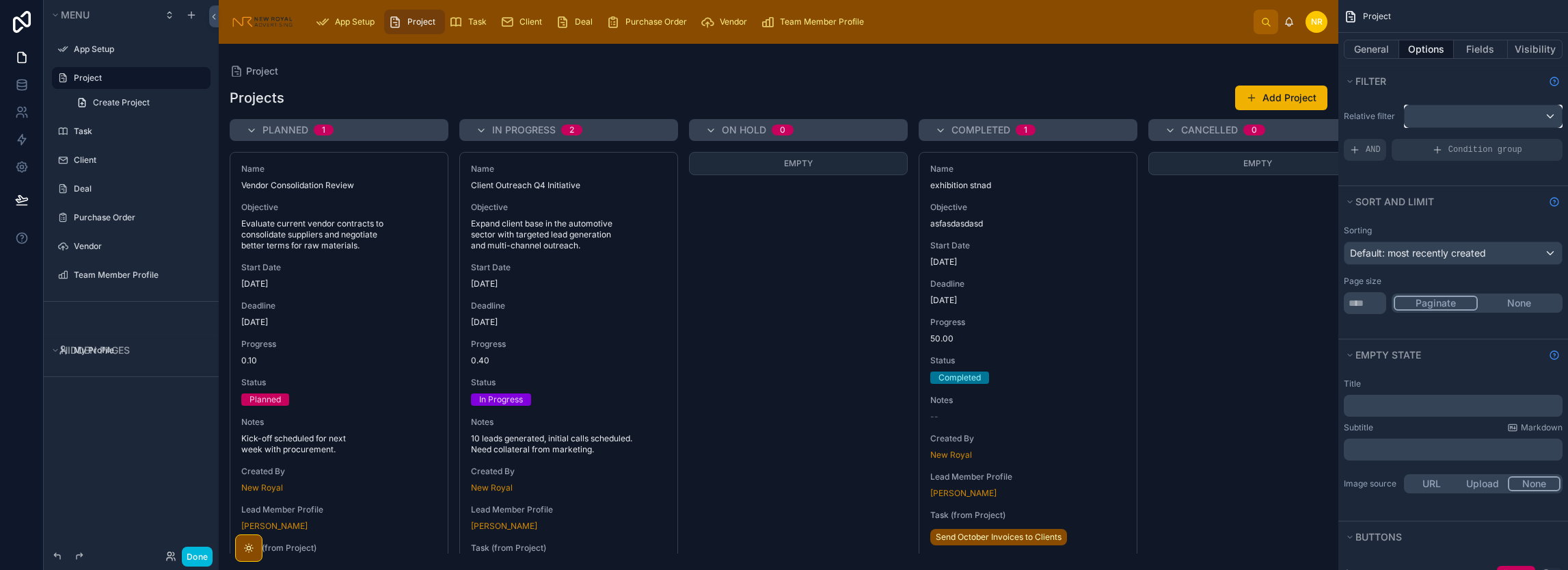
click at [1490, 111] on div "scrollable content" at bounding box center [1482, 116] width 157 height 22
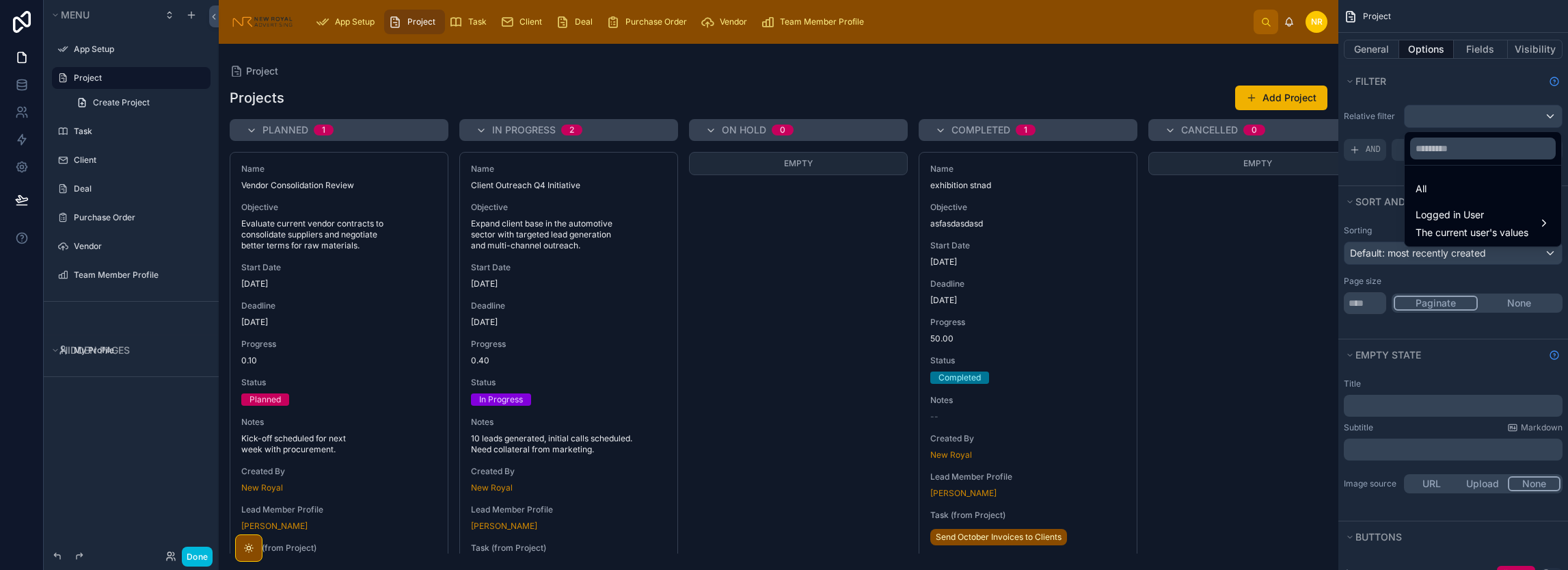
click at [1490, 109] on div "scrollable content" at bounding box center [784, 285] width 1568 height 570
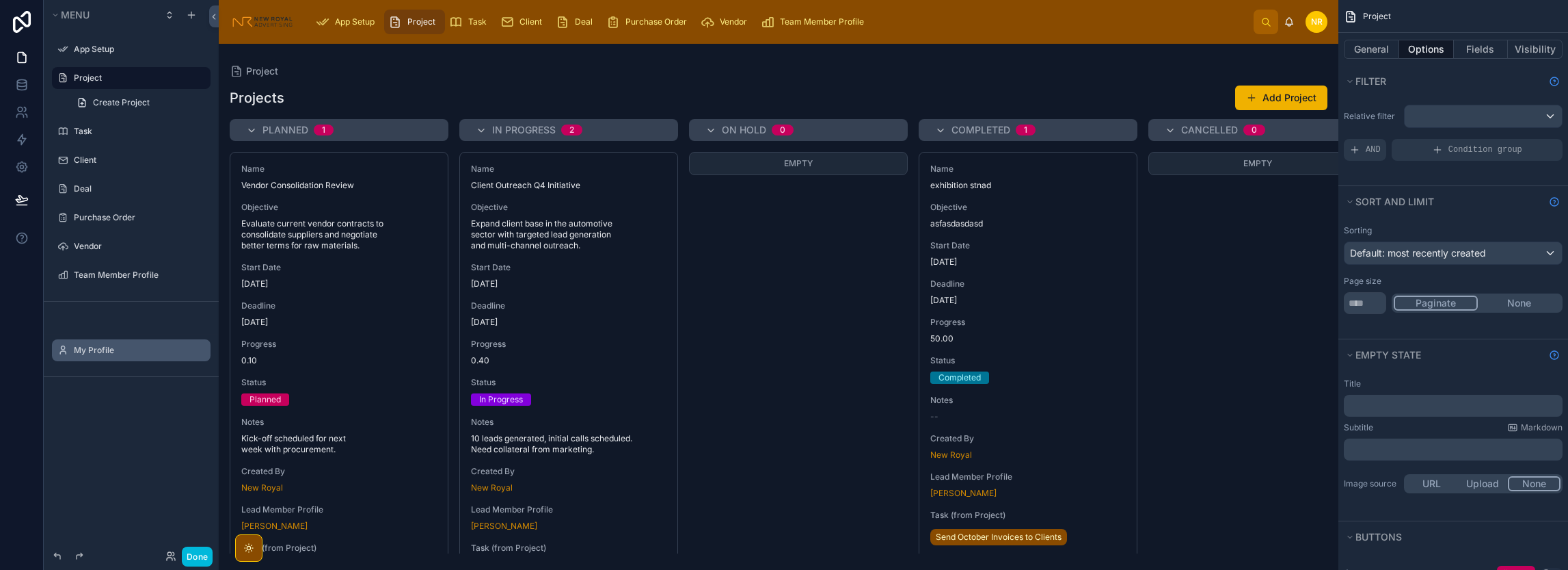
click at [95, 355] on label "My Profile" at bounding box center [138, 350] width 129 height 11
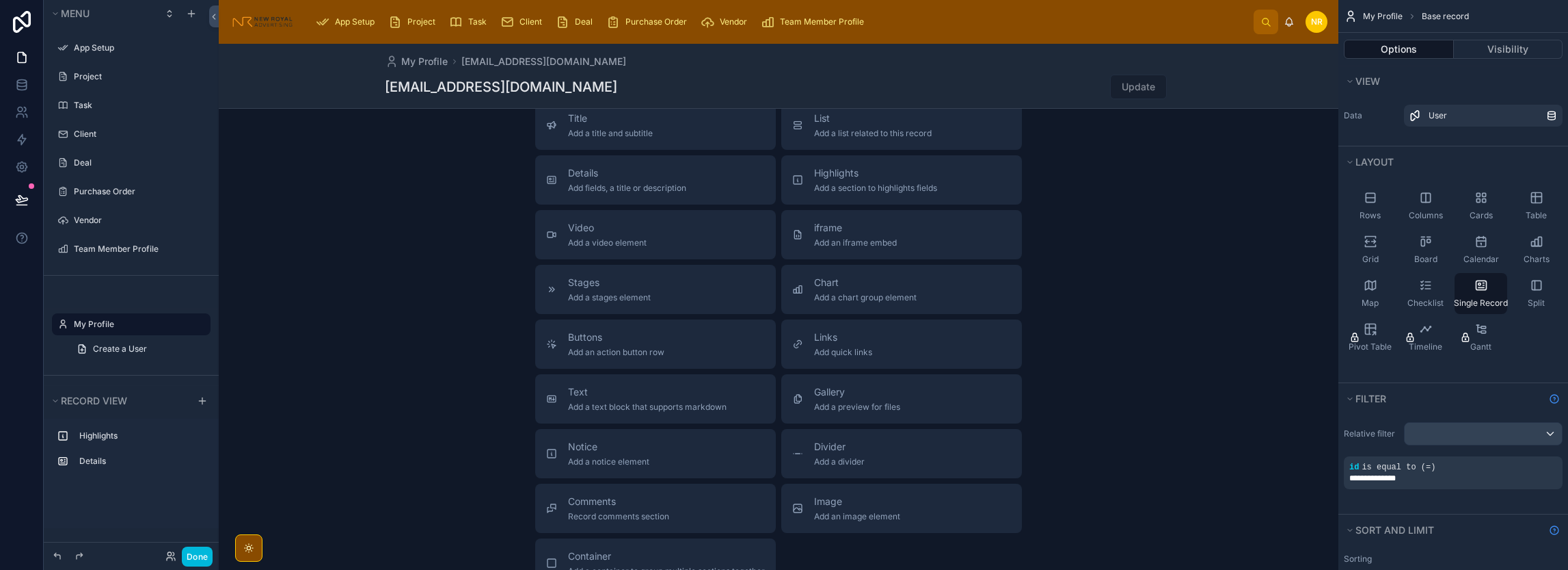
scroll to position [273, 0]
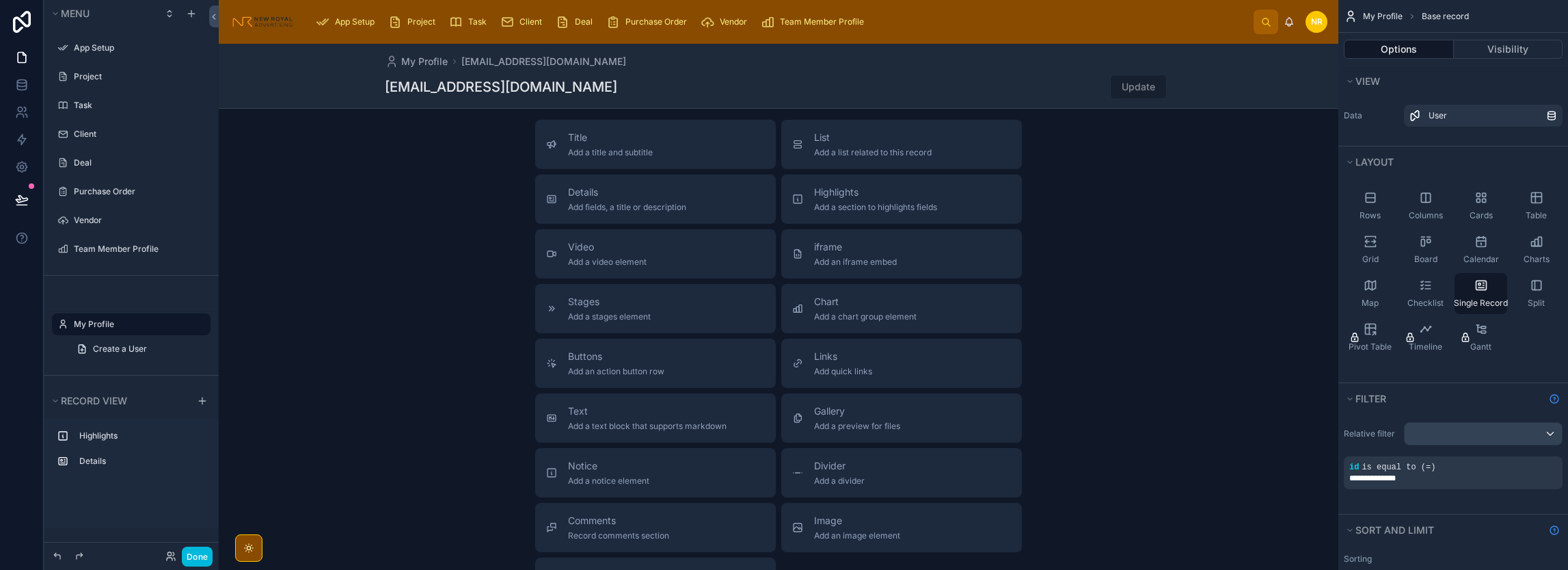
click at [623, 370] on div at bounding box center [778, 242] width 1120 height 946
click at [623, 374] on span "Add an action button row" at bounding box center [616, 371] width 97 height 11
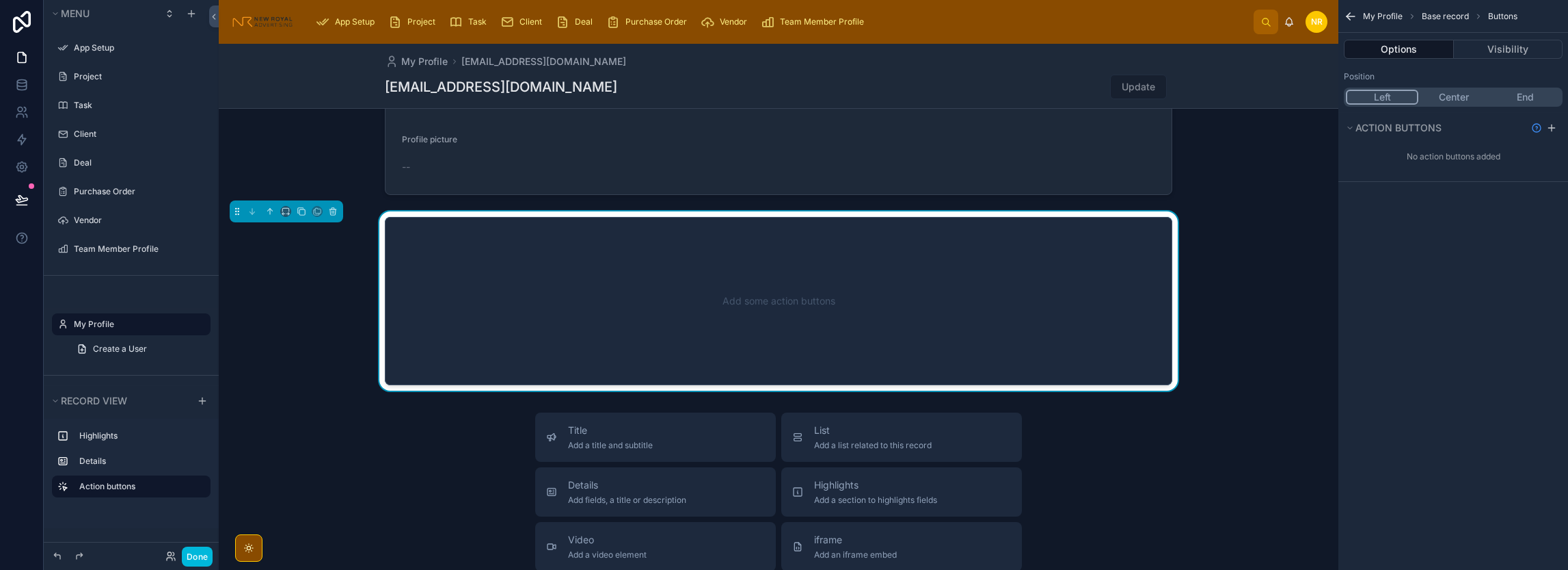
scroll to position [164, 0]
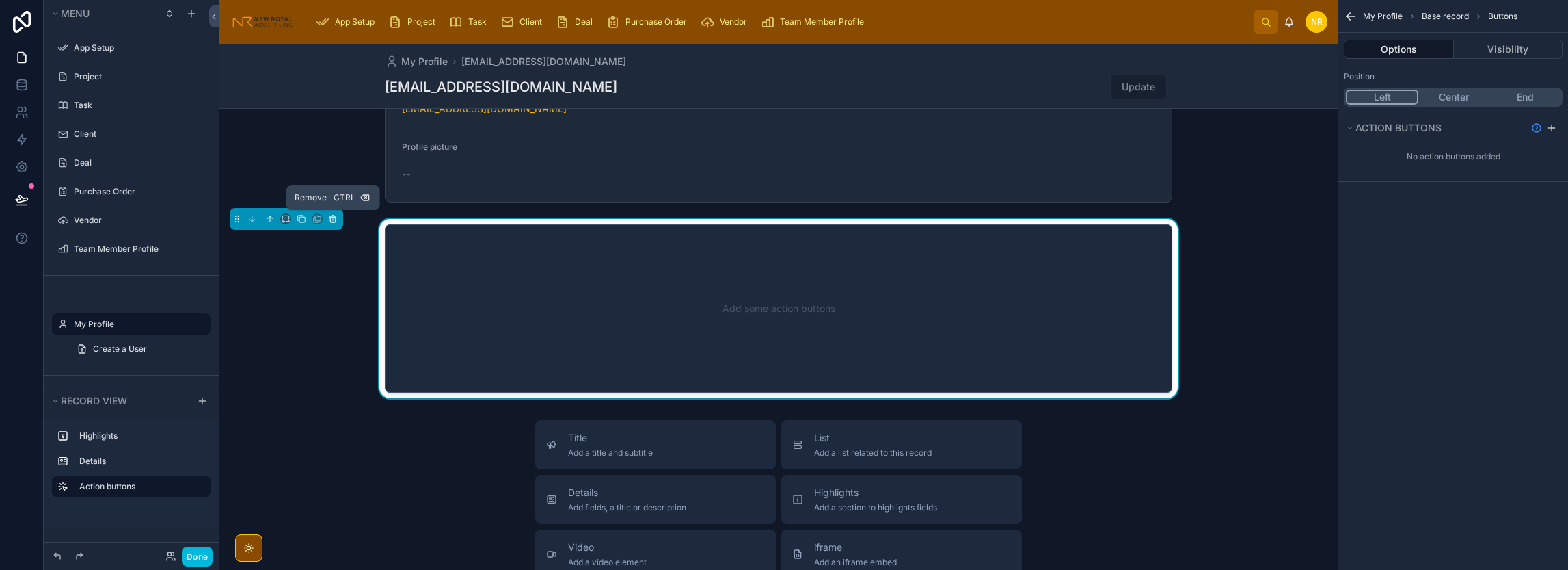
click at [333, 217] on icon at bounding box center [332, 218] width 9 height 9
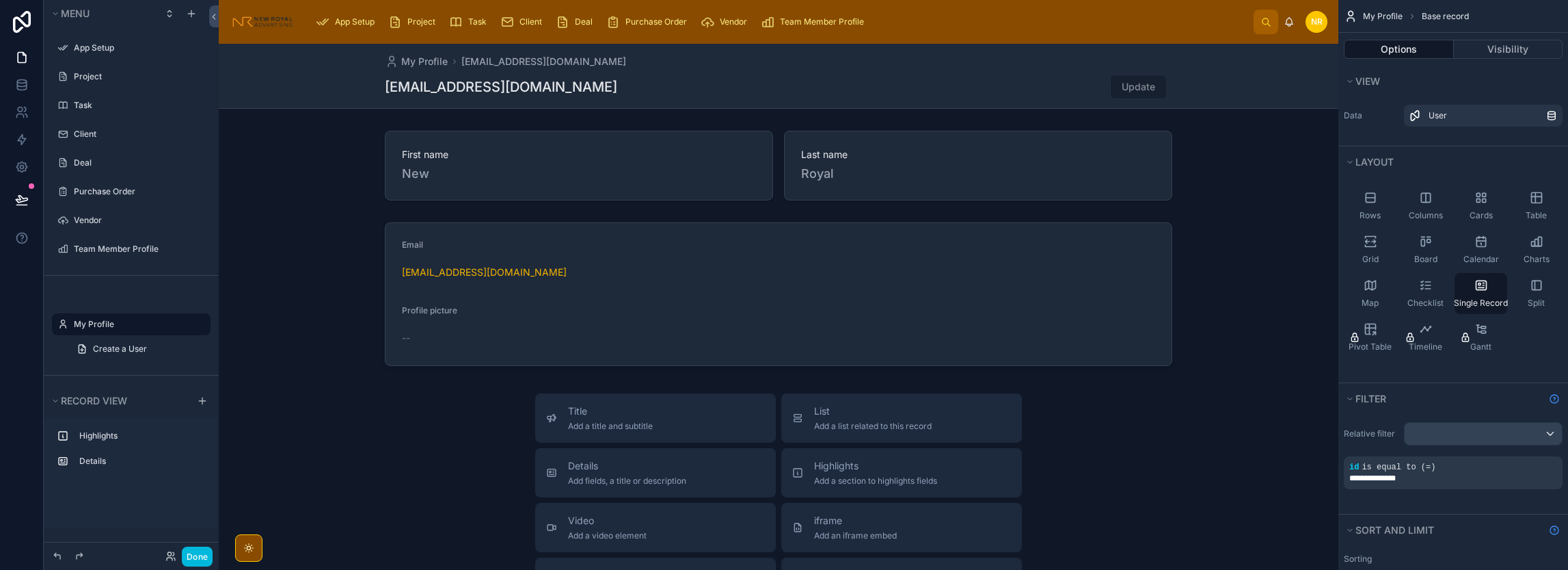
scroll to position [0, 0]
click at [87, 169] on div "Deal" at bounding box center [141, 163] width 134 height 11
click at [123, 160] on label "Deal" at bounding box center [138, 163] width 129 height 11
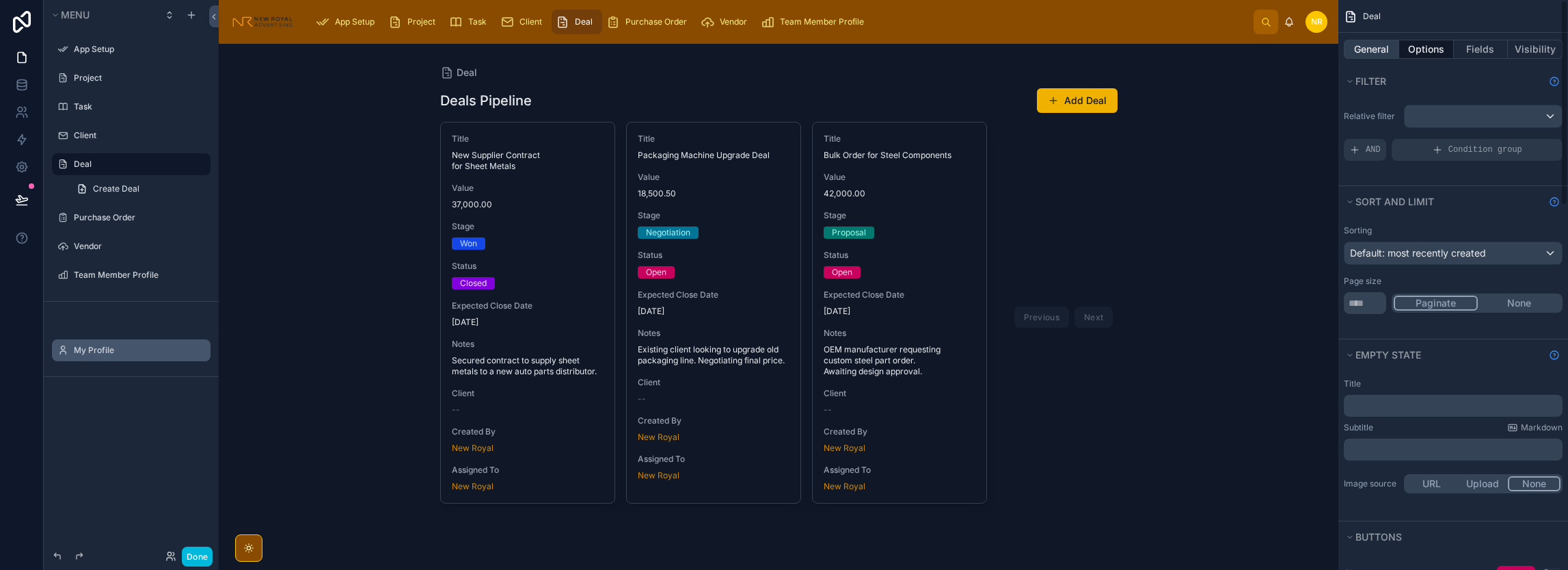
click at [1370, 49] on button "General" at bounding box center [1371, 49] width 55 height 19
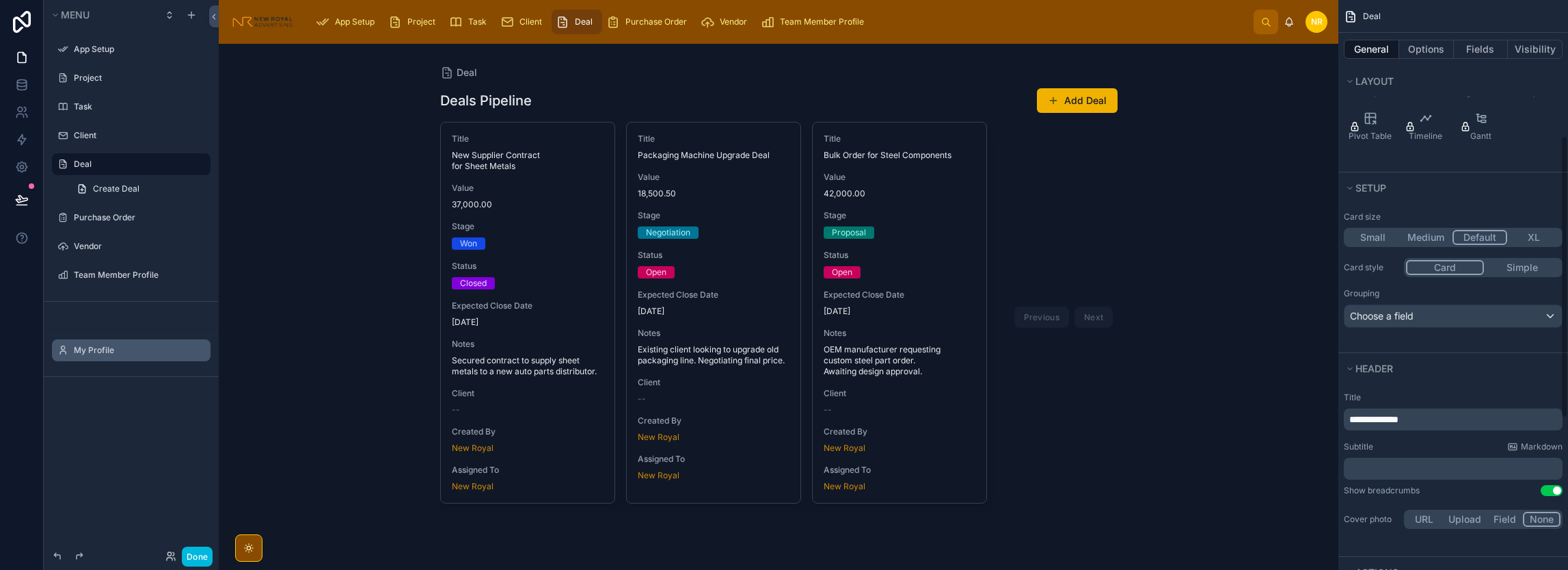
scroll to position [273, 0]
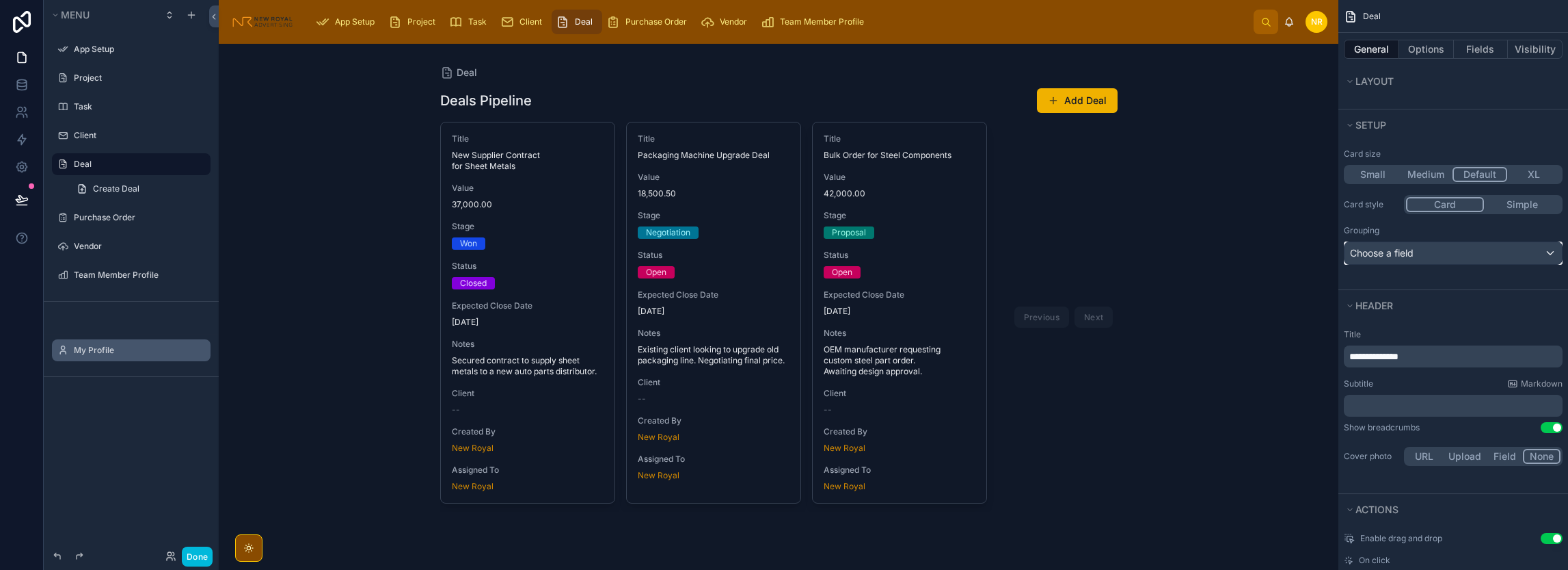
click at [1410, 252] on span "Choose a field" at bounding box center [1381, 252] width 63 height 12
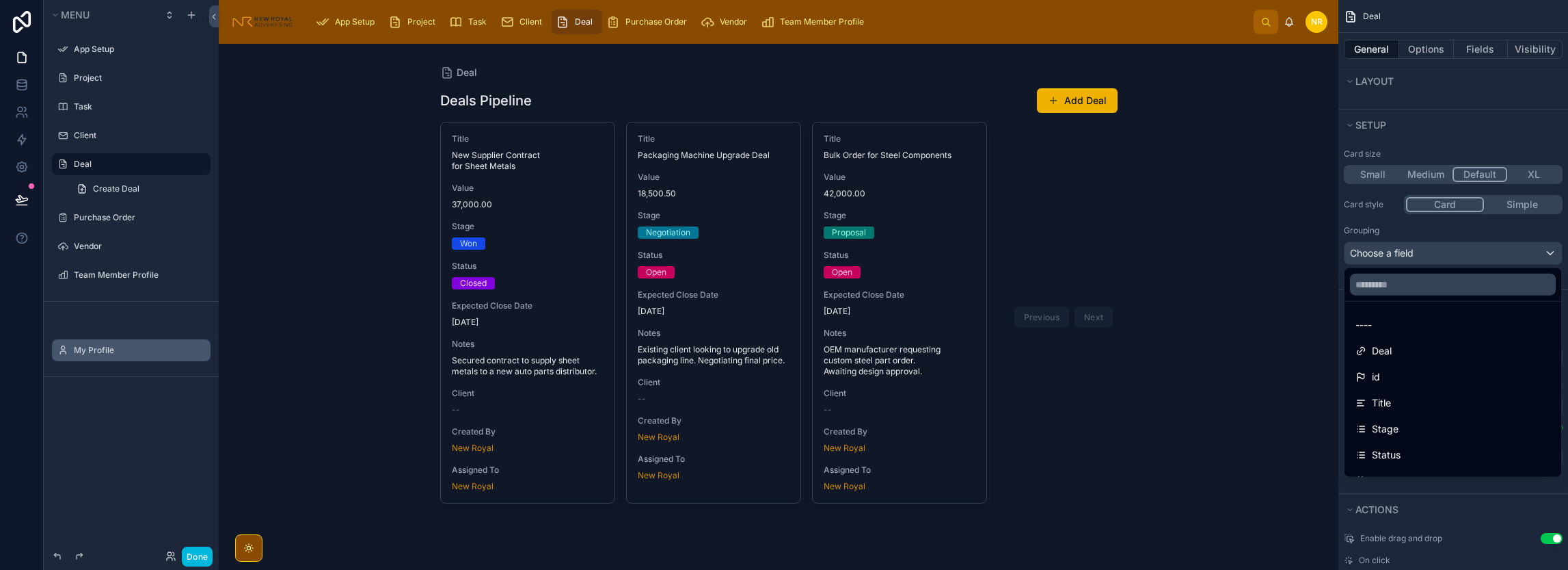
click at [1410, 252] on div "scrollable content" at bounding box center [784, 285] width 1568 height 570
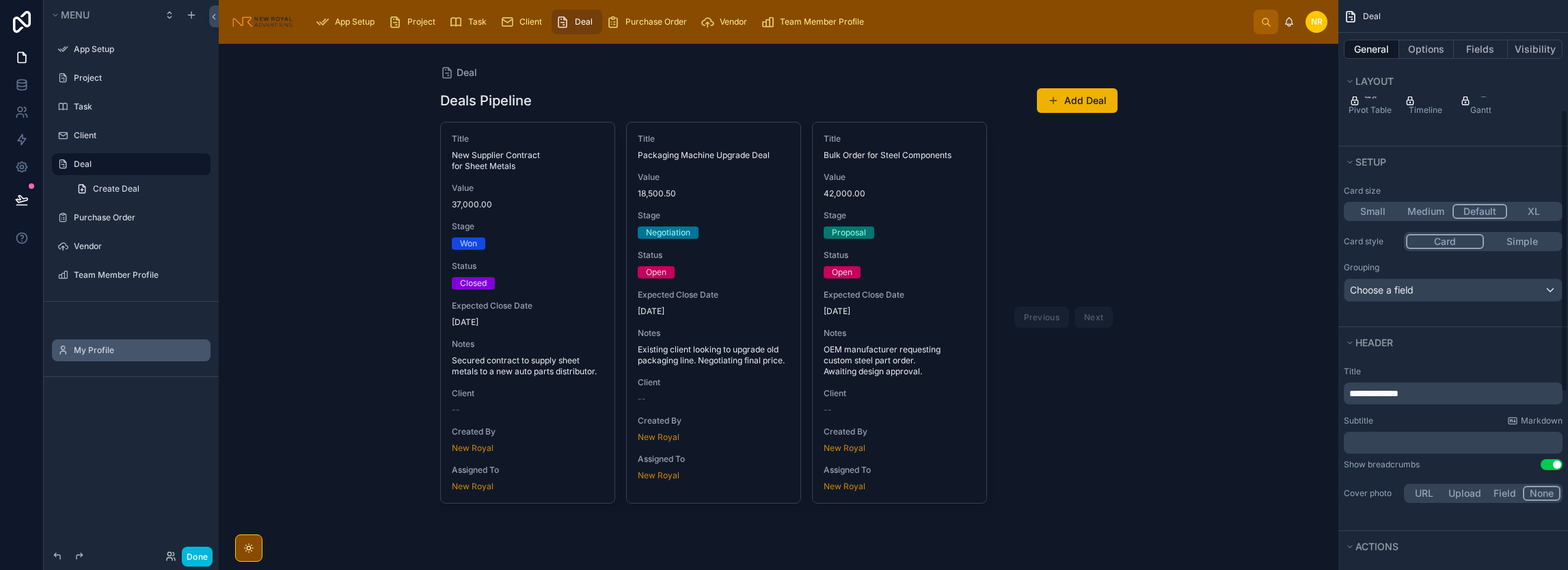
scroll to position [0, 0]
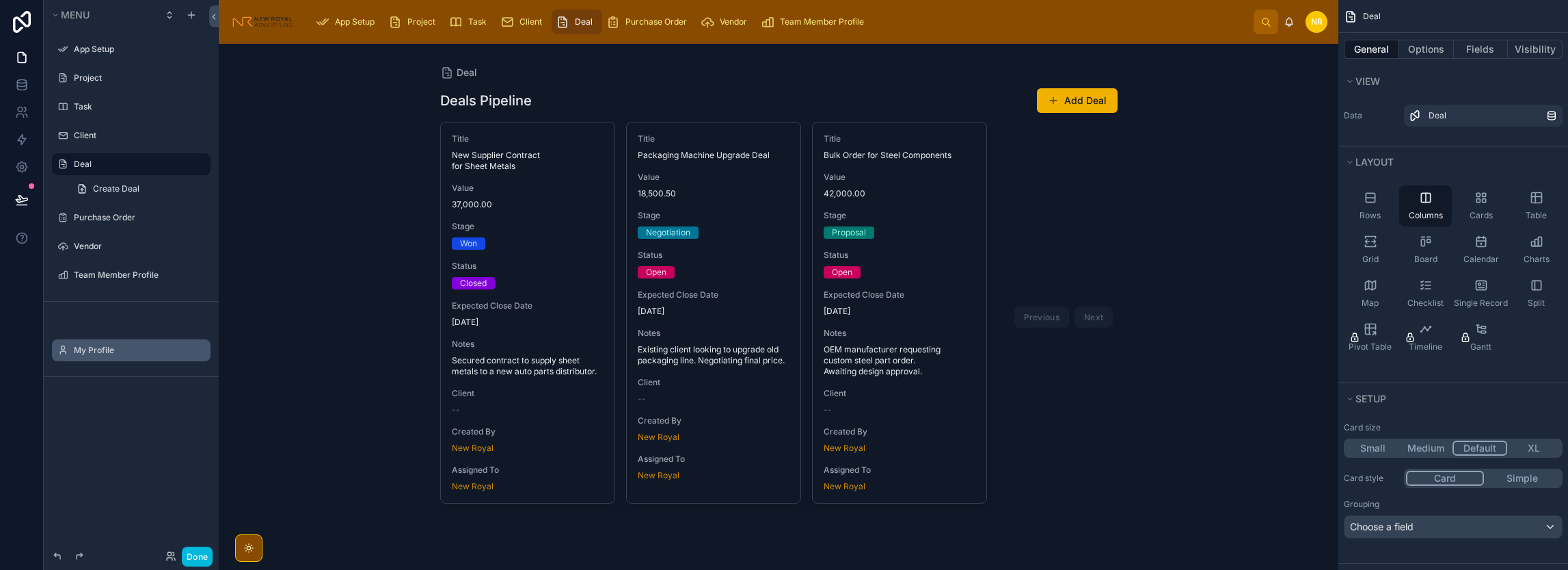
click at [519, 21] on span "Client" at bounding box center [530, 22] width 23 height 11
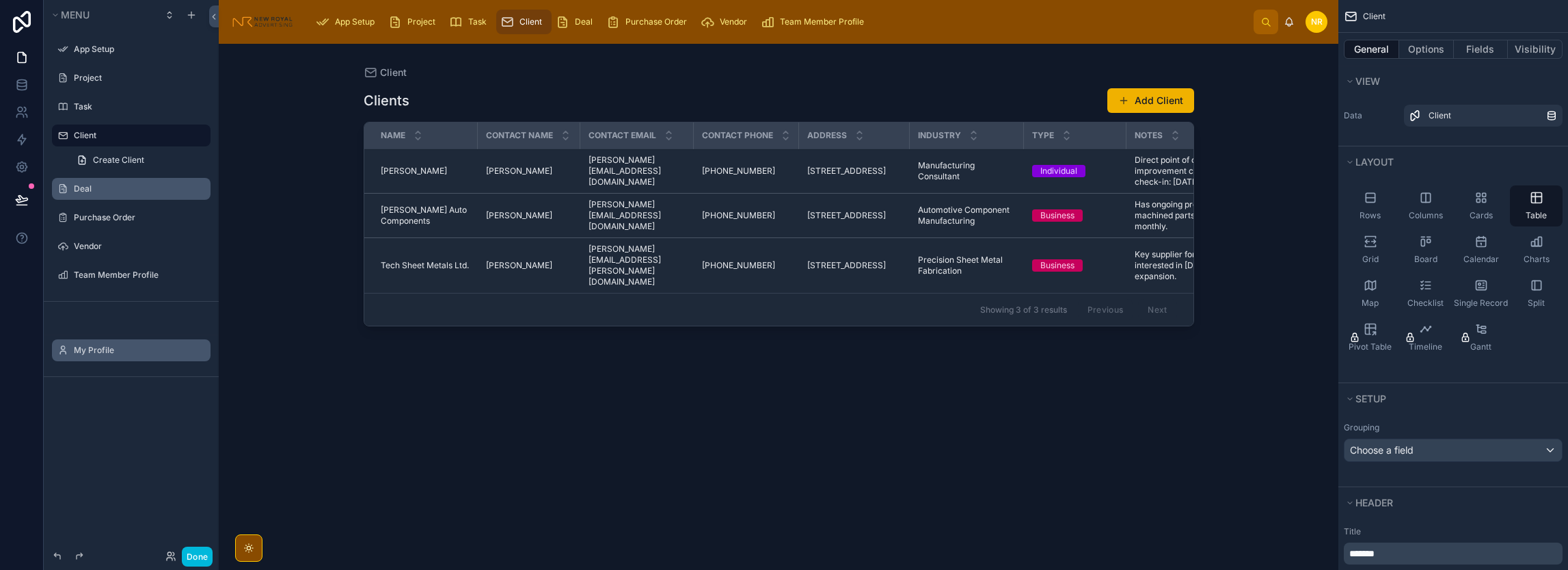
drag, startPoint x: 687, startPoint y: 317, endPoint x: 997, endPoint y: 328, distance: 310.2
click at [997, 328] on div at bounding box center [778, 298] width 874 height 509
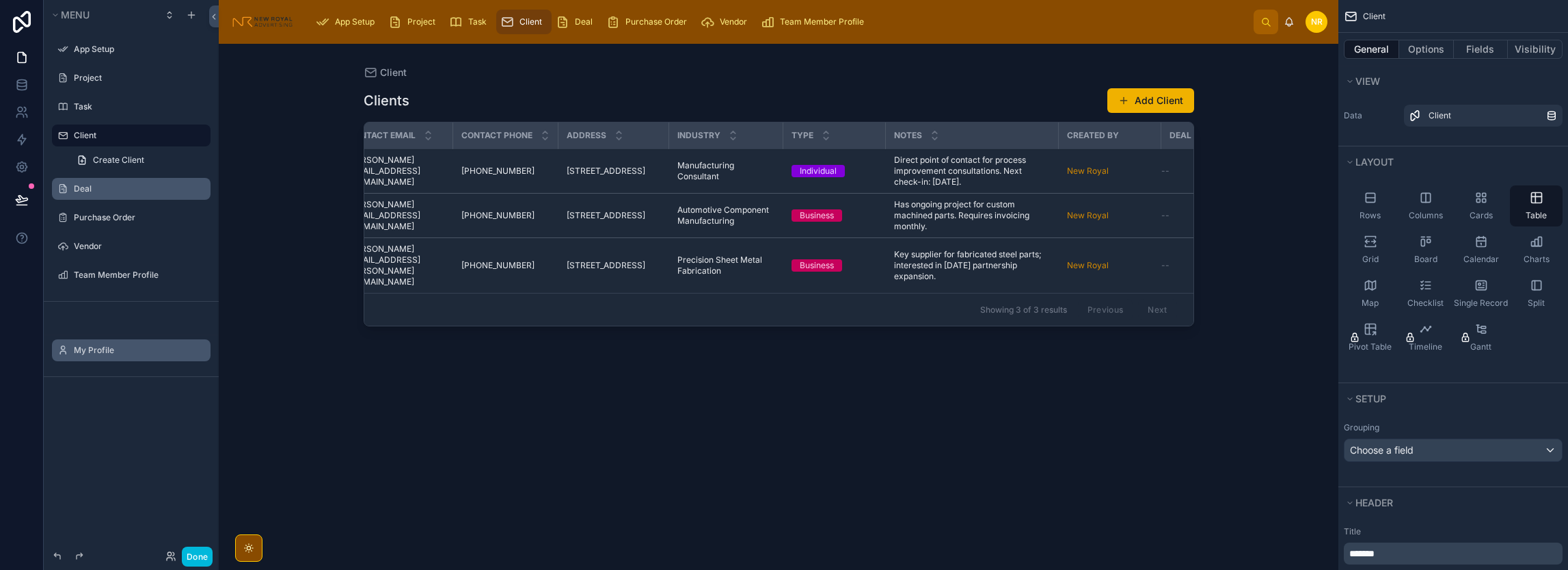
scroll to position [0, 321]
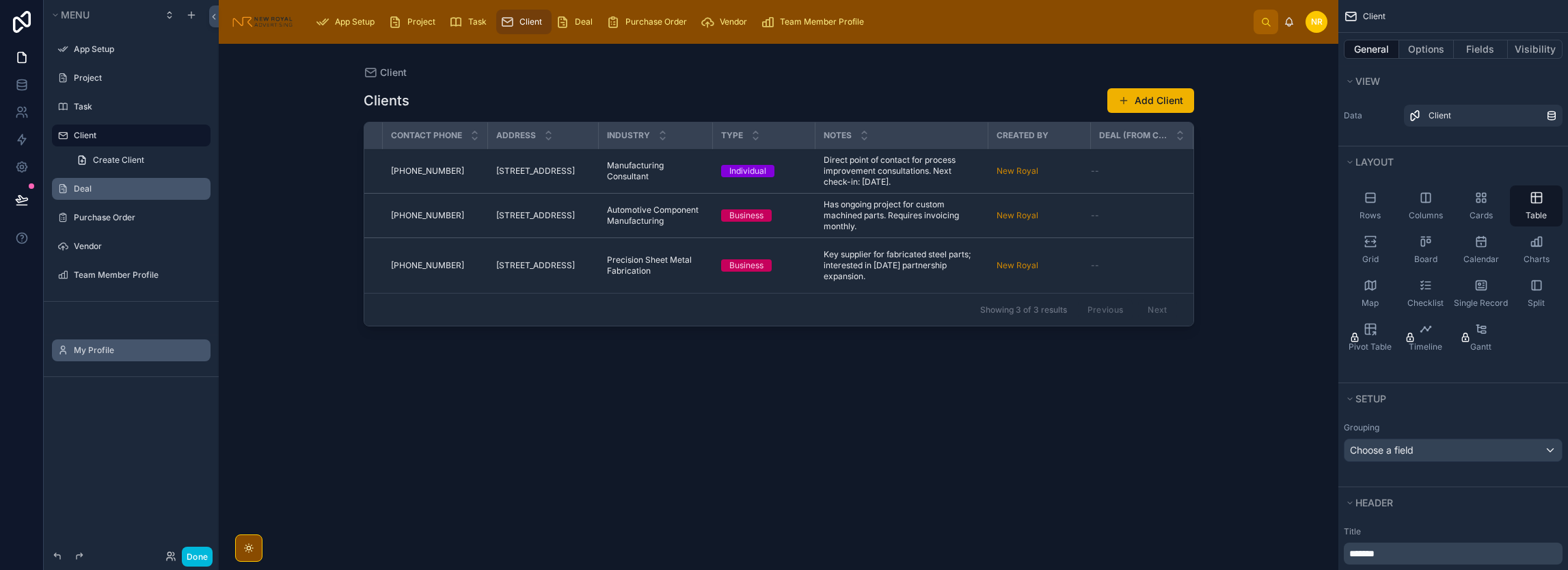
click at [563, 15] on div "Deal" at bounding box center [577, 22] width 42 height 22
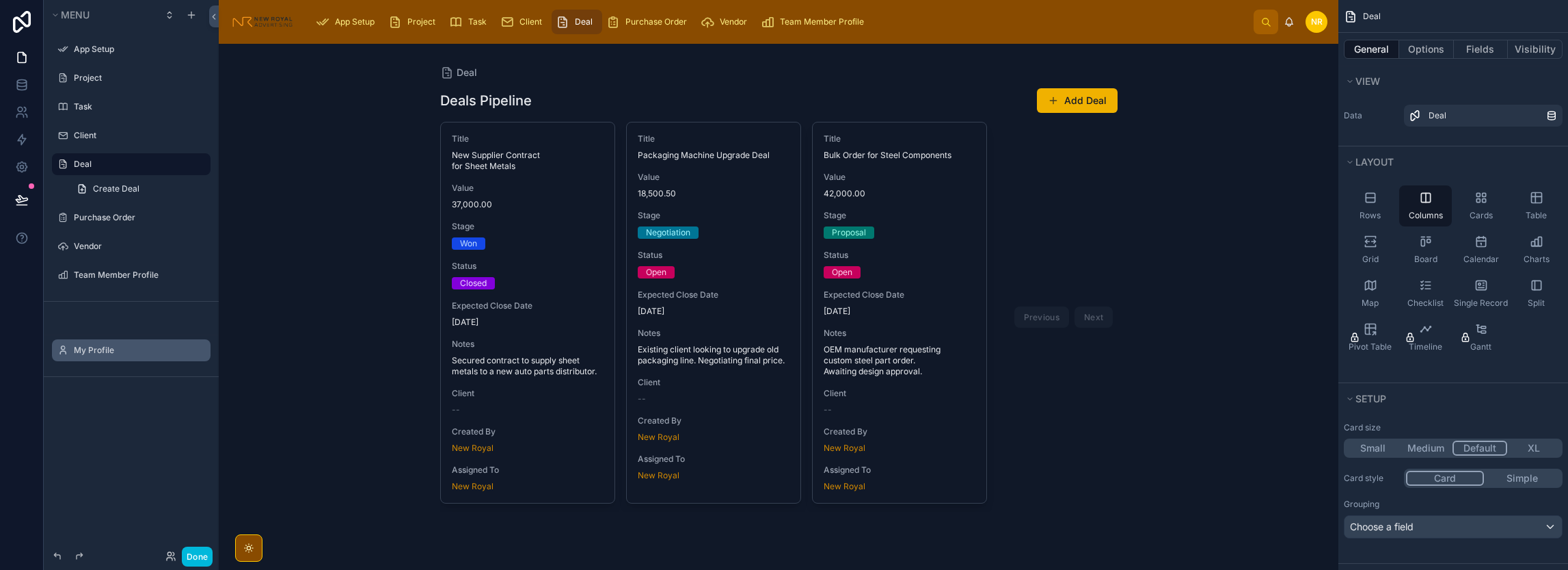
click at [628, 21] on span "Purchase Order" at bounding box center [656, 22] width 62 height 11
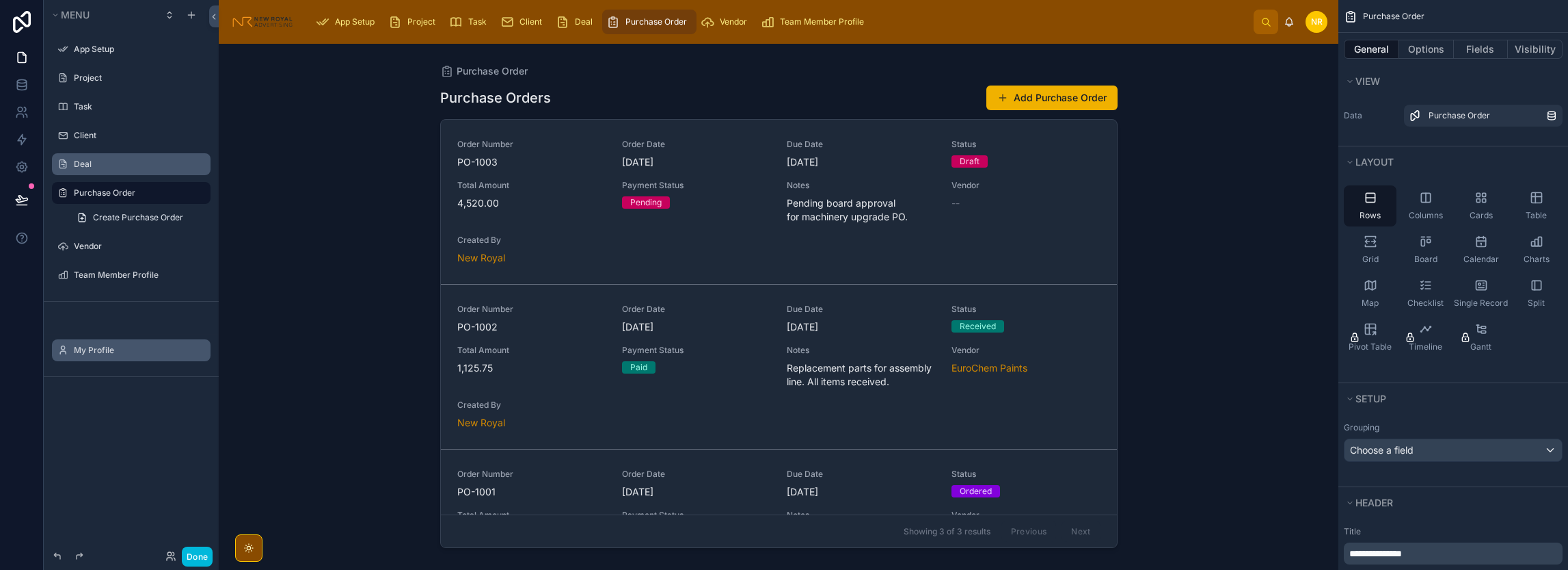
click at [591, 23] on span "Deal" at bounding box center [583, 22] width 17 height 11
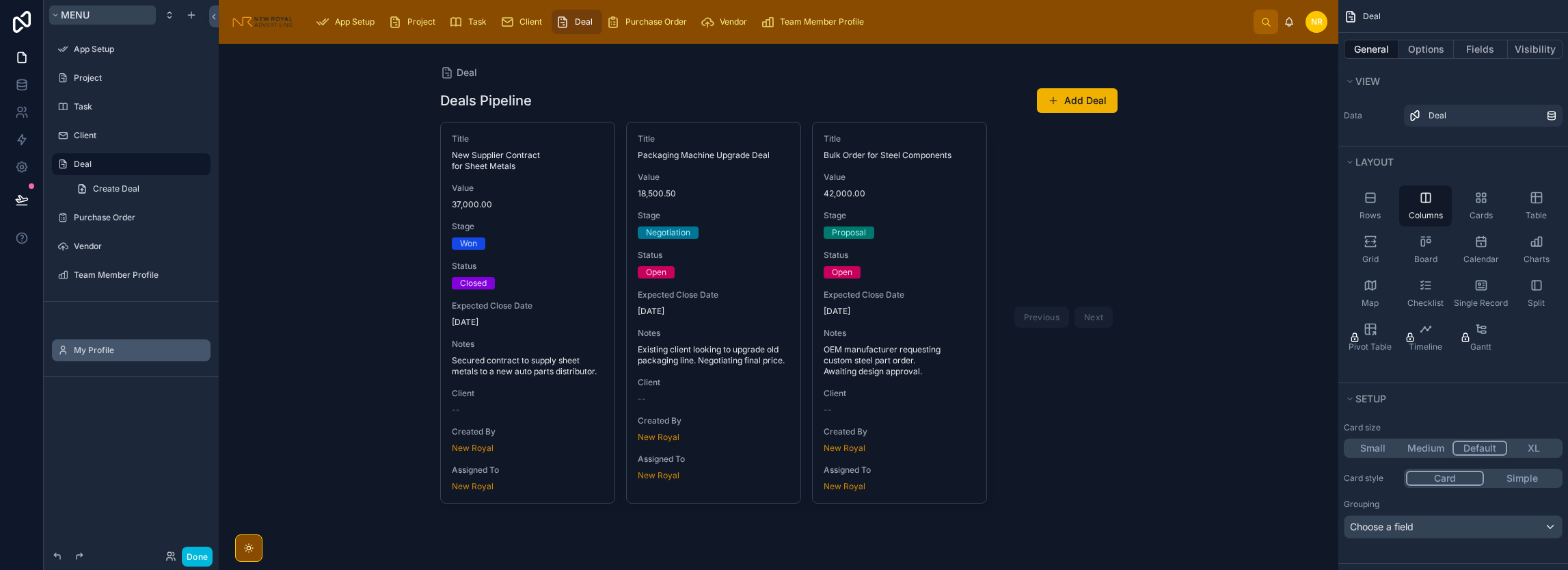
click at [61, 15] on span "Menu" at bounding box center [75, 15] width 29 height 12
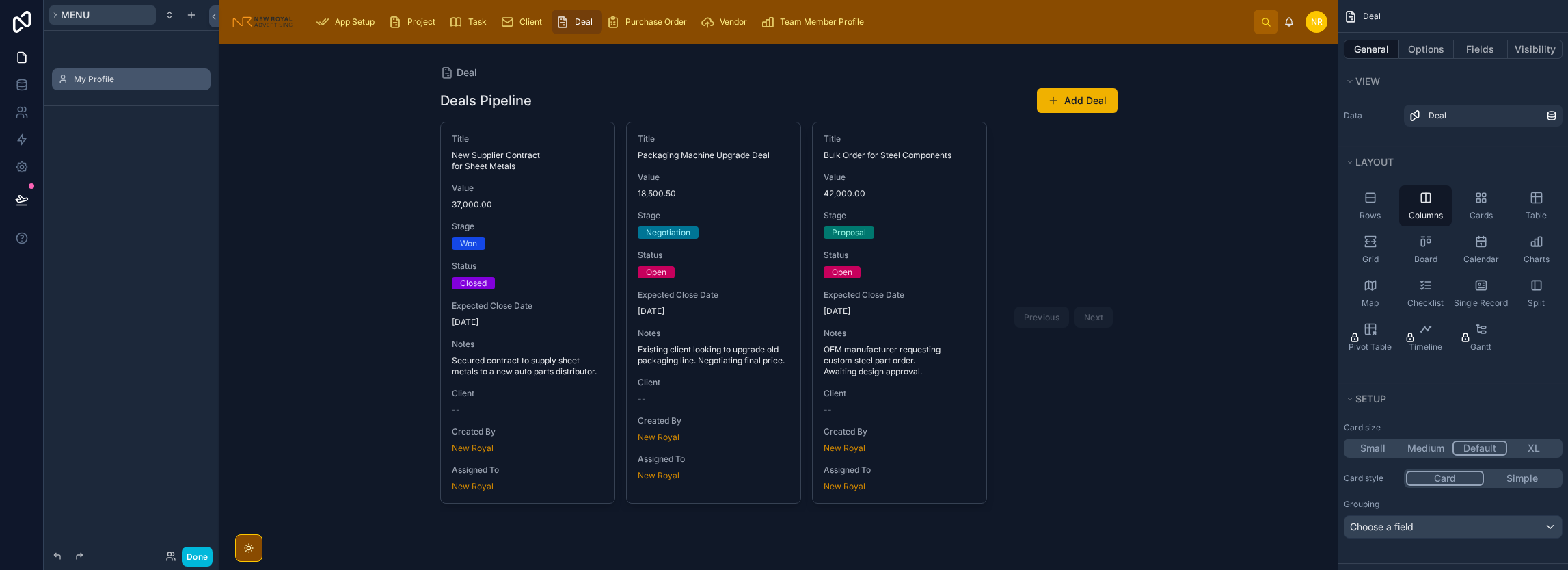
click at [61, 15] on span "Menu" at bounding box center [75, 15] width 29 height 12
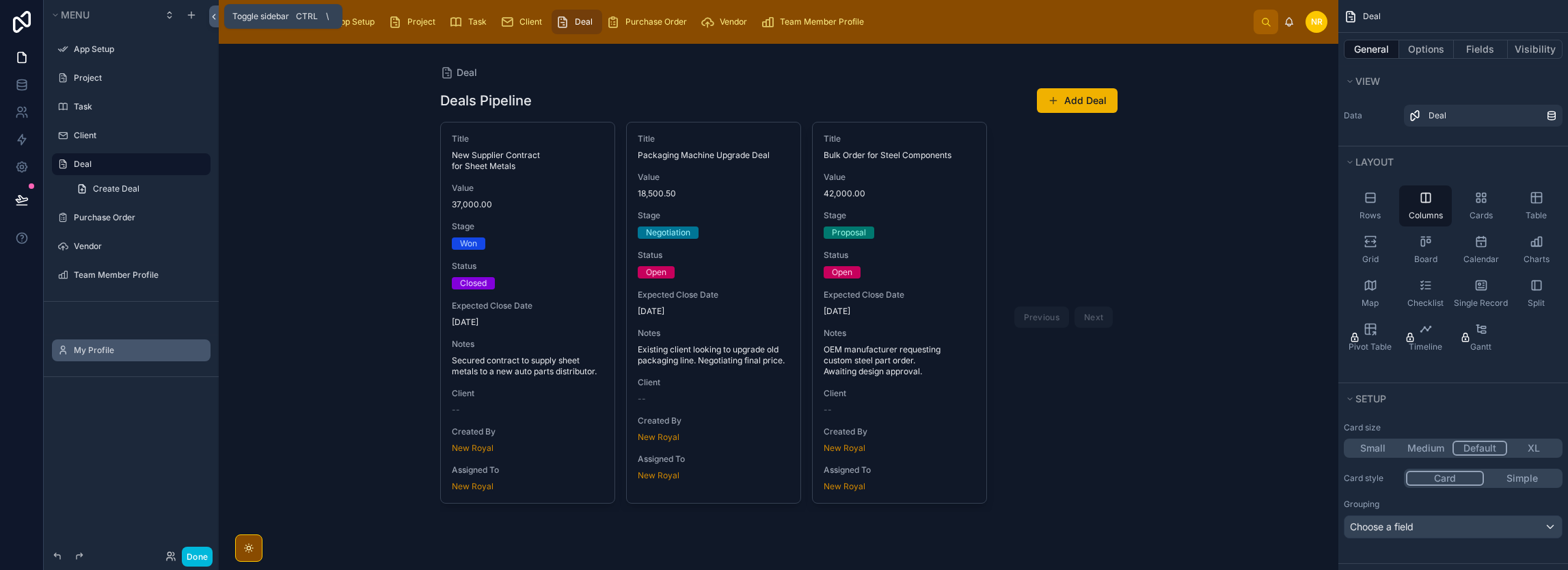
click at [216, 17] on icon at bounding box center [213, 17] width 9 height 10
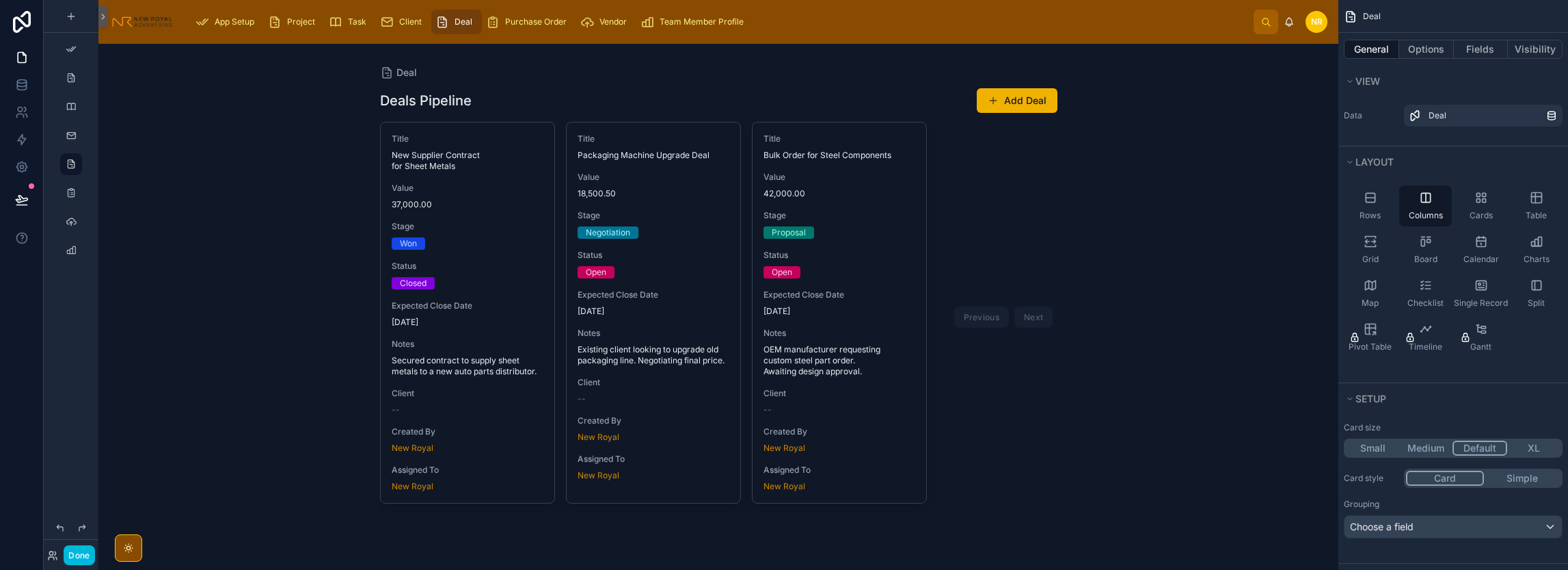
click at [248, 471] on div "Deal Deals Pipeline Add Deal Title New Supplier Contract for Sheet Metals Value…" at bounding box center [718, 307] width 1239 height 526
click at [75, 553] on button "Done" at bounding box center [78, 555] width 30 height 20
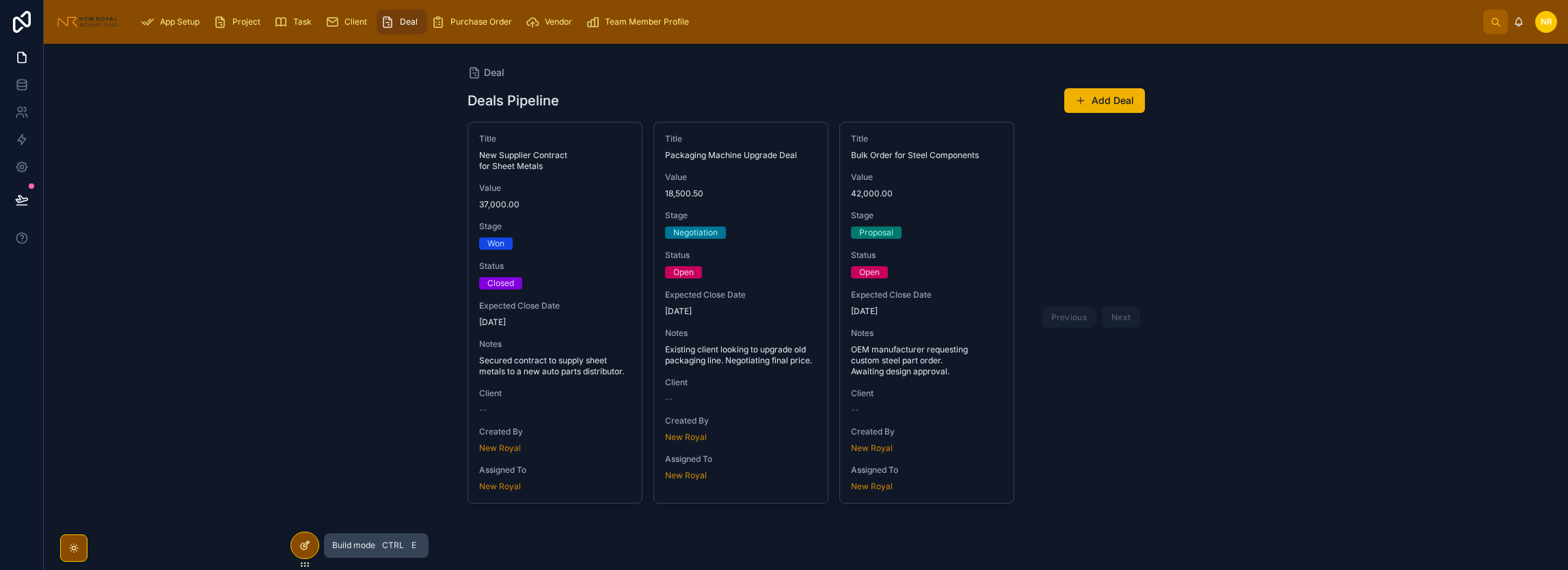
click at [307, 545] on icon at bounding box center [305, 545] width 11 height 11
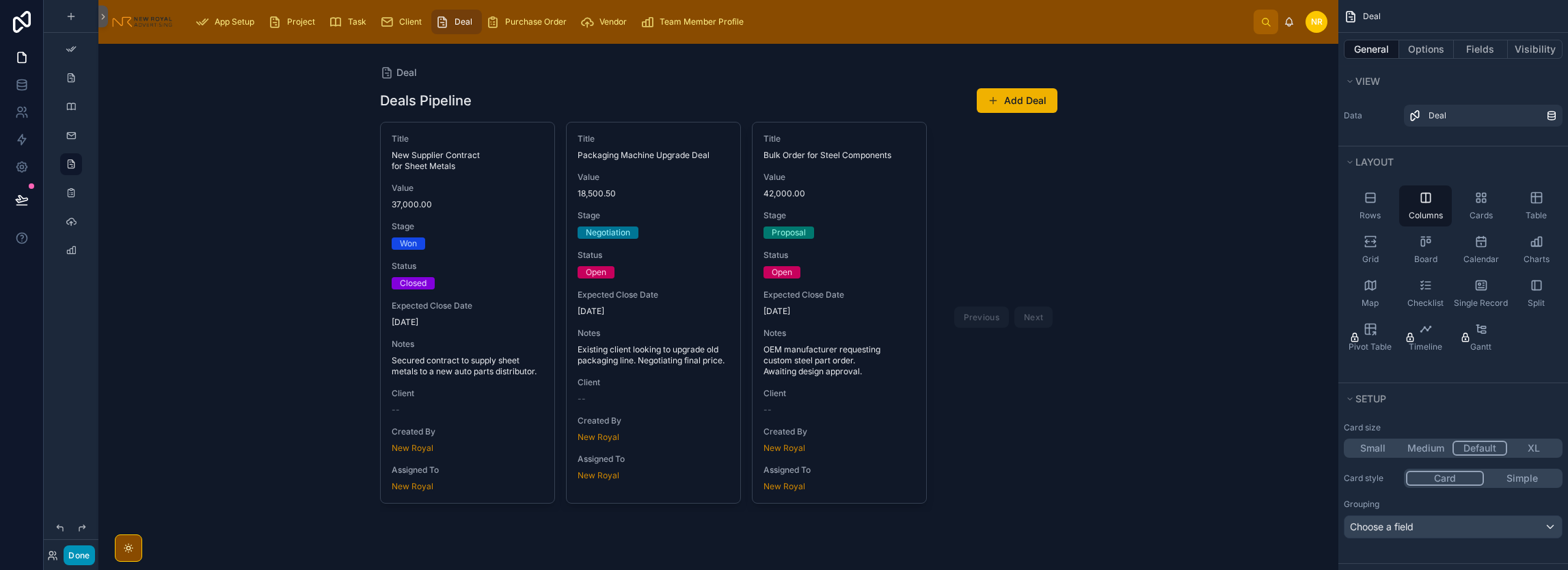
click at [84, 557] on button "Done" at bounding box center [78, 555] width 30 height 20
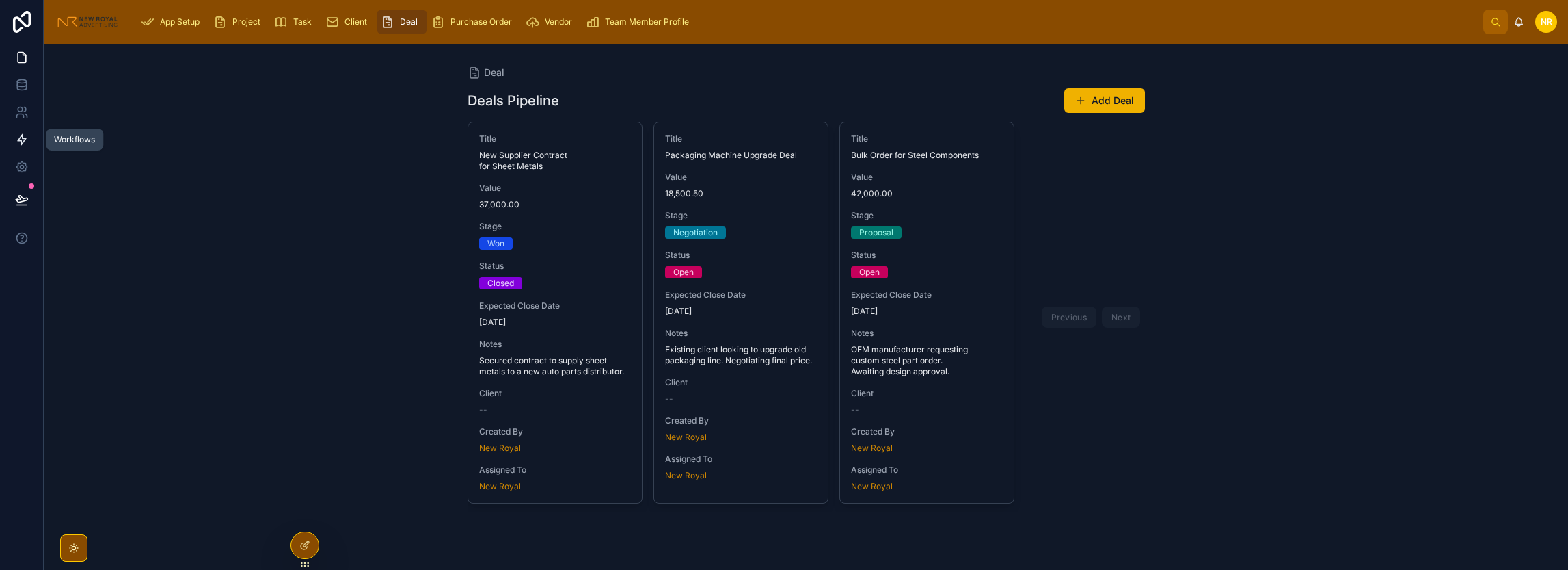
click at [17, 143] on icon at bounding box center [21, 139] width 14 height 14
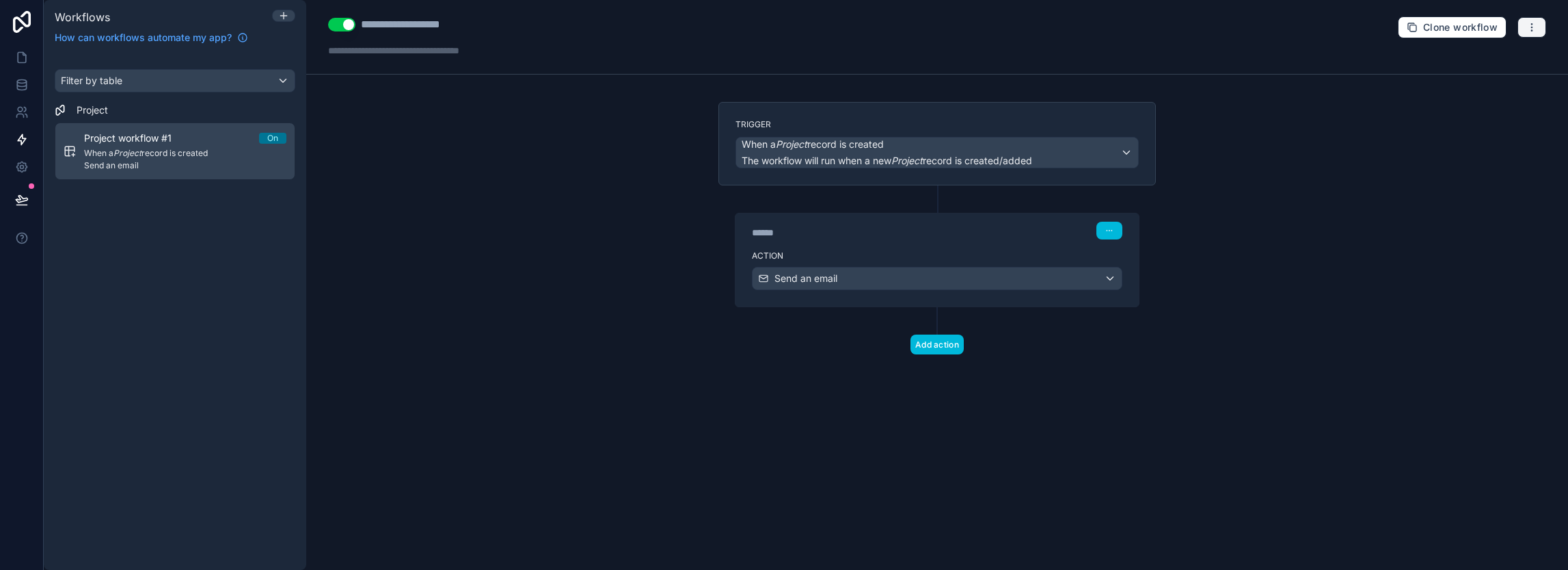
click at [1523, 24] on button "button" at bounding box center [1531, 28] width 29 height 20
click at [1531, 27] on icon "button" at bounding box center [1531, 27] width 1 height 1
click at [1451, 26] on span "Clone workflow" at bounding box center [1459, 27] width 75 height 12
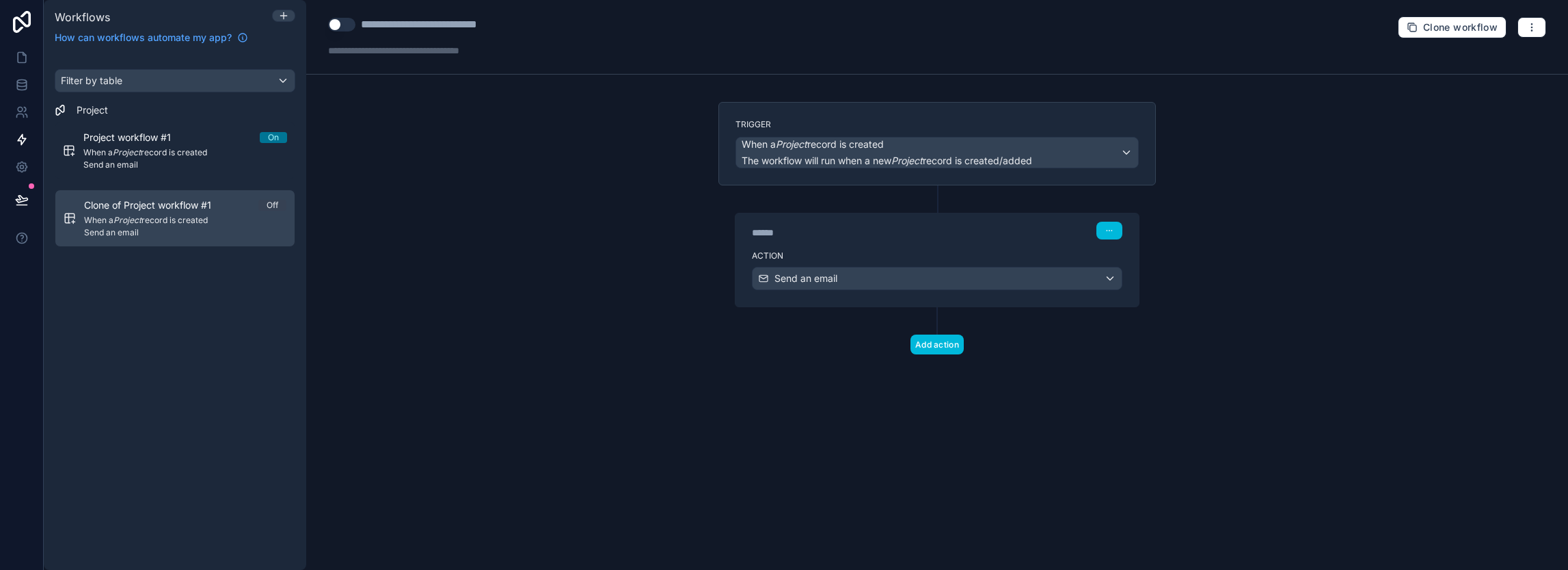
click at [168, 227] on span "Send an email" at bounding box center [185, 233] width 202 height 11
drag, startPoint x: 168, startPoint y: 227, endPoint x: 132, endPoint y: 238, distance: 37.6
click at [132, 238] on link "Clone of Project workflow #1 Off When a Project record is created Send an email" at bounding box center [174, 218] width 240 height 57
click at [1534, 25] on icon "button" at bounding box center [1531, 28] width 11 height 11
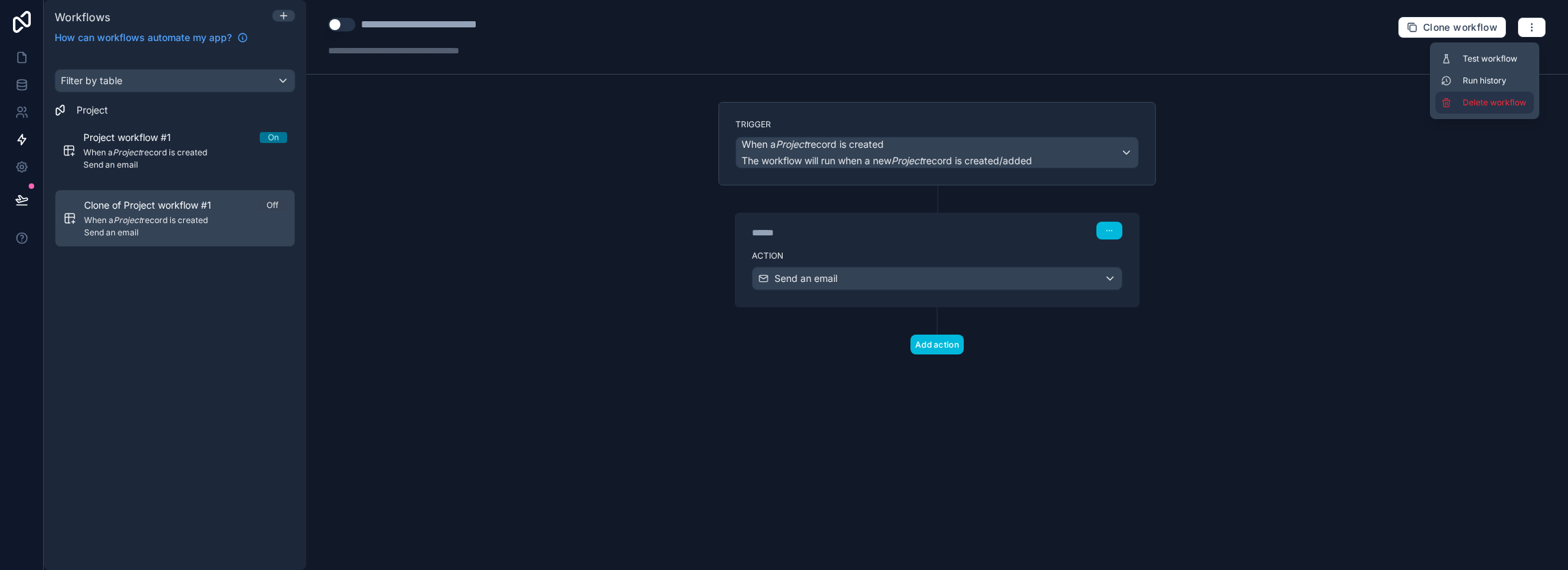
click at [1481, 105] on span "Delete workflow" at bounding box center [1494, 102] width 65 height 11
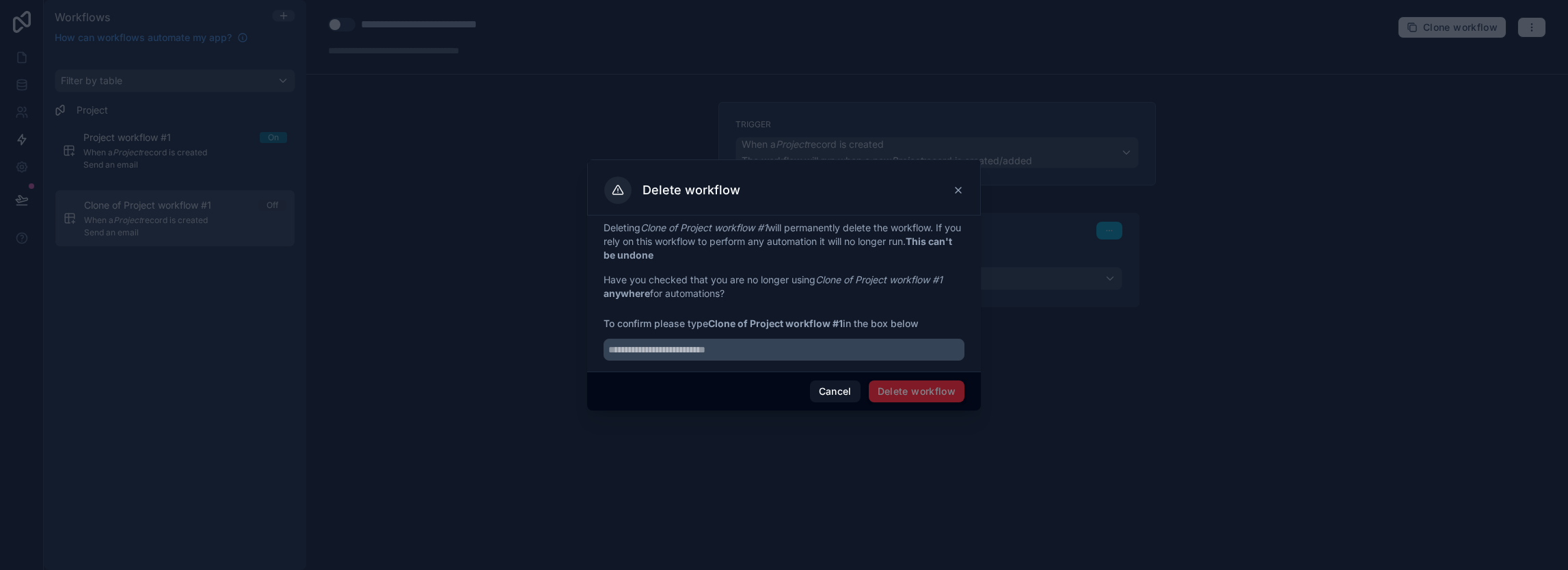
click at [944, 395] on span "Delete workflow" at bounding box center [917, 391] width 96 height 22
click at [746, 355] on input "text" at bounding box center [784, 350] width 361 height 22
click at [729, 325] on strong "Clone of Project workflow #1" at bounding box center [775, 323] width 134 height 12
drag, startPoint x: 729, startPoint y: 325, endPoint x: 843, endPoint y: 323, distance: 114.0
click at [843, 323] on strong "Clone of Project workflow #1" at bounding box center [775, 323] width 134 height 12
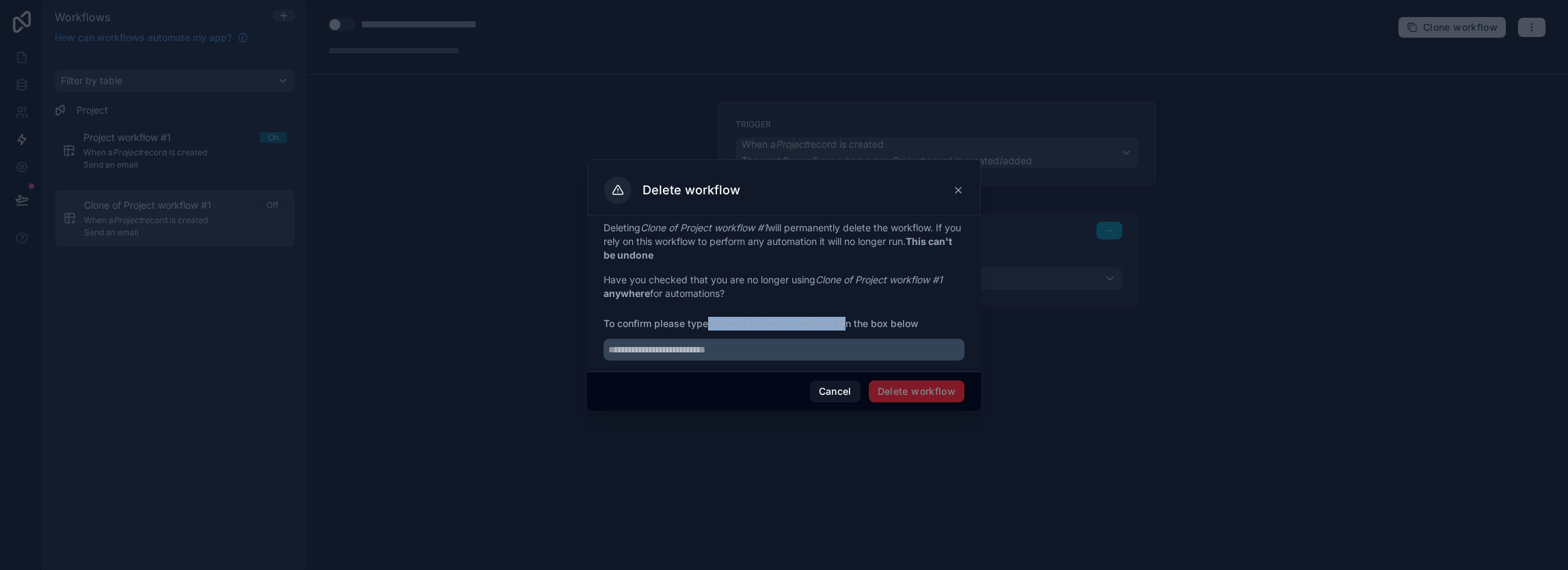
copy span "Clone of Project workflow #1"
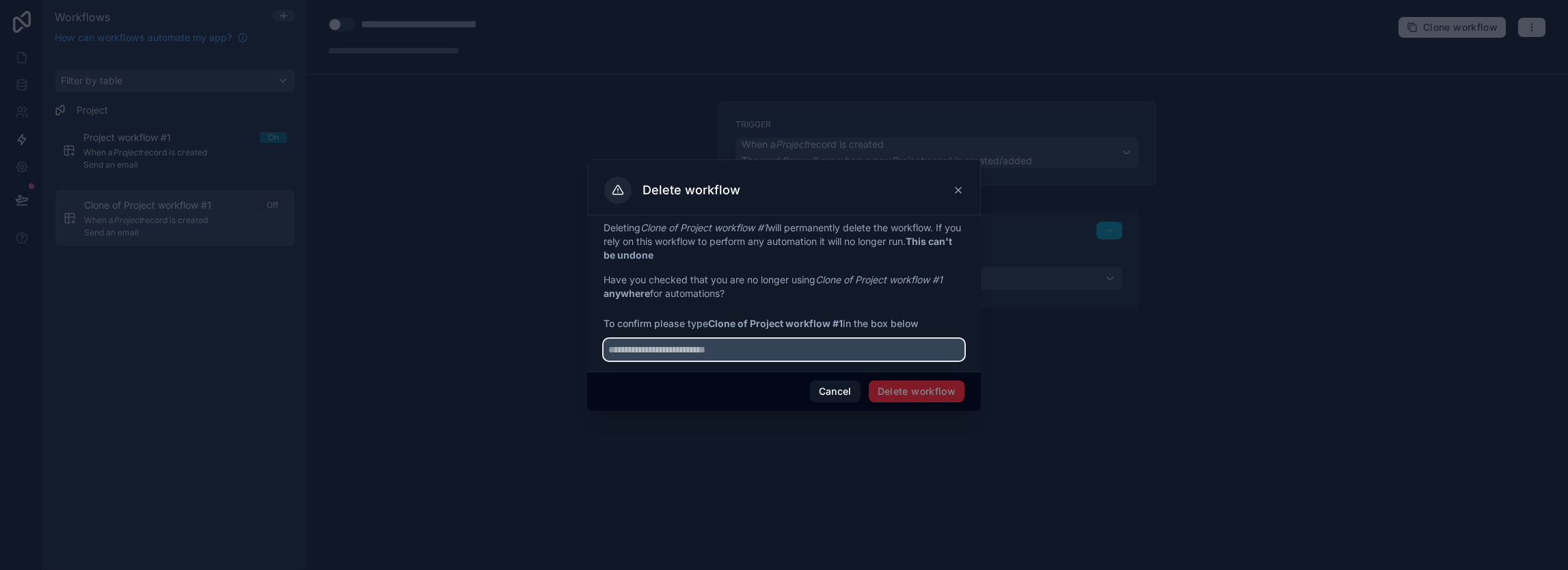
click at [662, 352] on input "text" at bounding box center [784, 350] width 361 height 22
paste input "**********"
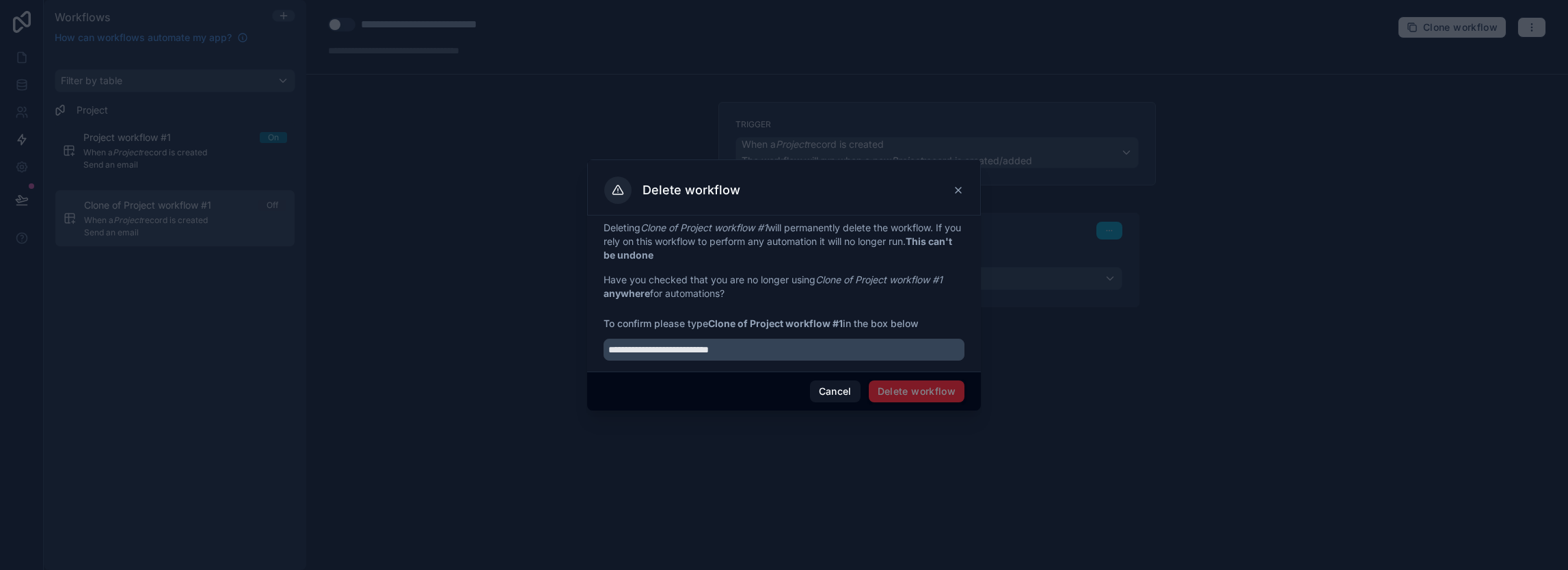
click at [902, 387] on span "Delete workflow" at bounding box center [917, 391] width 96 height 22
click at [779, 357] on input "**********" at bounding box center [784, 350] width 361 height 22
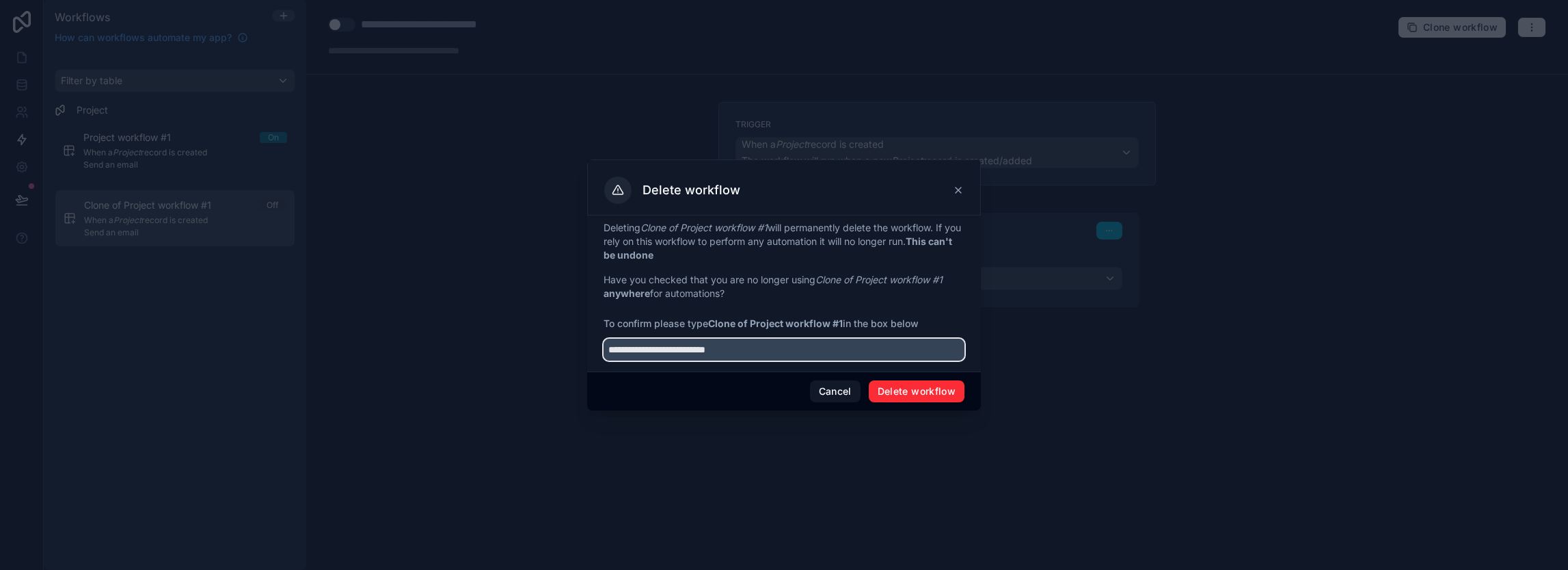
type input "**********"
click at [894, 390] on button "Delete workflow" at bounding box center [917, 391] width 96 height 22
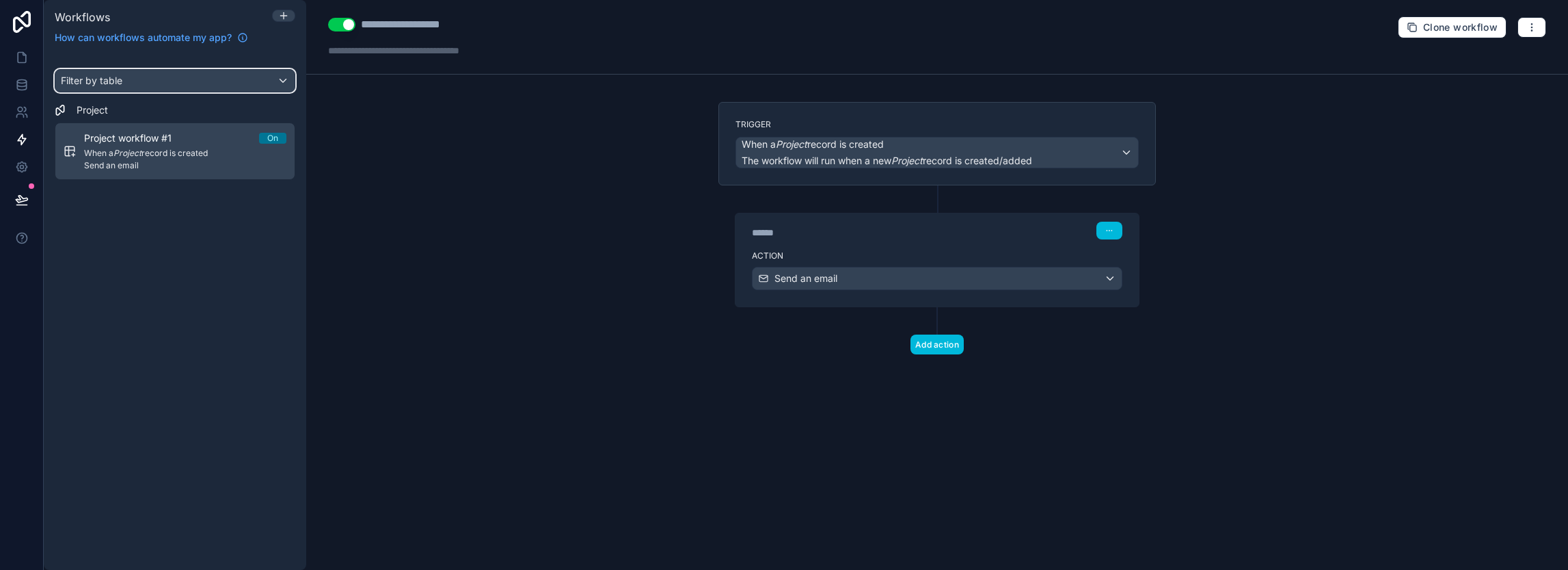
click at [174, 83] on div "Filter by table" at bounding box center [175, 81] width 239 height 22
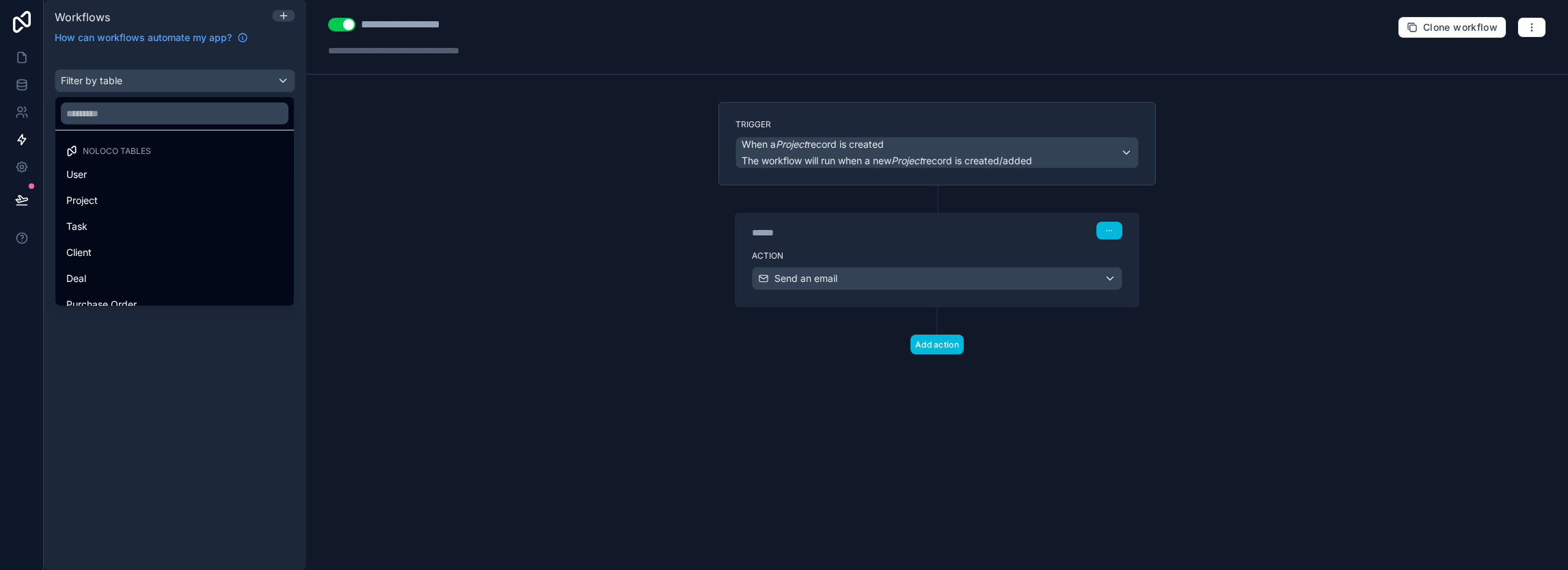
click at [174, 83] on div "scrollable content" at bounding box center [784, 285] width 1568 height 570
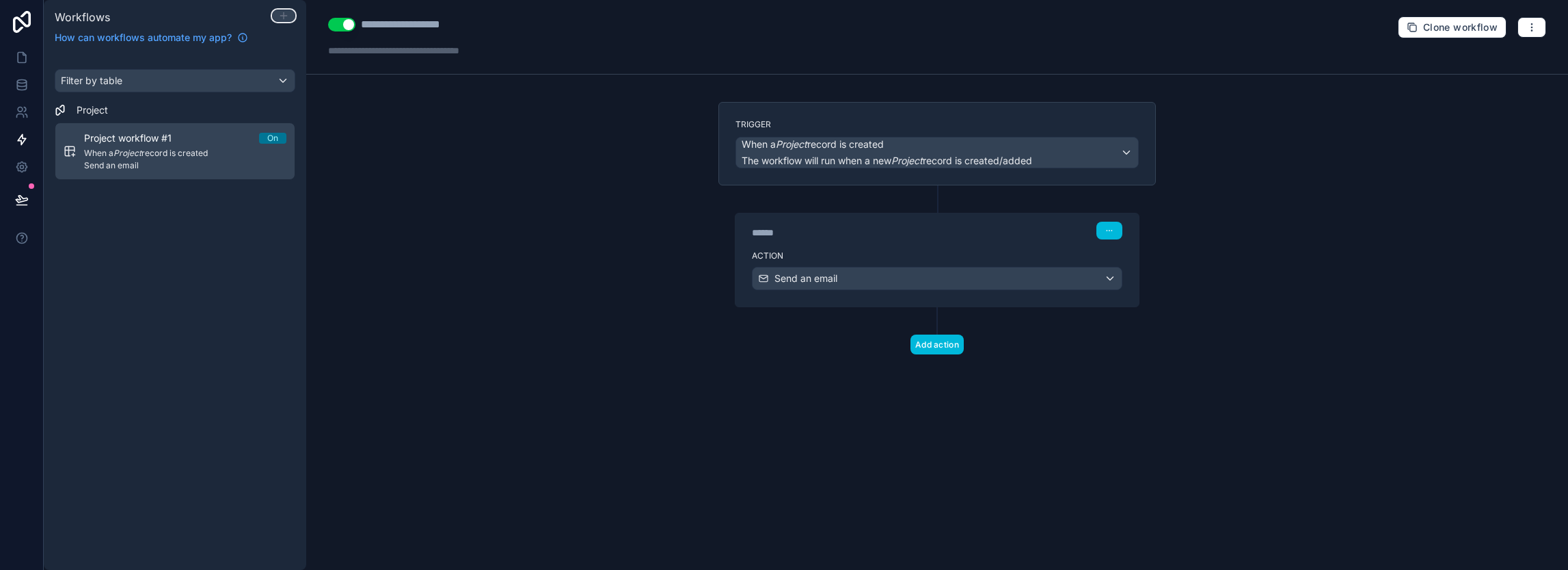
click at [288, 16] on icon at bounding box center [283, 16] width 11 height 11
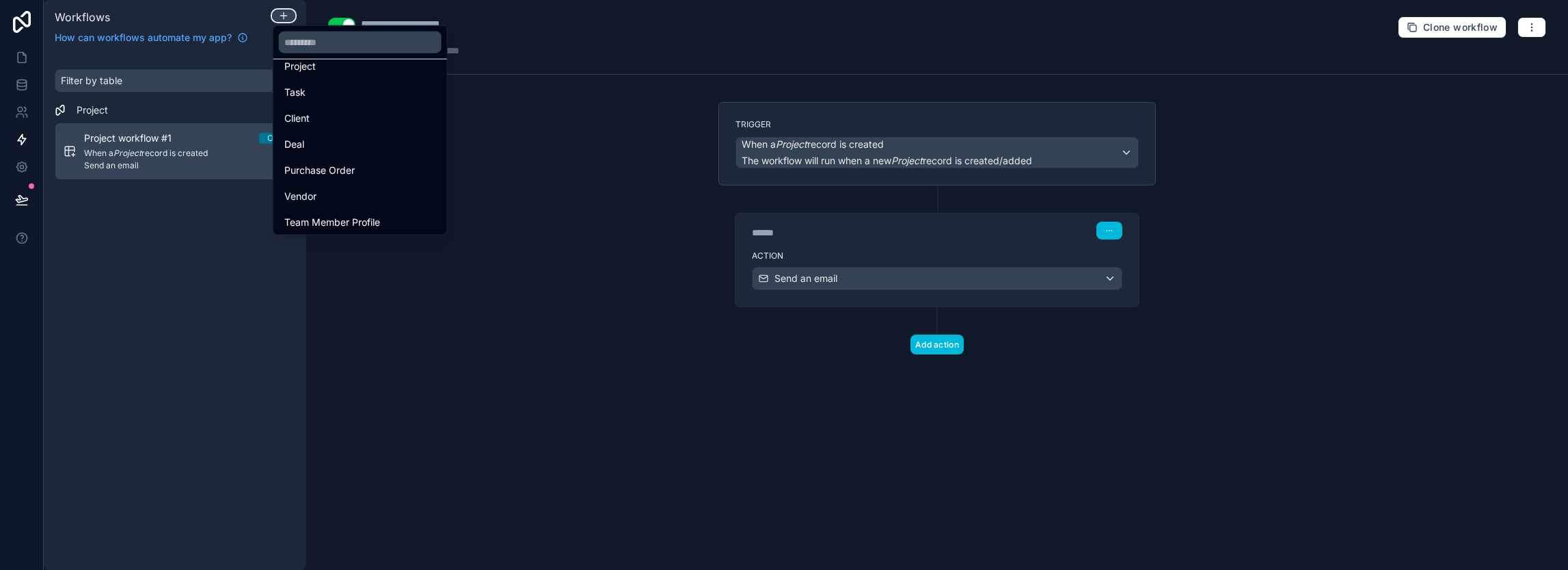
scroll to position [65, 0]
click at [495, 255] on div at bounding box center [784, 285] width 1568 height 570
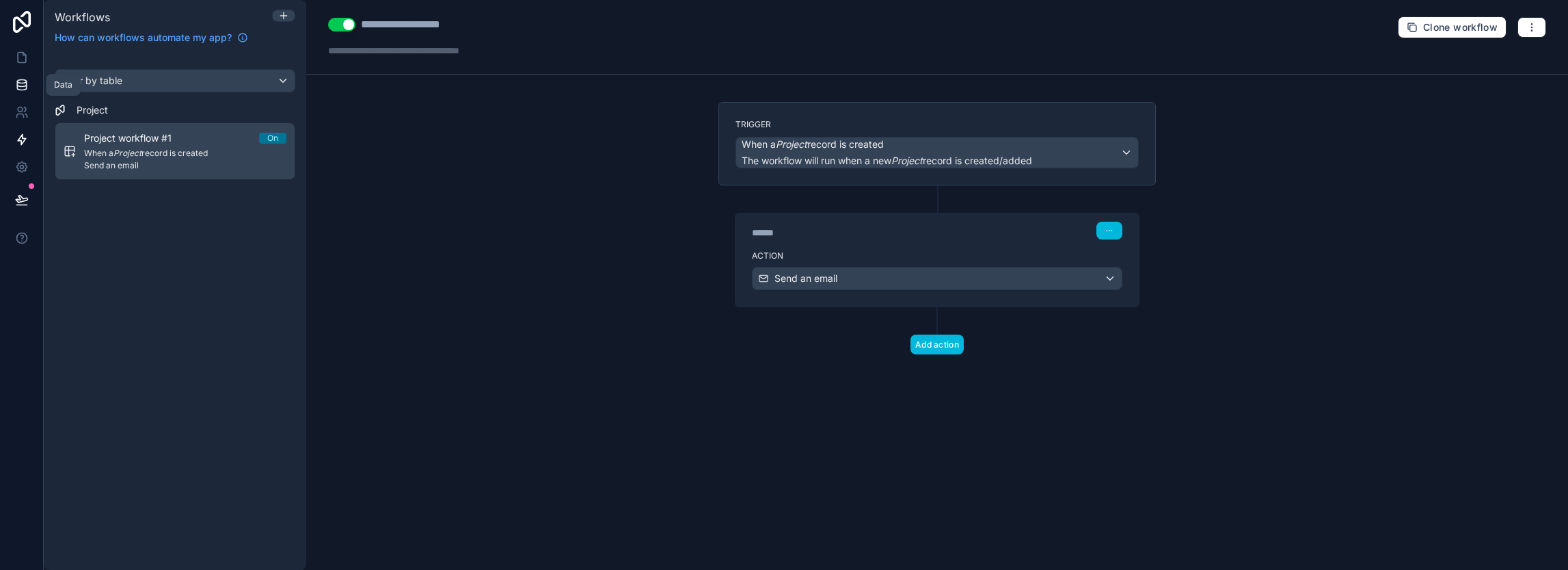
click at [25, 84] on icon at bounding box center [21, 85] width 14 height 14
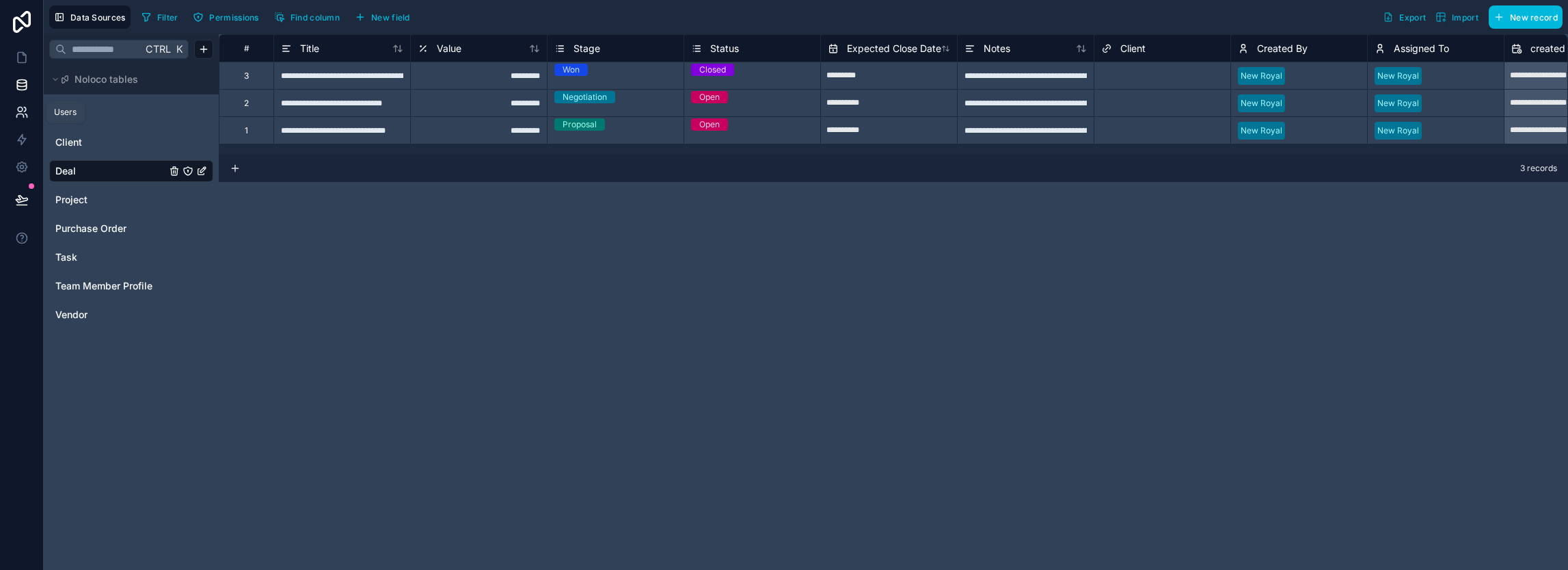
click at [24, 117] on icon at bounding box center [21, 111] width 14 height 14
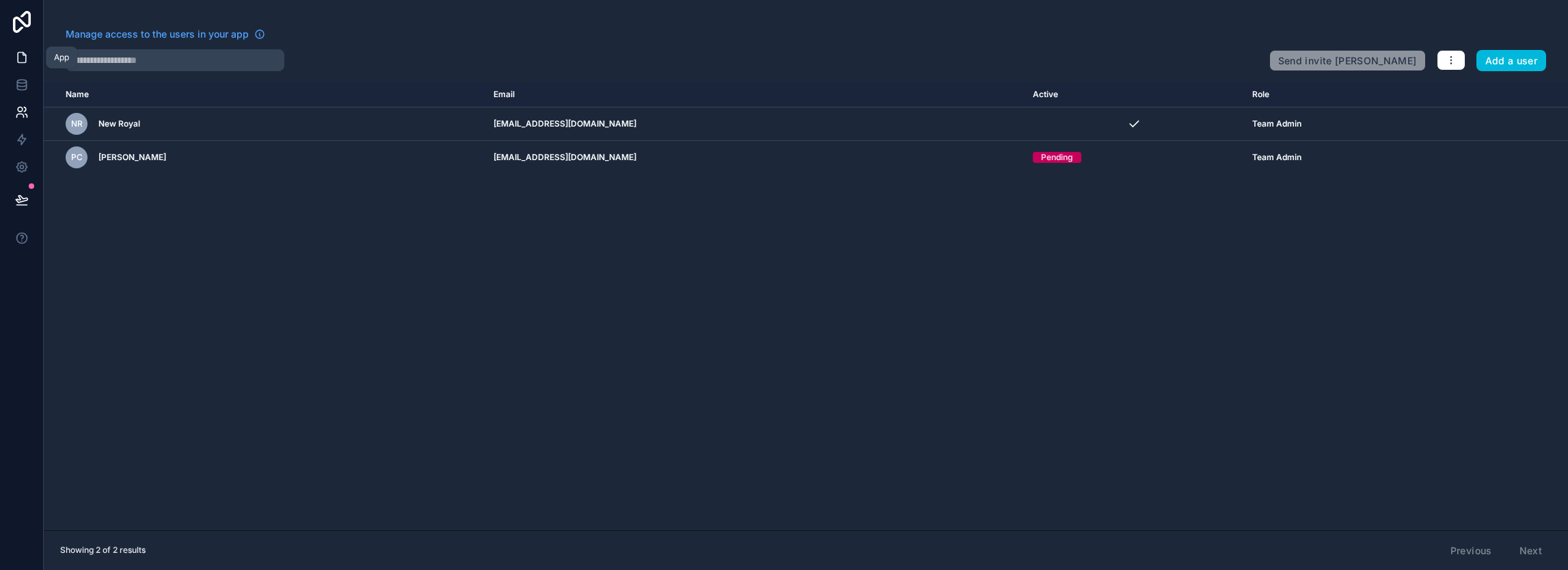
click at [23, 61] on icon at bounding box center [21, 57] width 14 height 14
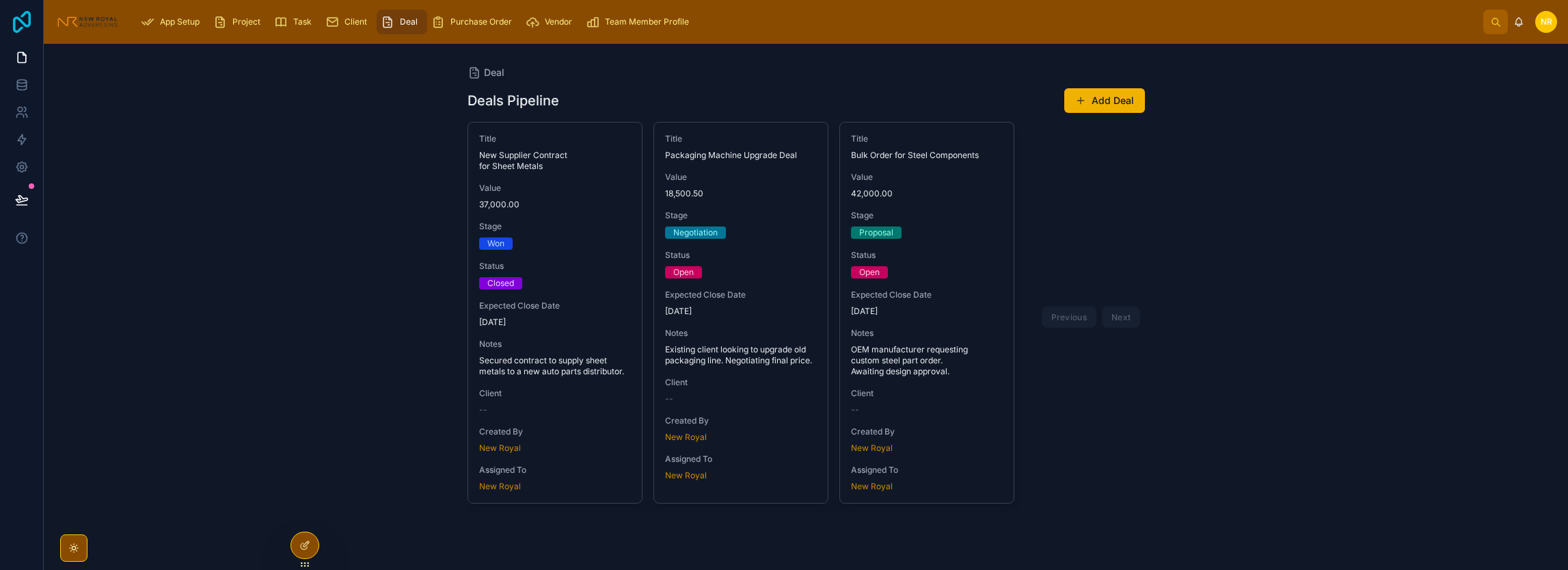
click at [23, 30] on icon at bounding box center [22, 22] width 28 height 22
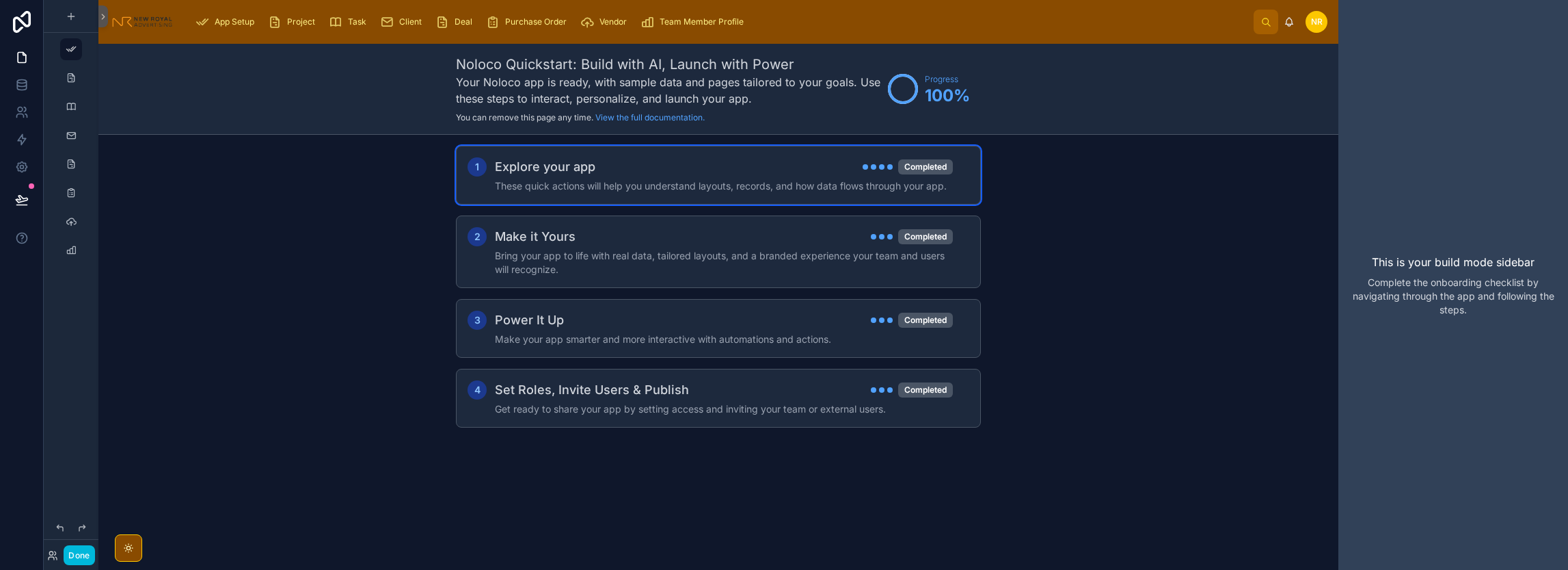
click at [723, 181] on h4 "These quick actions will help you understand layouts, records, and how data flo…" at bounding box center [724, 186] width 458 height 14
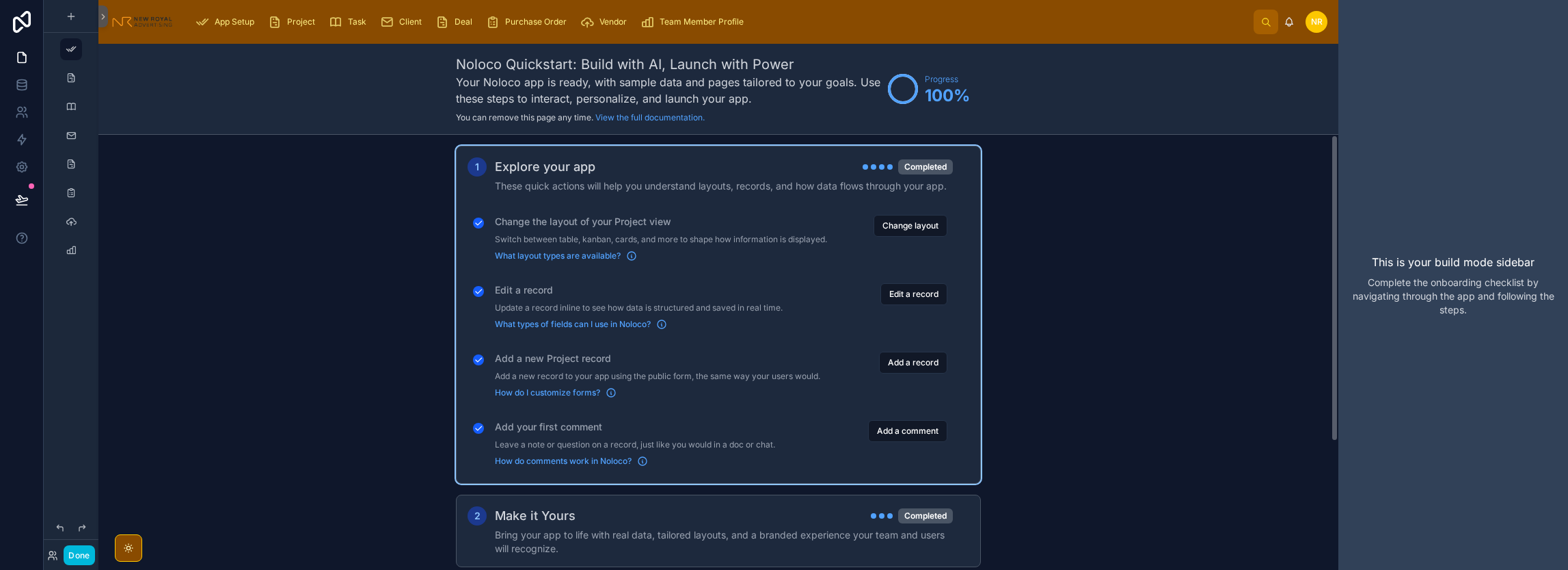
click at [513, 22] on span "Purchase Order" at bounding box center [536, 22] width 62 height 11
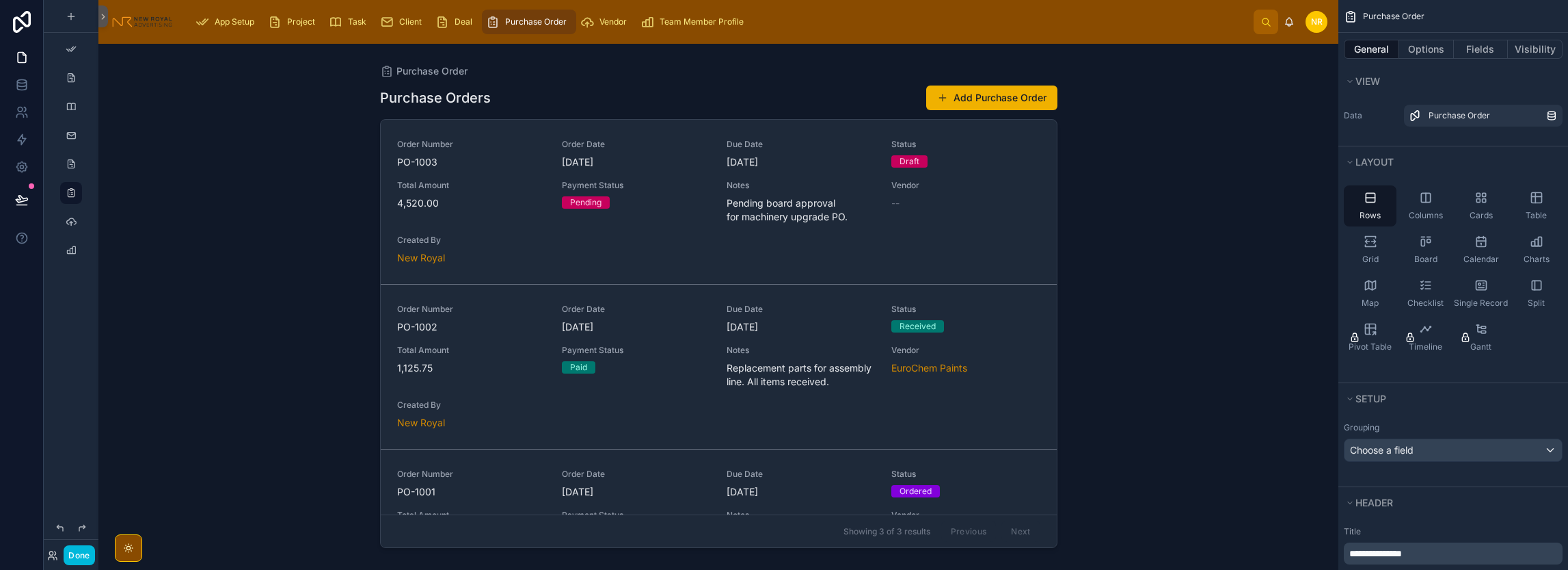
click at [602, 19] on span "Vendor" at bounding box center [613, 22] width 28 height 11
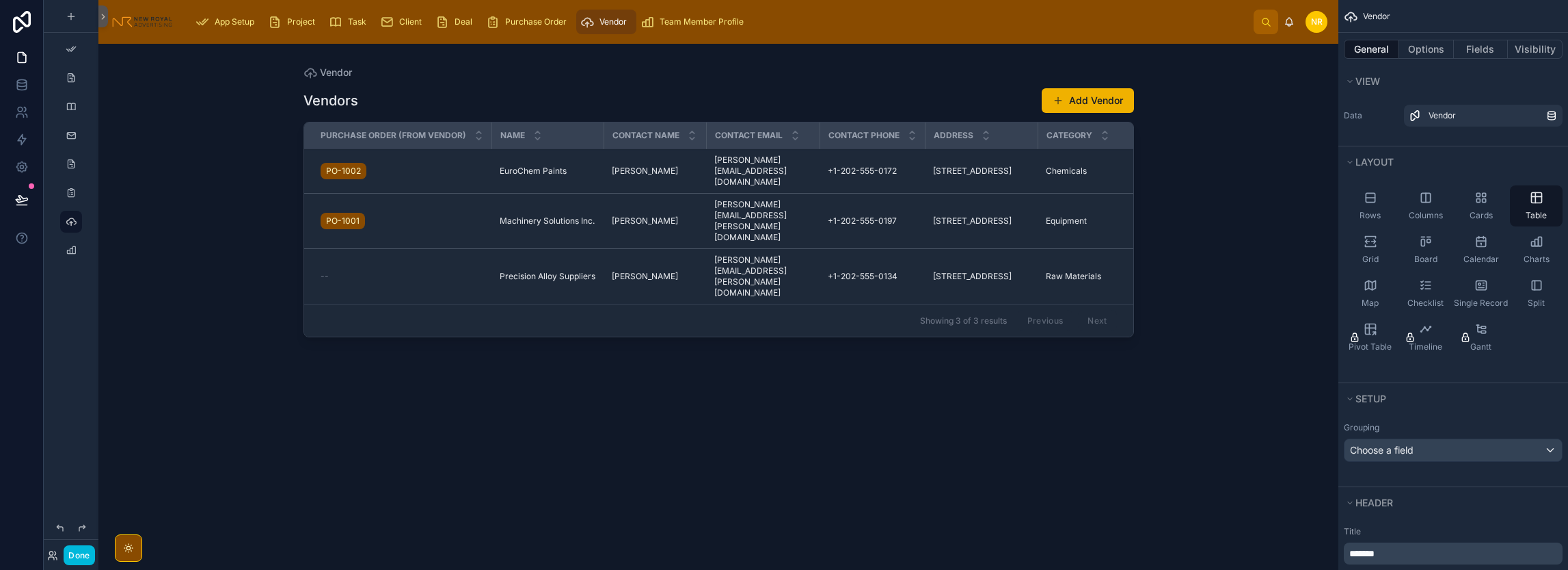
click at [511, 165] on div at bounding box center [719, 298] width 874 height 509
click at [1087, 171] on span "Chemicals" at bounding box center [1066, 171] width 41 height 11
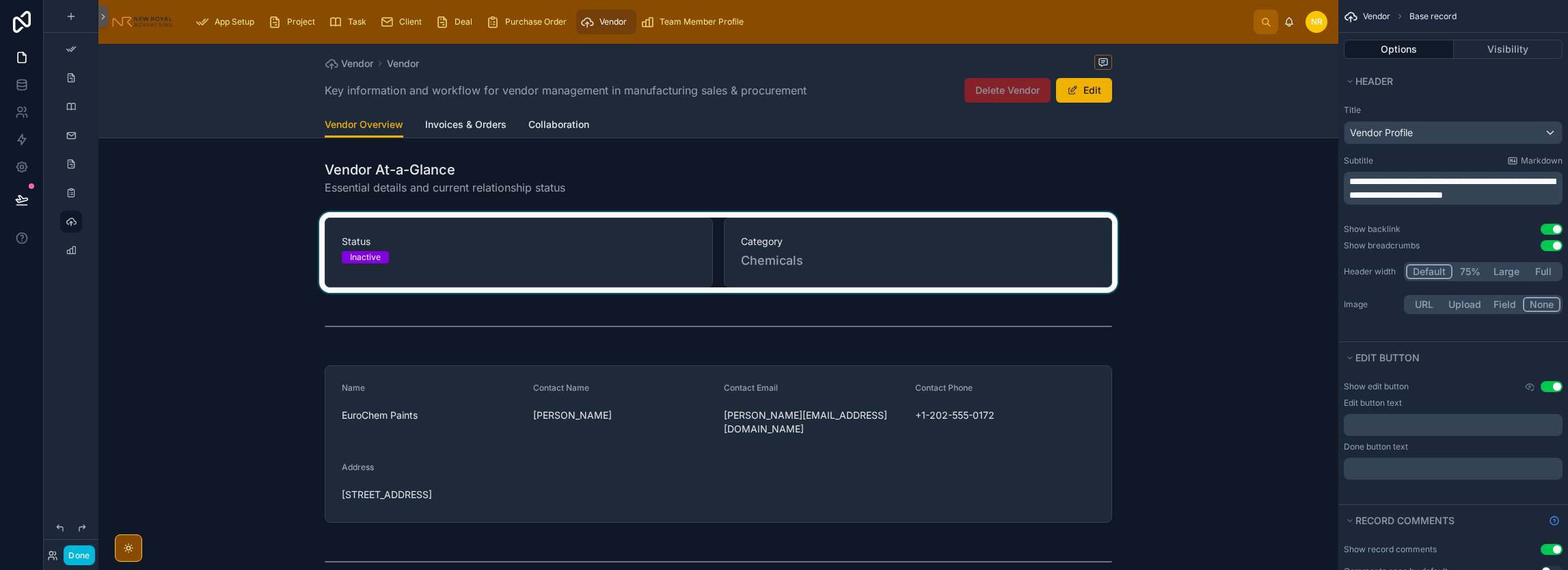
click at [1196, 225] on div at bounding box center [718, 252] width 1239 height 81
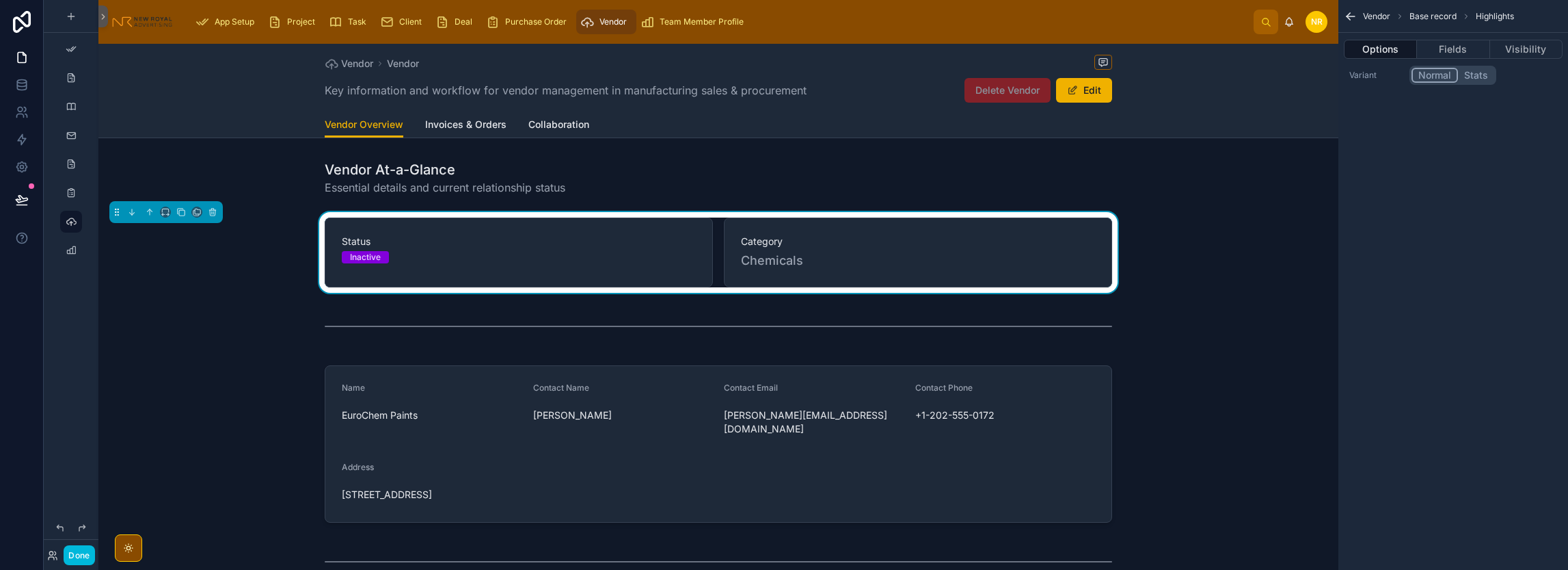
click at [1356, 15] on icon "scrollable content" at bounding box center [1350, 16] width 14 height 14
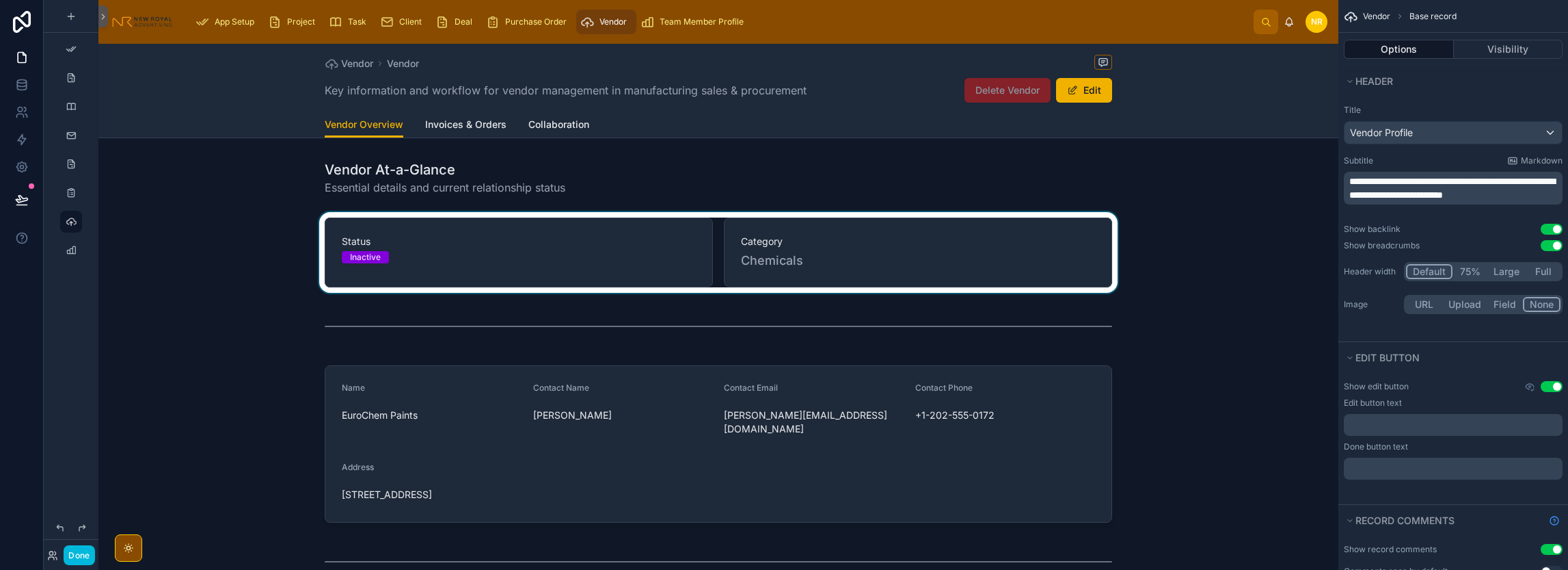
click at [1377, 16] on span "Vendor" at bounding box center [1377, 17] width 28 height 11
click at [243, 15] on div "App Setup" at bounding box center [227, 22] width 64 height 22
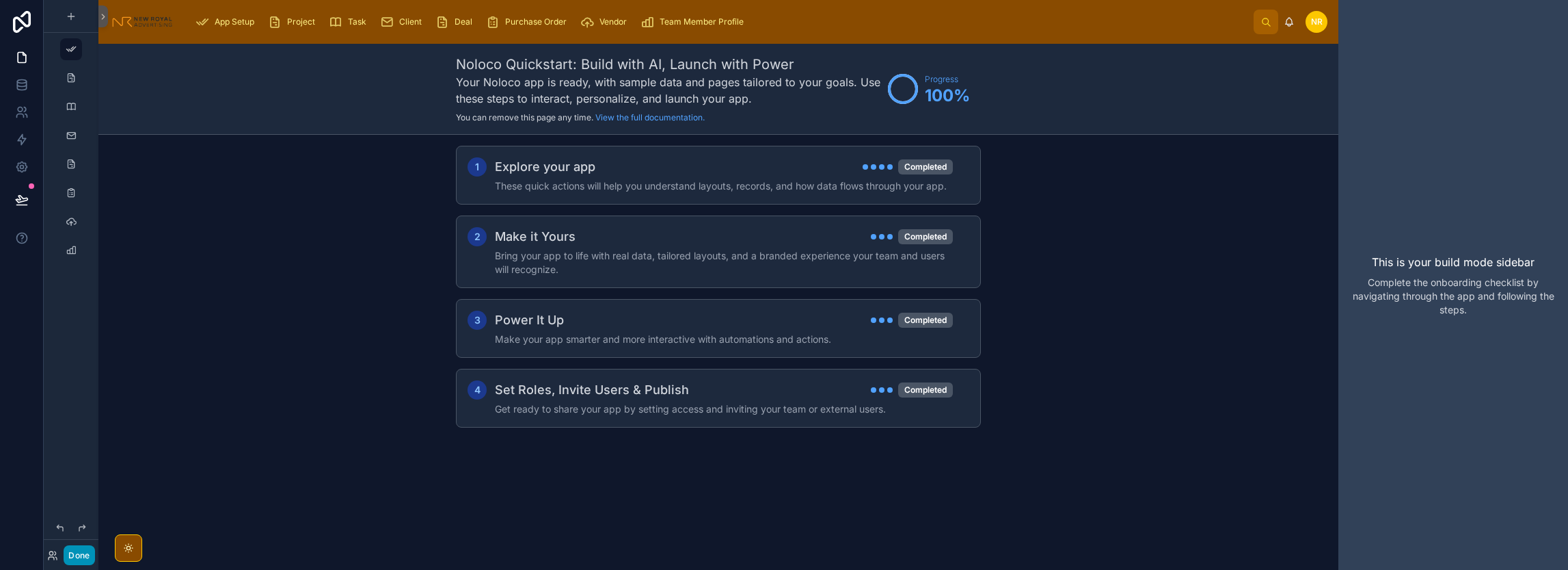
click at [86, 560] on button "Done" at bounding box center [78, 555] width 30 height 20
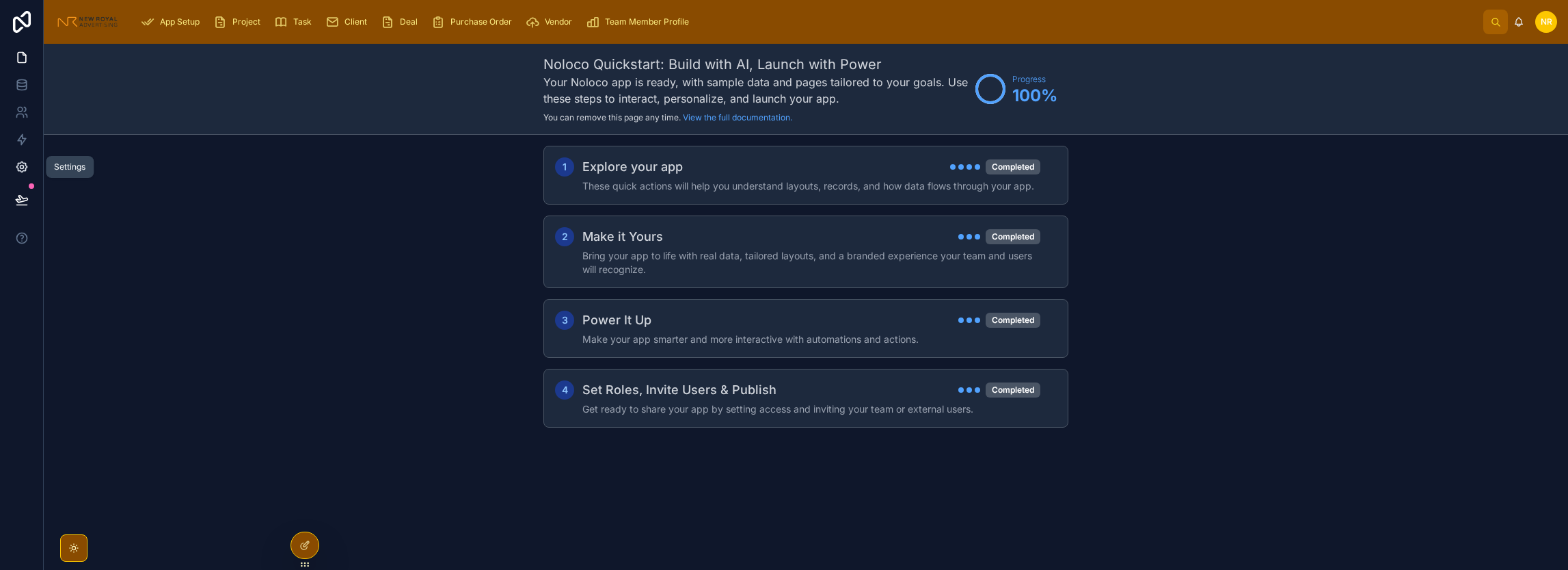
click at [22, 169] on icon at bounding box center [22, 168] width 4 height 4
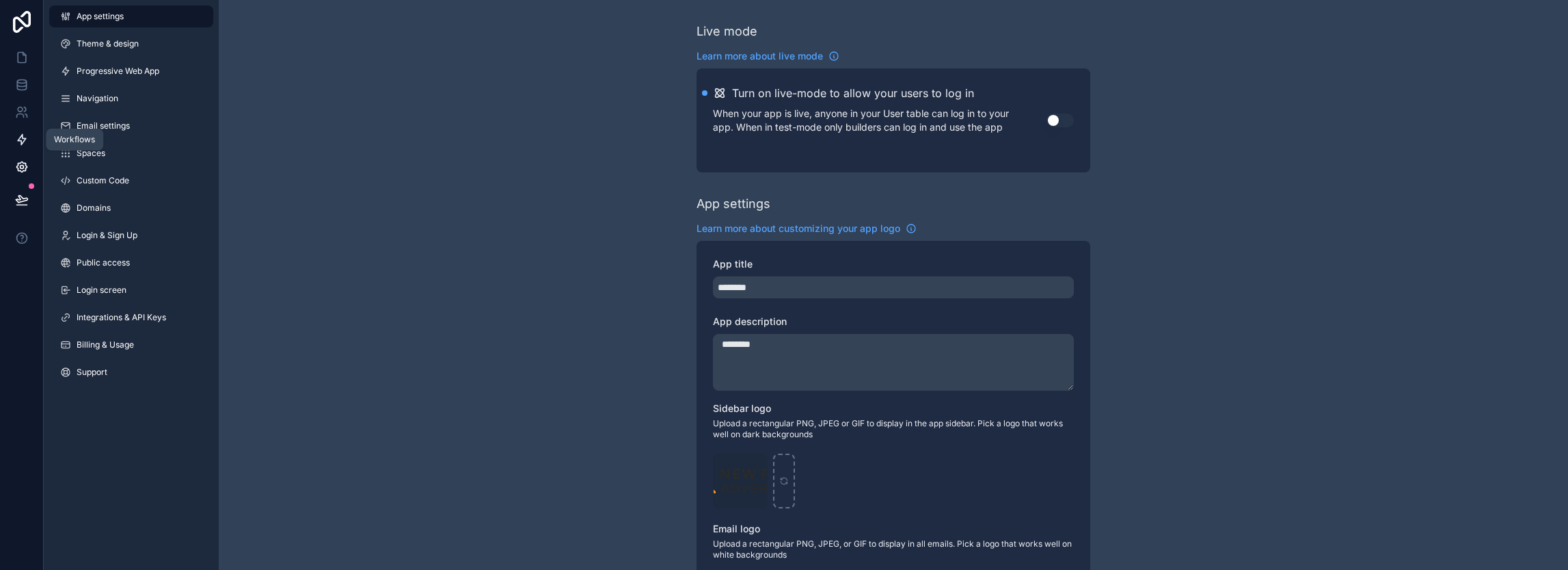
click at [22, 138] on icon at bounding box center [21, 139] width 8 height 10
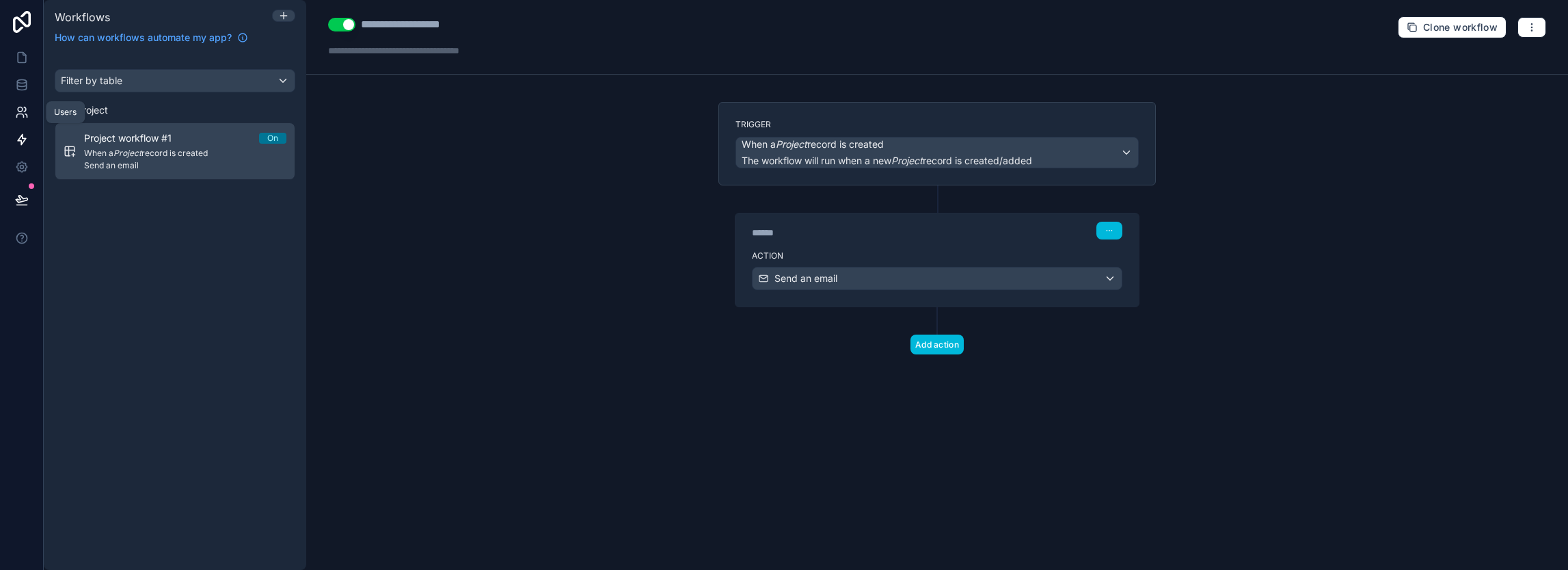
click at [18, 105] on icon at bounding box center [21, 111] width 14 height 14
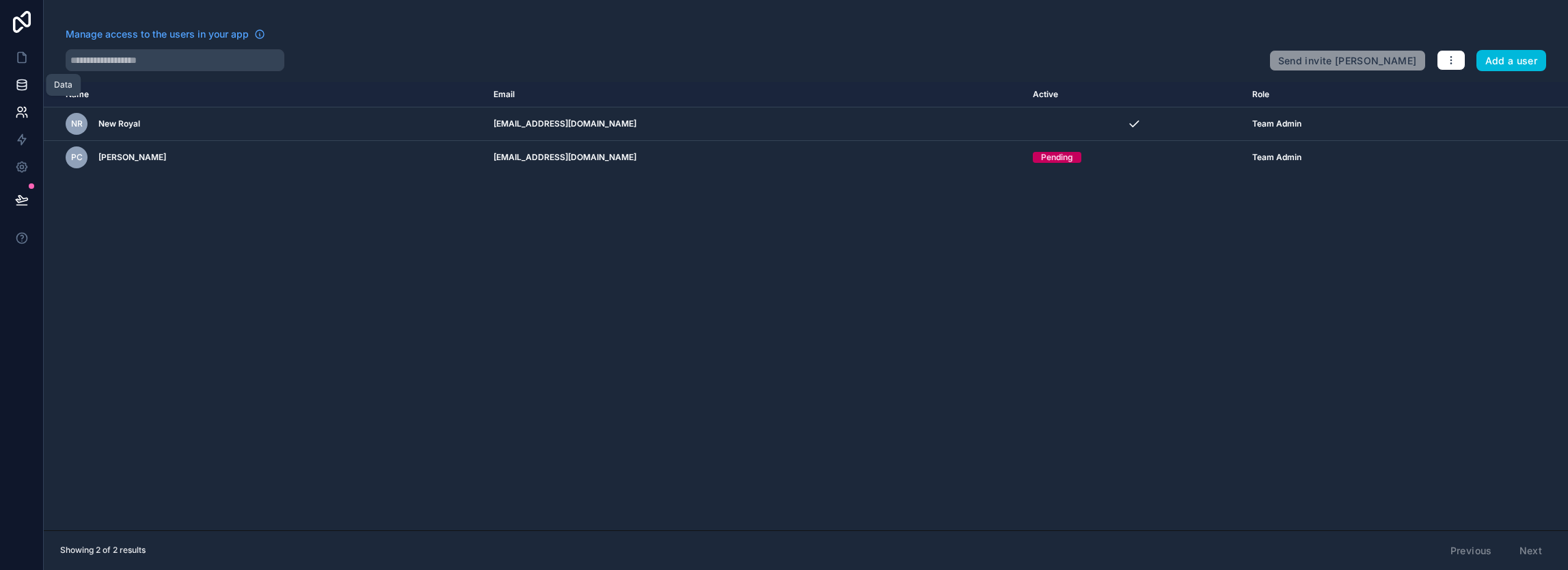
click at [18, 87] on icon at bounding box center [22, 84] width 9 height 6
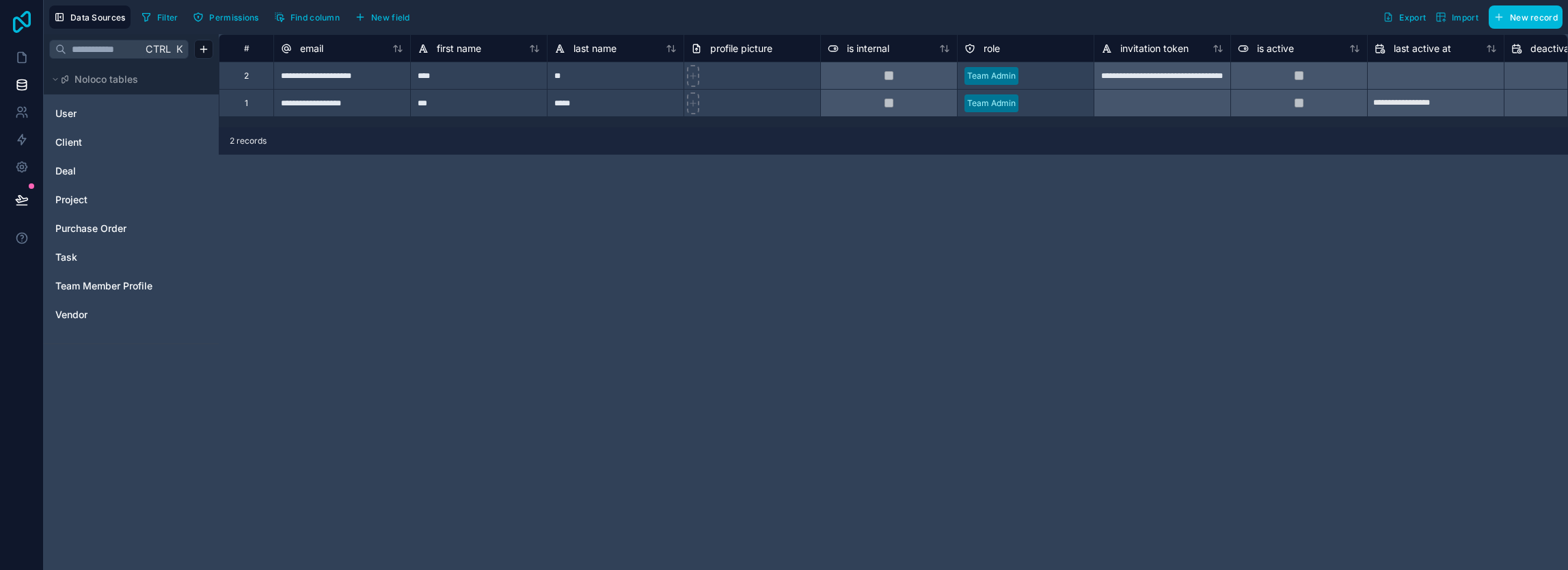
click at [21, 21] on icon at bounding box center [21, 22] width 17 height 22
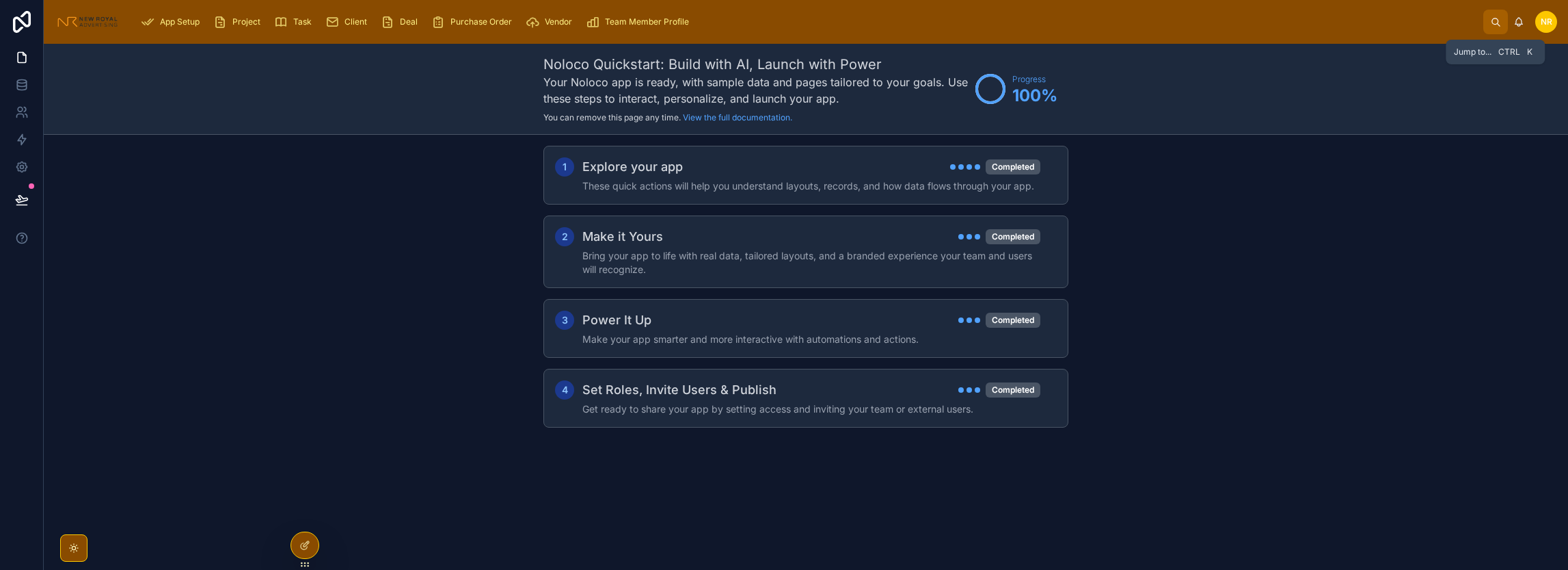
click at [1487, 20] on button at bounding box center [1495, 21] width 25 height 25
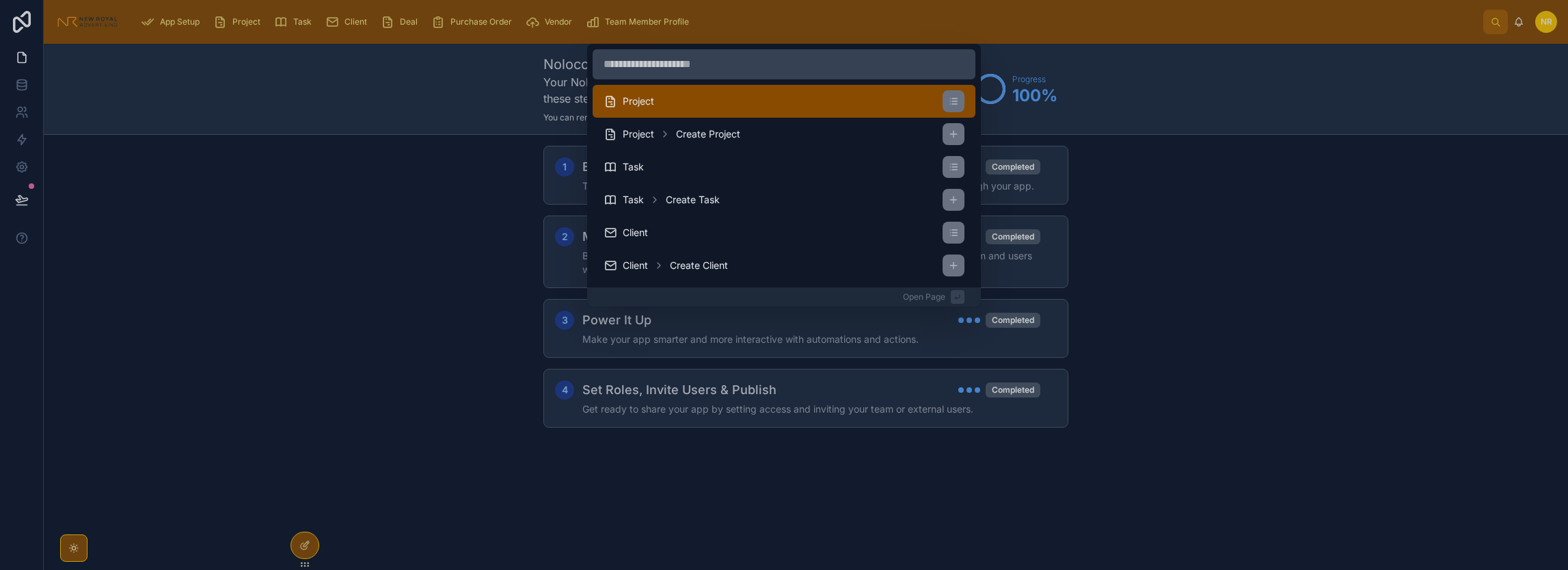
click at [774, 104] on li "Project" at bounding box center [784, 101] width 383 height 33
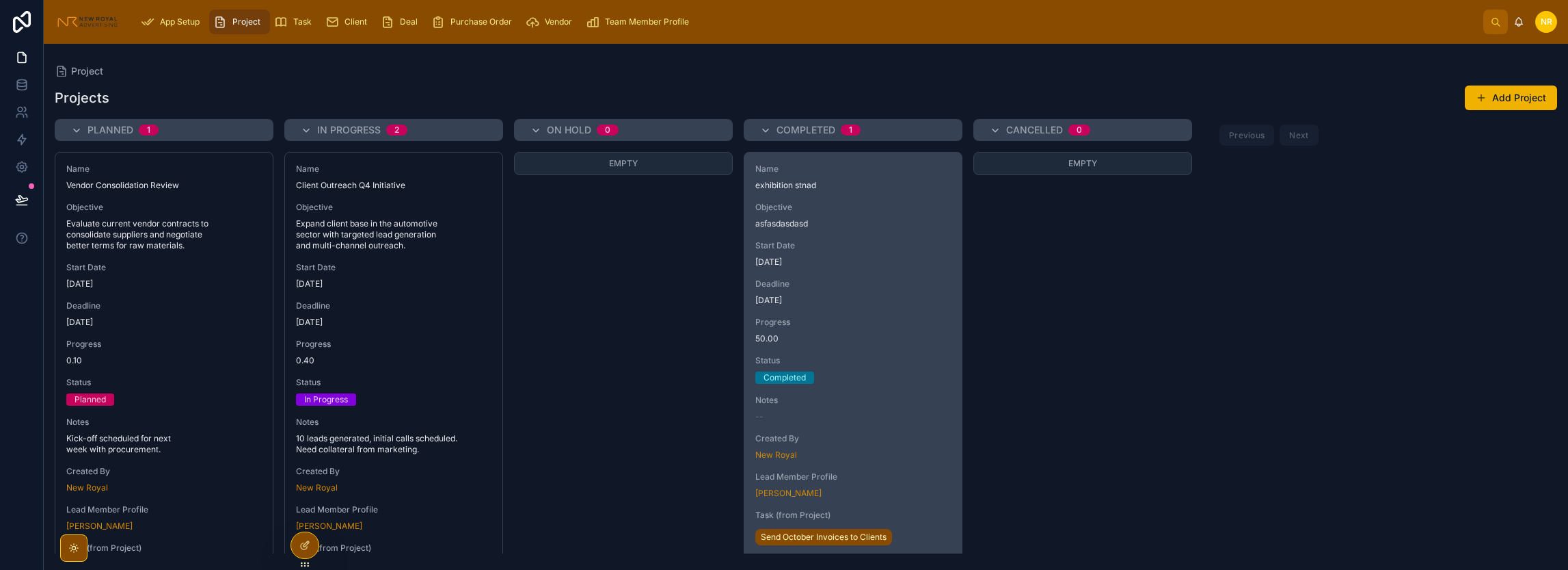
click at [840, 297] on span "[DATE]" at bounding box center [853, 300] width 195 height 11
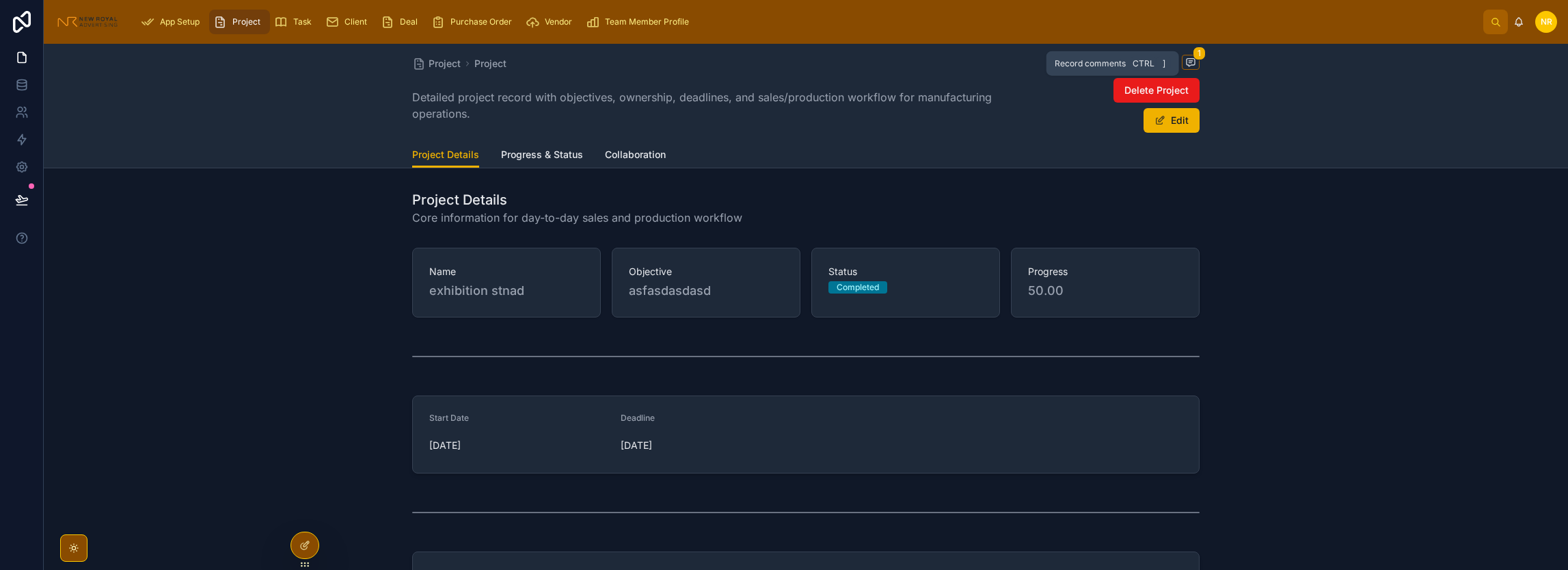
click at [1193, 55] on span "1" at bounding box center [1199, 53] width 13 height 14
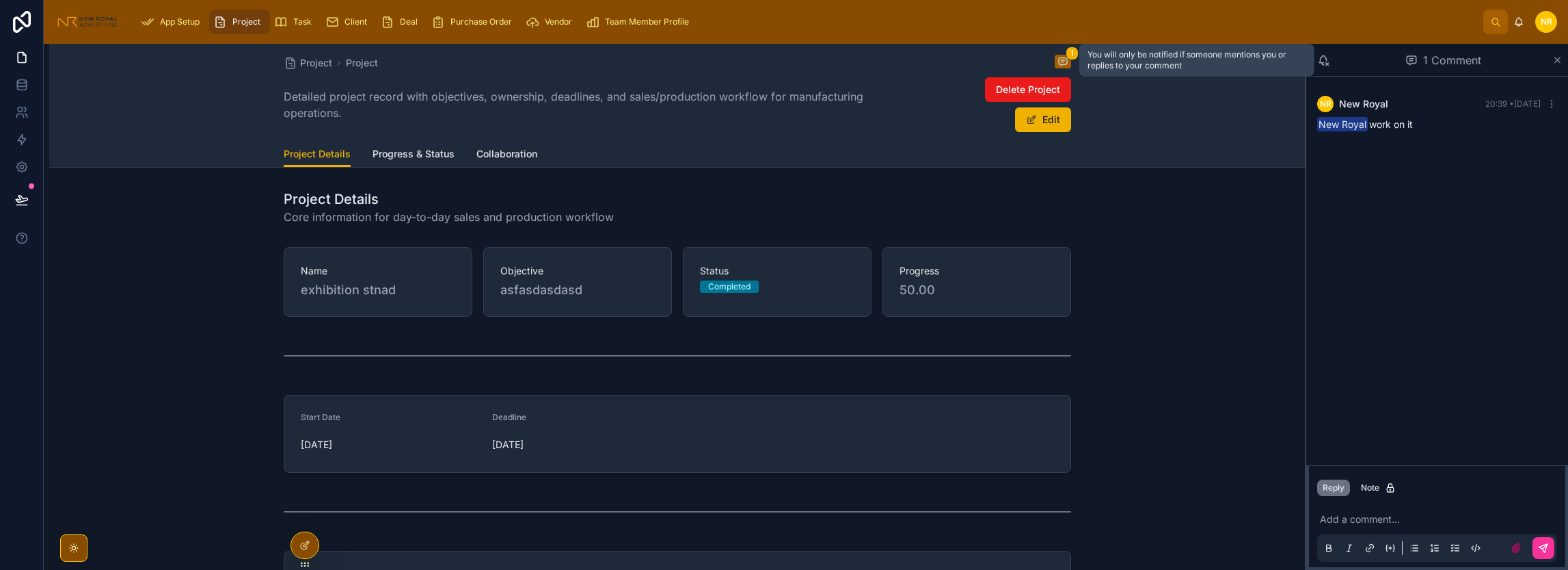
click at [1323, 59] on icon at bounding box center [1322, 60] width 12 height 12
click at [1329, 65] on icon at bounding box center [1322, 60] width 12 height 12
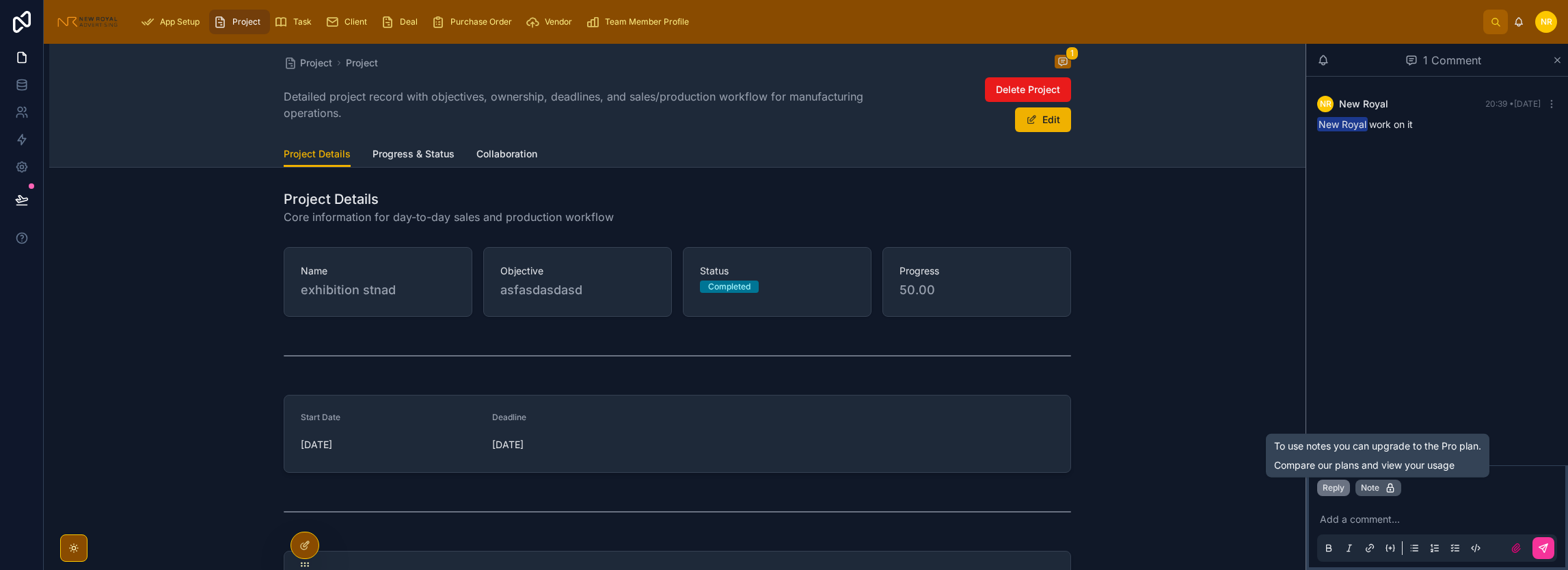
click at [1390, 490] on icon at bounding box center [1389, 489] width 1 height 1
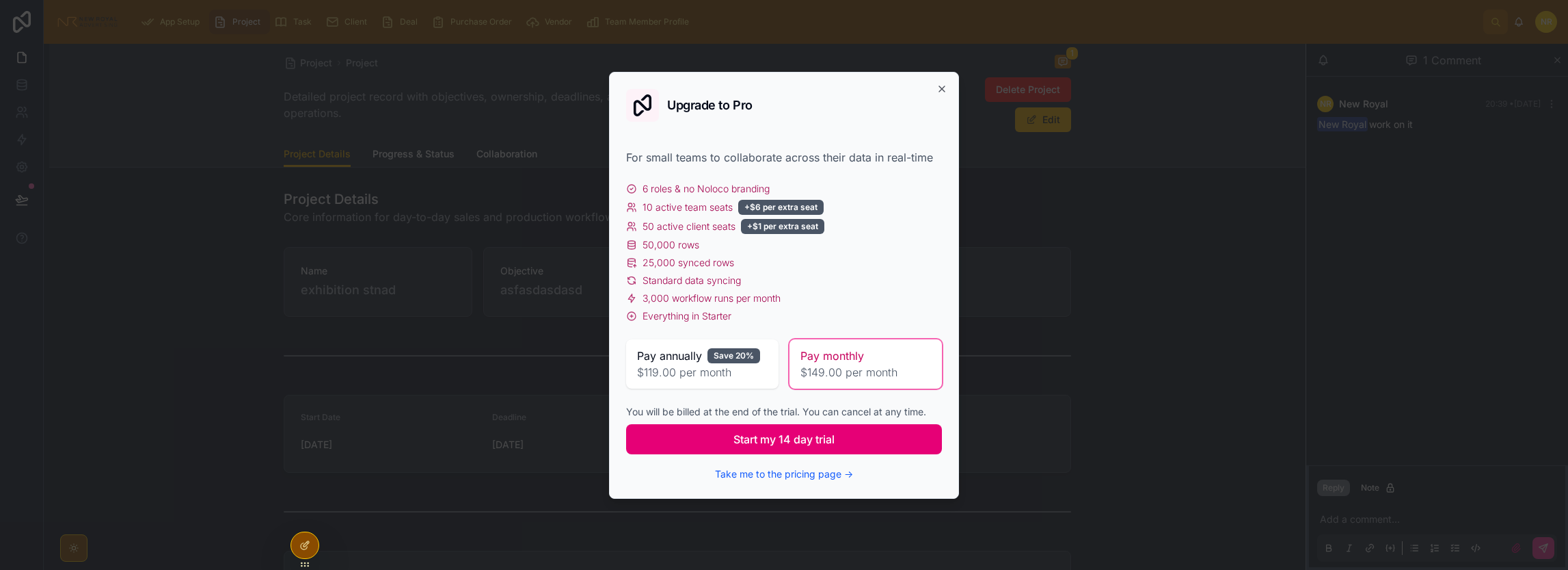
click at [782, 432] on span "Start my 14 day trial" at bounding box center [784, 439] width 101 height 17
click at [941, 90] on icon "button" at bounding box center [941, 89] width 11 height 11
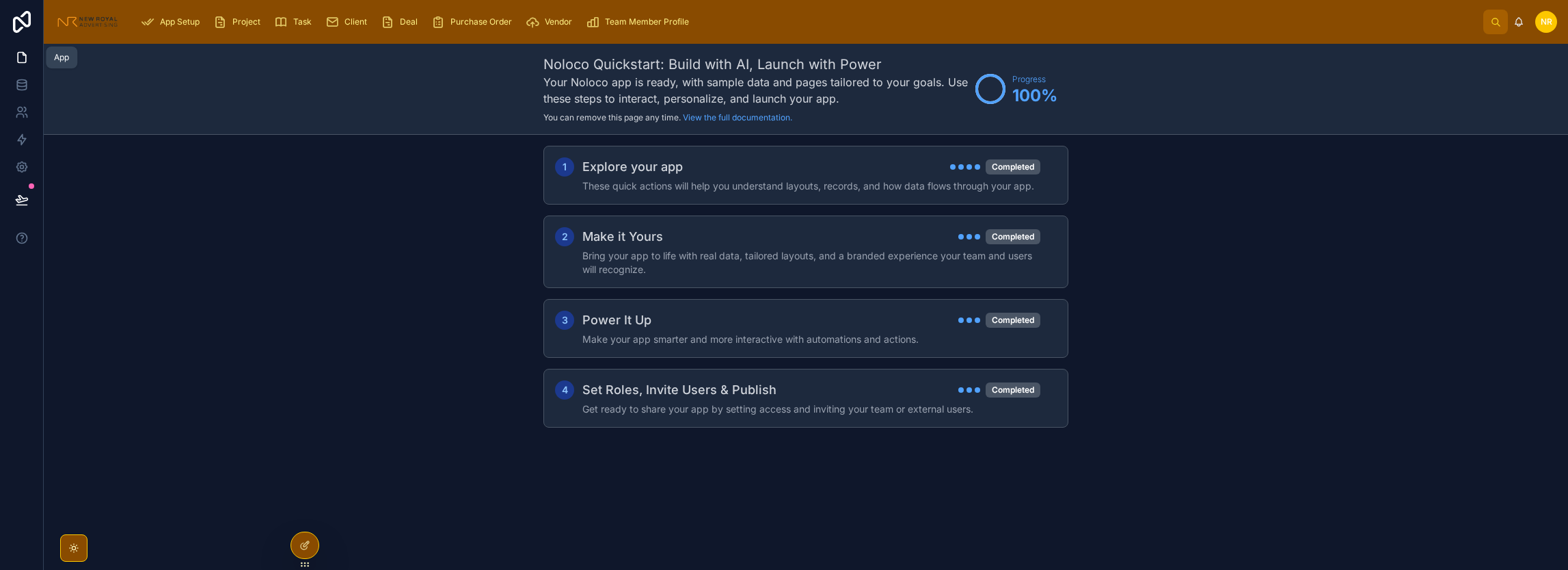
click at [20, 57] on icon at bounding box center [21, 57] width 14 height 14
click at [240, 21] on span "Project" at bounding box center [247, 22] width 28 height 11
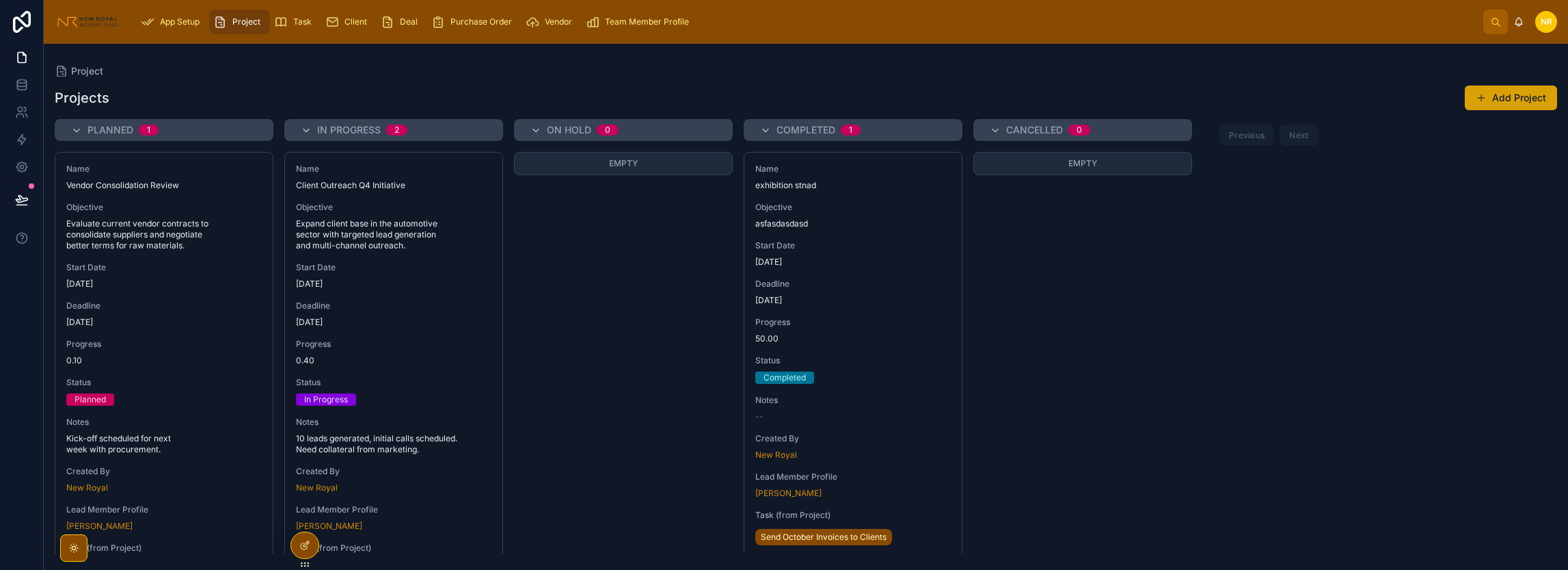
click at [1522, 102] on button "Add Project" at bounding box center [1511, 98] width 92 height 25
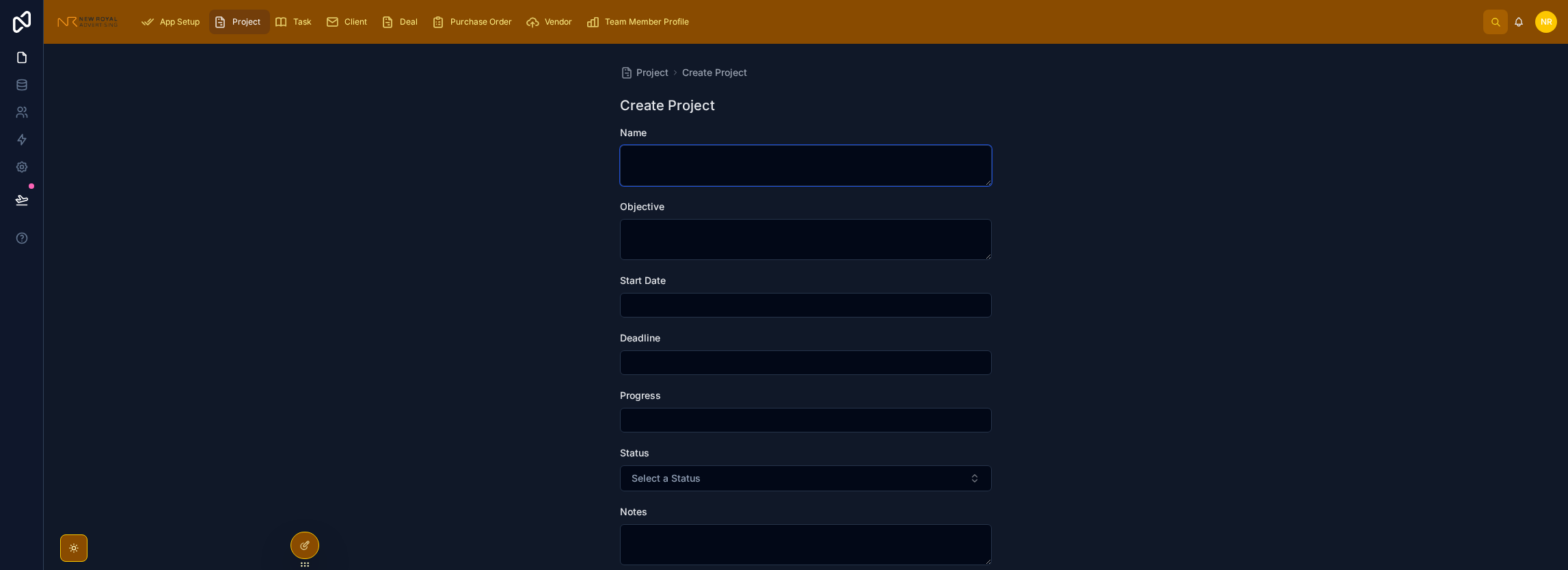
click at [633, 168] on textarea at bounding box center [806, 165] width 372 height 41
type textarea "*"
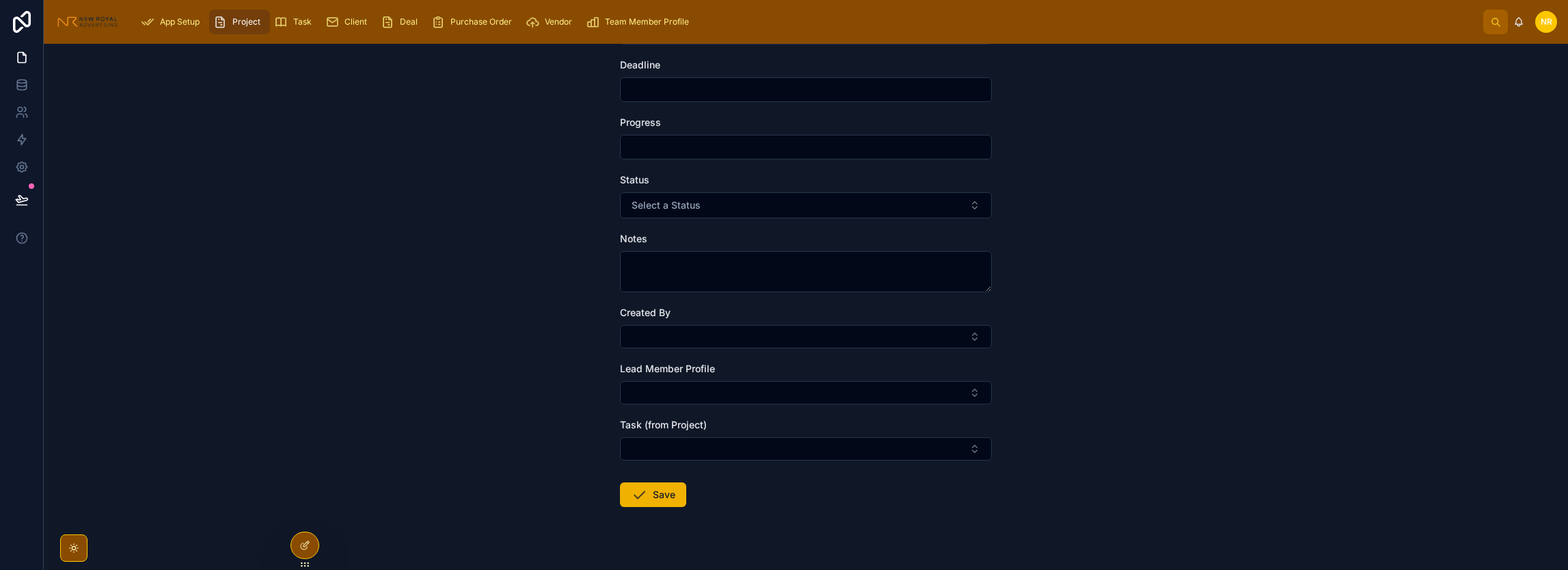
scroll to position [296, 0]
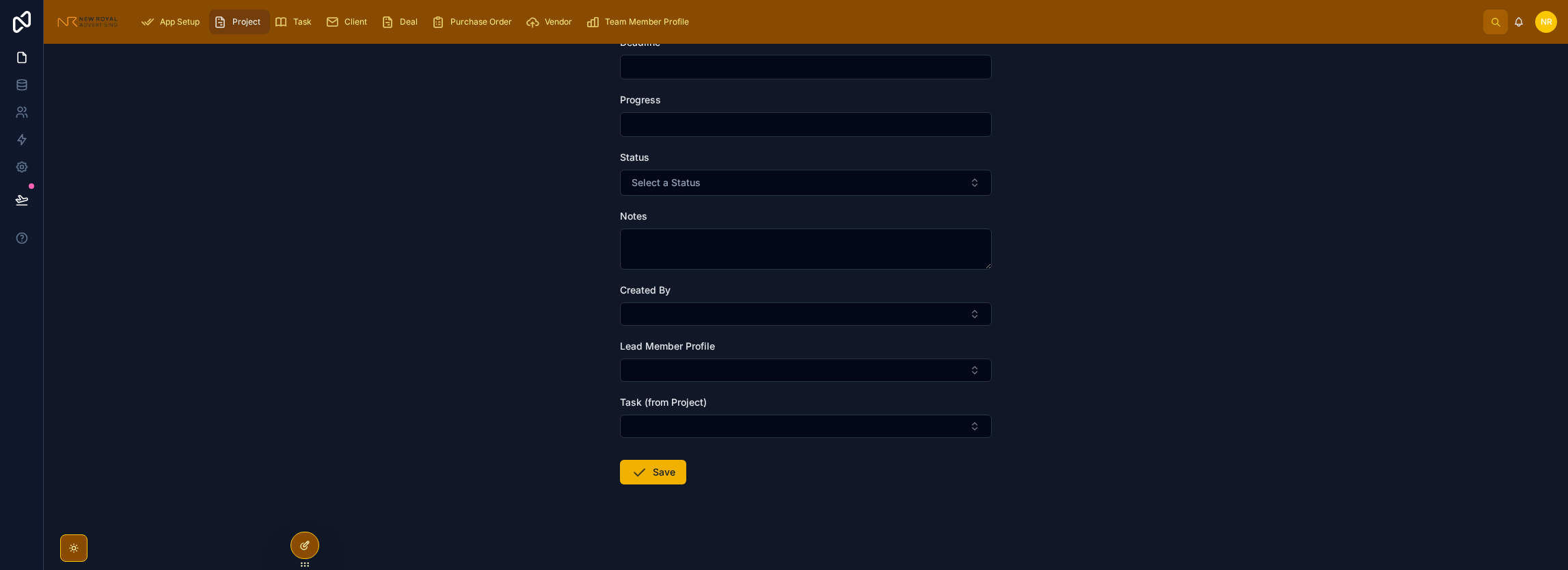
click at [306, 554] on div at bounding box center [305, 545] width 28 height 26
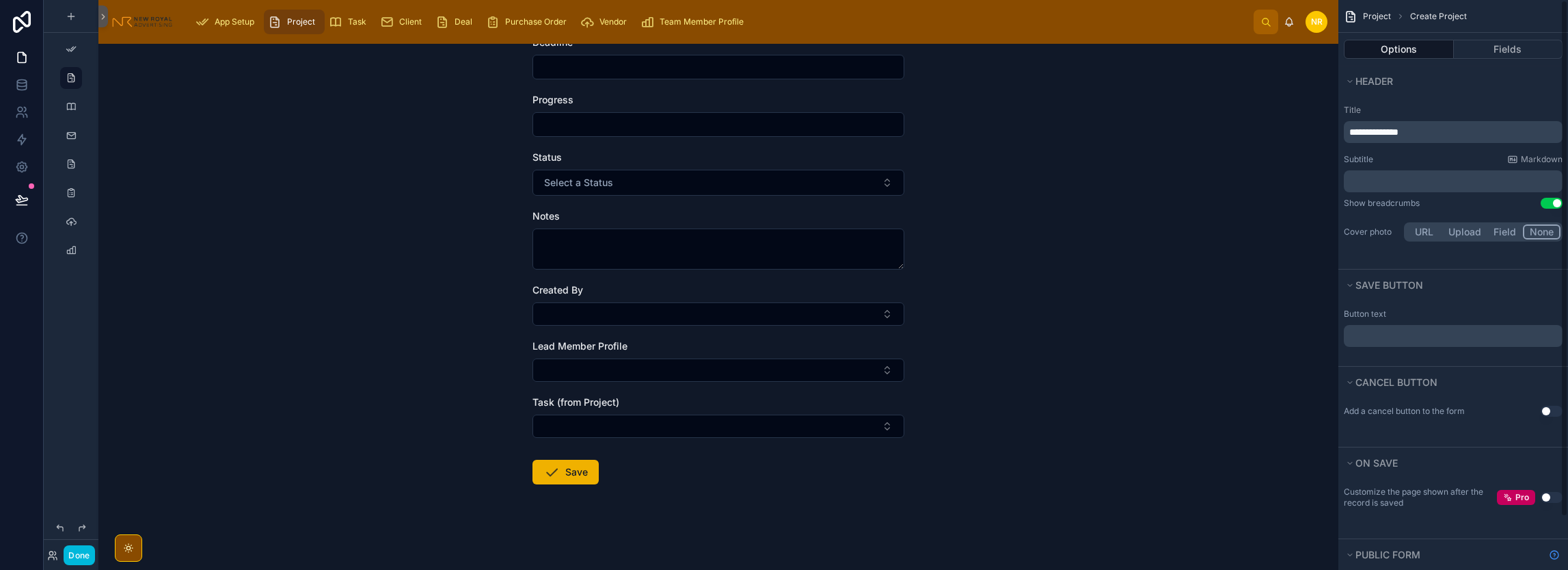
click at [1398, 176] on p "﻿" at bounding box center [1454, 180] width 211 height 14
click at [1282, 164] on div "Project Create Project Create Project Name Objective Start Date Deadline Progre…" at bounding box center [718, 307] width 1239 height 526
click at [1531, 162] on span "Markdown" at bounding box center [1540, 159] width 41 height 11
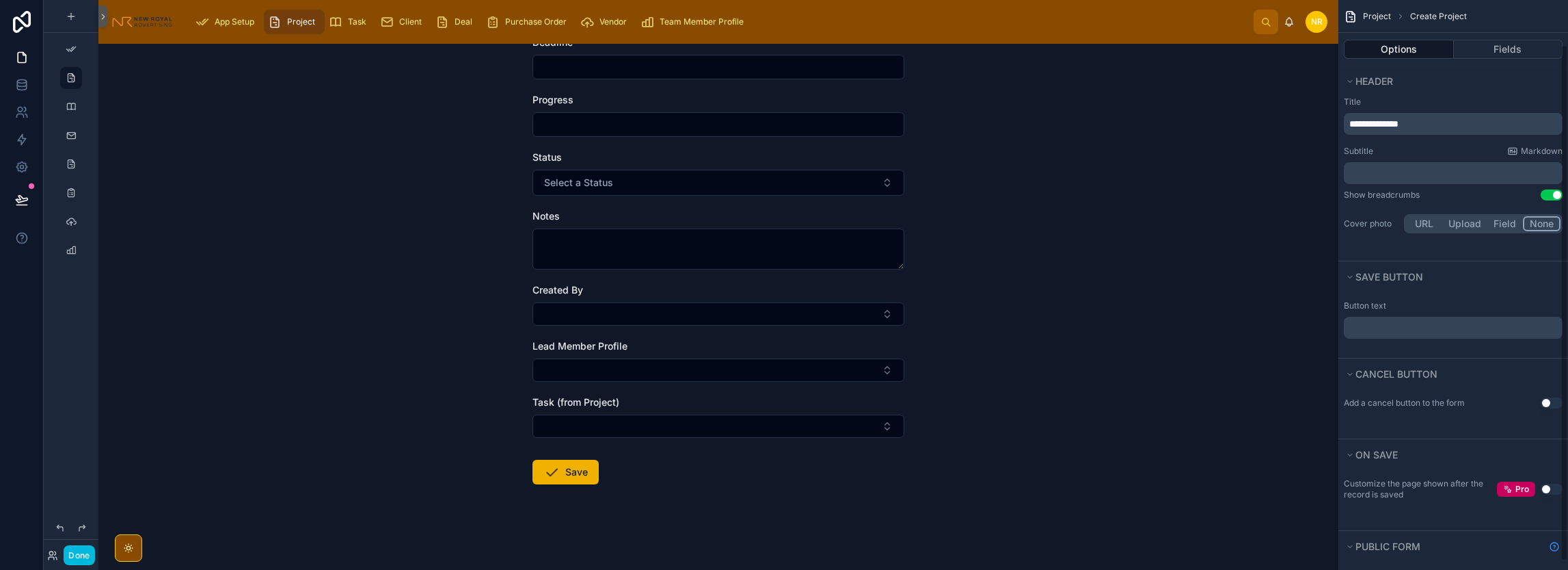
scroll to position [0, 0]
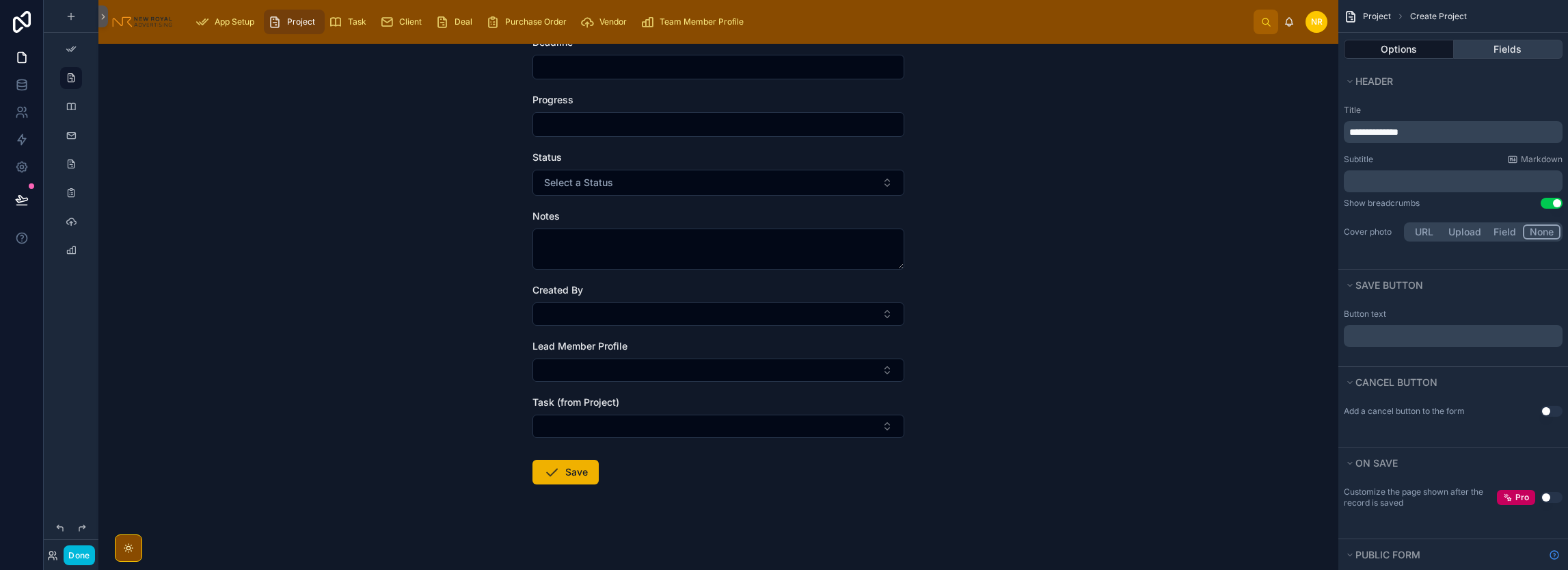
click at [1482, 52] on button "Fields" at bounding box center [1508, 49] width 110 height 19
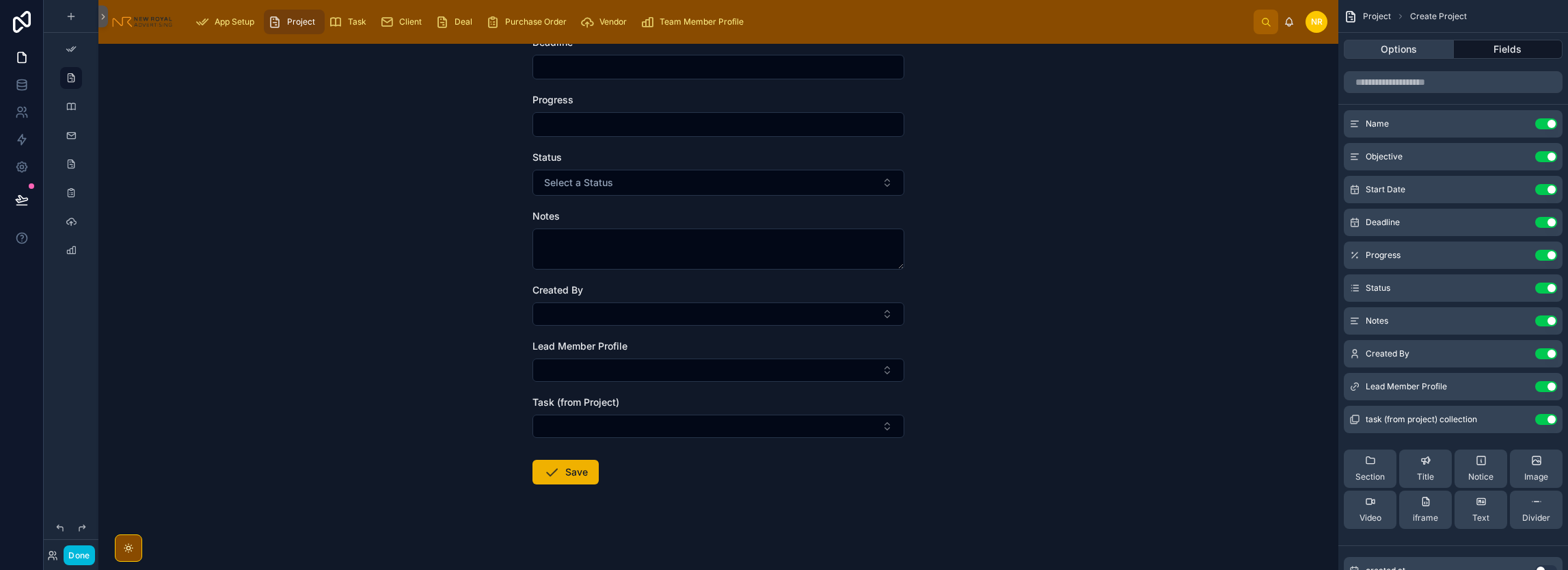
click at [1394, 54] on button "Options" at bounding box center [1399, 49] width 110 height 19
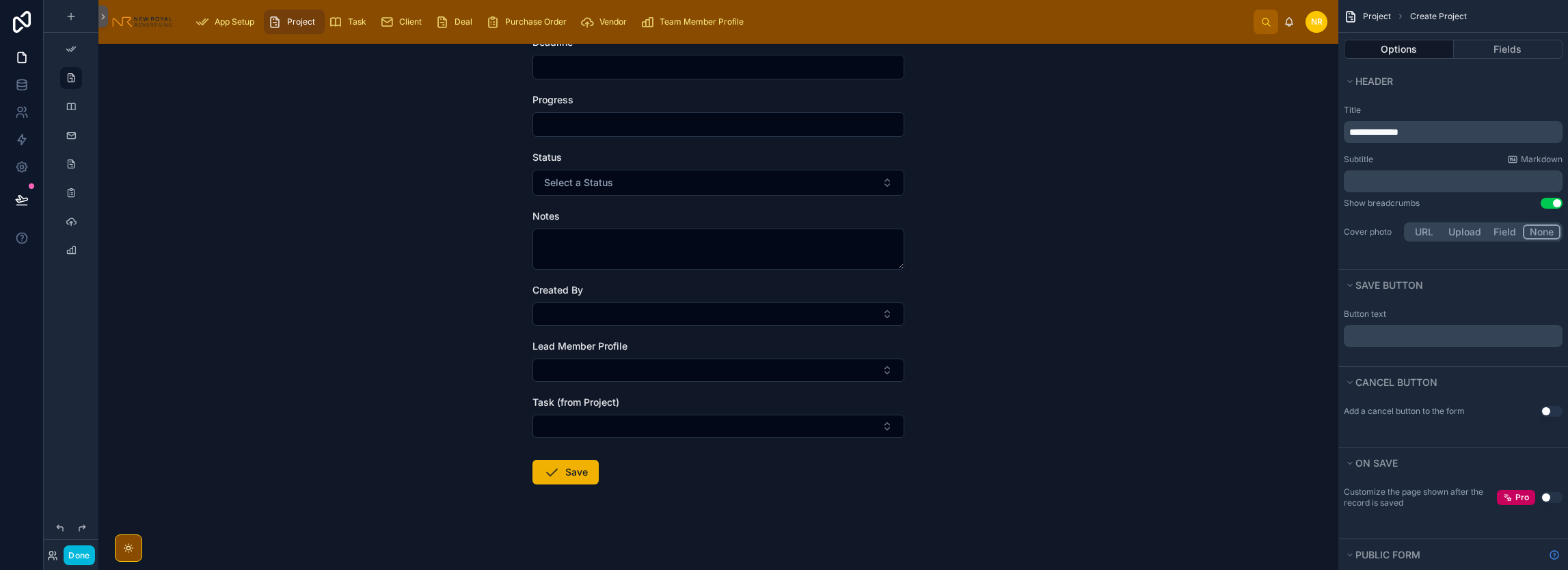
click at [1378, 11] on span "Project" at bounding box center [1377, 17] width 28 height 11
click at [1281, 86] on div "Project Create Project Create Project Name Objective Start Date Deadline Progre…" at bounding box center [718, 307] width 1239 height 526
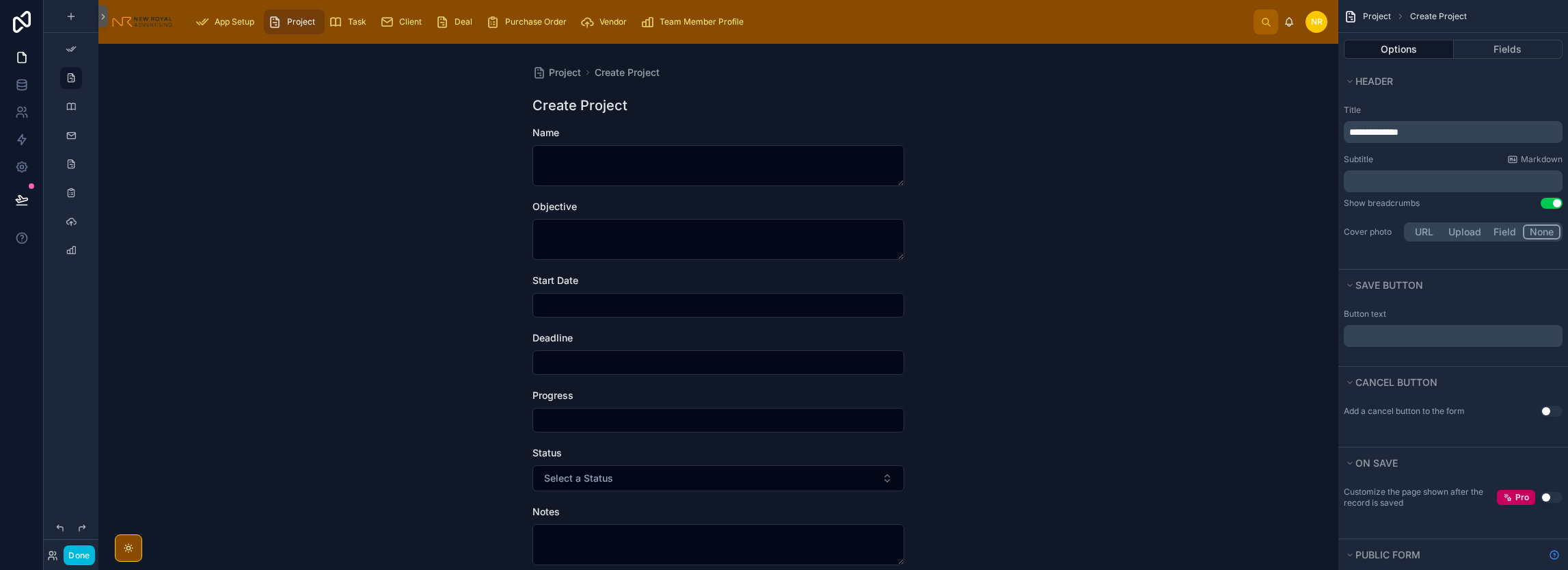
click at [1378, 15] on span "Project" at bounding box center [1377, 17] width 28 height 11
click at [1441, 15] on span "Create Project" at bounding box center [1438, 17] width 57 height 11
click at [1015, 185] on div "Project Create Project Create Project Name Objective Start Date Deadline Progre…" at bounding box center [718, 307] width 1239 height 526
click at [352, 27] on span "Task" at bounding box center [357, 22] width 18 height 11
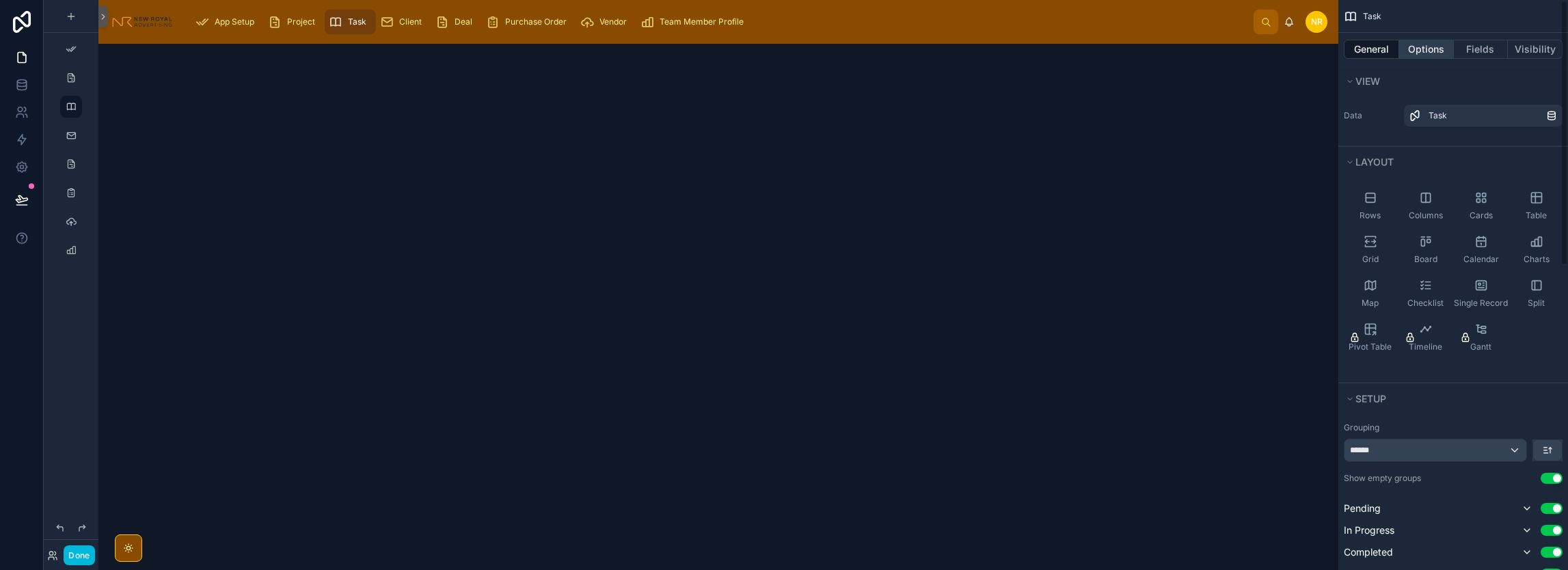
click at [1419, 52] on button "Options" at bounding box center [1425, 49] width 54 height 19
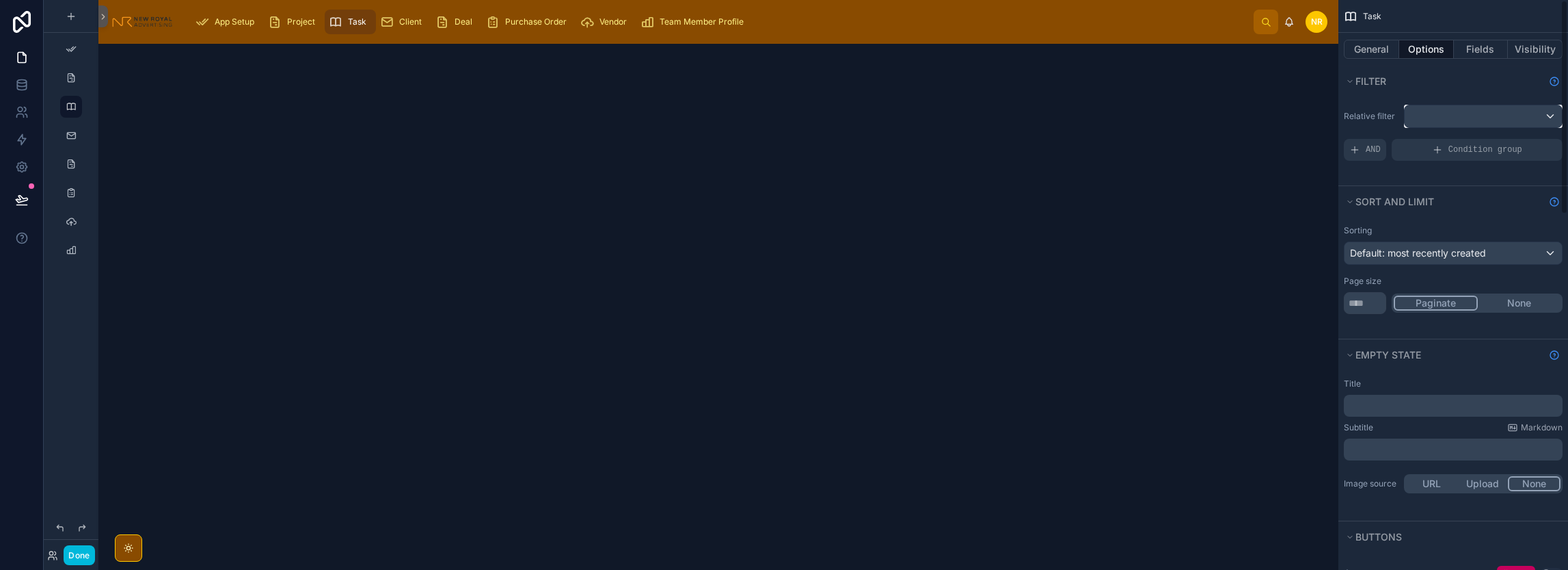
click at [1546, 116] on div "scrollable content" at bounding box center [1482, 116] width 157 height 22
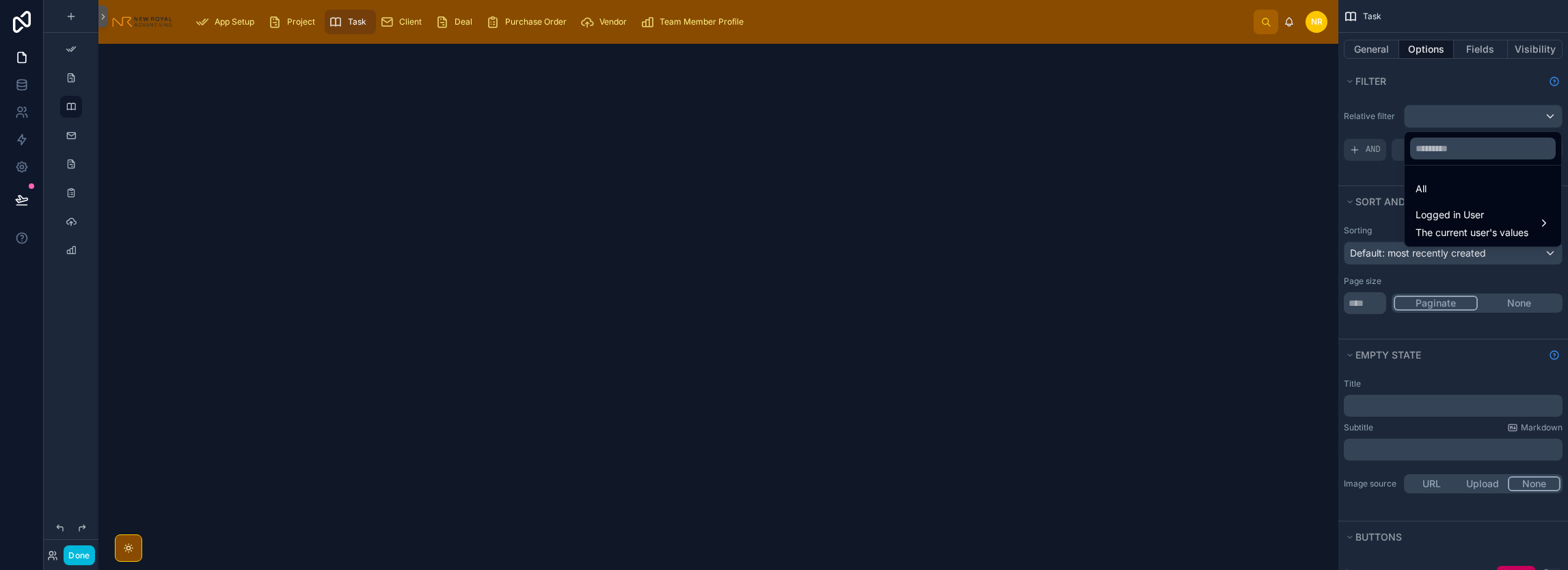
click at [1546, 116] on div "scrollable content" at bounding box center [784, 285] width 1568 height 570
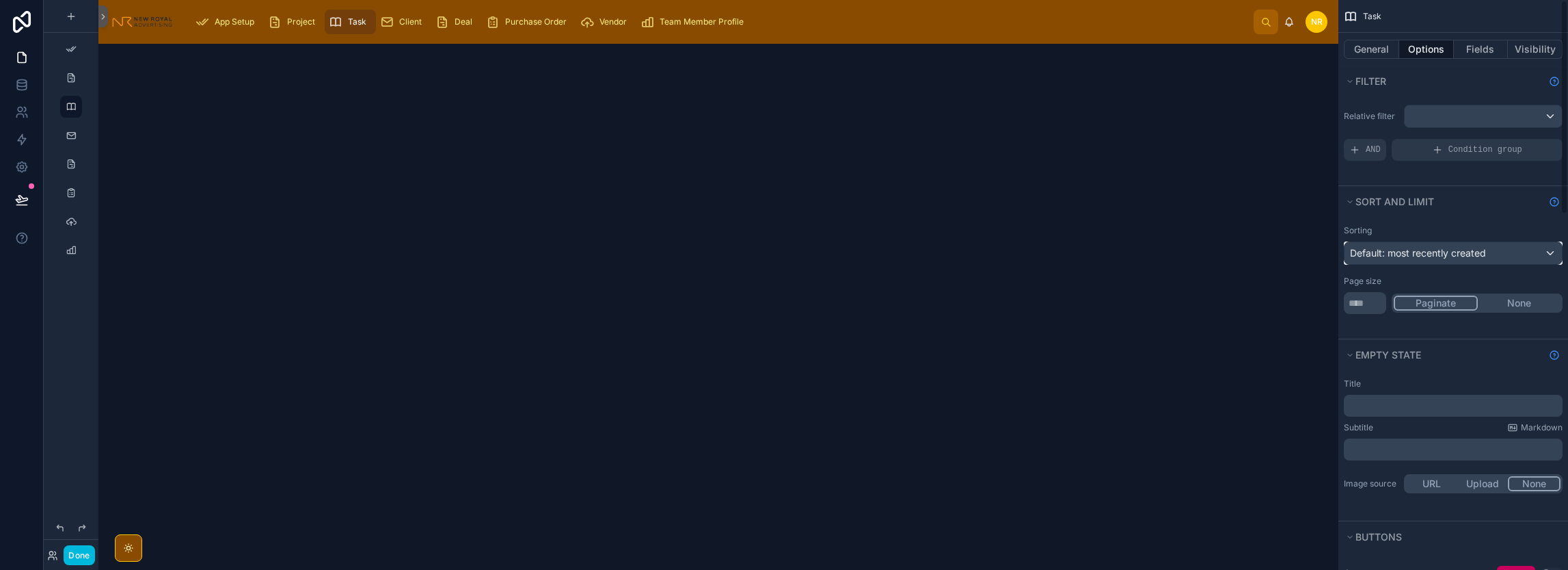
click at [1441, 258] on span "Default: most recently created" at bounding box center [1418, 252] width 136 height 14
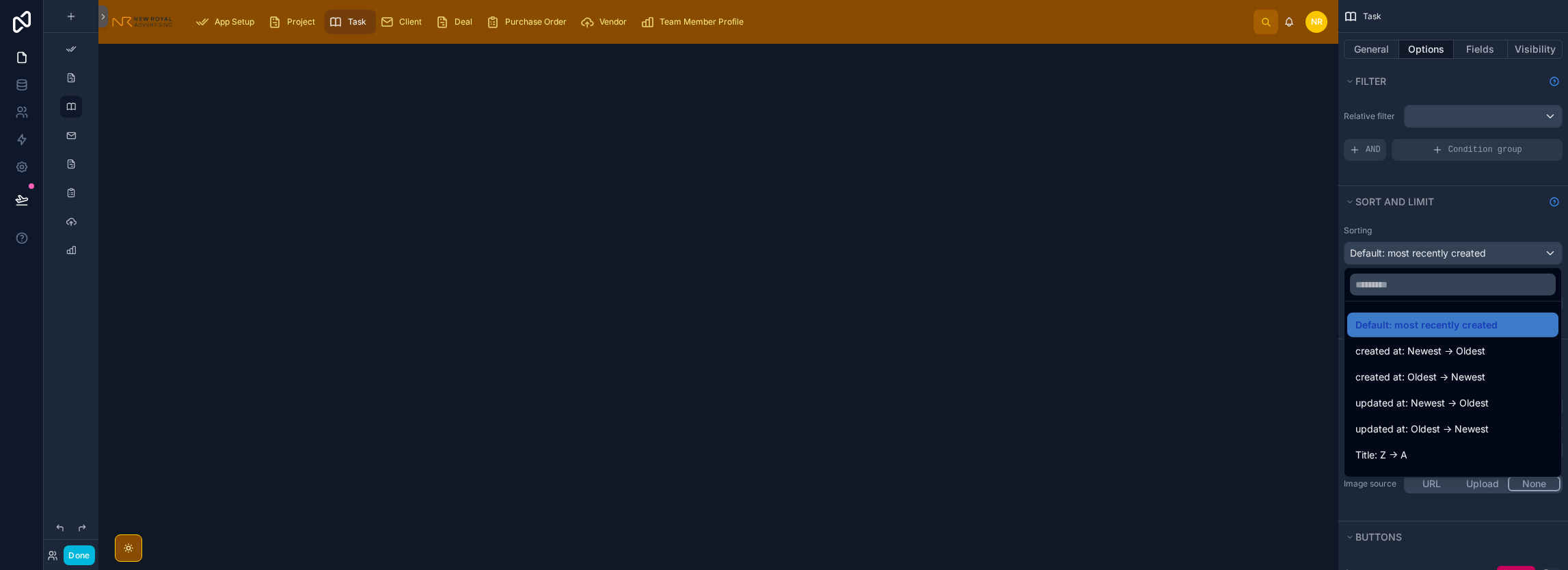
click at [1441, 258] on div "scrollable content" at bounding box center [784, 285] width 1568 height 570
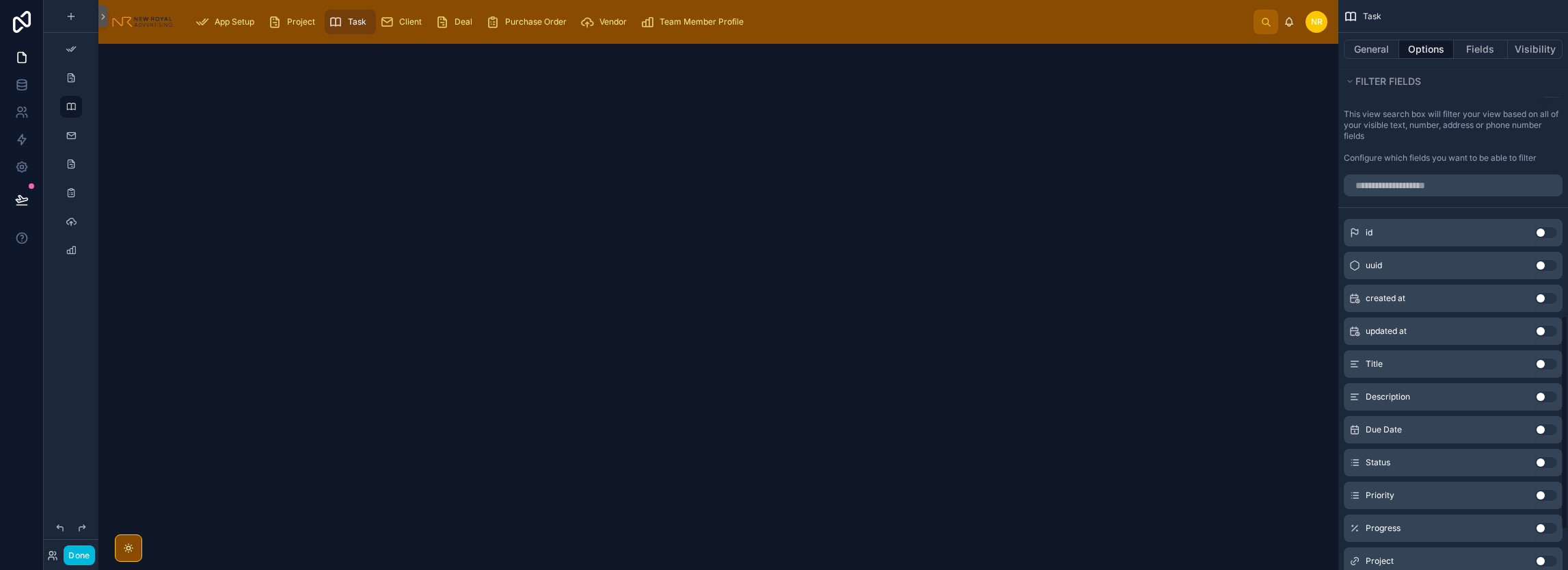
scroll to position [804, 0]
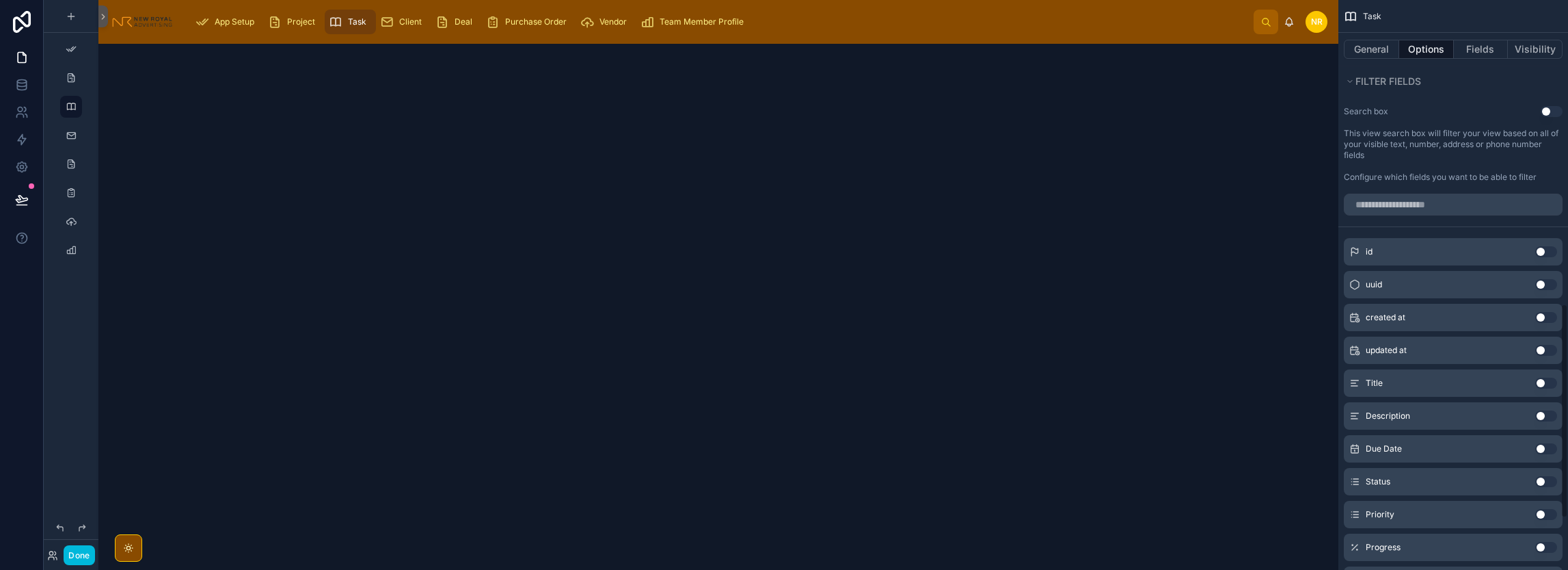
click at [1410, 253] on div "id Use setting" at bounding box center [1453, 251] width 219 height 28
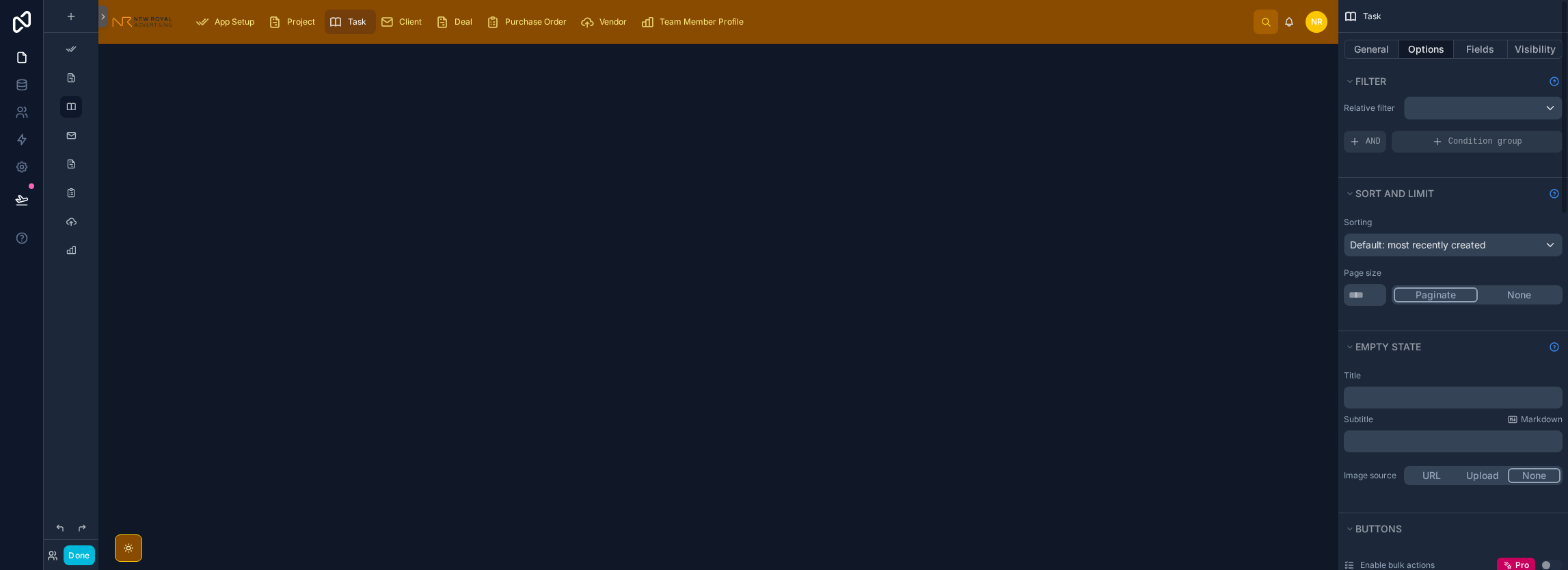
scroll to position [0, 0]
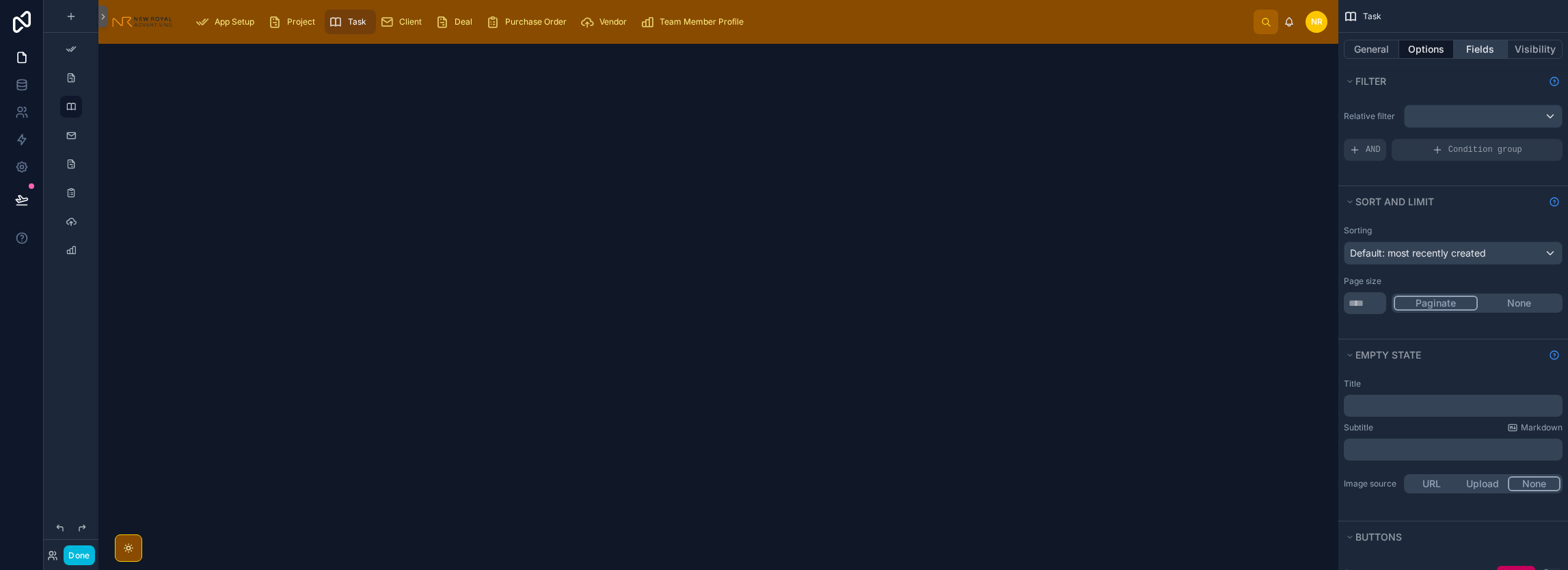
click at [1493, 49] on button "Fields" at bounding box center [1481, 49] width 54 height 19
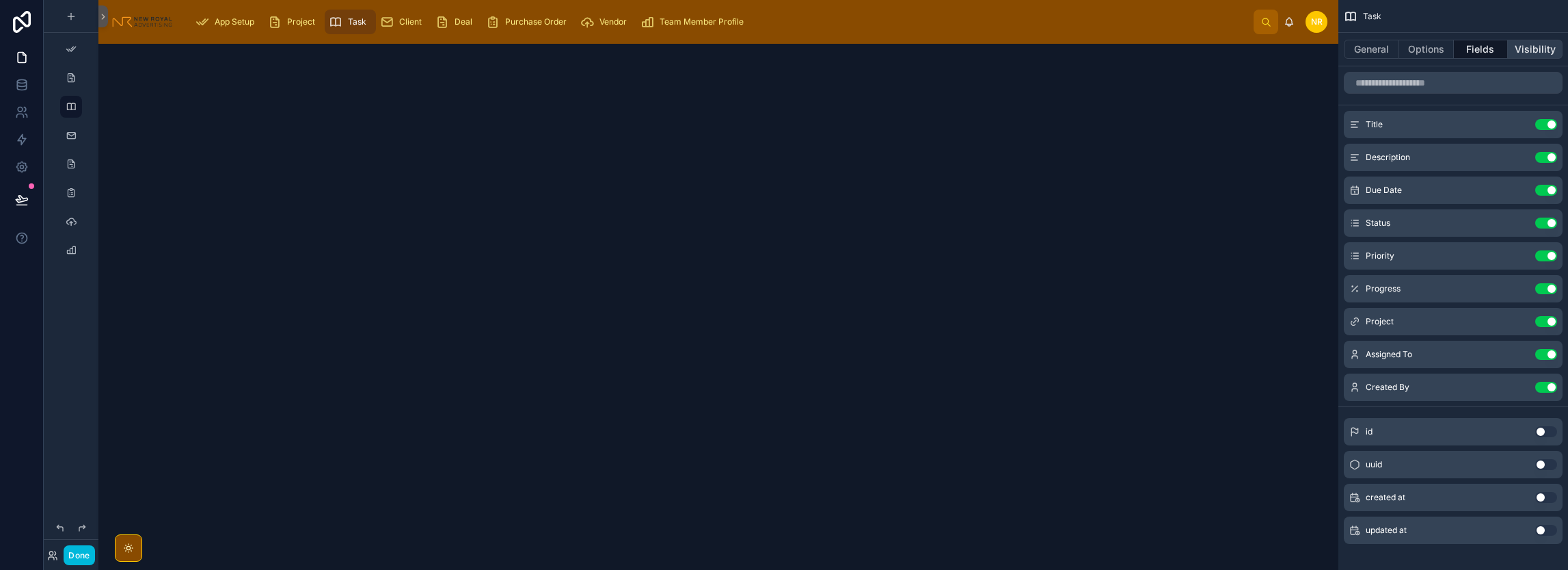
click at [1523, 44] on button "Visibility" at bounding box center [1534, 49] width 54 height 19
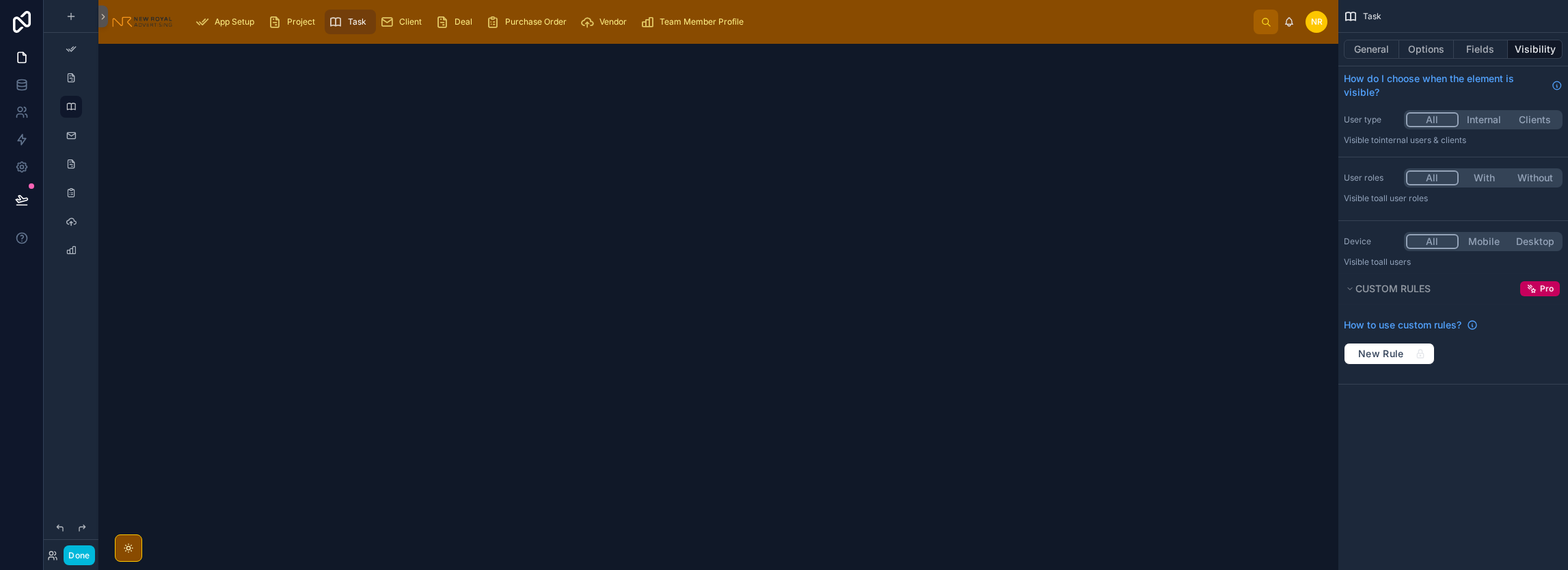
click at [1231, 125] on div at bounding box center [718, 307] width 1239 height 526
click at [392, 26] on icon "scrollable content" at bounding box center [386, 21] width 14 height 14
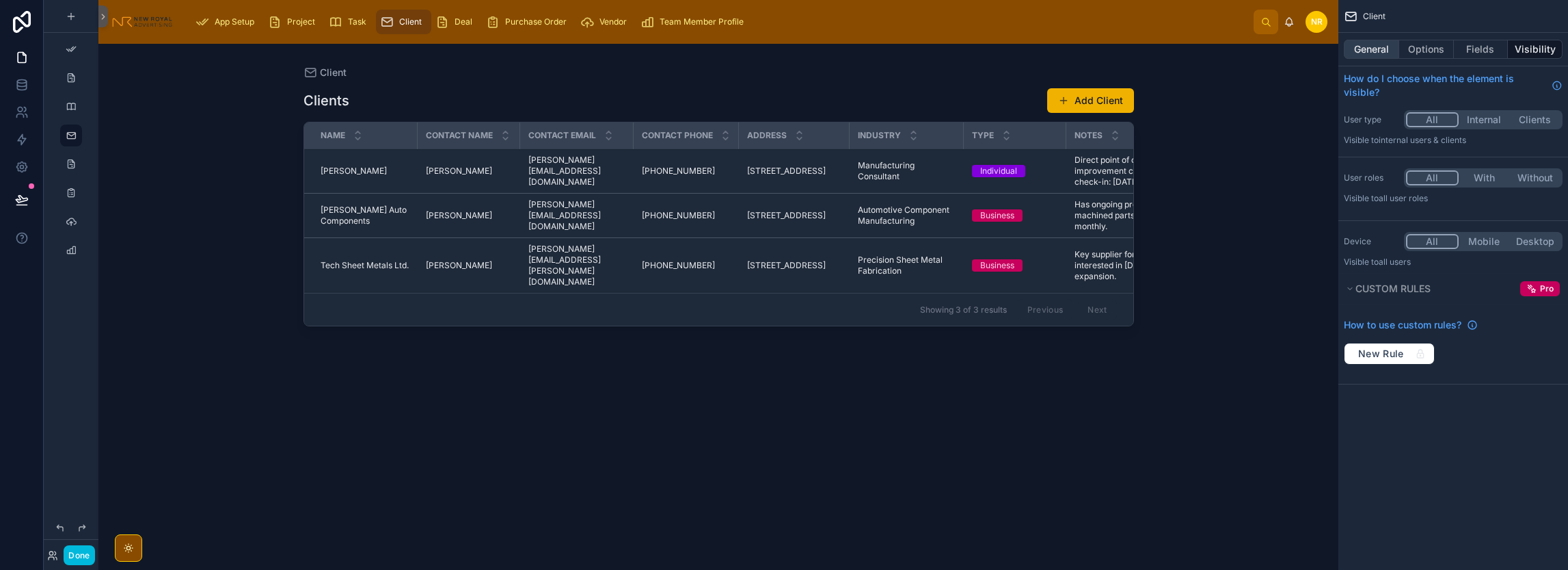
click at [1379, 51] on button "General" at bounding box center [1371, 49] width 55 height 19
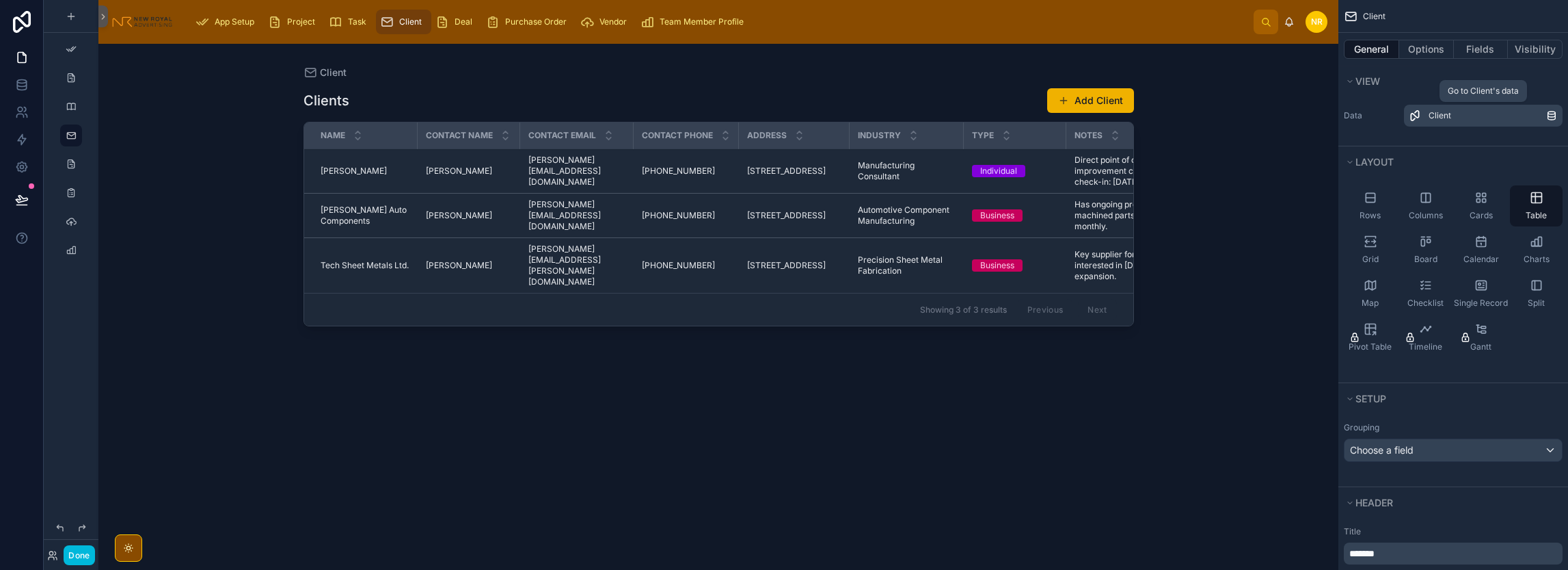
click at [1519, 118] on div "Client" at bounding box center [1487, 116] width 118 height 11
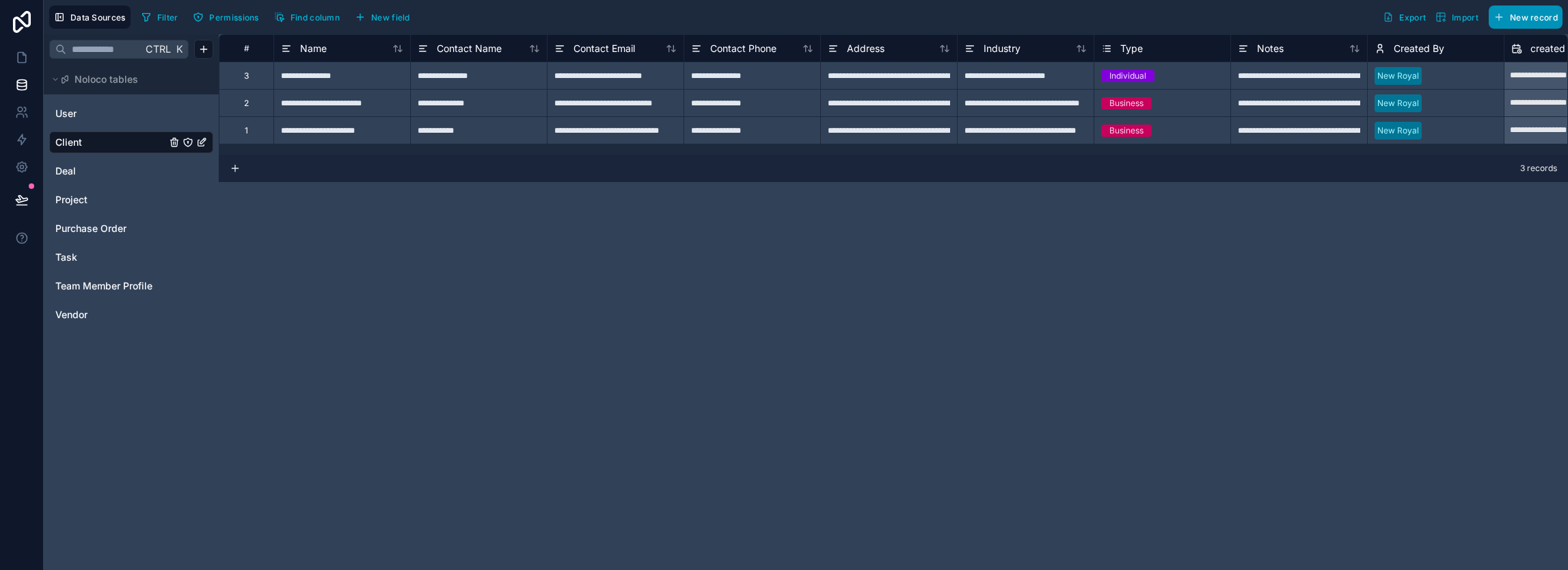
click at [1509, 23] on button "New record" at bounding box center [1526, 17] width 74 height 23
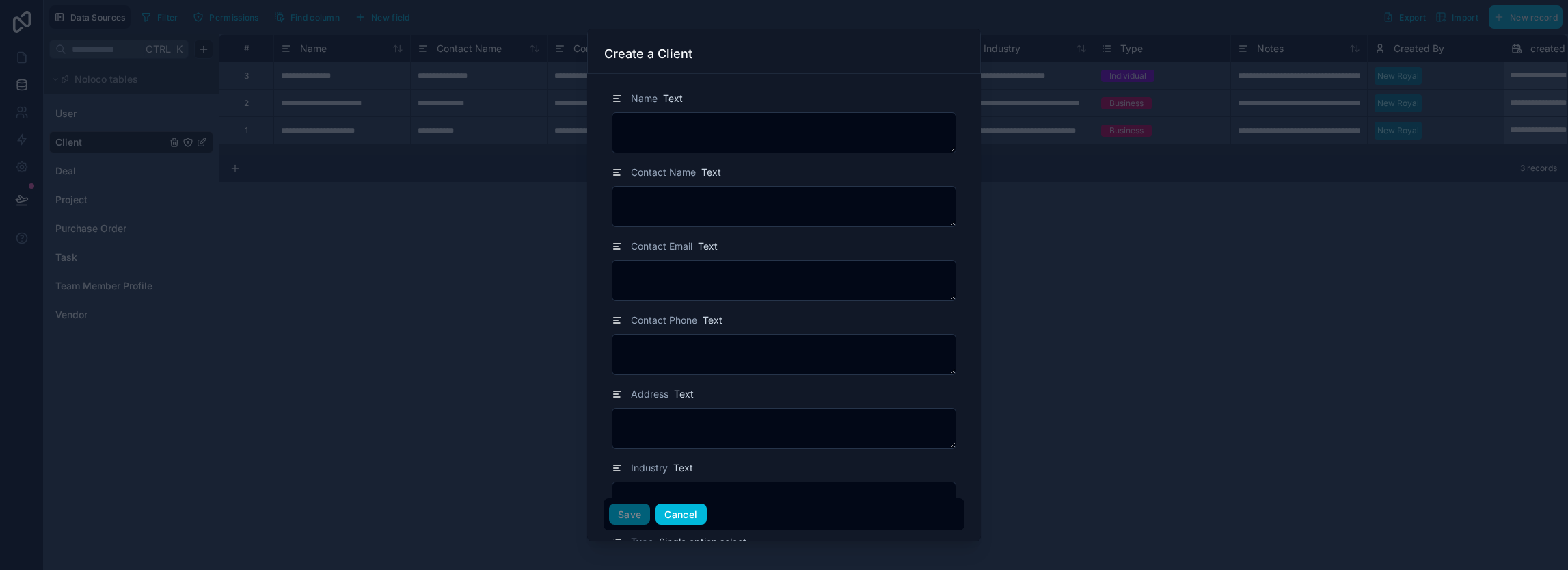
click at [663, 520] on button "Cancel" at bounding box center [680, 515] width 51 height 22
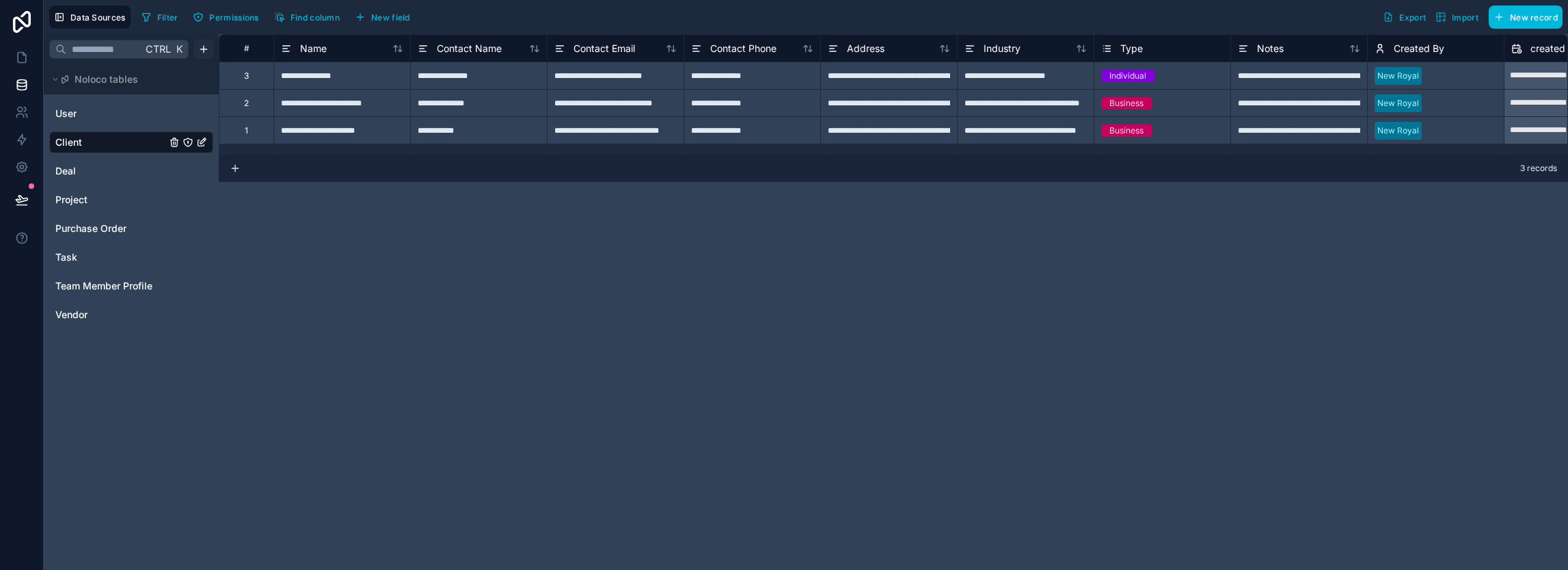
click at [204, 50] on html "**********" at bounding box center [784, 285] width 1568 height 570
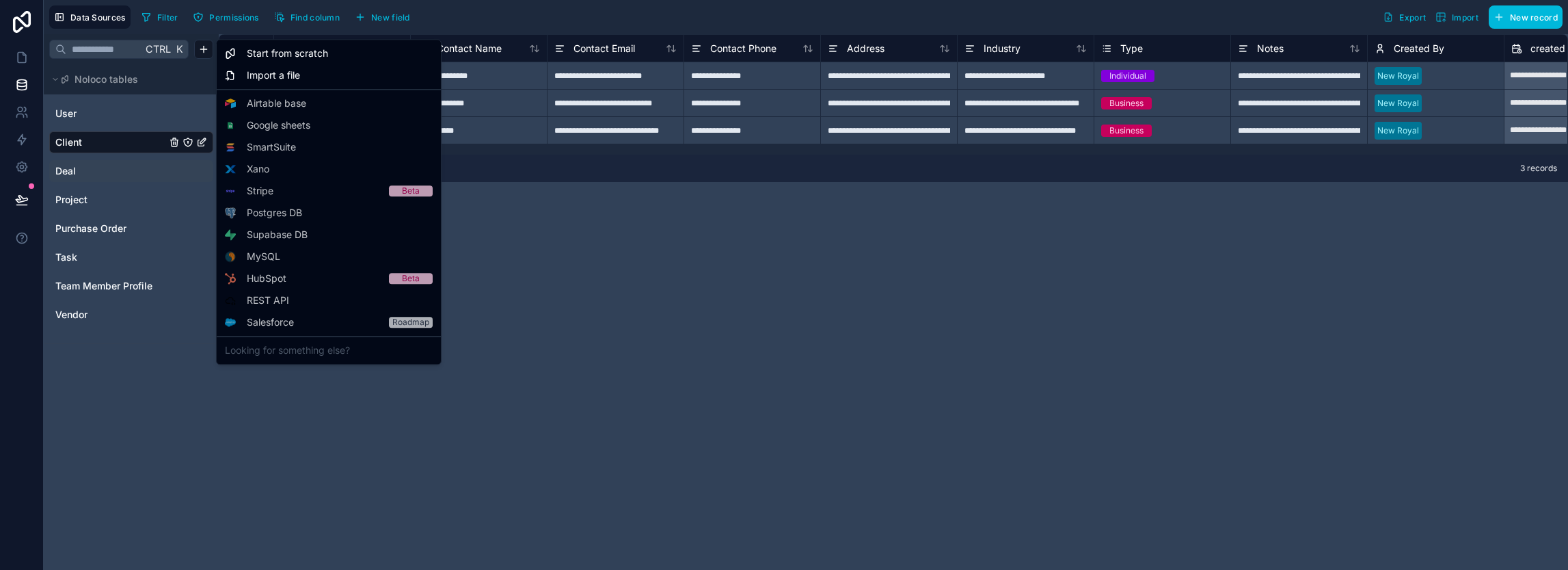
click at [99, 177] on html "**********" at bounding box center [784, 285] width 1568 height 570
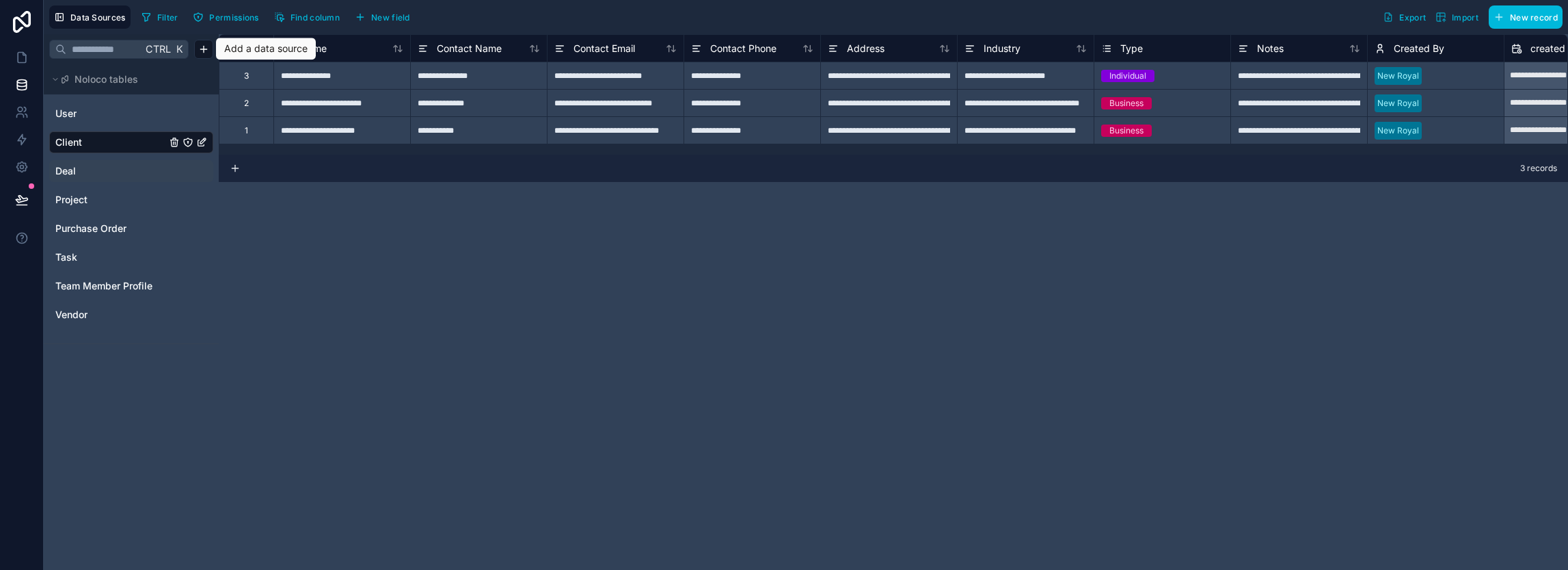
click at [72, 176] on span "Deal" at bounding box center [65, 170] width 20 height 14
